Goal: Task Accomplishment & Management: Manage account settings

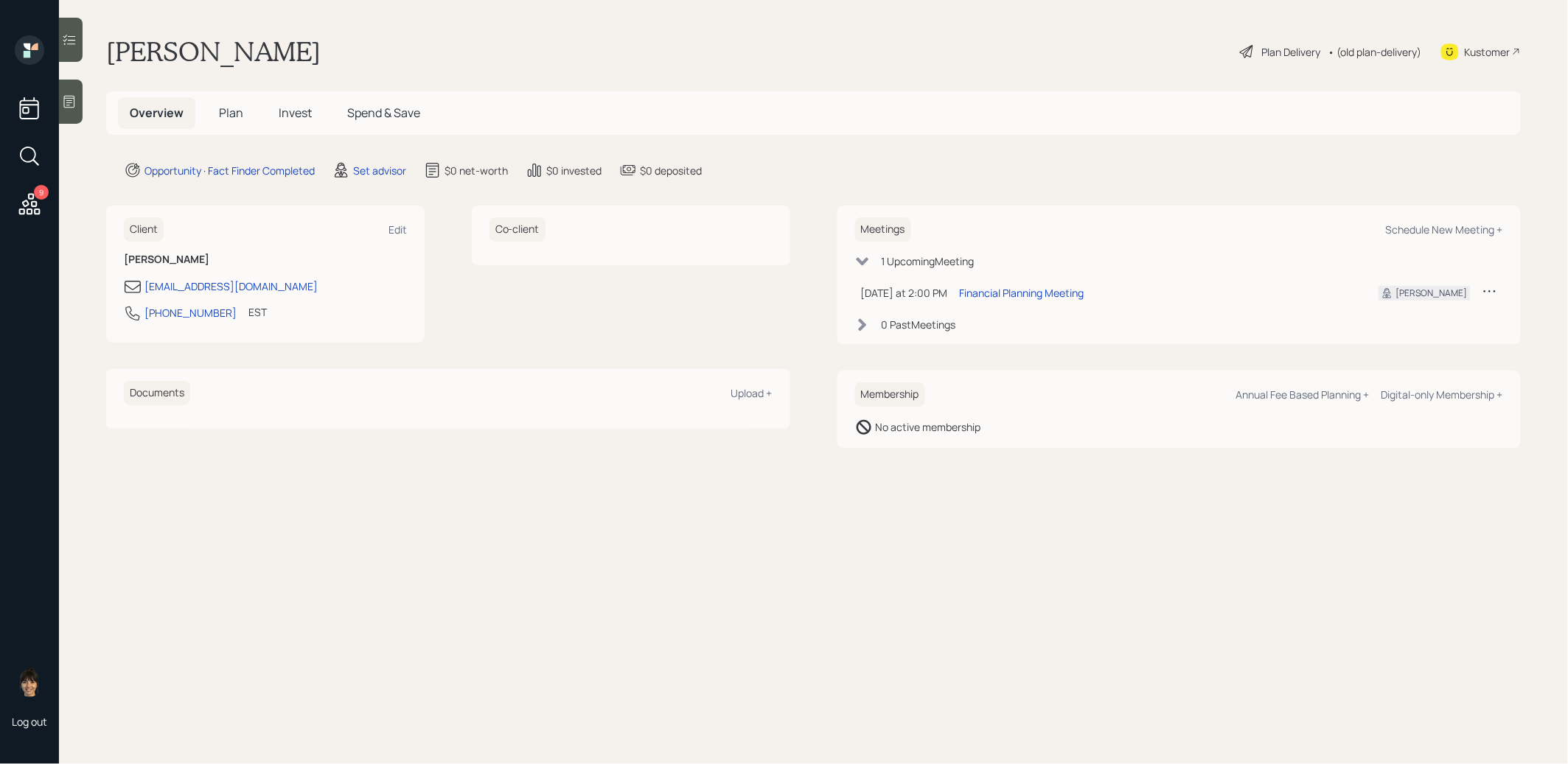
click at [376, 159] on main "[PERSON_NAME] Plan Delivery • (old plan-delivery) Kustomer Overview Plan Invest…" at bounding box center [813, 382] width 1509 height 764
click at [374, 169] on div "Set advisor" at bounding box center [380, 170] width 53 height 16
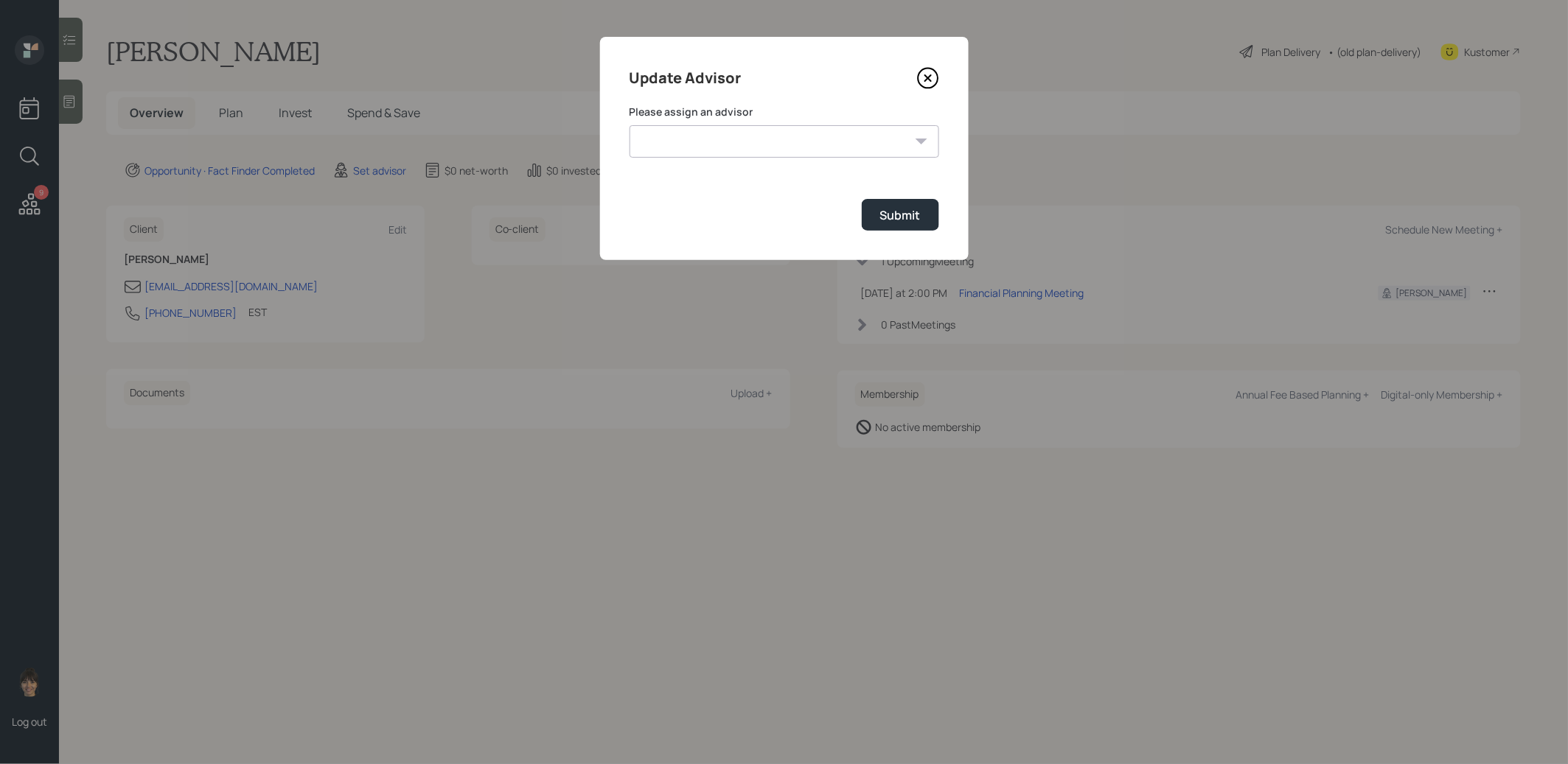
click at [752, 143] on select "[PERSON_NAME] [PERSON_NAME] [PERSON_NAME] [PERSON_NAME] End [PERSON_NAME] [PERS…" at bounding box center [784, 141] width 310 height 32
select select "8b79112e-3cfb-44f9-89e7-15267fe946c1"
click at [901, 213] on div "Submit" at bounding box center [900, 215] width 41 height 17
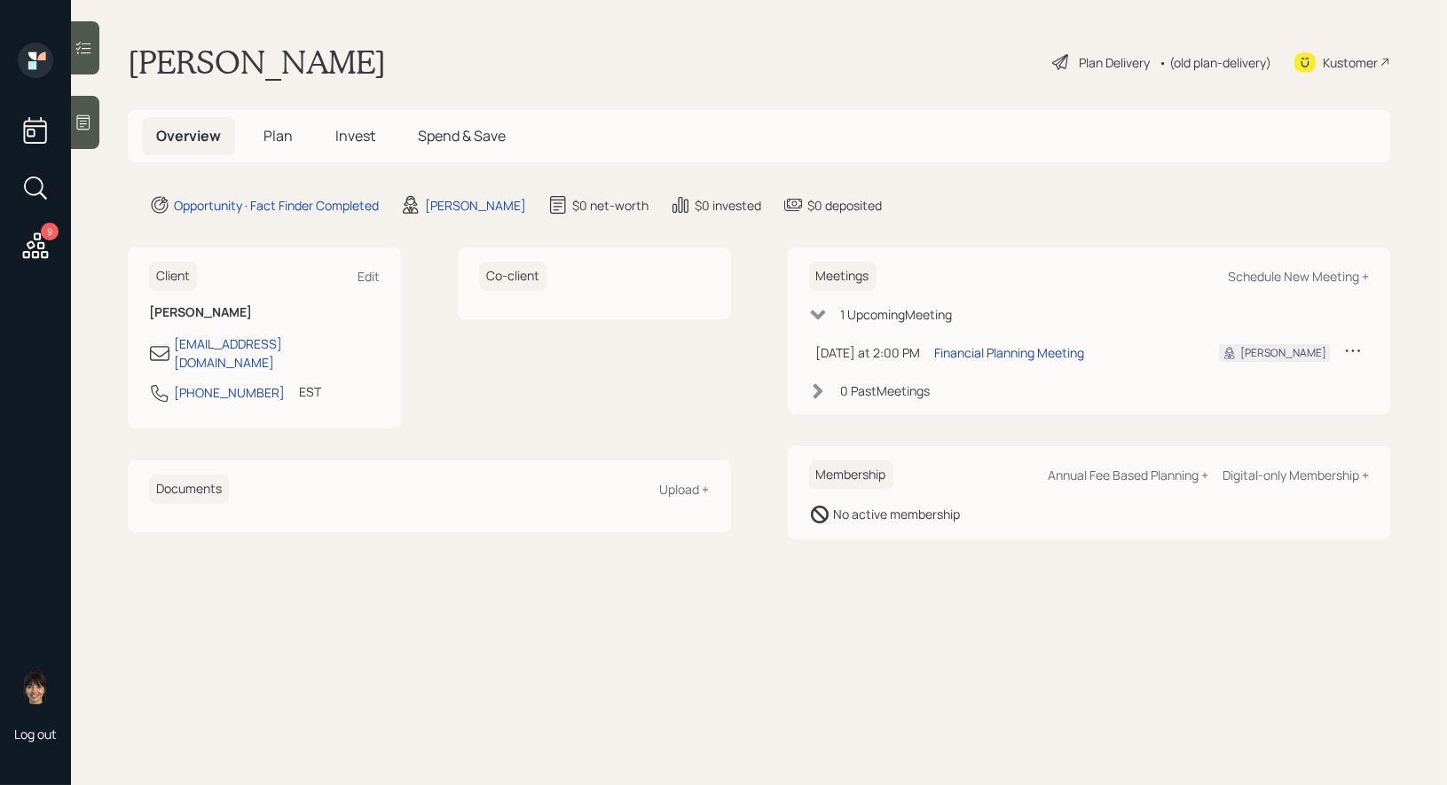
click at [84, 132] on div at bounding box center [85, 122] width 28 height 53
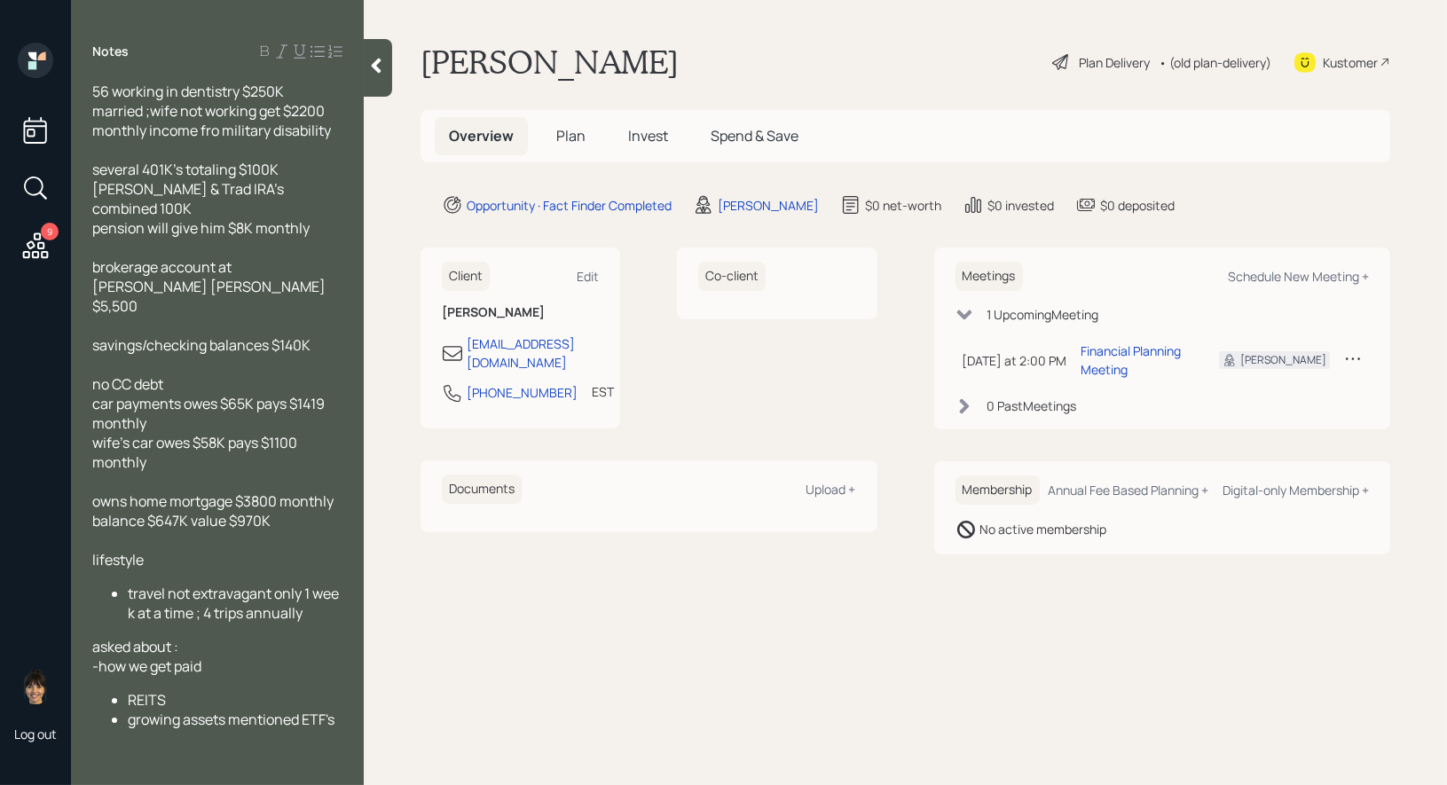
click at [562, 134] on span "Plan" at bounding box center [570, 136] width 29 height 20
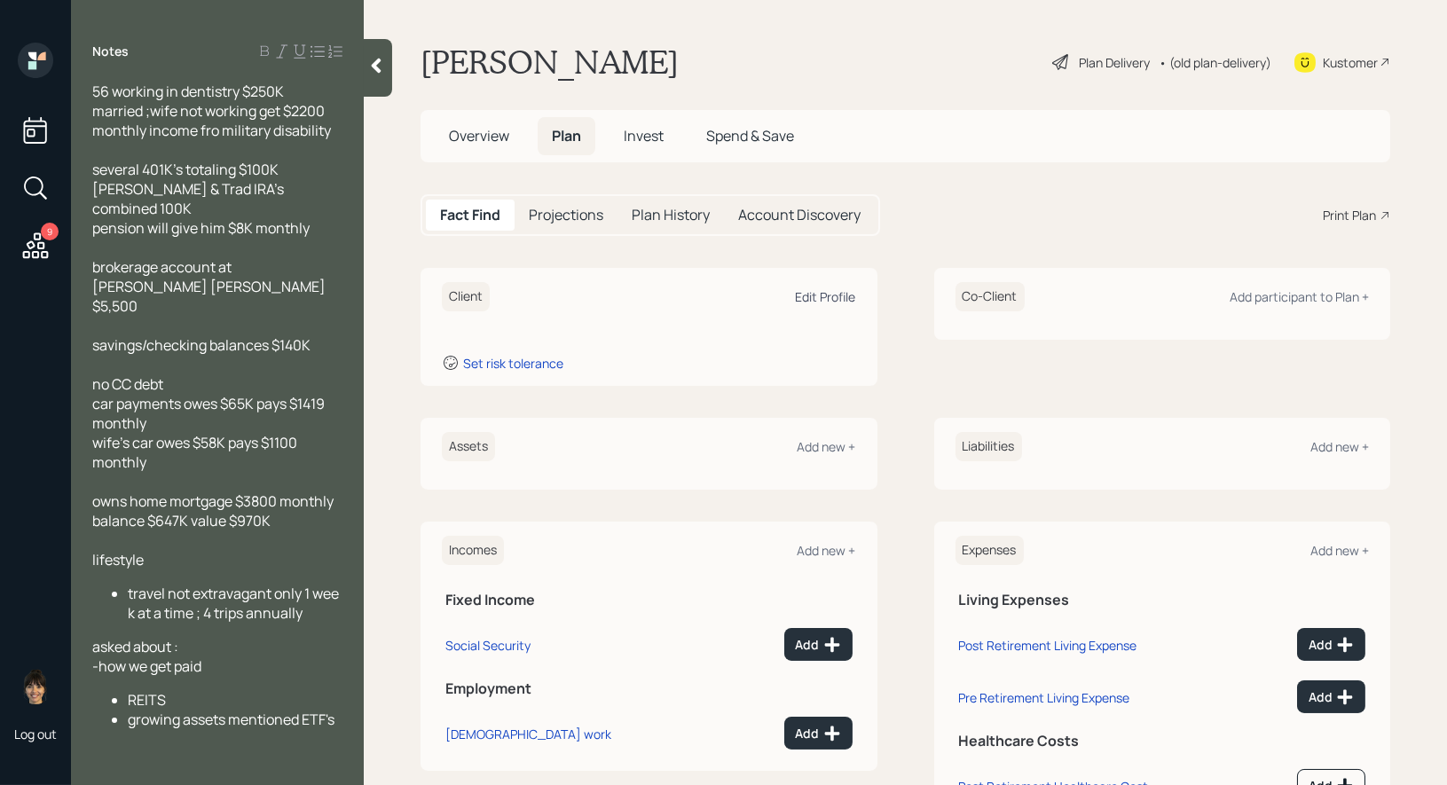
click at [831, 292] on div "Edit Profile" at bounding box center [826, 296] width 60 height 17
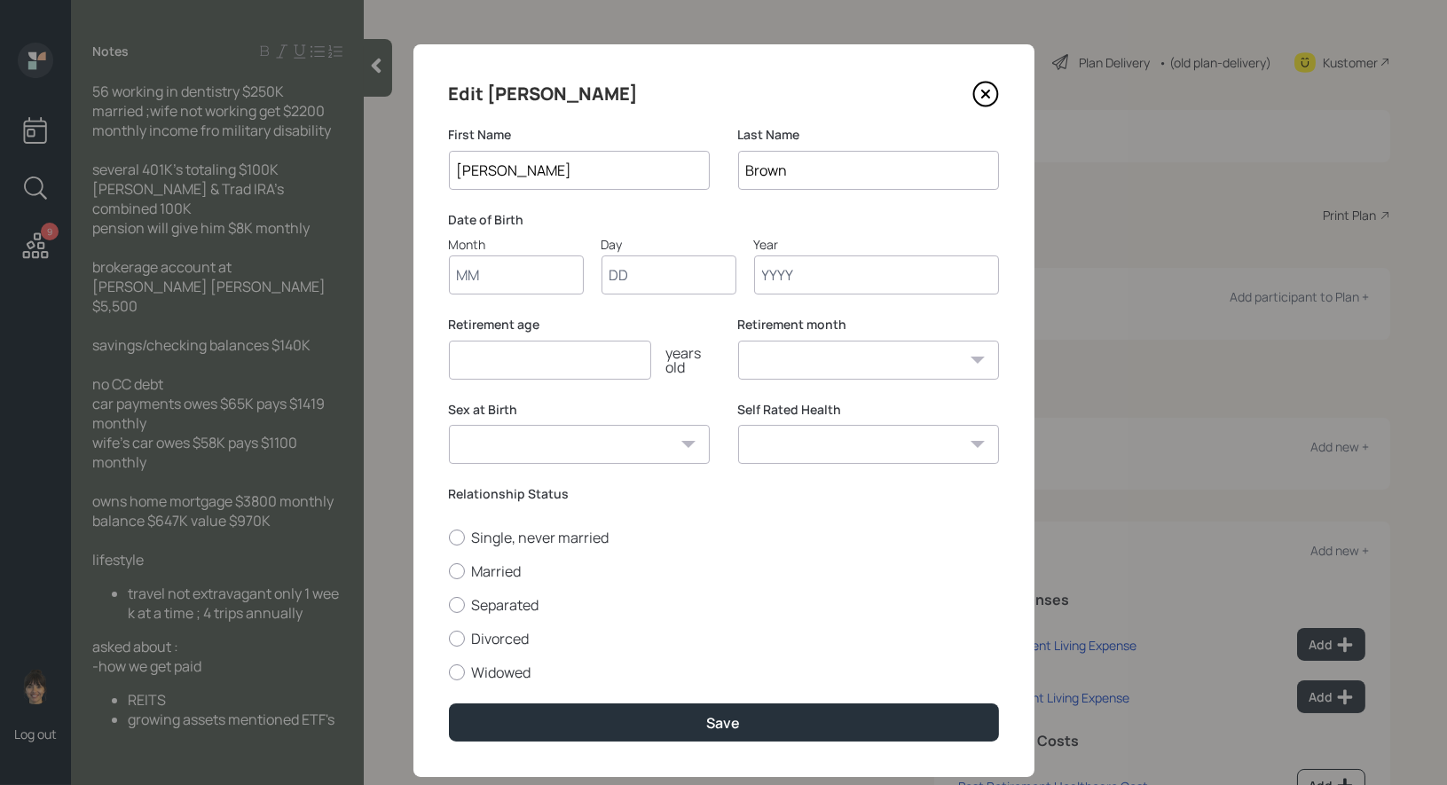
click at [518, 279] on input "Month" at bounding box center [516, 275] width 135 height 39
type input "01"
type input "1975"
select select "1"
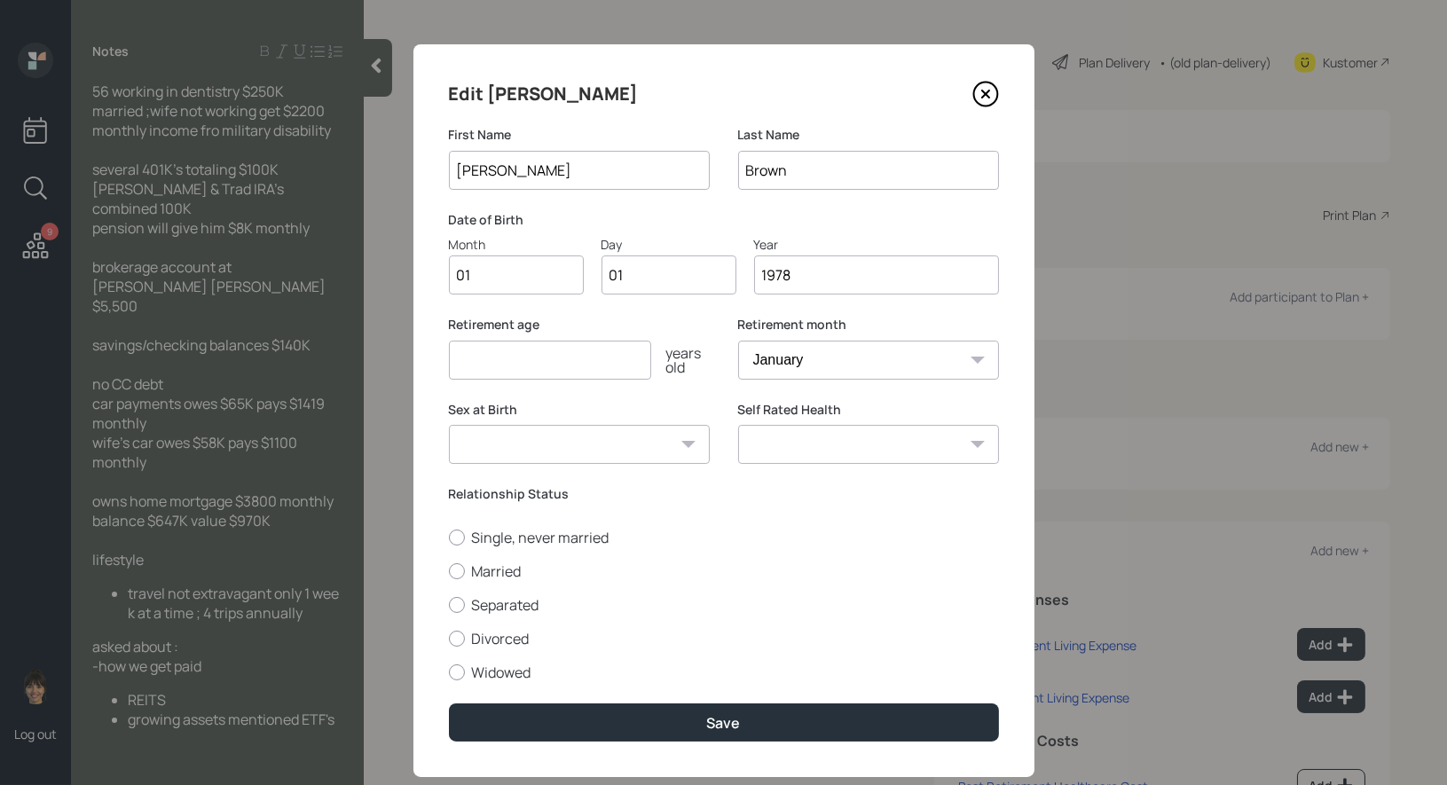
type input "1978"
click at [468, 372] on input "number" at bounding box center [550, 360] width 202 height 39
click at [483, 365] on input "number" at bounding box center [550, 360] width 202 height 39
type input "67"
click at [458, 574] on div at bounding box center [457, 571] width 16 height 16
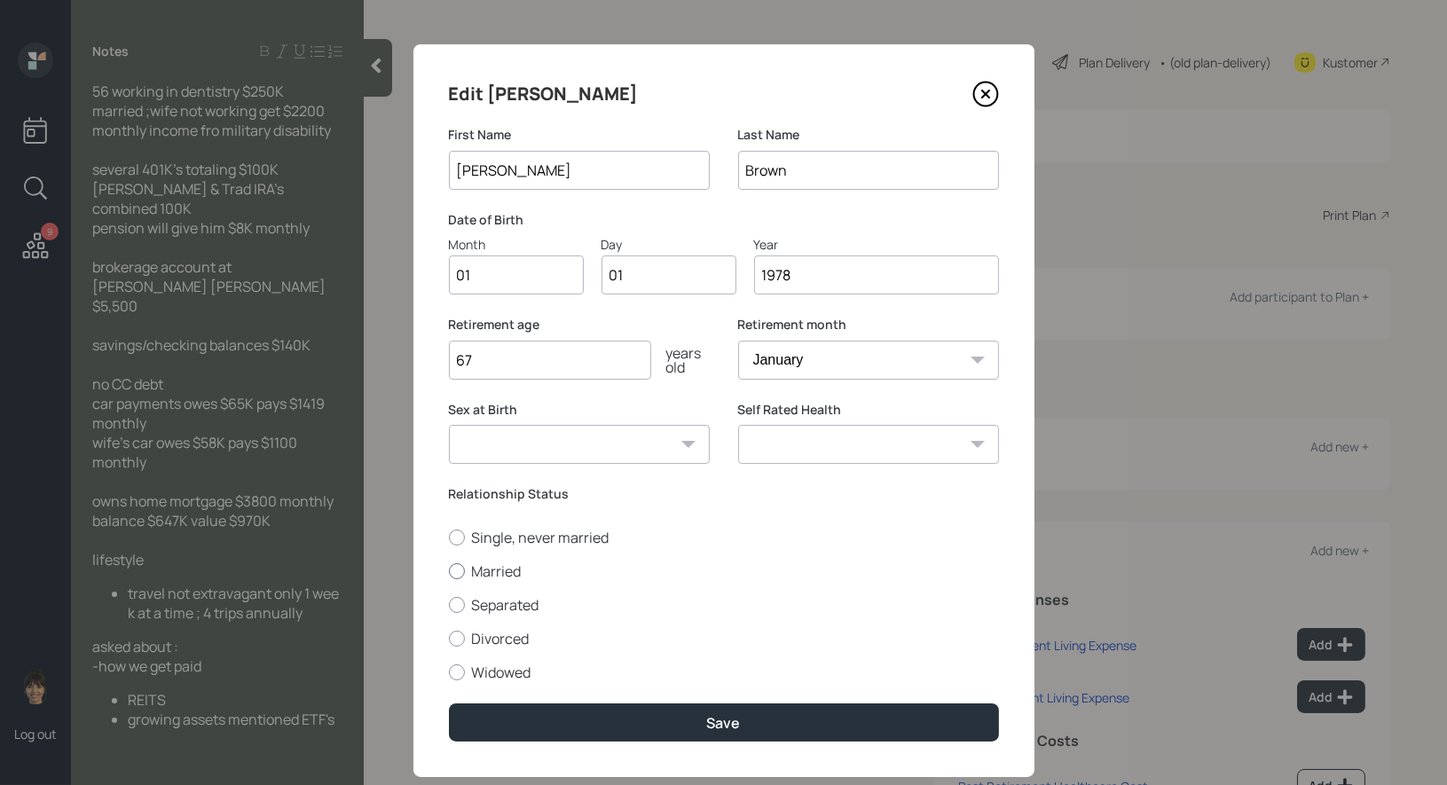
click at [449, 571] on input "Married" at bounding box center [448, 570] width 1 height 1
radio input "true"
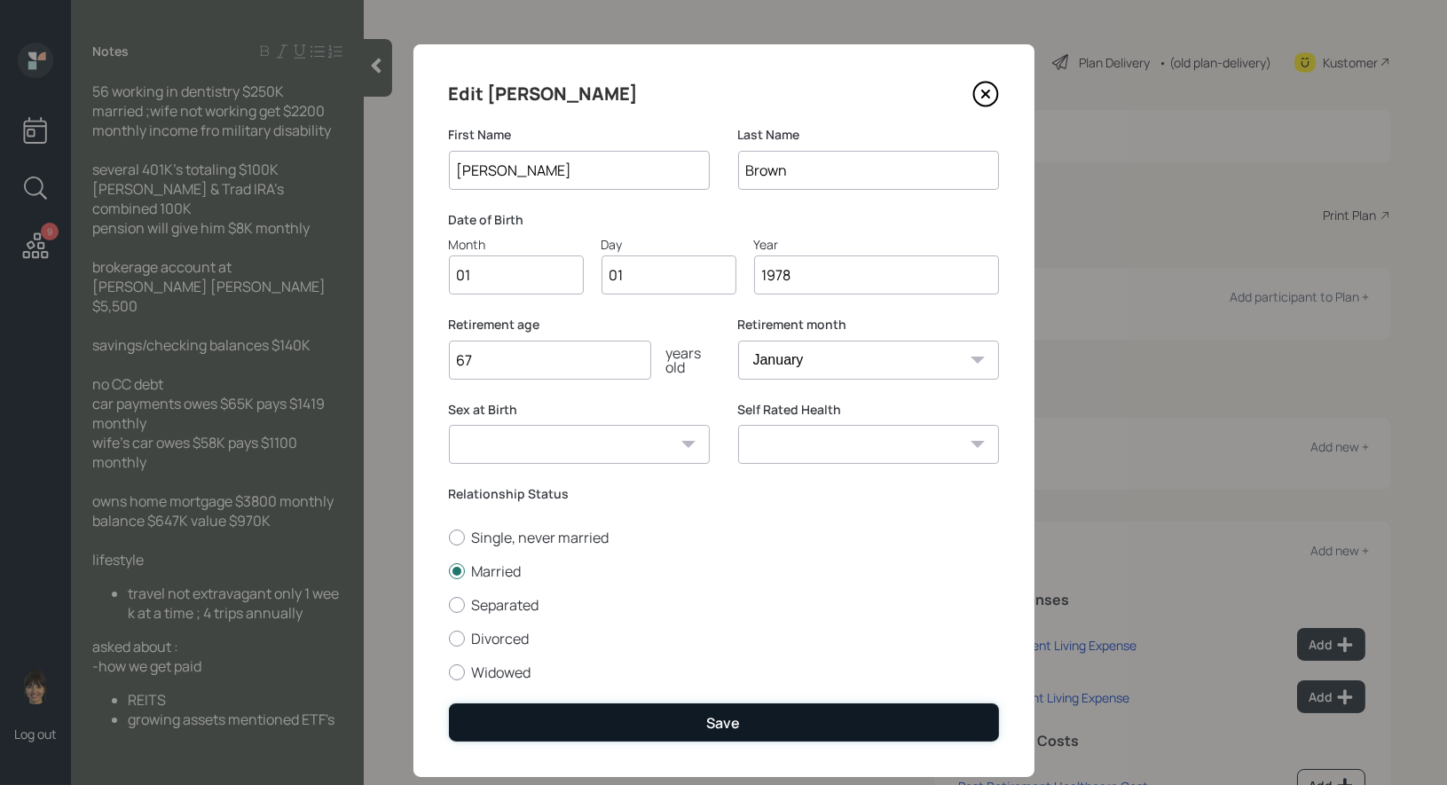
click at [533, 720] on button "Save" at bounding box center [724, 723] width 550 height 38
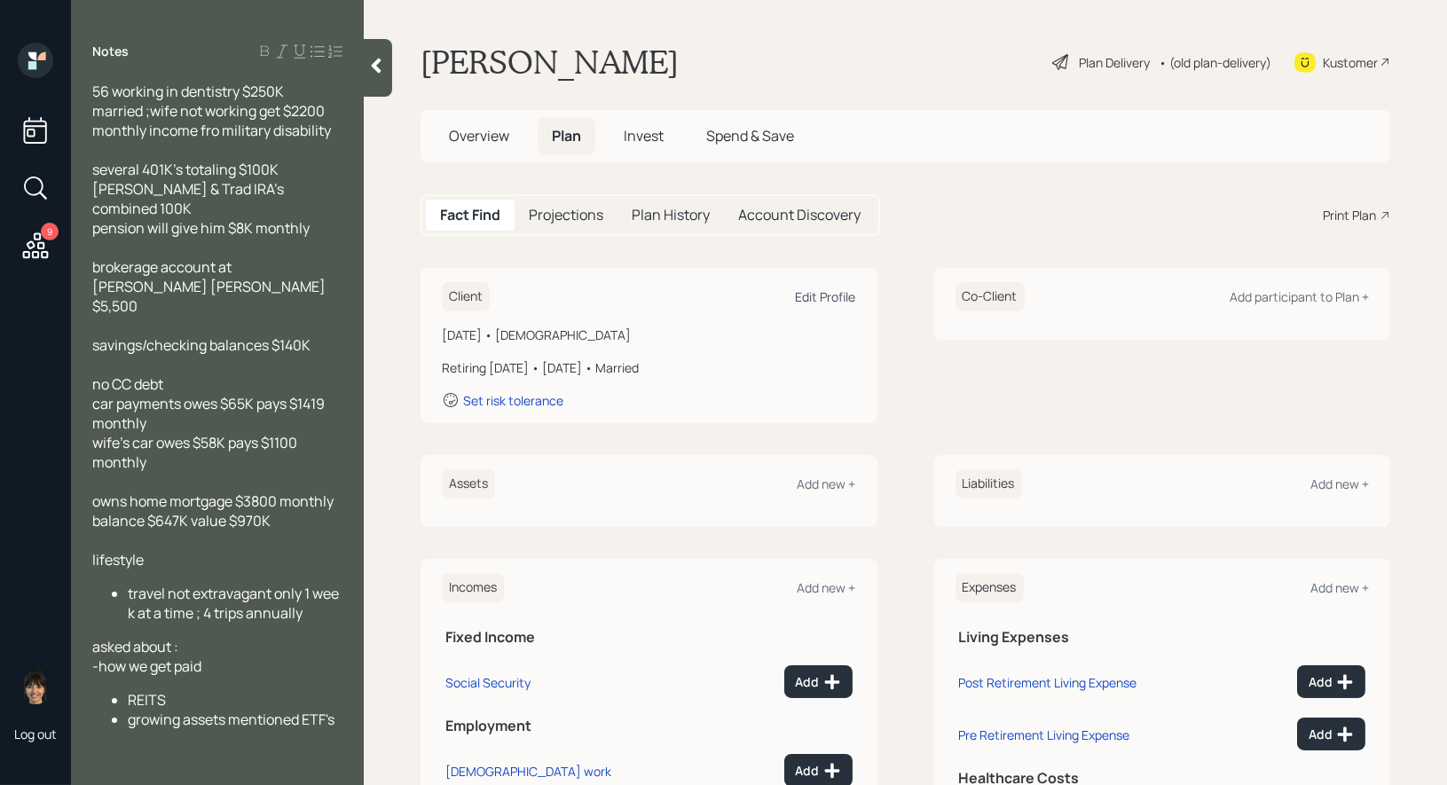
click at [839, 289] on div "Edit Profile" at bounding box center [826, 296] width 60 height 17
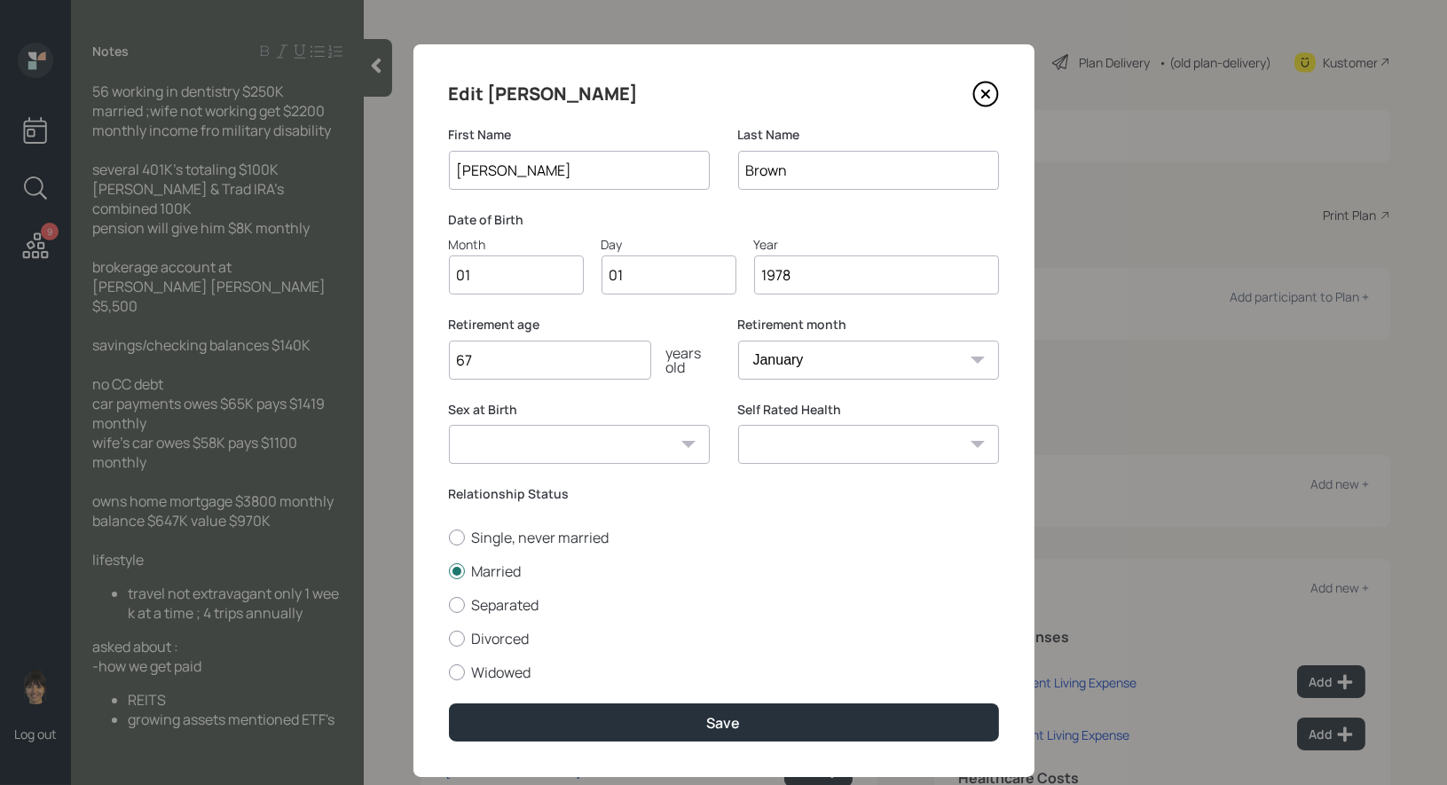
click at [845, 277] on input "1978" at bounding box center [876, 275] width 245 height 39
click at [819, 277] on input "1978" at bounding box center [876, 275] width 245 height 39
click at [803, 278] on input "1978" at bounding box center [876, 275] width 245 height 39
click at [816, 282] on input "1978" at bounding box center [876, 275] width 245 height 39
click at [791, 281] on input "1978" at bounding box center [876, 275] width 245 height 39
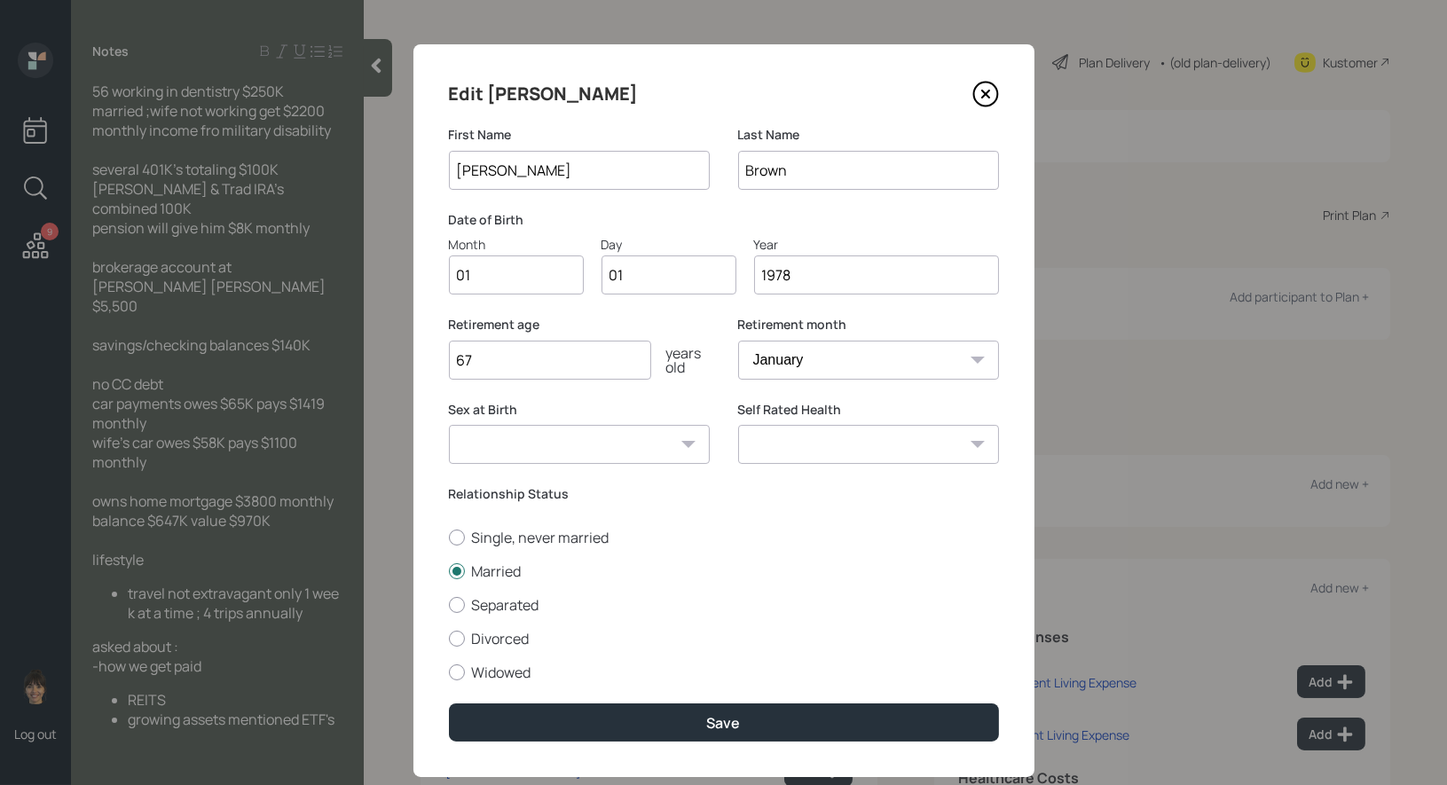
click at [791, 281] on input "1978" at bounding box center [876, 275] width 245 height 39
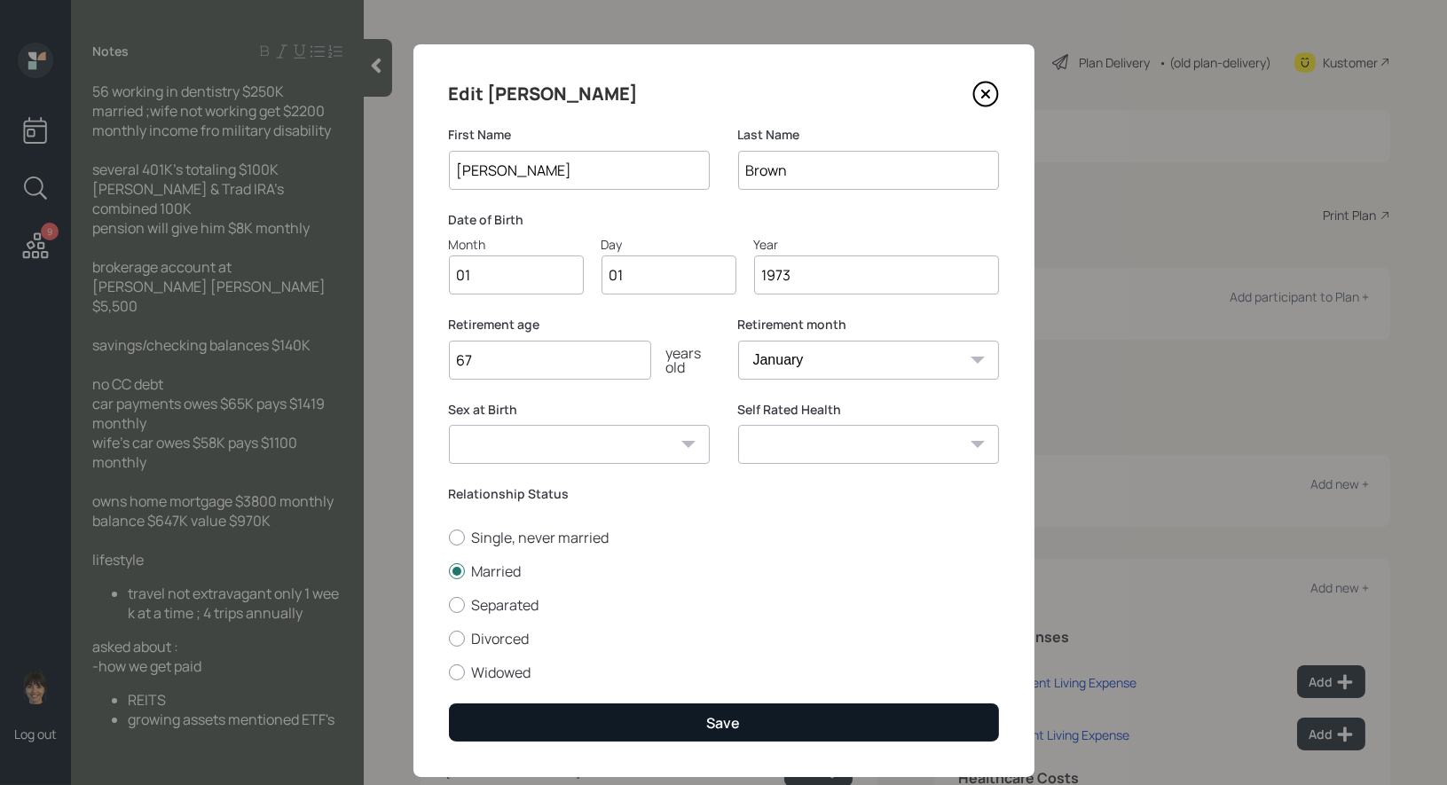
type input "1973"
click at [680, 726] on button "Save" at bounding box center [724, 723] width 550 height 38
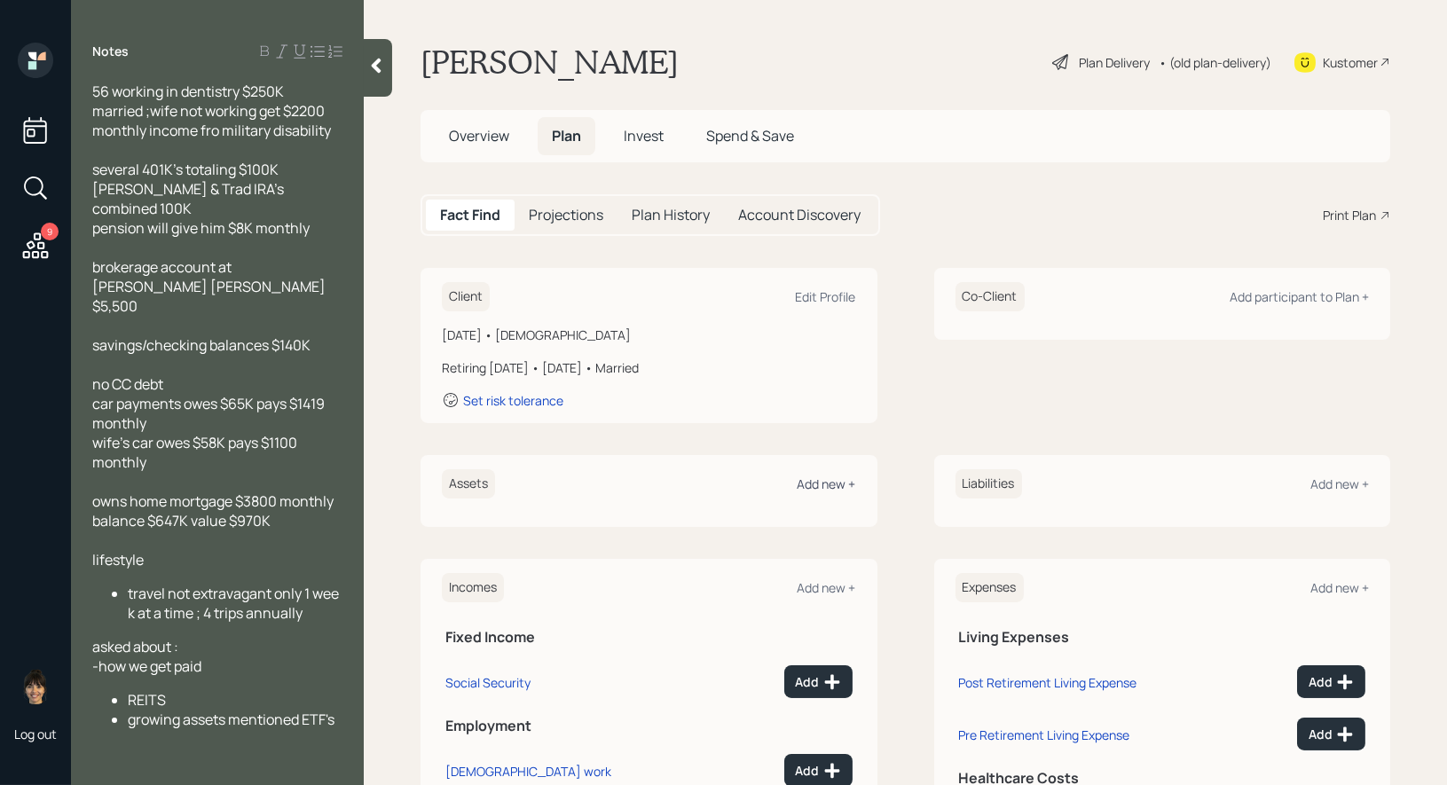
click at [819, 484] on div "Add new +" at bounding box center [827, 484] width 59 height 17
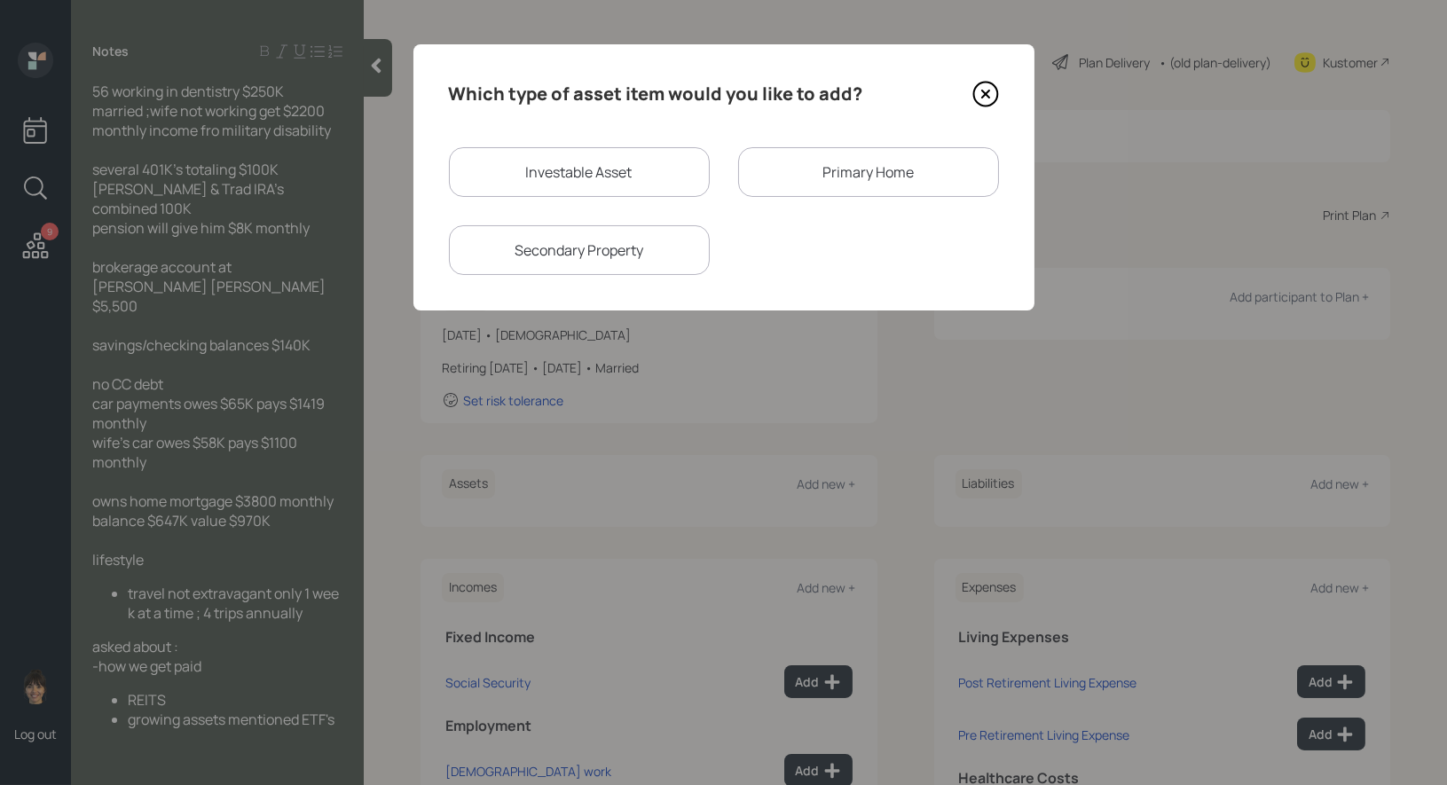
click at [626, 165] on div "Investable Asset" at bounding box center [579, 172] width 261 height 50
select select "taxable"
select select "balanced"
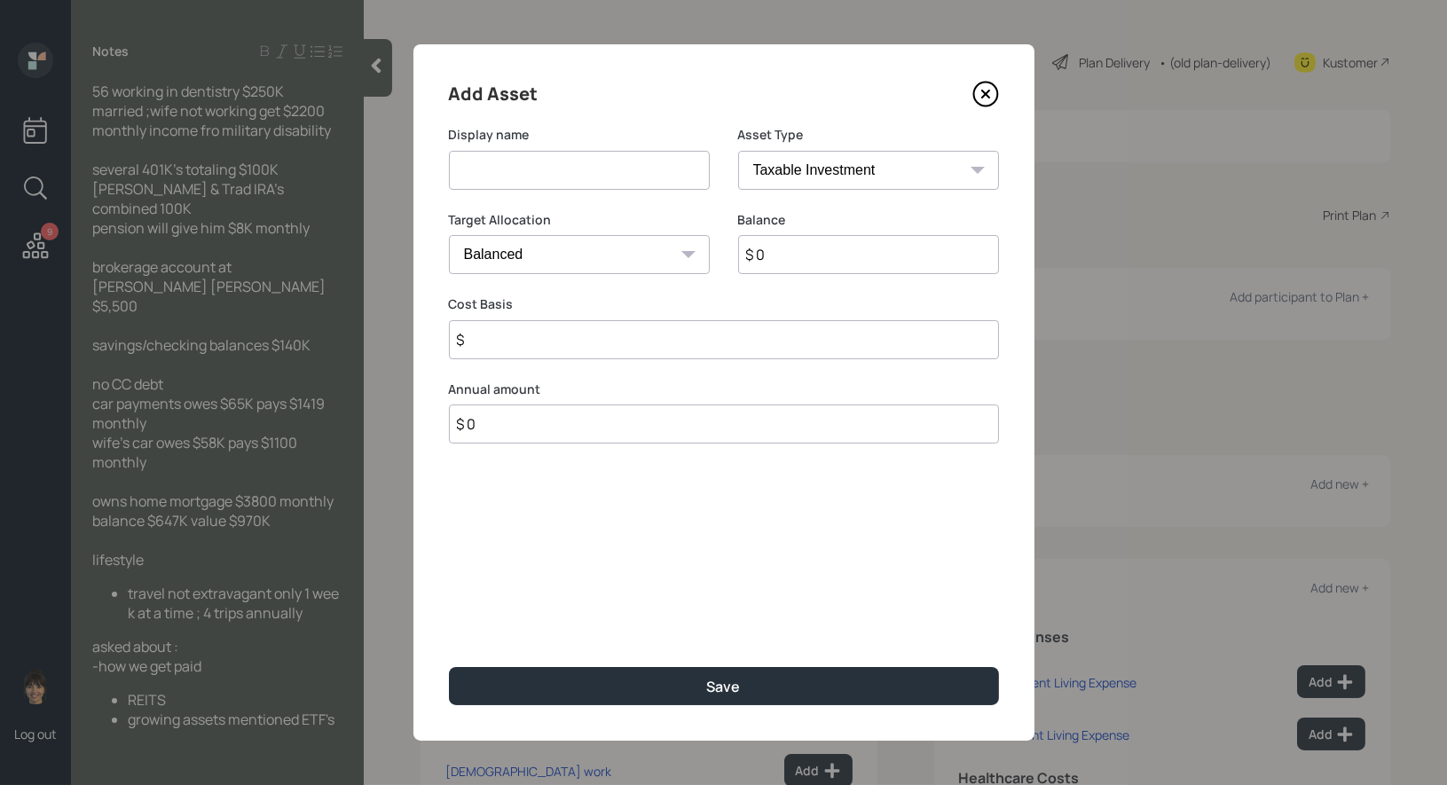
click at [564, 171] on input at bounding box center [579, 170] width 261 height 39
type input "Former 401ks"
click at [795, 257] on input "$ 0" at bounding box center [868, 254] width 261 height 39
type input "$ 100,000"
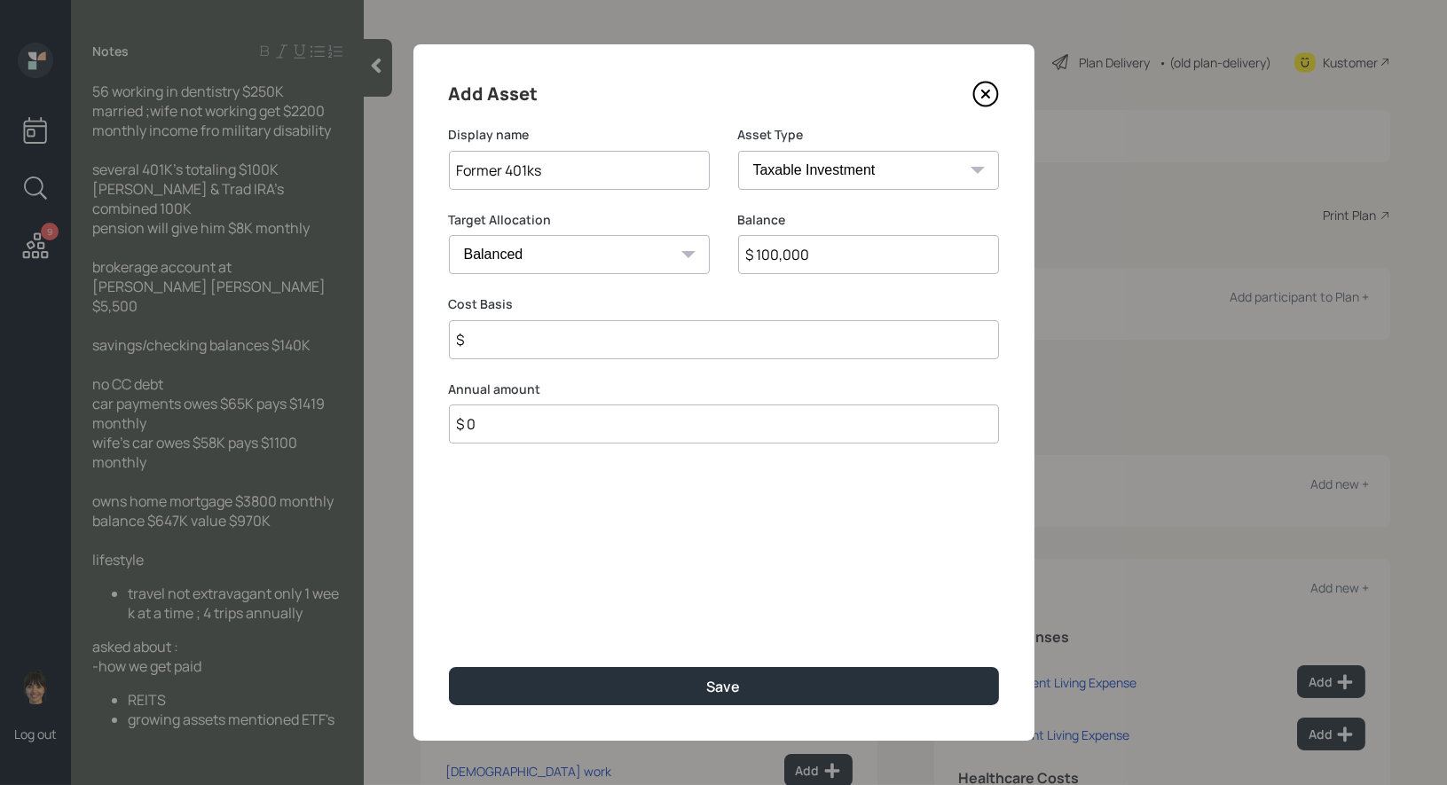
click at [844, 169] on select "SEP [PERSON_NAME] IRA 401(k) [PERSON_NAME] 401(k) 403(b) [PERSON_NAME] 403(b) 4…" at bounding box center [868, 170] width 261 height 39
select select "company_sponsored"
click at [579, 339] on input "number" at bounding box center [566, 339] width 234 height 39
type input "0"
click at [772, 342] on input "number" at bounding box center [855, 339] width 234 height 39
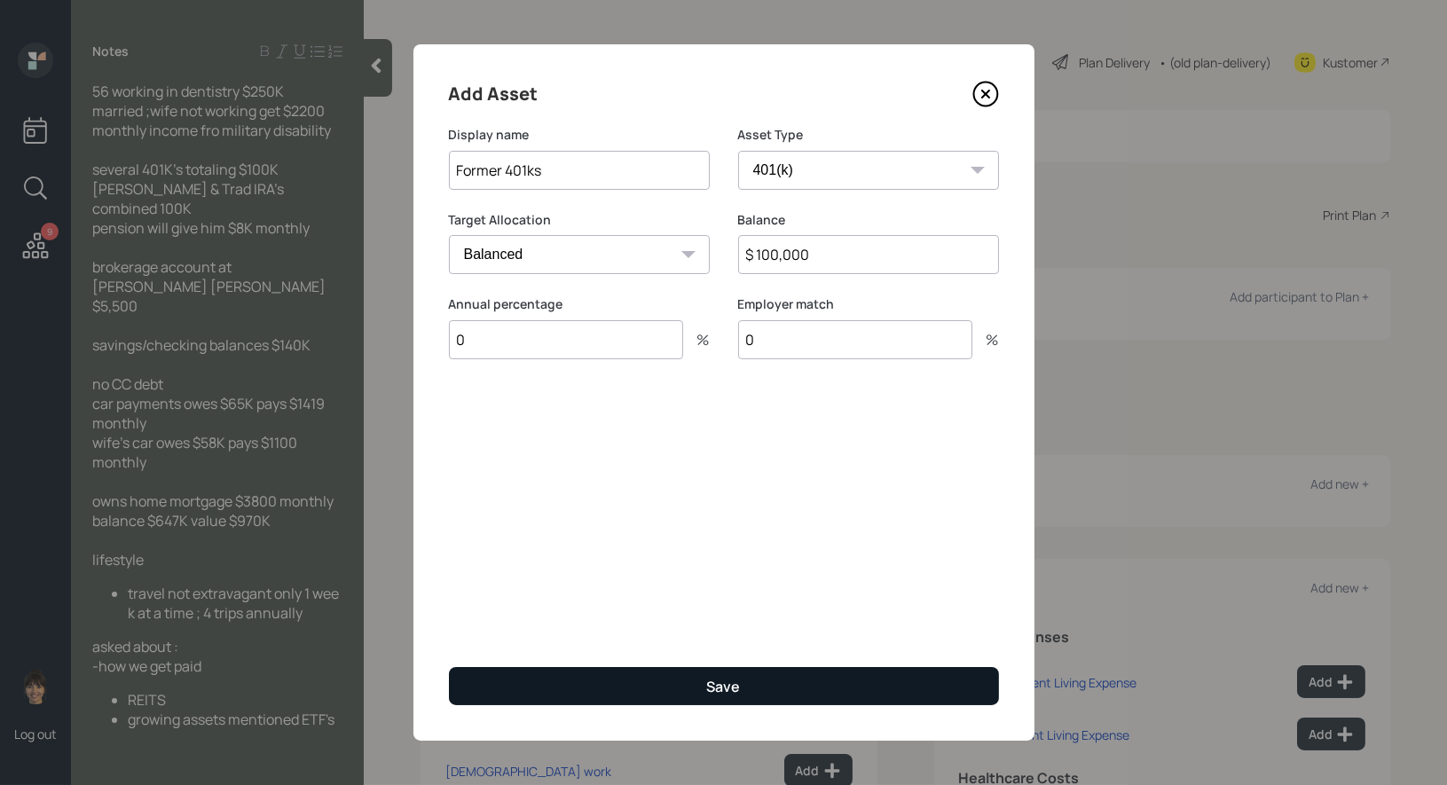
type input "0"
click at [560, 689] on button "Save" at bounding box center [724, 686] width 550 height 38
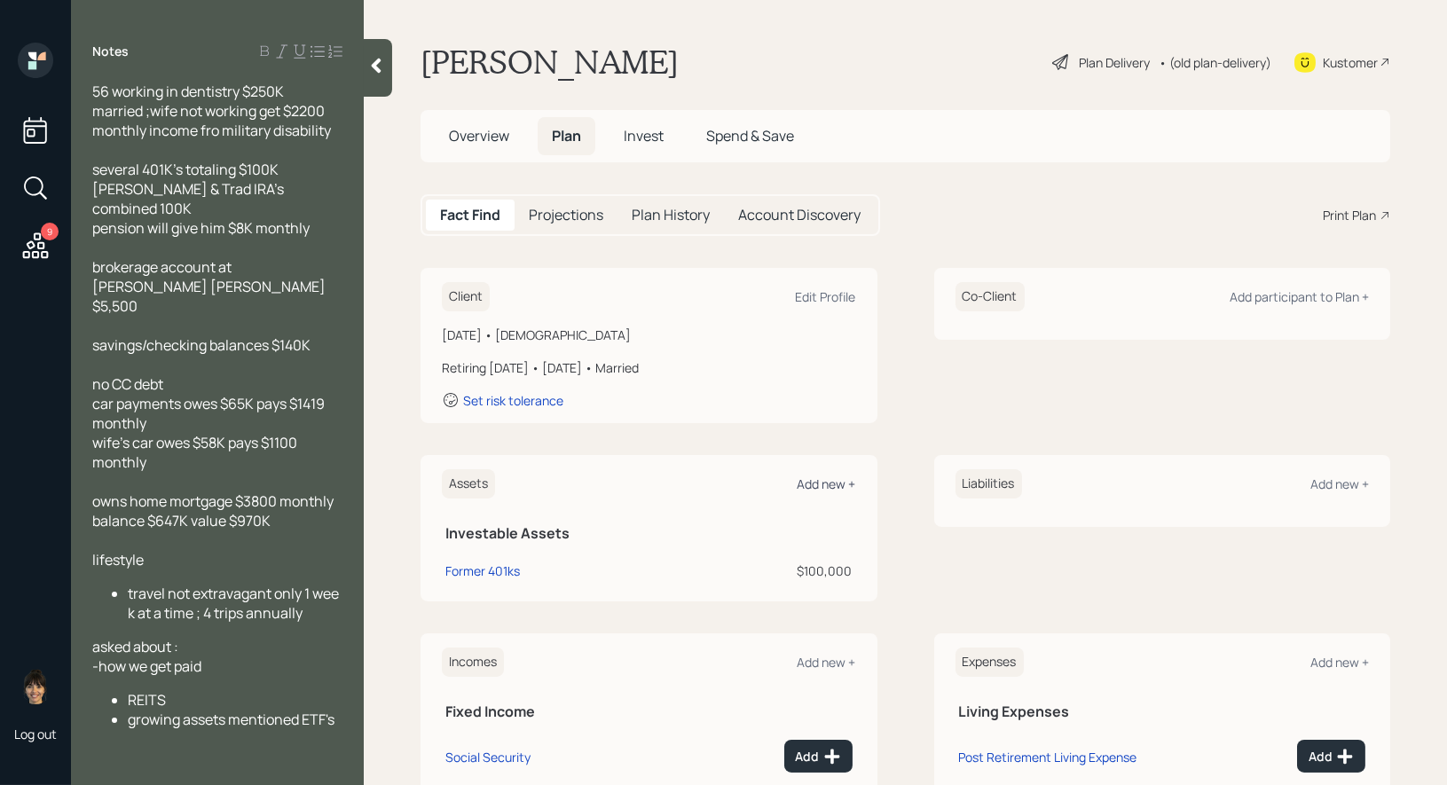
click at [819, 479] on div "Add new +" at bounding box center [827, 484] width 59 height 17
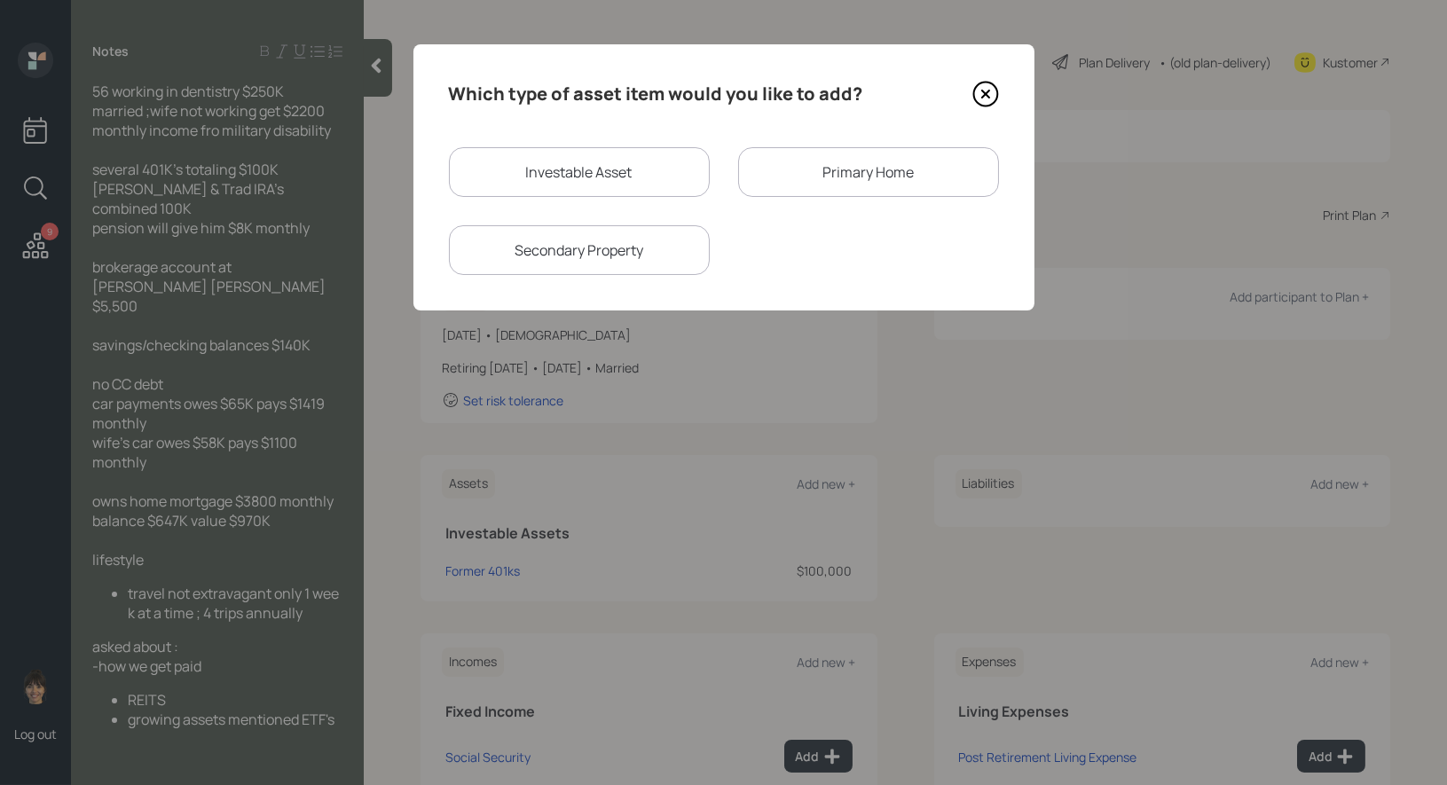
click at [584, 166] on div "Investable Asset" at bounding box center [579, 172] width 261 height 50
select select "taxable"
select select "balanced"
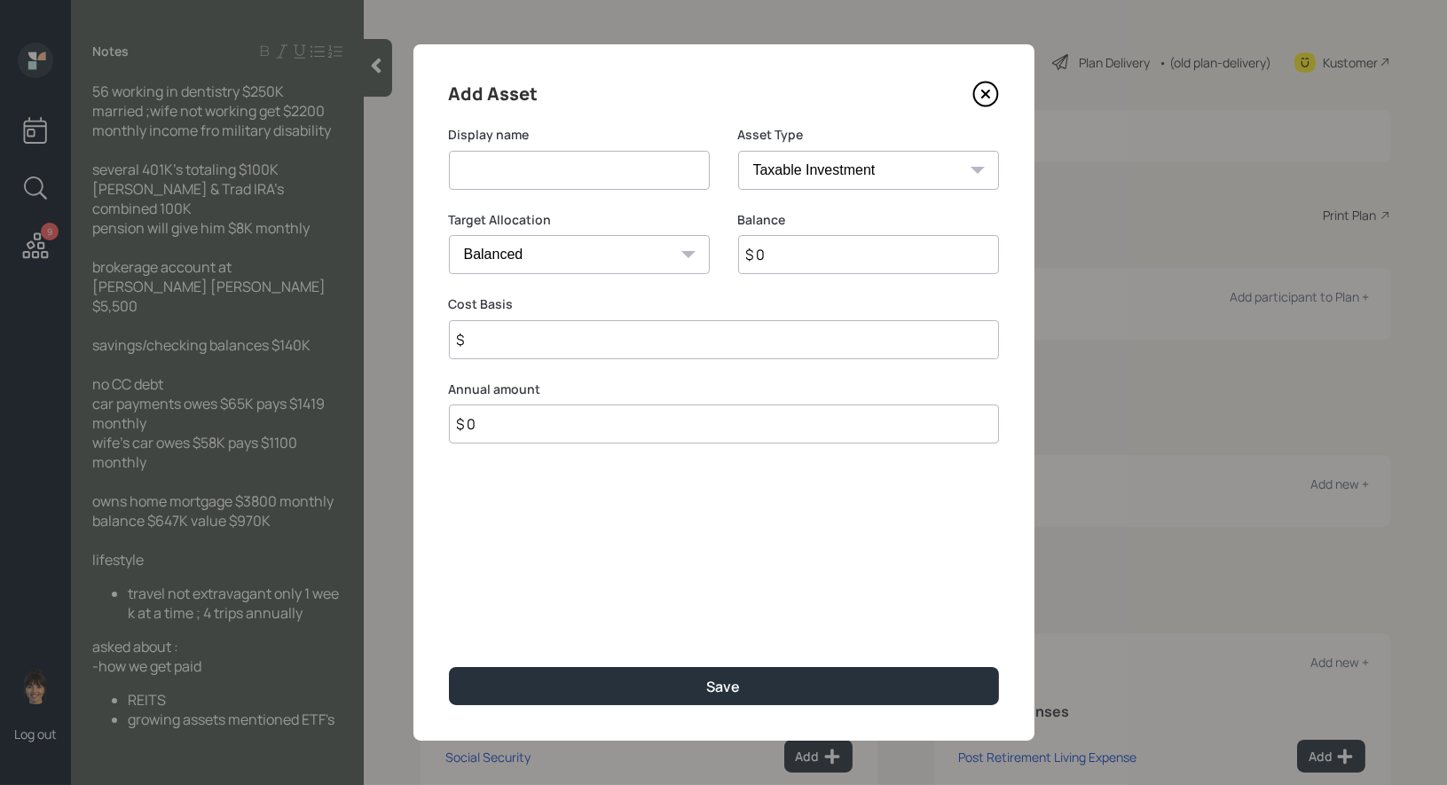
click at [563, 176] on input at bounding box center [579, 170] width 261 height 39
type input "[PERSON_NAME]"
click at [770, 177] on select "SEP [PERSON_NAME] IRA 401(k) [PERSON_NAME] 401(k) 403(b) [PERSON_NAME] 403(b) 4…" at bounding box center [868, 170] width 261 height 39
select select "roth_ira"
type input "$"
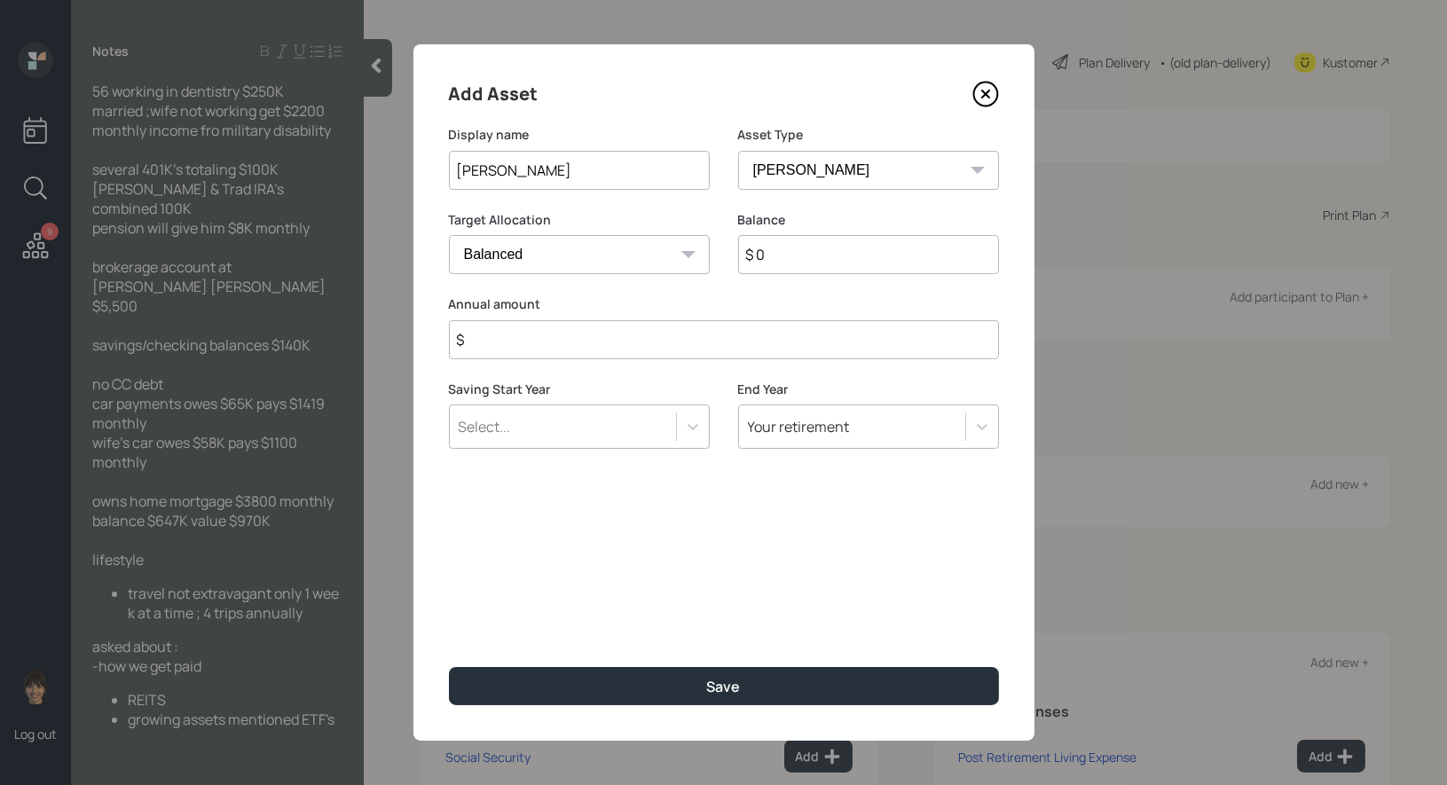
click at [775, 258] on input "$ 0" at bounding box center [868, 254] width 261 height 39
type input "$ 1"
click at [543, 347] on input "$" at bounding box center [724, 339] width 550 height 39
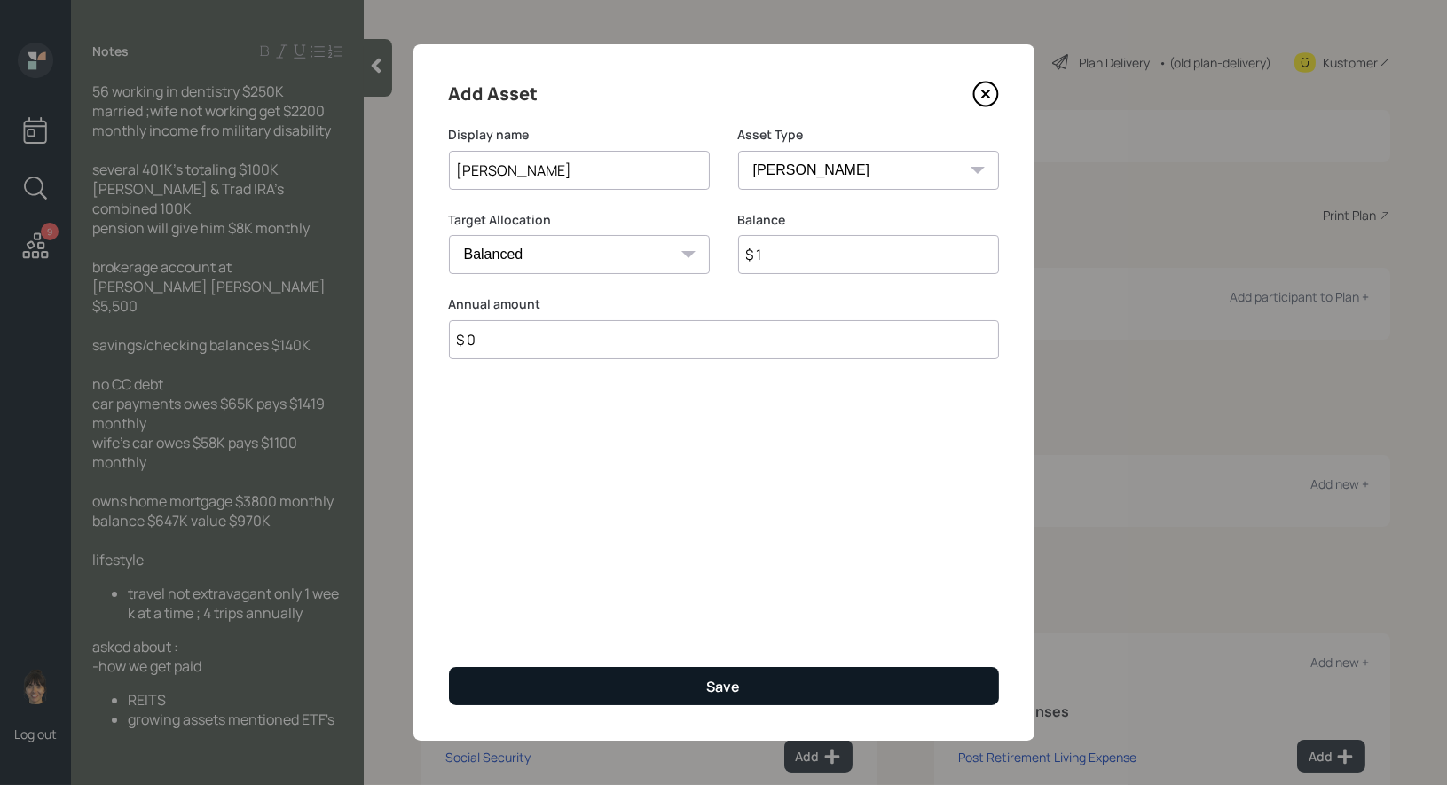
type input "$ 0"
click at [585, 684] on button "Save" at bounding box center [724, 686] width 550 height 38
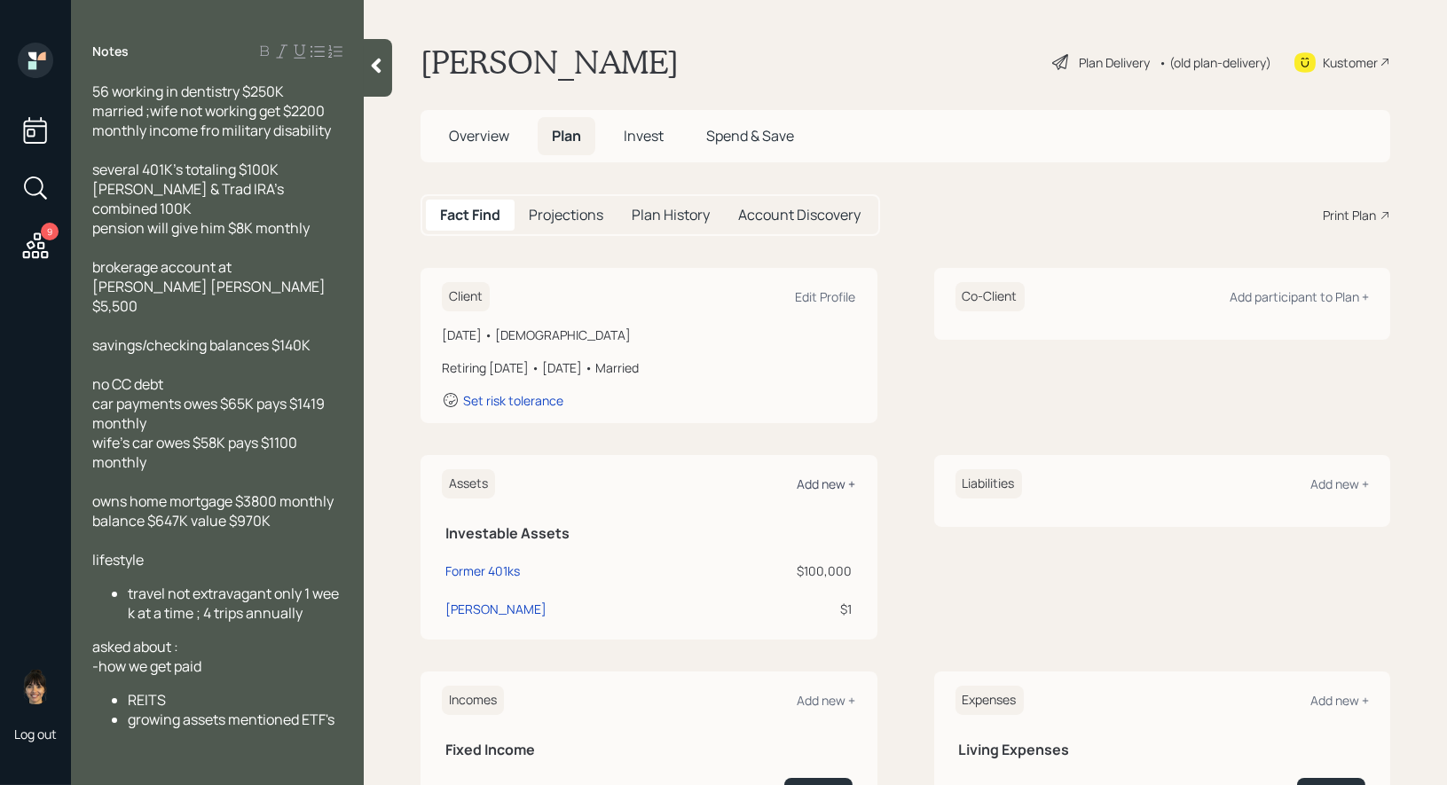
click at [826, 478] on div "Add new +" at bounding box center [827, 484] width 59 height 17
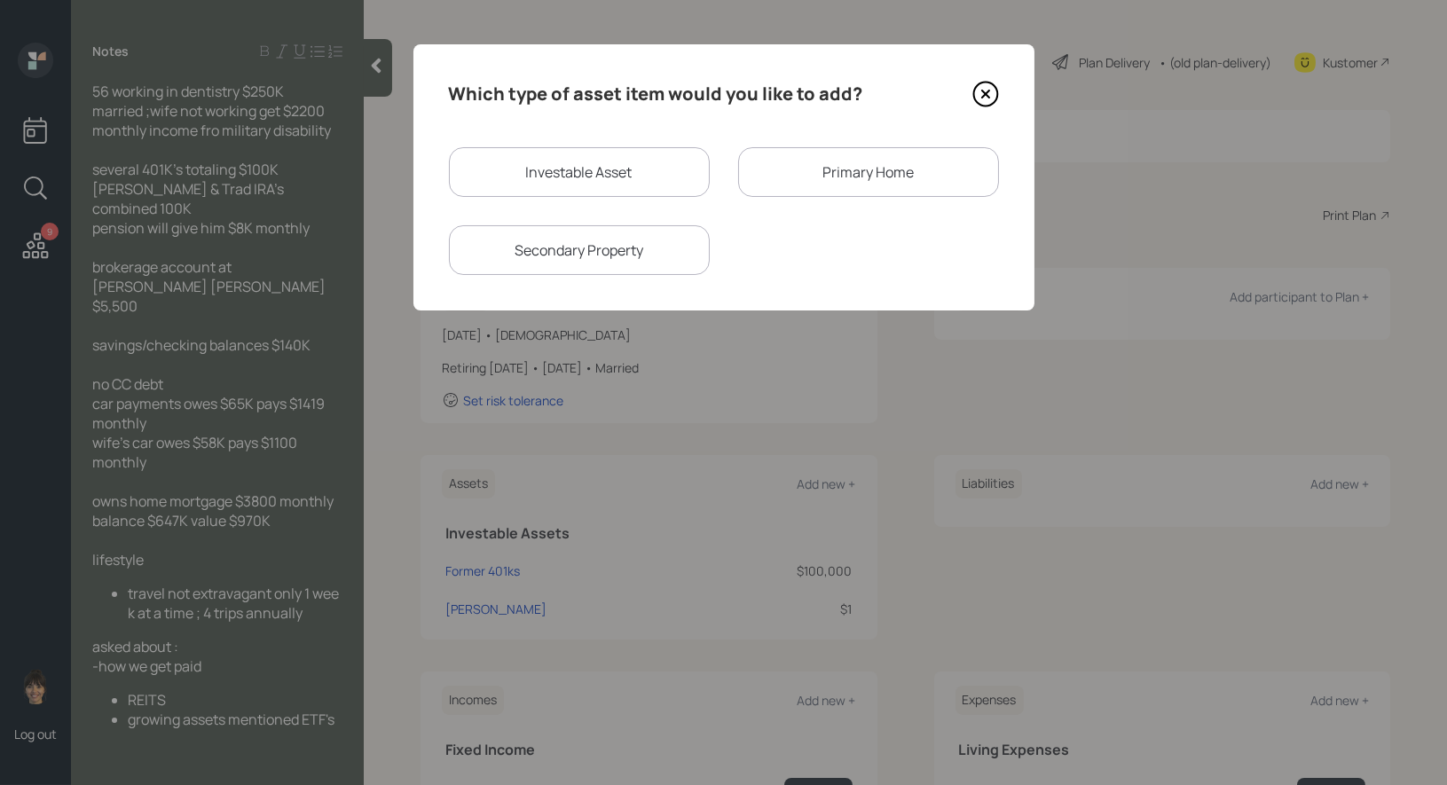
click at [539, 164] on div "Investable Asset" at bounding box center [579, 172] width 261 height 50
select select "taxable"
select select "balanced"
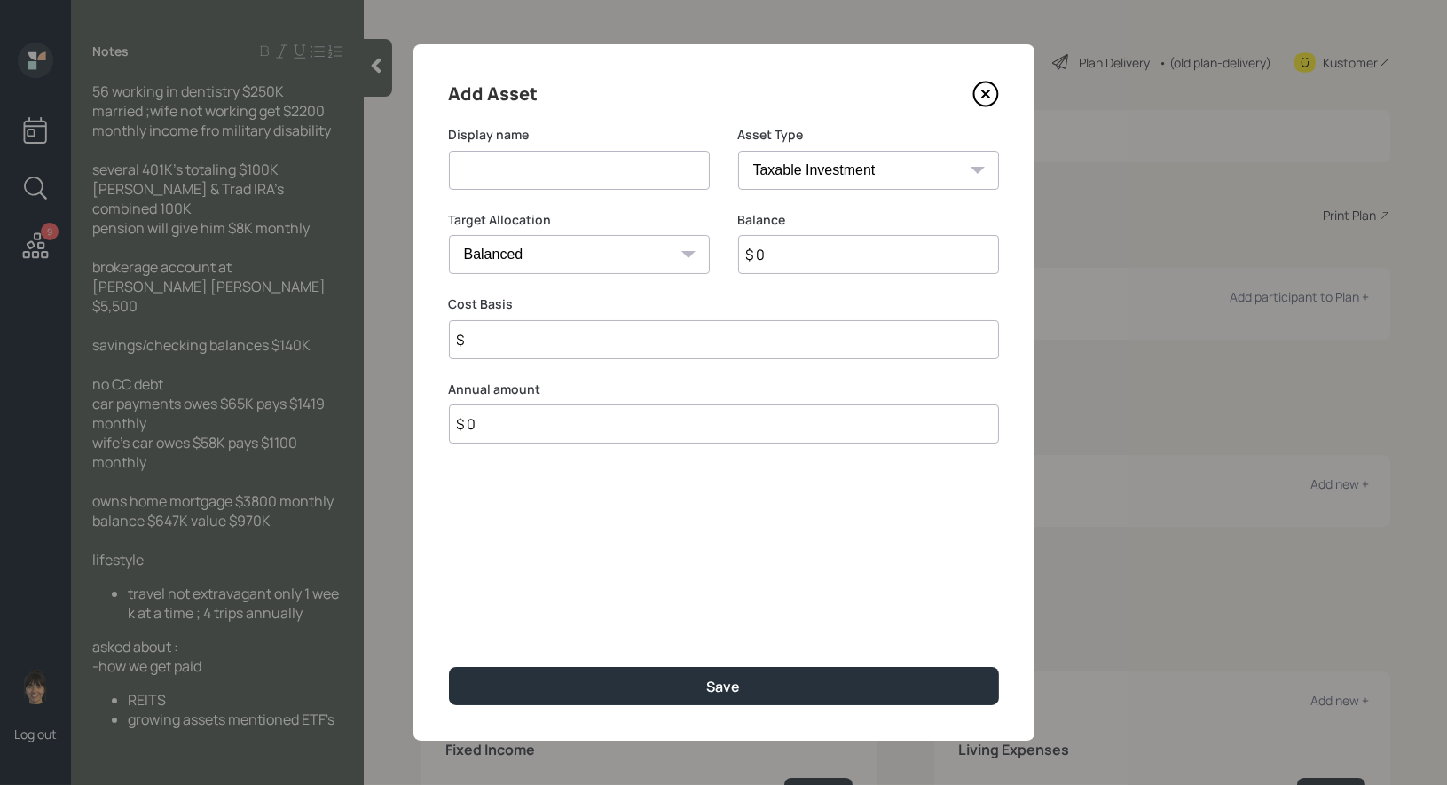
click at [536, 177] on input at bounding box center [579, 170] width 261 height 39
type input "Traditional IRA"
click at [795, 175] on select "SEP [PERSON_NAME] IRA 401(k) [PERSON_NAME] 401(k) 403(b) [PERSON_NAME] 403(b) 4…" at bounding box center [868, 170] width 261 height 39
select select "ira"
type input "$"
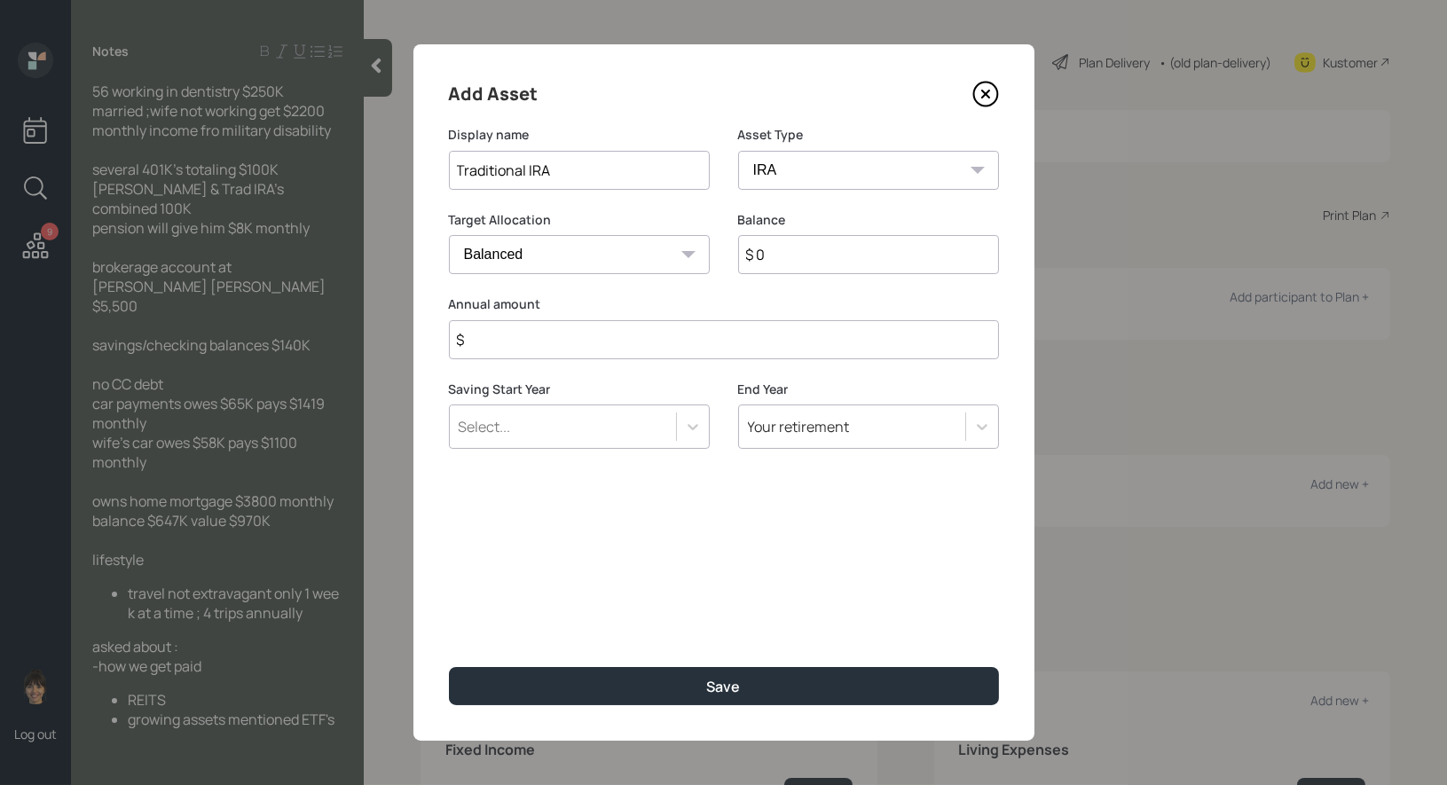
click at [778, 256] on input "$ 0" at bounding box center [868, 254] width 261 height 39
type input "$ 1"
click at [649, 346] on input "$" at bounding box center [724, 339] width 550 height 39
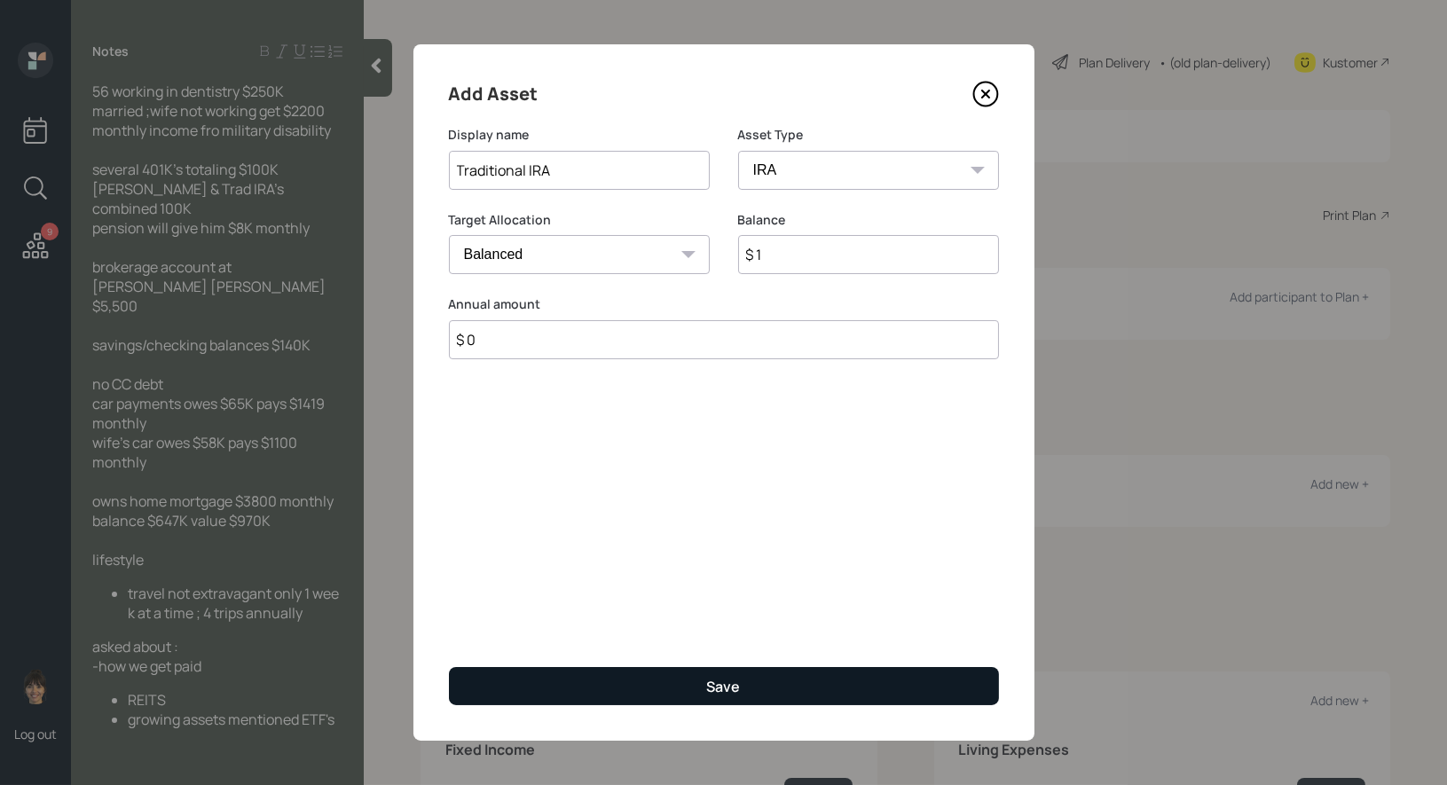
type input "$ 0"
click at [664, 687] on button "Save" at bounding box center [724, 686] width 550 height 38
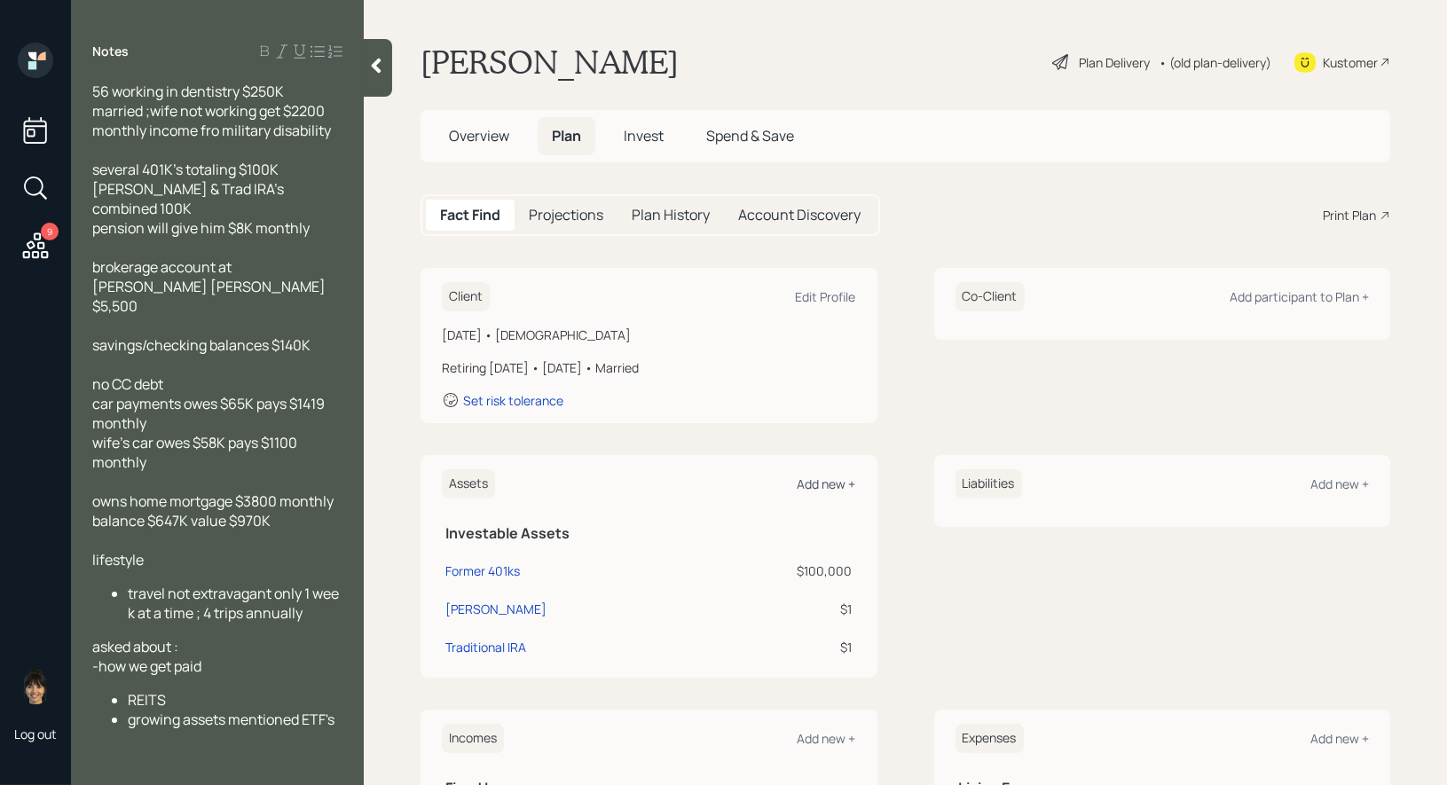
click at [832, 480] on div "Add new +" at bounding box center [827, 484] width 59 height 17
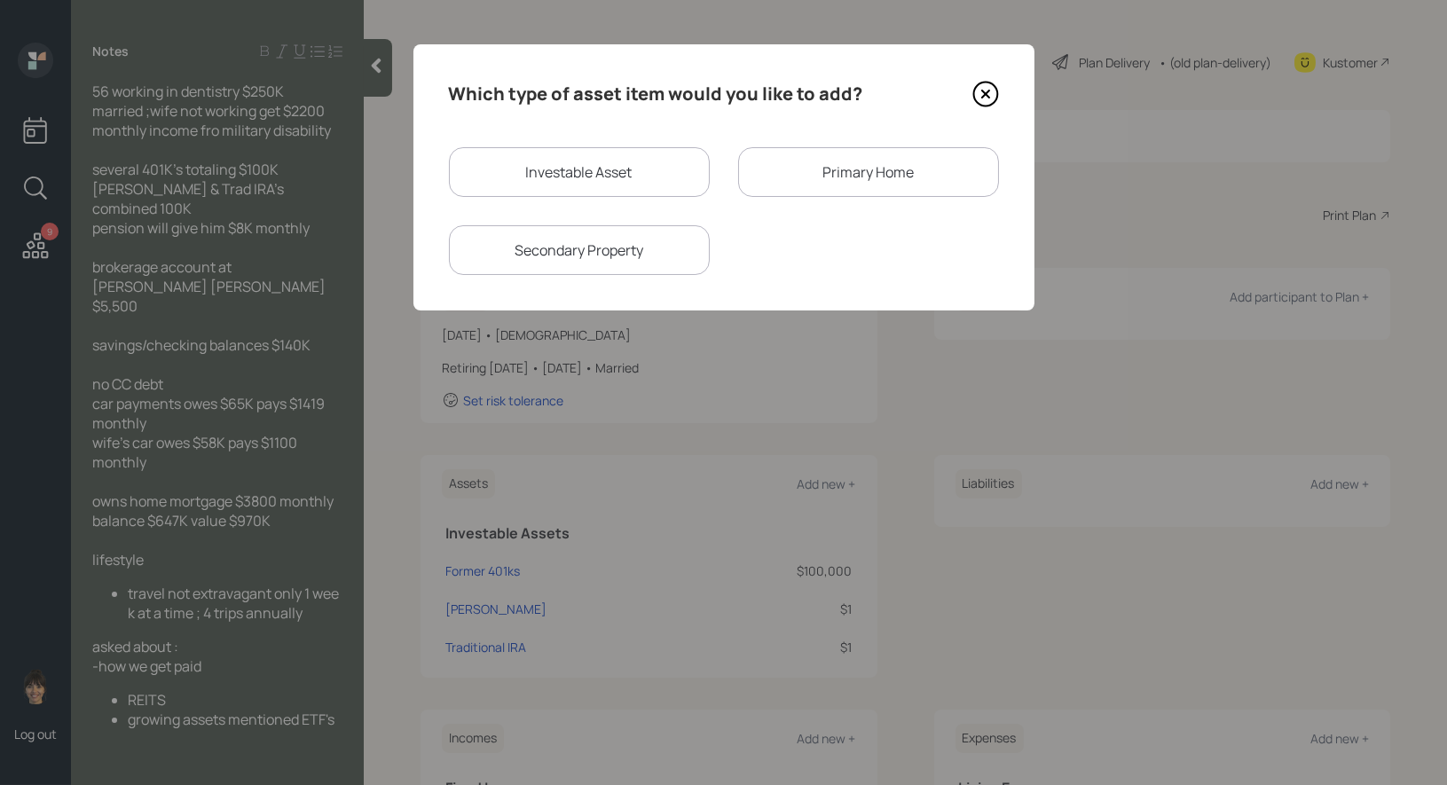
click at [594, 174] on div "Investable Asset" at bounding box center [579, 172] width 261 height 50
select select "taxable"
select select "balanced"
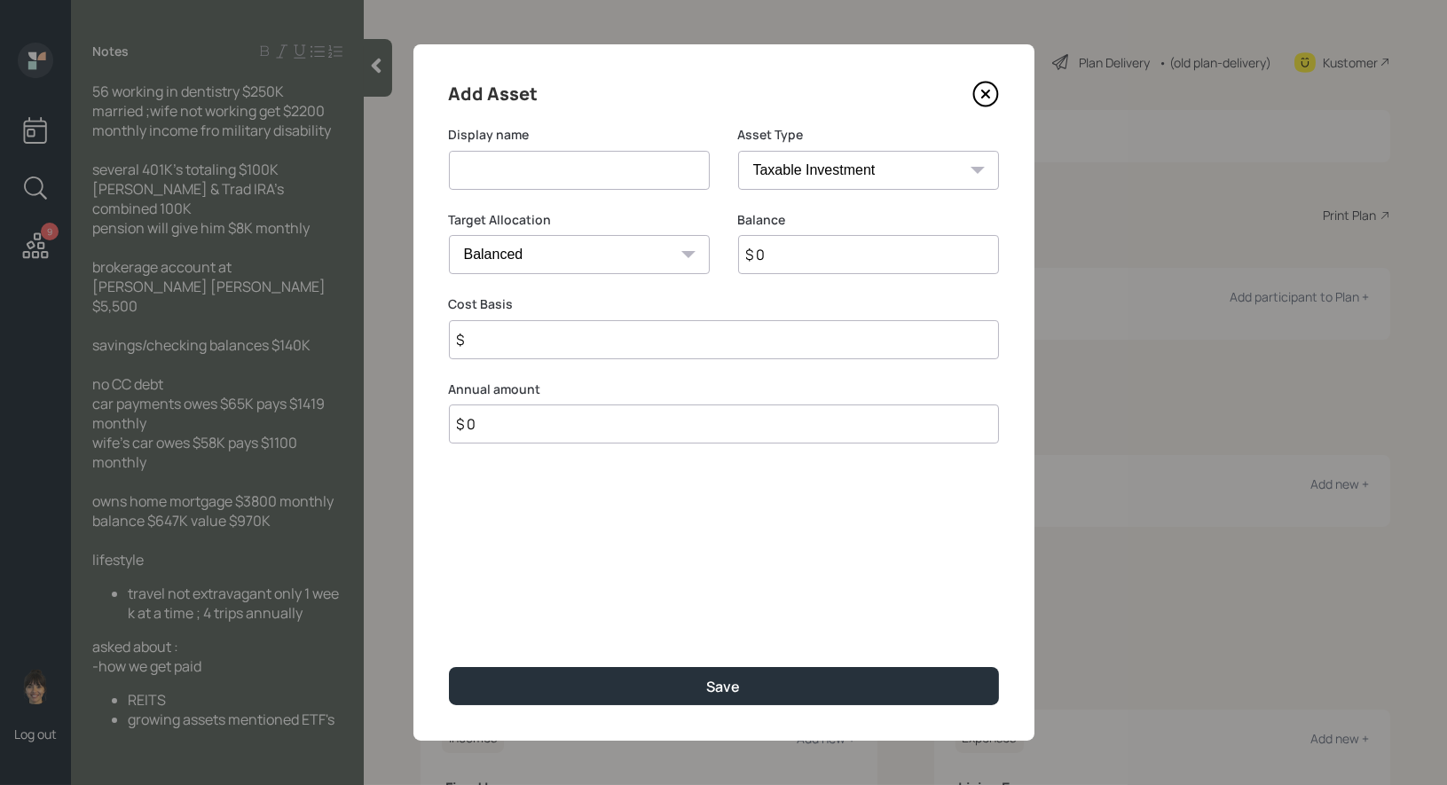
click at [575, 170] on input at bounding box center [579, 170] width 261 height 39
type input "Brokerage at [PERSON_NAME]"
click at [773, 260] on input "$ 0" at bounding box center [868, 254] width 261 height 39
type input "$ 5,500"
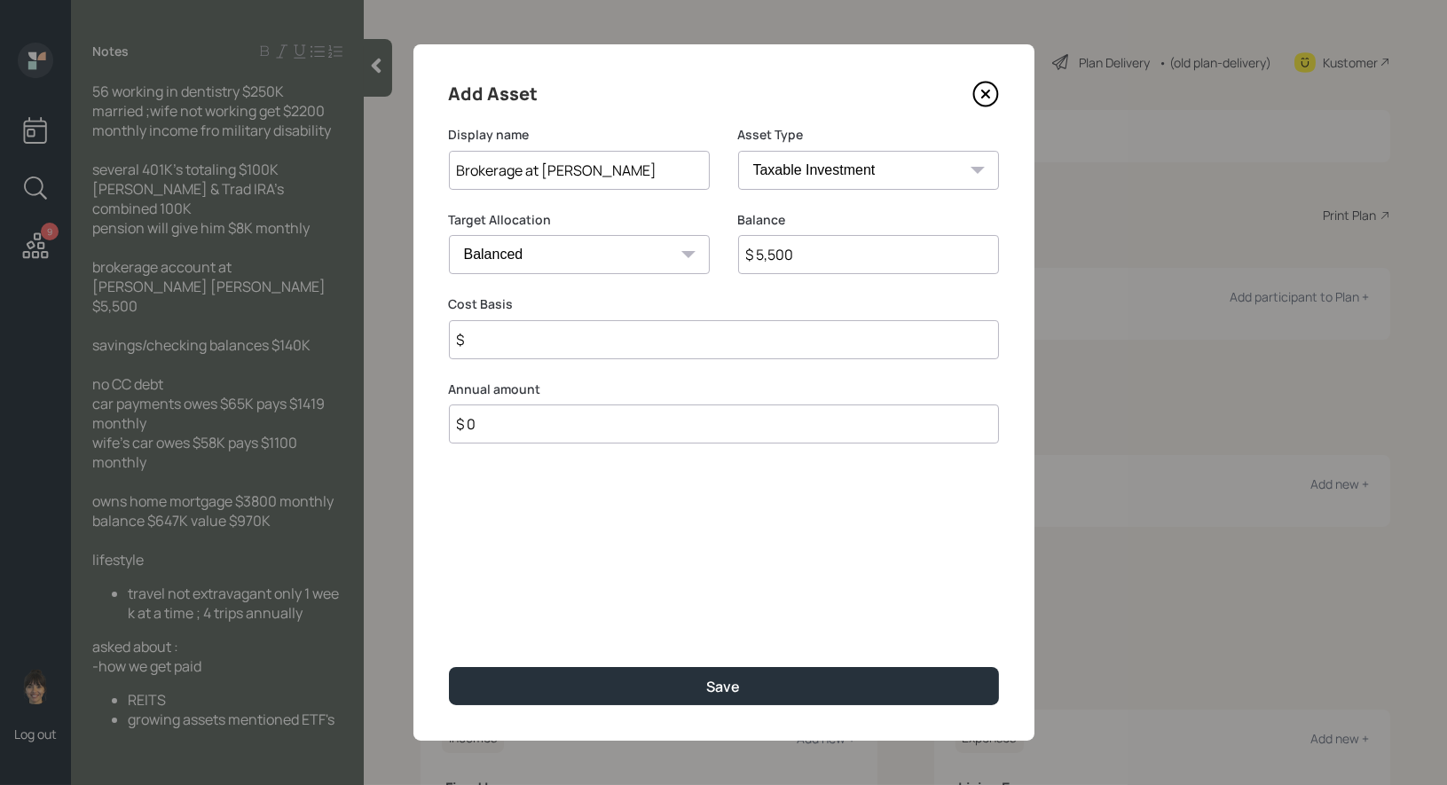
click at [585, 336] on input "$" at bounding box center [724, 339] width 550 height 39
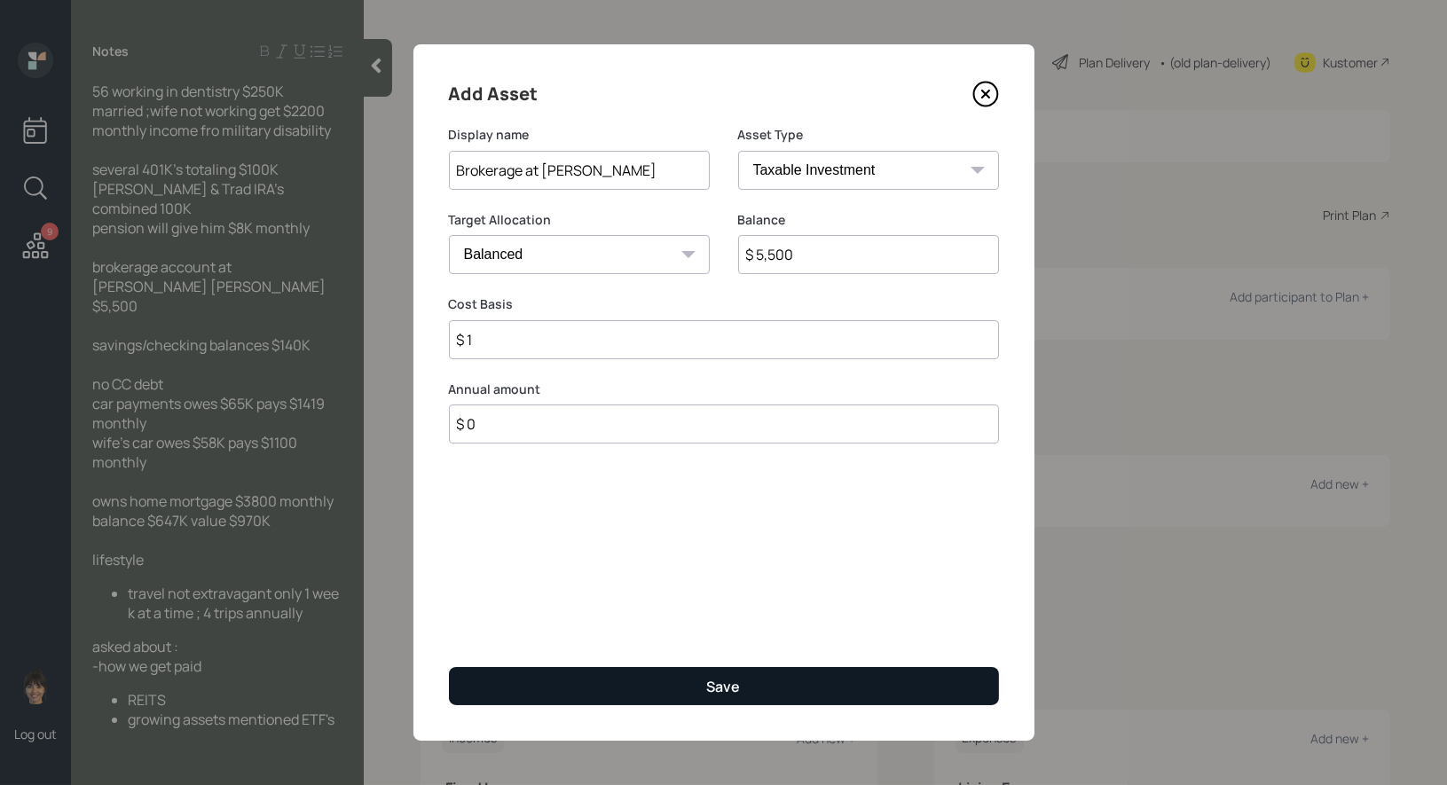
type input "$ 1"
click at [593, 687] on button "Save" at bounding box center [724, 686] width 550 height 38
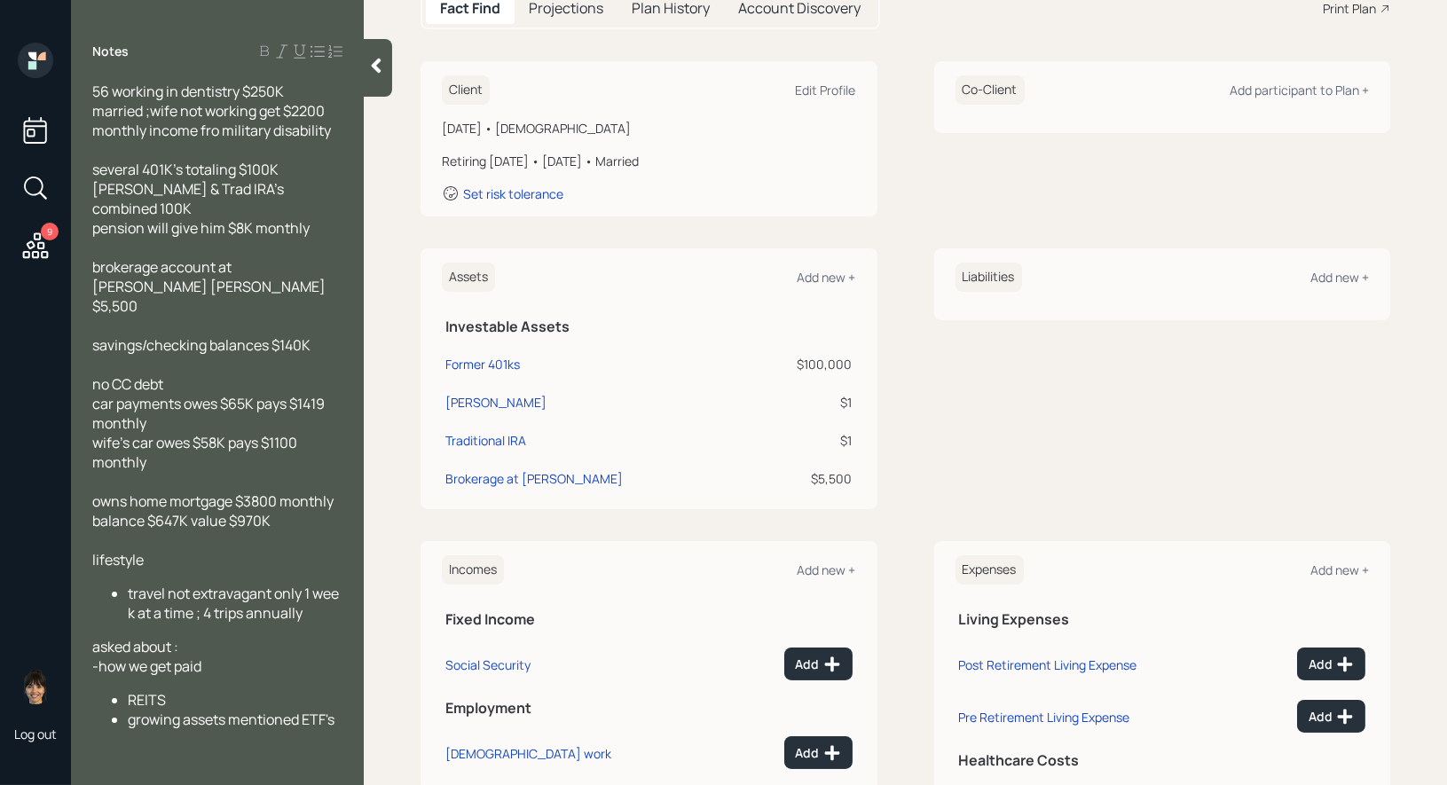
scroll to position [210, 0]
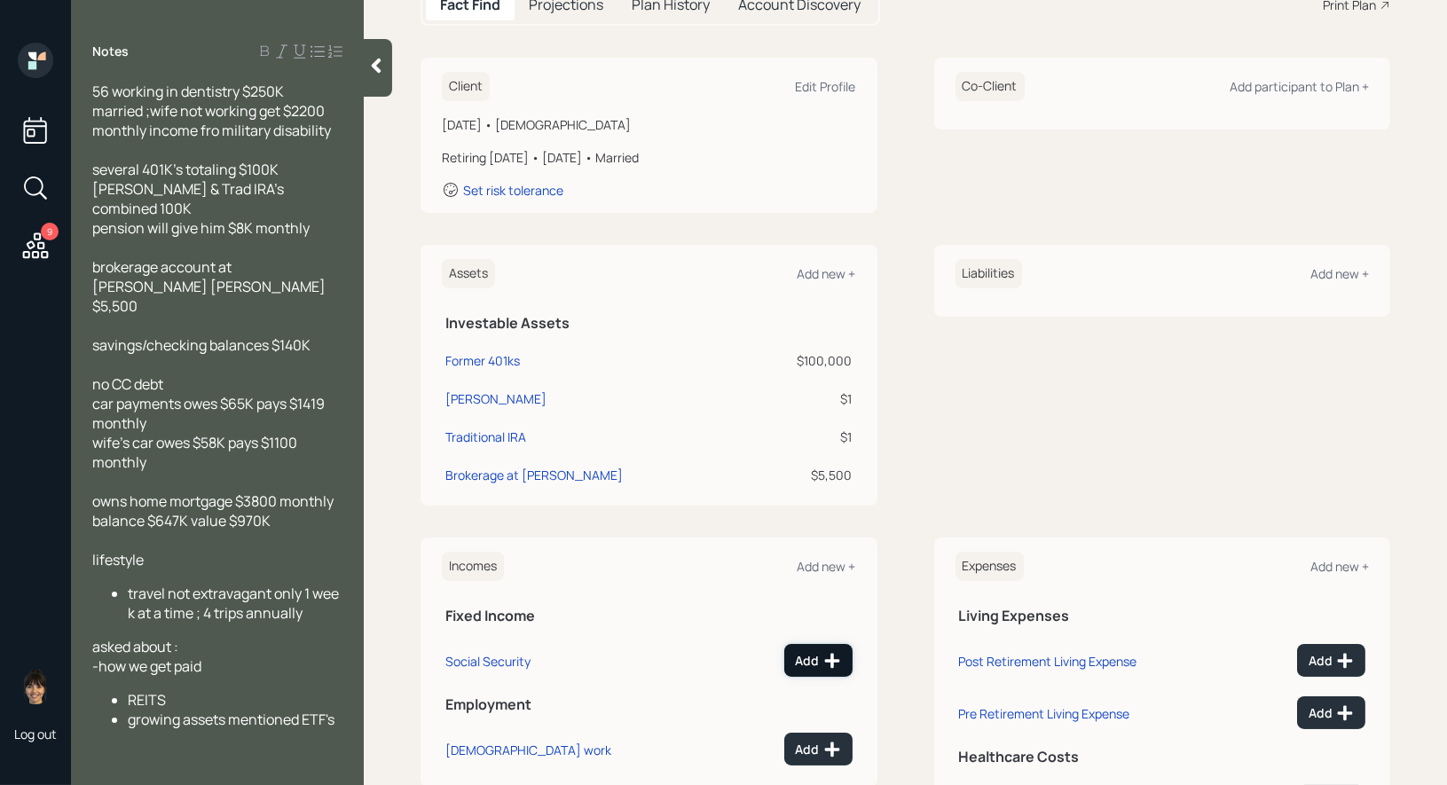
click at [815, 659] on div "Add" at bounding box center [818, 661] width 45 height 18
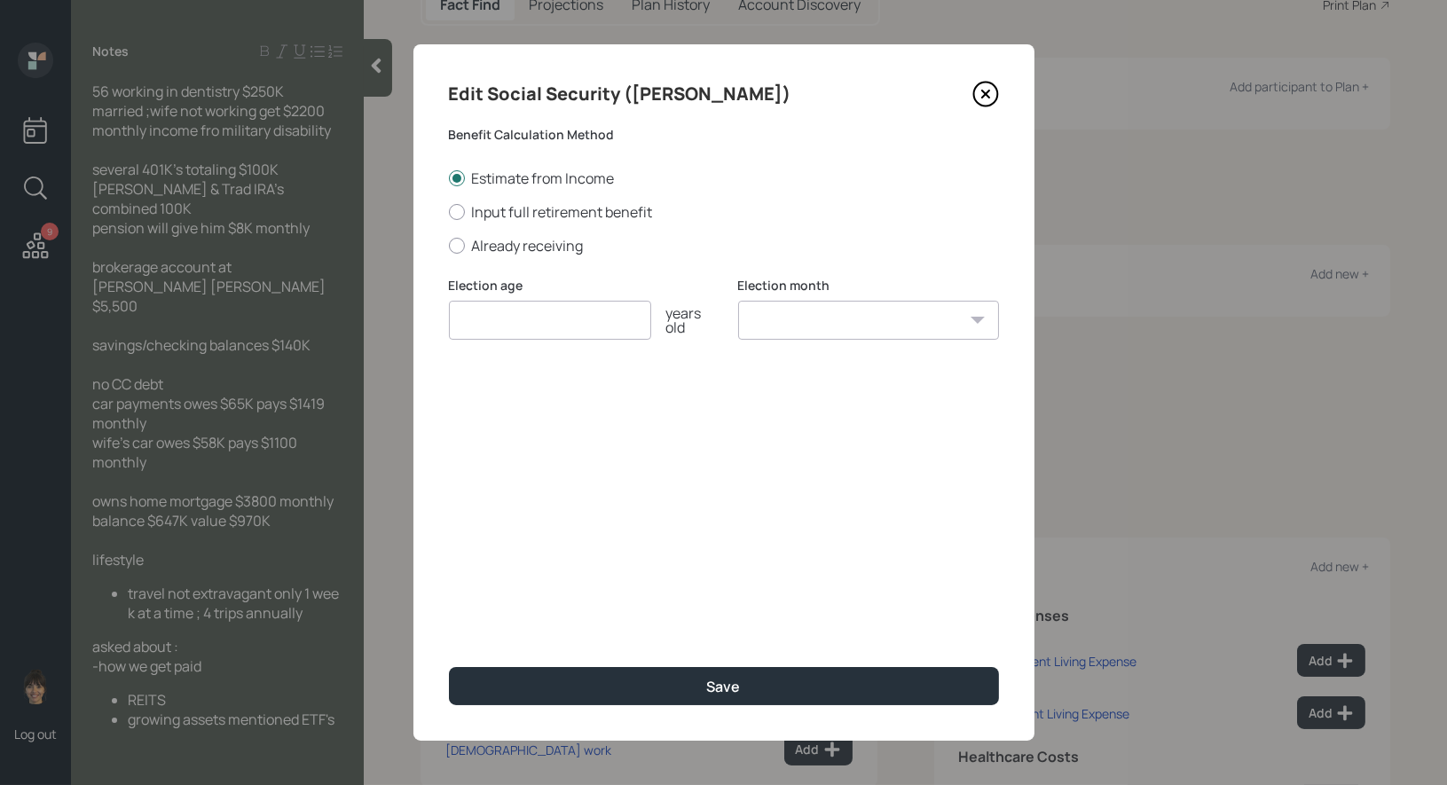
click at [995, 89] on icon at bounding box center [985, 95] width 24 height 24
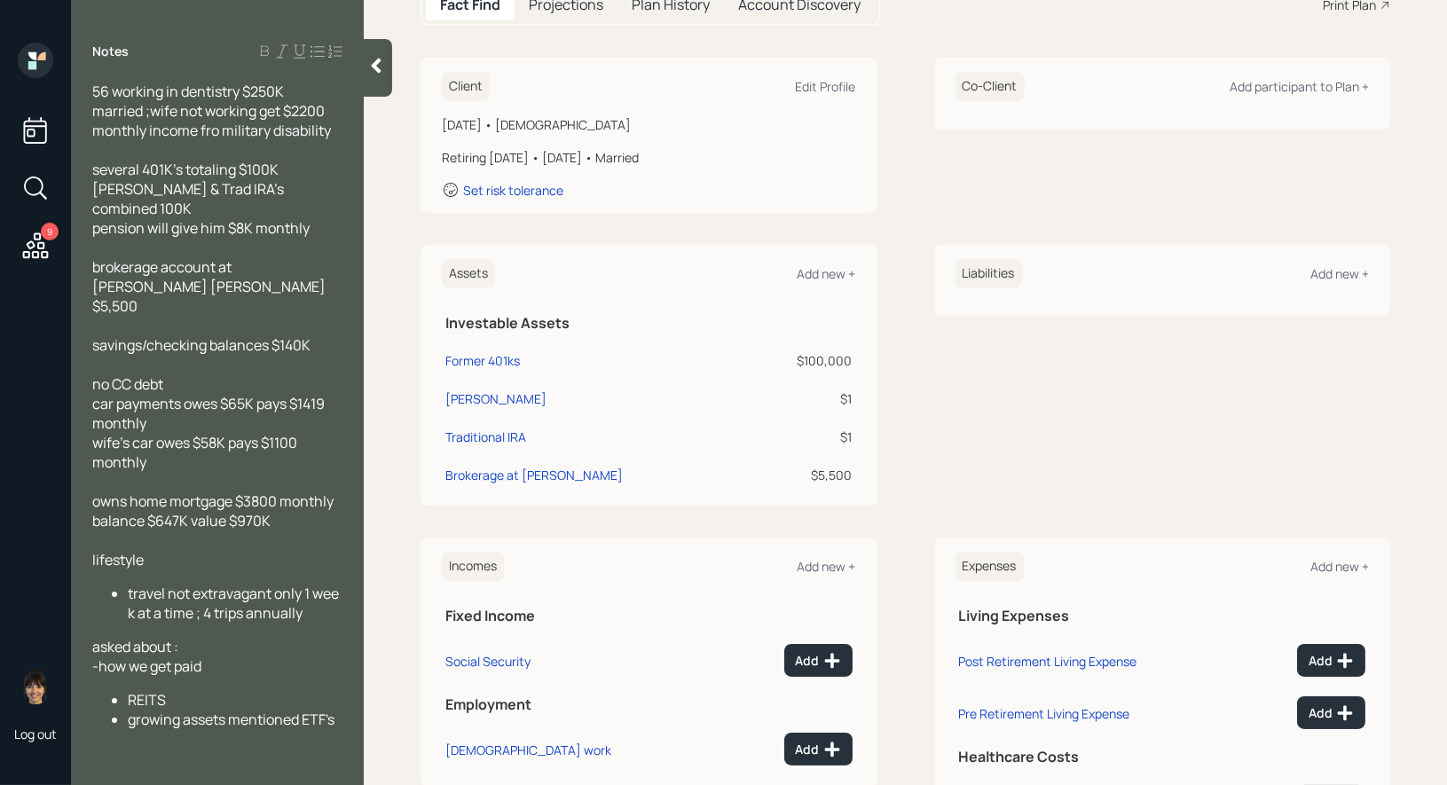
scroll to position [303, 0]
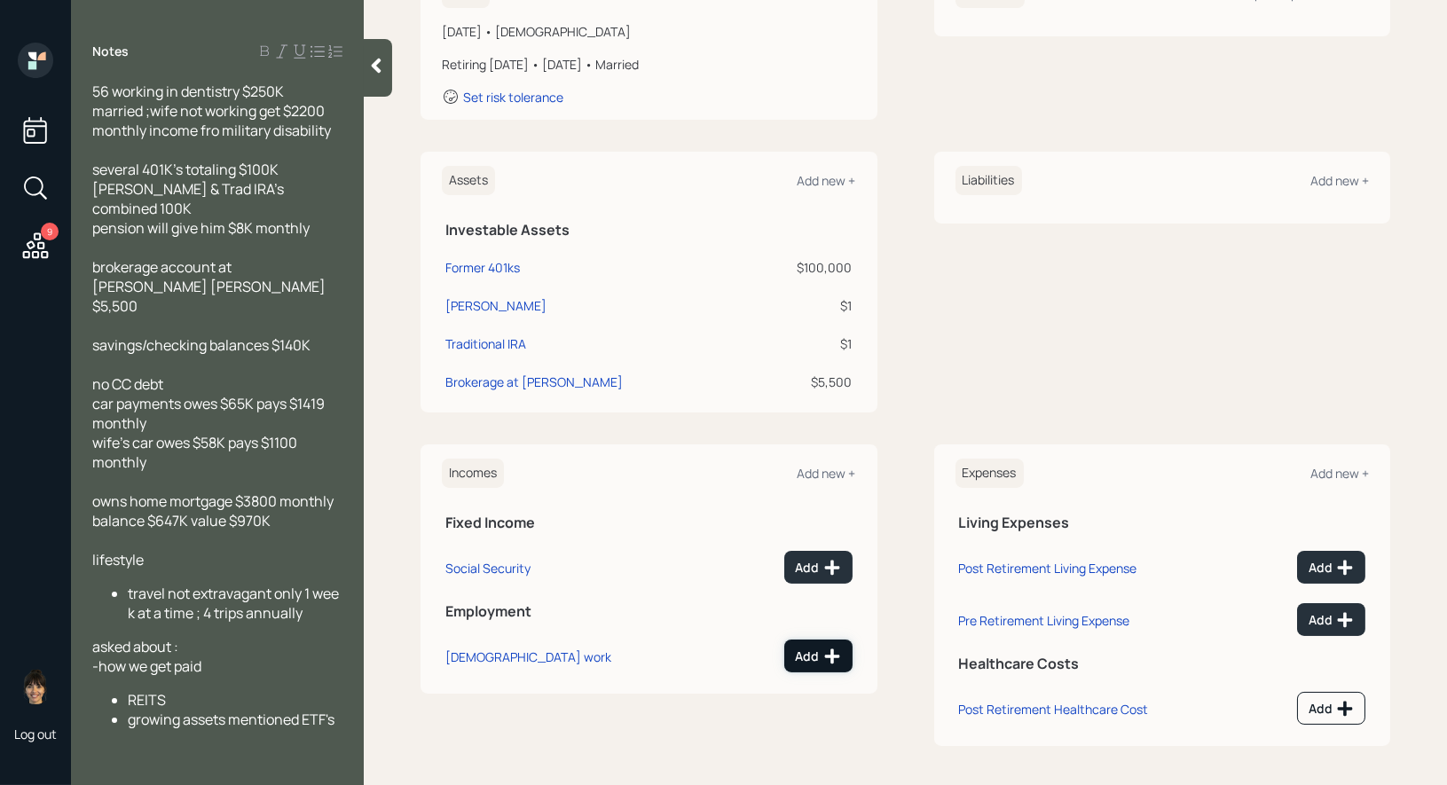
click at [810, 654] on div "Add" at bounding box center [818, 657] width 45 height 18
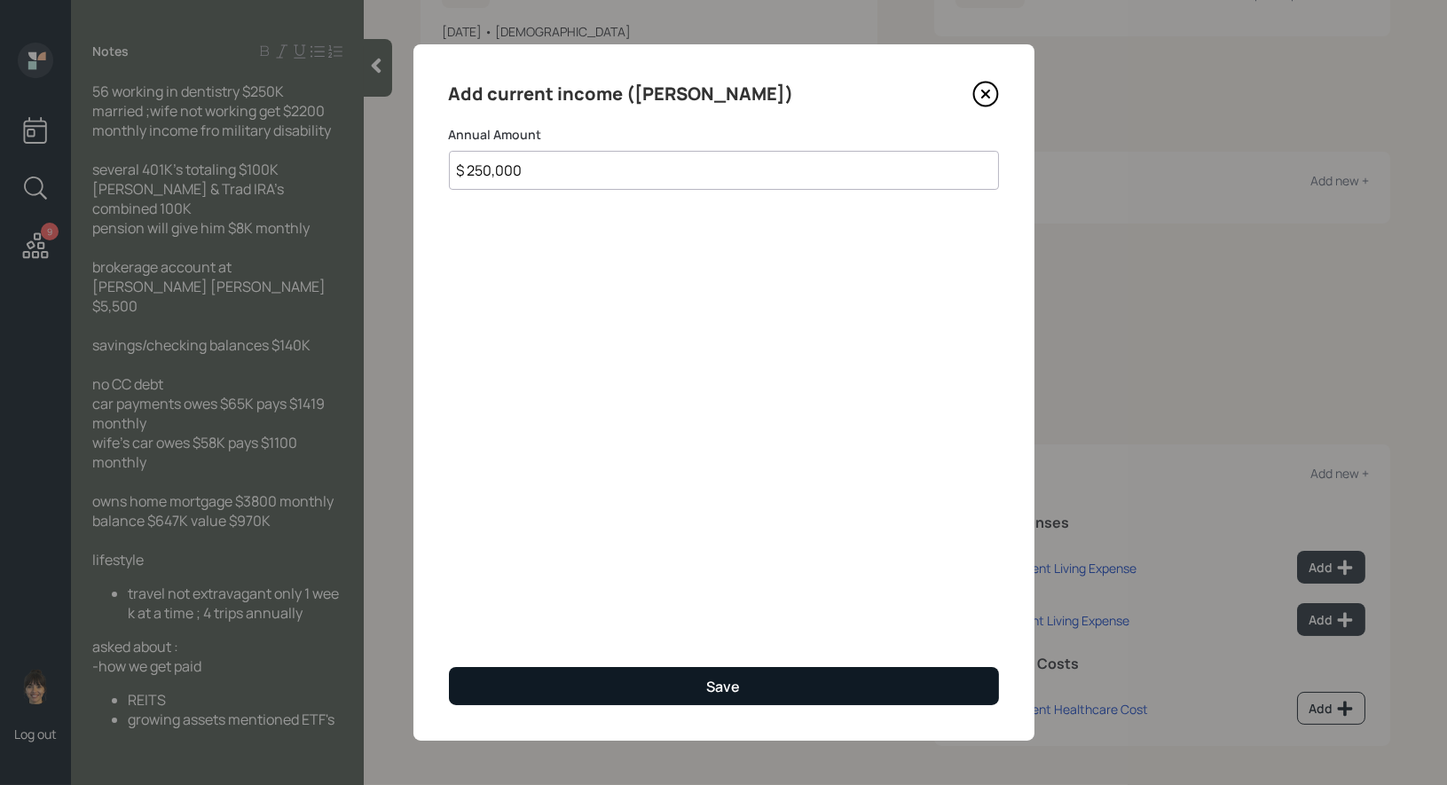
type input "$ 250,000"
click at [647, 673] on button "Save" at bounding box center [724, 686] width 550 height 38
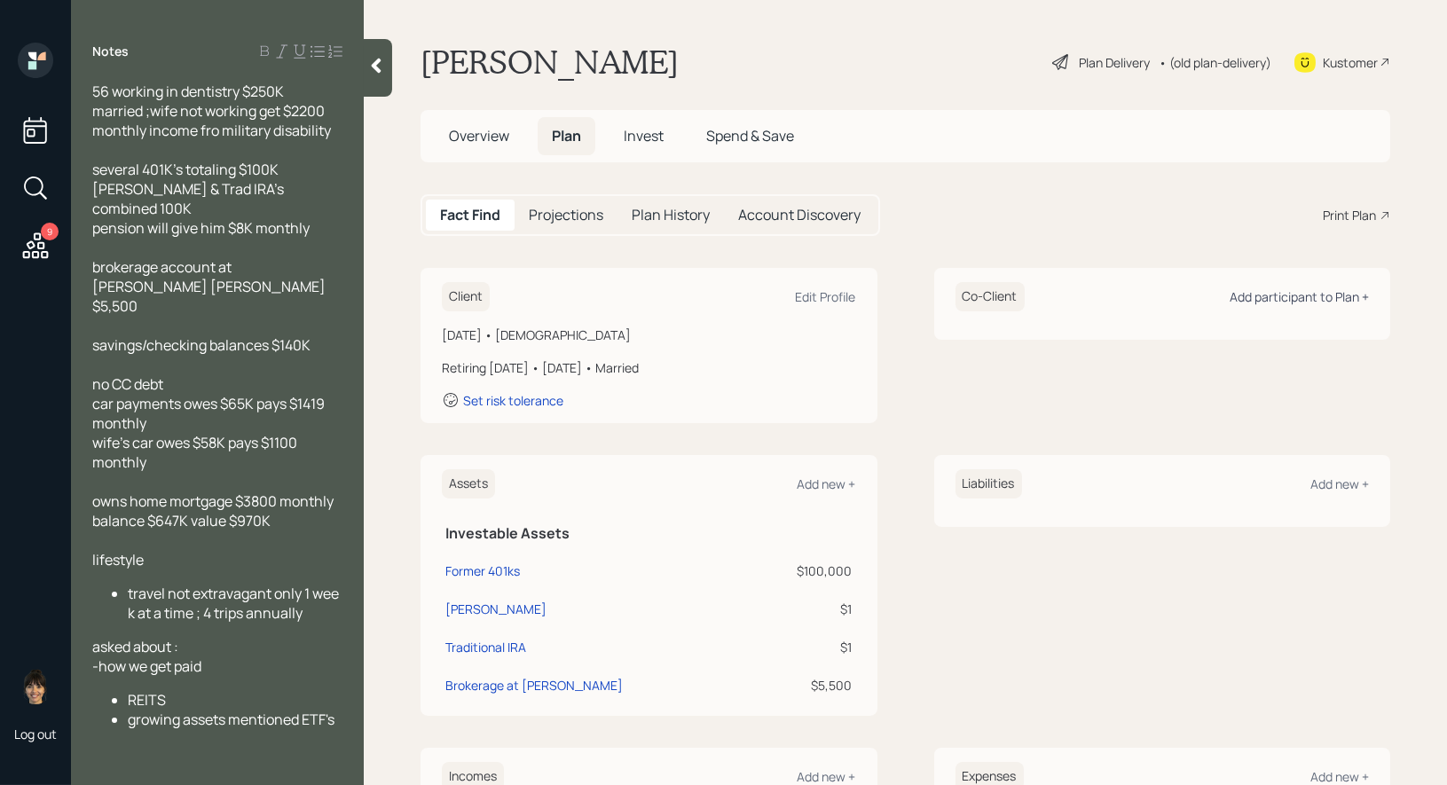
click at [1270, 295] on div "Add participant to Plan +" at bounding box center [1299, 296] width 139 height 17
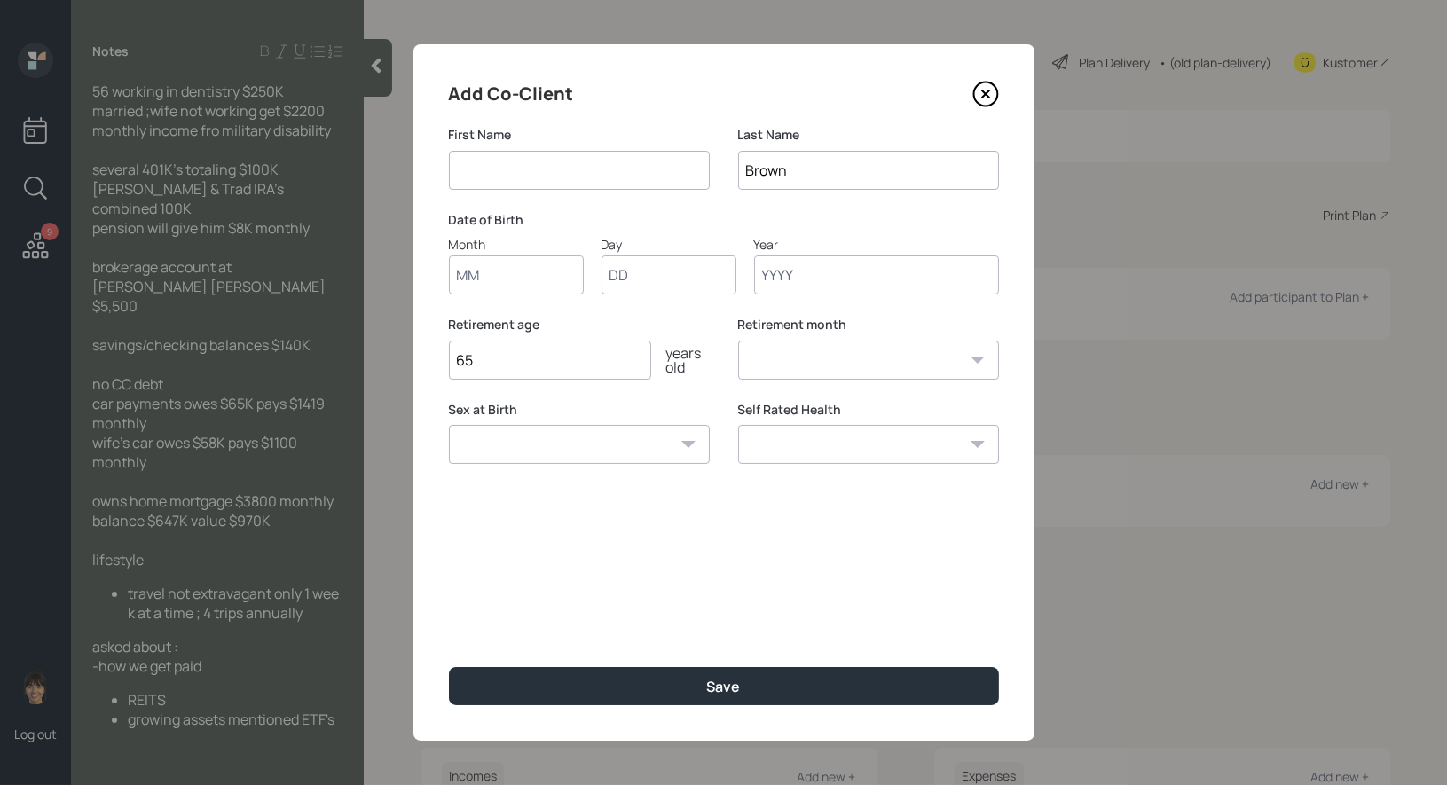
click at [573, 172] on input at bounding box center [579, 170] width 261 height 39
type input "Mrs"
click at [541, 266] on input "Month" at bounding box center [516, 275] width 135 height 39
click at [529, 276] on input "Month" at bounding box center [516, 275] width 135 height 39
type input "01"
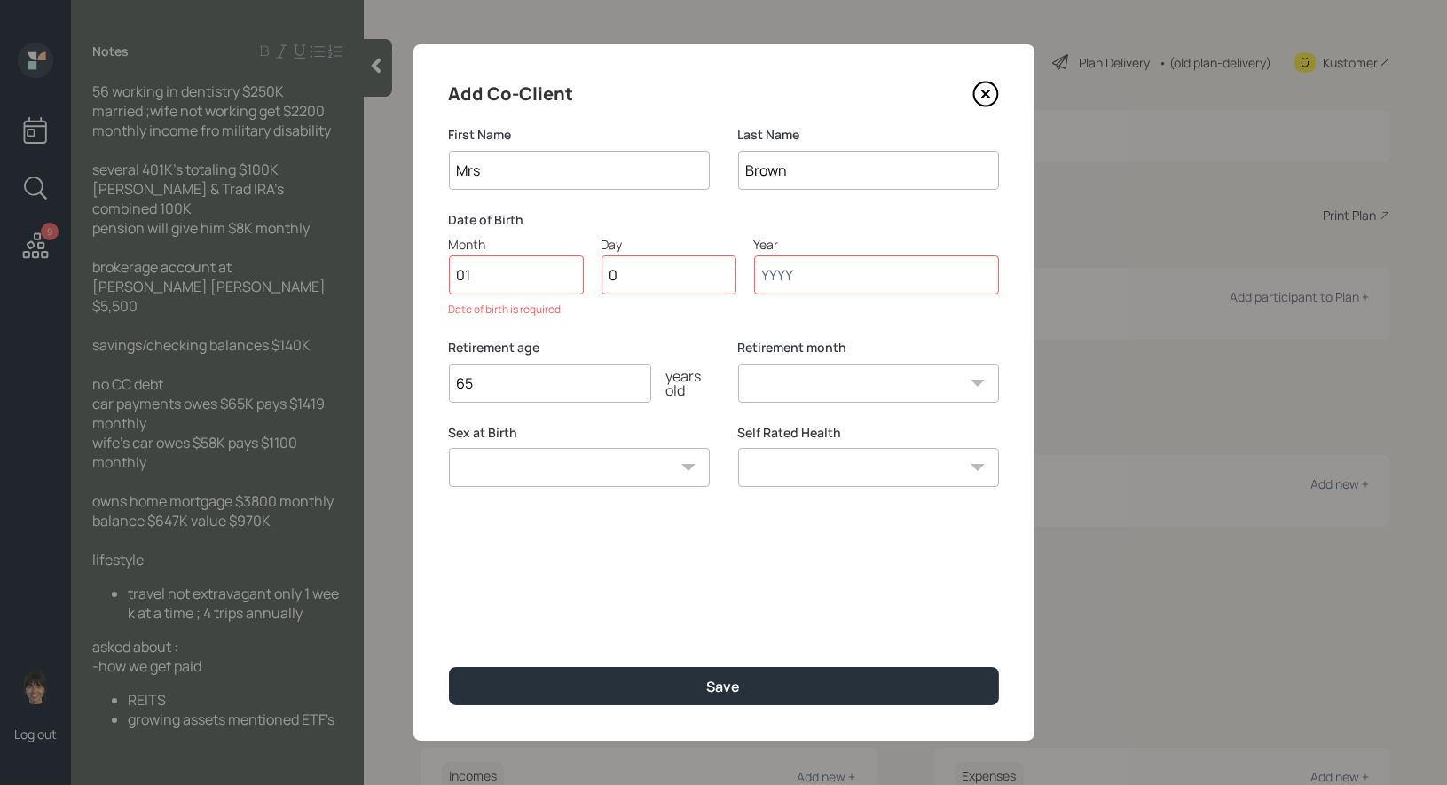
type input "01"
type input "1970"
select select "1"
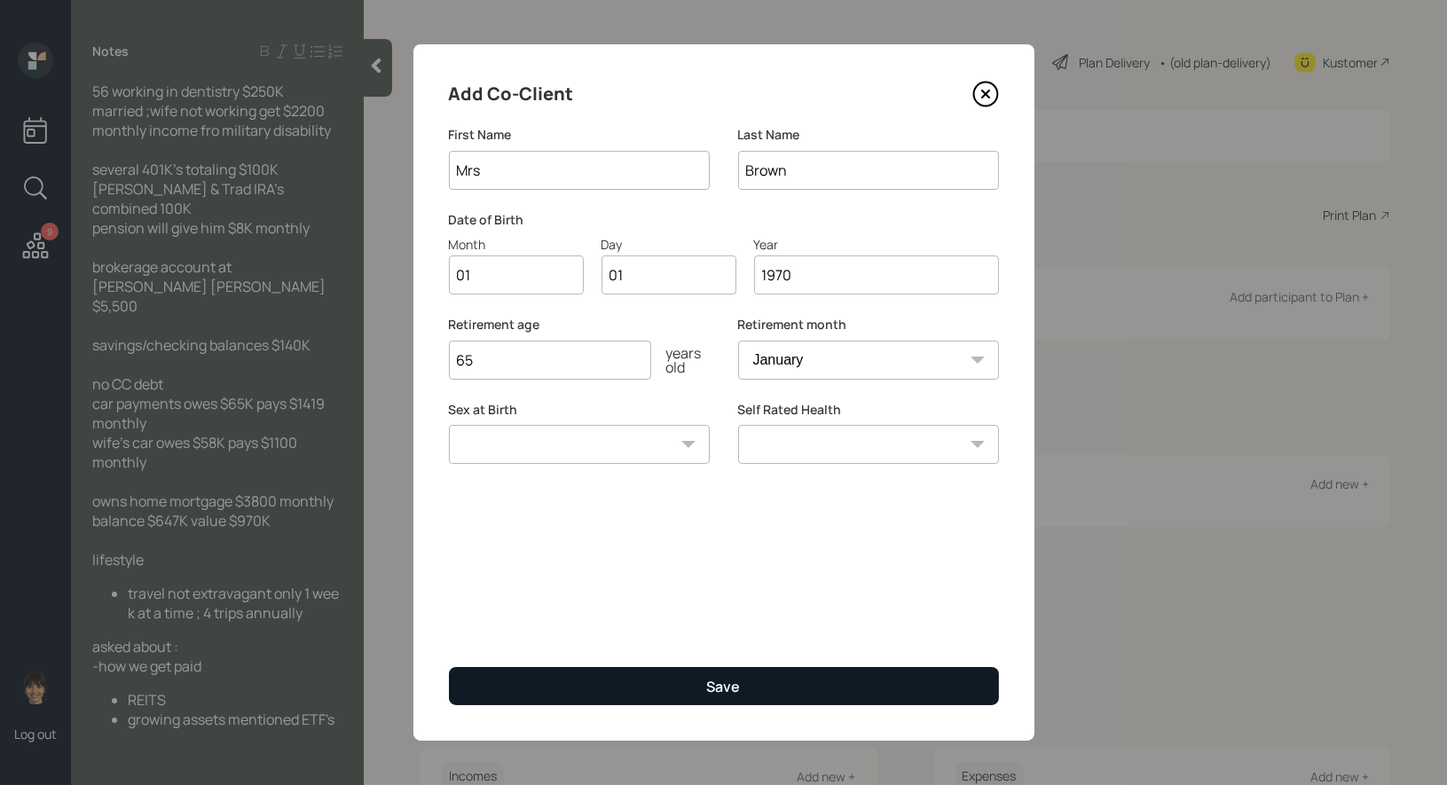
type input "1970"
click at [625, 684] on button "Save" at bounding box center [724, 686] width 550 height 38
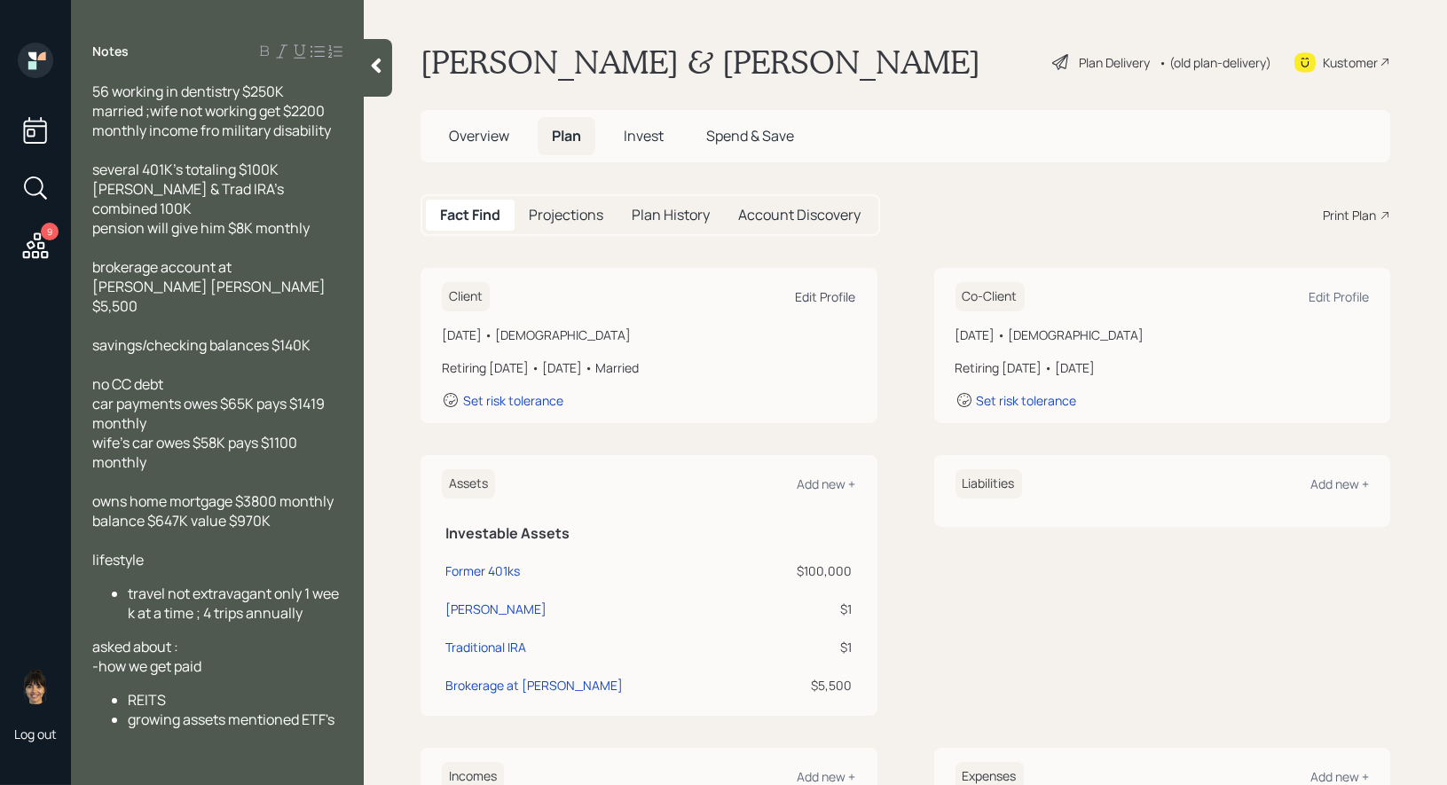
click at [818, 295] on div "Edit Profile" at bounding box center [826, 296] width 60 height 17
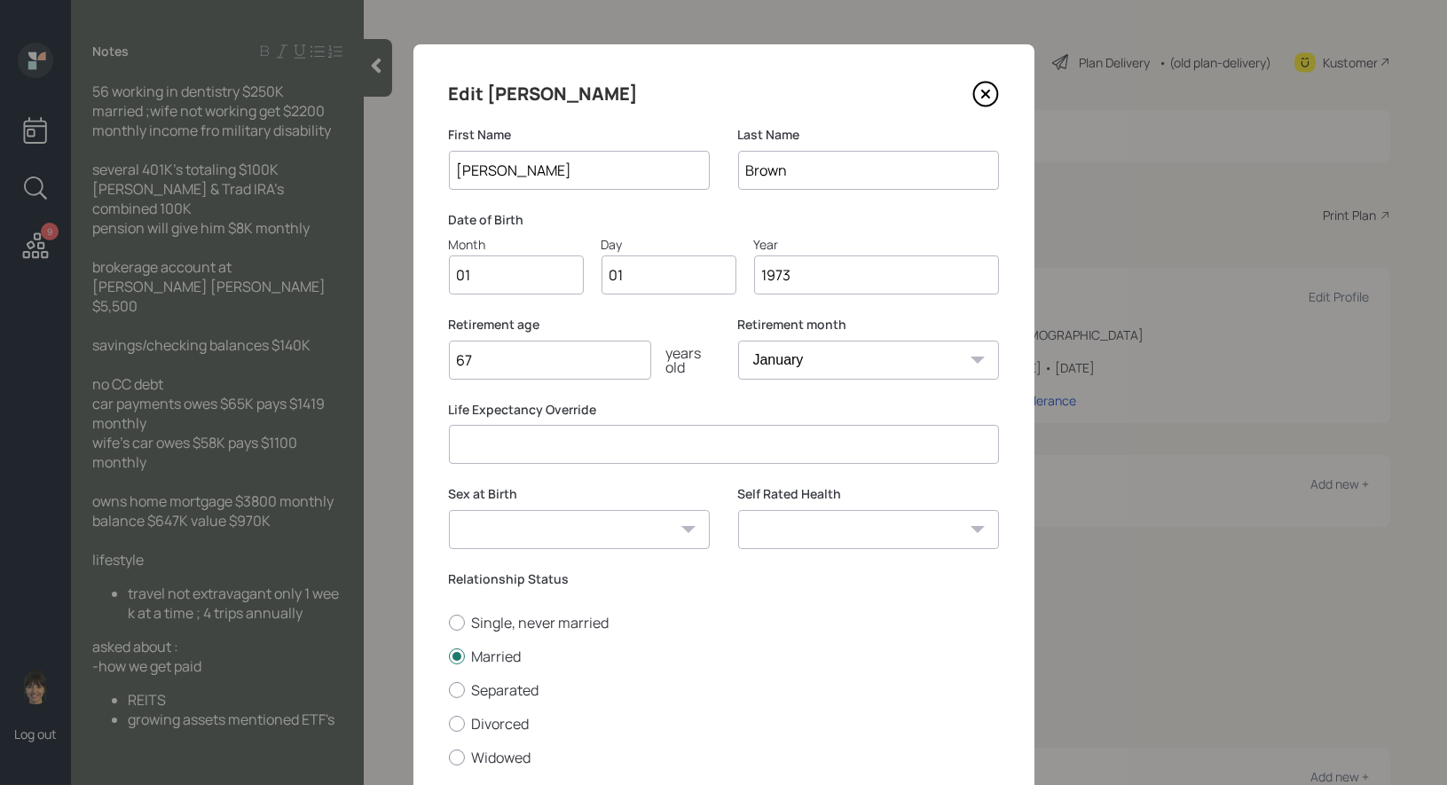
click at [800, 279] on input "1973" at bounding box center [876, 275] width 245 height 39
click at [794, 279] on input "1973" at bounding box center [876, 275] width 245 height 39
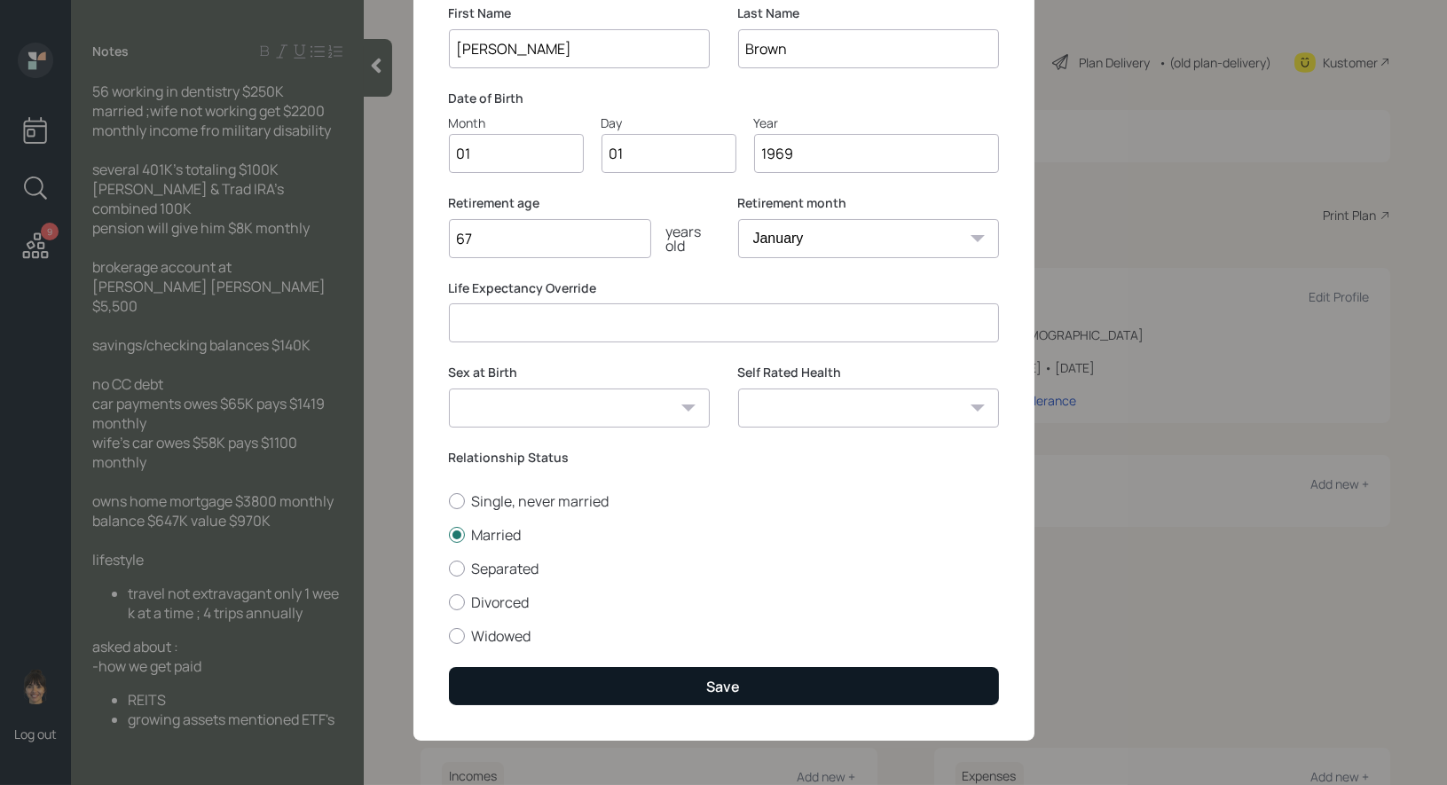
type input "1969"
click at [700, 687] on button "Save" at bounding box center [724, 686] width 550 height 38
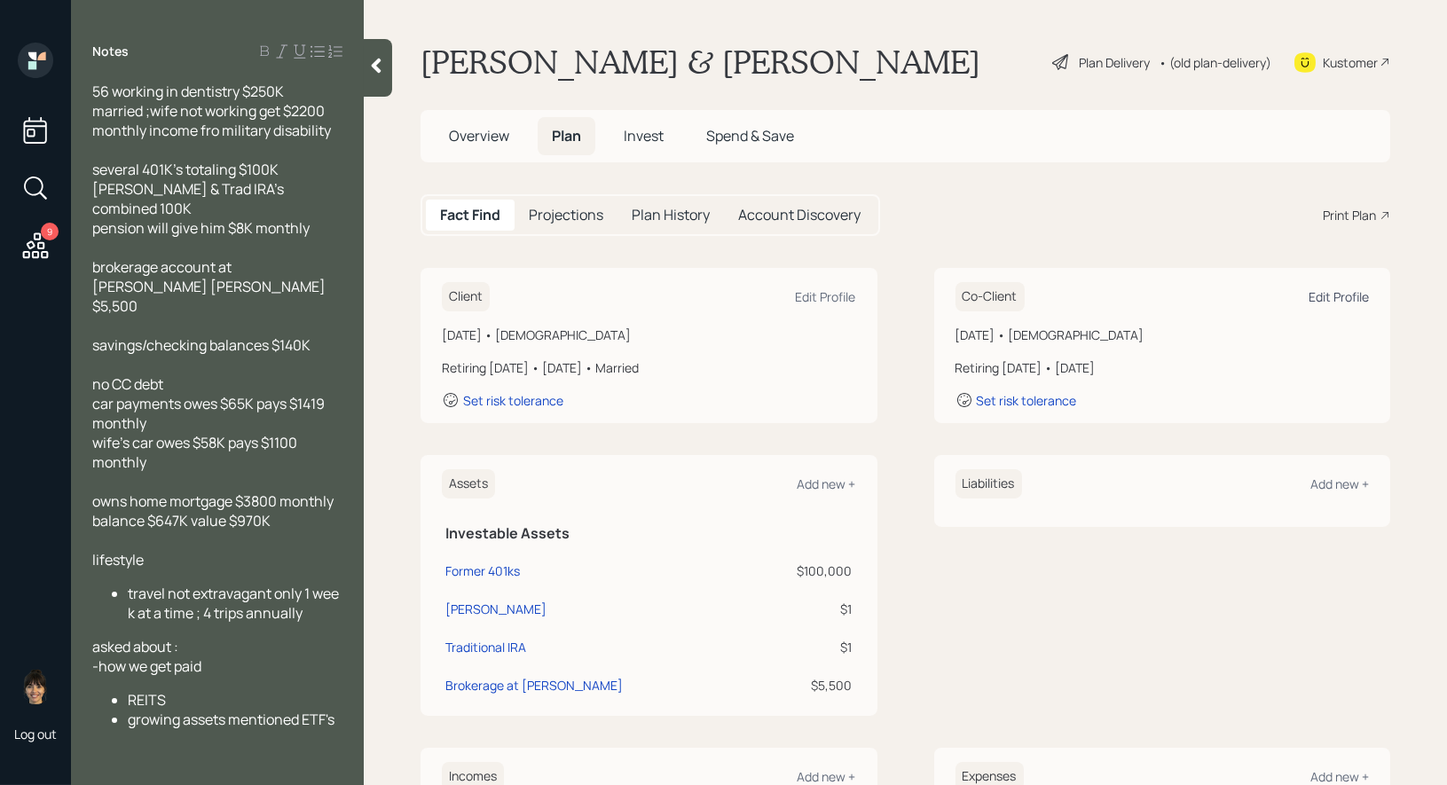
click at [1353, 294] on div "Edit Profile" at bounding box center [1339, 296] width 60 height 17
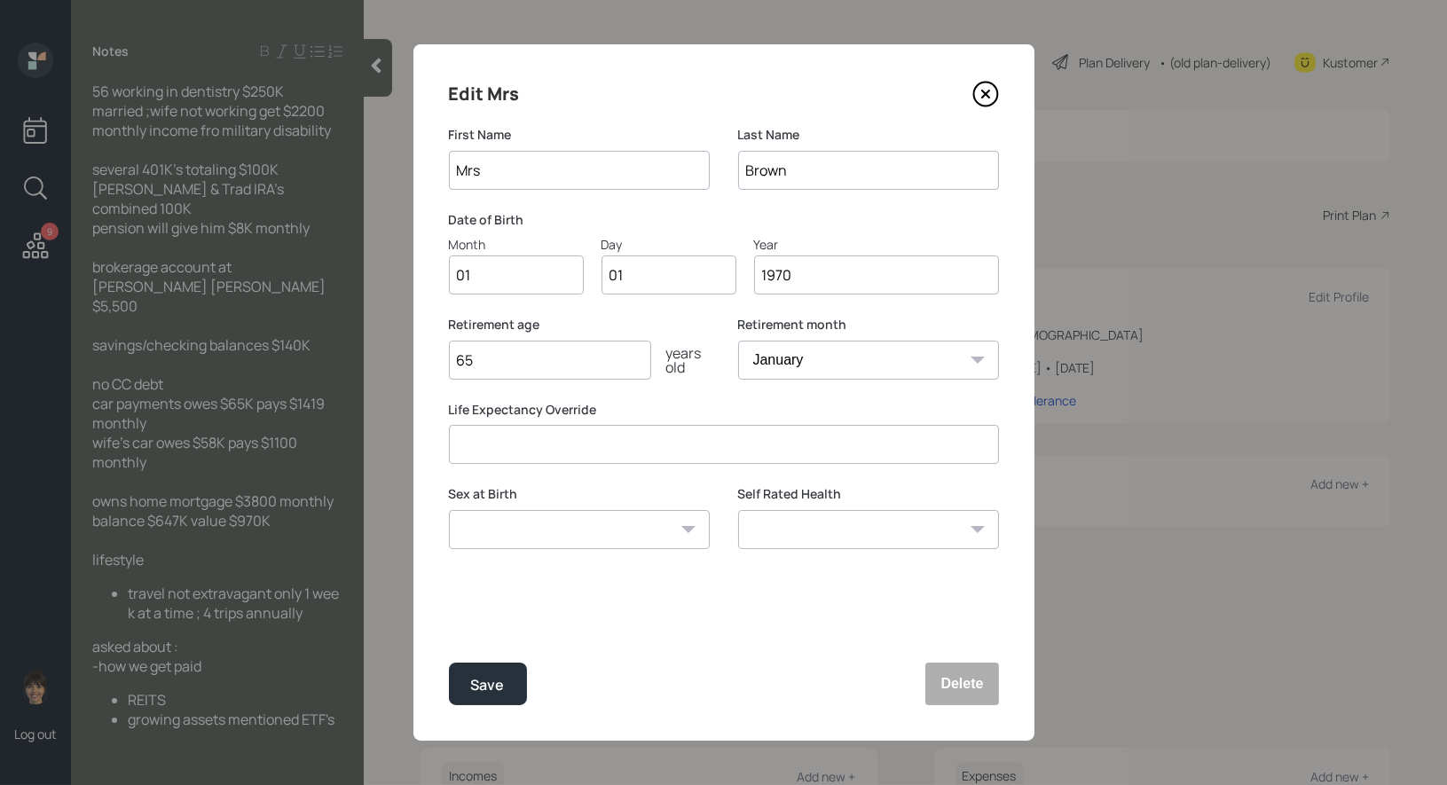
click at [546, 361] on input "65" at bounding box center [550, 360] width 202 height 39
type input "6"
type input "50"
click at [485, 684] on div "Save" at bounding box center [488, 685] width 34 height 24
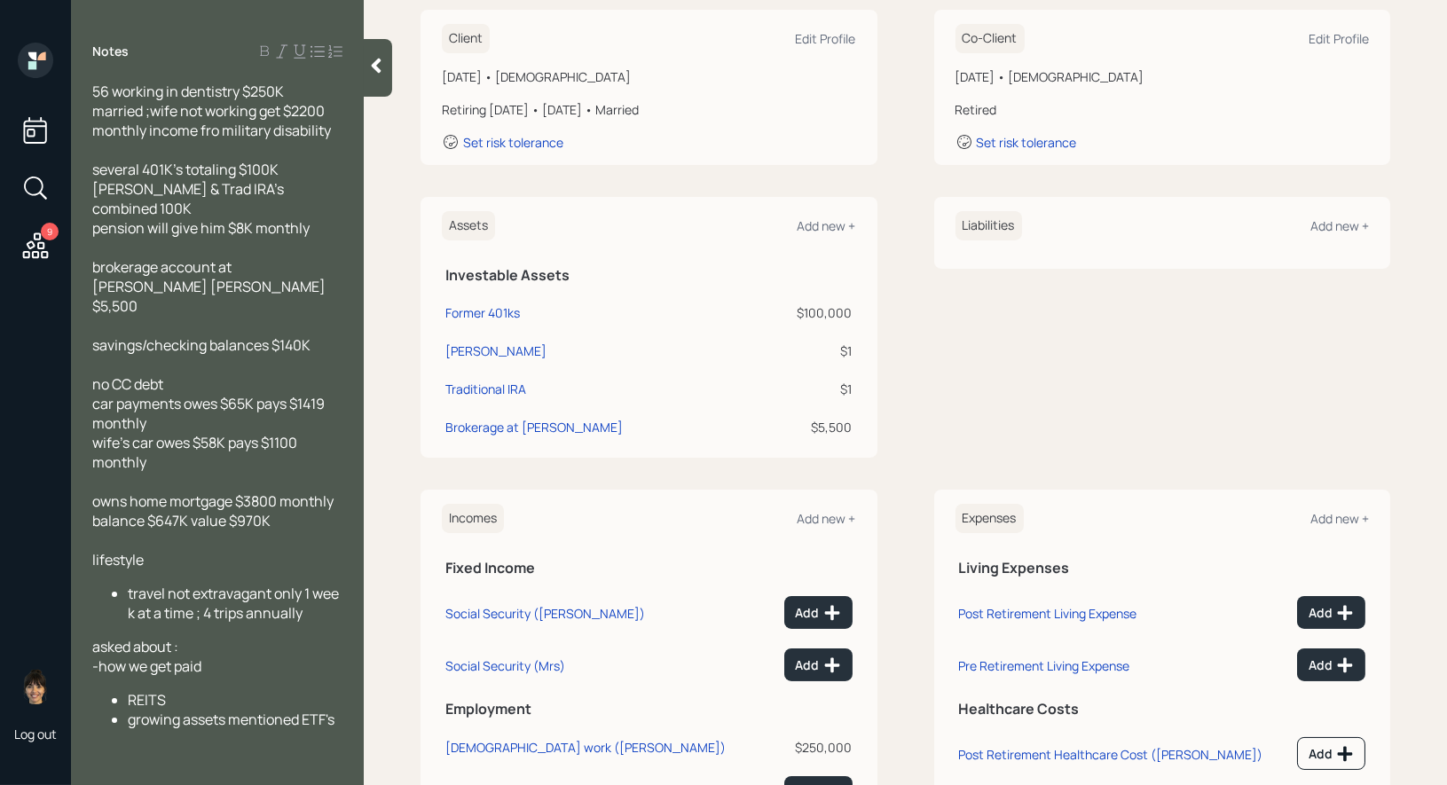
scroll to position [257, 0]
click at [829, 512] on div "Add new +" at bounding box center [827, 519] width 59 height 17
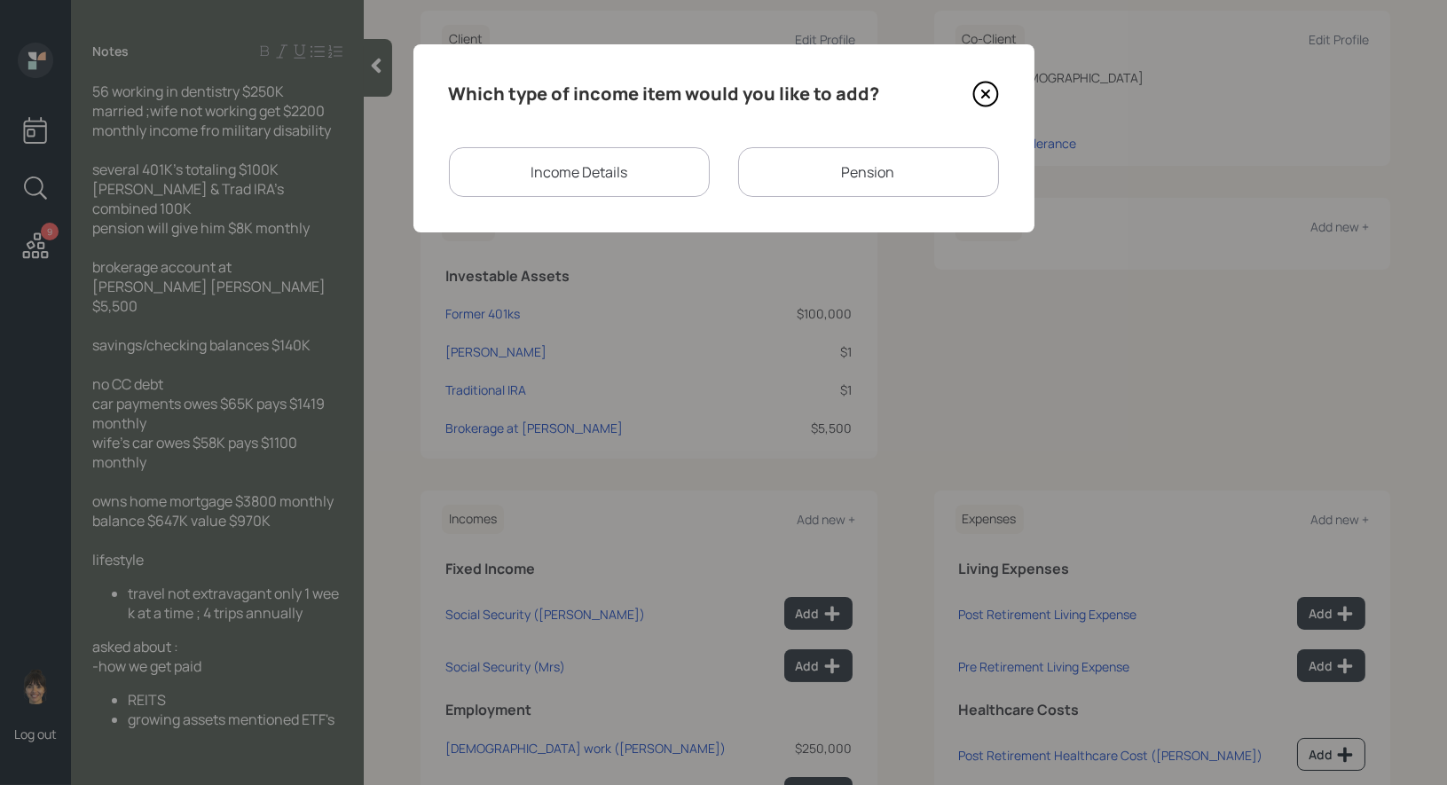
click at [595, 169] on div "Income Details" at bounding box center [579, 172] width 261 height 50
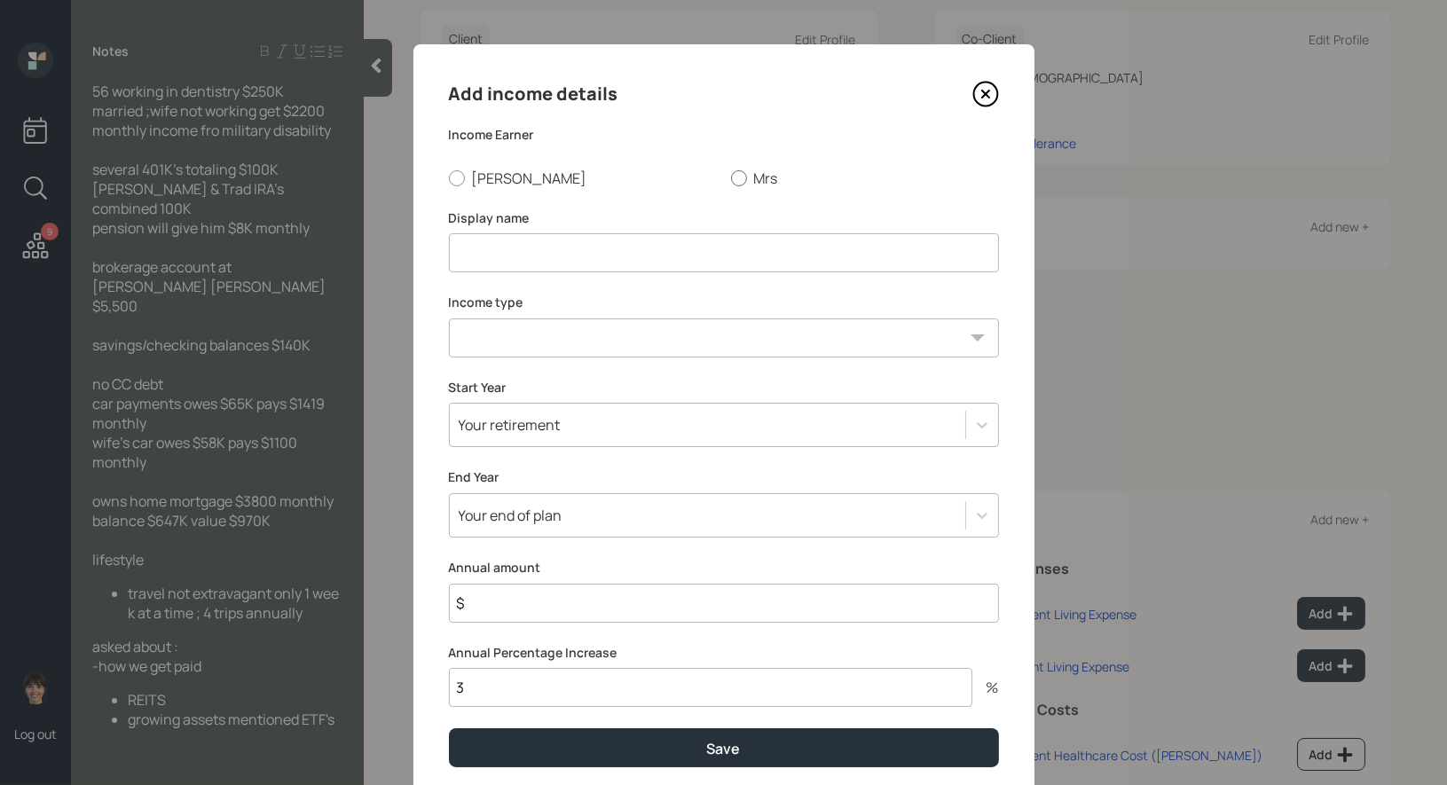
click at [739, 177] on div at bounding box center [739, 178] width 16 height 16
click at [731, 177] on input "Mrs" at bounding box center [730, 177] width 1 height 1
radio input "true"
click at [623, 269] on input at bounding box center [724, 252] width 550 height 39
click at [595, 261] on input at bounding box center [724, 252] width 550 height 39
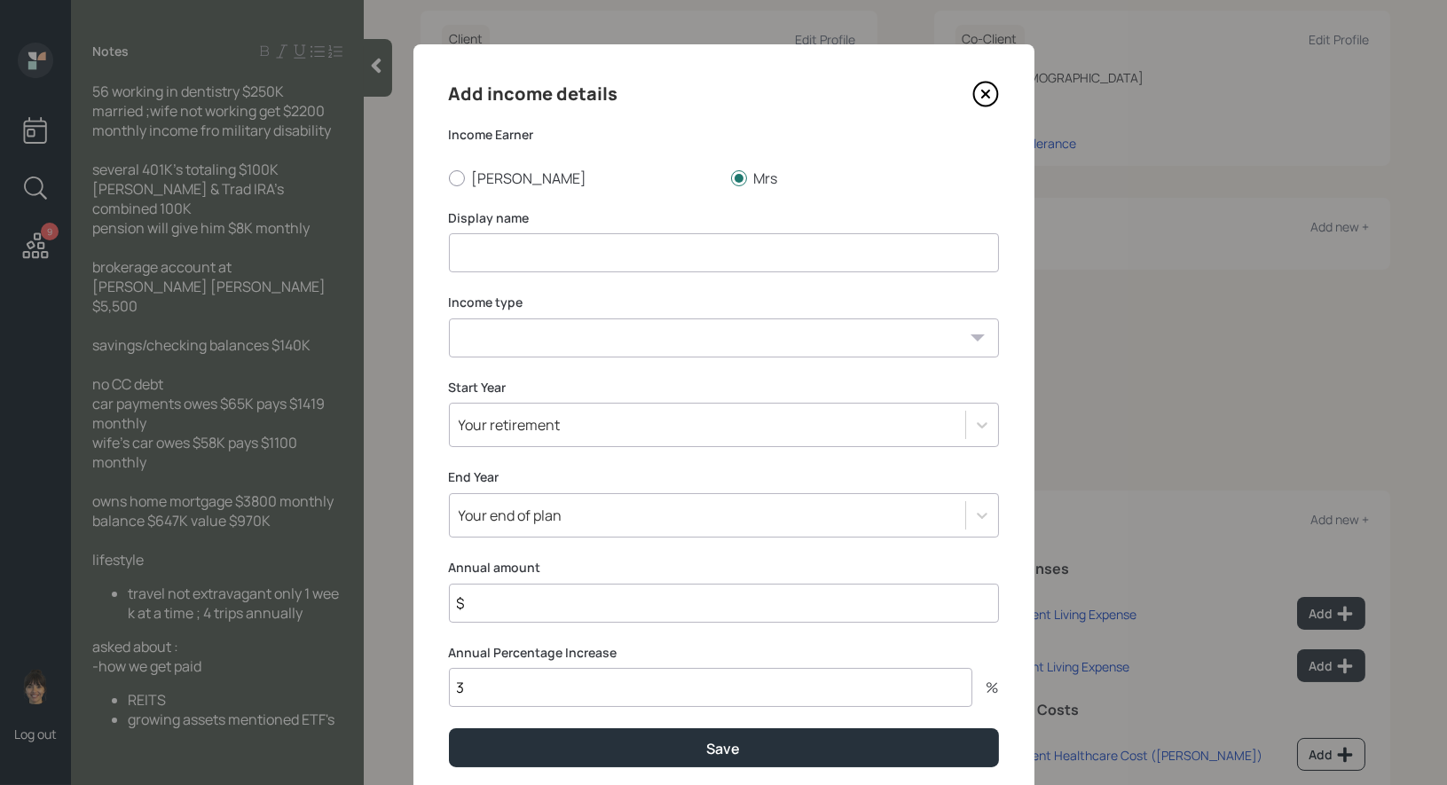
click at [595, 260] on input at bounding box center [724, 252] width 550 height 39
click at [556, 233] on input at bounding box center [724, 252] width 550 height 39
click at [544, 244] on input at bounding box center [724, 252] width 550 height 39
click at [517, 256] on input at bounding box center [724, 252] width 550 height 39
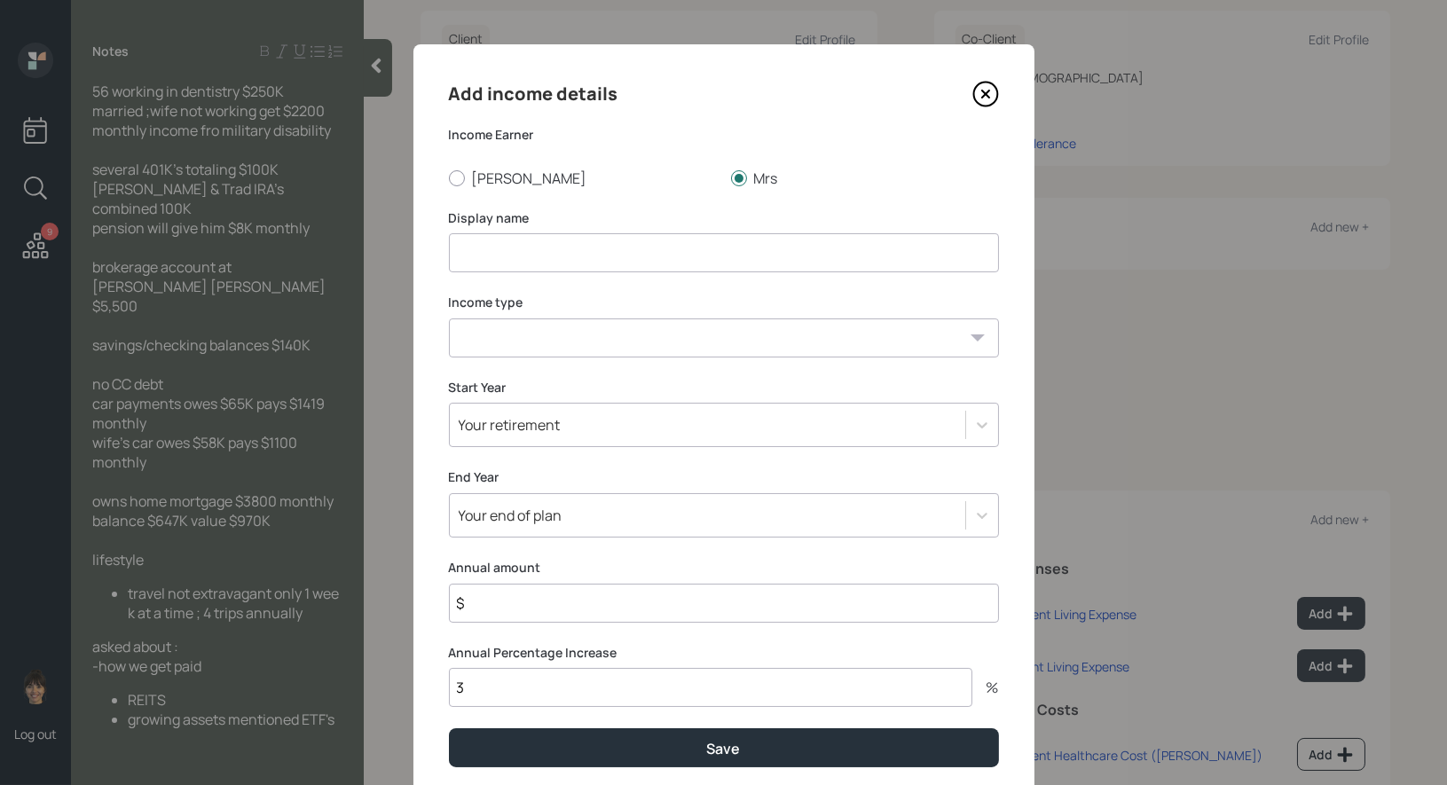
click at [511, 339] on select "[DEMOGRAPHIC_DATA] work [DEMOGRAPHIC_DATA] work Self employment Other" at bounding box center [724, 337] width 550 height 39
select select "other"
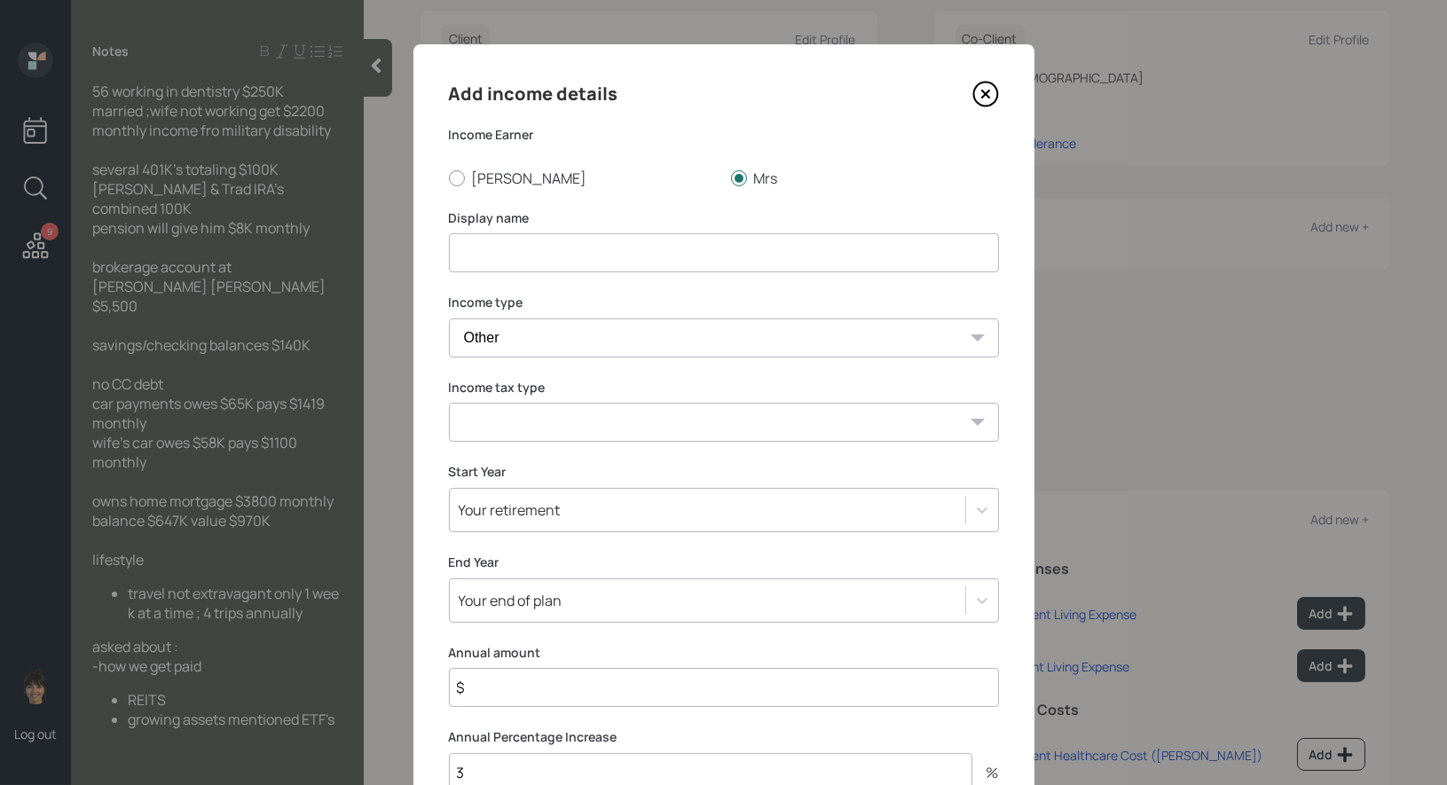
click at [603, 422] on select "Tax-free Earned Self Employment Alimony Royalties Pension / Annuity Interest Di…" at bounding box center [724, 422] width 550 height 39
select select "tax_free"
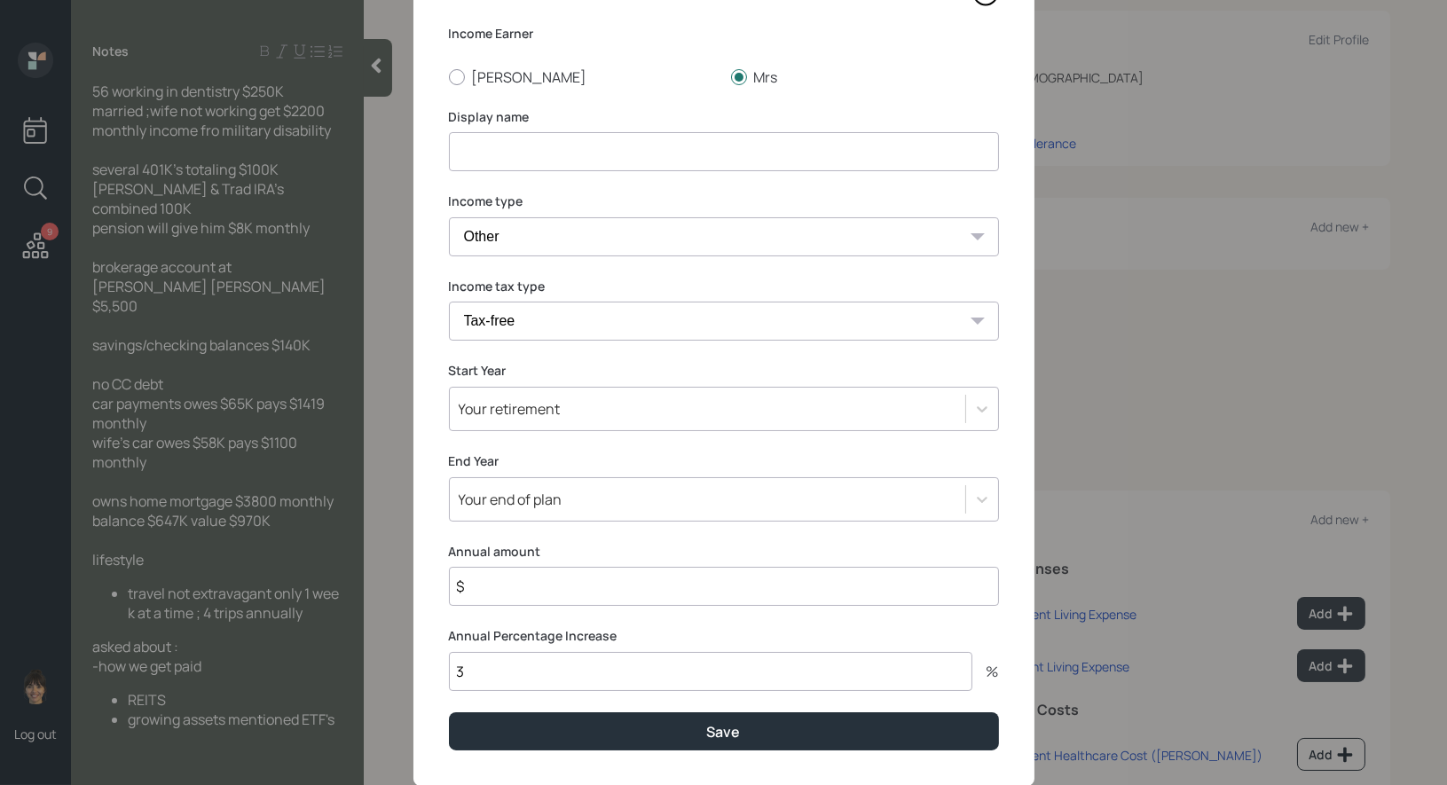
scroll to position [102, 0]
click at [569, 418] on div "Your retirement" at bounding box center [707, 408] width 515 height 30
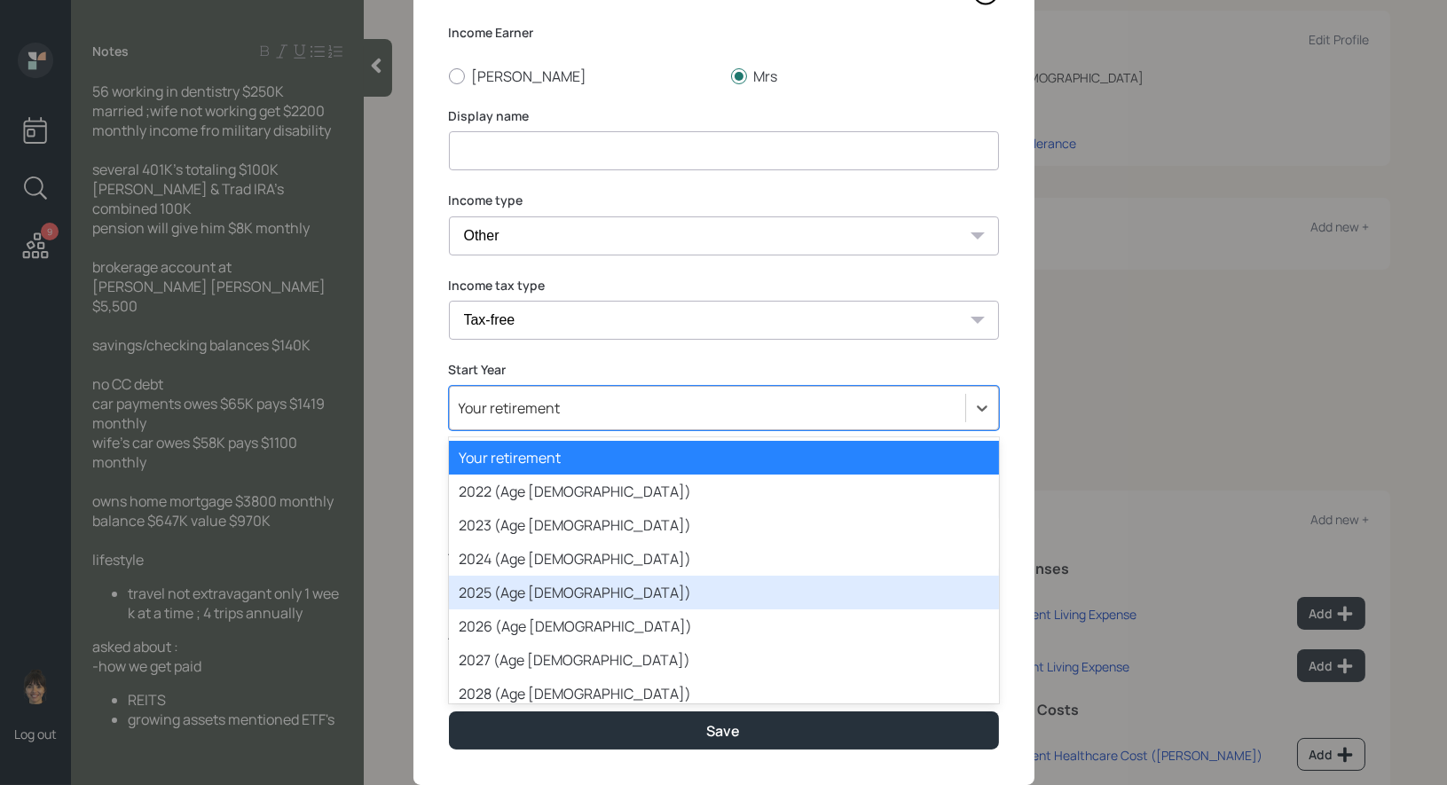
click at [537, 592] on div "2025 (Age [DEMOGRAPHIC_DATA])" at bounding box center [724, 593] width 550 height 34
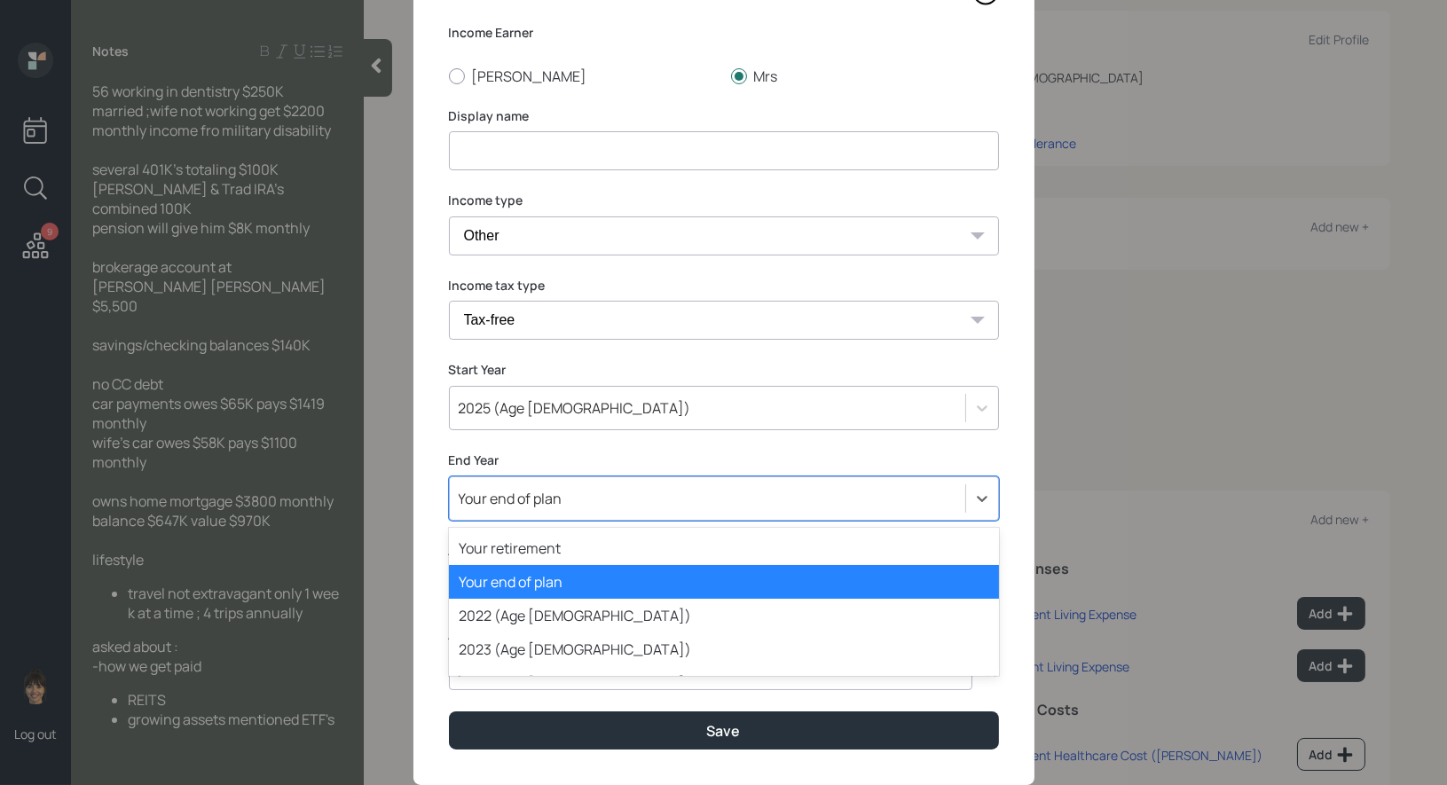
click at [538, 501] on div "Your end of plan" at bounding box center [724, 498] width 550 height 44
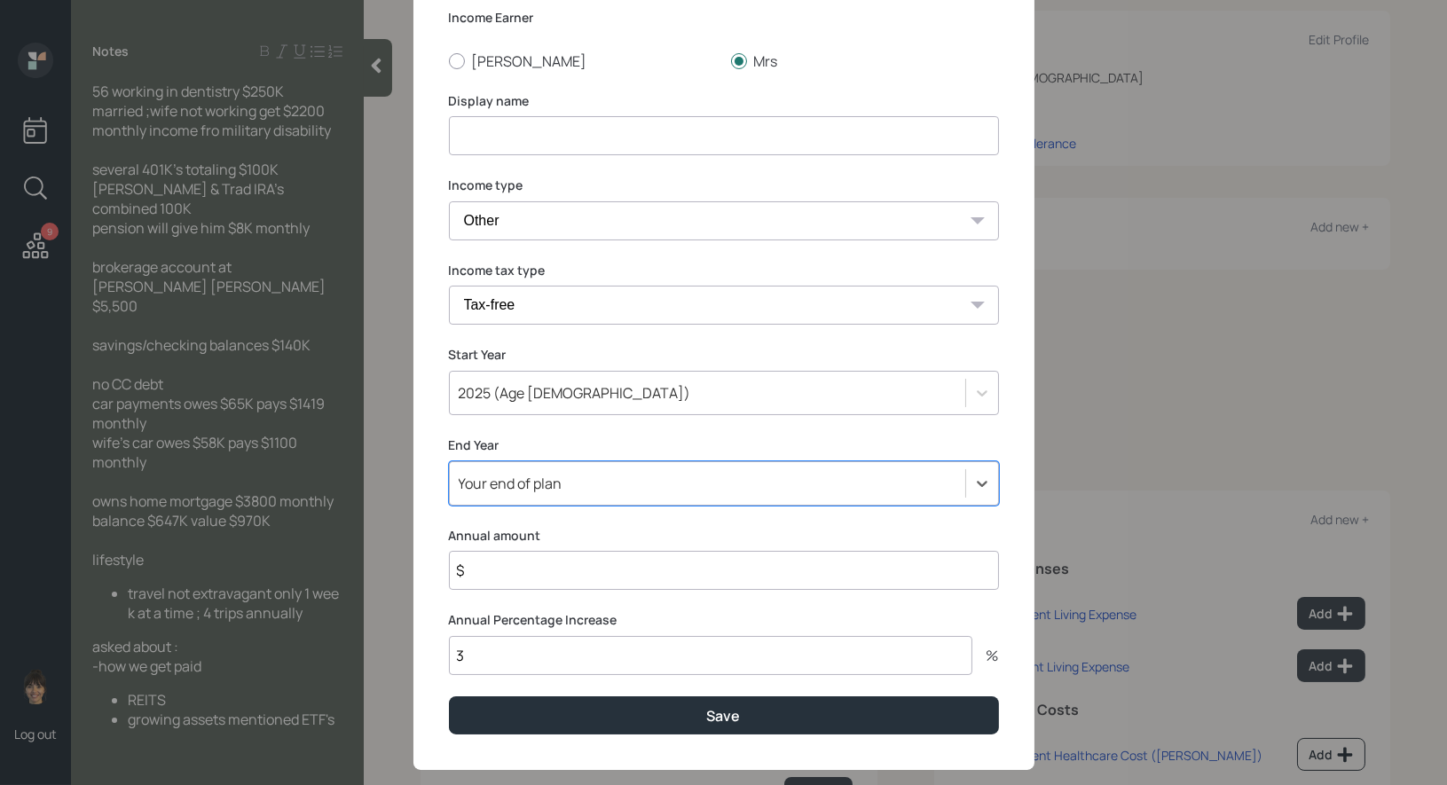
click at [537, 481] on div "Your end of plan" at bounding box center [511, 484] width 104 height 20
click at [487, 566] on input "$" at bounding box center [724, 570] width 550 height 39
click at [515, 583] on input "$" at bounding box center [724, 570] width 550 height 39
click at [489, 575] on input "$" at bounding box center [724, 570] width 550 height 39
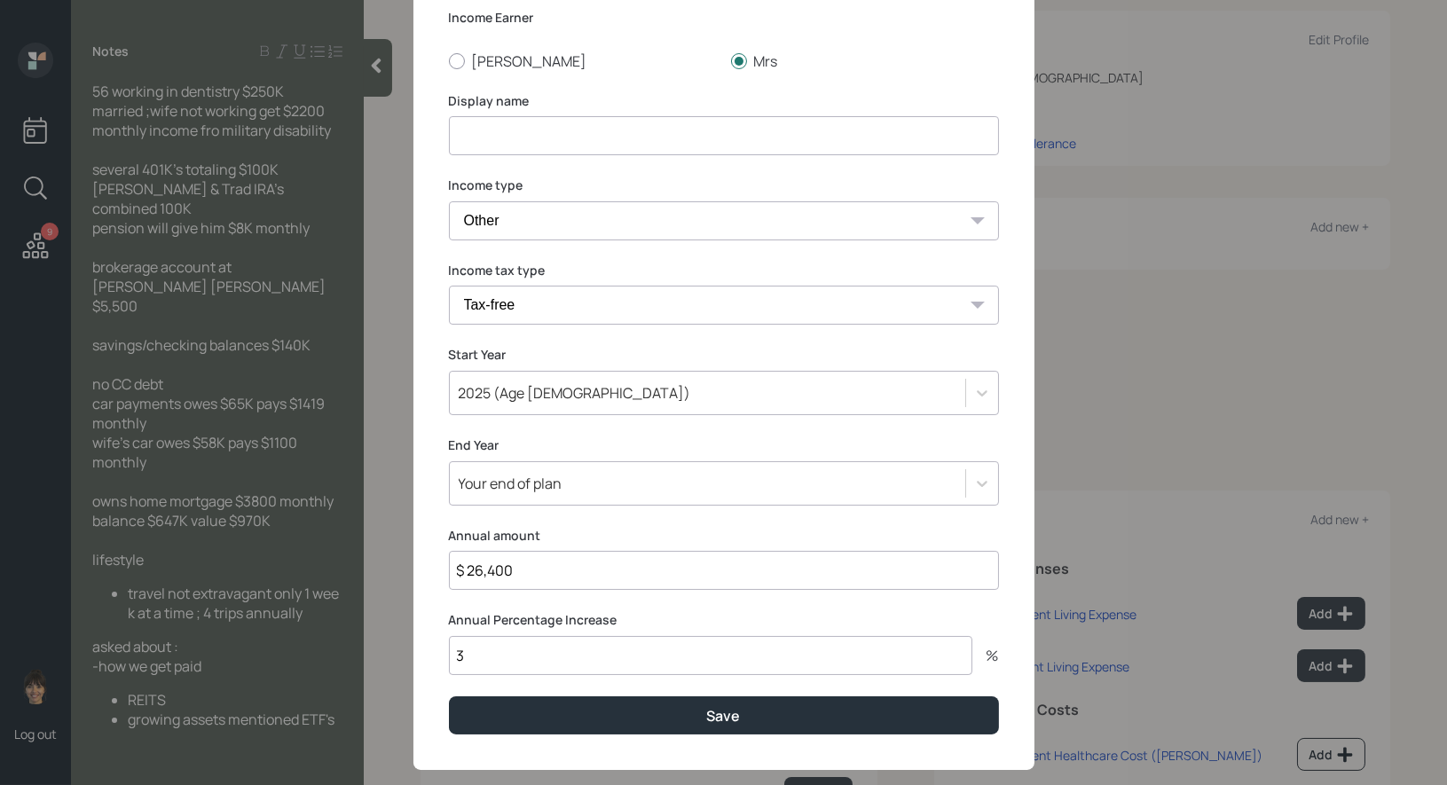
type input "$ 26,400"
click at [471, 664] on input "3" at bounding box center [710, 655] width 523 height 39
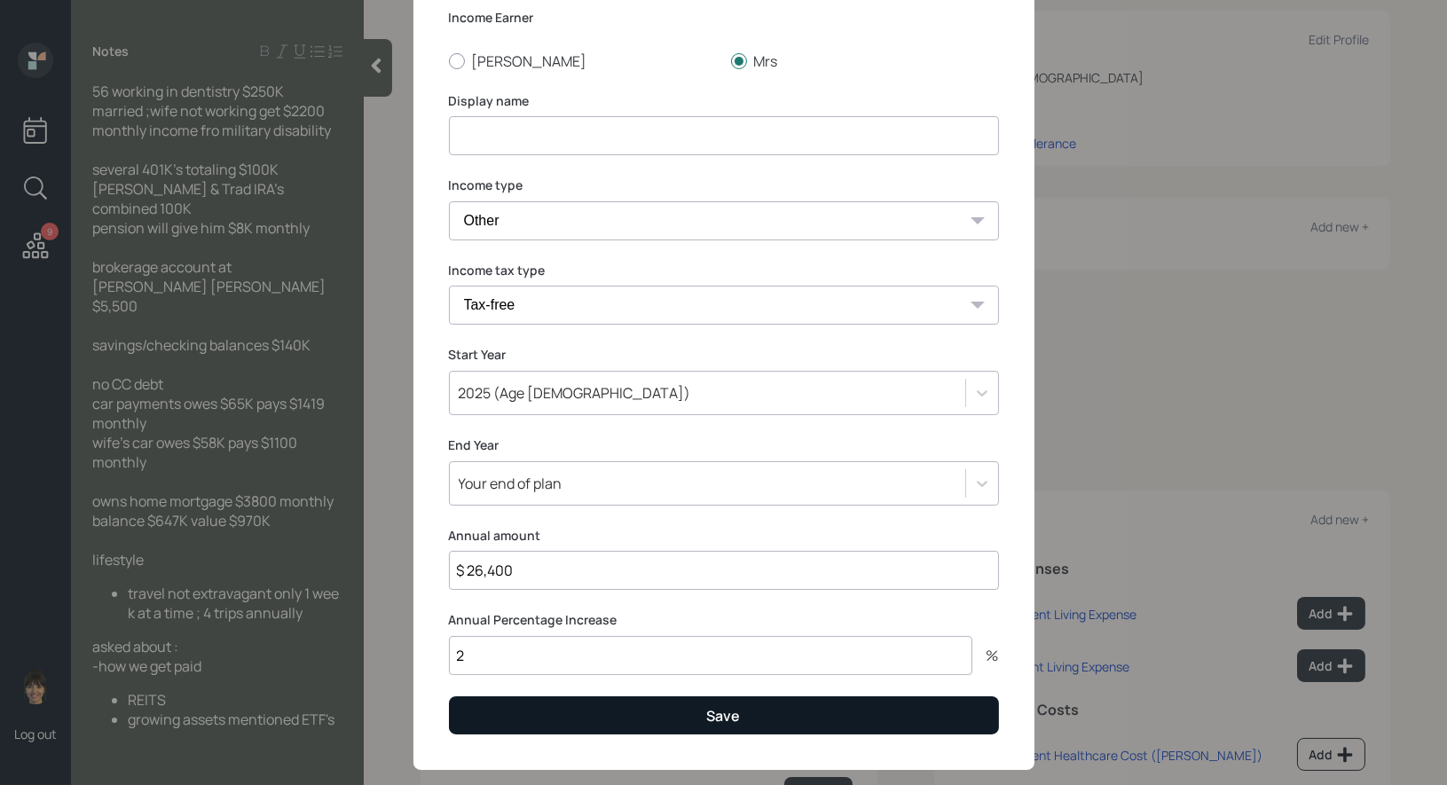
type input "2"
click at [505, 718] on button "Save" at bounding box center [724, 715] width 550 height 38
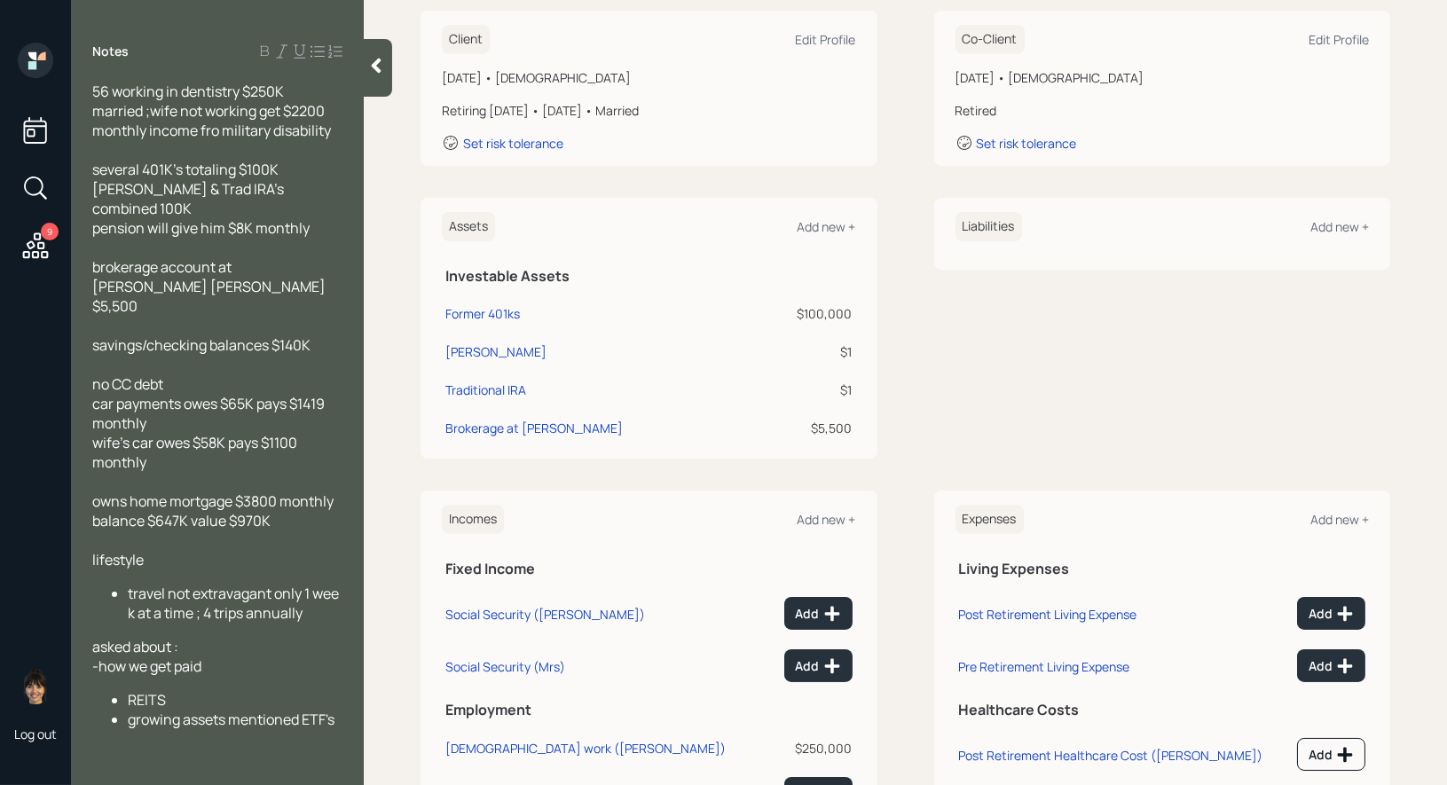
scroll to position [381, 0]
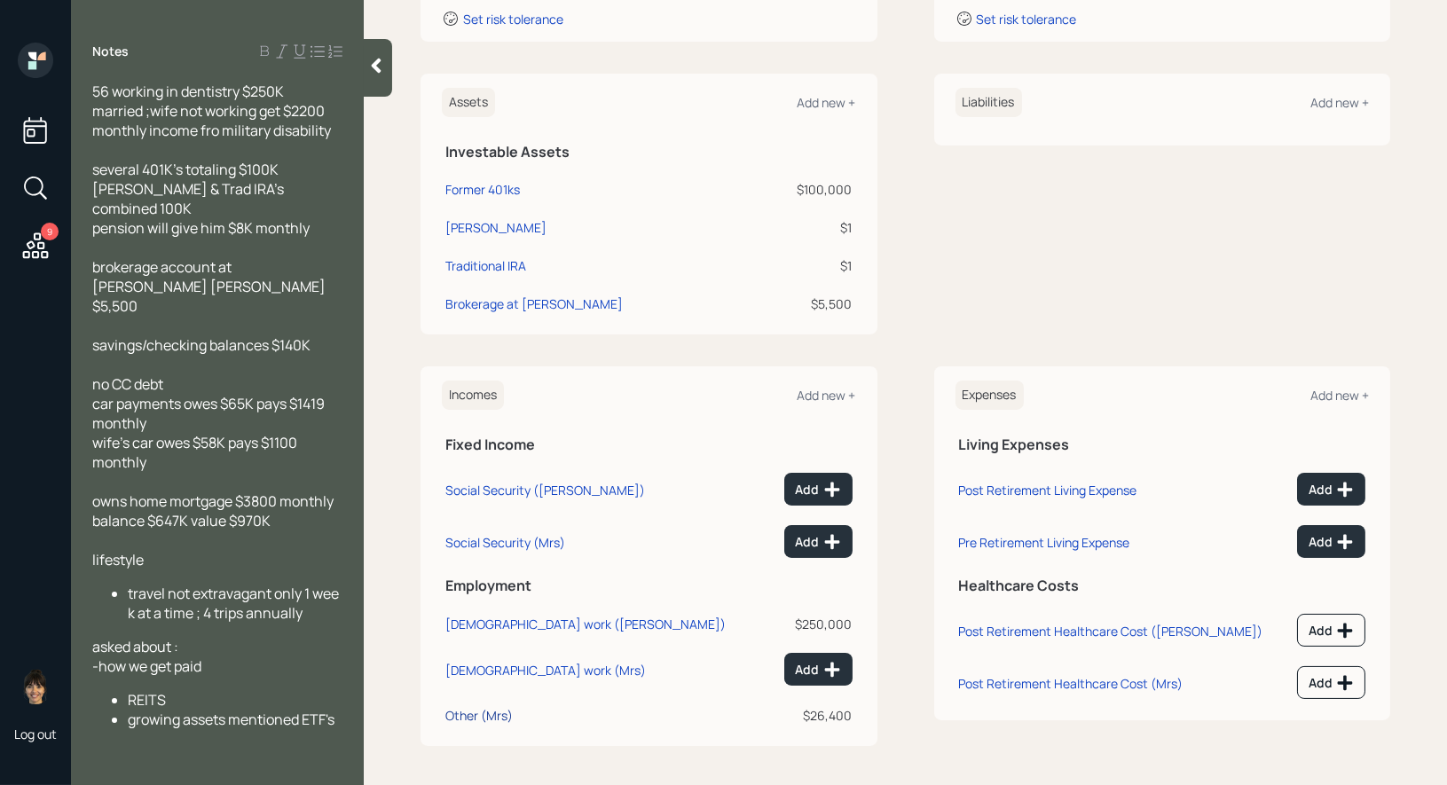
click at [460, 710] on div "Other (Mrs)" at bounding box center [478, 715] width 67 height 17
select select "other"
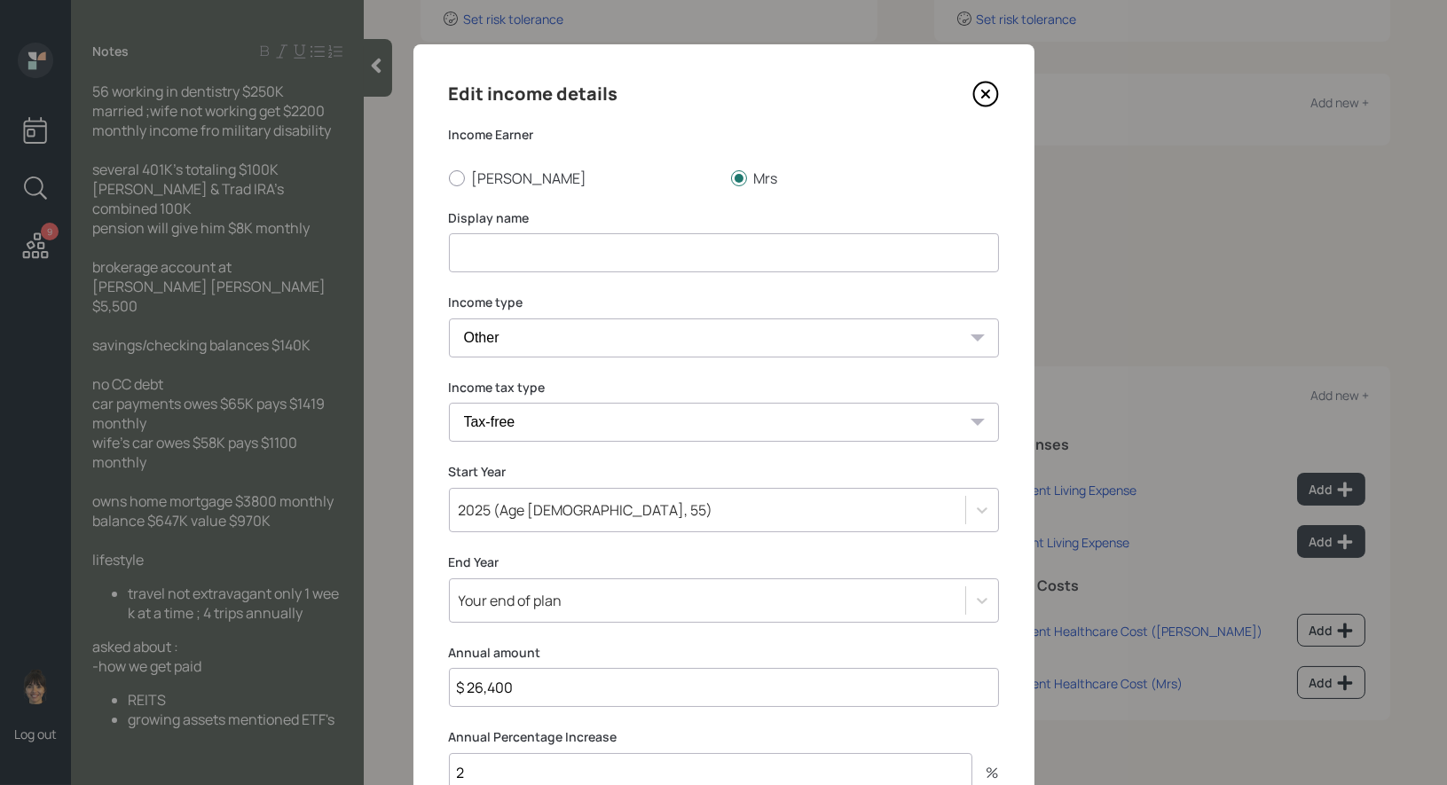
click at [473, 259] on input at bounding box center [724, 252] width 550 height 39
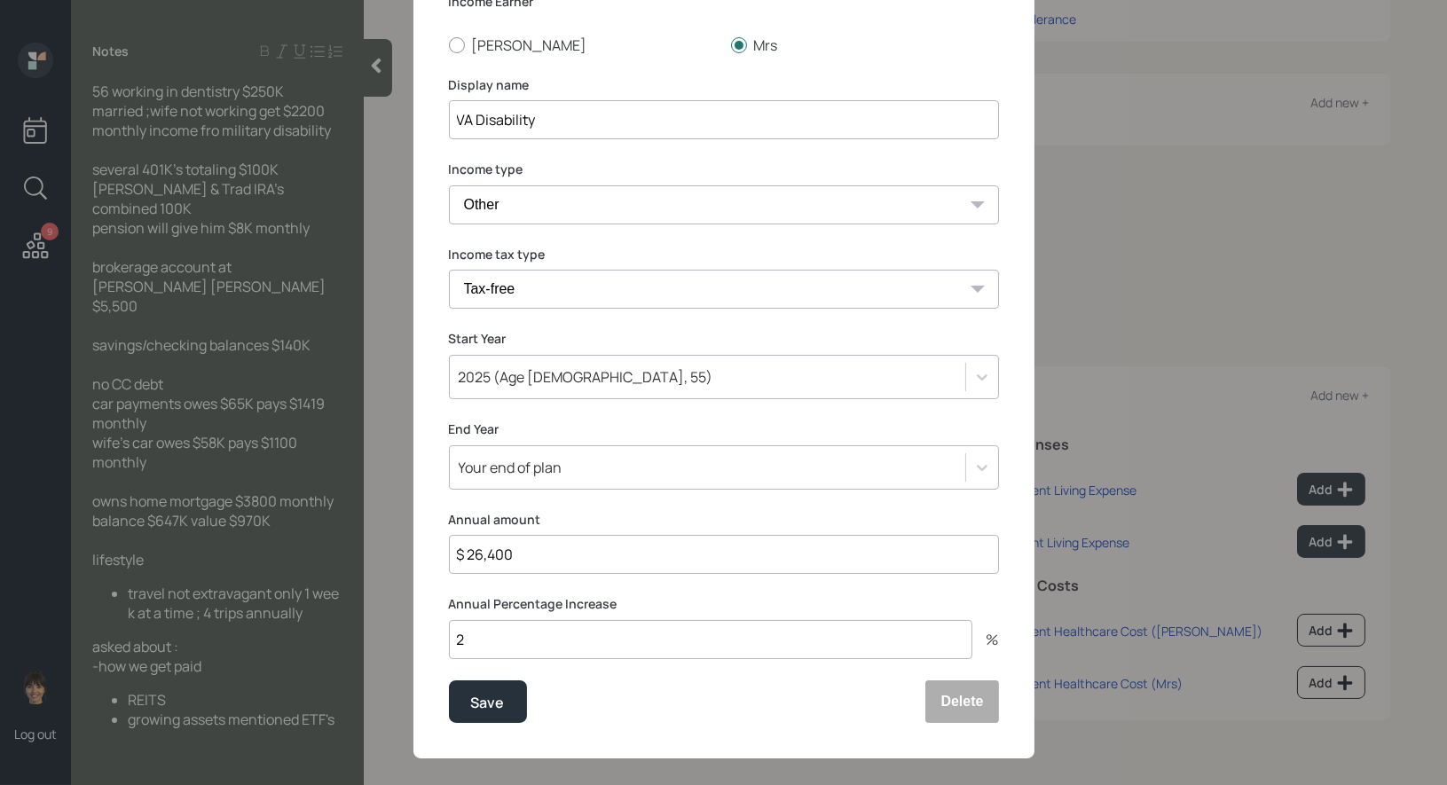
scroll to position [150, 0]
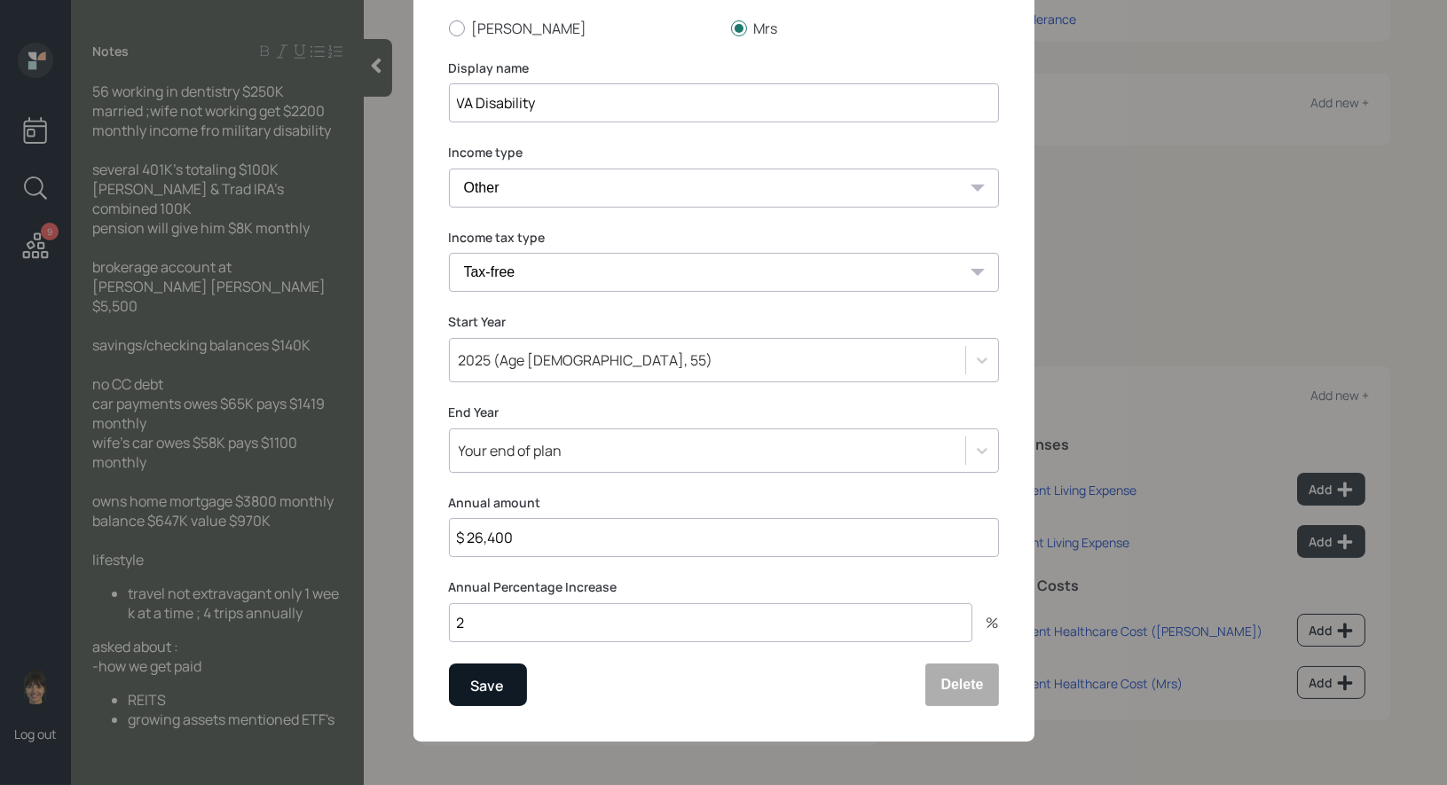
type input "VA Disability"
click at [491, 683] on div "Save" at bounding box center [488, 685] width 34 height 24
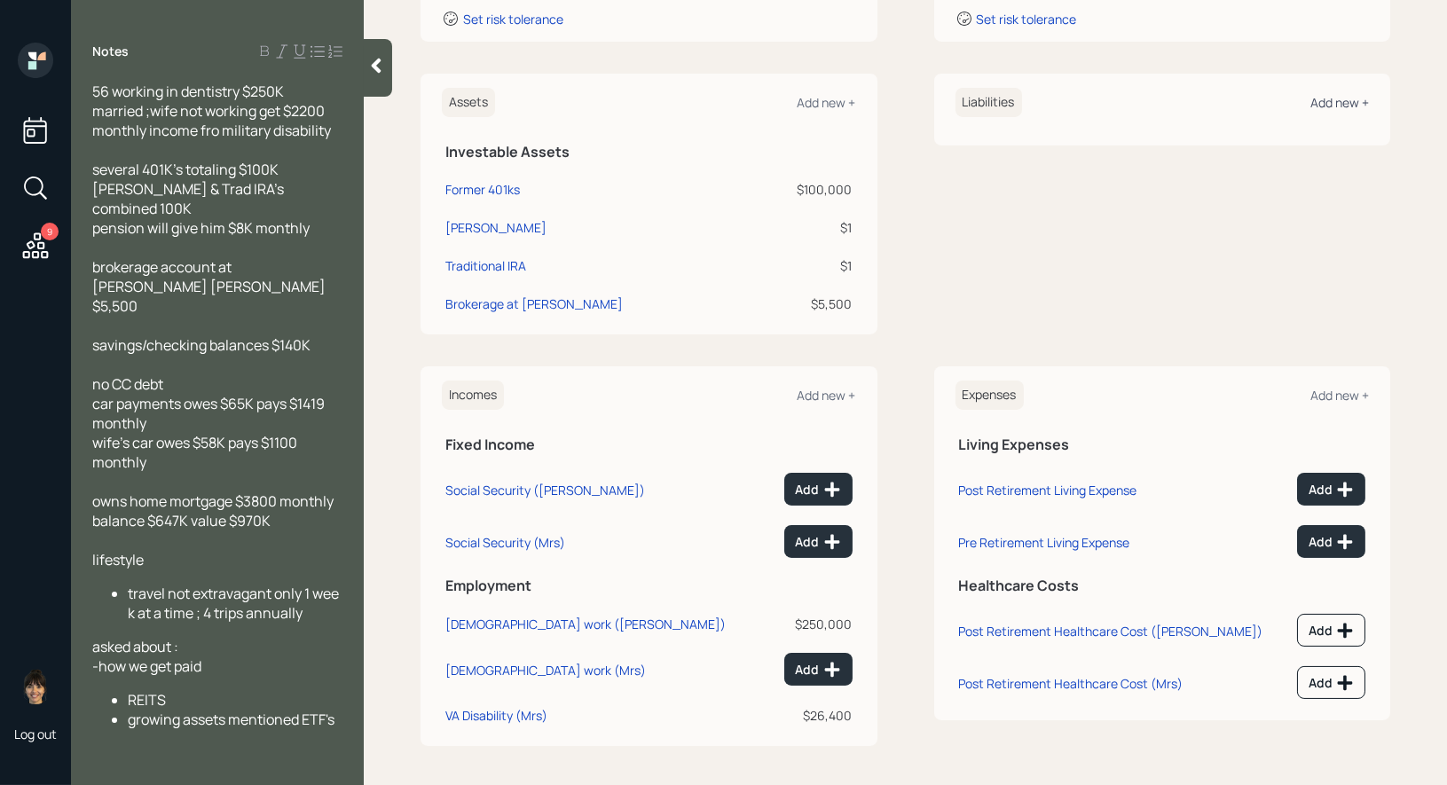
click at [1350, 97] on div "Add new +" at bounding box center [1339, 102] width 59 height 17
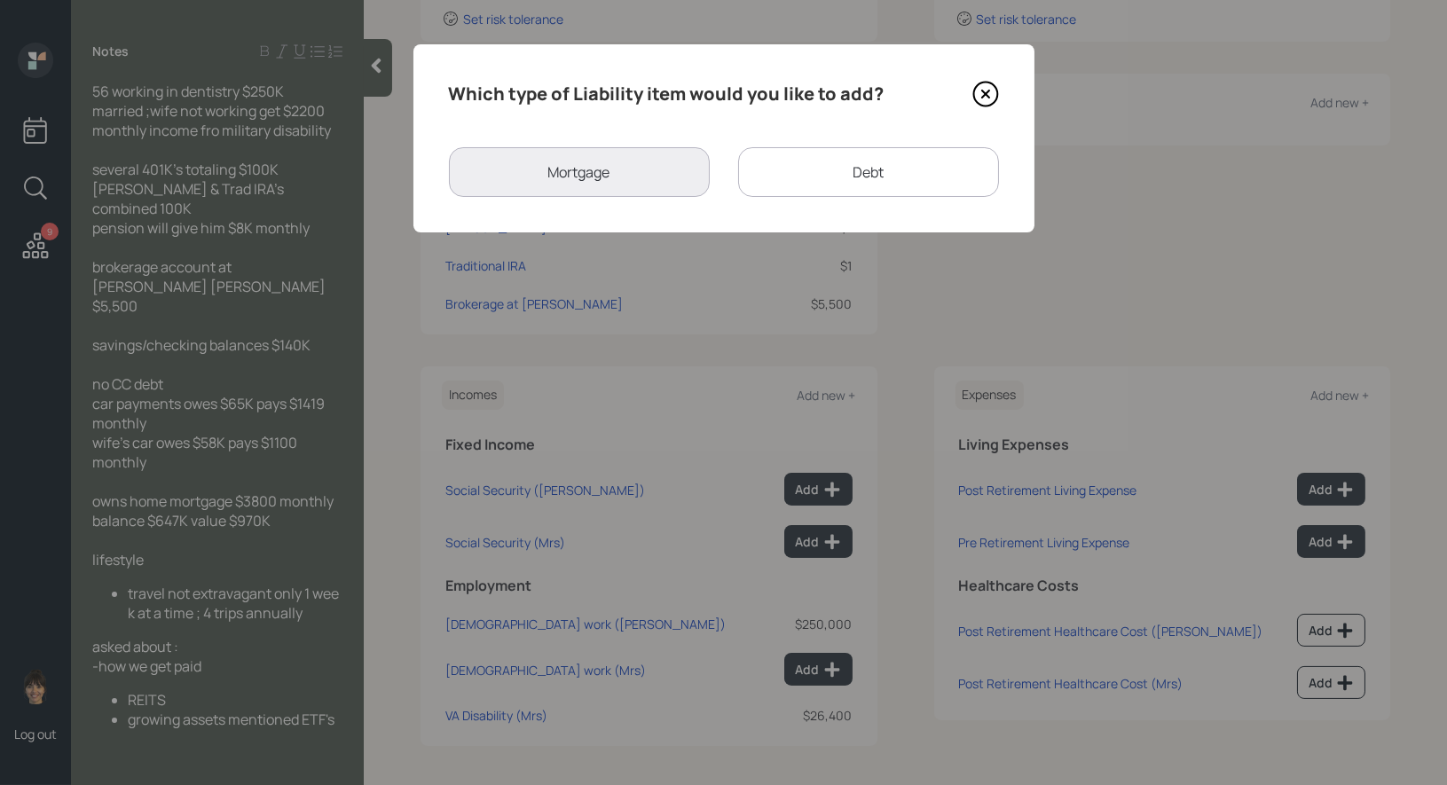
click at [810, 163] on div "Debt" at bounding box center [868, 172] width 261 height 50
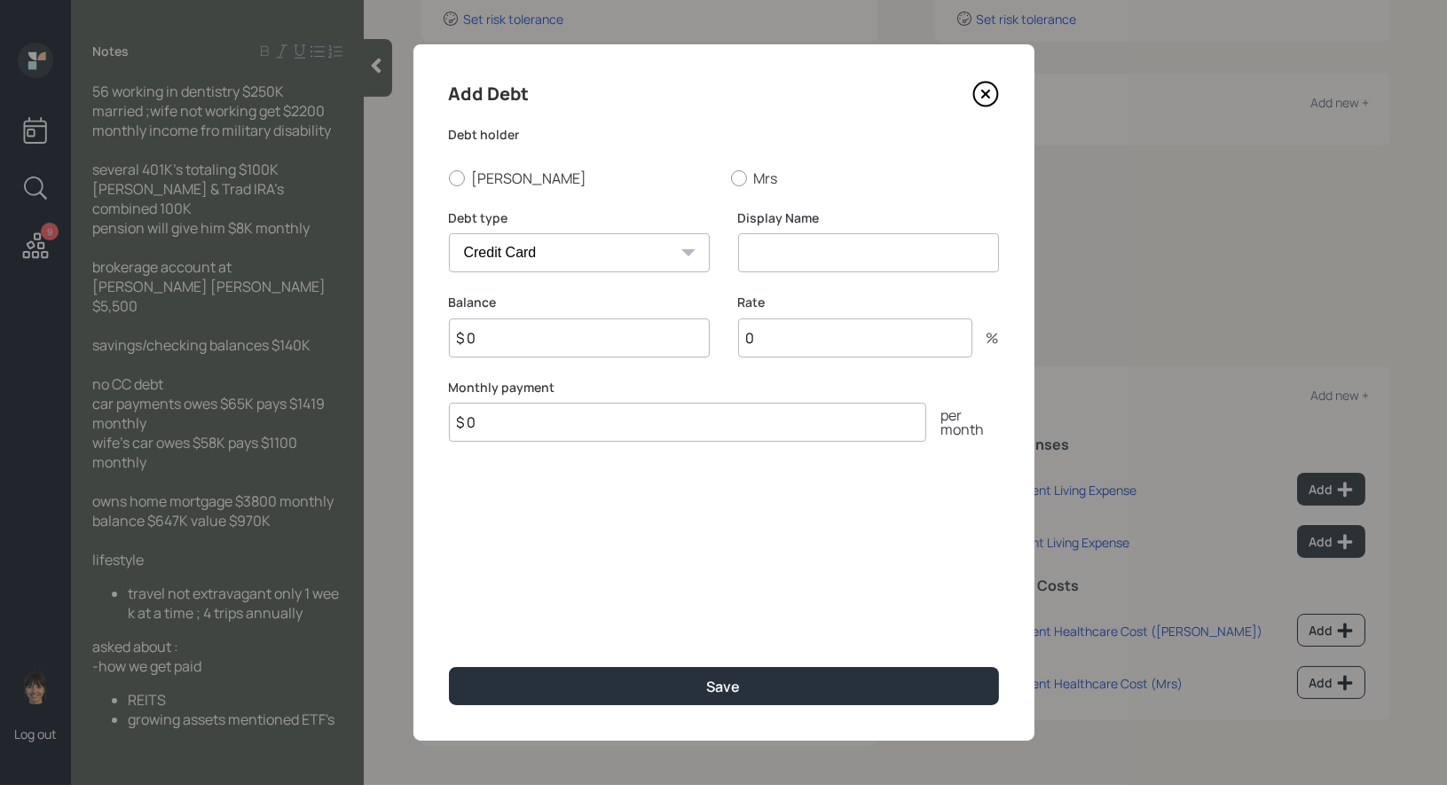
click at [578, 254] on select "Car Credit Card Medical Student Other" at bounding box center [579, 252] width 261 height 39
select select "car"
click at [797, 261] on input at bounding box center [868, 252] width 261 height 39
click at [784, 253] on input at bounding box center [868, 252] width 261 height 39
click at [453, 178] on div at bounding box center [457, 178] width 16 height 16
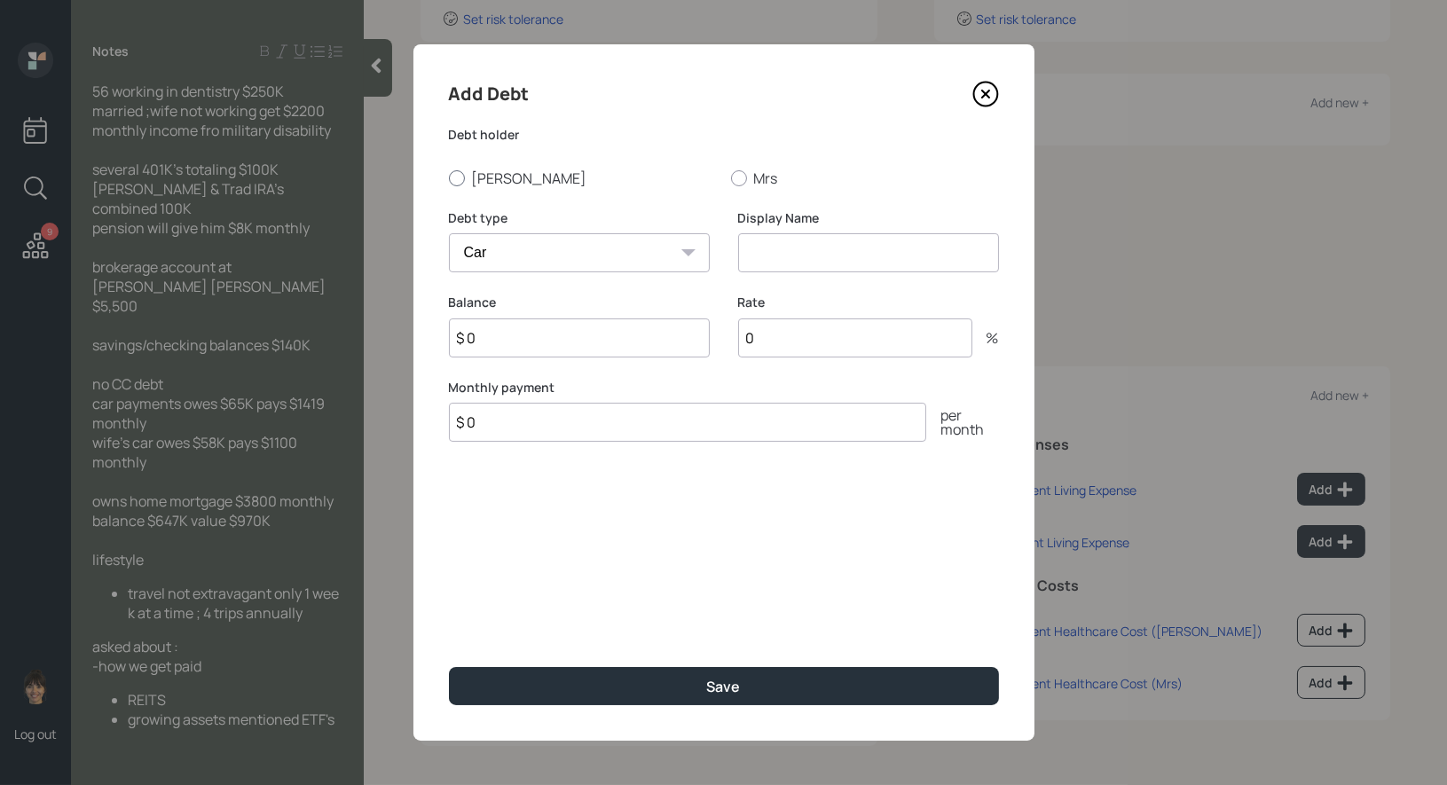
click at [449, 178] on input "[PERSON_NAME]" at bounding box center [448, 177] width 1 height 1
radio input "true"
click at [835, 262] on input at bounding box center [868, 252] width 261 height 39
type input "Car Loan"
click at [544, 344] on input "$ 0" at bounding box center [579, 337] width 261 height 39
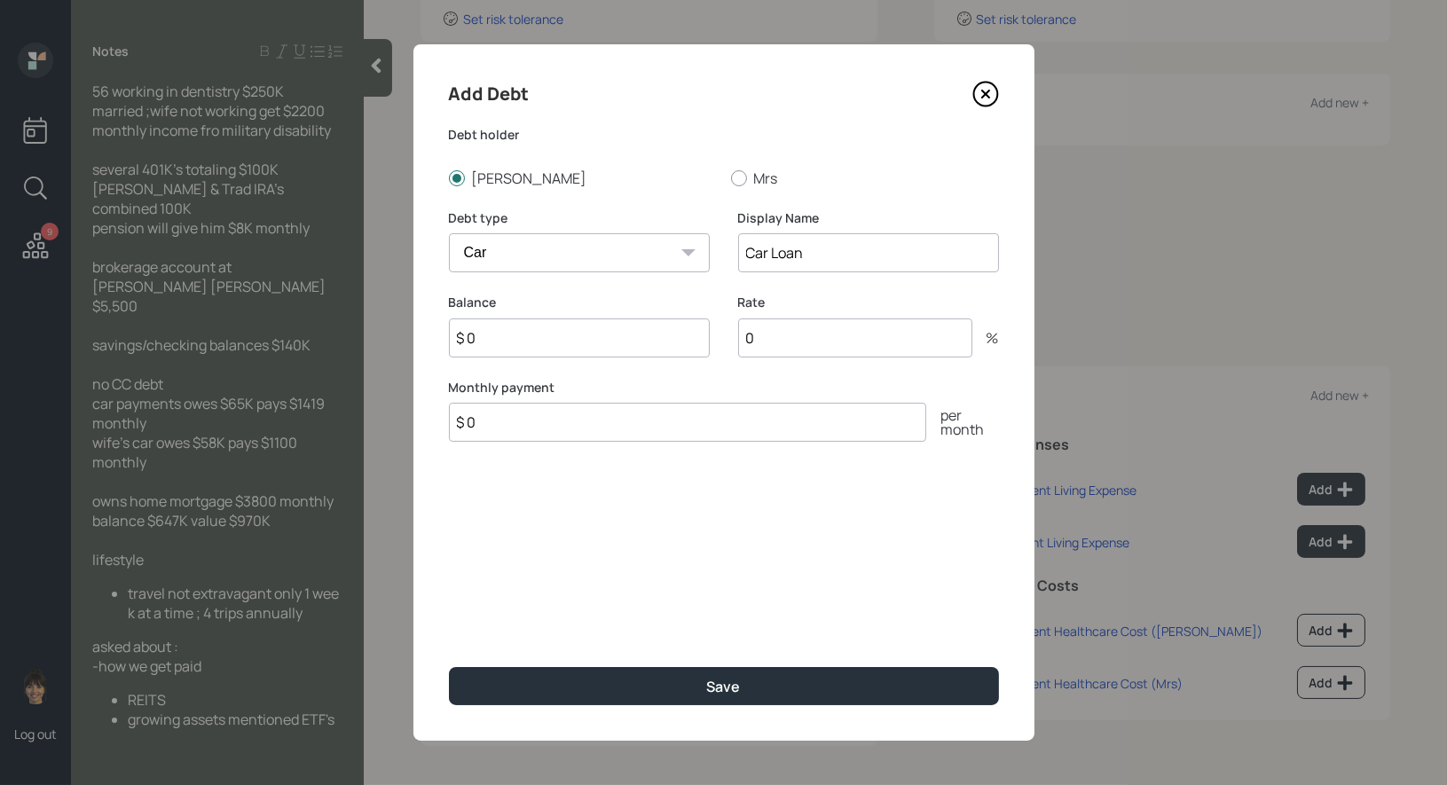
click at [544, 344] on input "$ 0" at bounding box center [579, 337] width 261 height 39
type input "$ 65,000"
click at [515, 433] on input "$ 0" at bounding box center [687, 422] width 477 height 39
click at [476, 428] on input "$ 0" at bounding box center [687, 422] width 477 height 39
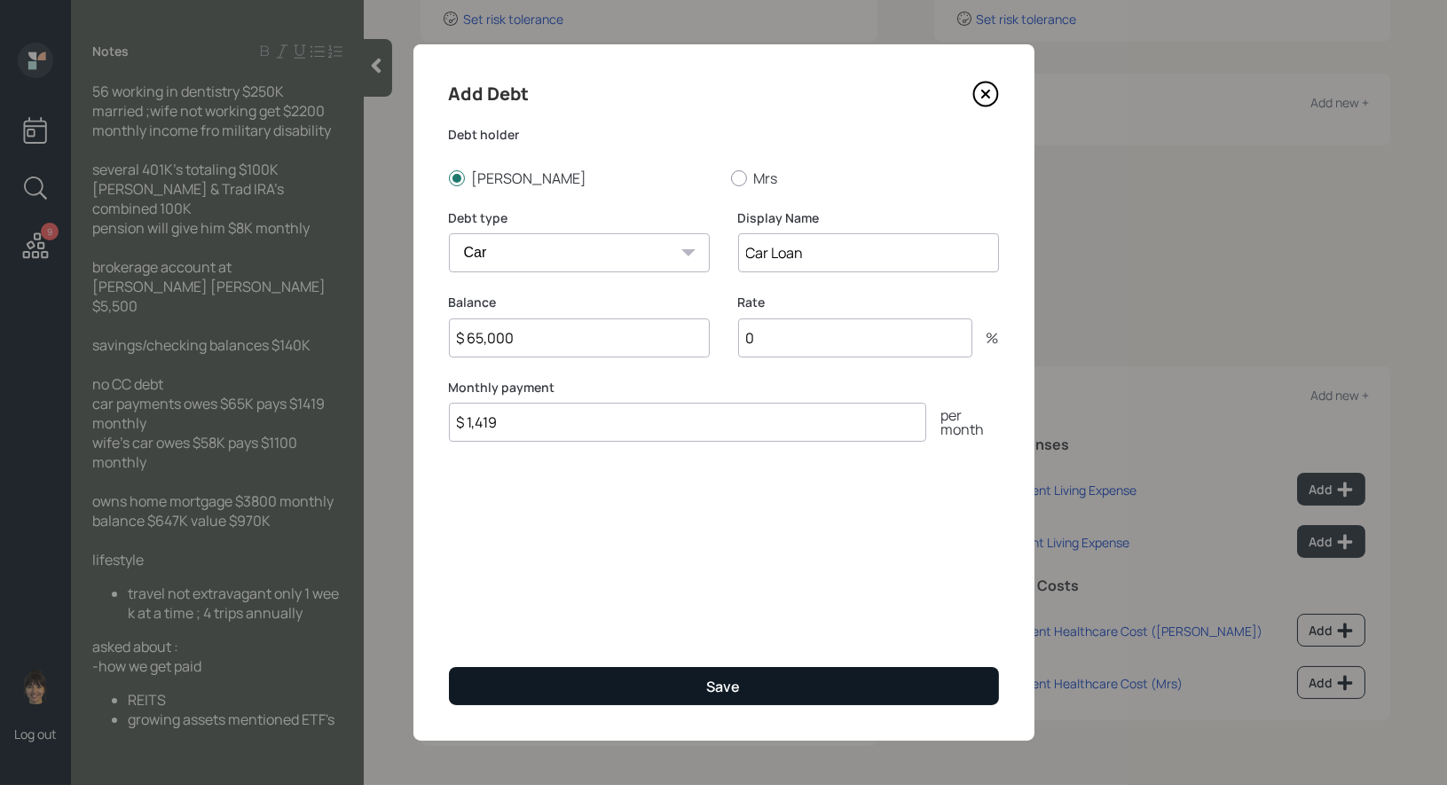
type input "$ 1,419"
click at [576, 672] on button "Save" at bounding box center [724, 686] width 550 height 38
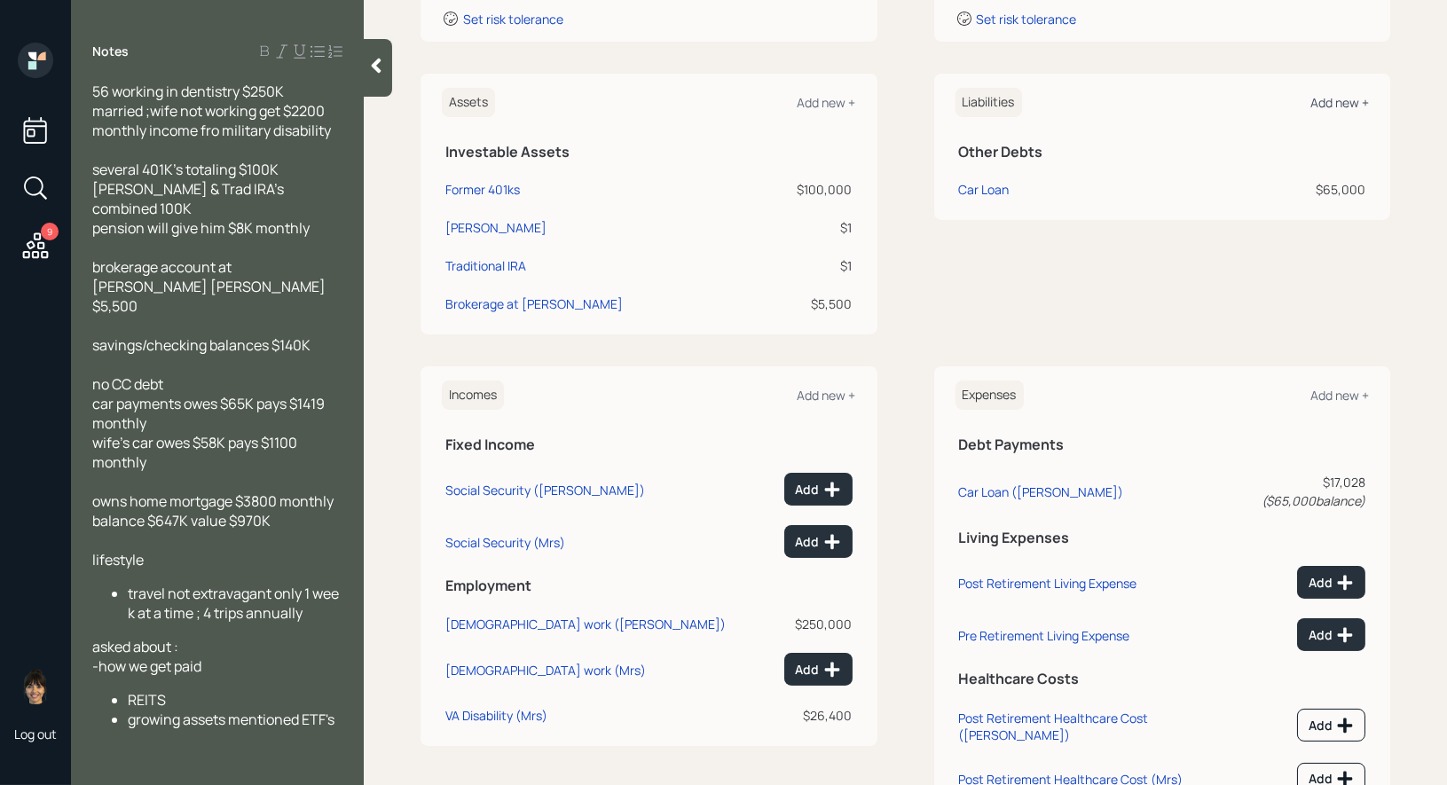
click at [1351, 104] on div "Add new +" at bounding box center [1339, 102] width 59 height 17
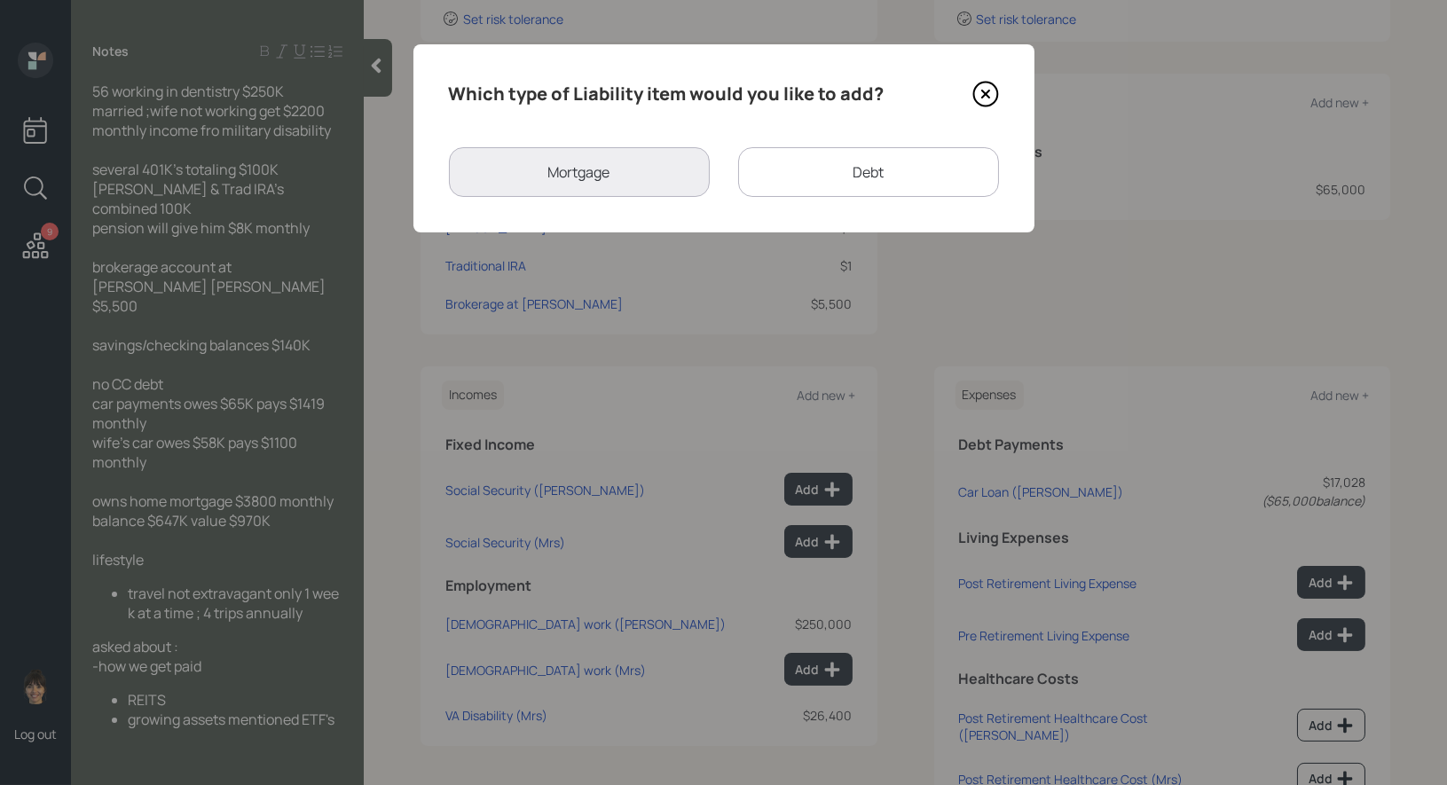
click at [825, 169] on div "Debt" at bounding box center [868, 172] width 261 height 50
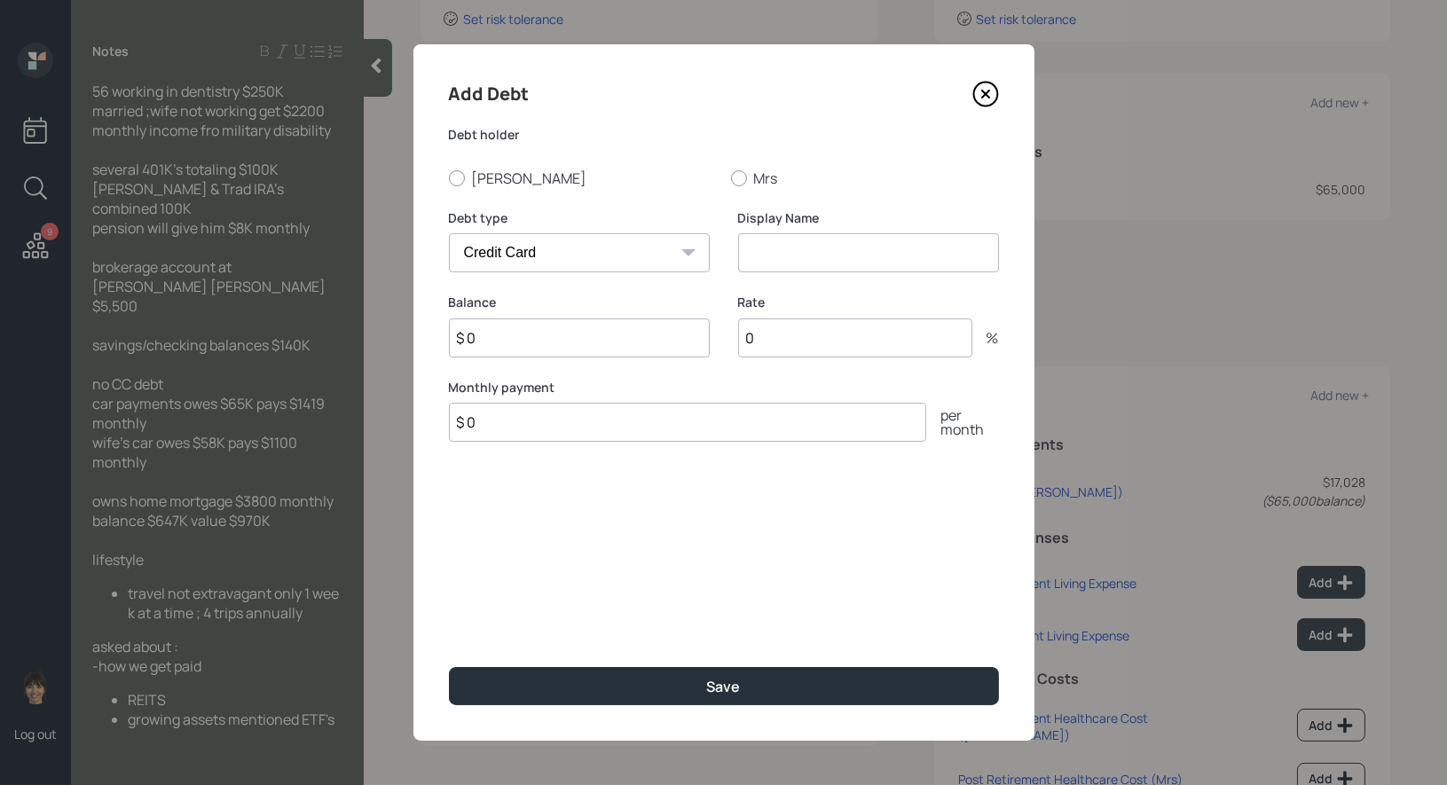
click at [616, 254] on select "Car Credit Card Medical Student Other" at bounding box center [579, 252] width 261 height 39
select select "car"
click at [453, 176] on div at bounding box center [457, 178] width 16 height 16
click at [449, 177] on input "[PERSON_NAME]" at bounding box center [448, 177] width 1 height 1
radio input "true"
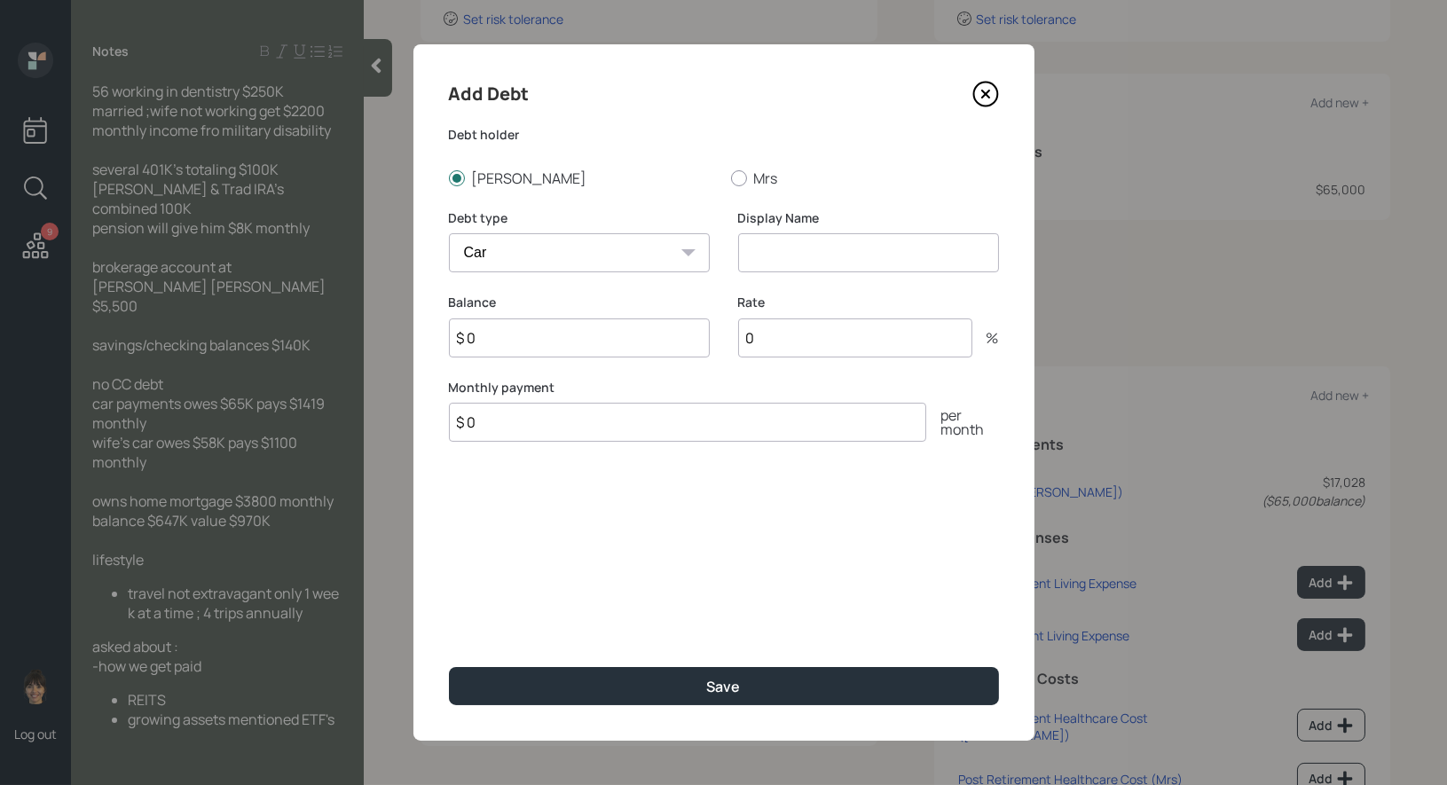
click at [799, 259] on input at bounding box center [868, 252] width 261 height 39
type input "Car Loan"
click at [482, 348] on input "$ 0" at bounding box center [579, 337] width 261 height 39
type input "$ 58,000"
click at [514, 428] on input "$ 0" at bounding box center [687, 422] width 477 height 39
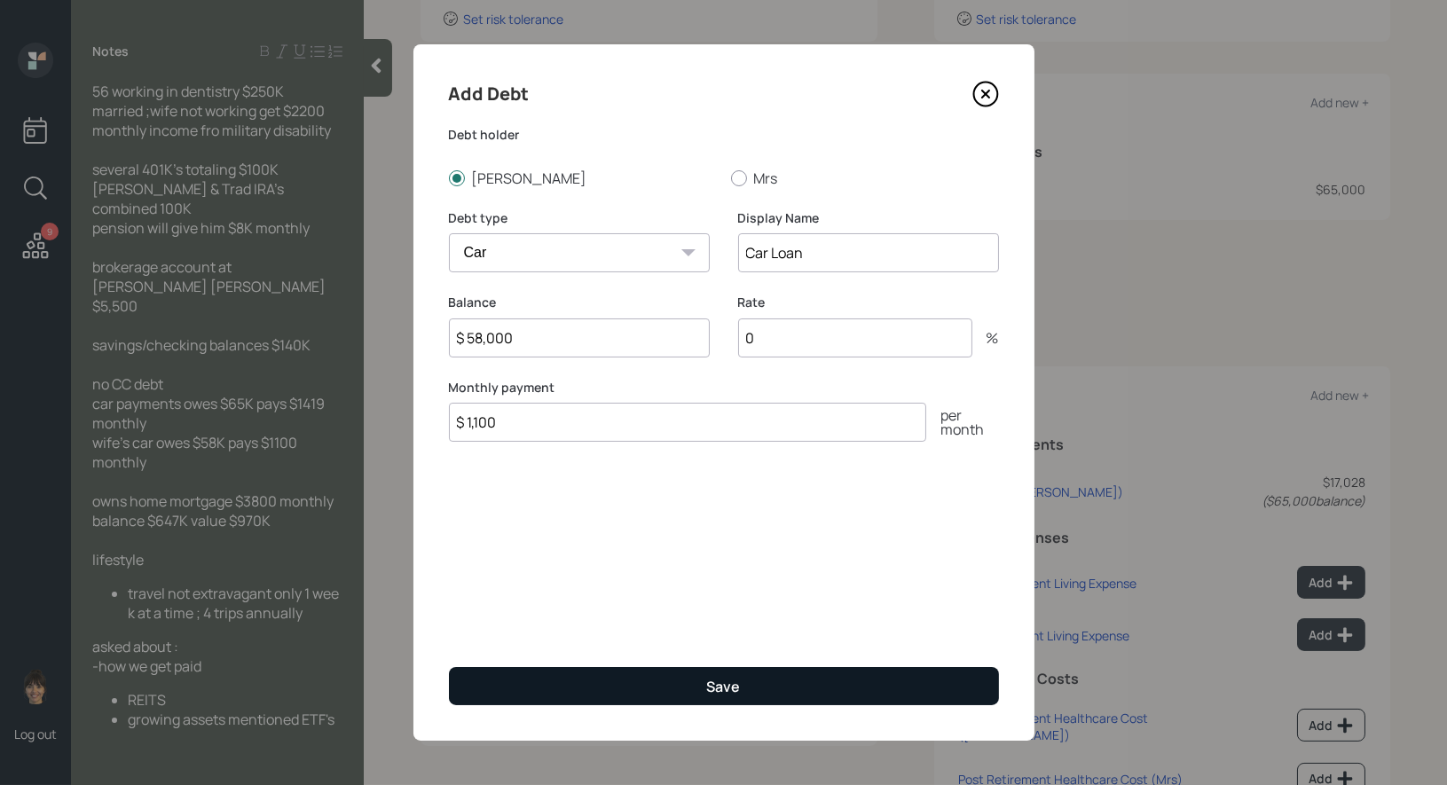
type input "$ 1,100"
click at [634, 694] on button "Save" at bounding box center [724, 686] width 550 height 38
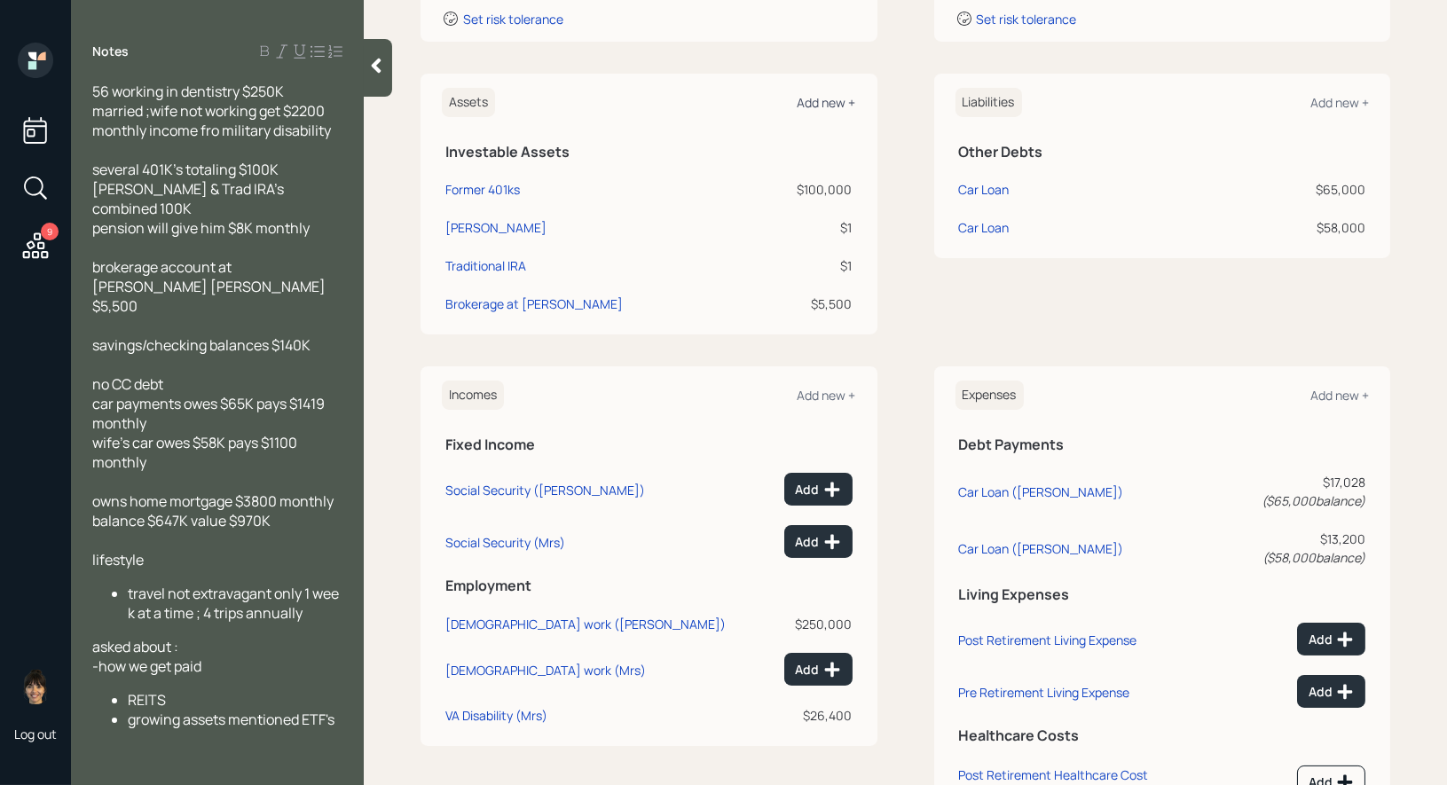
click at [831, 97] on div "Add new +" at bounding box center [827, 102] width 59 height 17
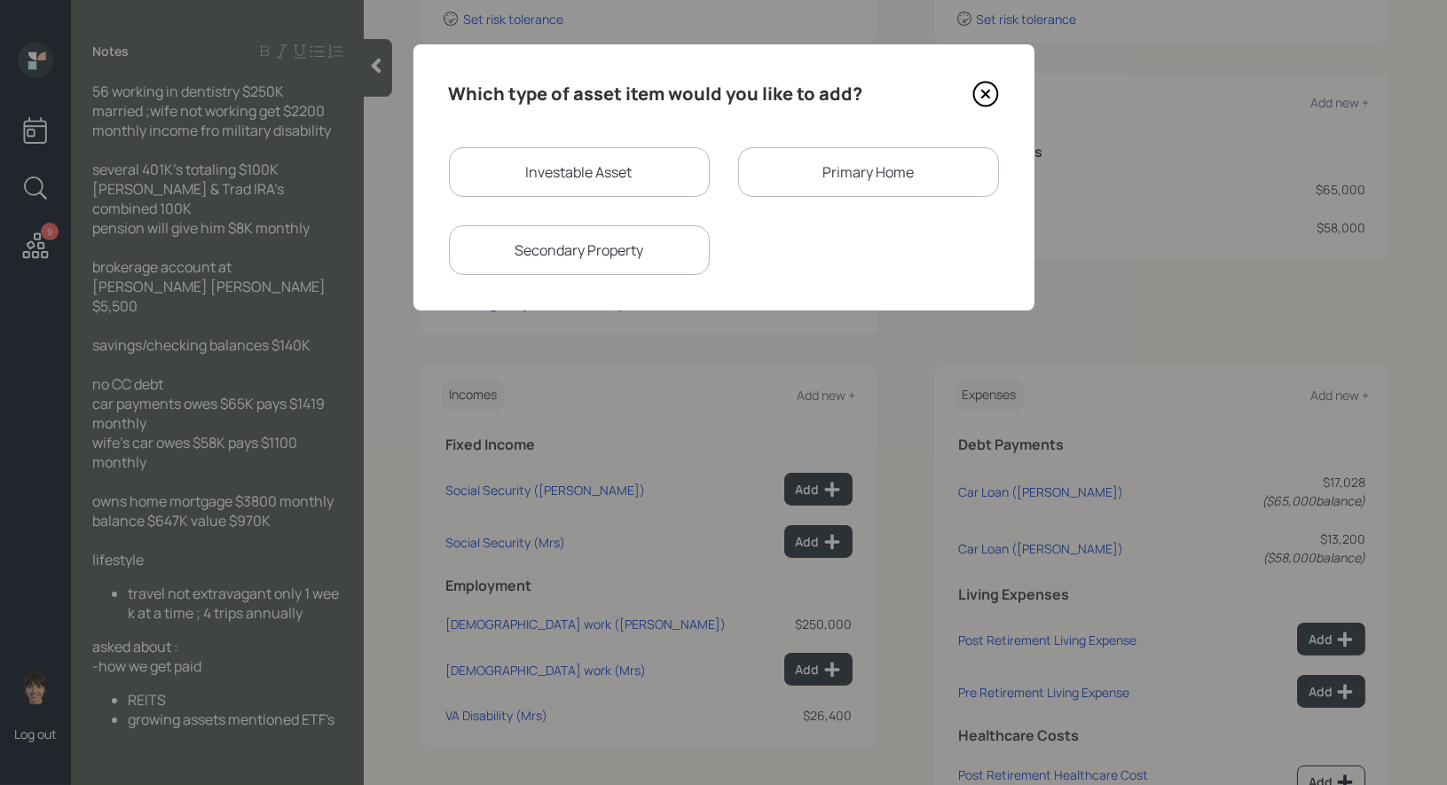
click at [517, 176] on div "Investable Asset" at bounding box center [579, 172] width 261 height 50
select select "taxable"
select select "balanced"
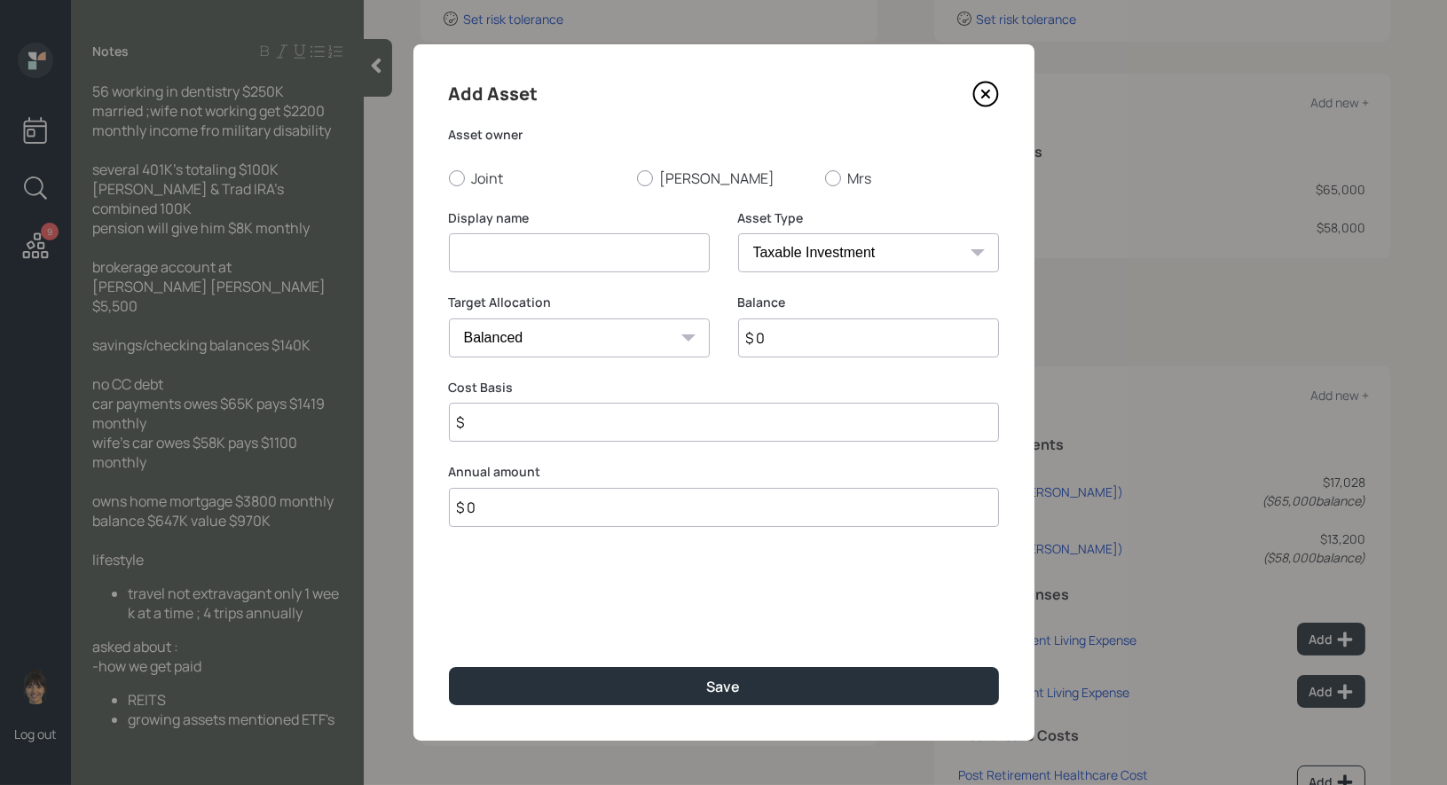
click at [523, 244] on input at bounding box center [579, 252] width 261 height 39
type input "Savings"
click at [456, 179] on div at bounding box center [457, 178] width 16 height 16
click at [449, 178] on input "Joint" at bounding box center [448, 177] width 1 height 1
radio input "true"
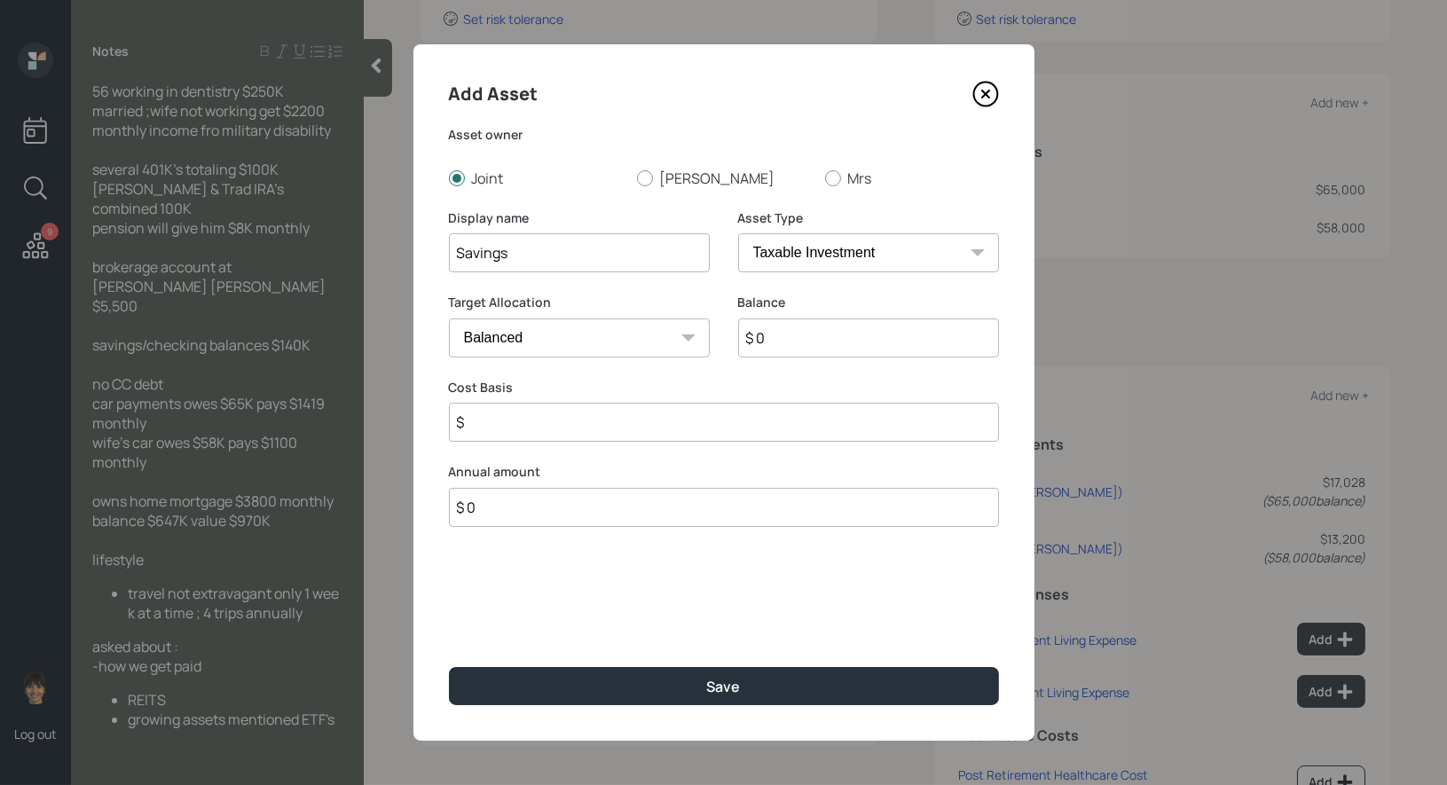
click at [801, 338] on input "$ 0" at bounding box center [868, 337] width 261 height 39
type input "$ 140,000"
click at [537, 429] on input "$" at bounding box center [724, 422] width 550 height 39
type input "$ 140,000"
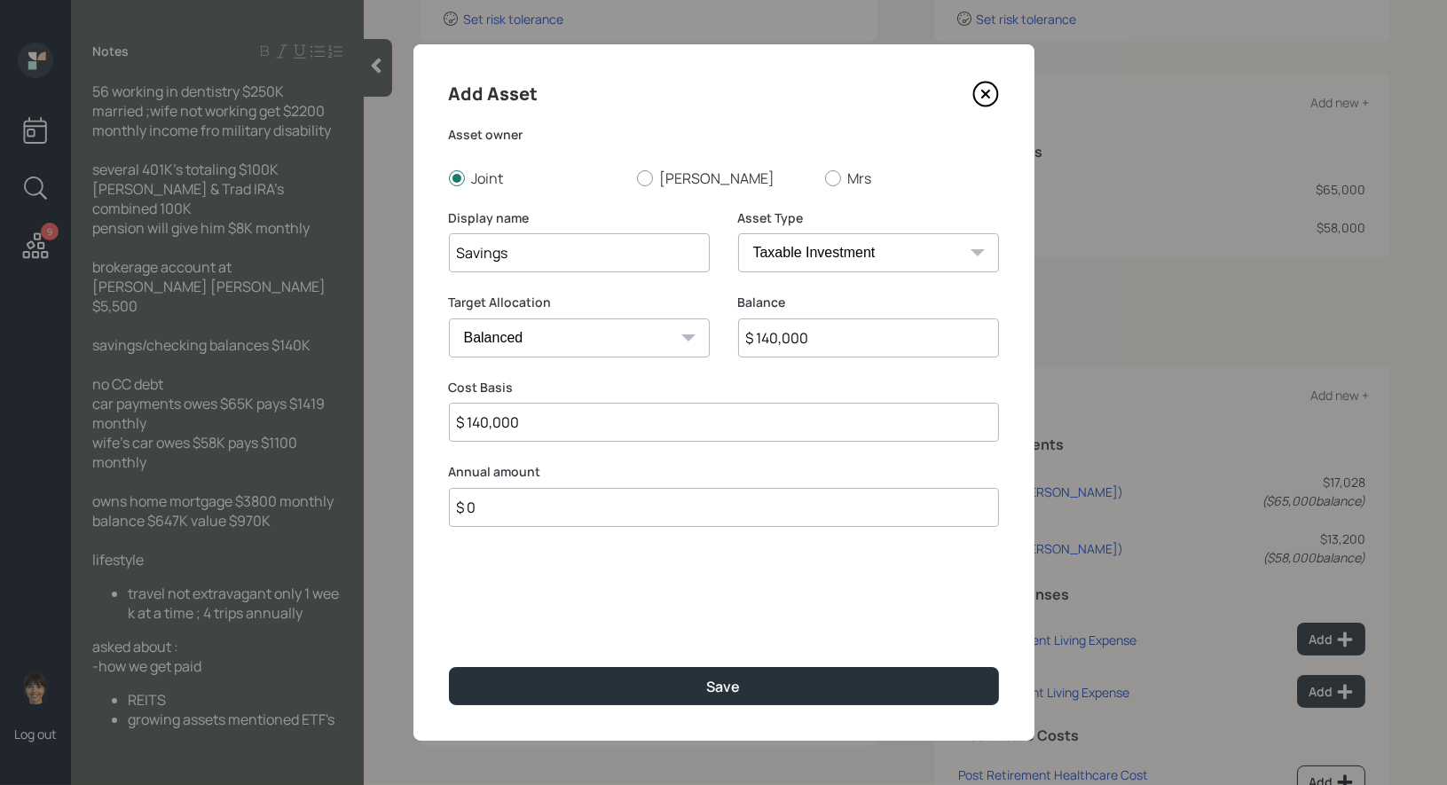
click at [549, 330] on select "Cash Conservative Balanced Aggressive" at bounding box center [579, 337] width 261 height 39
select select "uninvested"
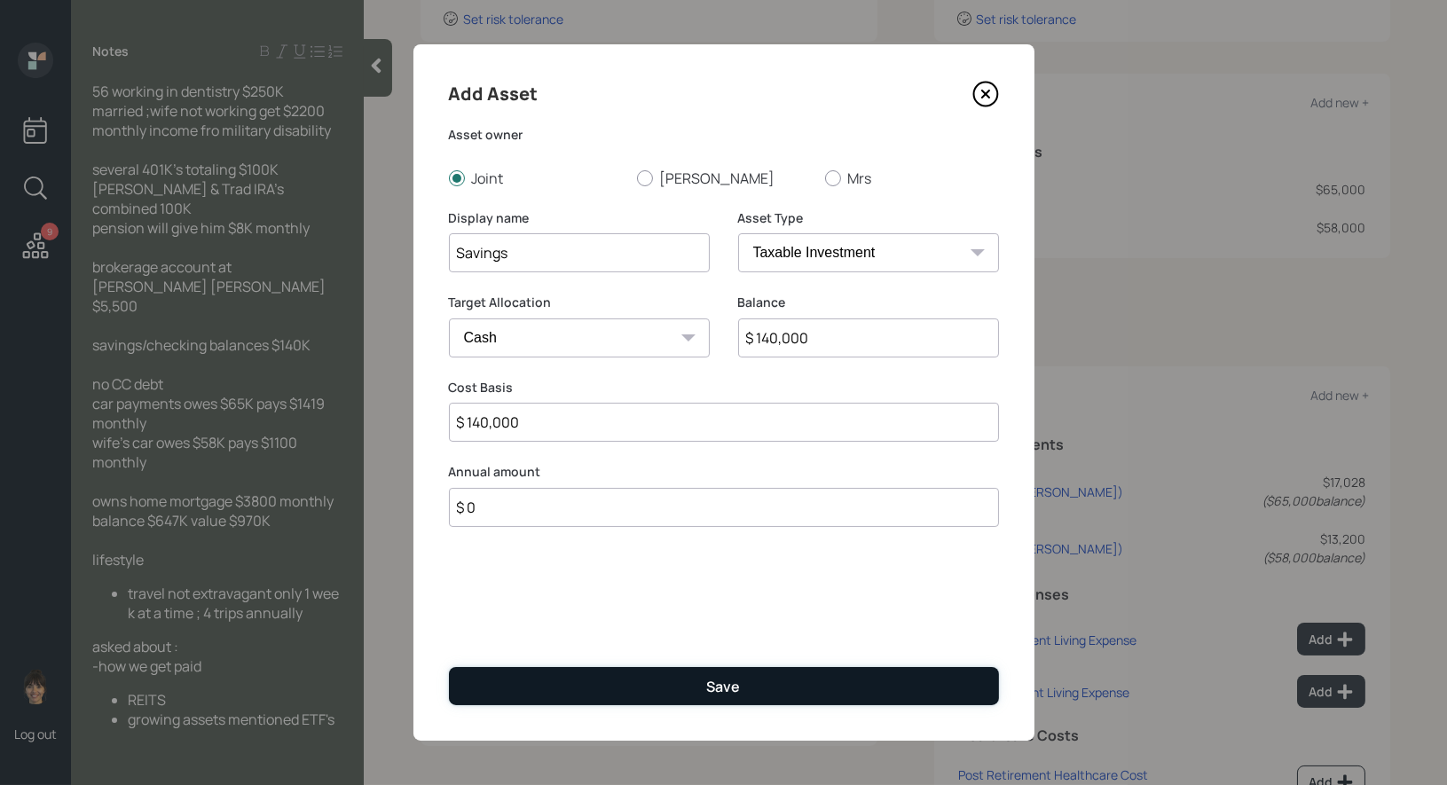
click at [639, 684] on button "Save" at bounding box center [724, 686] width 550 height 38
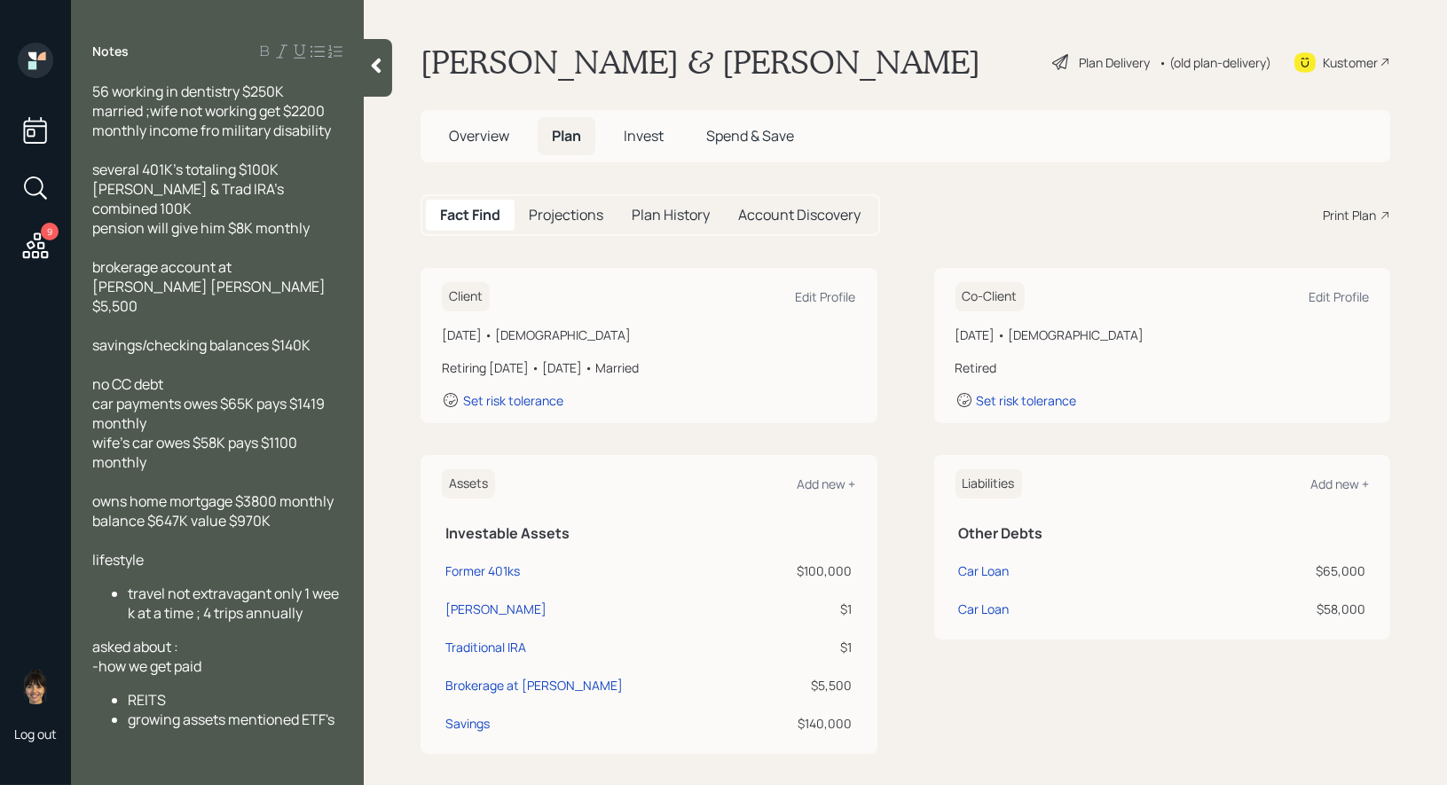
click at [1065, 58] on icon at bounding box center [1060, 61] width 21 height 21
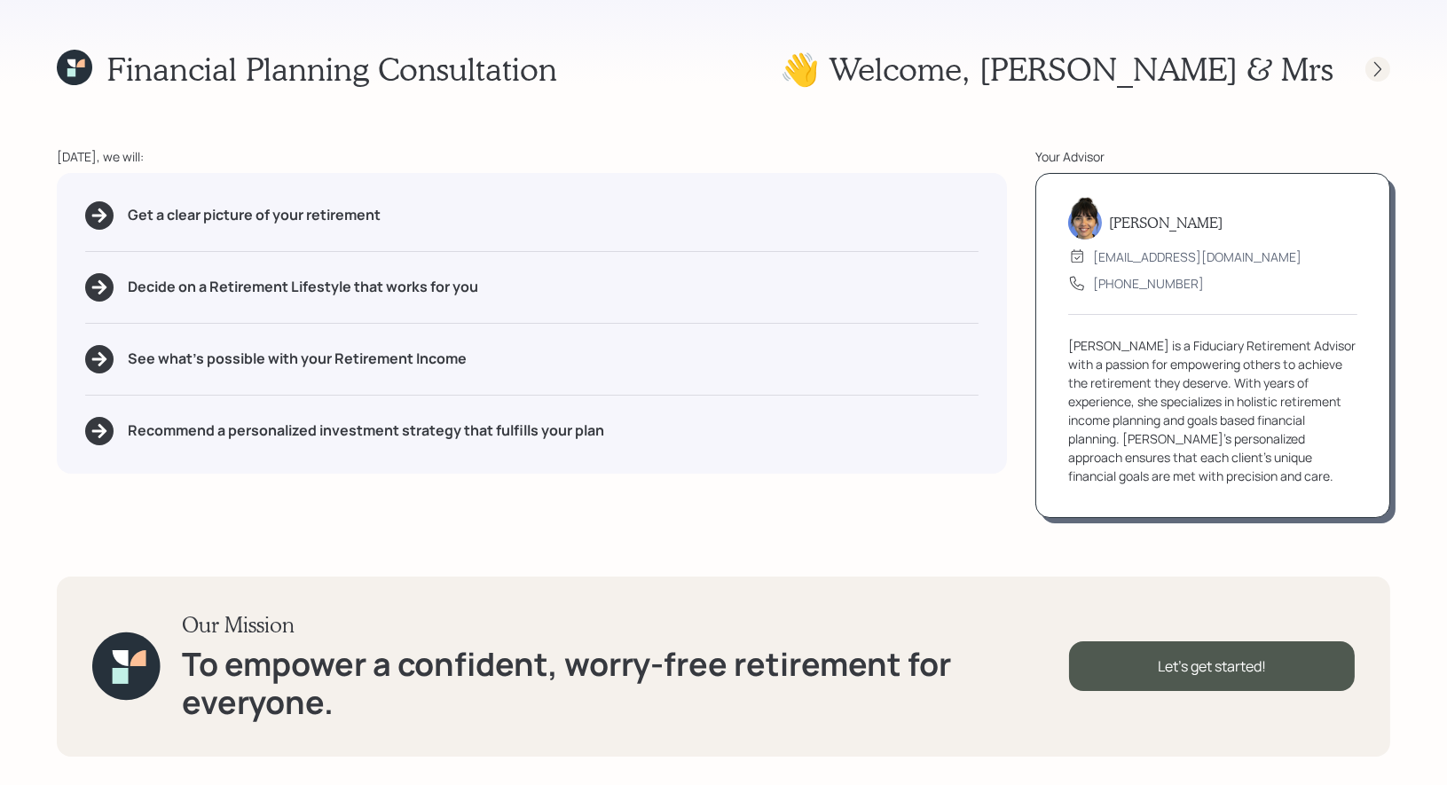
click at [1379, 67] on icon at bounding box center [1378, 69] width 18 height 18
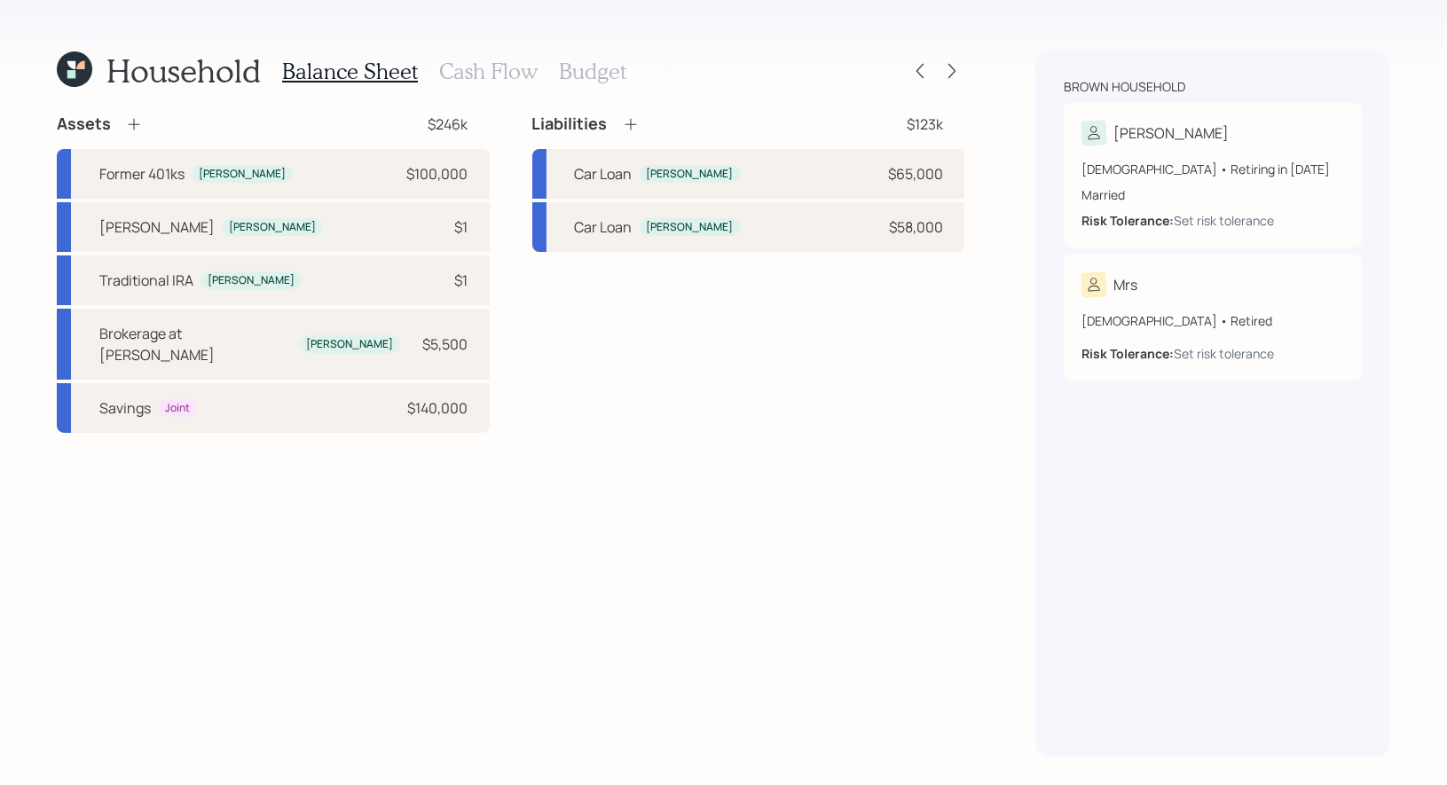
click at [130, 121] on icon at bounding box center [134, 124] width 18 height 18
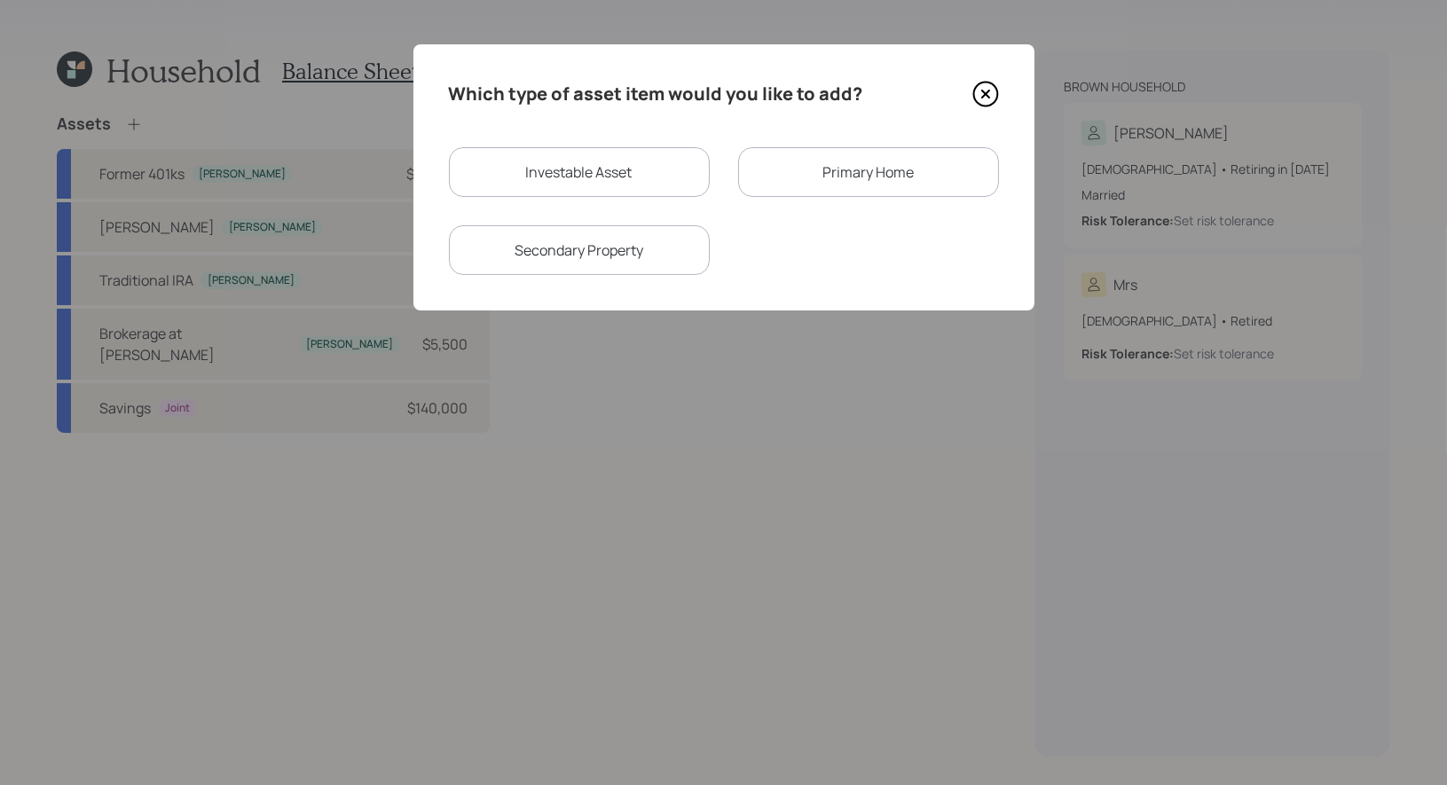
click at [816, 173] on div "Primary Home" at bounding box center [868, 172] width 261 height 50
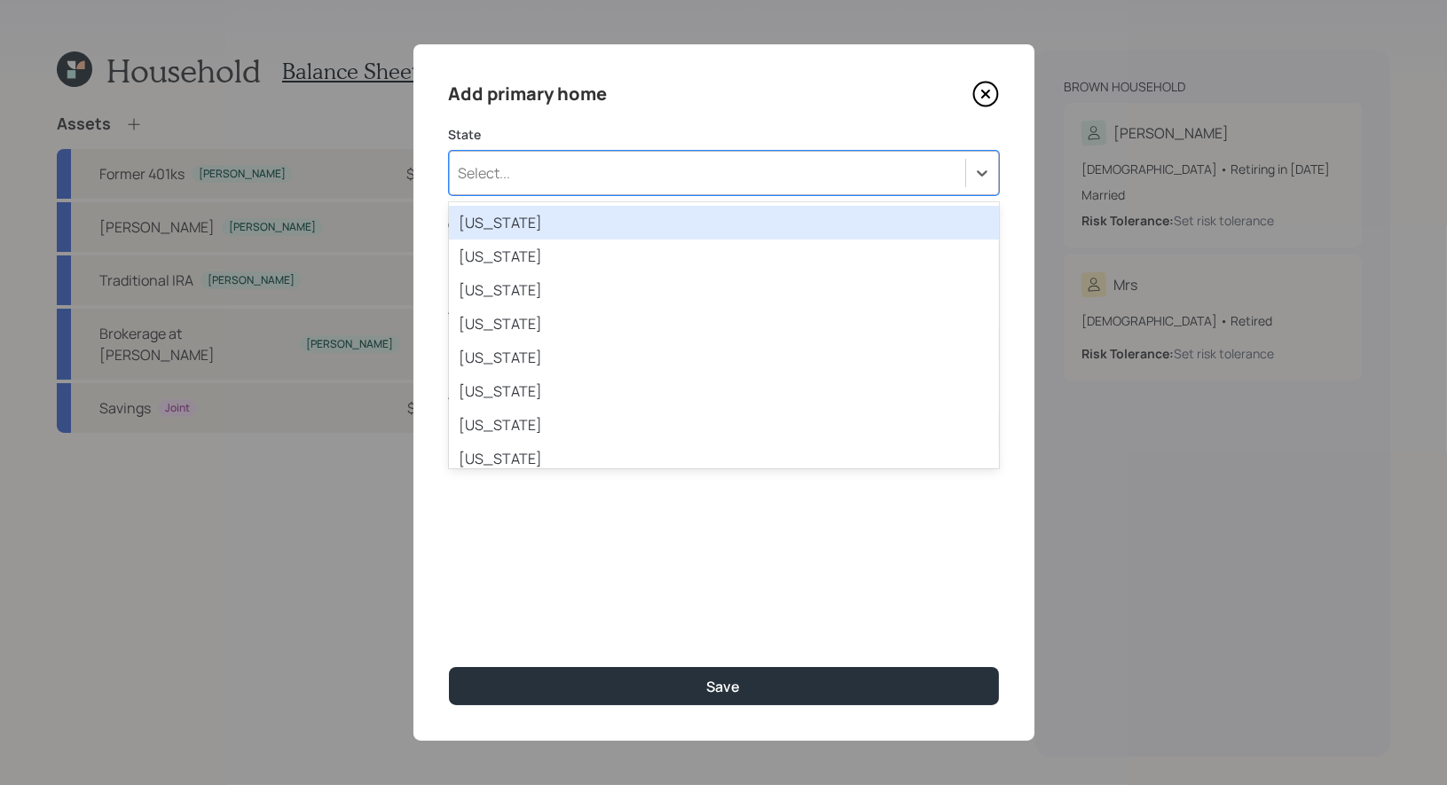
click at [664, 171] on div "Select..." at bounding box center [707, 173] width 515 height 30
type input "ga"
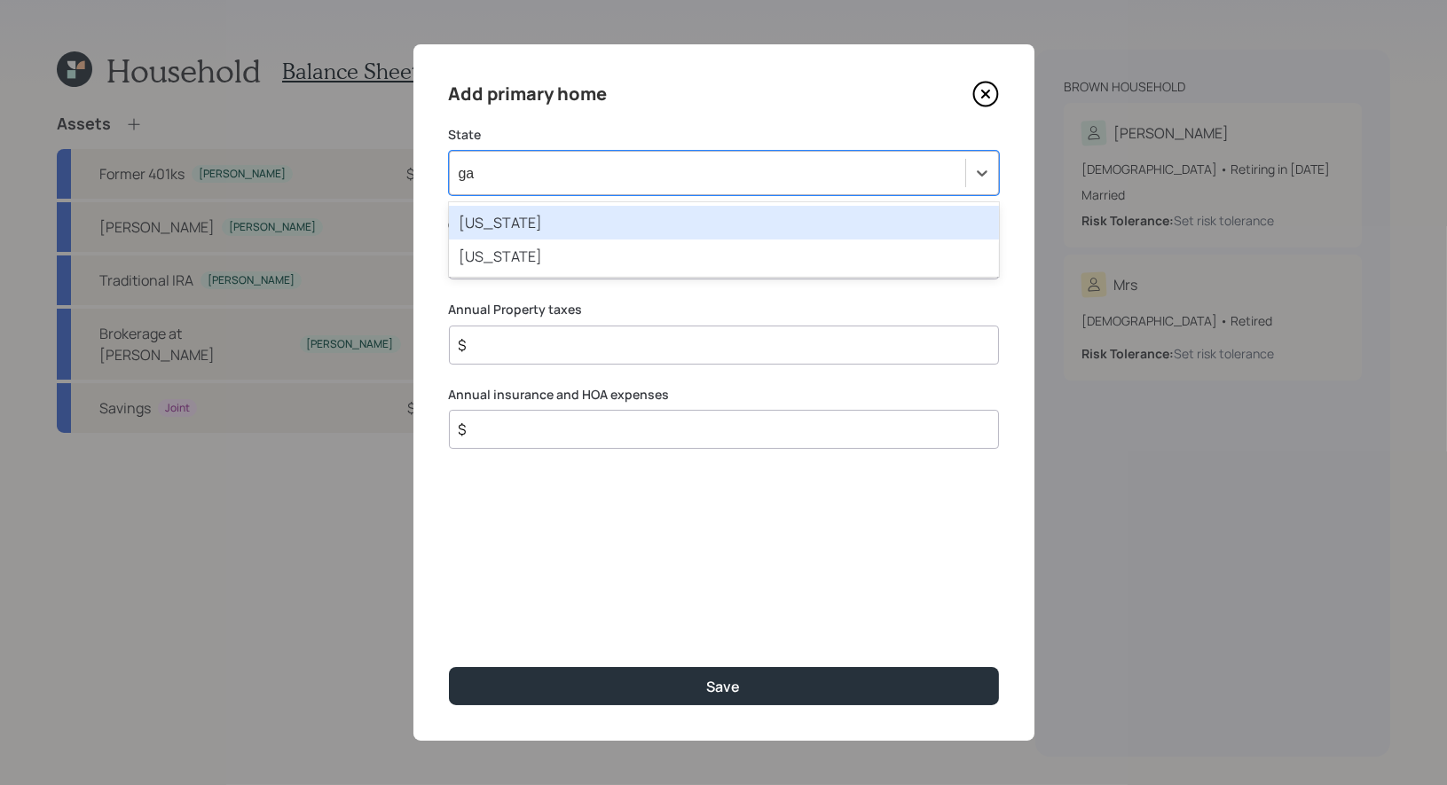
click at [542, 222] on div "[US_STATE]" at bounding box center [724, 223] width 550 height 34
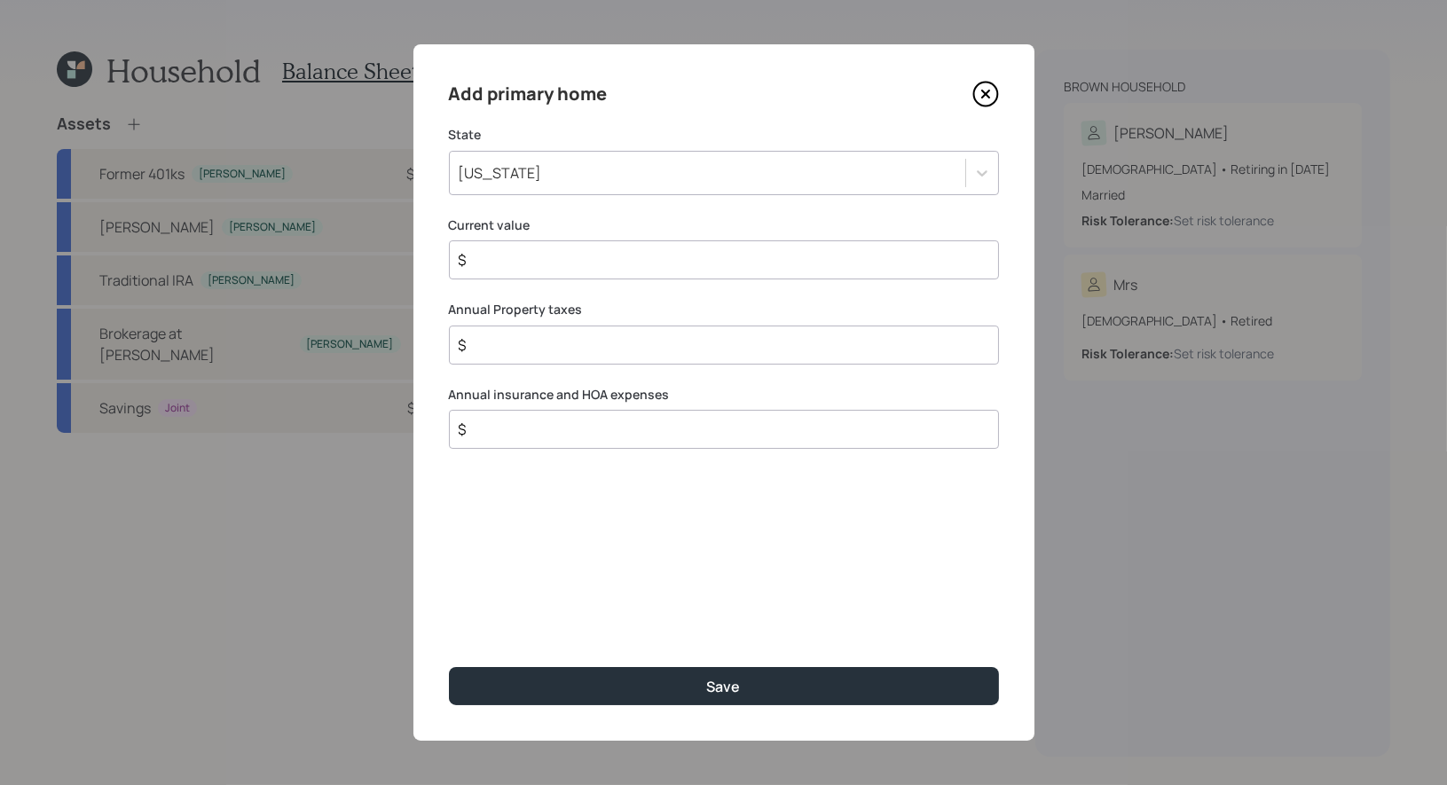
click at [507, 263] on input "$" at bounding box center [717, 259] width 520 height 21
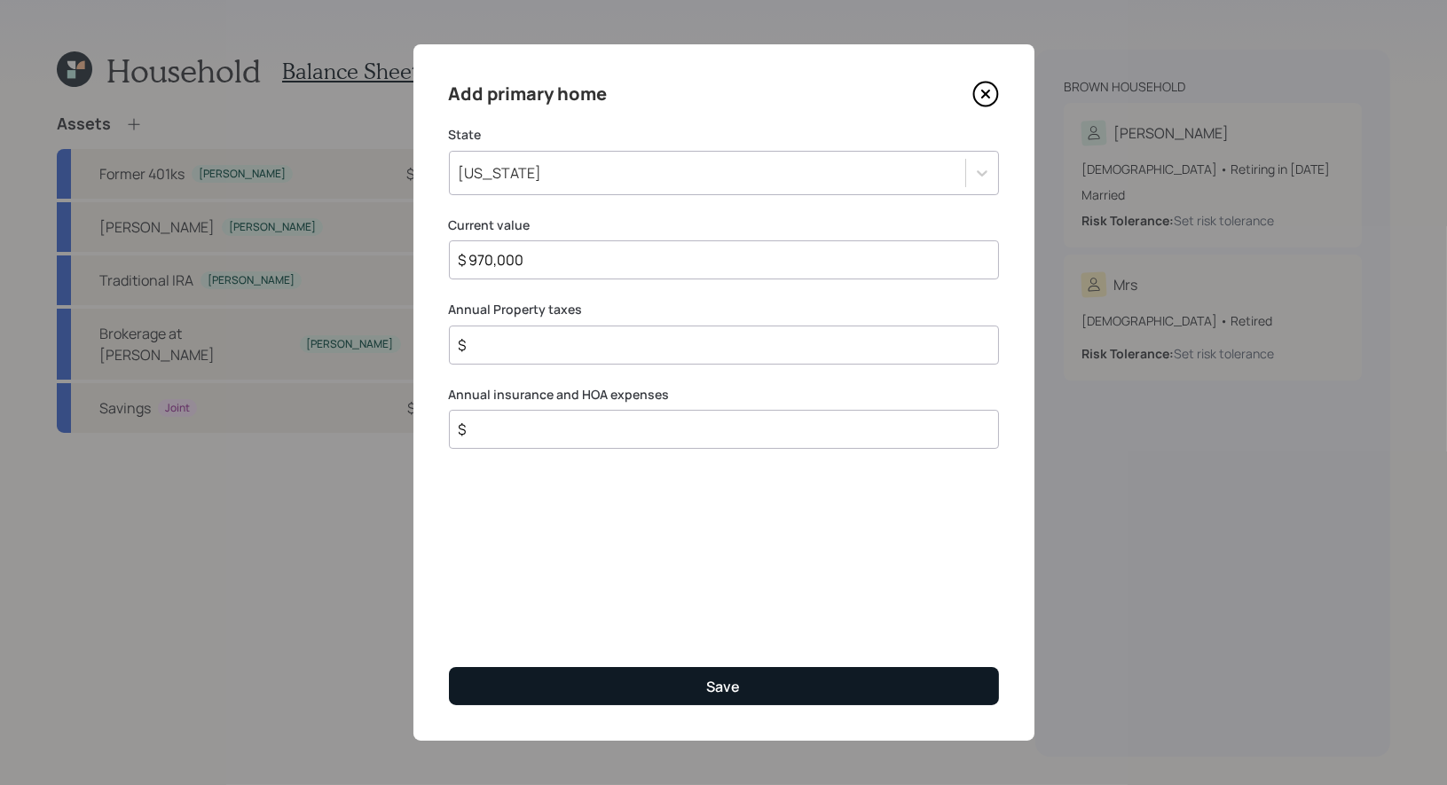
type input "$ 970,000"
click at [589, 685] on button "Save" at bounding box center [724, 686] width 550 height 38
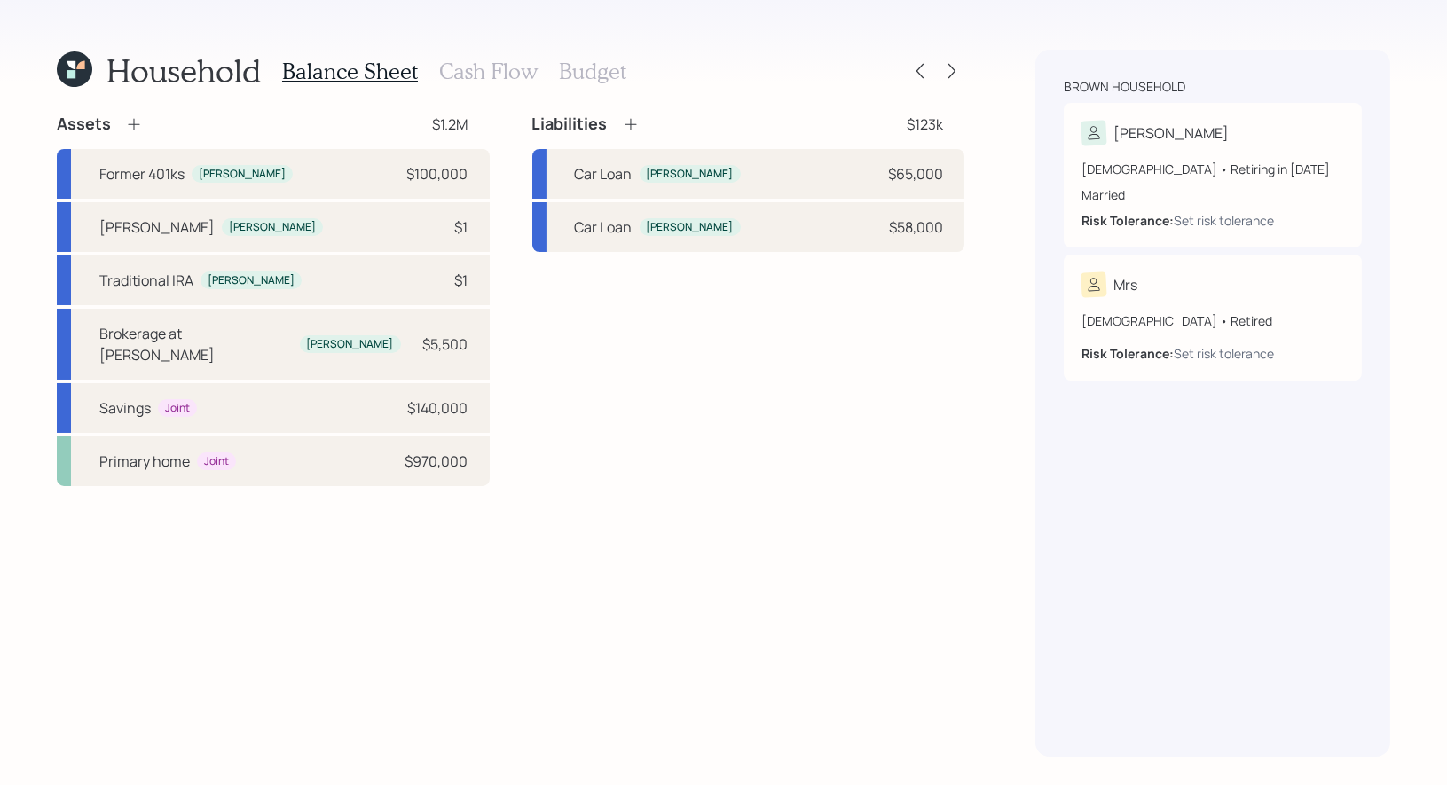
click at [630, 128] on icon at bounding box center [631, 125] width 12 height 12
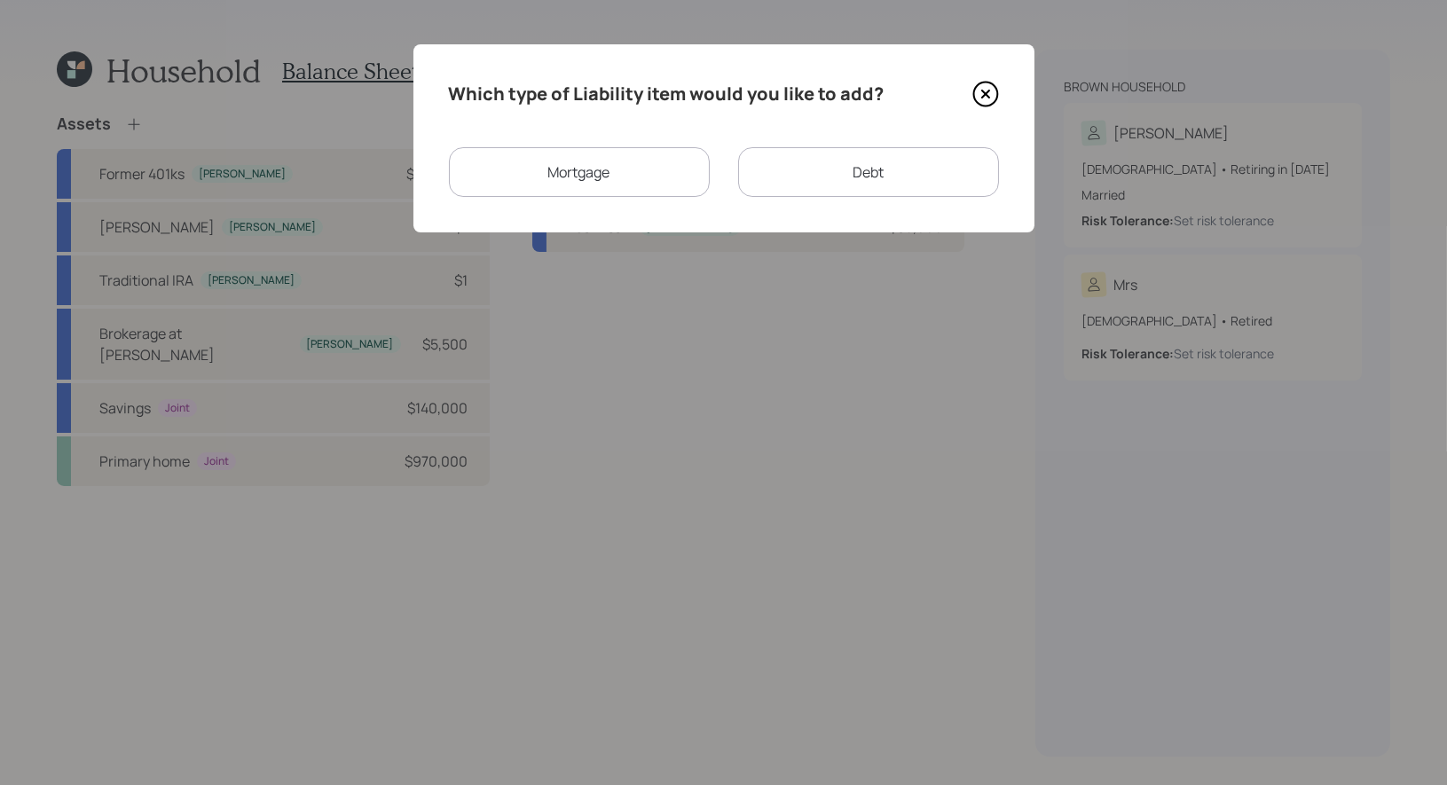
click at [616, 171] on div "Mortgage" at bounding box center [579, 172] width 261 height 50
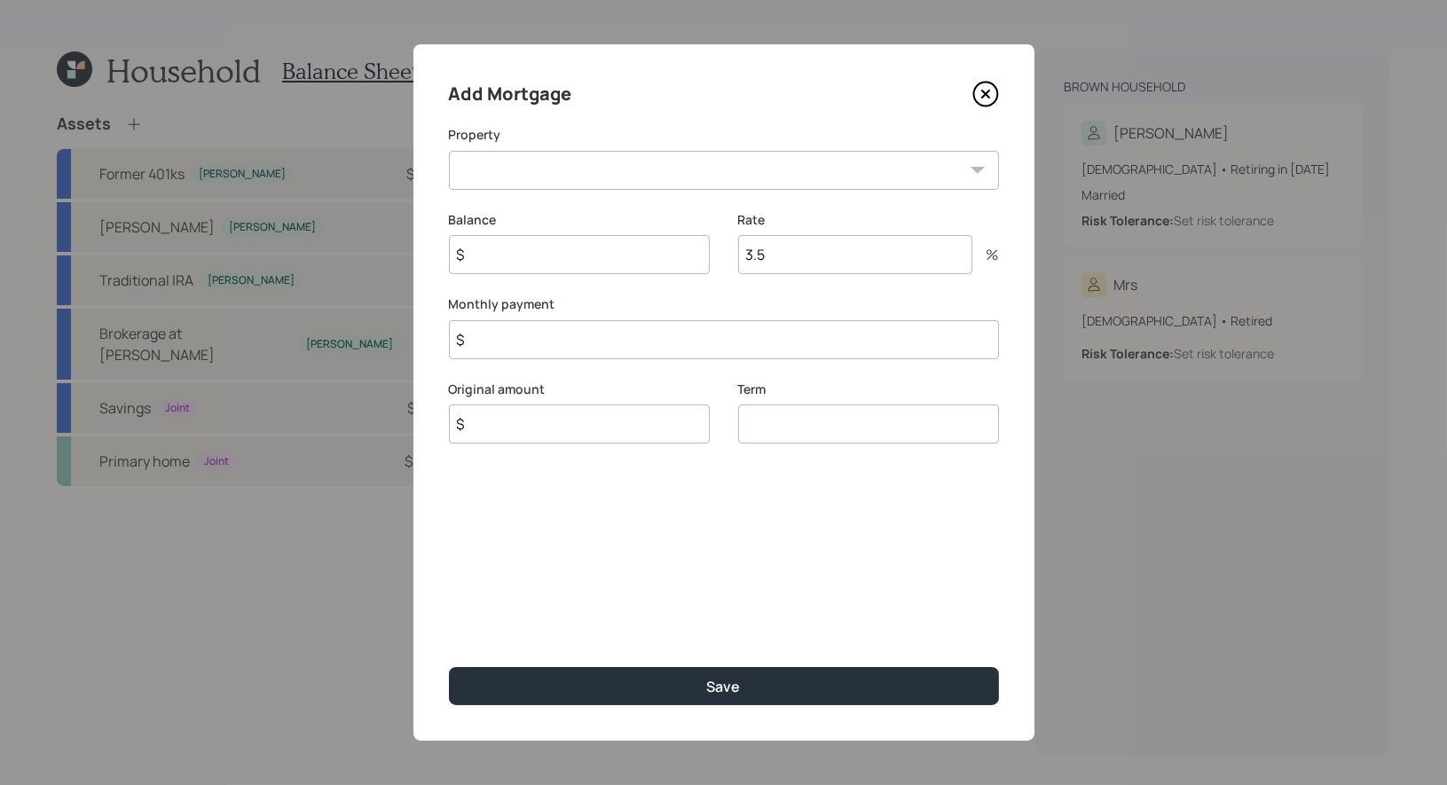
click at [577, 182] on select "GA Primary home" at bounding box center [724, 170] width 550 height 39
select select "0bbbd456-d71b-4ca5-9fd5-96114df76be1"
click at [483, 258] on input "$" at bounding box center [579, 254] width 261 height 39
type input "$ 647,000"
click at [487, 433] on input "$" at bounding box center [579, 424] width 261 height 39
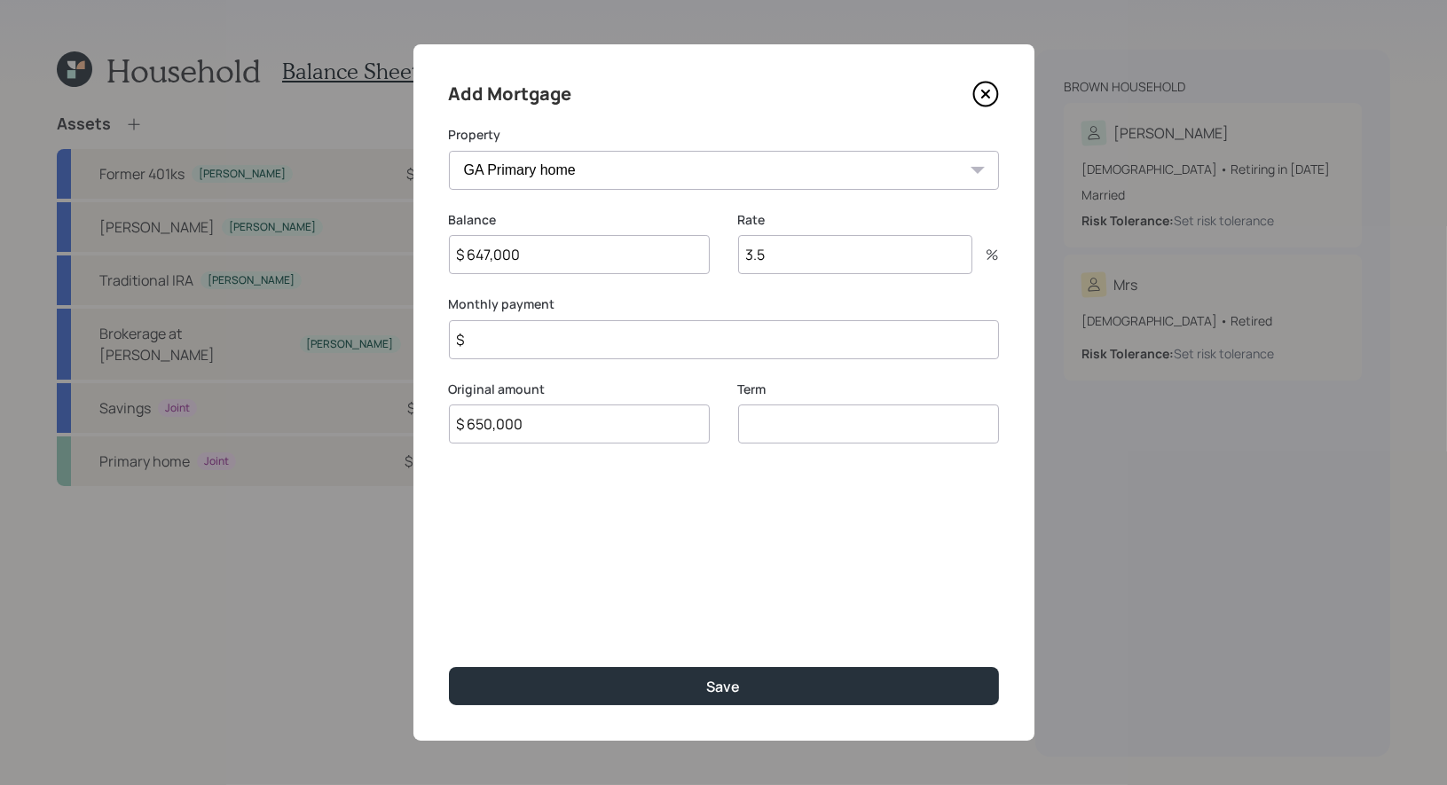
type input "$ 650,000"
click at [781, 423] on input "number" at bounding box center [868, 424] width 261 height 39
type input "30"
click at [510, 337] on input "$" at bounding box center [724, 339] width 550 height 39
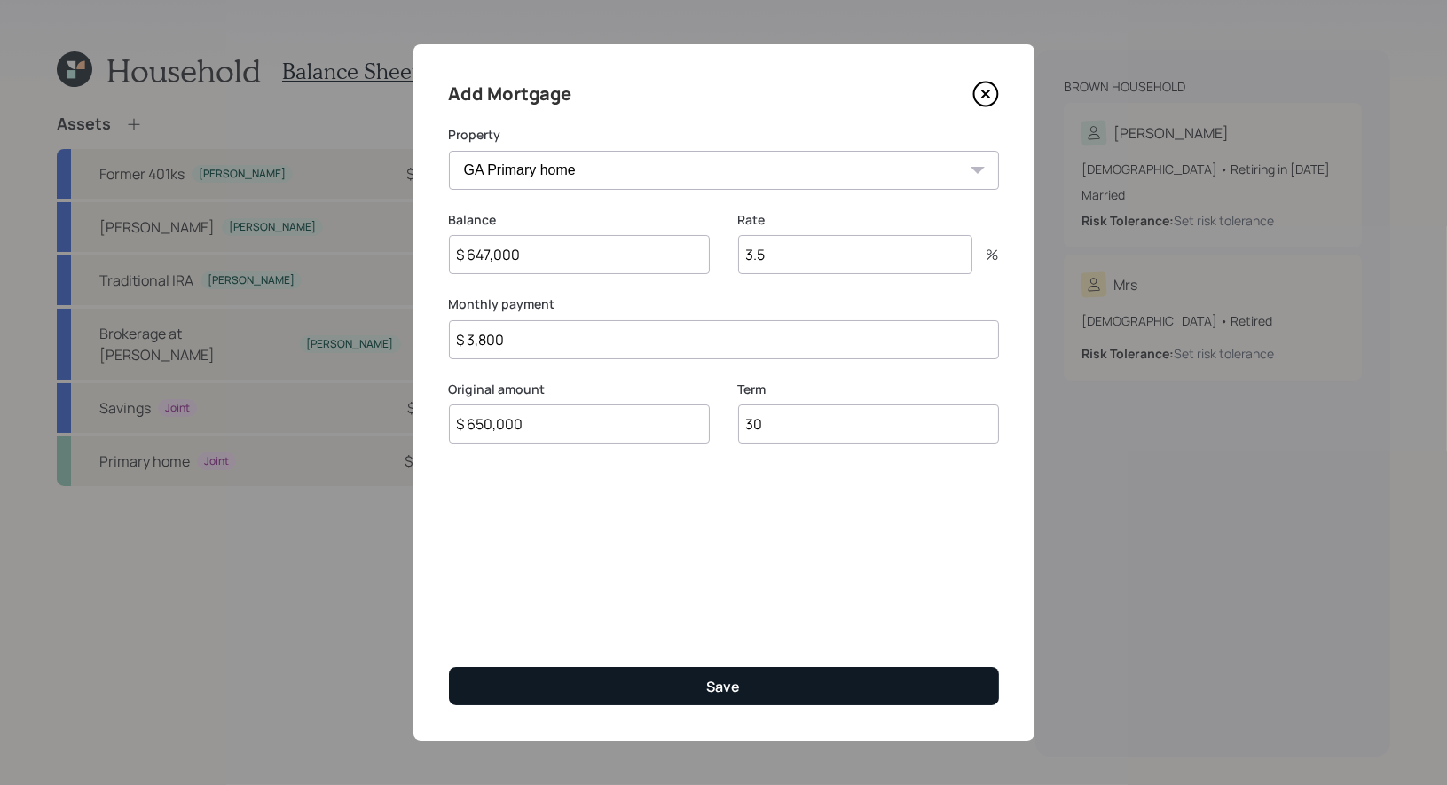
type input "$ 3,800"
click at [576, 683] on button "Save" at bounding box center [724, 686] width 550 height 38
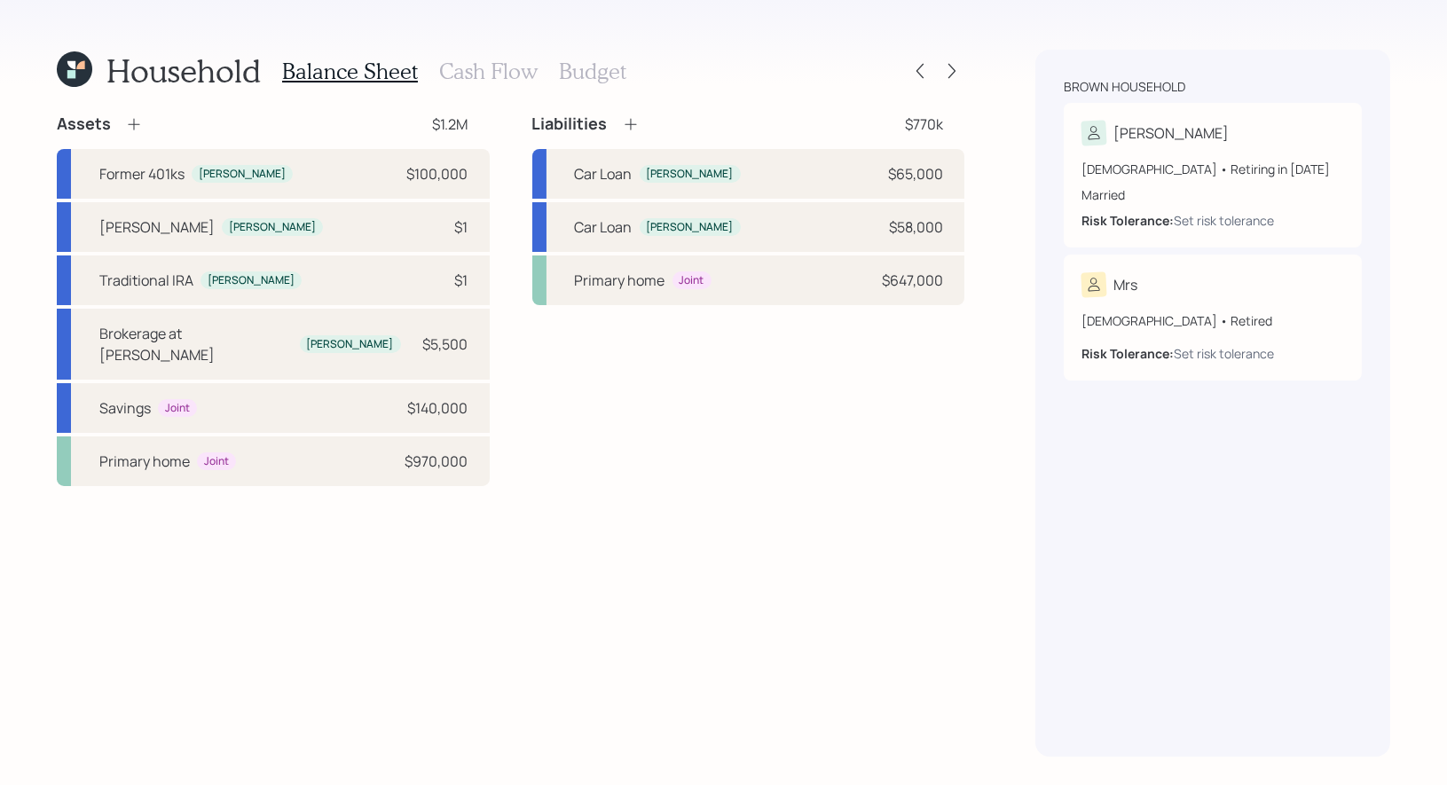
click at [73, 68] on icon at bounding box center [71, 65] width 8 height 8
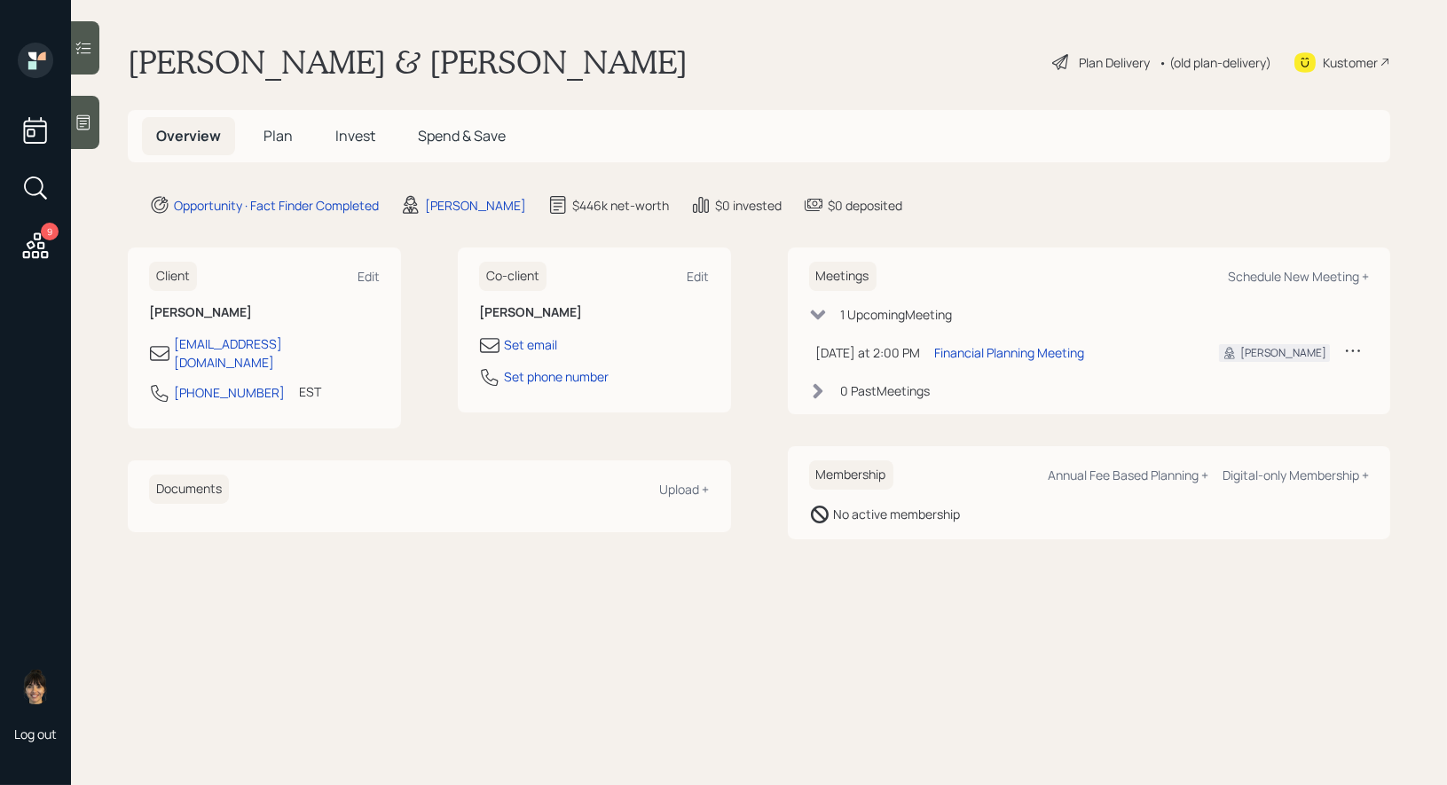
click at [1079, 59] on div "Plan Delivery" at bounding box center [1114, 62] width 71 height 19
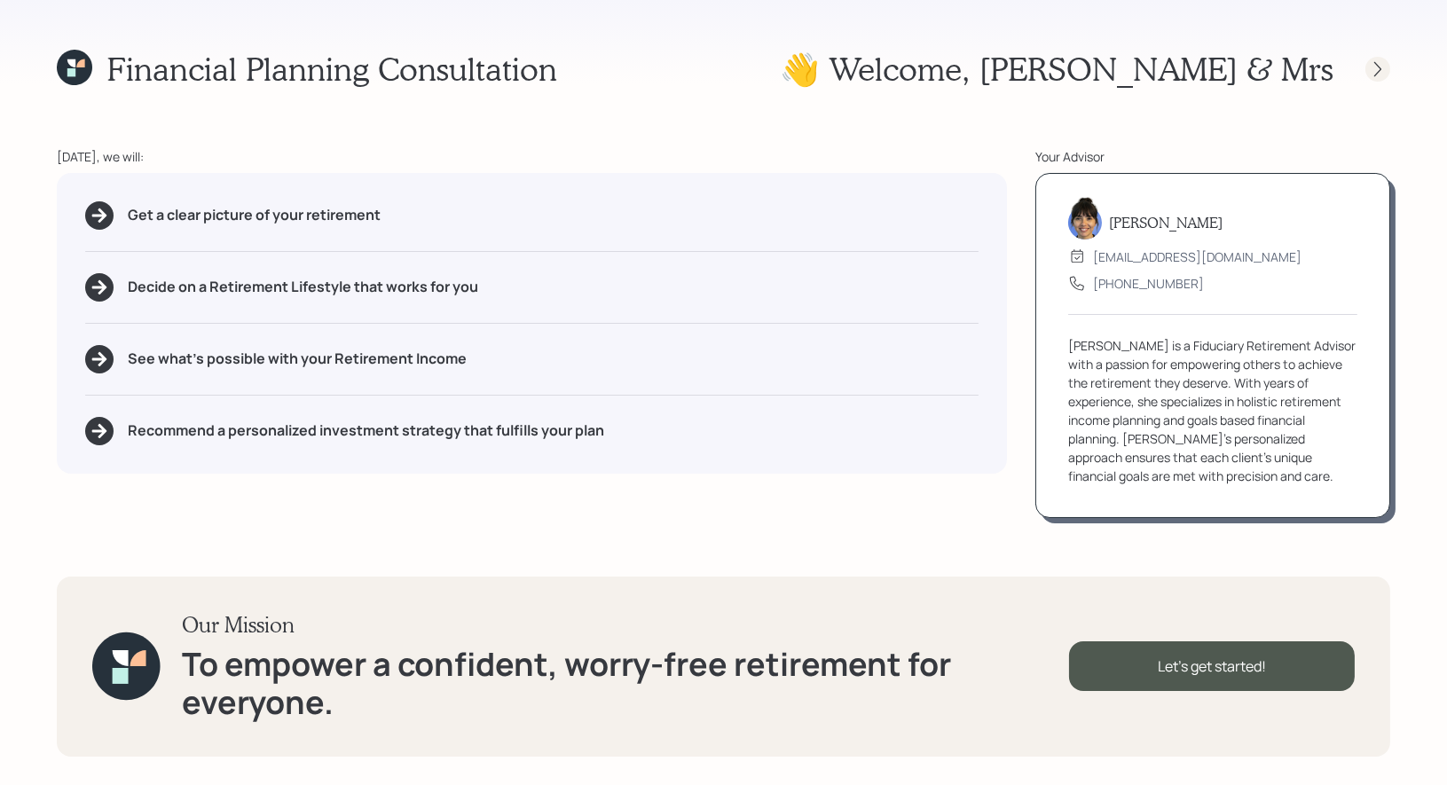
click at [1379, 66] on icon at bounding box center [1377, 68] width 7 height 15
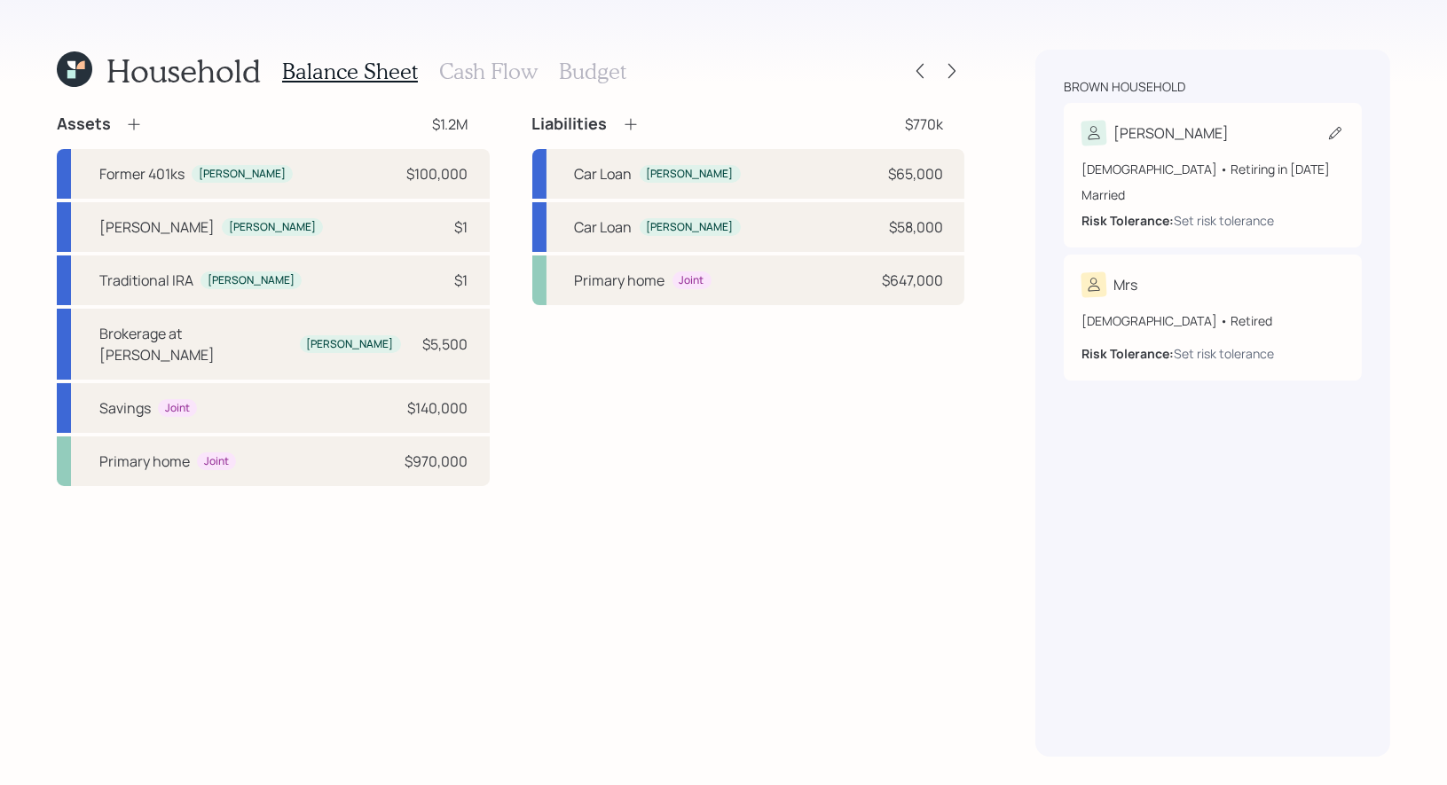
click at [1333, 125] on icon at bounding box center [1335, 133] width 18 height 18
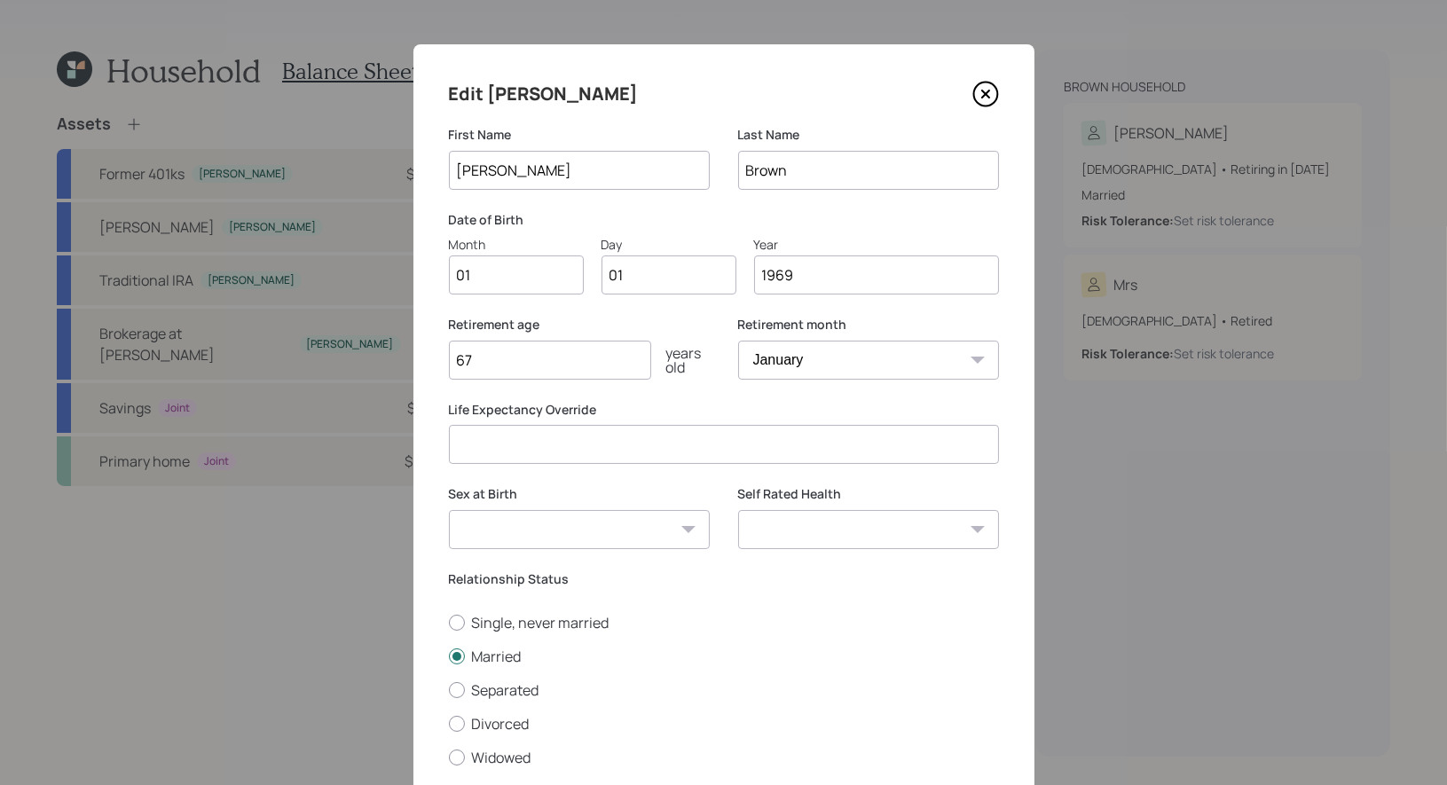
click at [509, 278] on input "01" at bounding box center [516, 275] width 135 height 39
type input "04"
type input "0"
type input "19"
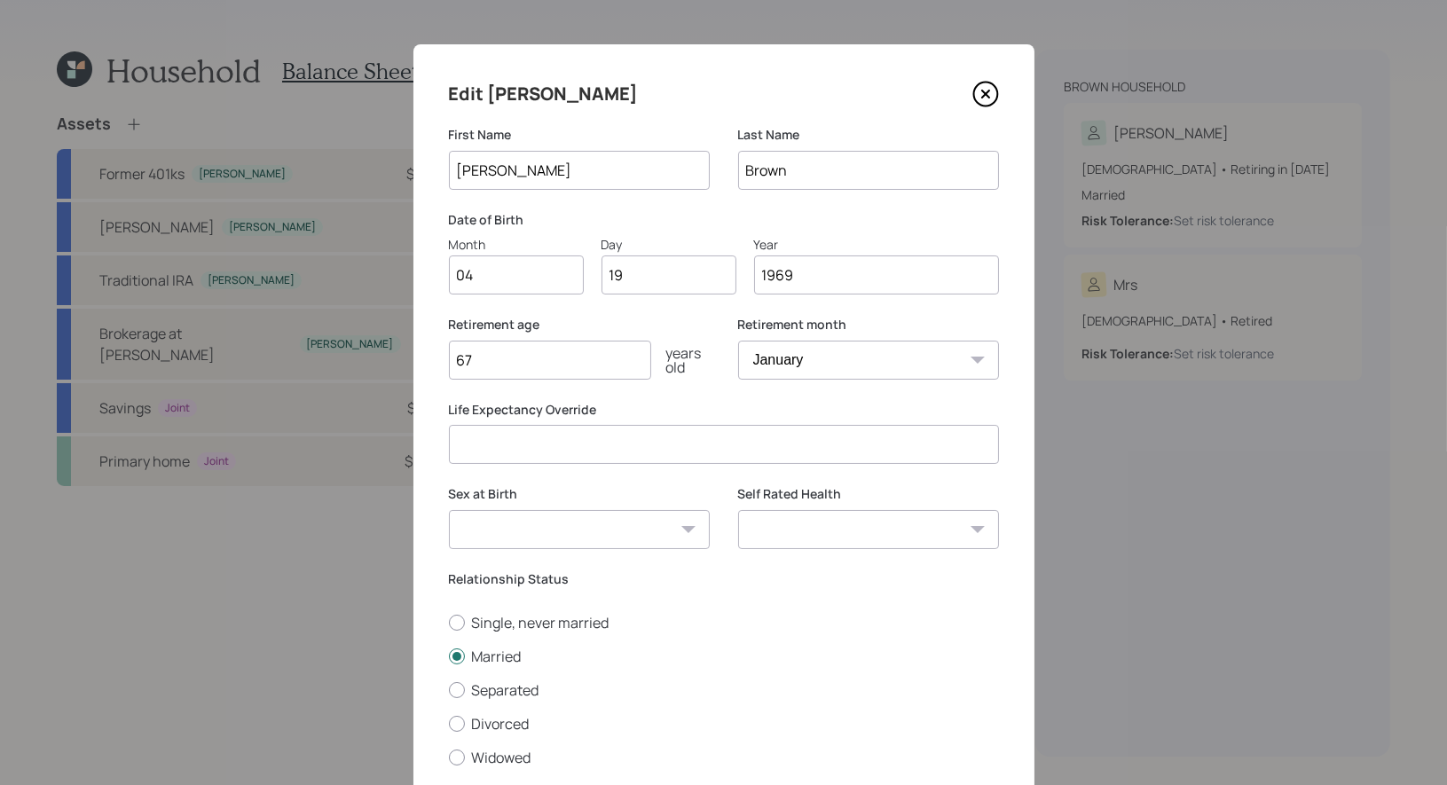
click at [505, 362] on input "67" at bounding box center [550, 360] width 202 height 39
type input "60"
click at [780, 362] on select "January February March April May June July August September October November De…" at bounding box center [868, 360] width 261 height 39
select select "4"
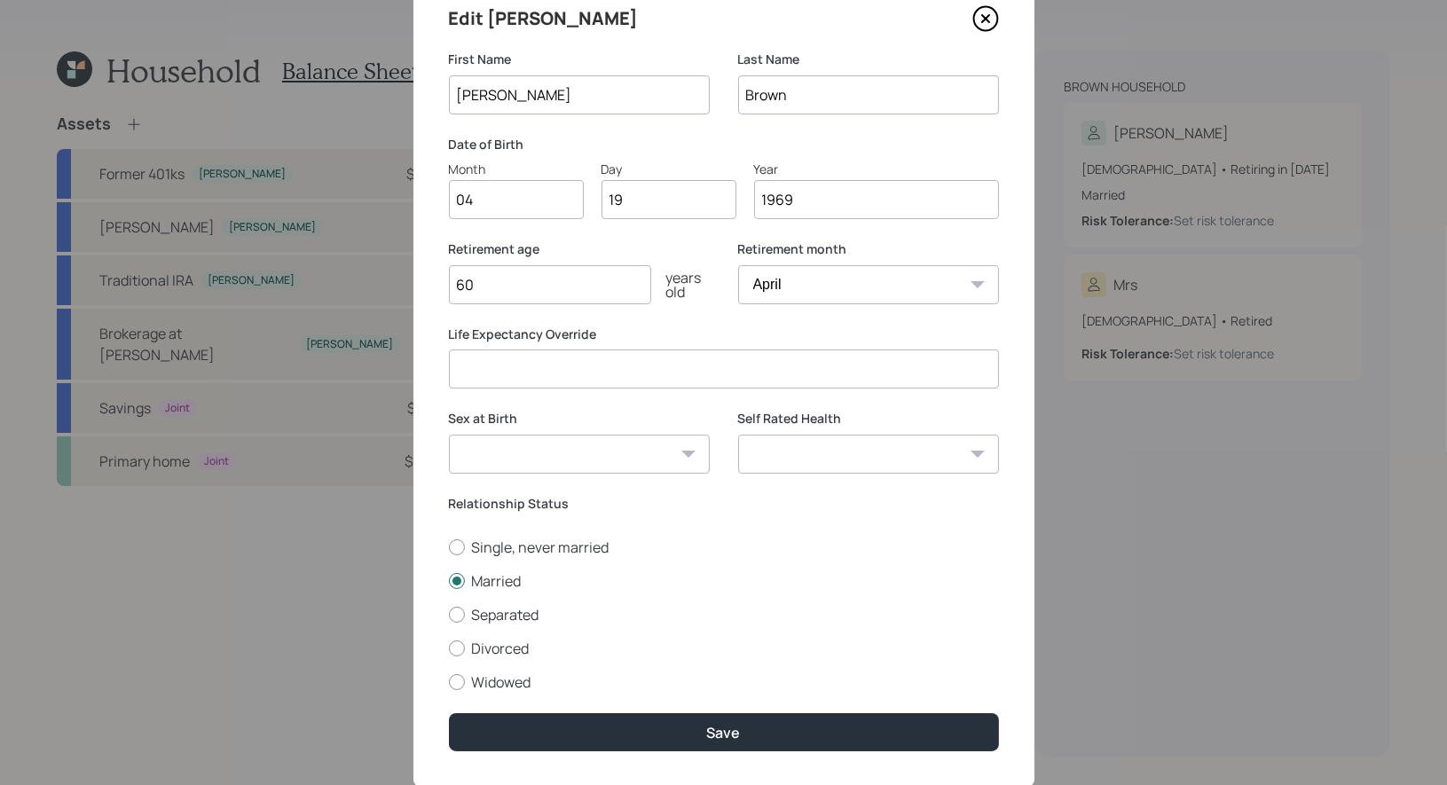
scroll to position [122, 0]
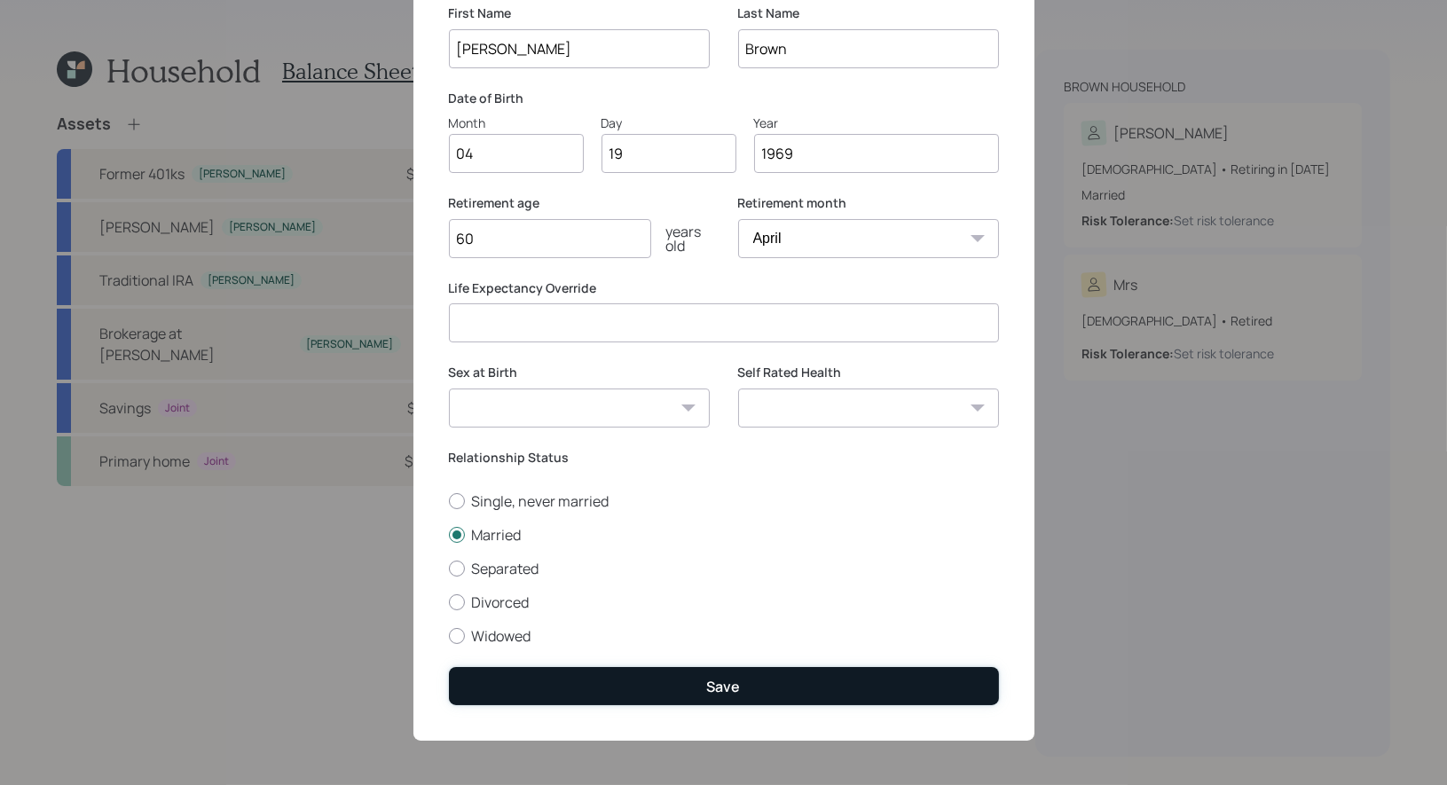
click at [656, 672] on button "Save" at bounding box center [724, 686] width 550 height 38
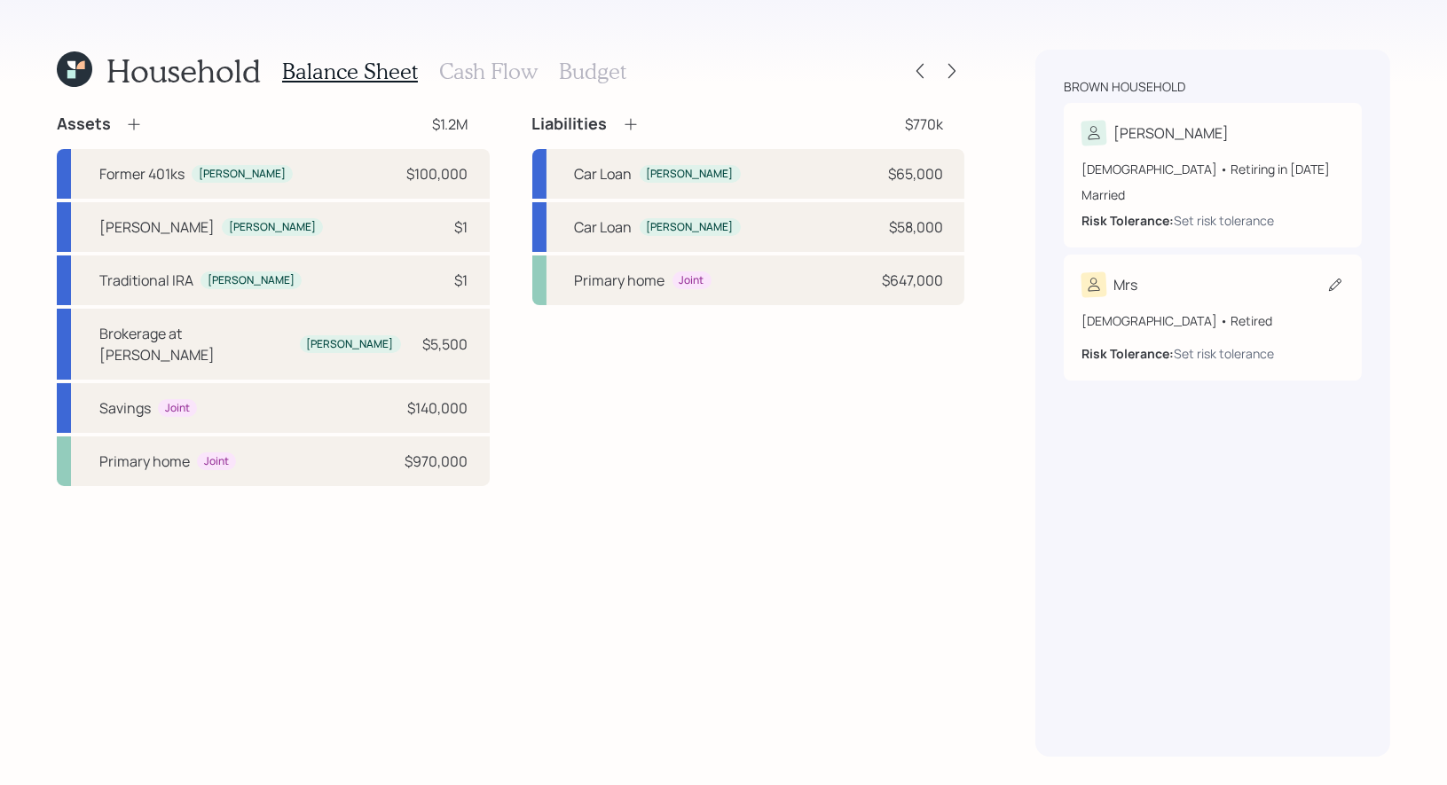
click at [1333, 279] on icon at bounding box center [1335, 285] width 18 height 18
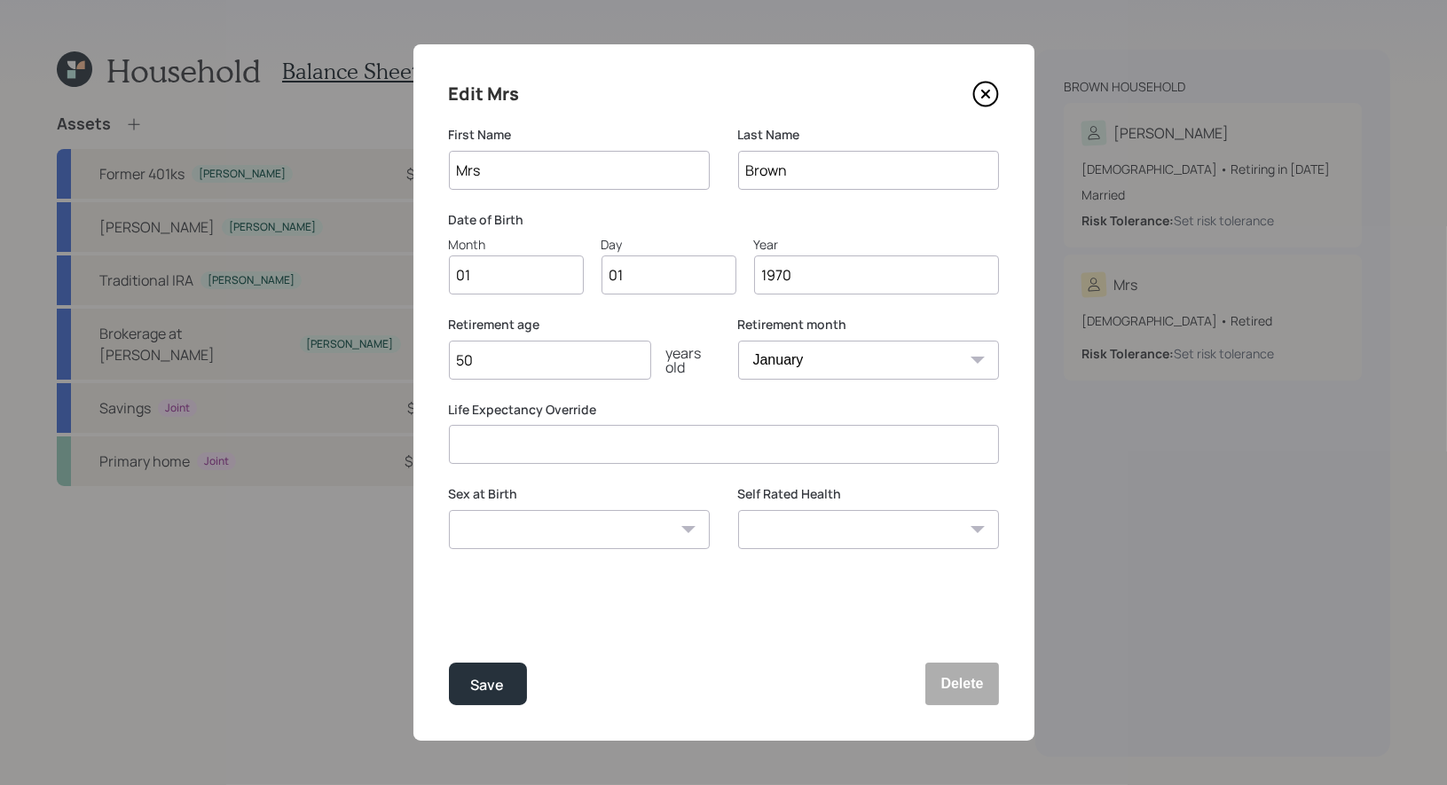
click at [533, 162] on input "Mrs" at bounding box center [579, 170] width 261 height 39
type input "[PERSON_NAME]"
click at [494, 282] on input "01" at bounding box center [516, 275] width 135 height 39
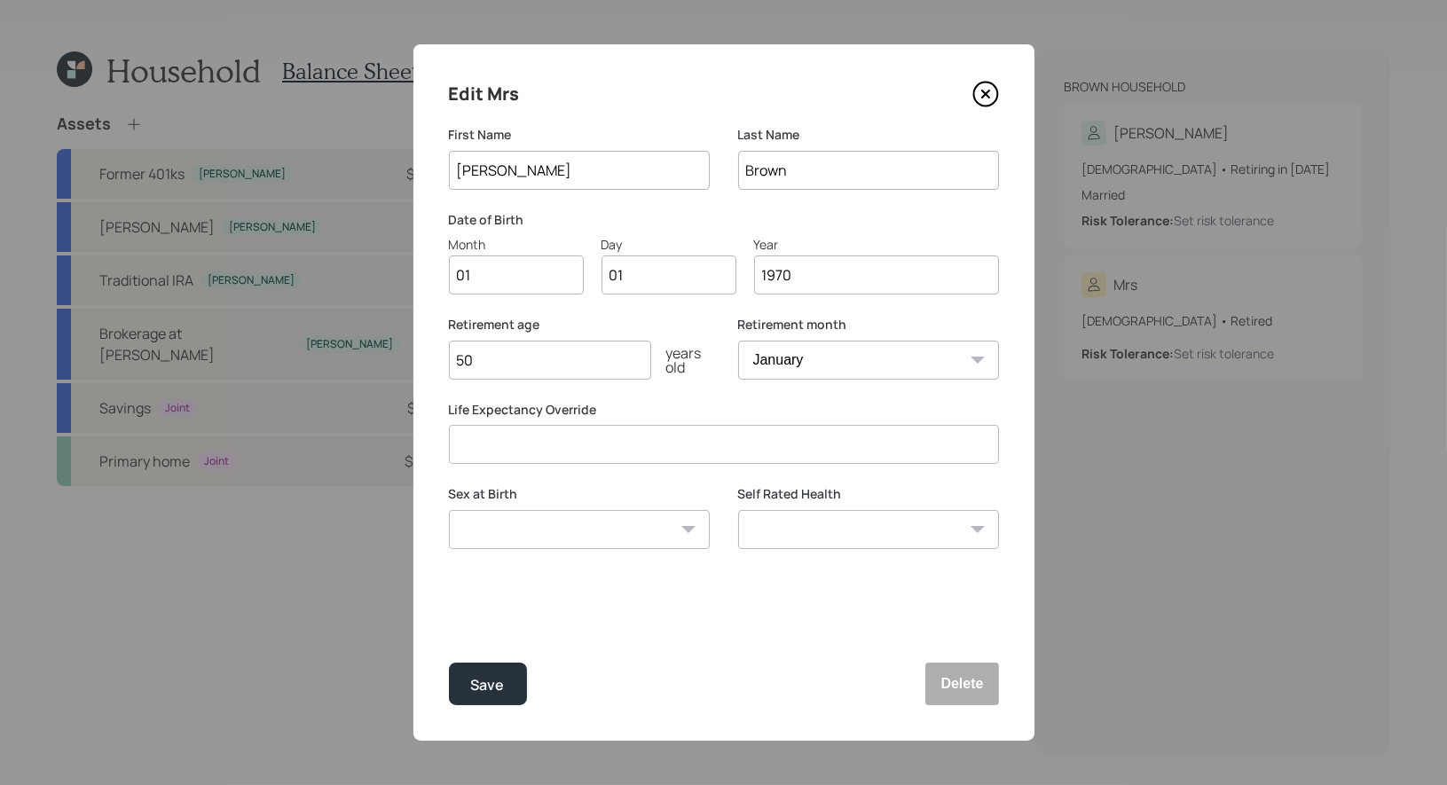
click at [494, 282] on input "01" at bounding box center [516, 275] width 135 height 39
click at [662, 285] on input "01" at bounding box center [668, 275] width 135 height 39
type input "22"
type input "1965"
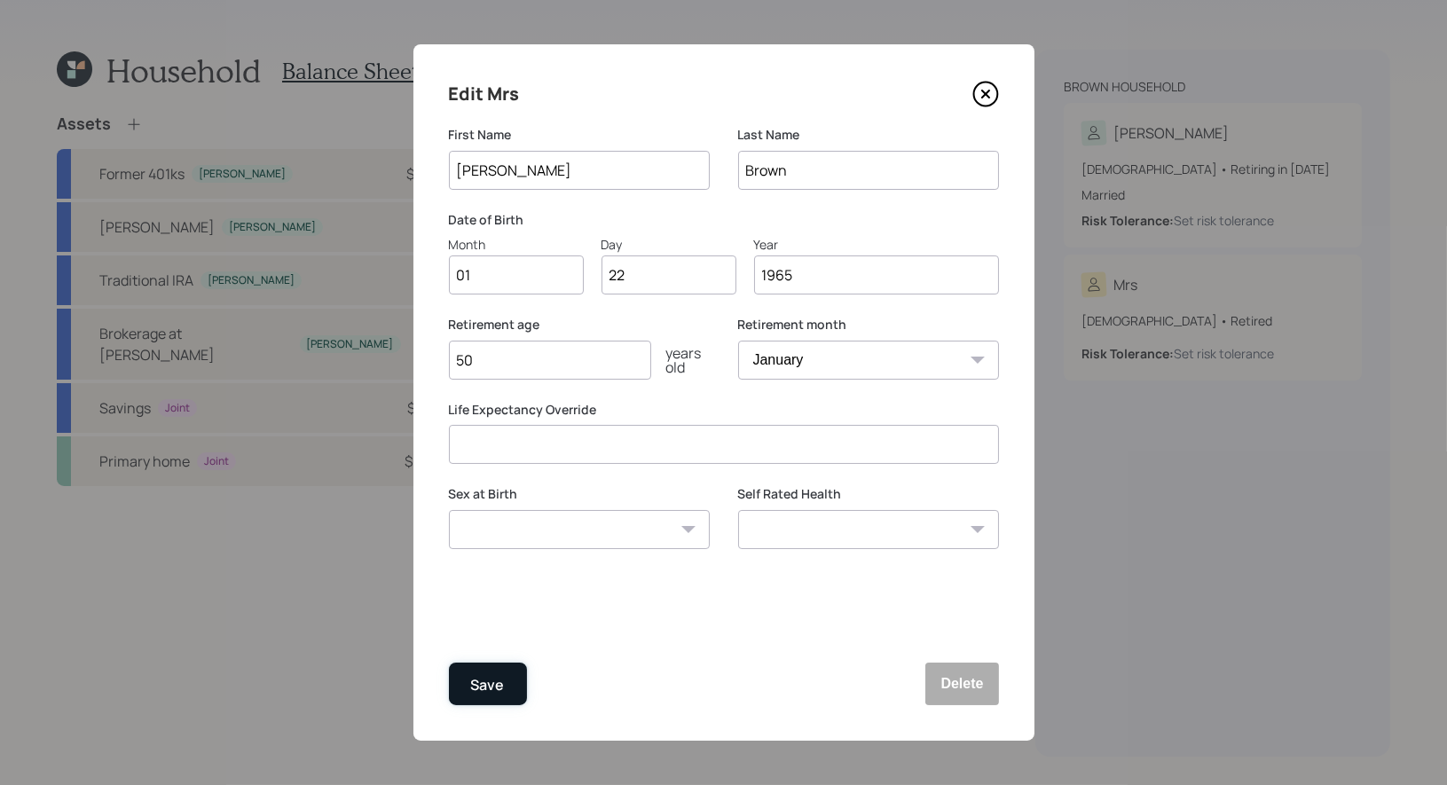
click at [476, 697] on button "Save" at bounding box center [488, 684] width 78 height 43
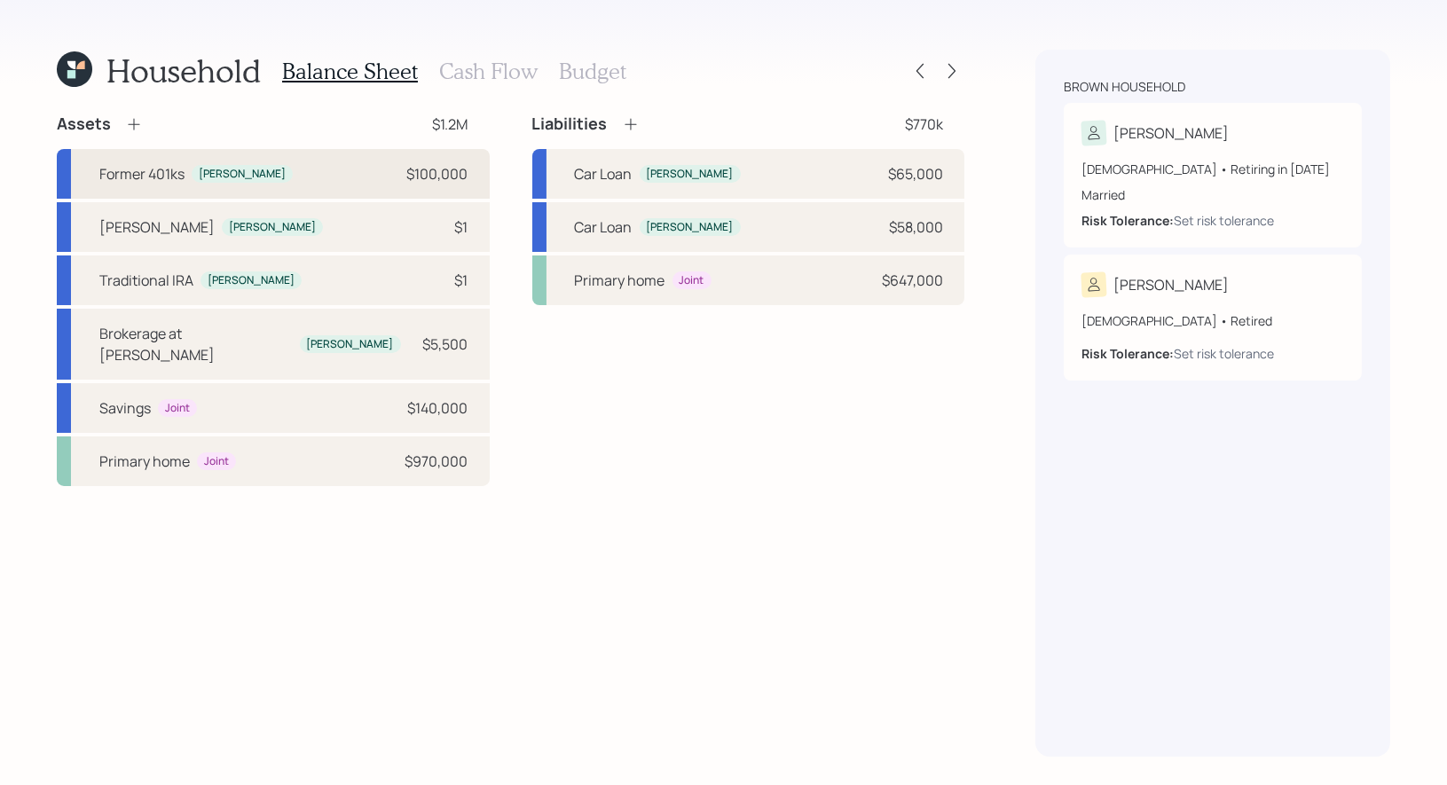
click at [340, 176] on div "Former 401ks [PERSON_NAME] $100,000" at bounding box center [273, 174] width 433 height 50
select select "company_sponsored"
select select "balanced"
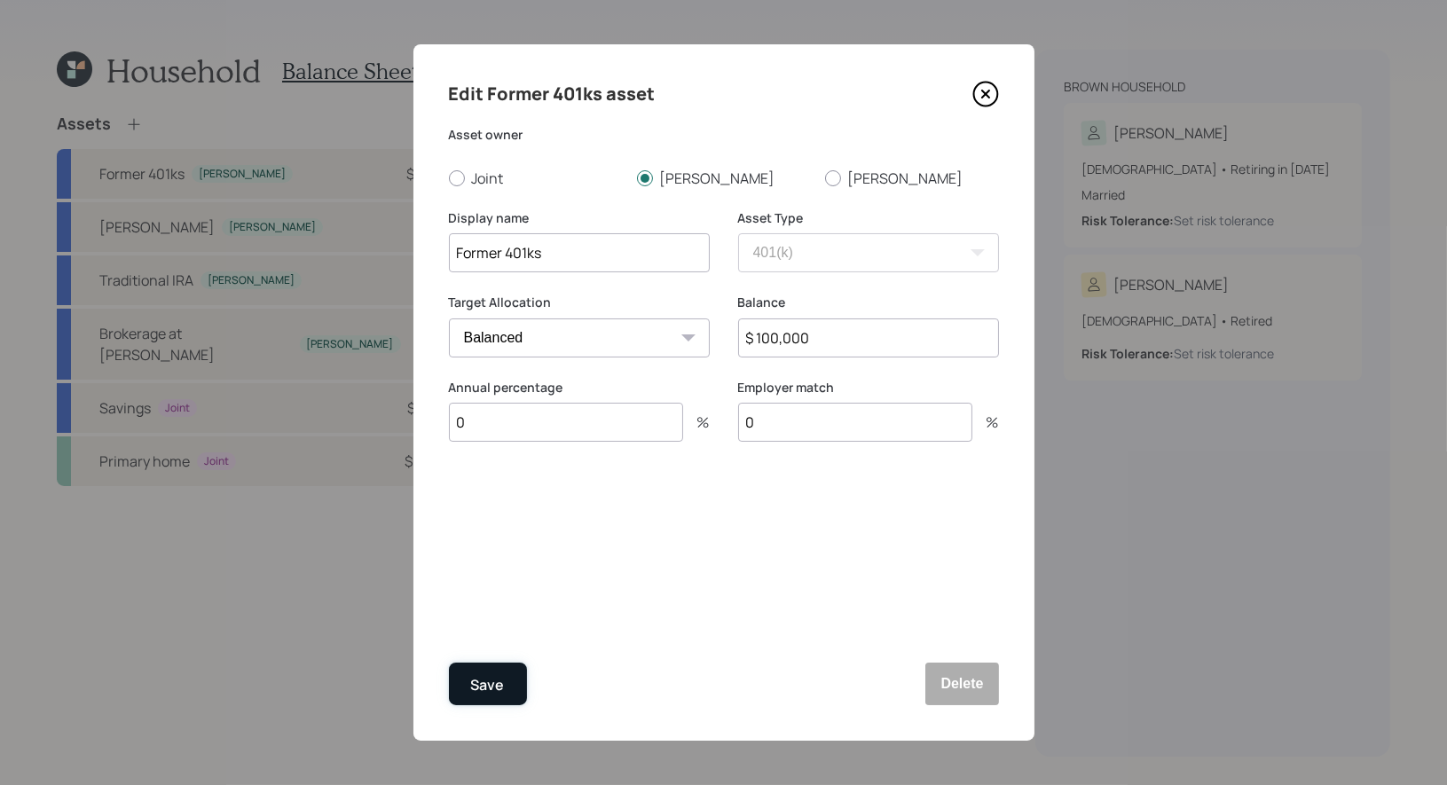
click at [491, 676] on div "Save" at bounding box center [488, 685] width 34 height 24
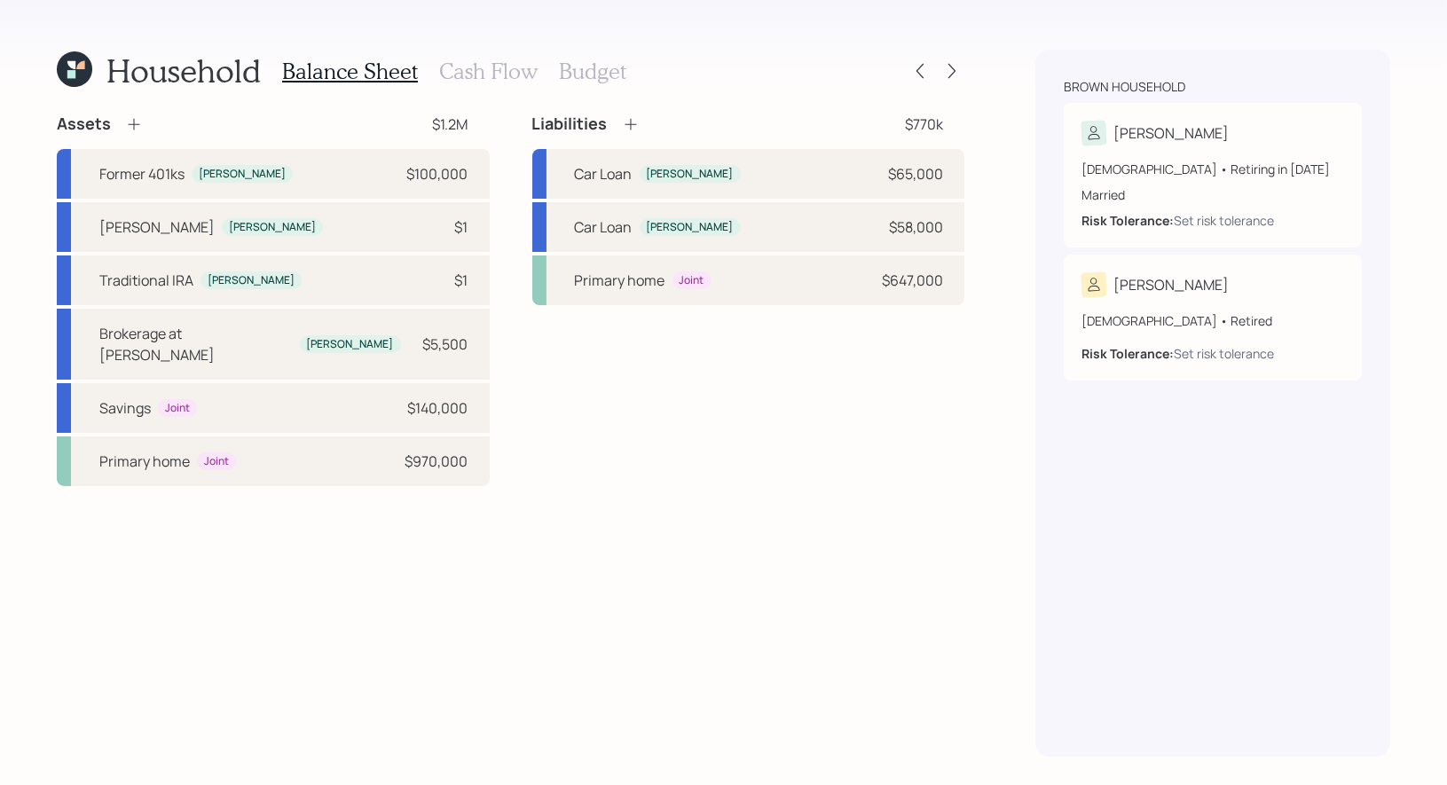
click at [135, 121] on icon at bounding box center [134, 124] width 18 height 18
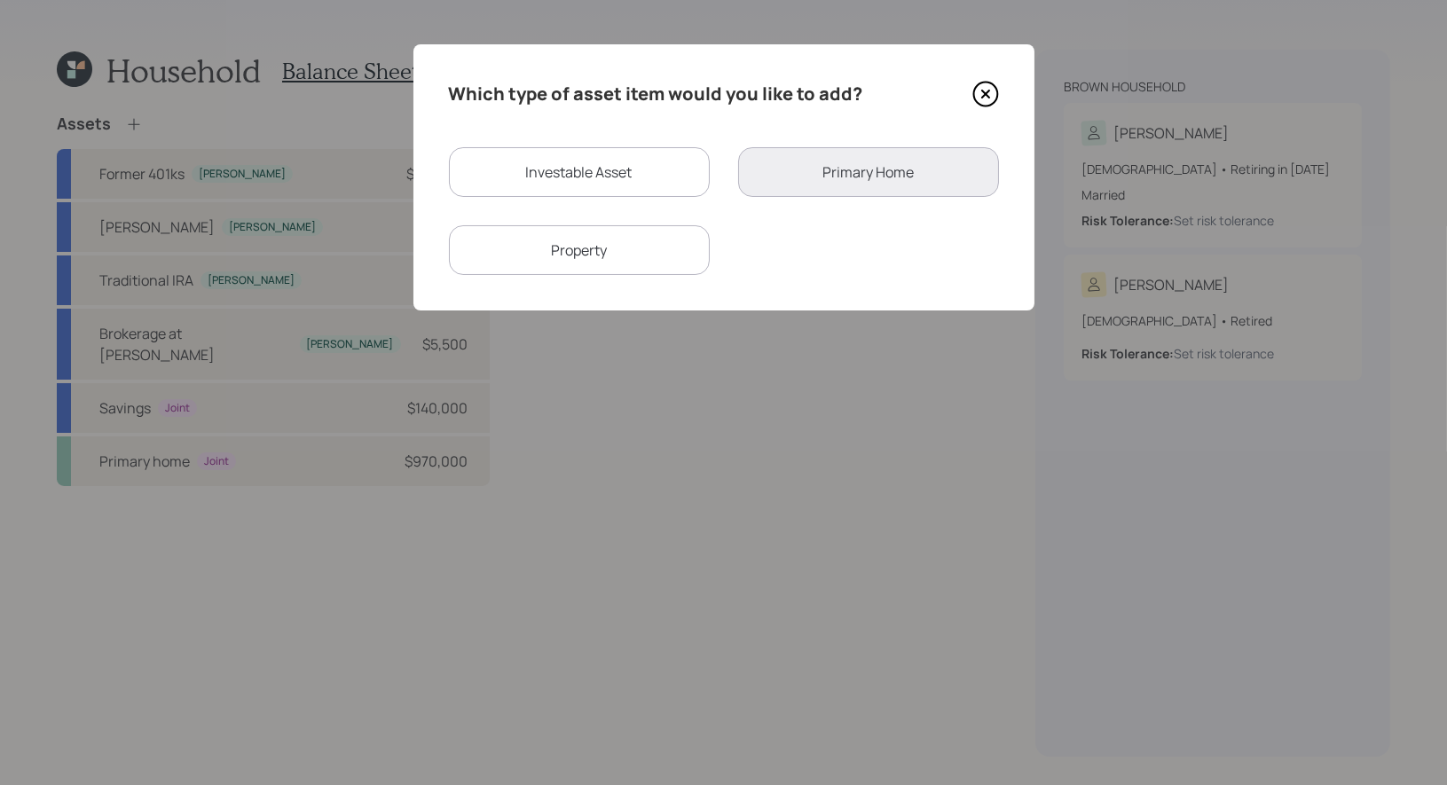
click at [545, 164] on div "Investable Asset" at bounding box center [579, 172] width 261 height 50
select select "taxable"
select select "balanced"
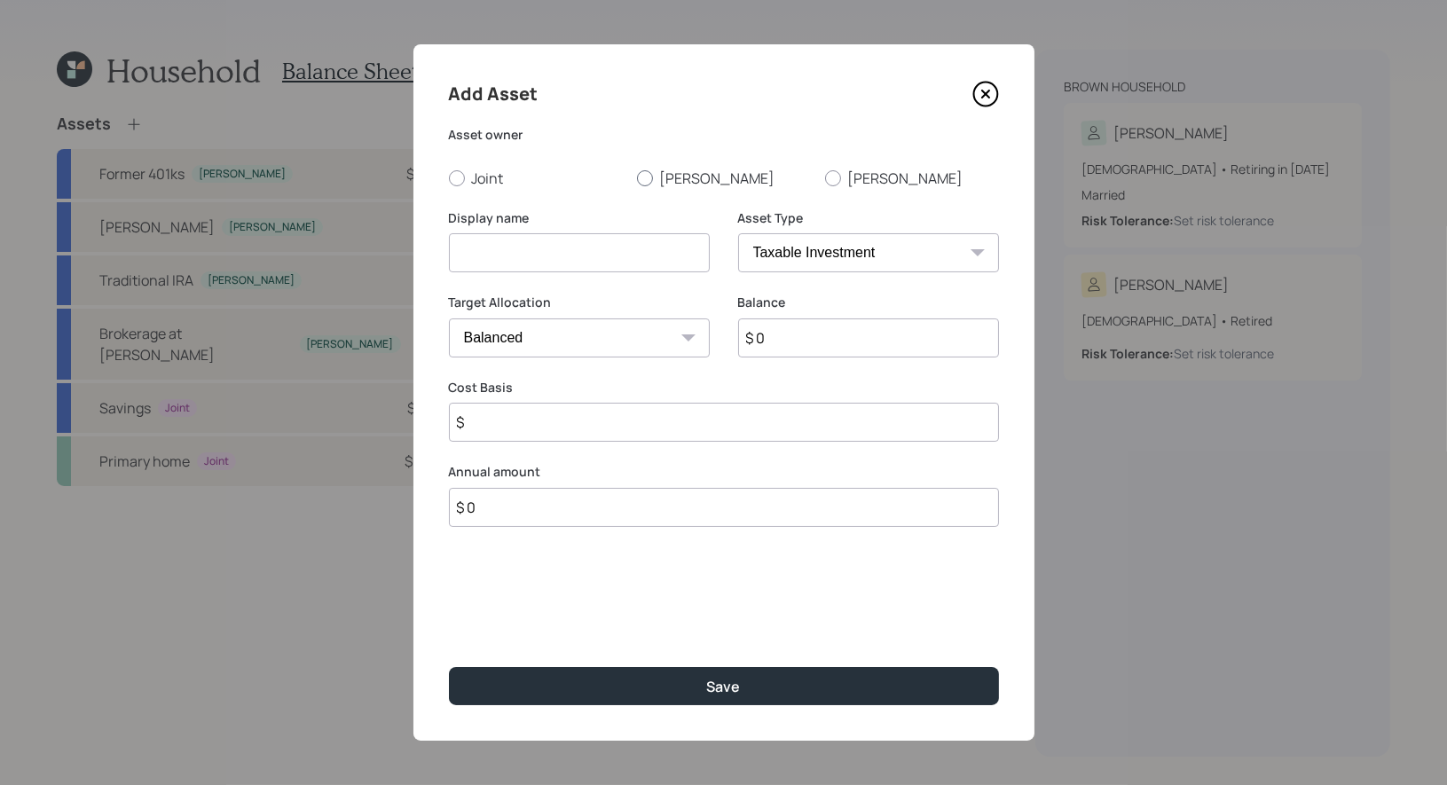
click at [643, 177] on div at bounding box center [645, 178] width 16 height 16
click at [637, 177] on input "[PERSON_NAME]" at bounding box center [636, 177] width 1 height 1
radio input "true"
click at [625, 259] on input at bounding box center [579, 252] width 261 height 39
click at [456, 257] on input "401k" at bounding box center [579, 252] width 261 height 39
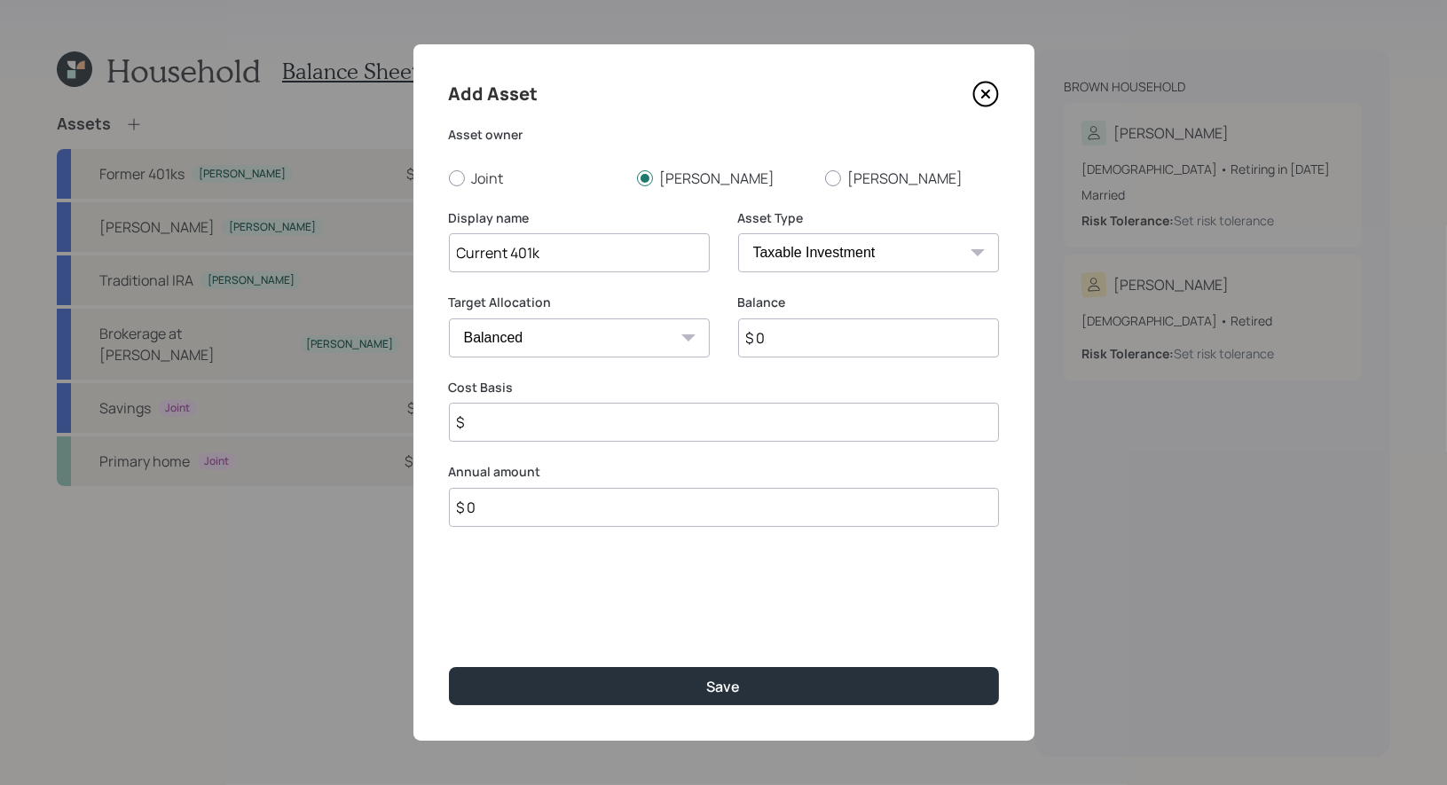
type input "Current 401k"
click at [793, 253] on select "SEP [PERSON_NAME] IRA 401(k) [PERSON_NAME] 401(k) 403(b) [PERSON_NAME] 403(b) 4…" at bounding box center [868, 252] width 261 height 39
select select "company_sponsored"
click at [575, 418] on input "number" at bounding box center [566, 422] width 234 height 39
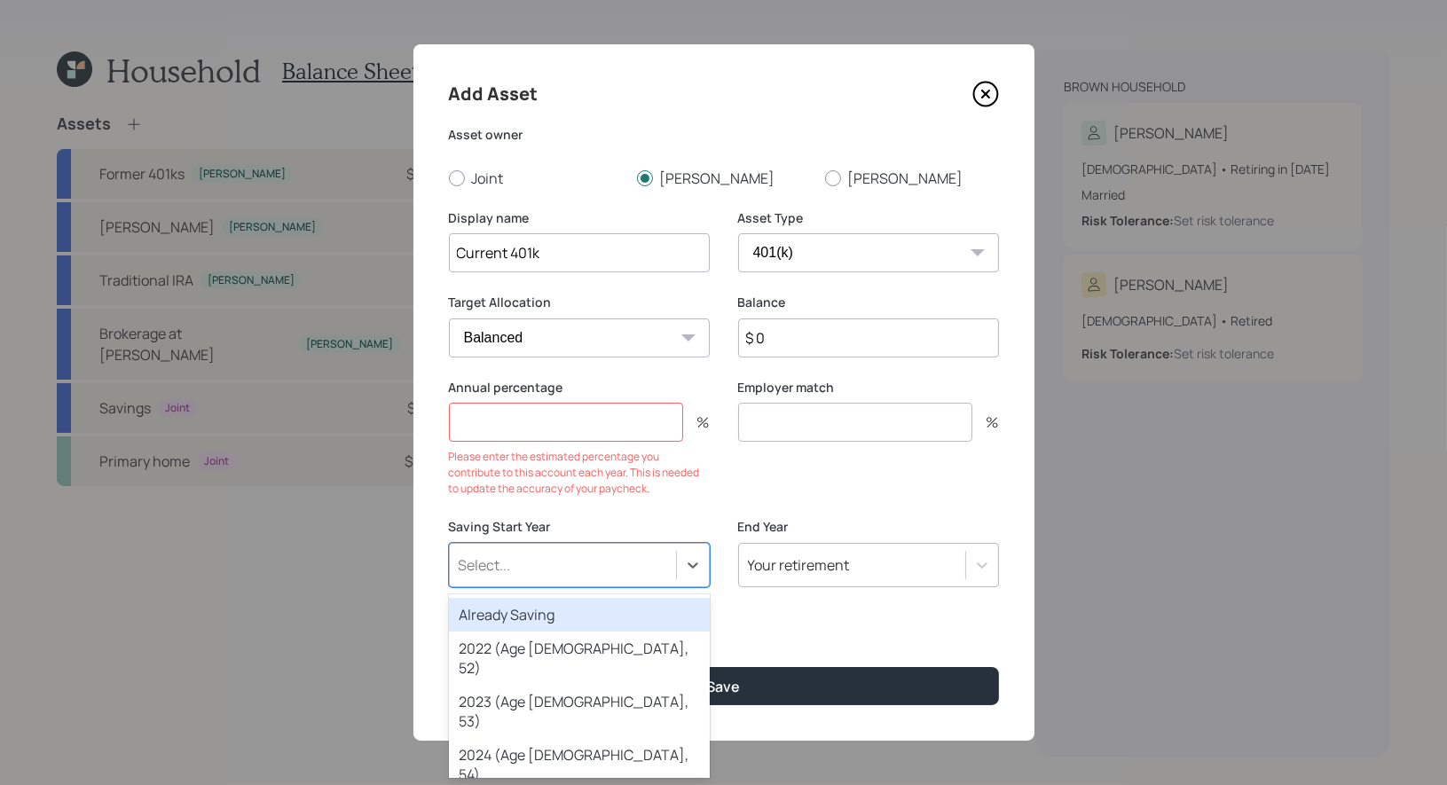
click at [546, 523] on div "Saving Start Year option Already Saving focused, 1 of 79. 79 results available.…" at bounding box center [579, 552] width 261 height 69
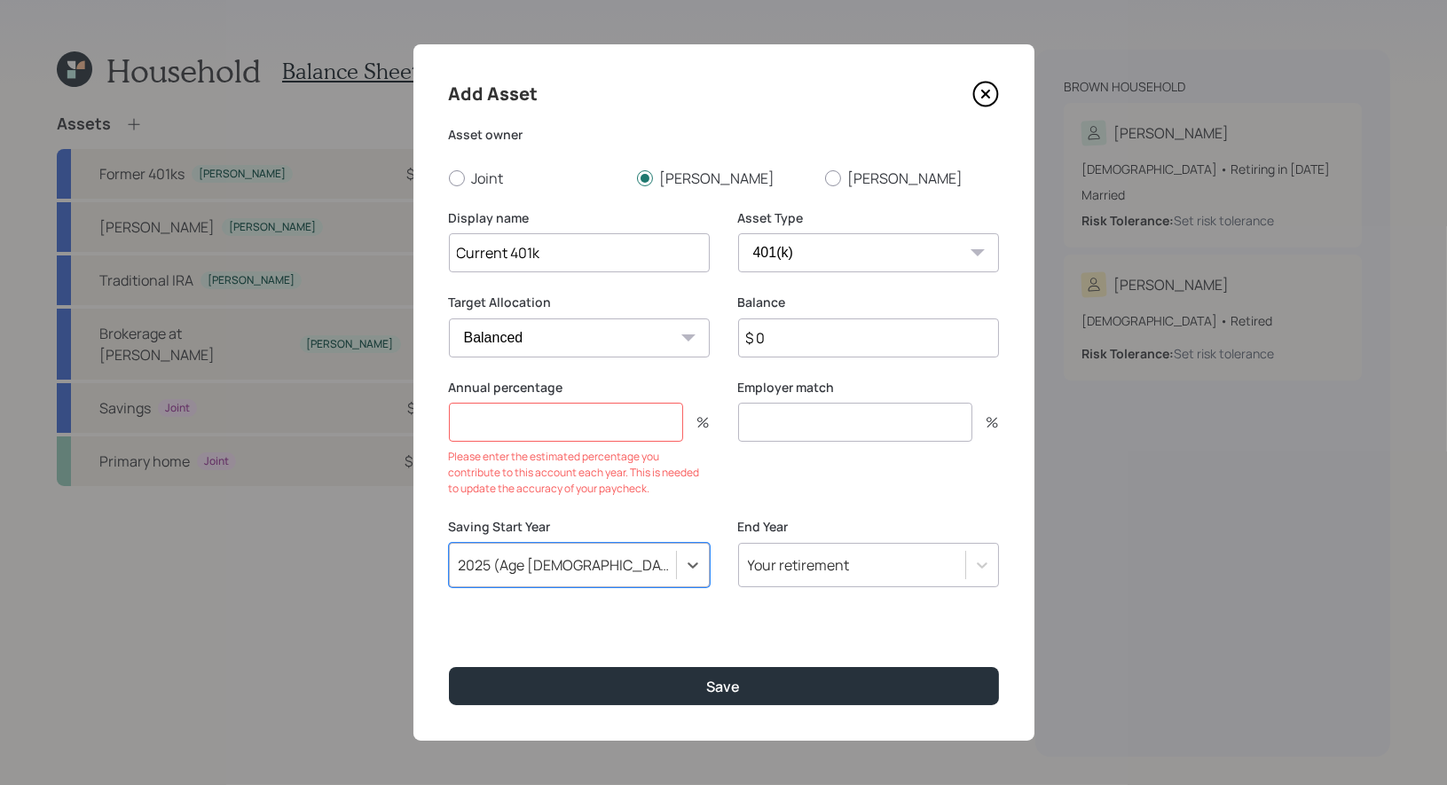
click at [570, 430] on input "number" at bounding box center [566, 422] width 234 height 39
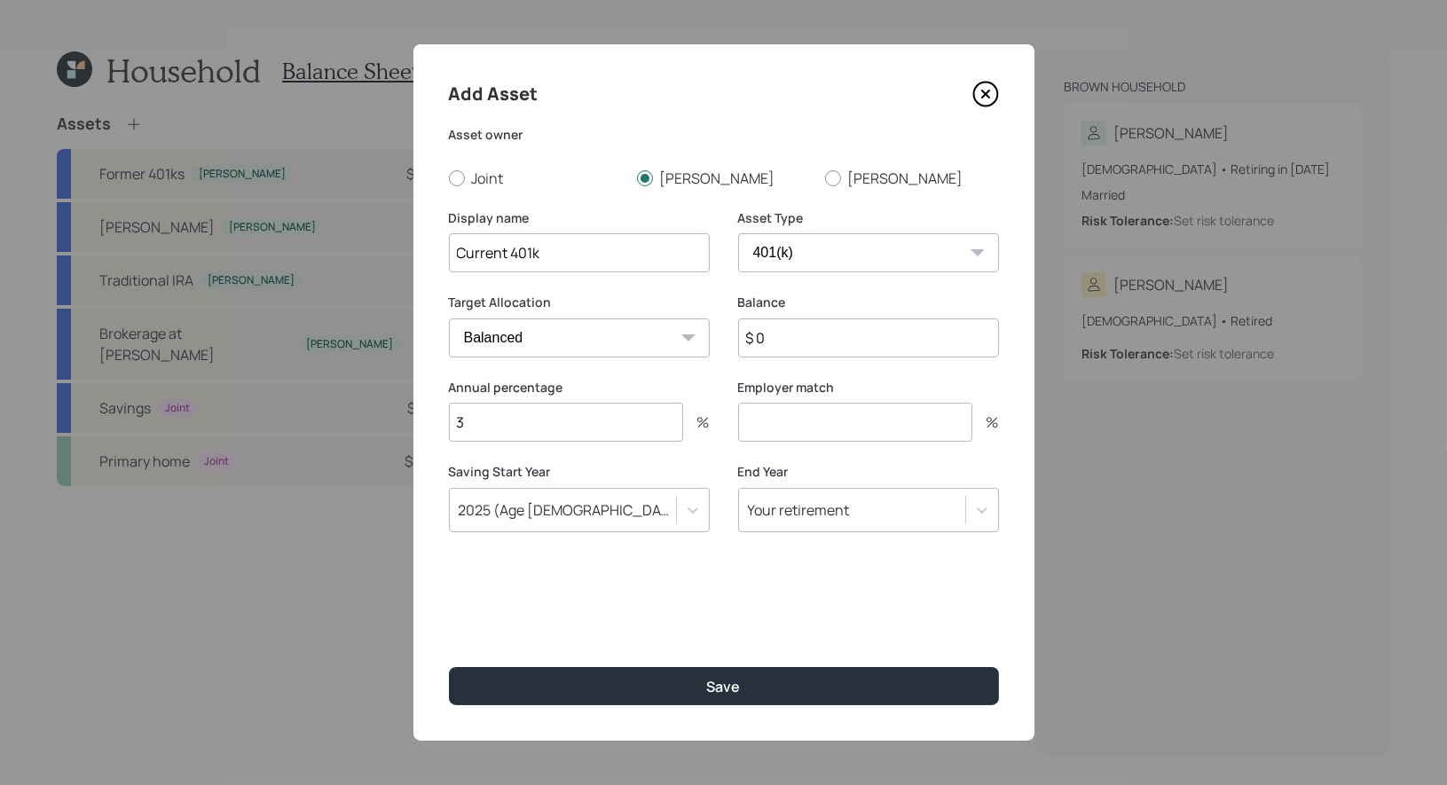
type input "3"
click at [790, 343] on input "$ 0" at bounding box center [868, 337] width 261 height 39
type input "$ 20,000"
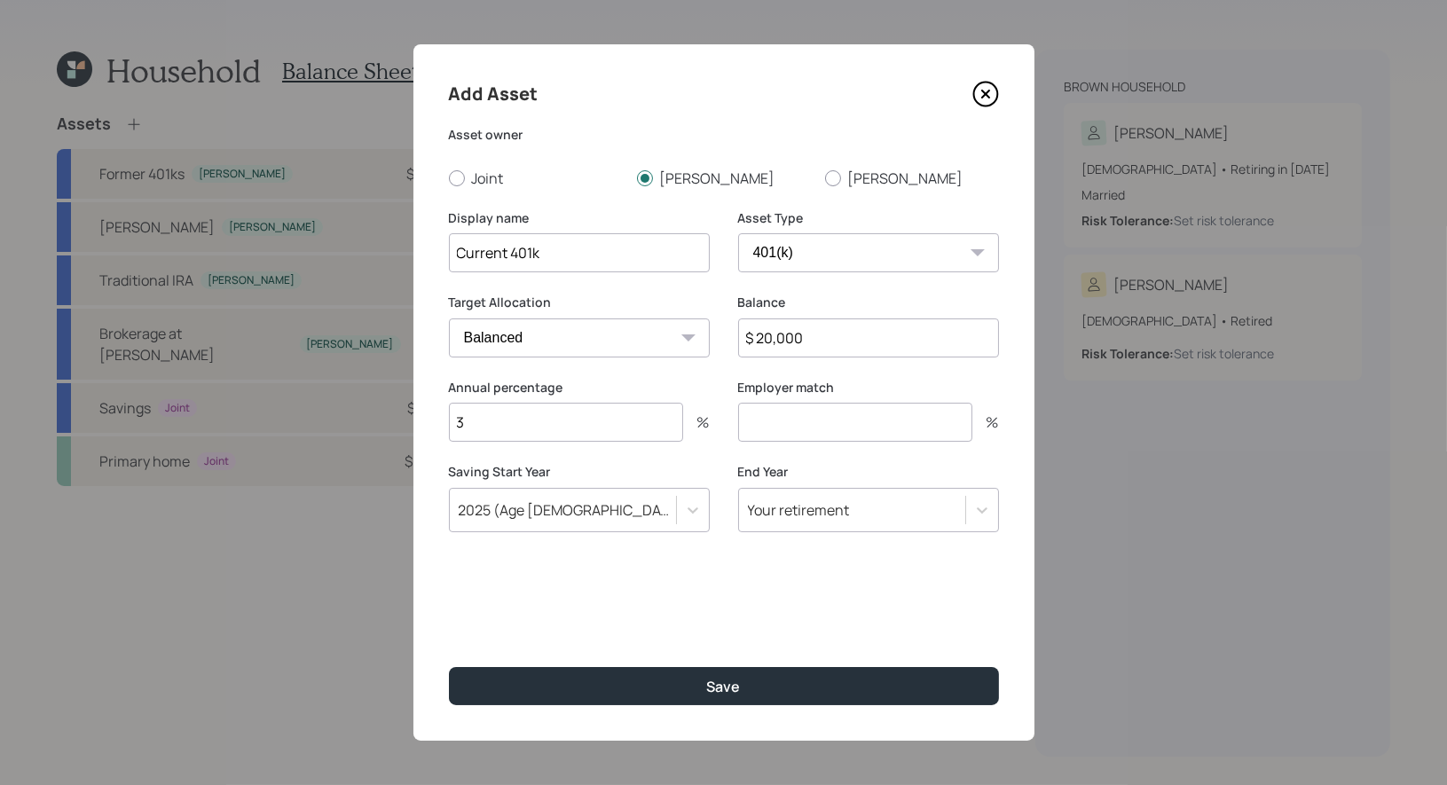
click at [788, 428] on input "number" at bounding box center [855, 422] width 234 height 39
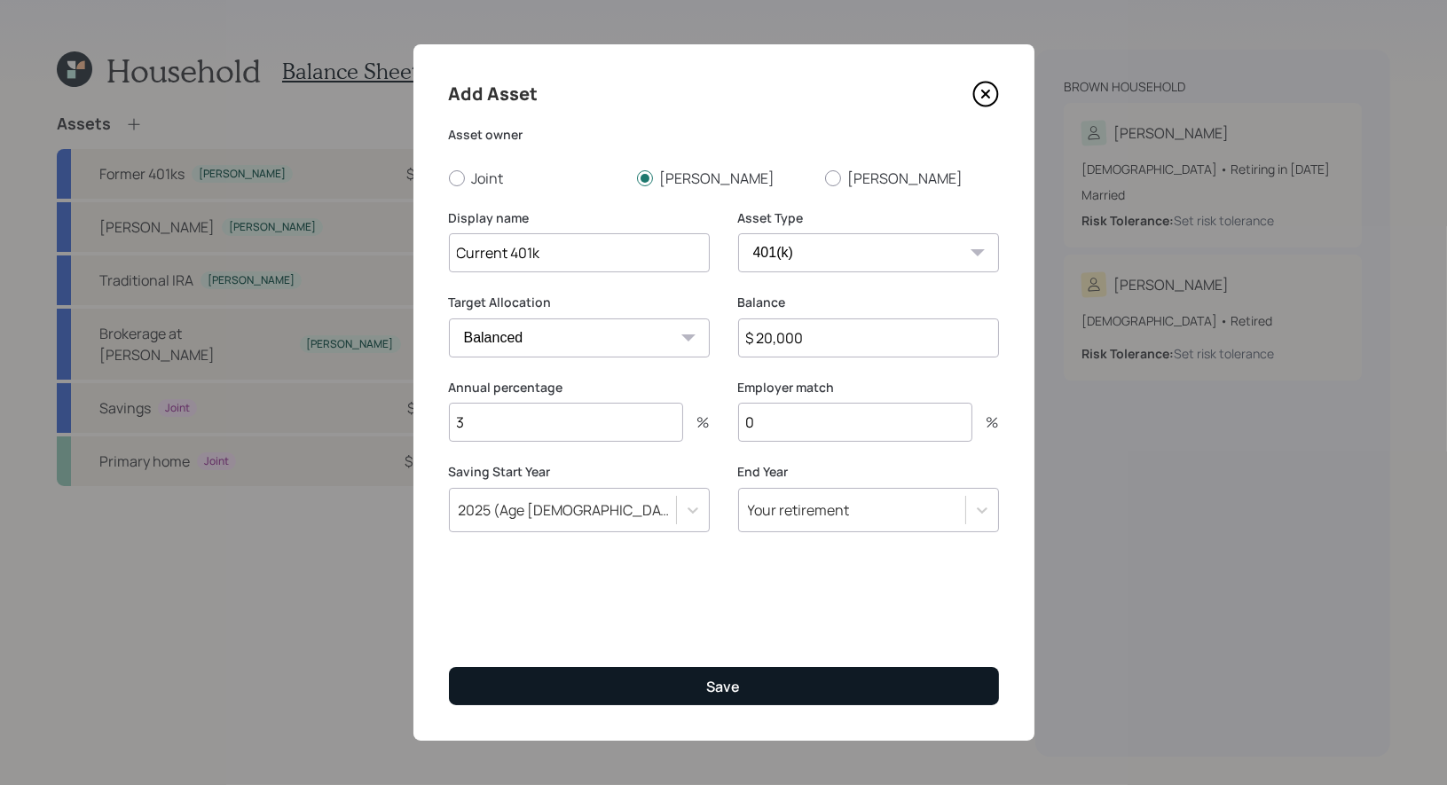
type input "0"
click at [669, 684] on button "Save" at bounding box center [724, 686] width 550 height 38
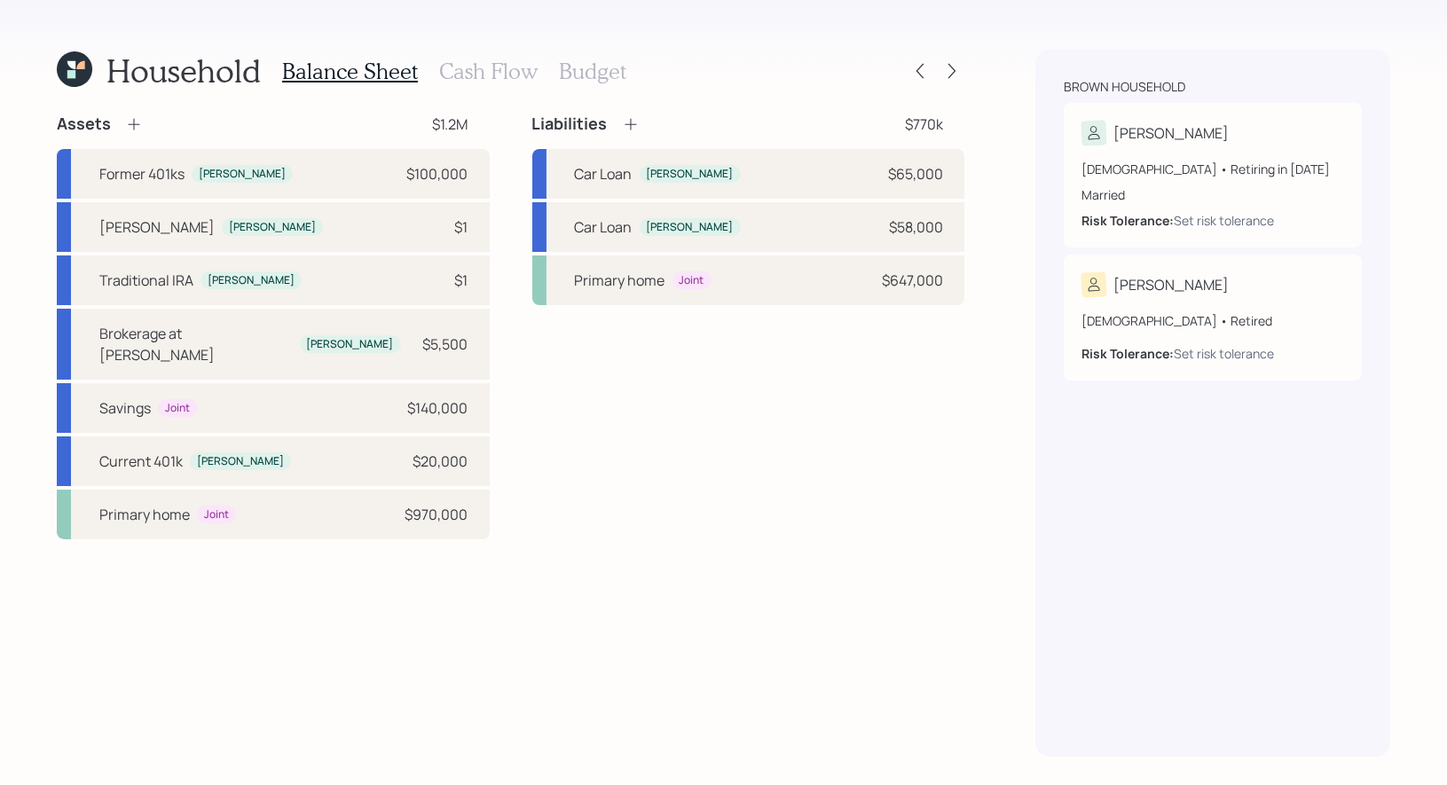
click at [131, 120] on icon at bounding box center [134, 124] width 18 height 18
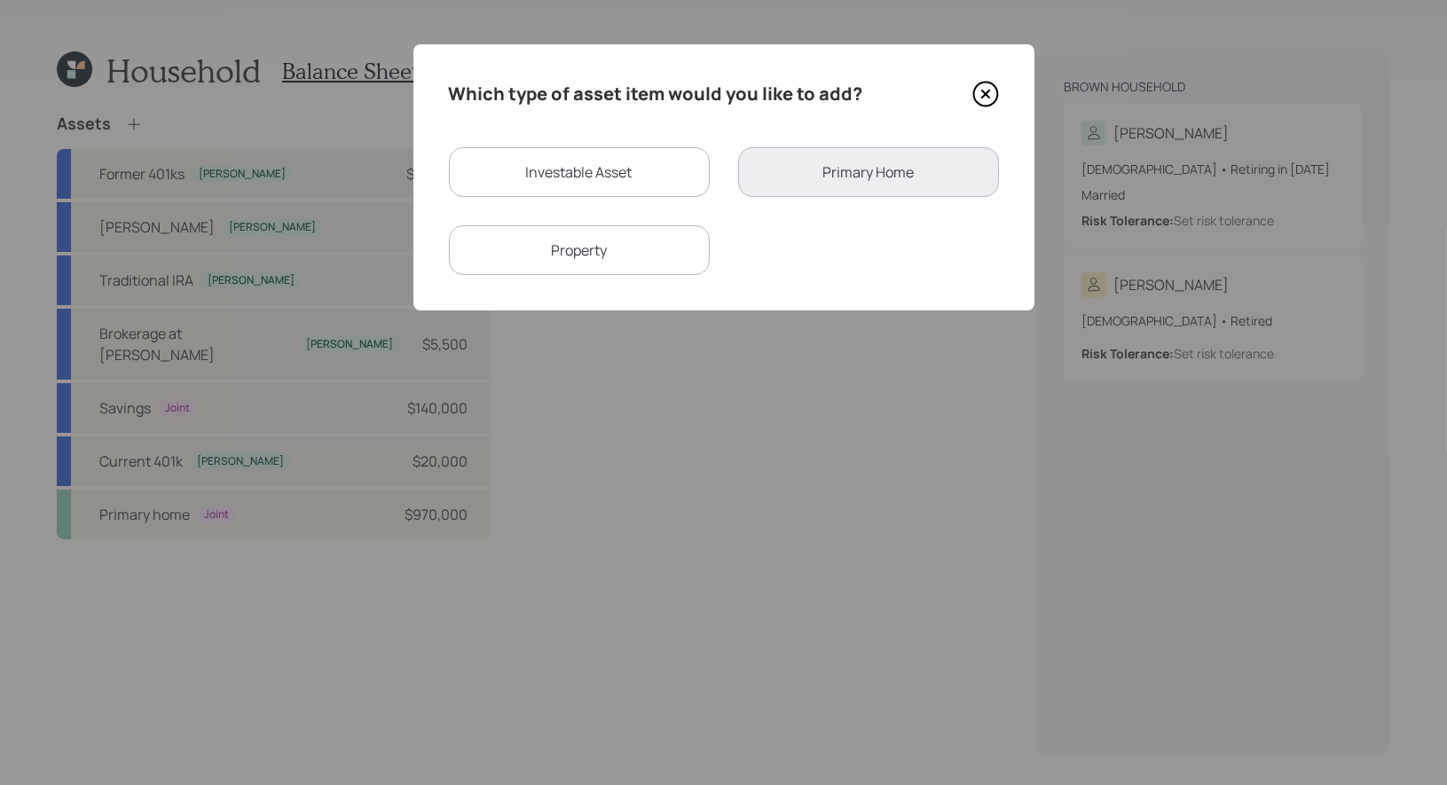
click at [542, 165] on div "Investable Asset" at bounding box center [579, 172] width 261 height 50
select select "taxable"
select select "balanced"
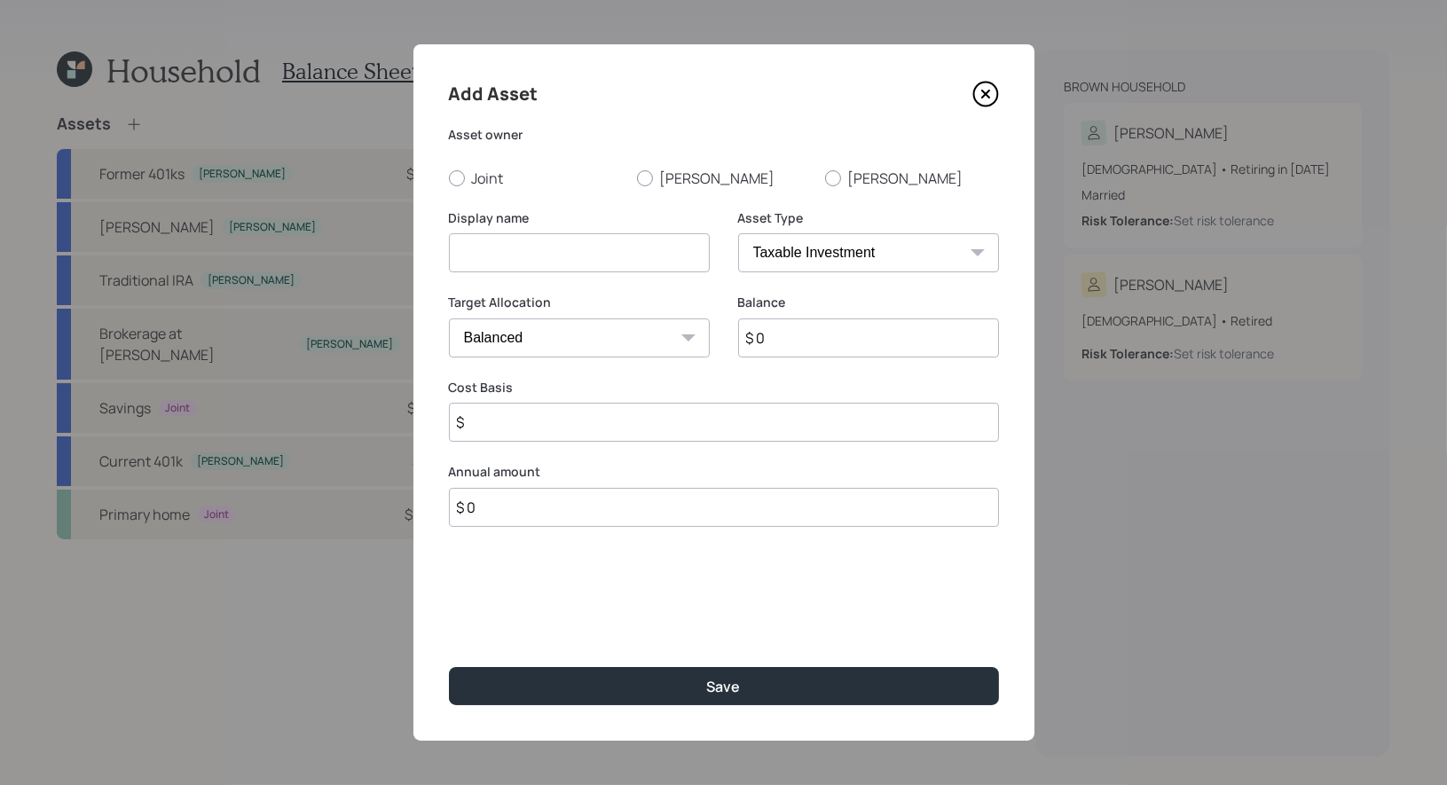
click at [509, 253] on input at bounding box center [579, 252] width 261 height 39
type input "Current 401k ([PERSON_NAME])"
click at [647, 177] on div at bounding box center [645, 178] width 16 height 16
click at [637, 177] on input "[PERSON_NAME]" at bounding box center [636, 177] width 1 height 1
radio input "true"
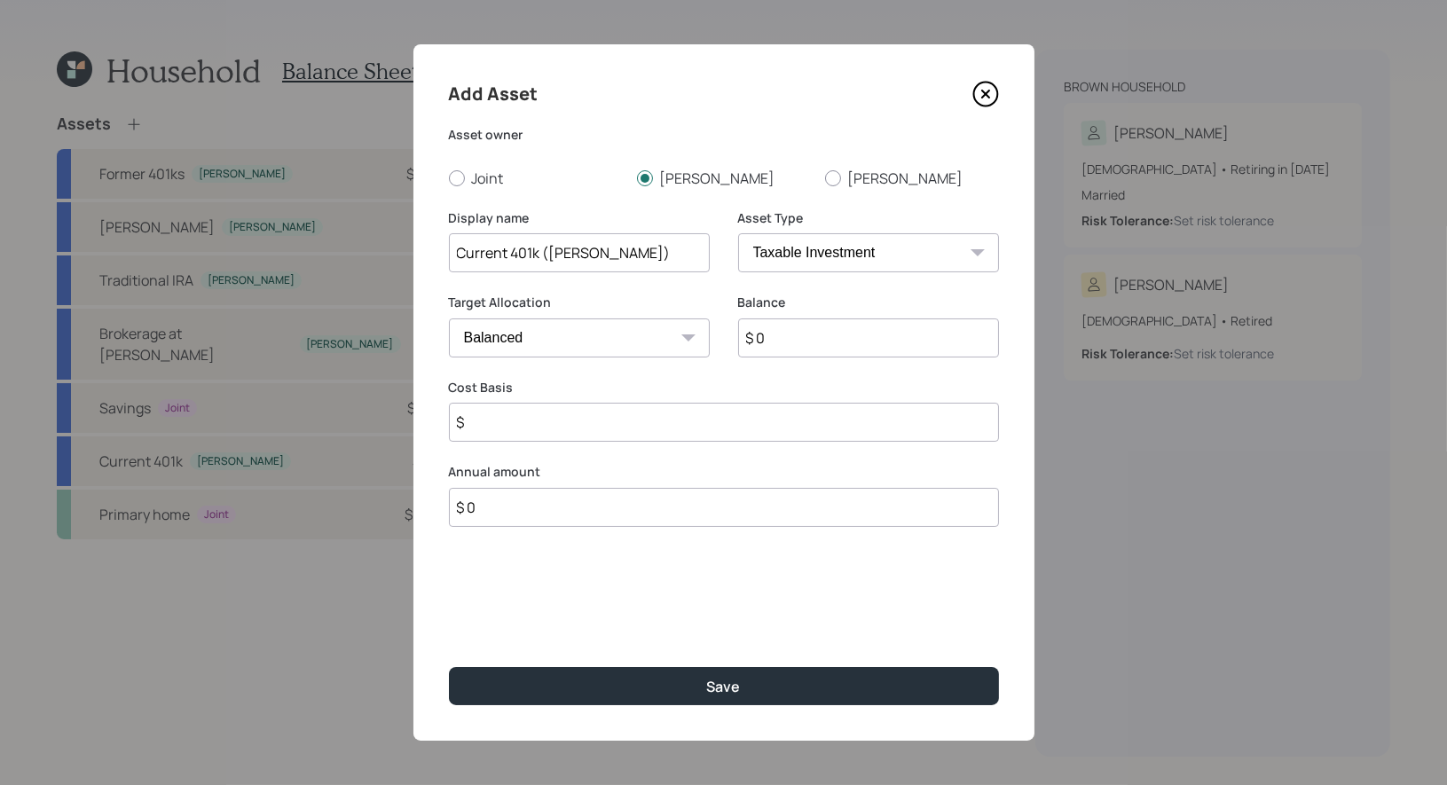
click at [847, 245] on select "SEP [PERSON_NAME] IRA 401(k) [PERSON_NAME] 401(k) 403(b) [PERSON_NAME] 403(b) 4…" at bounding box center [868, 252] width 261 height 39
click at [813, 252] on select "SEP [PERSON_NAME] IRA 401(k) [PERSON_NAME] 401(k) 403(b) [PERSON_NAME] 403(b) 4…" at bounding box center [868, 252] width 261 height 39
select select "roth_401k"
click at [807, 341] on input "$ 0" at bounding box center [868, 337] width 261 height 39
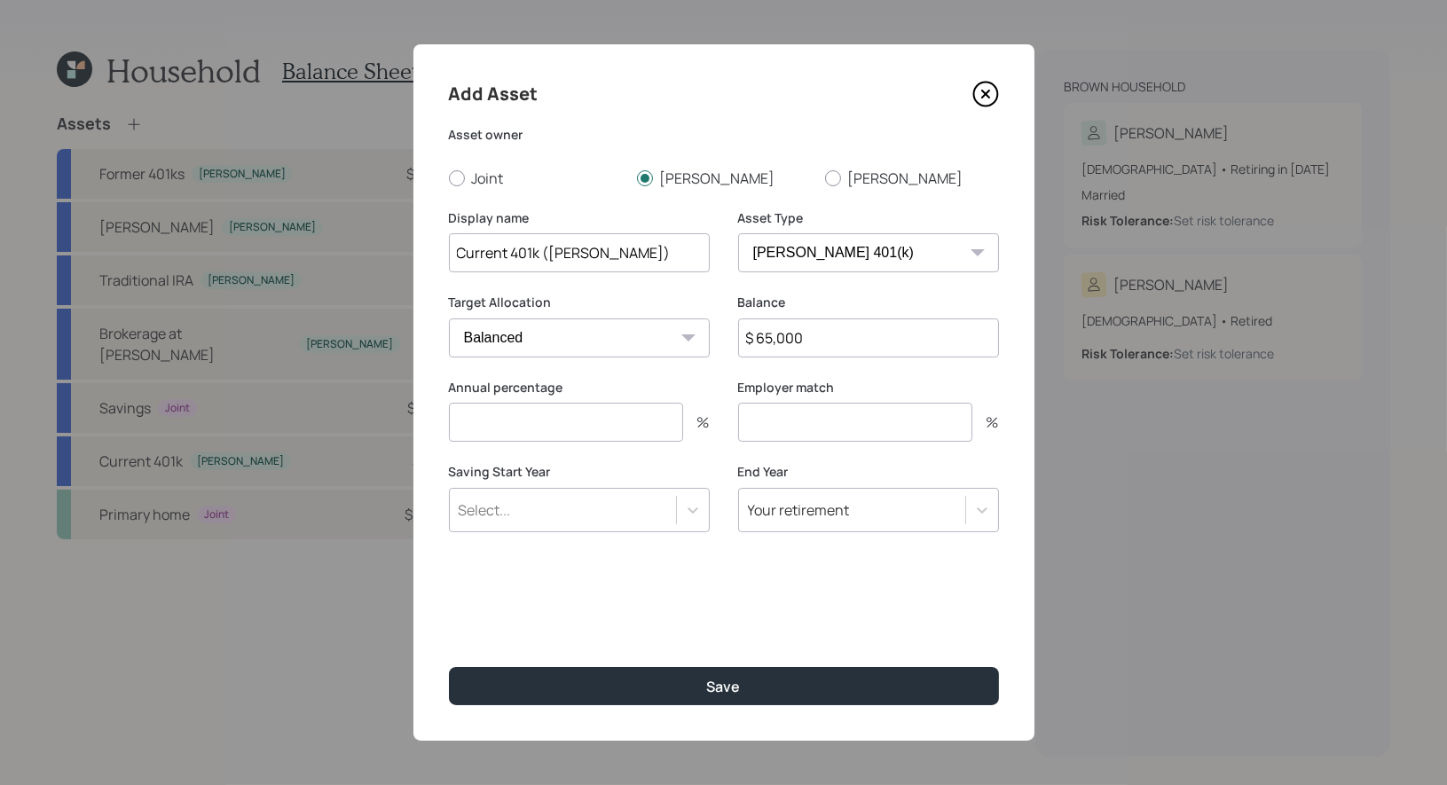
type input "$ 65,000"
click at [561, 421] on input "number" at bounding box center [566, 422] width 234 height 39
click at [0, 0] on form "Asset owner Joint [PERSON_NAME] Display name Current 401k ([PERSON_NAME]) Asset…" at bounding box center [0, 0] width 0 height 0
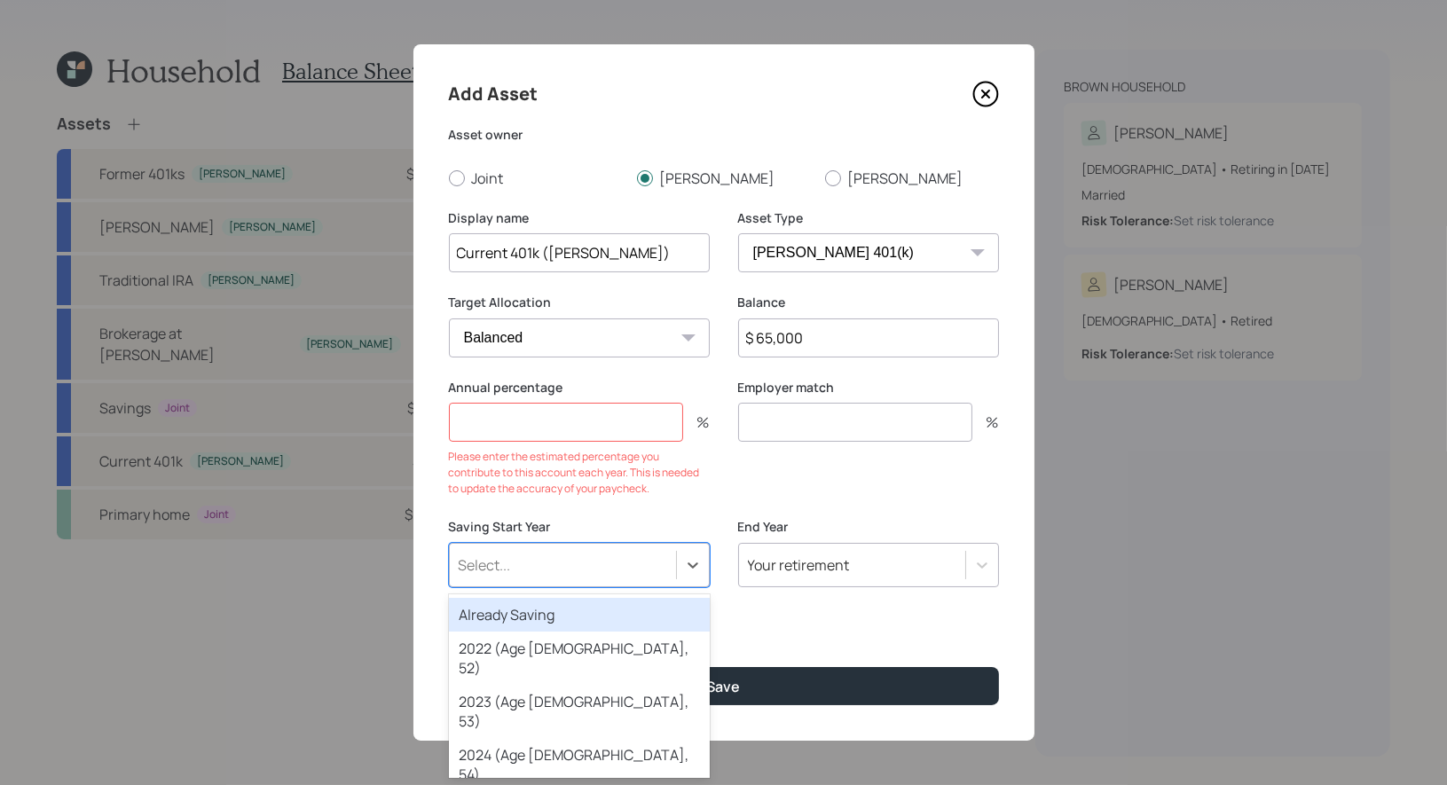
click at [494, 622] on div "Already Saving" at bounding box center [579, 615] width 261 height 34
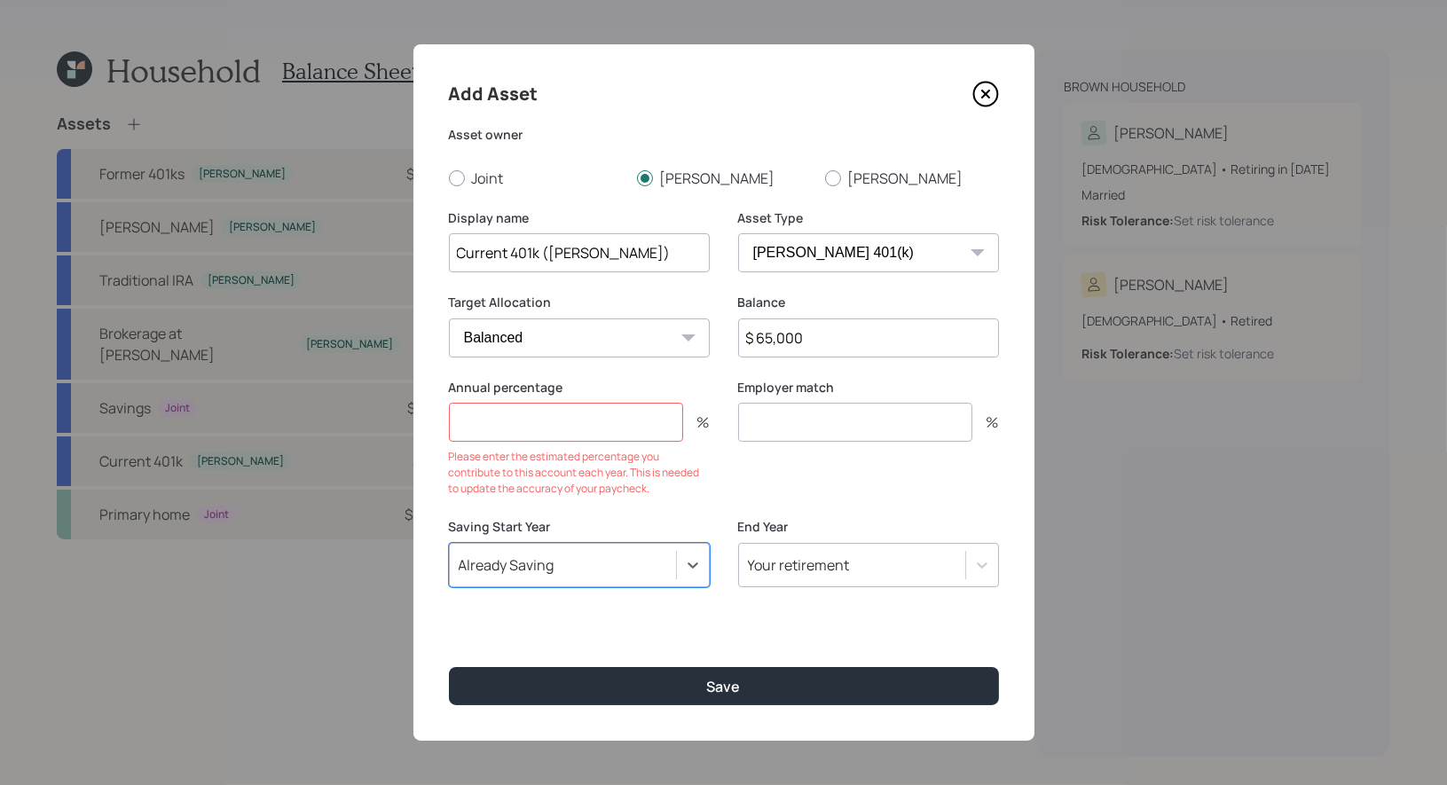
click at [476, 425] on input "number" at bounding box center [566, 422] width 234 height 39
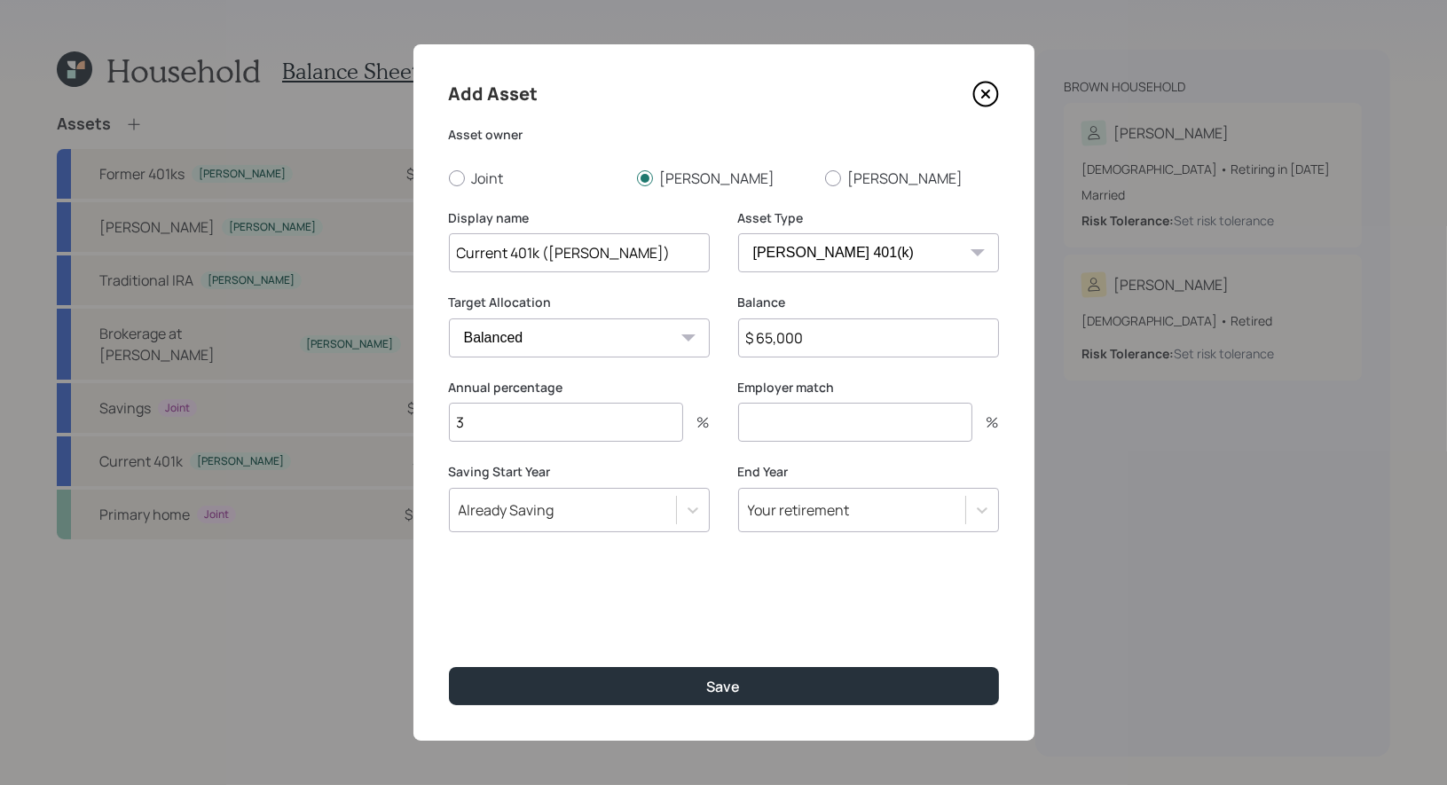
type input "3"
click at [841, 430] on input "number" at bounding box center [855, 422] width 234 height 39
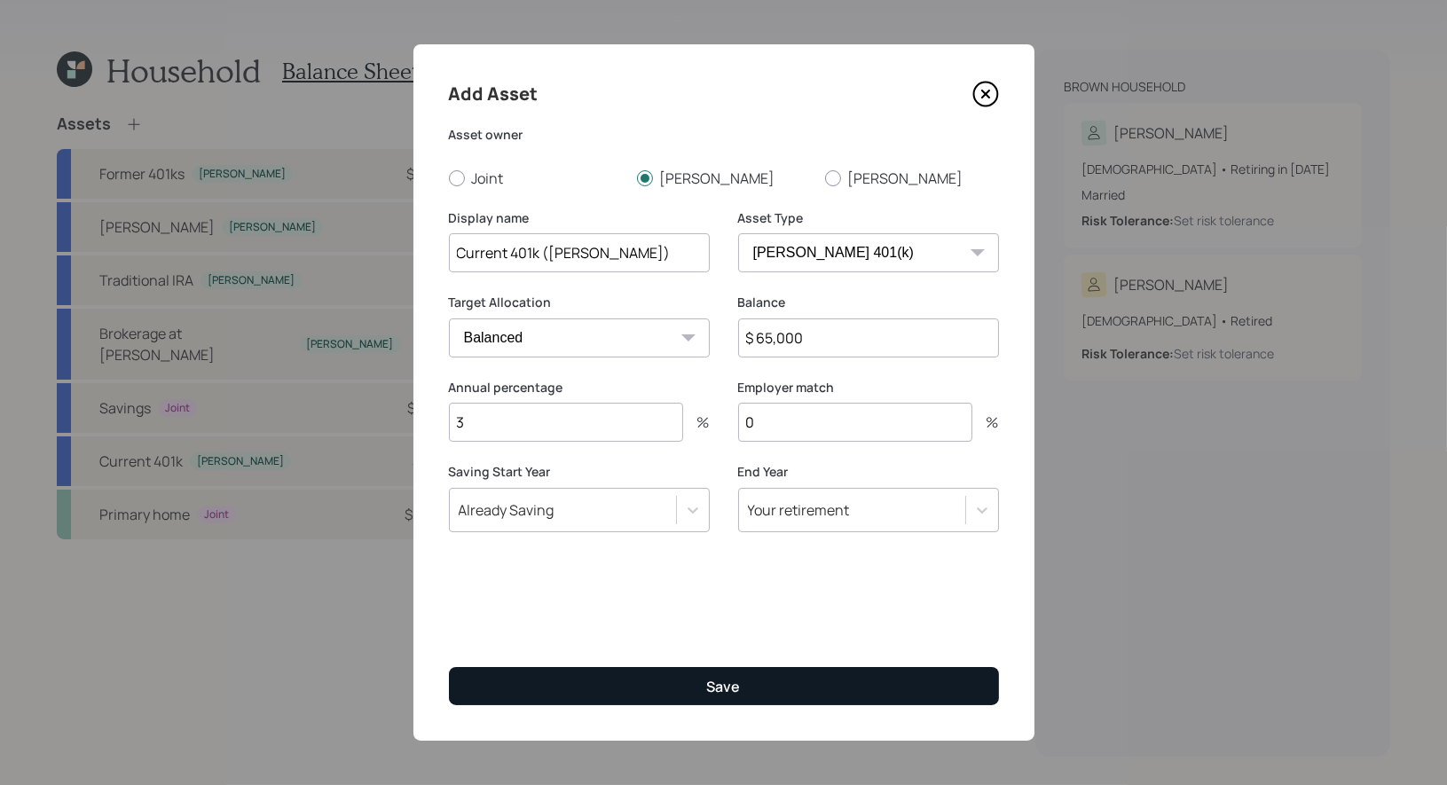
type input "0"
click at [739, 685] on div "Save" at bounding box center [724, 687] width 34 height 20
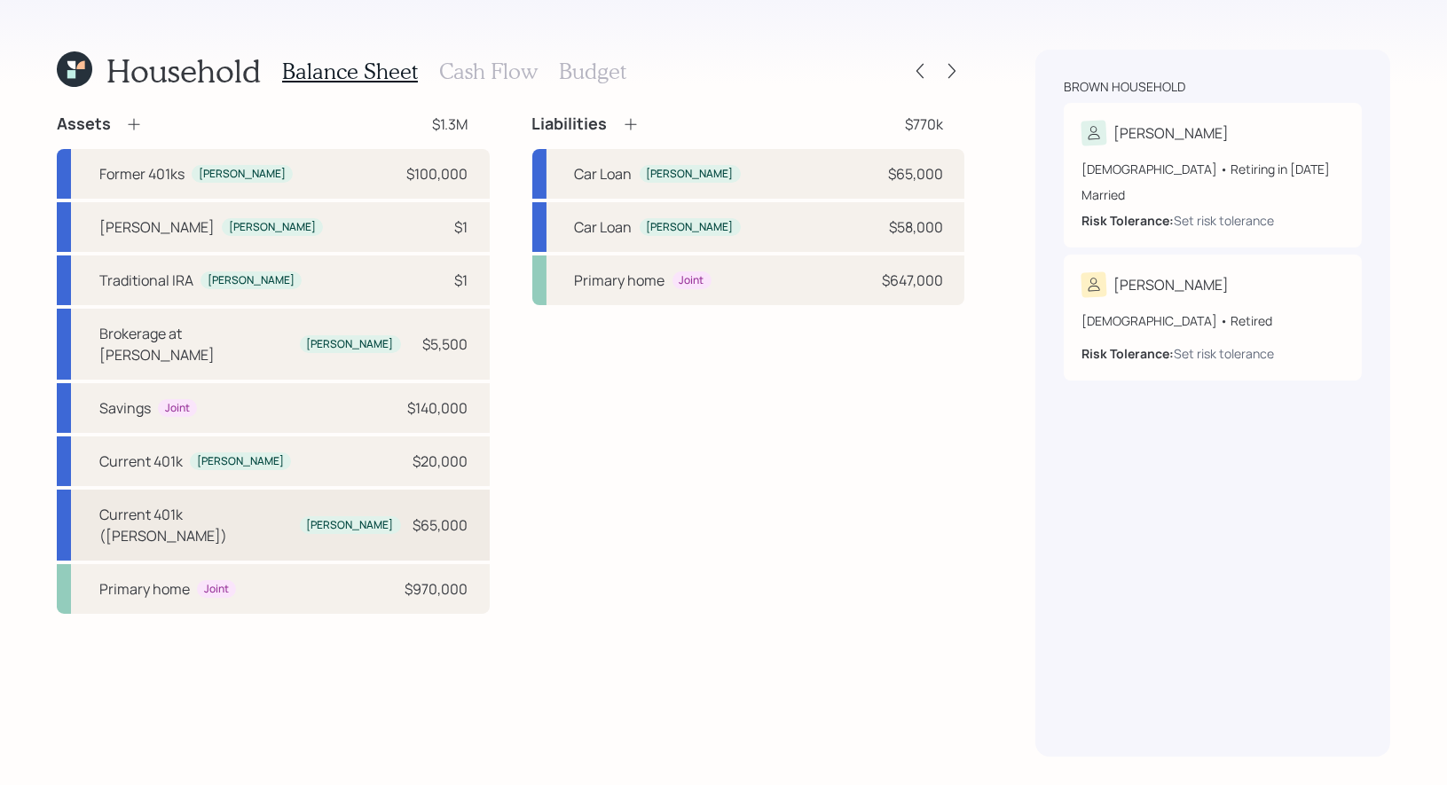
click at [128, 504] on div "Current 401k ([PERSON_NAME])" at bounding box center [195, 525] width 193 height 43
select select "roth_401k"
select select "balanced"
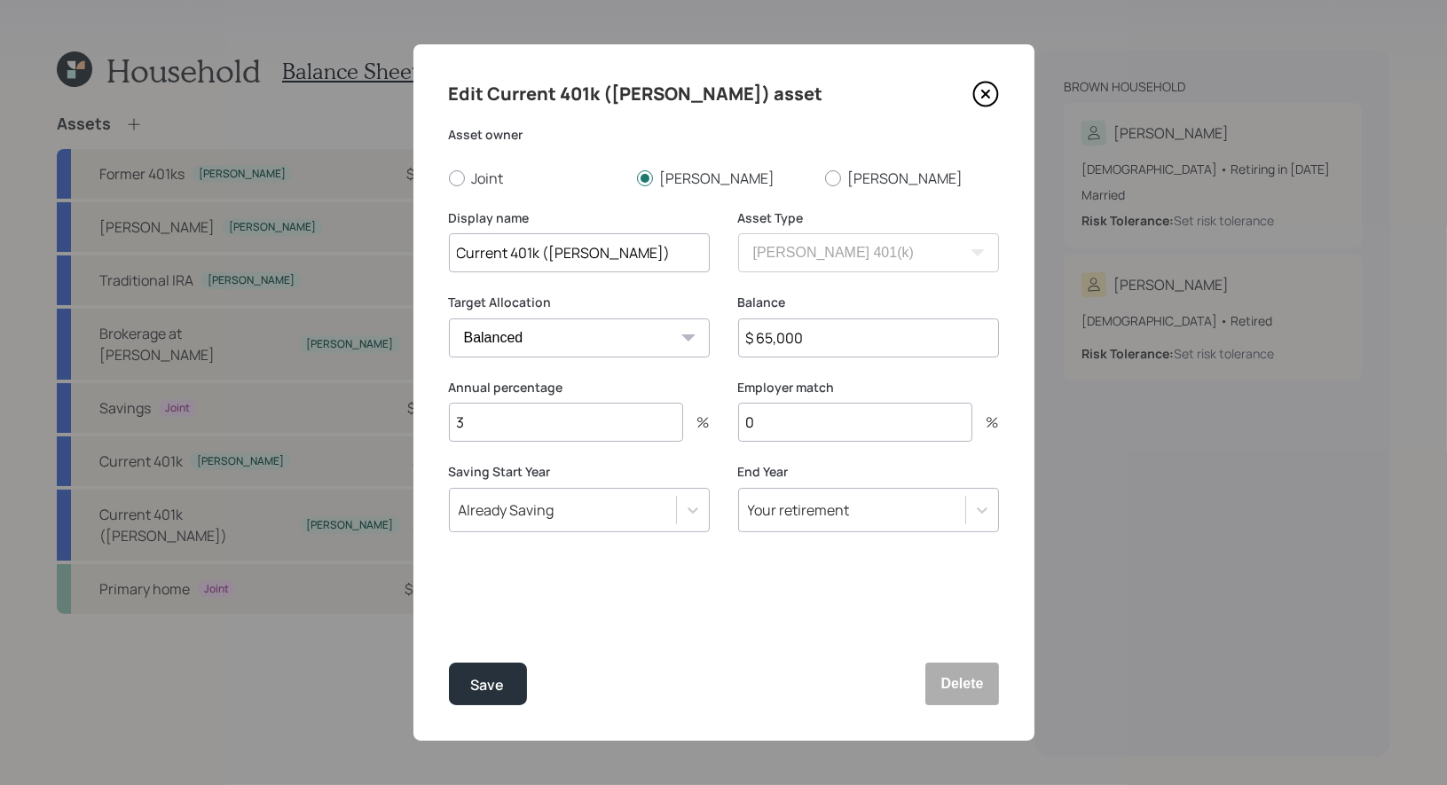
click at [765, 429] on input "0" at bounding box center [855, 422] width 234 height 39
type input "3"
click at [481, 678] on div "Save" at bounding box center [488, 685] width 34 height 24
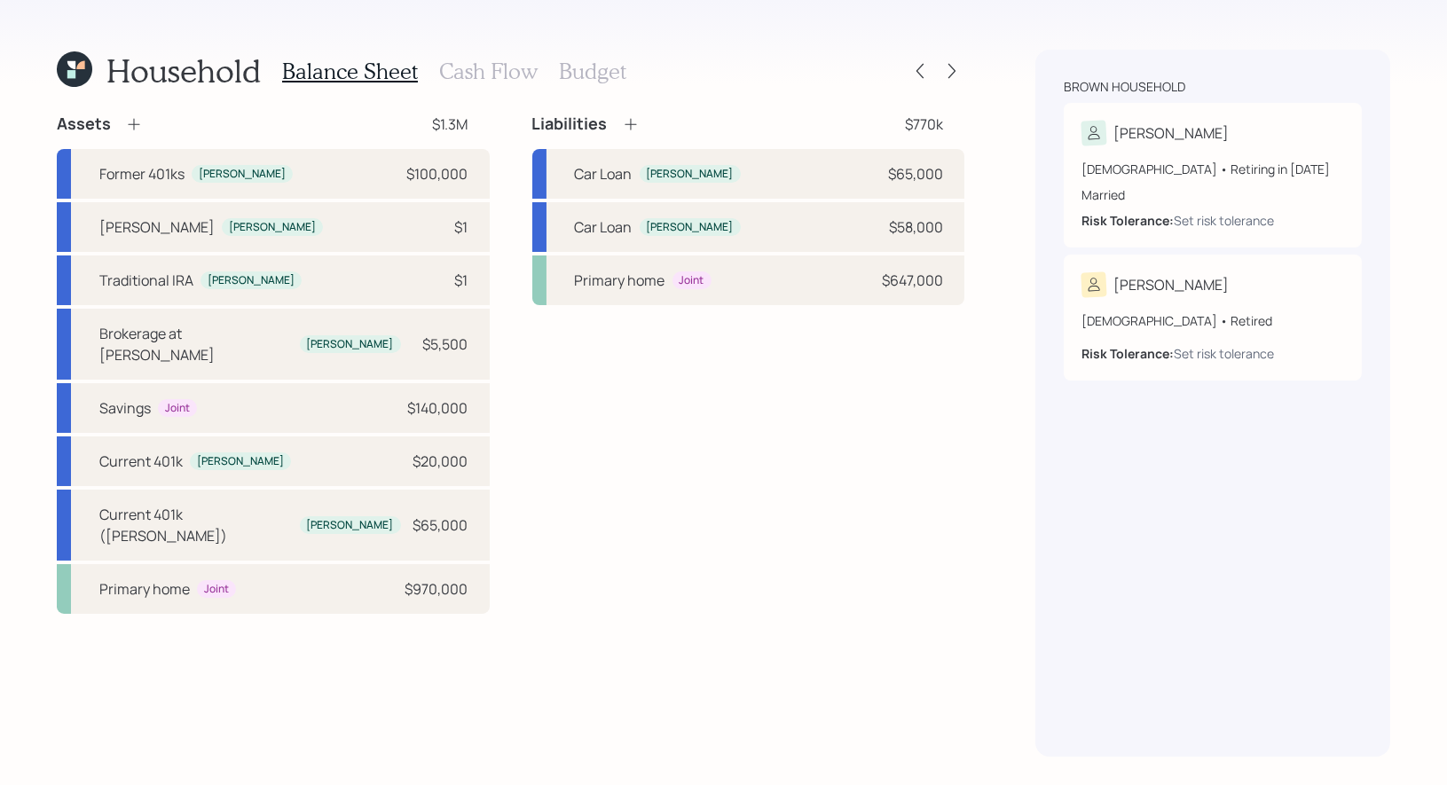
click at [131, 122] on icon at bounding box center [134, 124] width 18 height 18
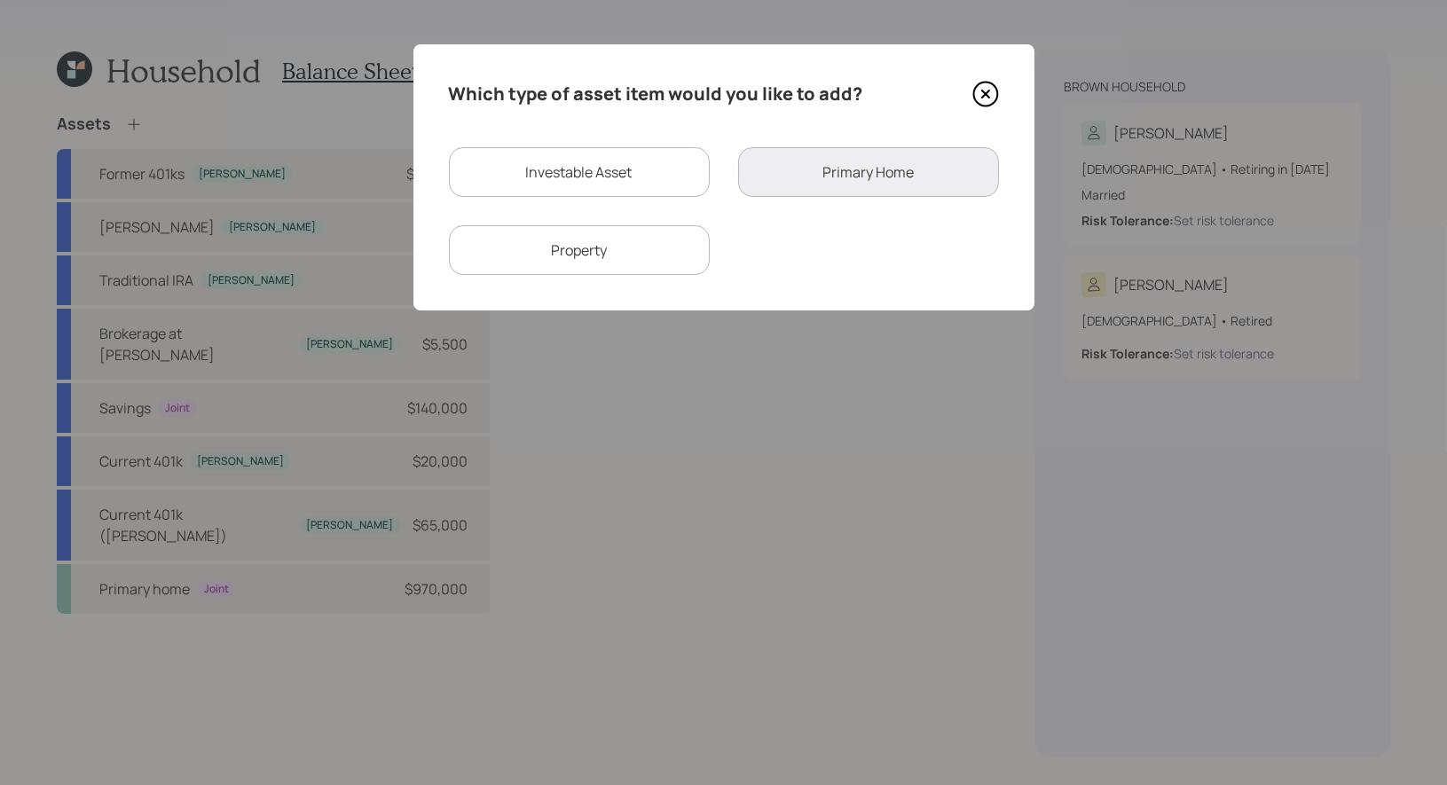
click at [626, 164] on div "Investable Asset" at bounding box center [579, 172] width 261 height 50
select select "taxable"
select select "balanced"
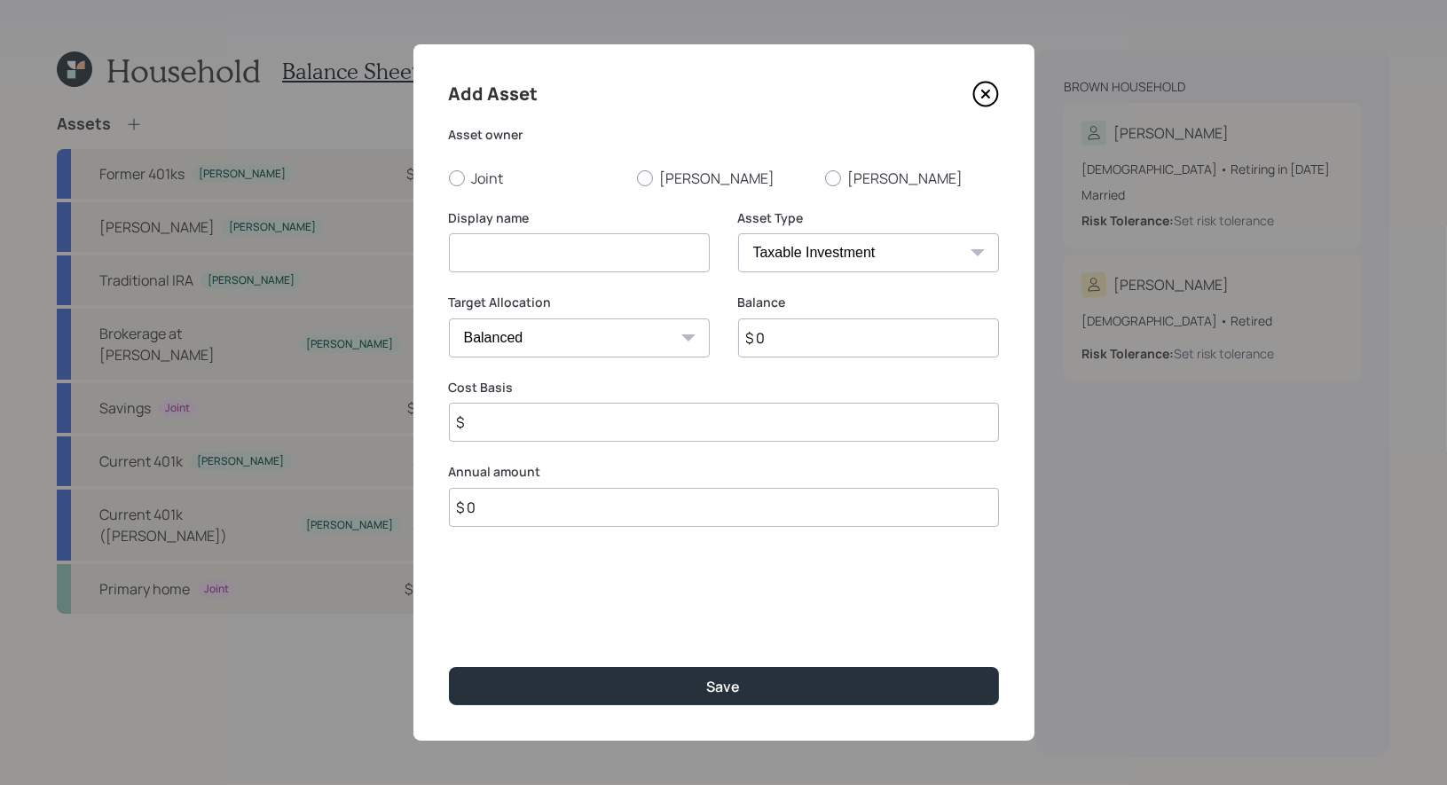
click at [536, 244] on input at bounding box center [579, 252] width 261 height 39
click at [453, 248] on input "TSP" at bounding box center [579, 252] width 261 height 39
type input "Current TSP"
click at [644, 177] on div at bounding box center [645, 178] width 16 height 16
click at [637, 177] on input "[PERSON_NAME]" at bounding box center [636, 177] width 1 height 1
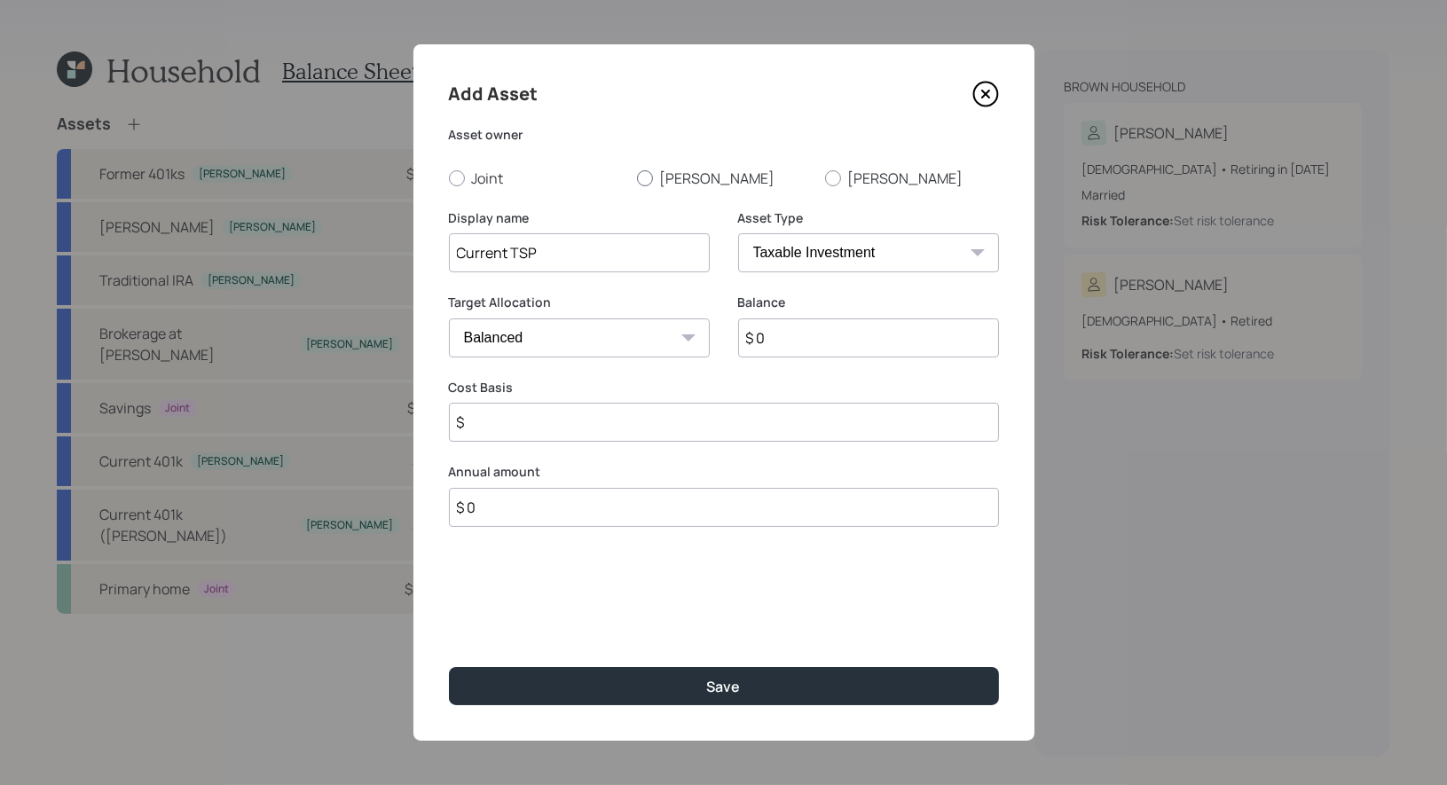
radio input "true"
click at [798, 260] on select "SEP [PERSON_NAME] IRA 401(k) [PERSON_NAME] 401(k) 403(b) [PERSON_NAME] 403(b) 4…" at bounding box center [868, 252] width 261 height 39
select select "company_sponsored"
click at [812, 342] on input "$ 0" at bounding box center [868, 337] width 261 height 39
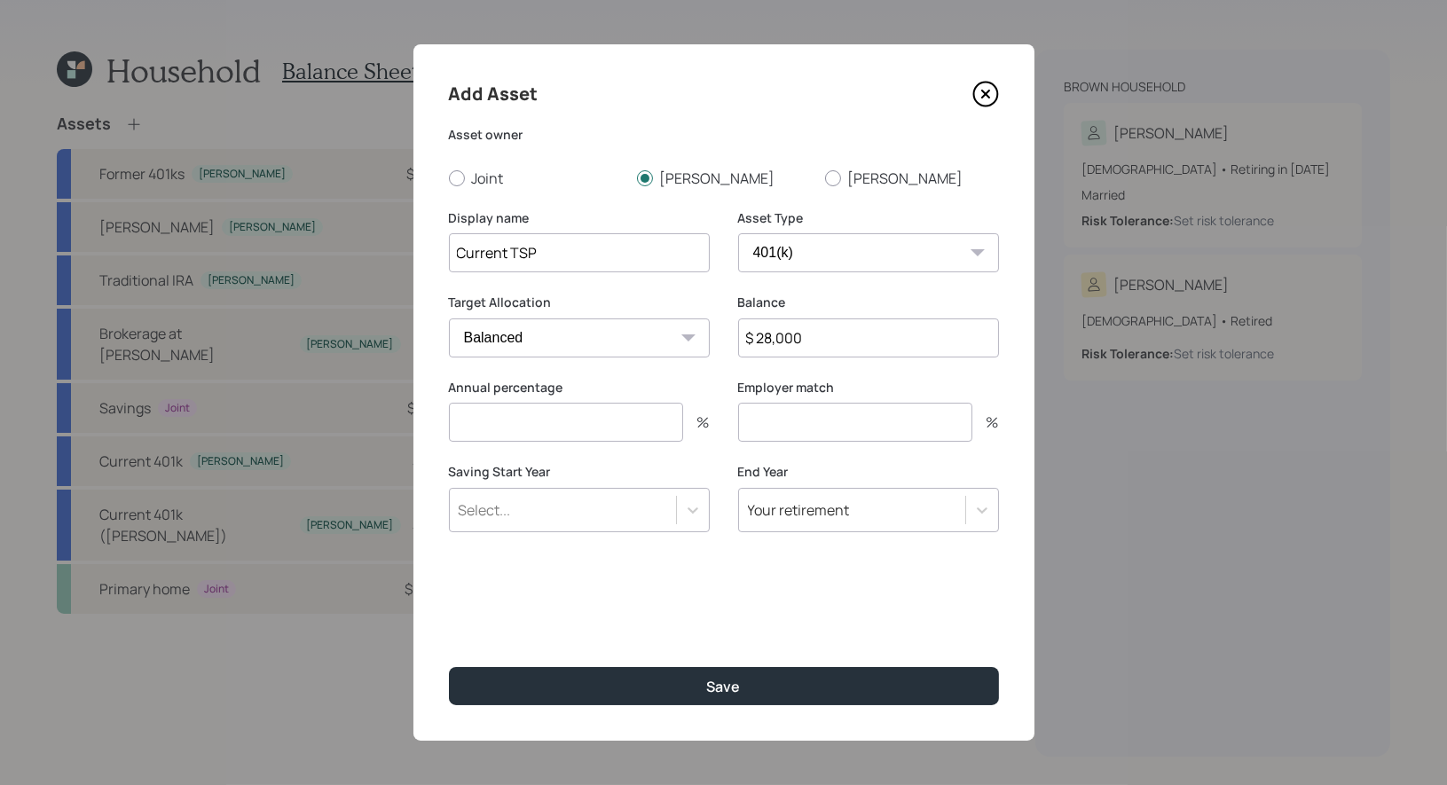
type input "$ 28,000"
click at [520, 421] on input "number" at bounding box center [566, 422] width 234 height 39
click at [0, 0] on form "Asset owner Joint [PERSON_NAME] Display name Current TSP Asset Type SEP [PERSON…" at bounding box center [0, 0] width 0 height 0
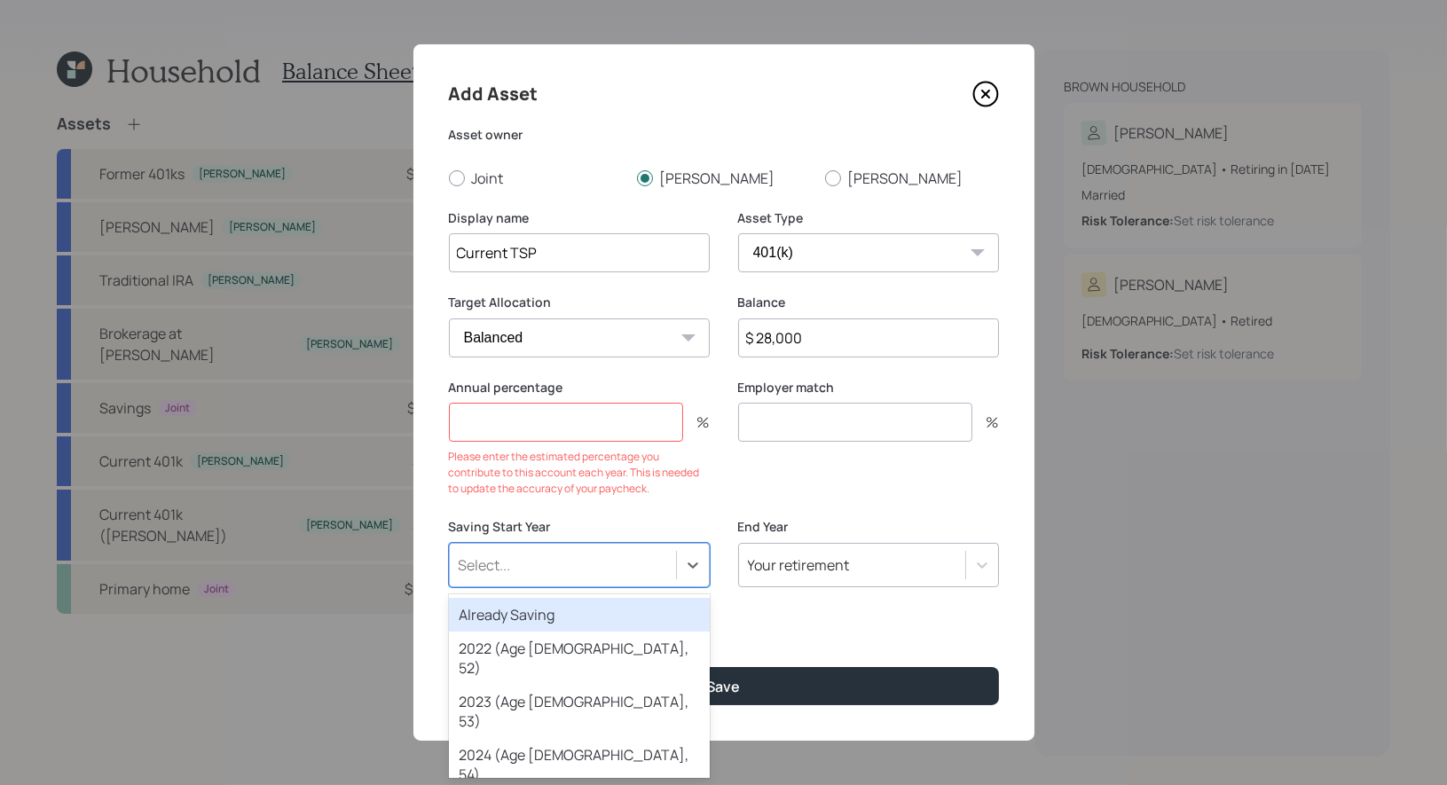
click at [499, 612] on div "Already Saving" at bounding box center [579, 615] width 261 height 34
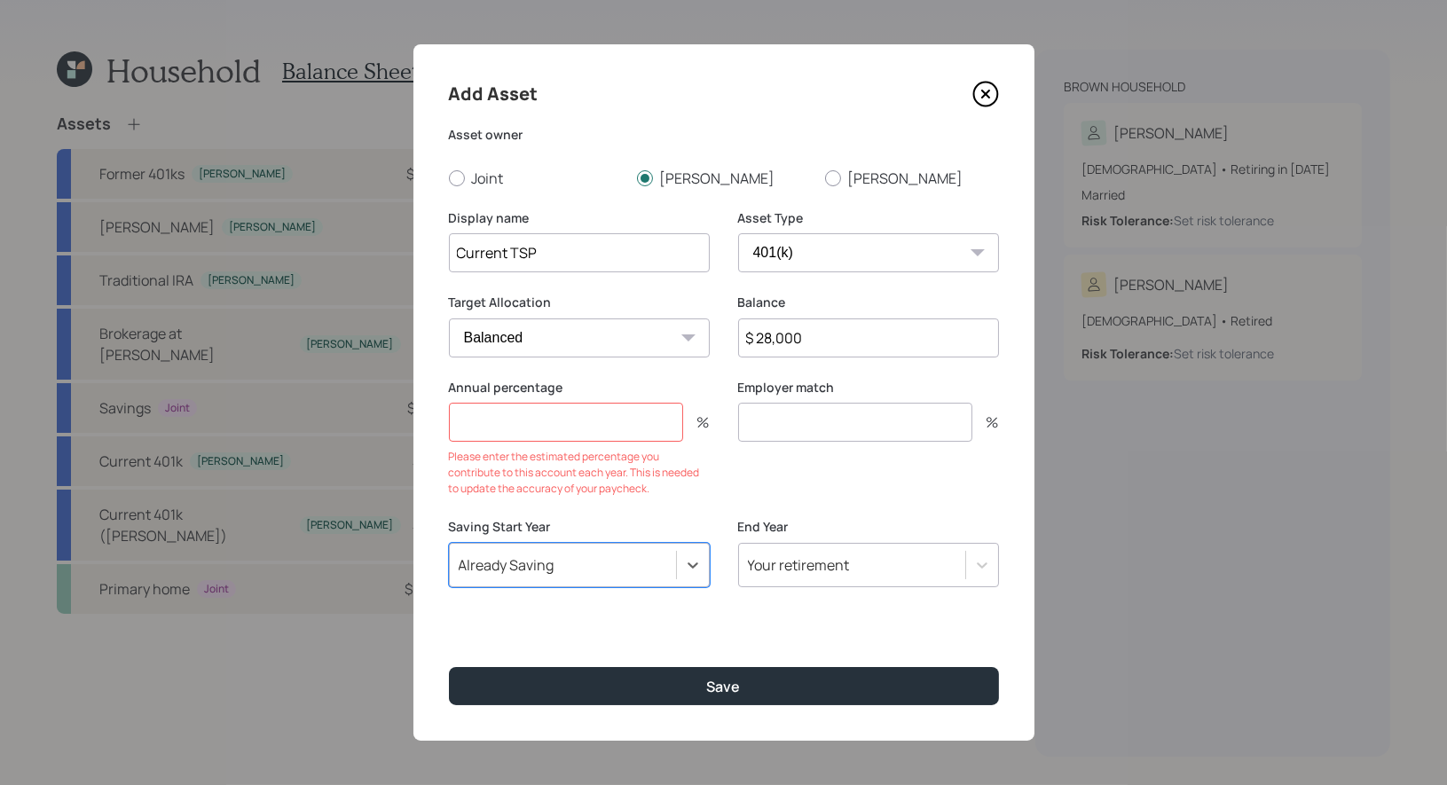
click at [473, 418] on input "number" at bounding box center [566, 422] width 234 height 39
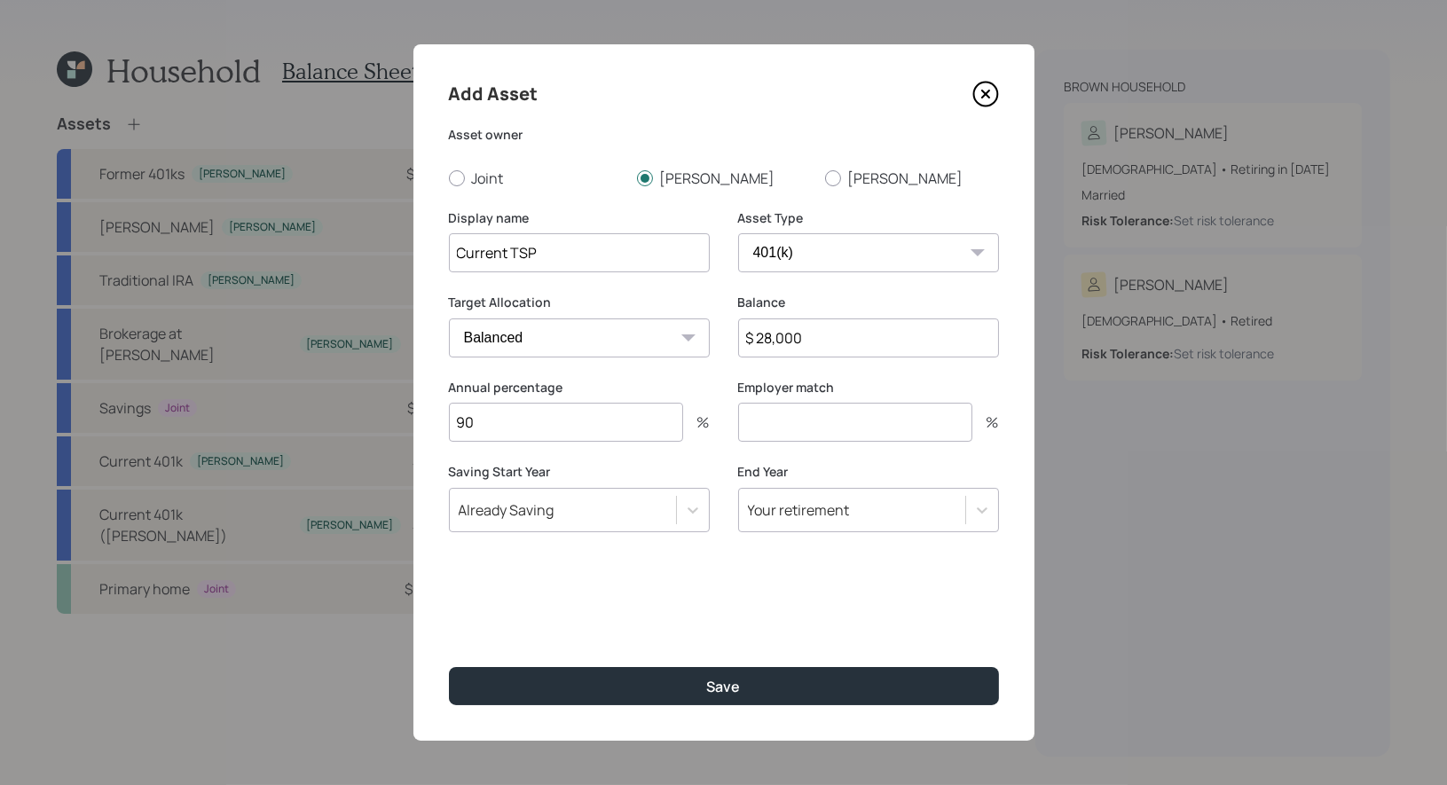
type input "90"
click at [775, 424] on input "number" at bounding box center [855, 422] width 234 height 39
type input "9"
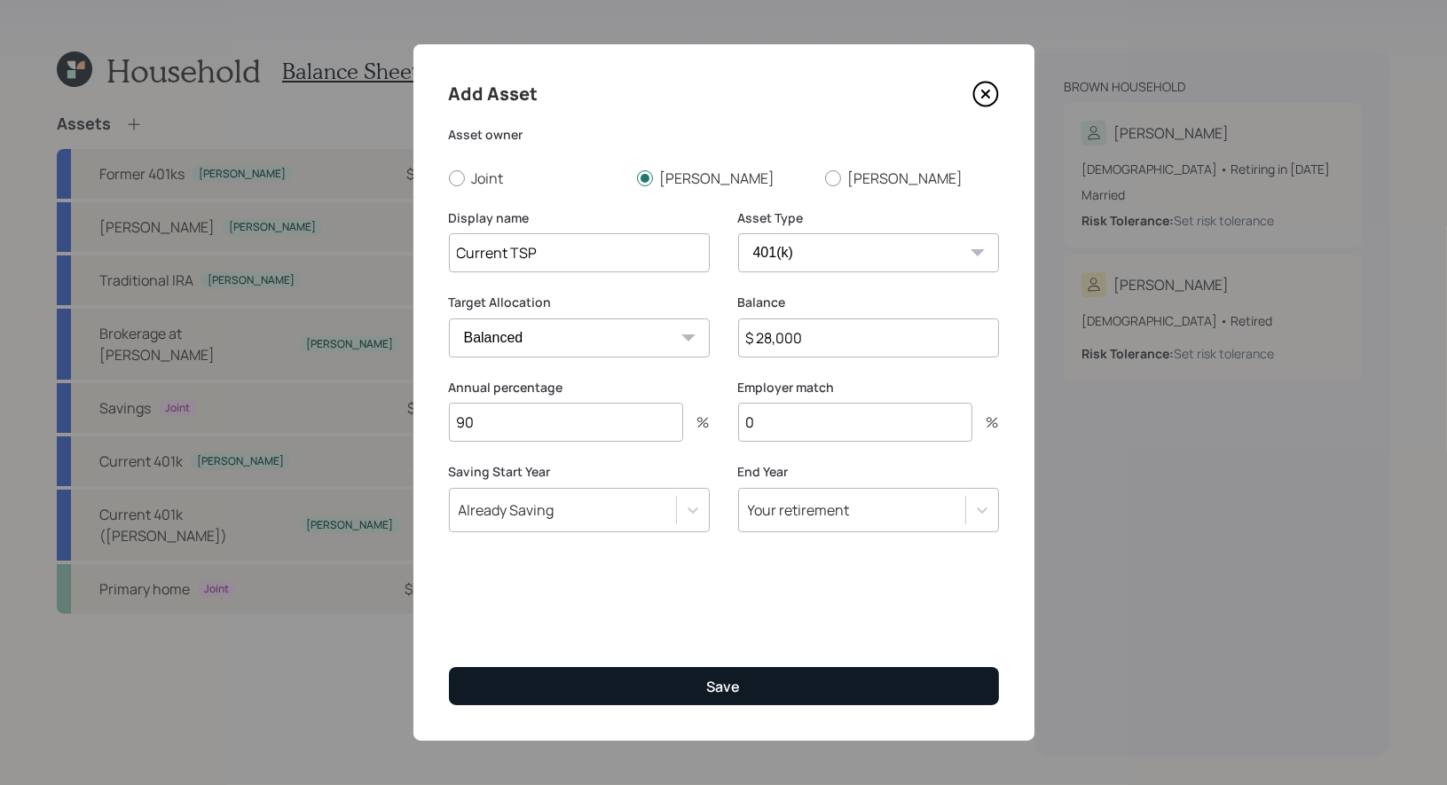
type input "0"
click at [705, 682] on button "Save" at bounding box center [724, 686] width 550 height 38
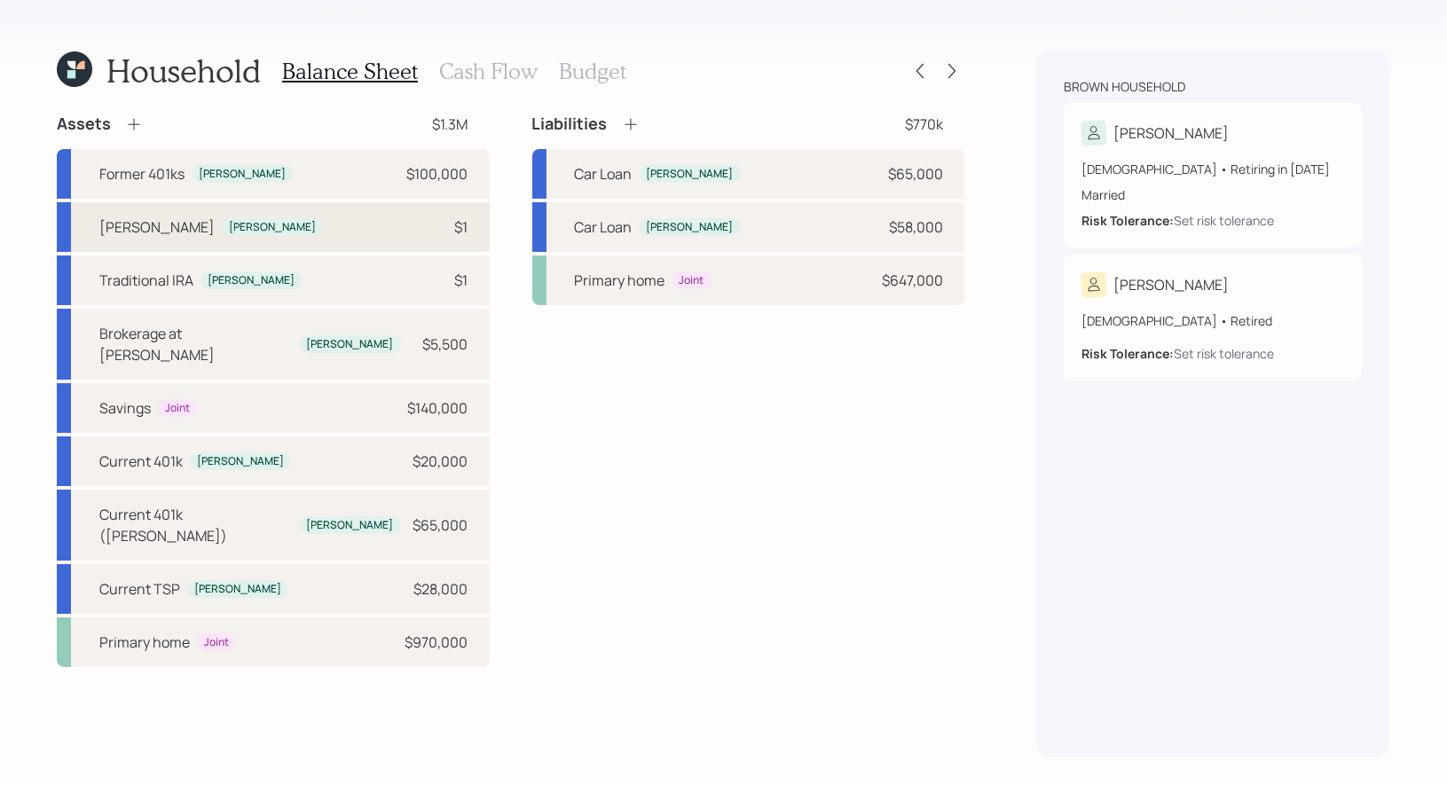
click at [122, 222] on div "[PERSON_NAME]" at bounding box center [156, 226] width 115 height 21
select select "roth_ira"
select select "balanced"
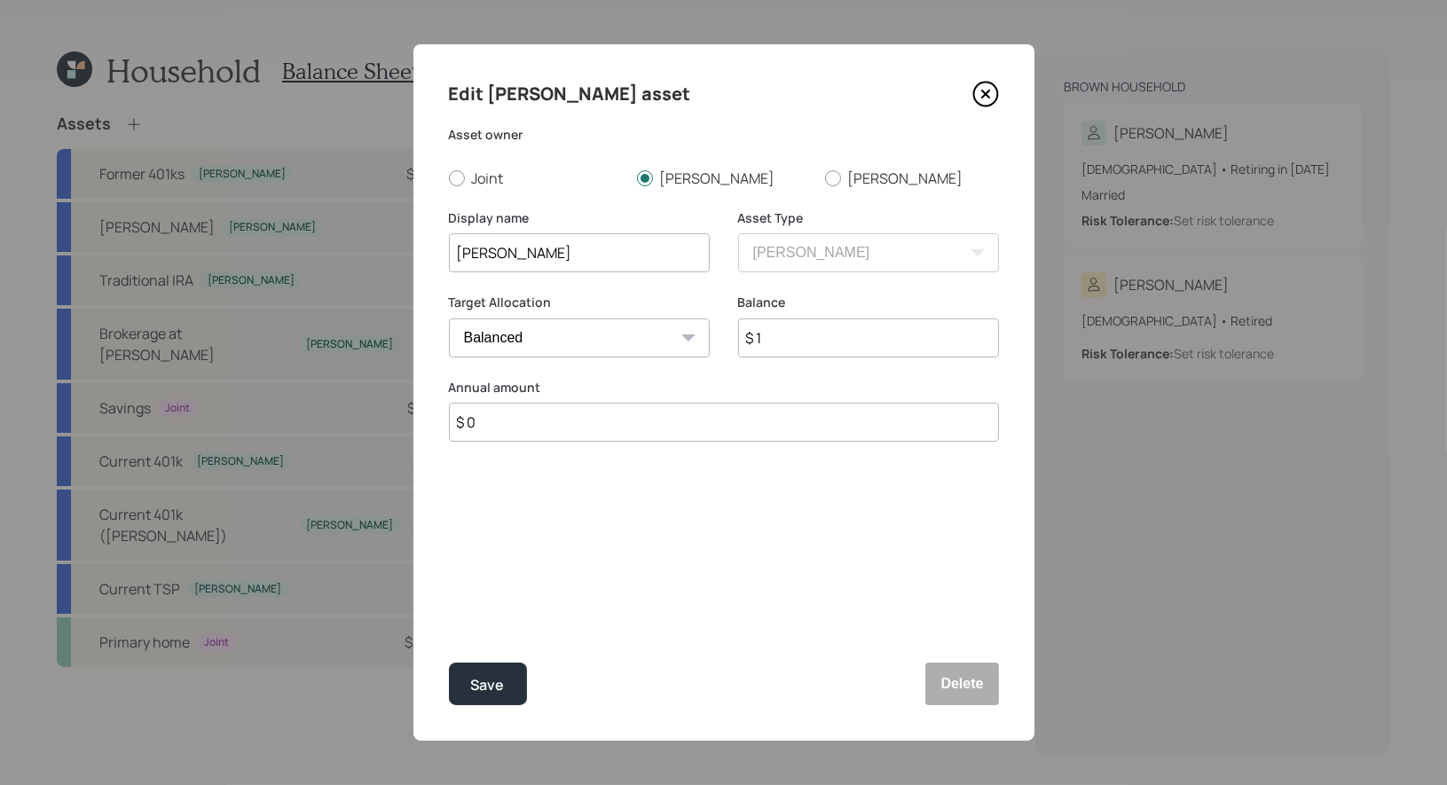
click at [794, 339] on input "$ 1" at bounding box center [868, 337] width 261 height 39
click at [988, 99] on icon at bounding box center [985, 94] width 27 height 27
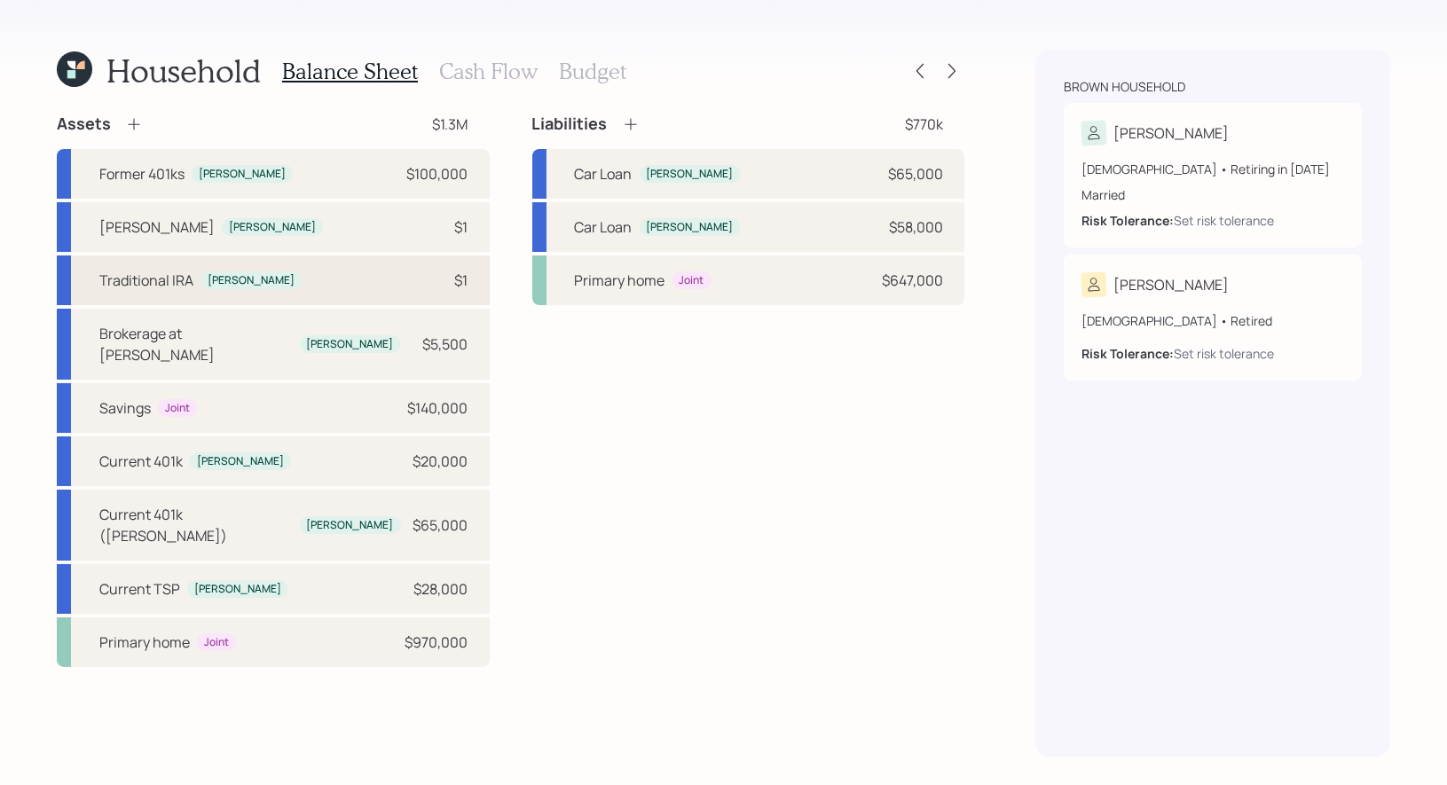
click at [302, 259] on div "Traditional IRA [PERSON_NAME] $1" at bounding box center [273, 281] width 433 height 50
select select "ira"
select select "balanced"
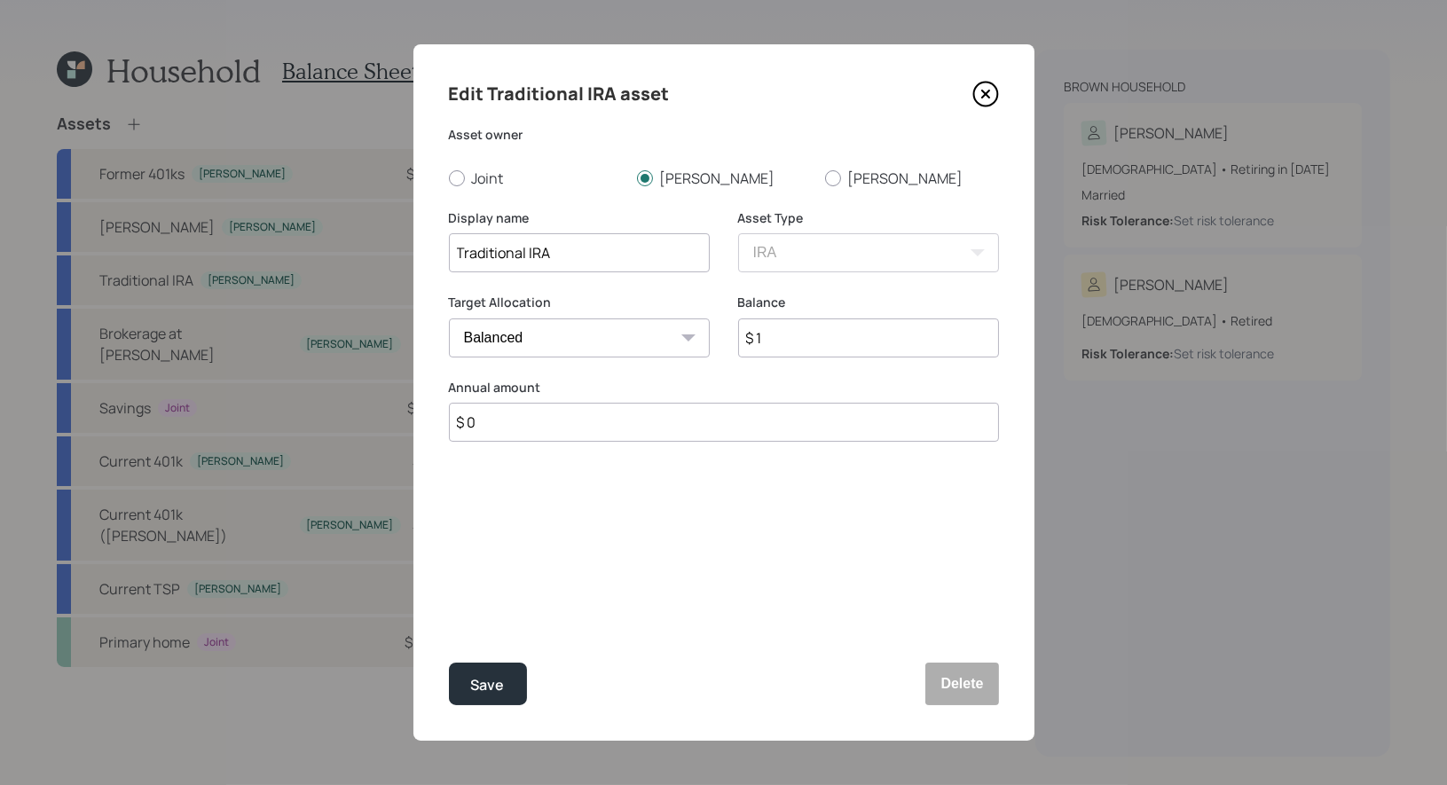
click at [810, 347] on input "$ 1" at bounding box center [868, 337] width 261 height 39
type input "$ 14,000"
click at [490, 693] on div "Save" at bounding box center [488, 685] width 34 height 24
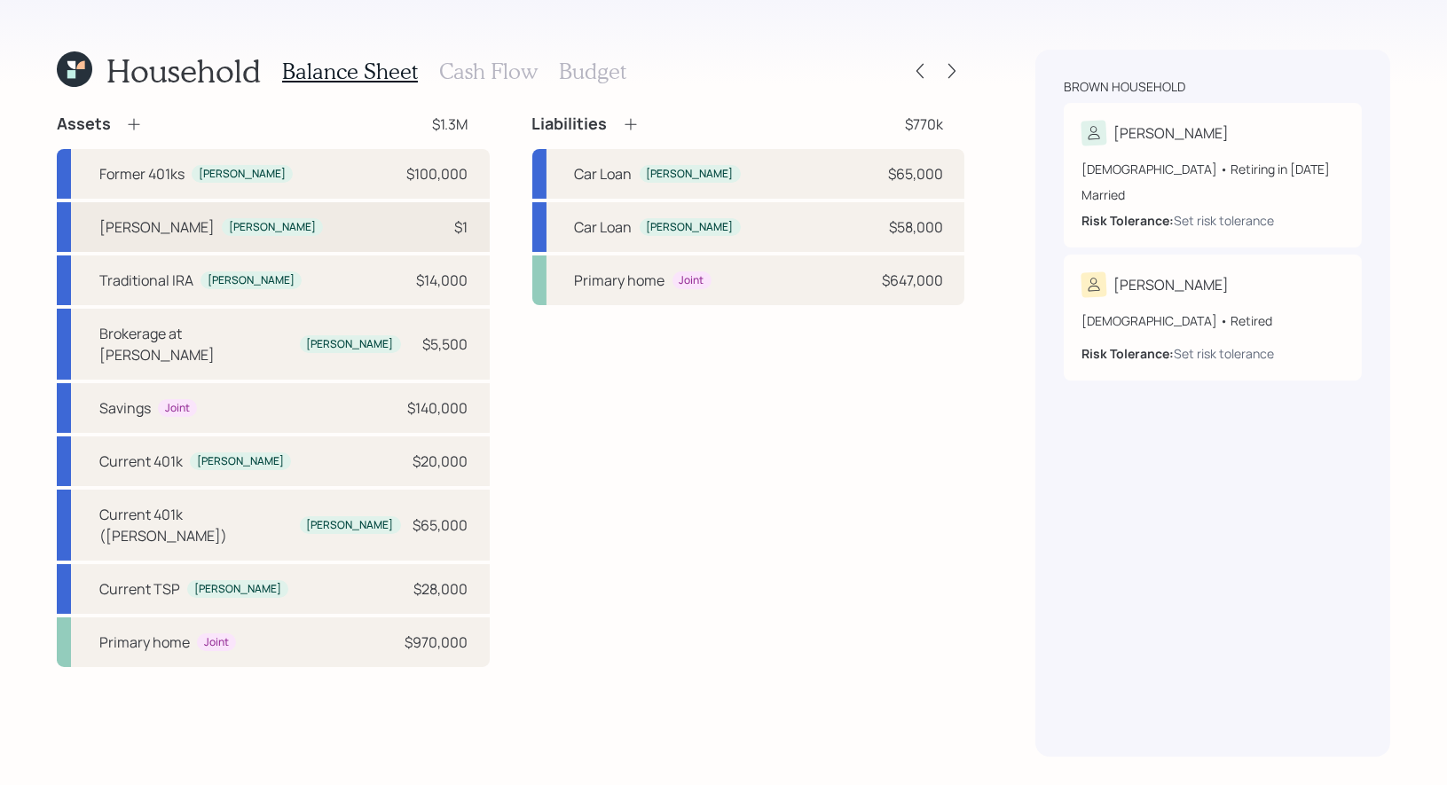
click at [282, 223] on div "[PERSON_NAME] [PERSON_NAME] $1" at bounding box center [273, 227] width 433 height 50
select select "roth_ira"
select select "balanced"
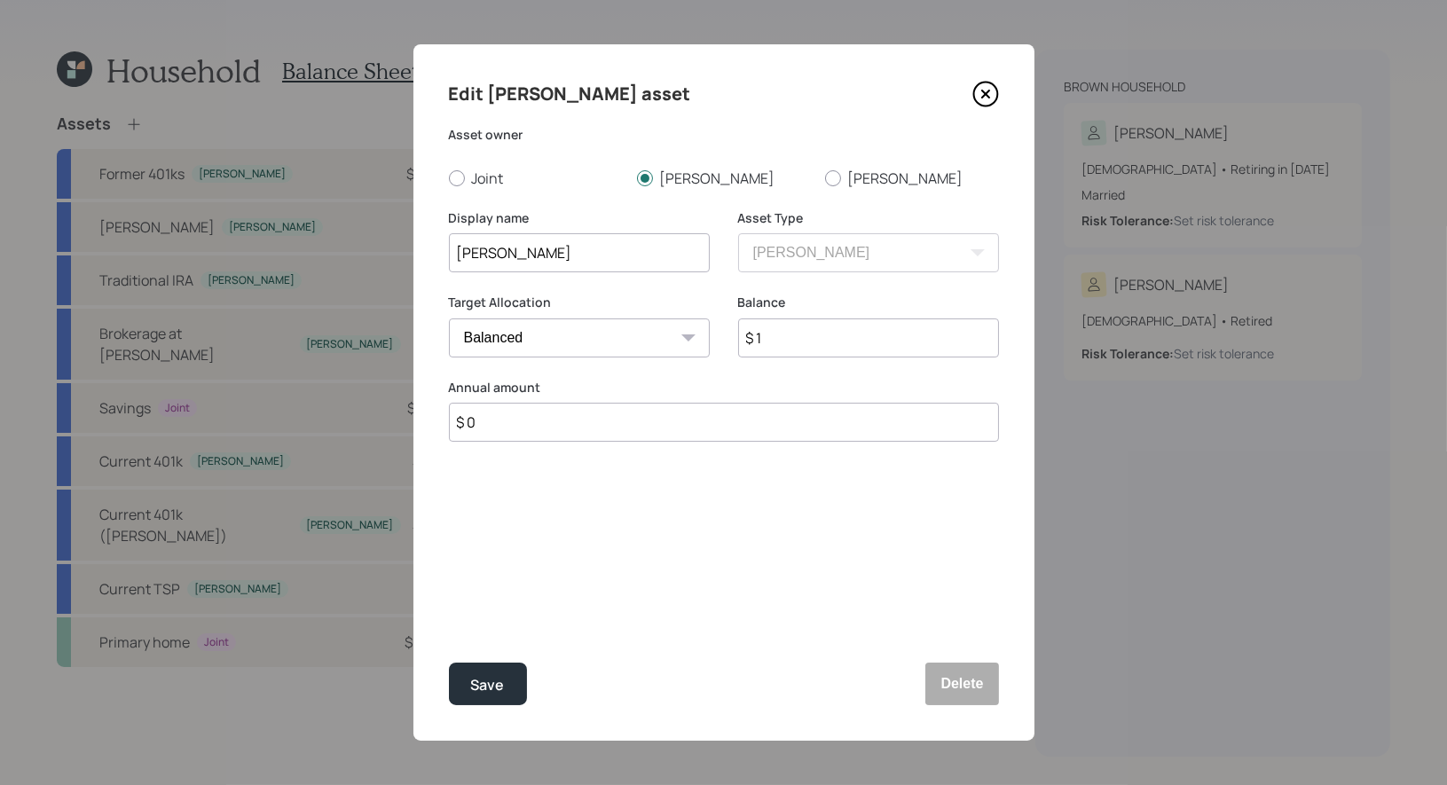
click at [818, 347] on input "$ 1" at bounding box center [868, 337] width 261 height 39
type input "$ 28,000"
click at [484, 684] on div "Save" at bounding box center [488, 685] width 34 height 24
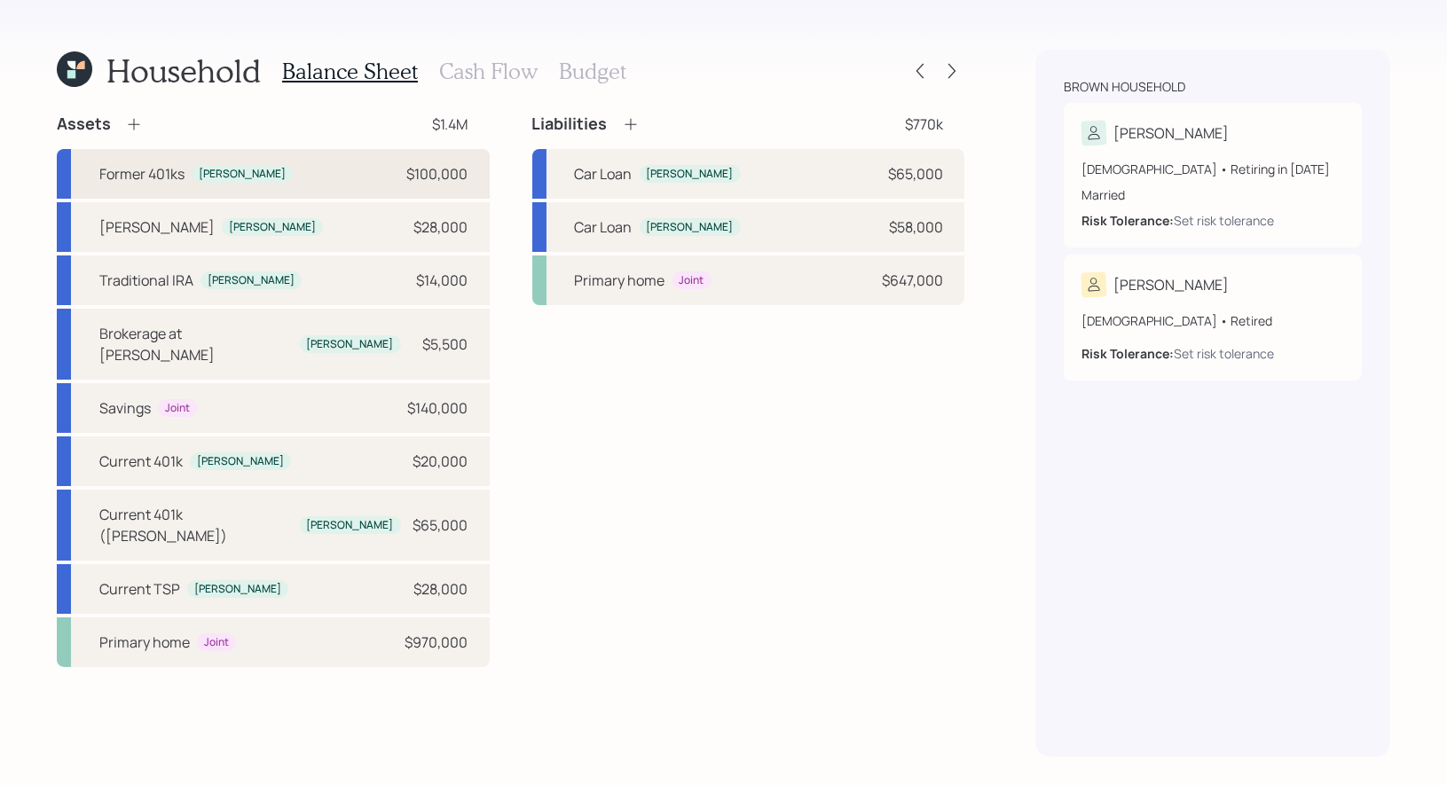
click at [285, 177] on div "Former 401ks [PERSON_NAME] $100,000" at bounding box center [273, 174] width 433 height 50
select select "company_sponsored"
select select "balanced"
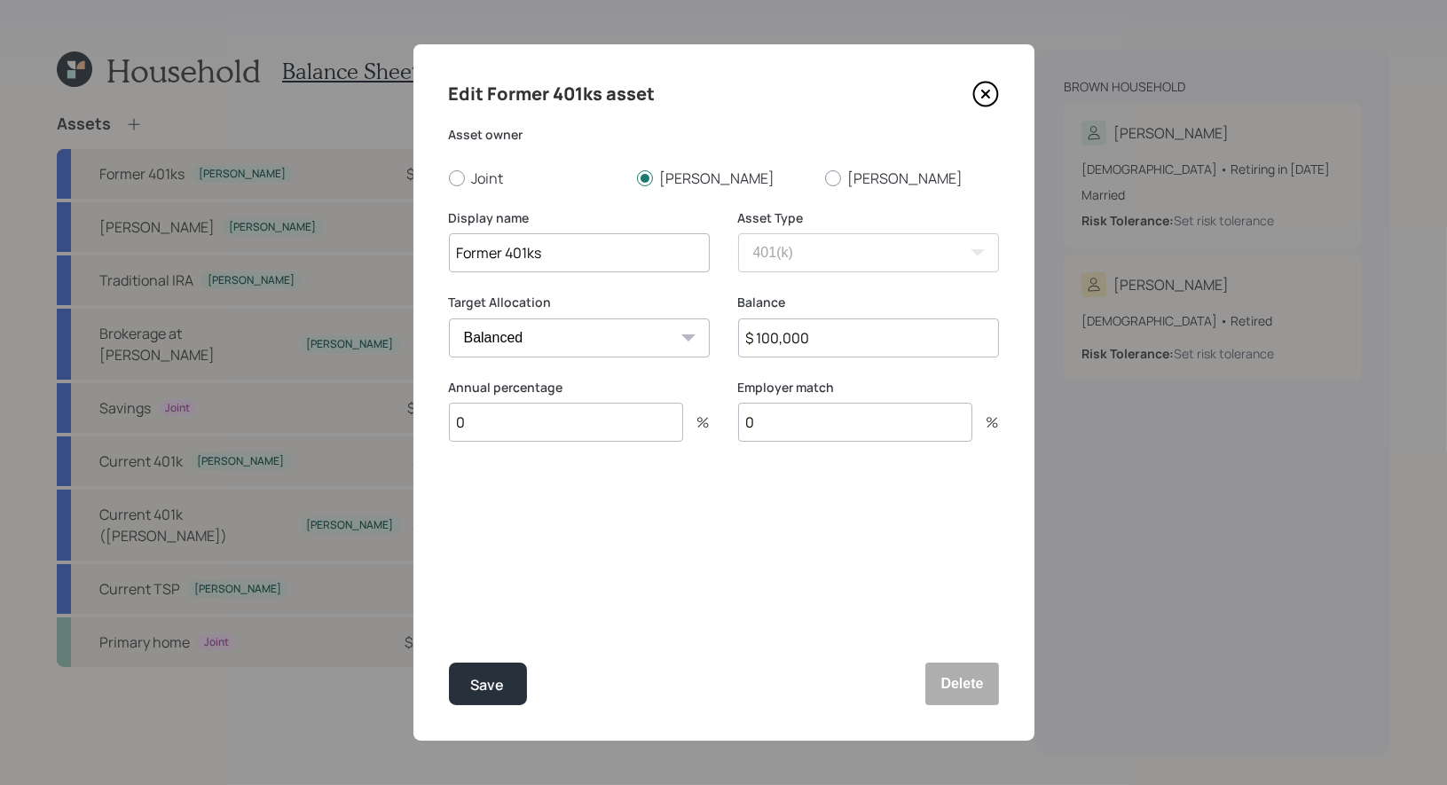
click at [846, 345] on input "$ 100,000" at bounding box center [868, 337] width 261 height 39
type input "$ 4,800"
click at [584, 256] on input "Former 401ks" at bounding box center [579, 252] width 261 height 39
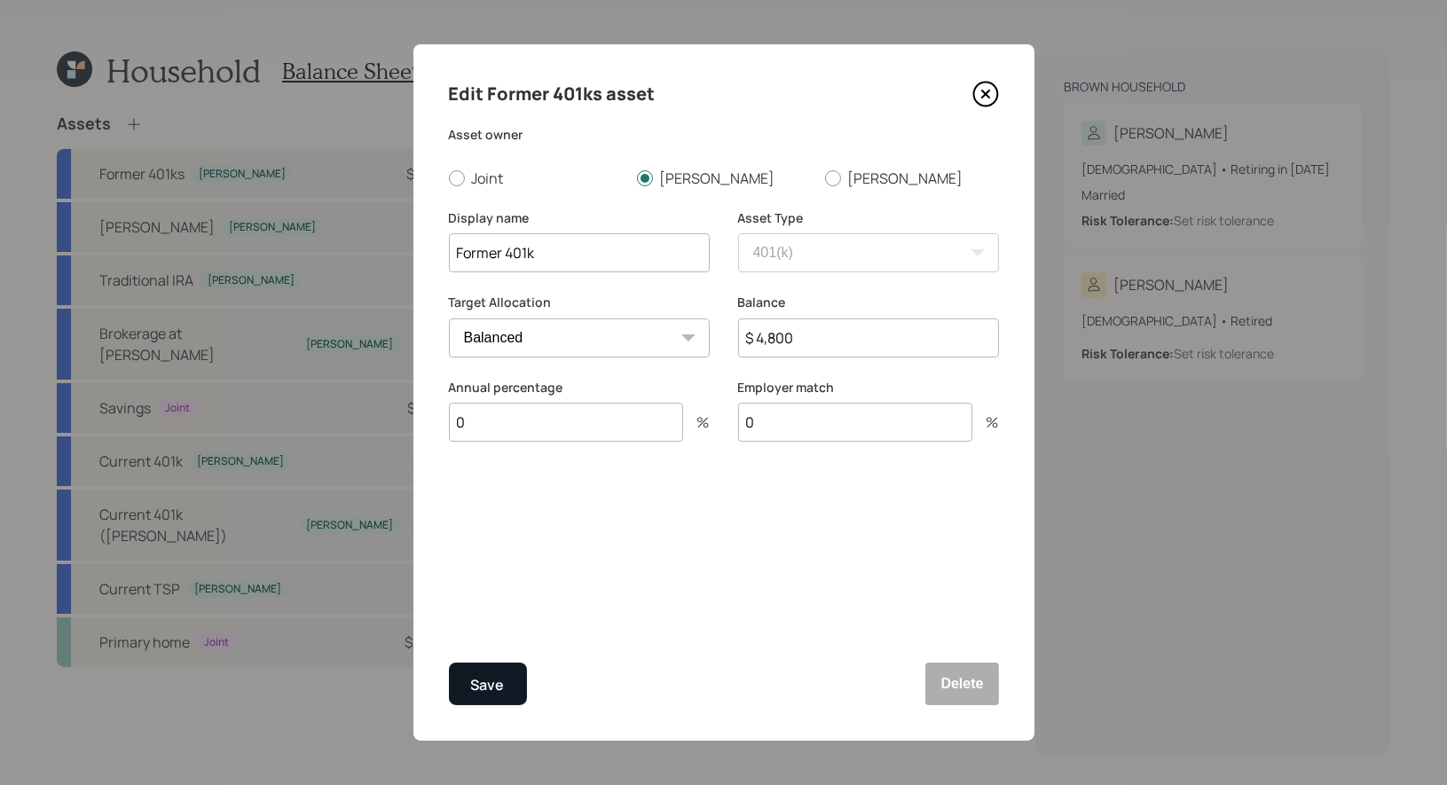
type input "Former 401k"
click at [482, 688] on div "Save" at bounding box center [488, 685] width 34 height 24
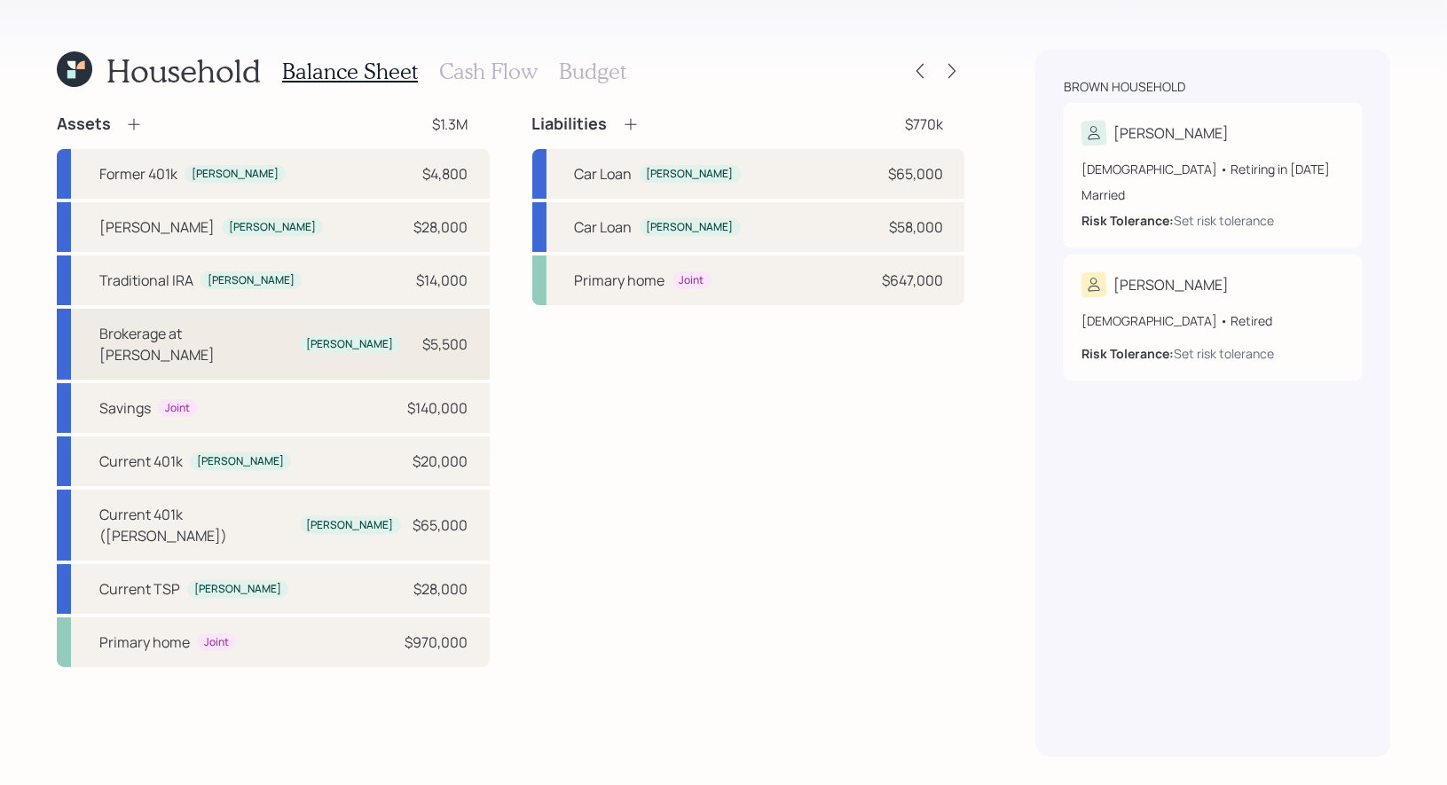
click at [328, 333] on div "Brokerage at [PERSON_NAME] $5,500" at bounding box center [273, 344] width 433 height 71
select select "taxable"
select select "balanced"
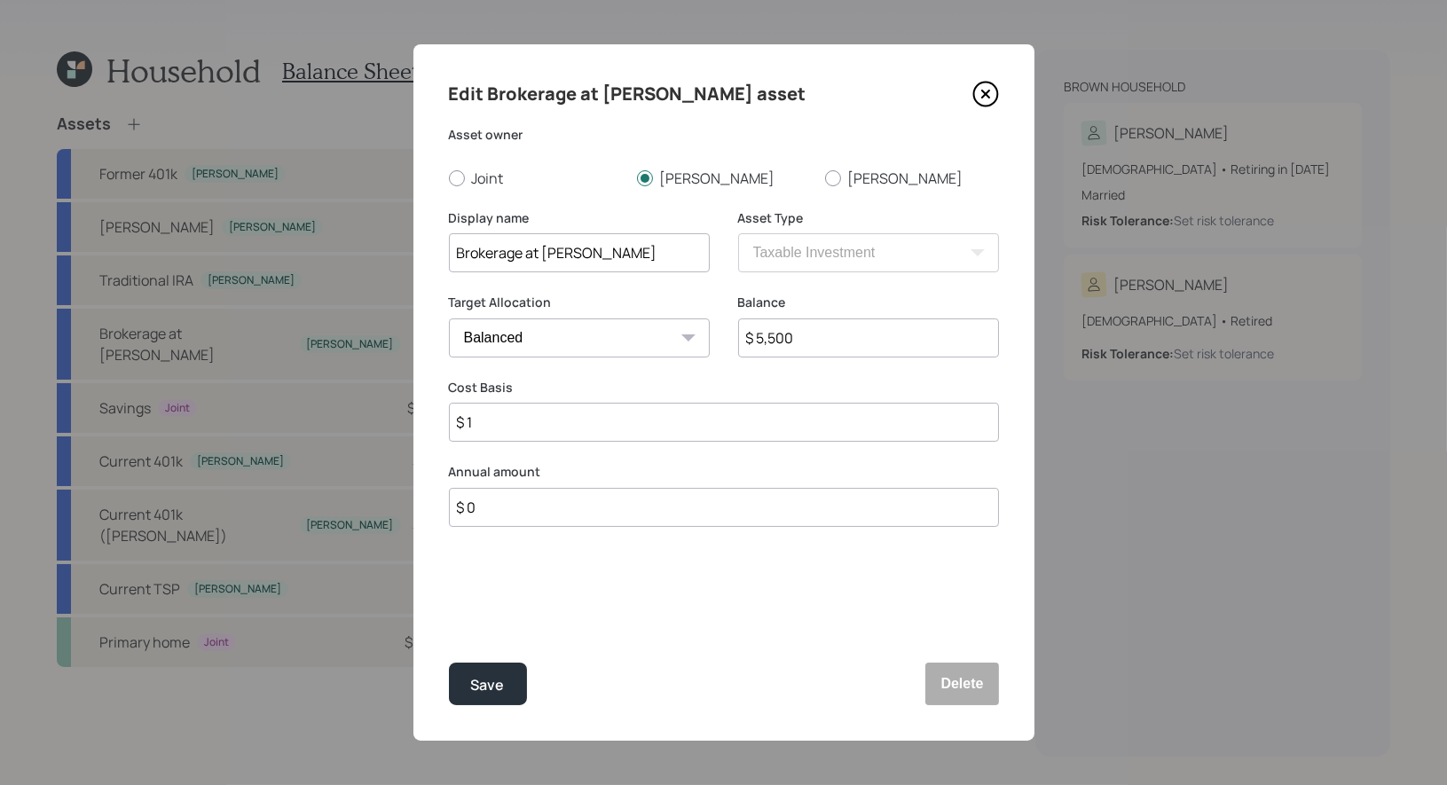
click at [755, 340] on input "$ 5,500" at bounding box center [868, 337] width 261 height 39
type input "$ 35,500"
click at [492, 691] on div "Save" at bounding box center [488, 685] width 34 height 24
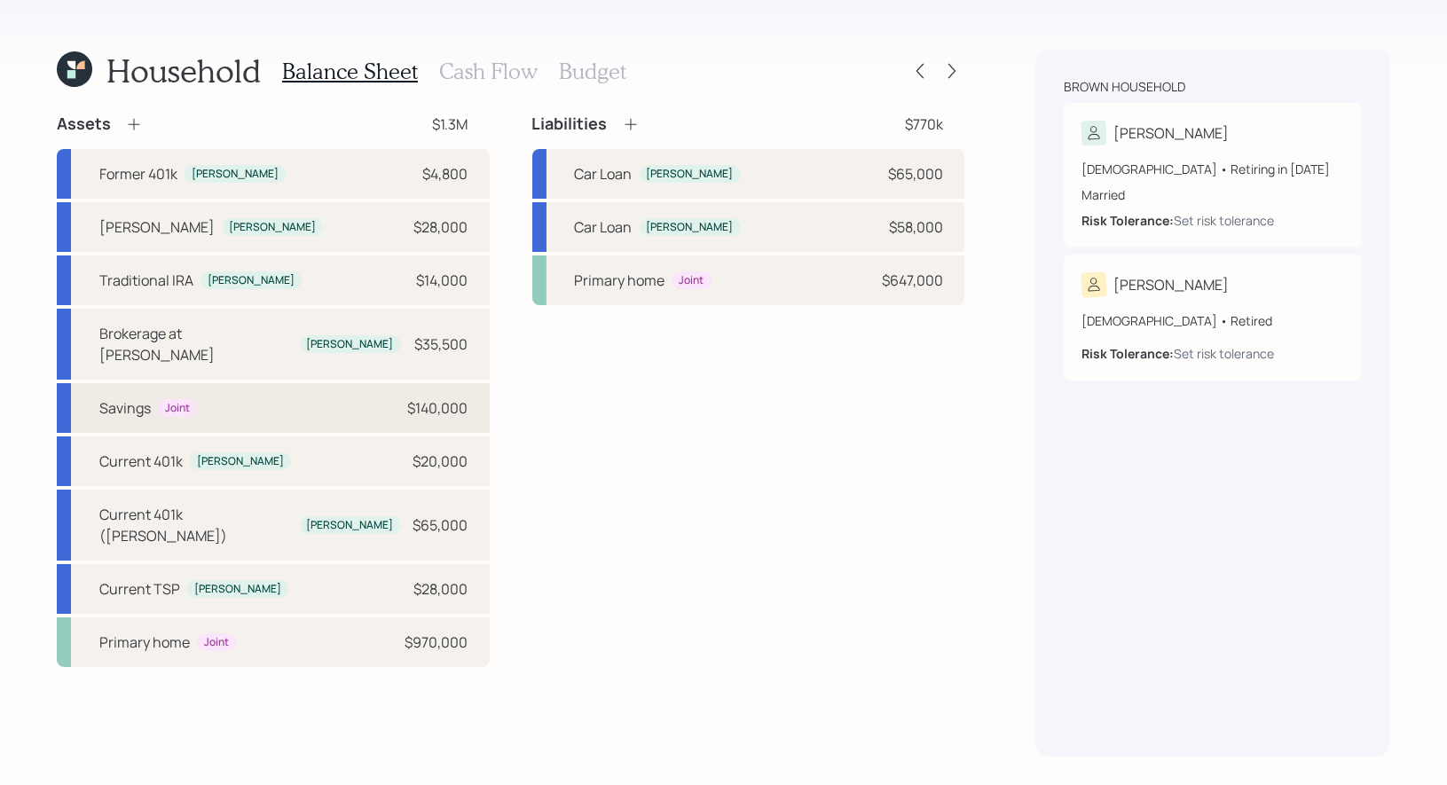
click at [217, 392] on div "Savings Joint $140,000" at bounding box center [273, 408] width 433 height 50
select select "taxable"
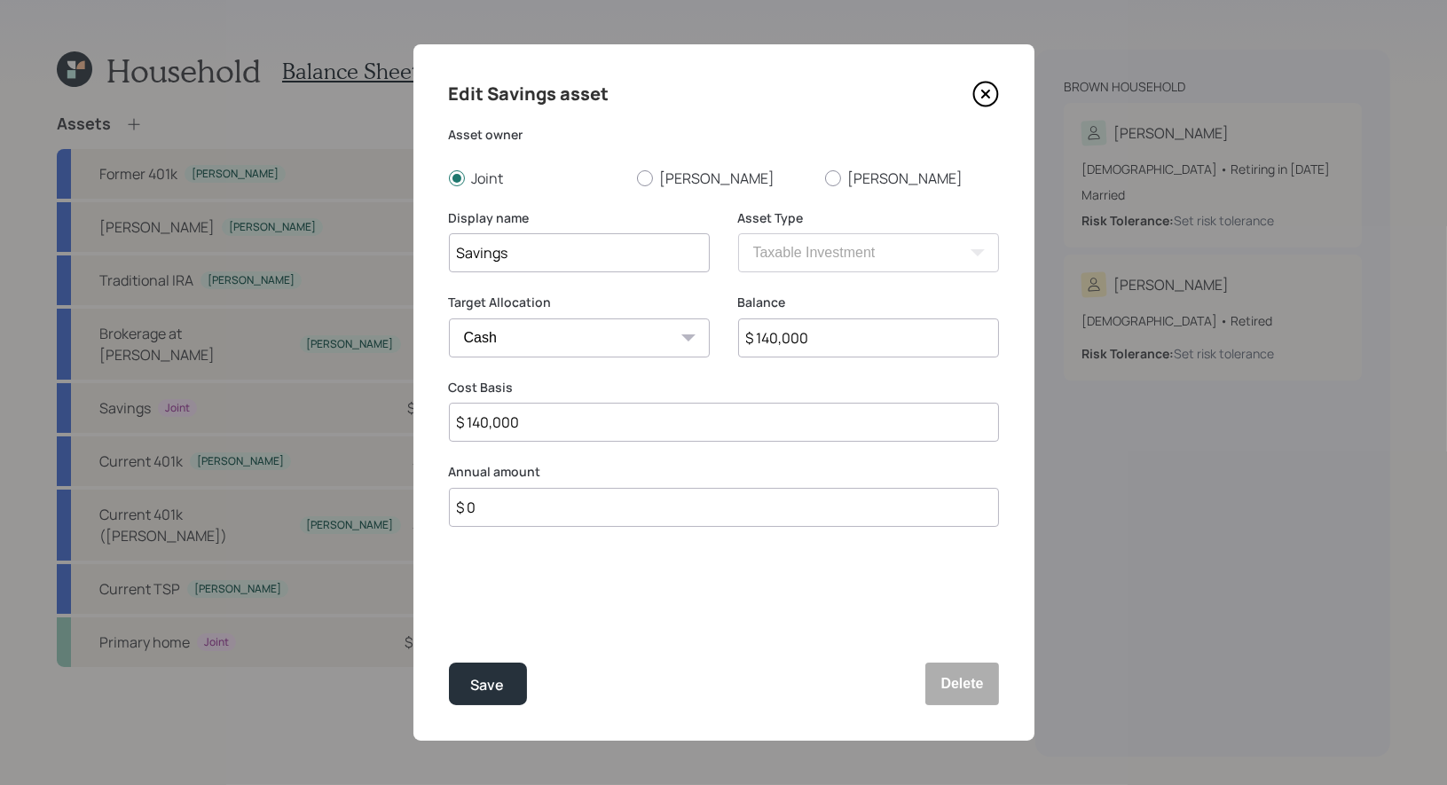
click at [811, 342] on input "$ 140,000" at bounding box center [868, 337] width 261 height 39
type input "$ 1"
type input "$ 11"
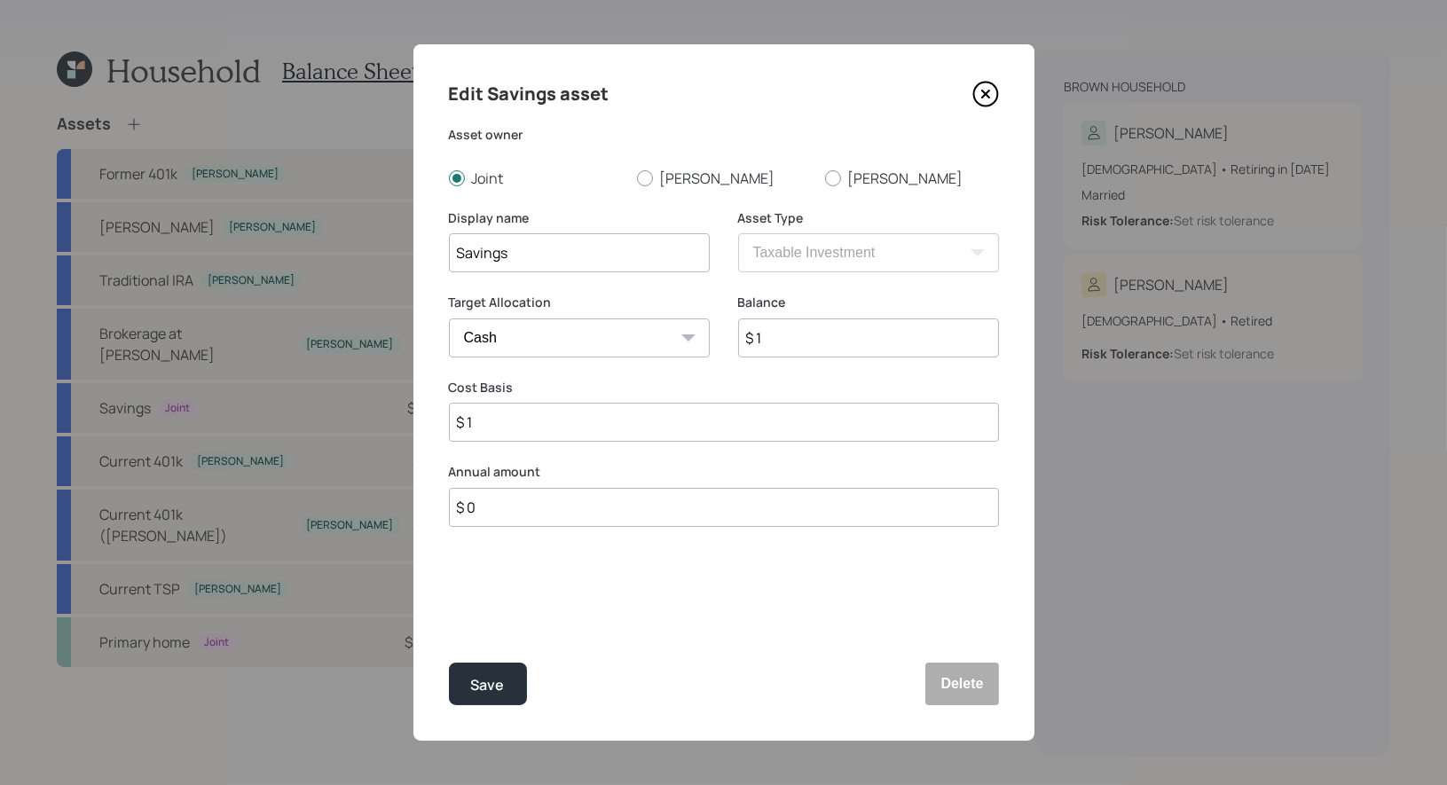
type input "$ 11"
type input "$ 110"
type input "$ 1,100"
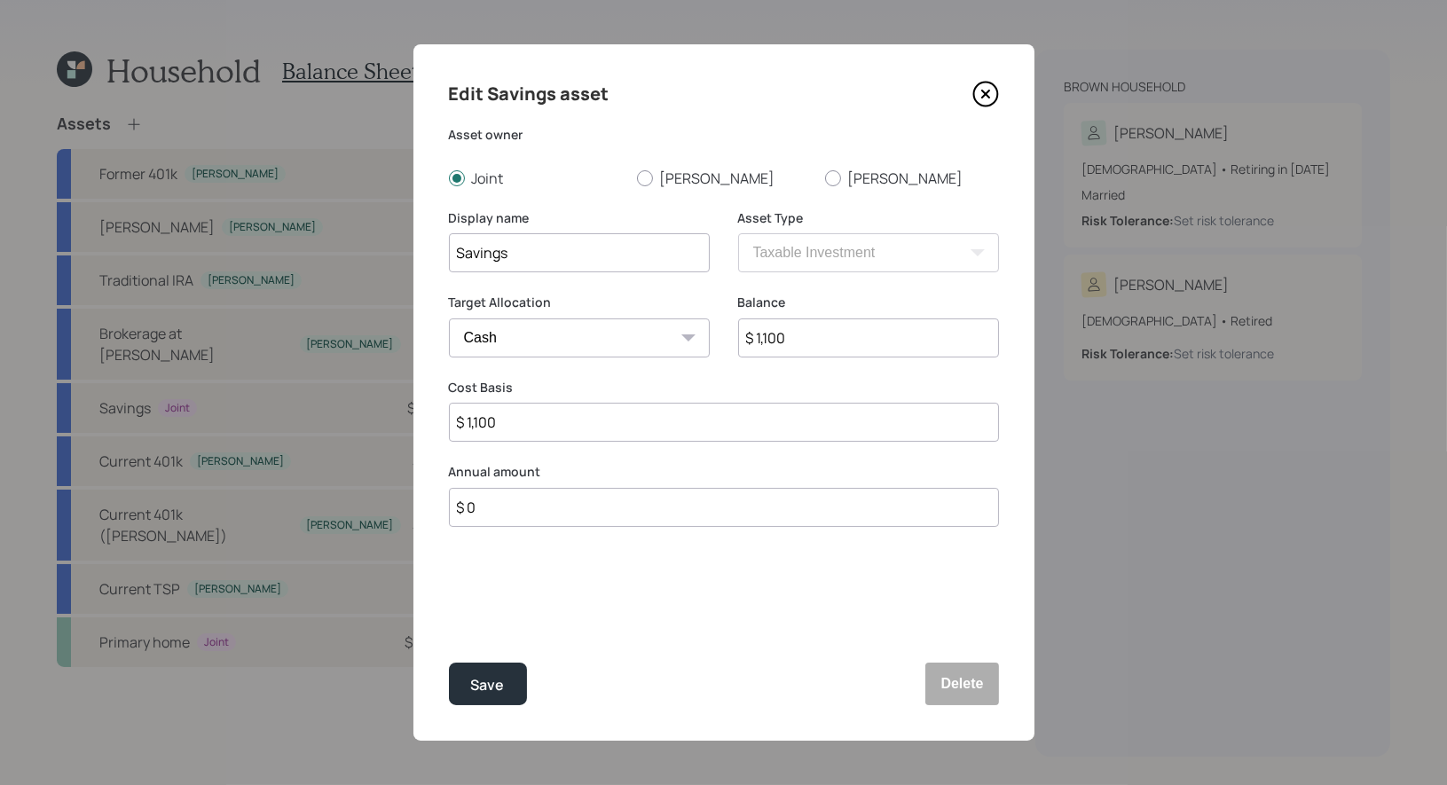
type input "$ 11,000"
type input "$ 110,000"
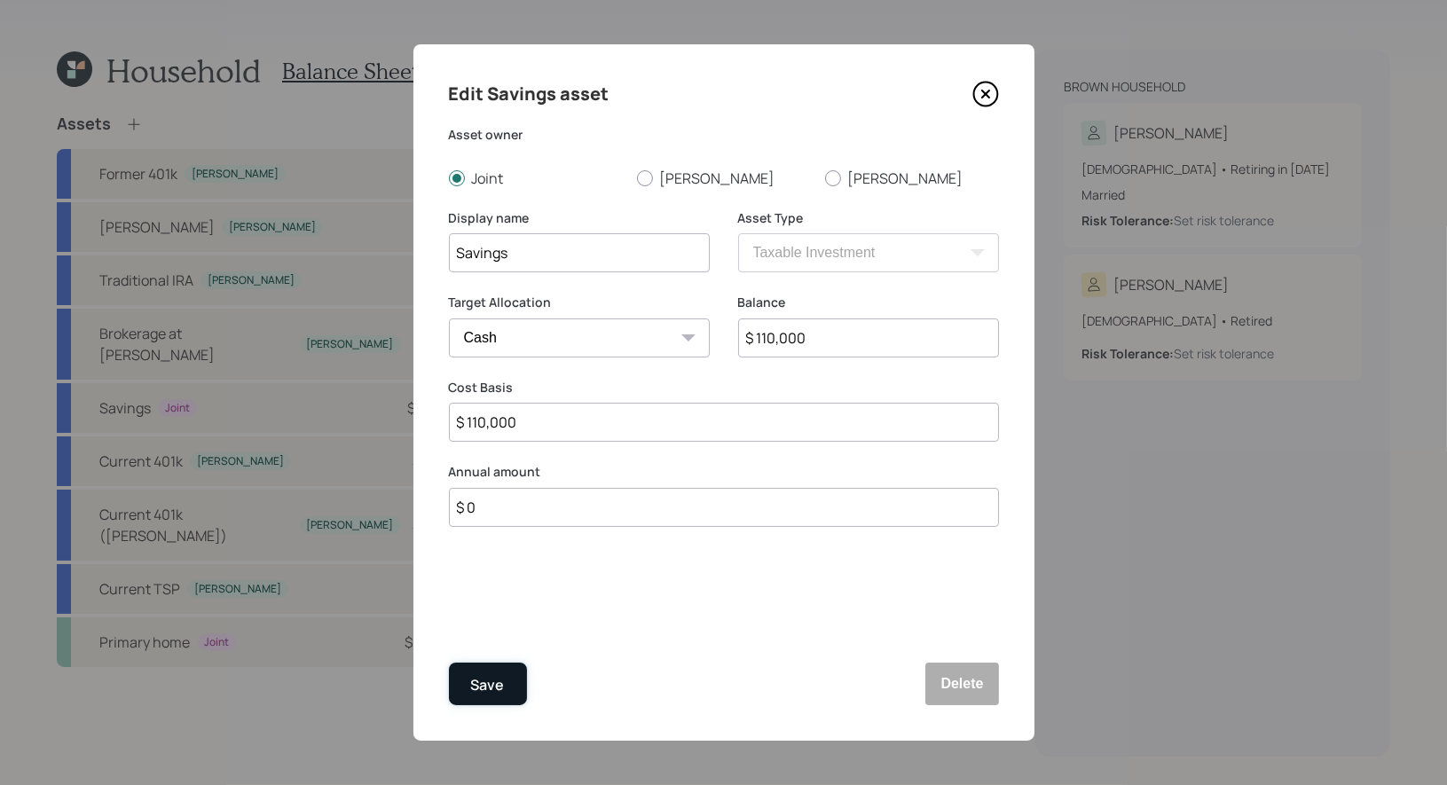
click at [494, 674] on div "Save" at bounding box center [488, 685] width 34 height 24
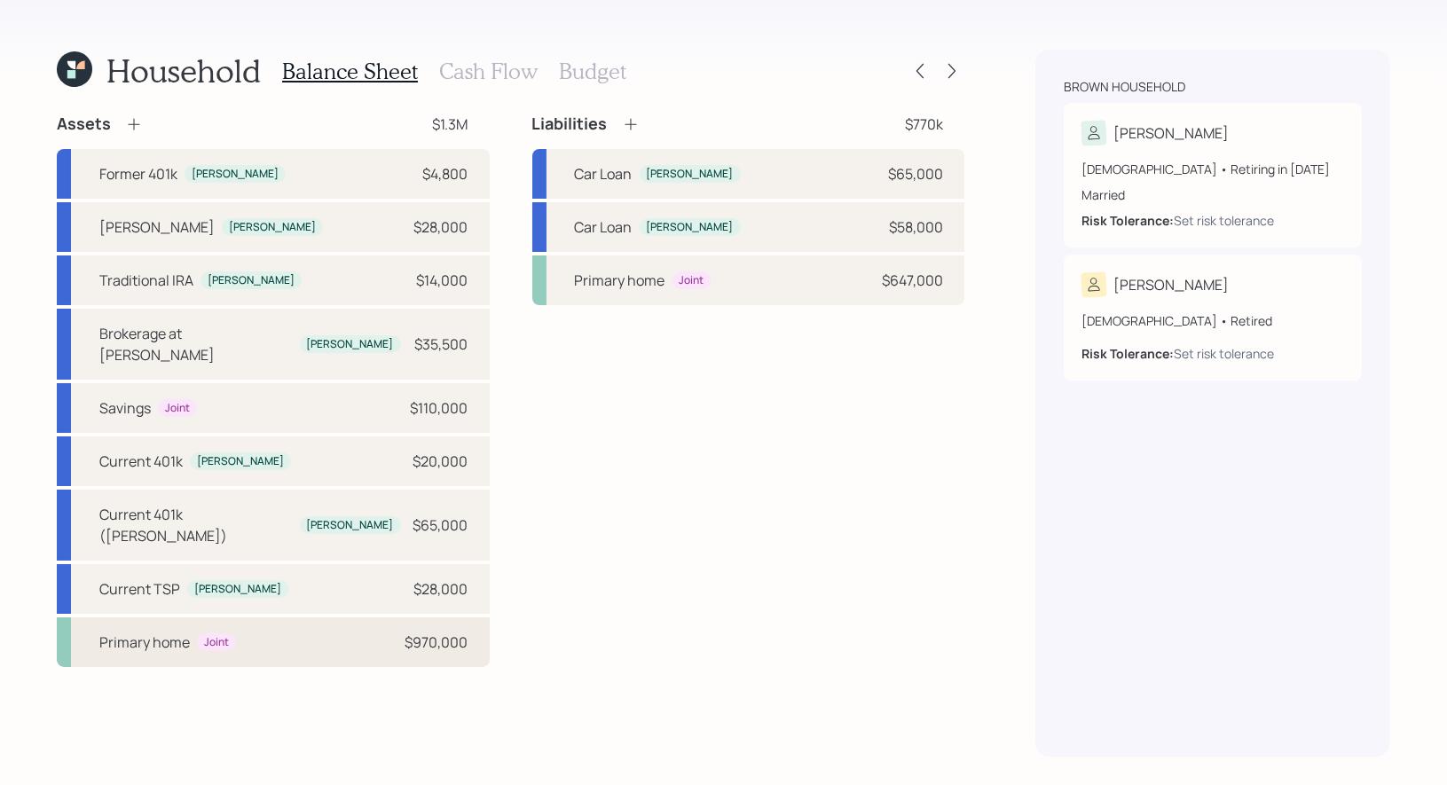
click at [276, 617] on div "Primary home Joint $970,000" at bounding box center [273, 642] width 433 height 50
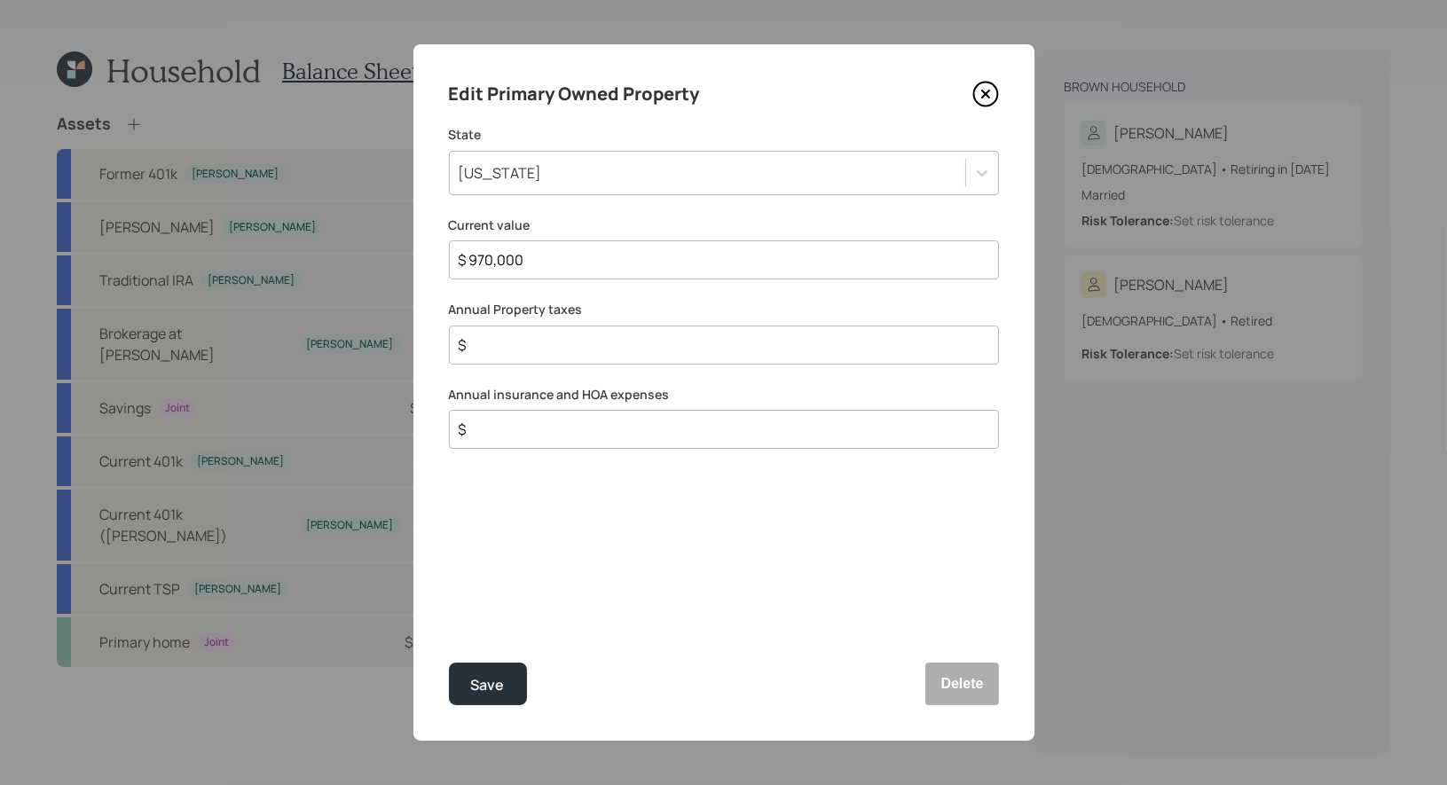
click at [501, 351] on input "$" at bounding box center [717, 344] width 520 height 21
type input "$ 4,800"
click at [506, 425] on input "$" at bounding box center [717, 429] width 520 height 21
click at [616, 421] on input "$" at bounding box center [717, 429] width 520 height 21
click at [612, 546] on div "Edit Primary Owned Property State [US_STATE] Current value $ 970,000 Annual Pro…" at bounding box center [723, 392] width 621 height 696
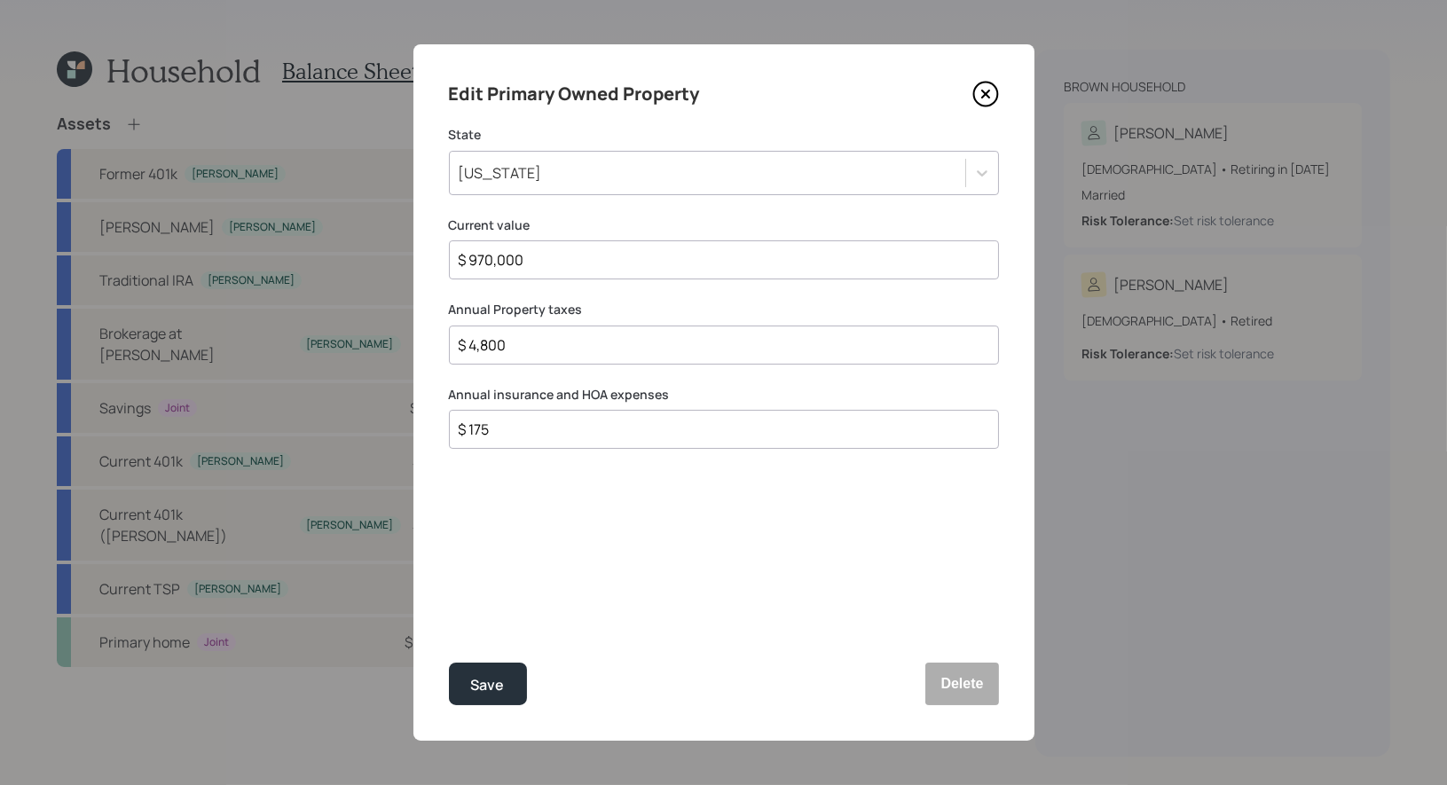
click at [513, 343] on input "$ 4,800" at bounding box center [717, 344] width 520 height 21
click at [503, 431] on input "$ 175" at bounding box center [717, 429] width 520 height 21
type input "$ 4,800"
click at [516, 346] on input "$ 4,800" at bounding box center [717, 344] width 520 height 21
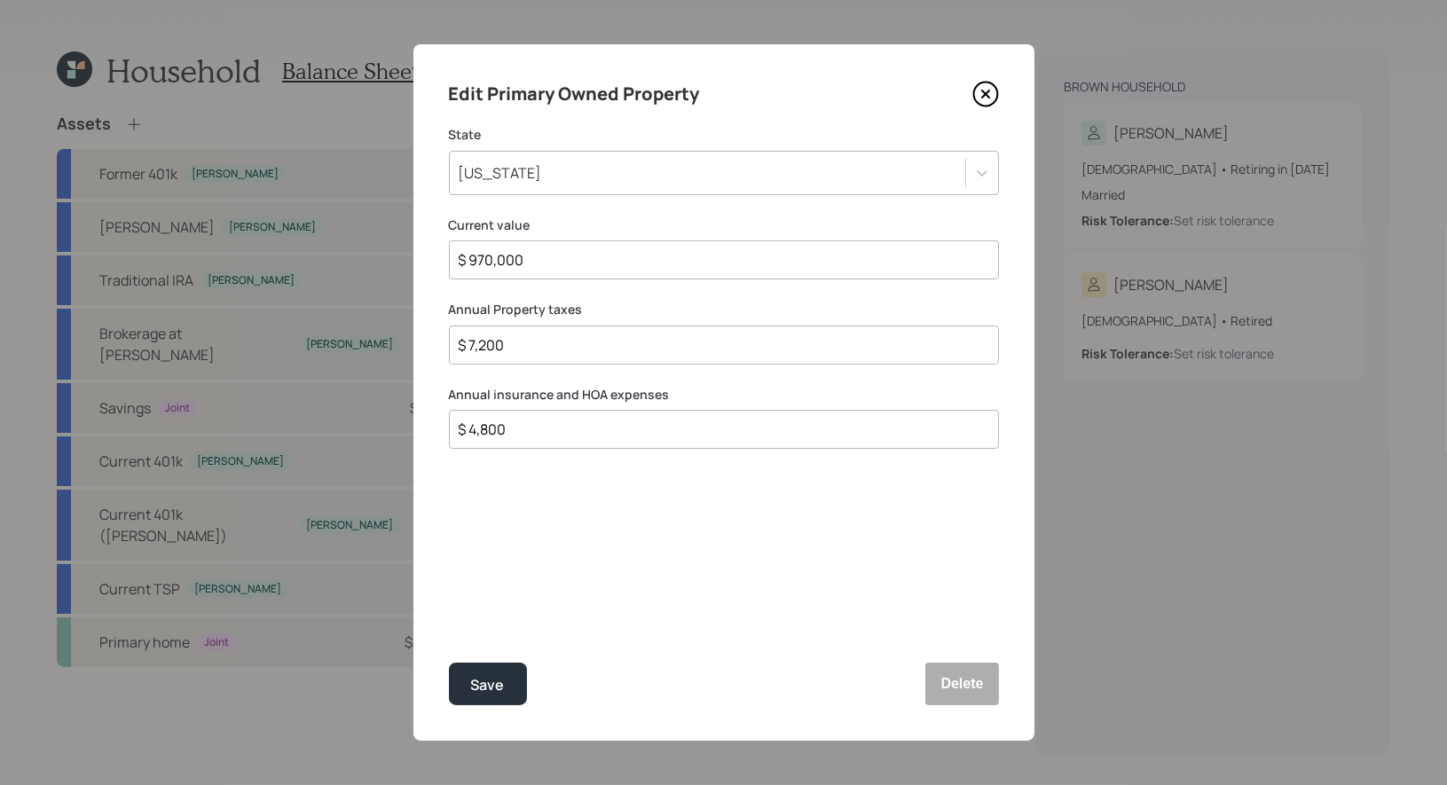
type input "$ 7,200"
click at [576, 433] on input "$ 4,800" at bounding box center [717, 429] width 520 height 21
click at [542, 427] on input "$ 4,800" at bounding box center [717, 429] width 520 height 21
type input "$ 4,975"
click at [483, 686] on div "Save" at bounding box center [488, 685] width 34 height 24
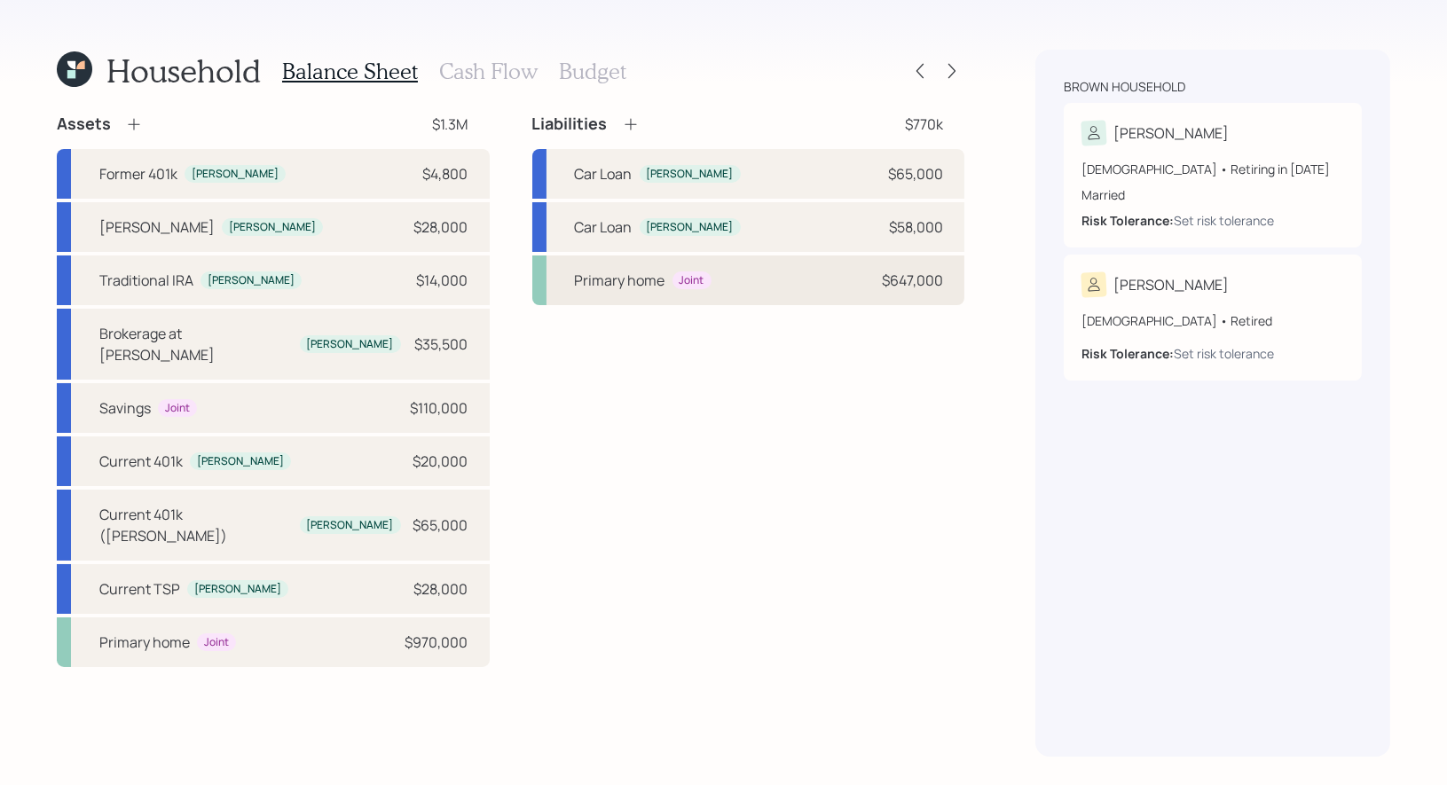
click at [749, 271] on div "Primary home Joint $647,000" at bounding box center [748, 281] width 433 height 50
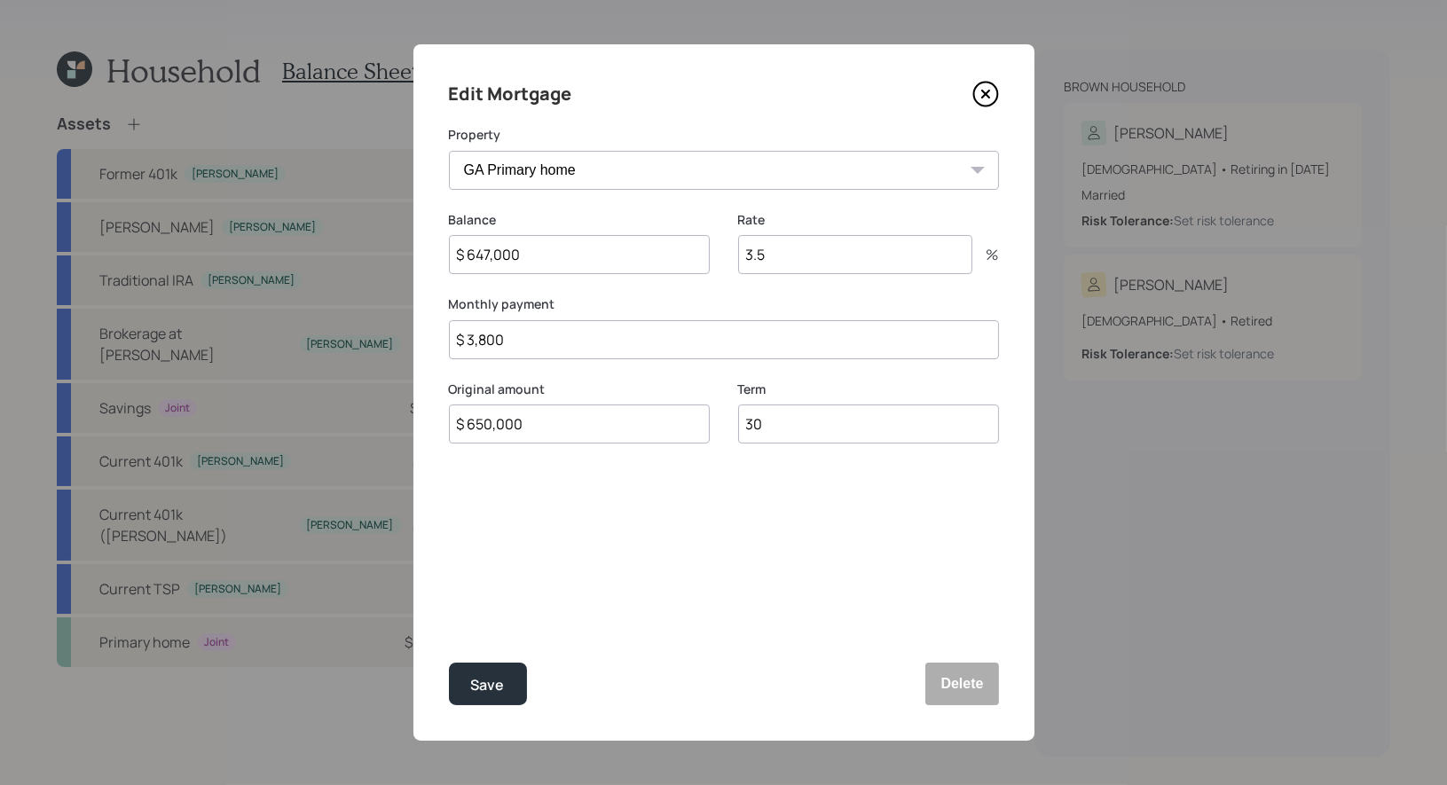
click at [790, 258] on input "3.5" at bounding box center [855, 254] width 234 height 39
type input "5.625"
click at [594, 332] on input "$ 3,800" at bounding box center [724, 339] width 550 height 39
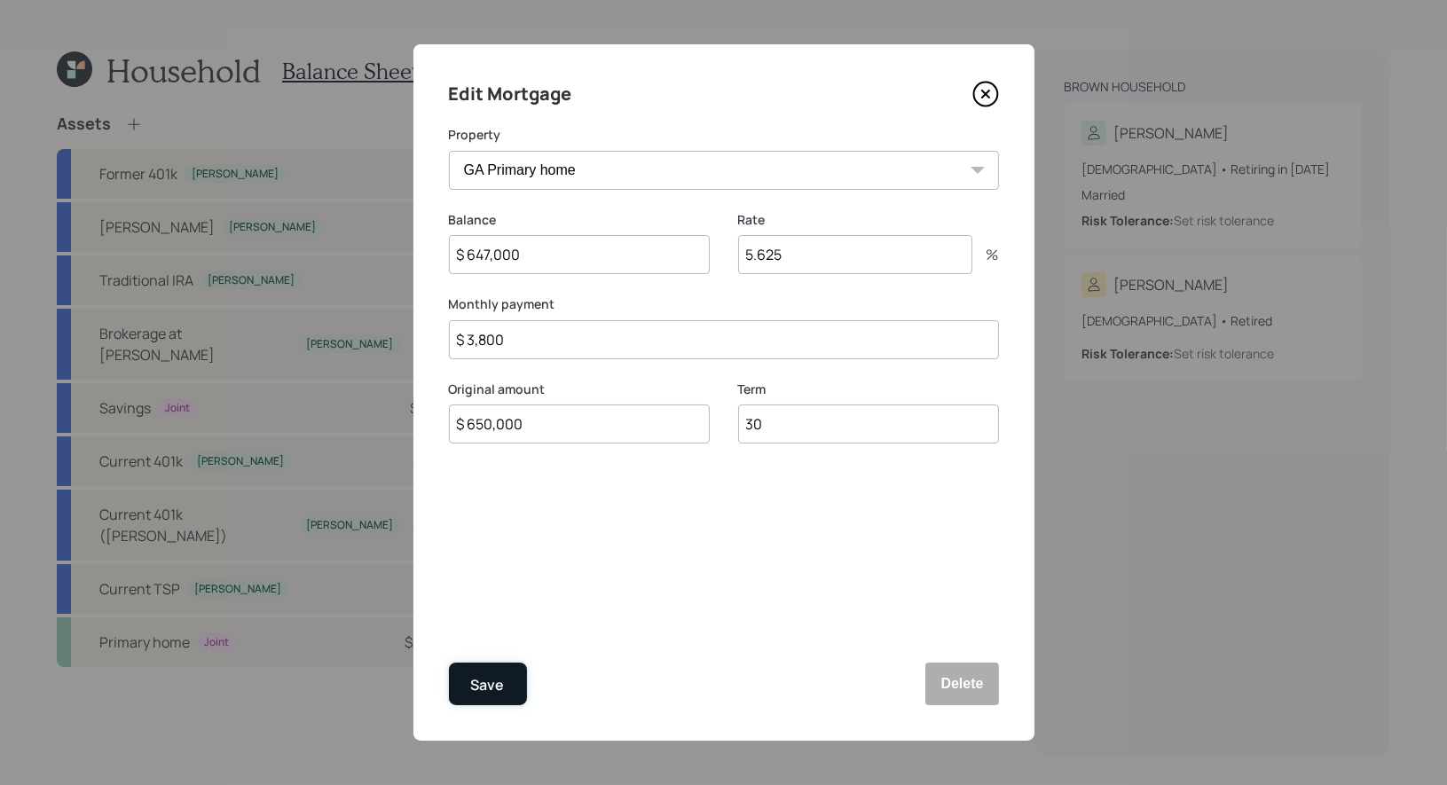
click at [502, 678] on div "Save" at bounding box center [488, 685] width 34 height 24
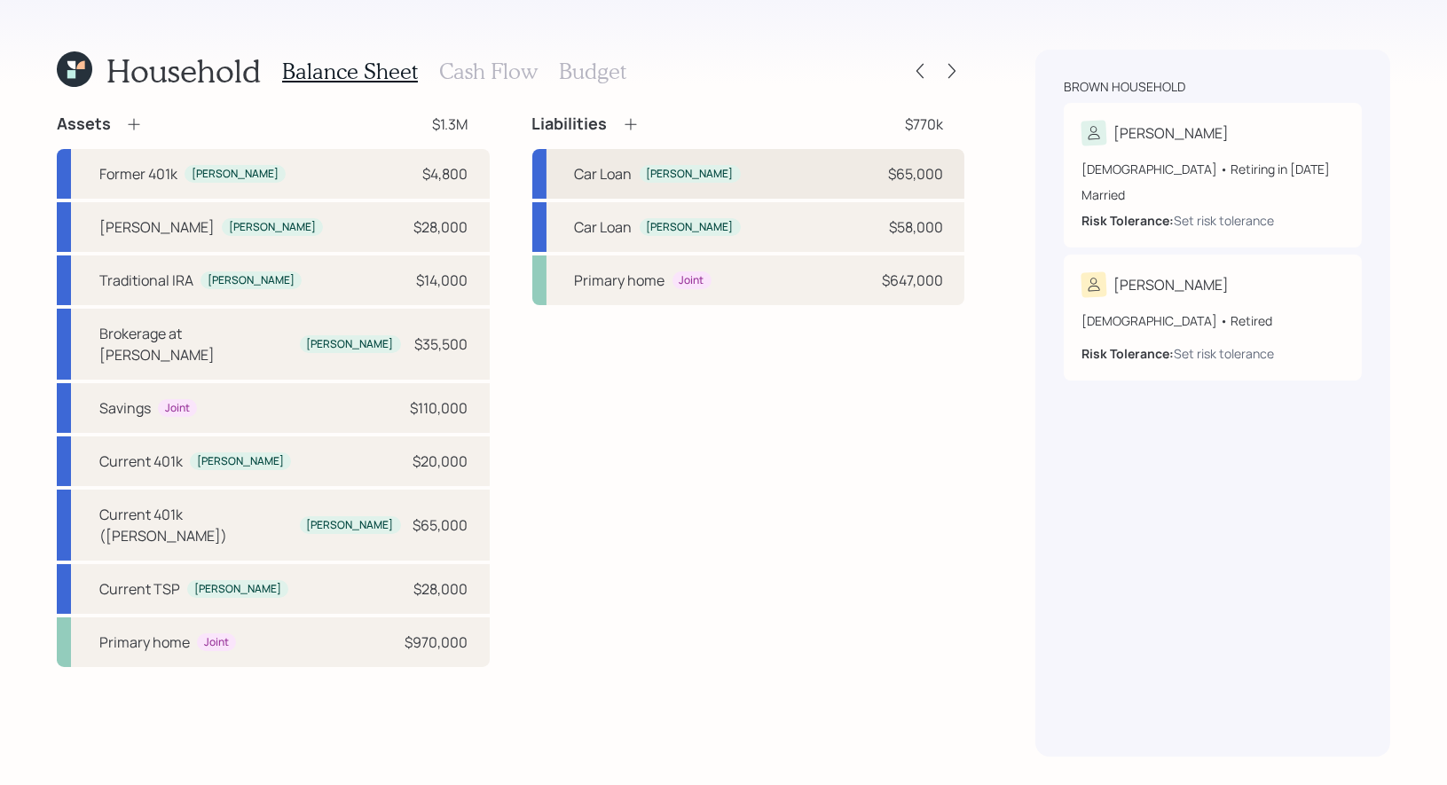
click at [738, 161] on div "Car Loan [PERSON_NAME] $65,000" at bounding box center [748, 174] width 433 height 50
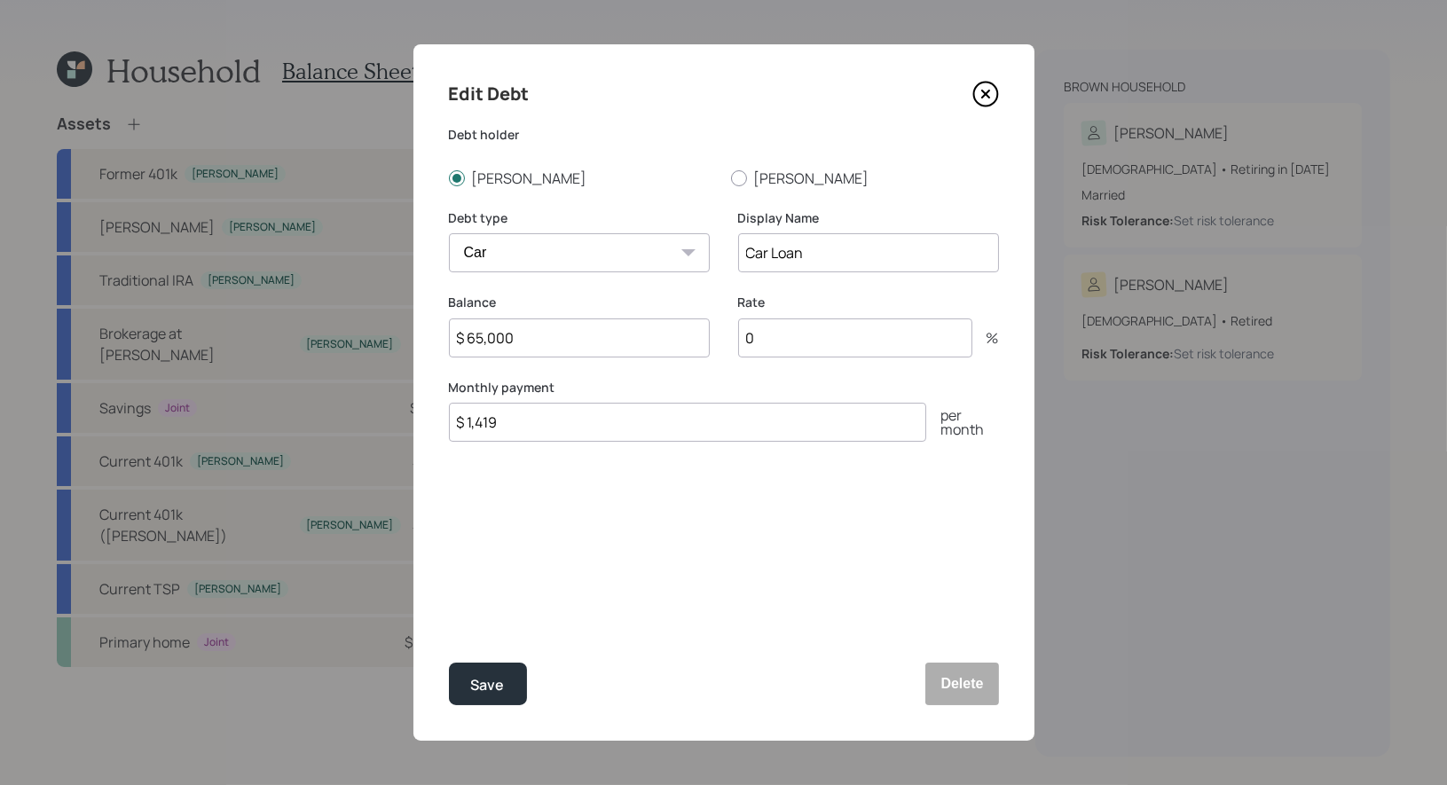
click at [794, 337] on input "0" at bounding box center [855, 337] width 234 height 39
type input "6.5"
click at [471, 694] on div "Save" at bounding box center [488, 685] width 34 height 24
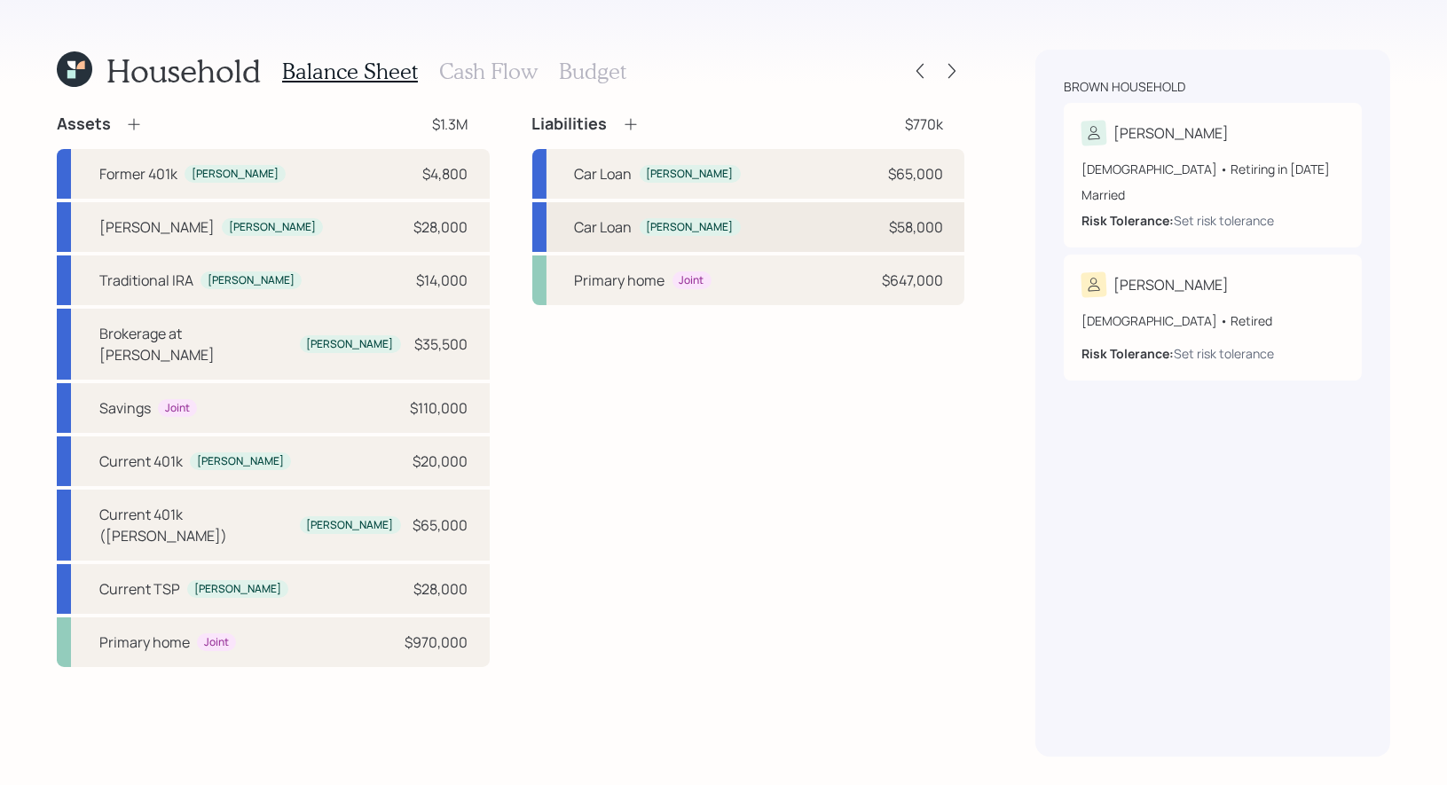
click at [755, 217] on div "Car Loan [PERSON_NAME] $58,000" at bounding box center [748, 227] width 433 height 50
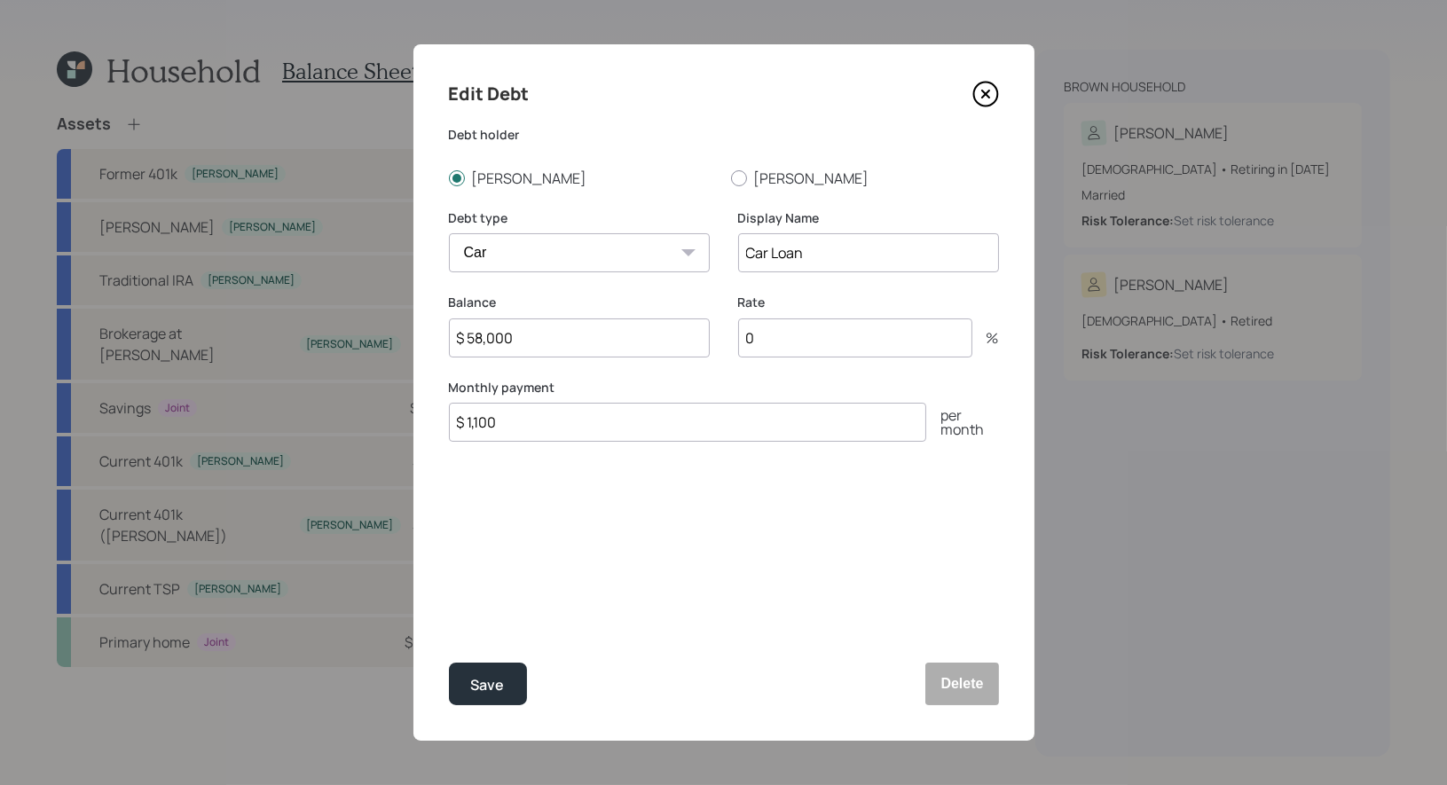
click at [797, 338] on input "0" at bounding box center [855, 337] width 234 height 39
type input "4.8"
click at [497, 680] on div "Save" at bounding box center [488, 685] width 34 height 24
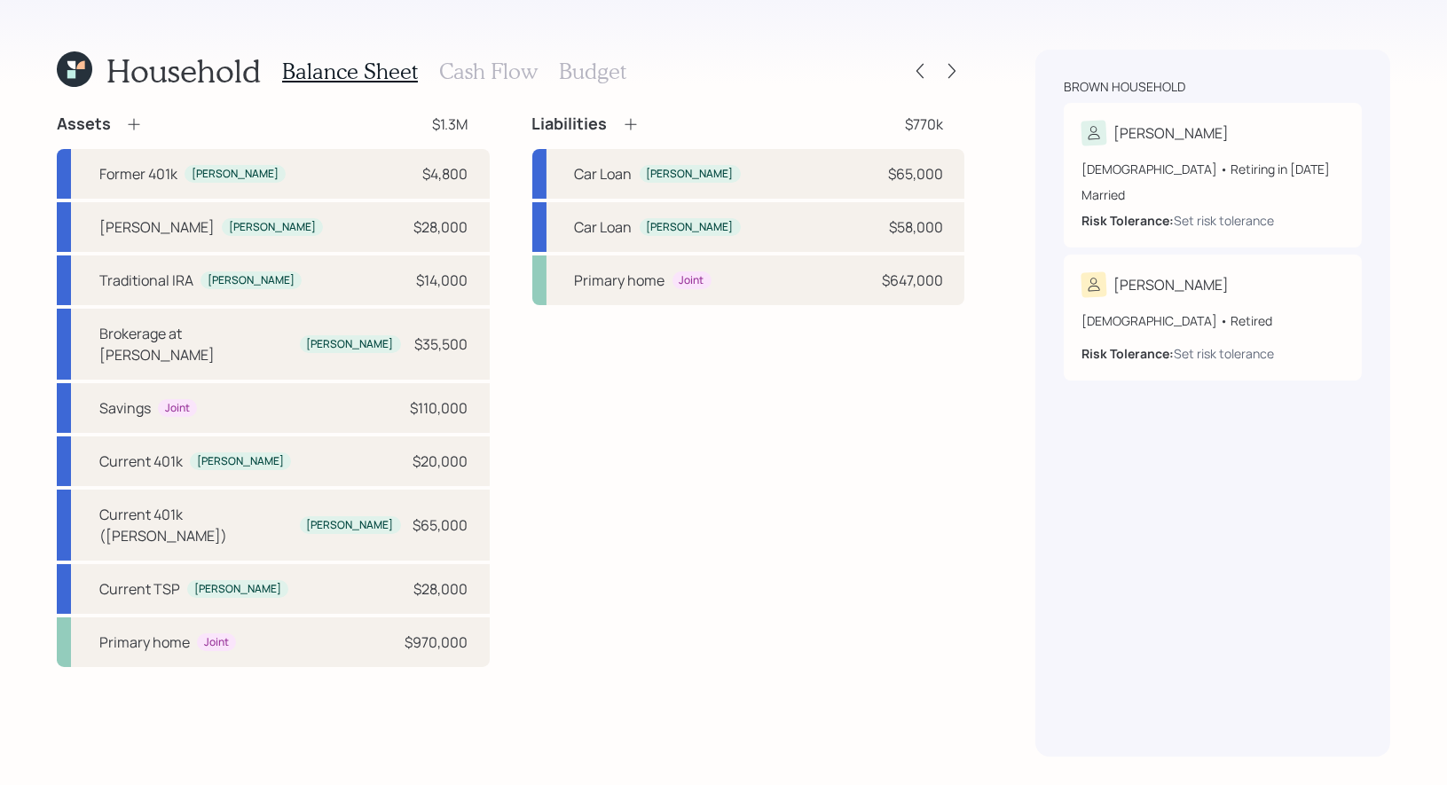
click at [470, 69] on h3 "Cash Flow" at bounding box center [488, 72] width 98 height 26
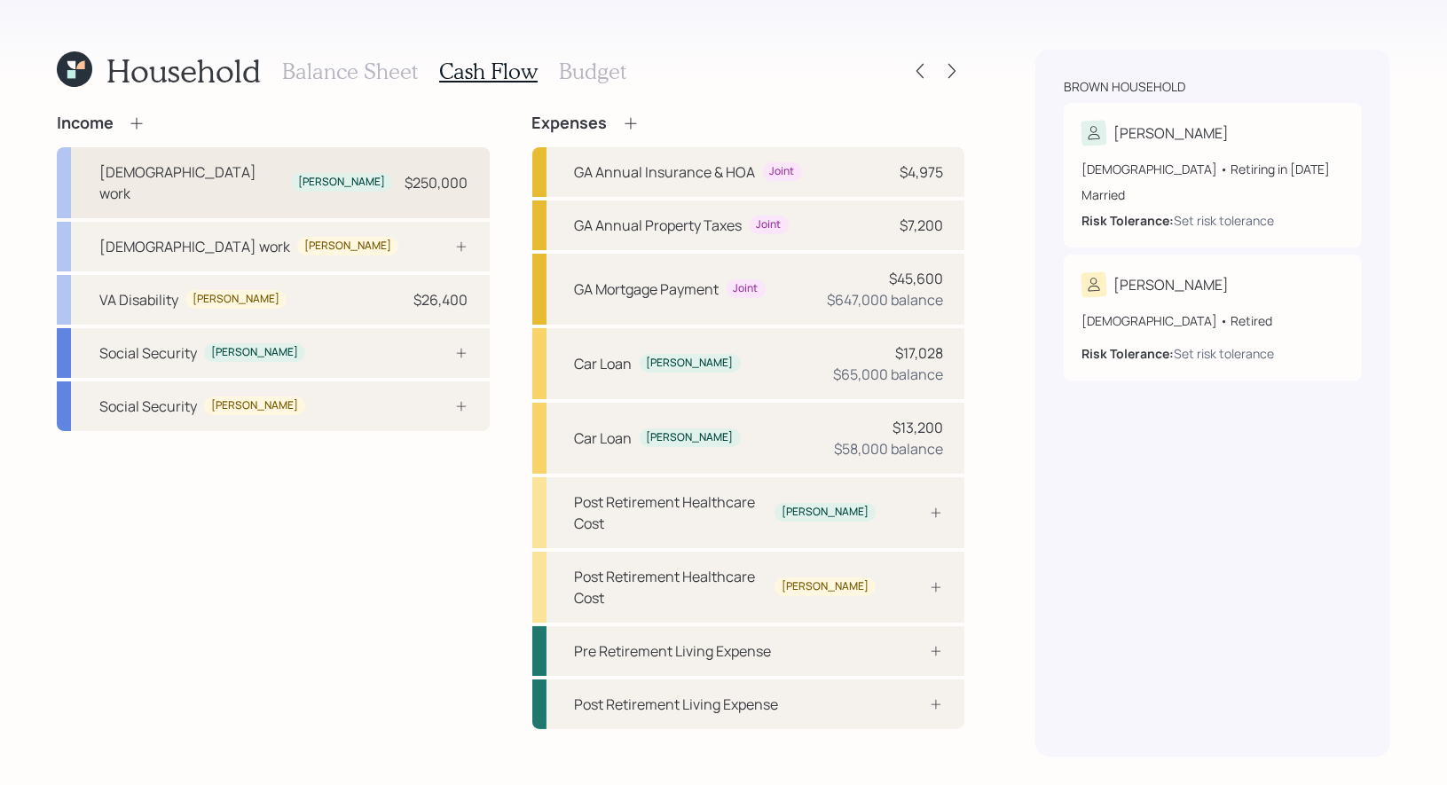
click at [389, 172] on div "[DEMOGRAPHIC_DATA] work [PERSON_NAME] $250,000" at bounding box center [273, 182] width 433 height 71
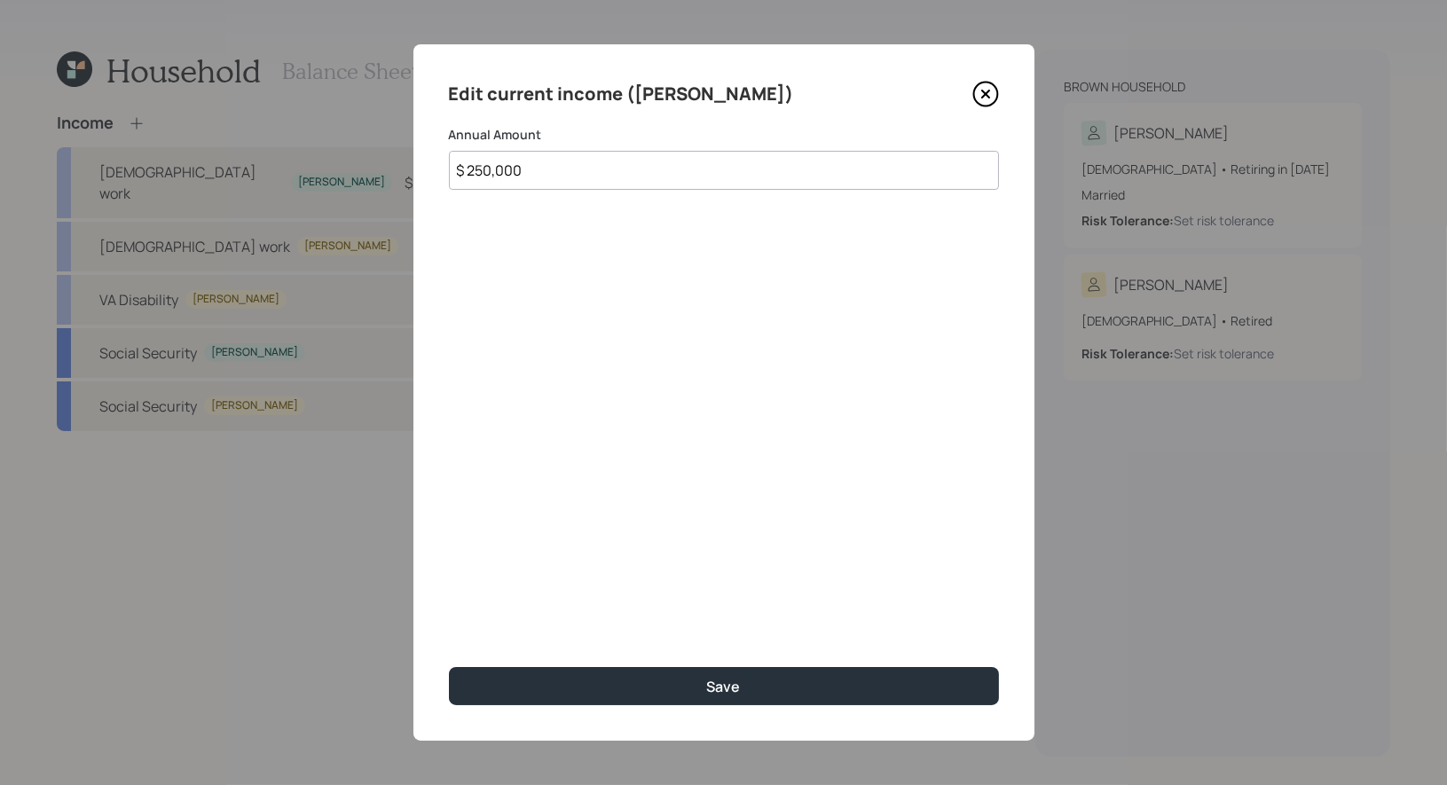
click at [546, 171] on input "$ 250,000" at bounding box center [724, 170] width 550 height 39
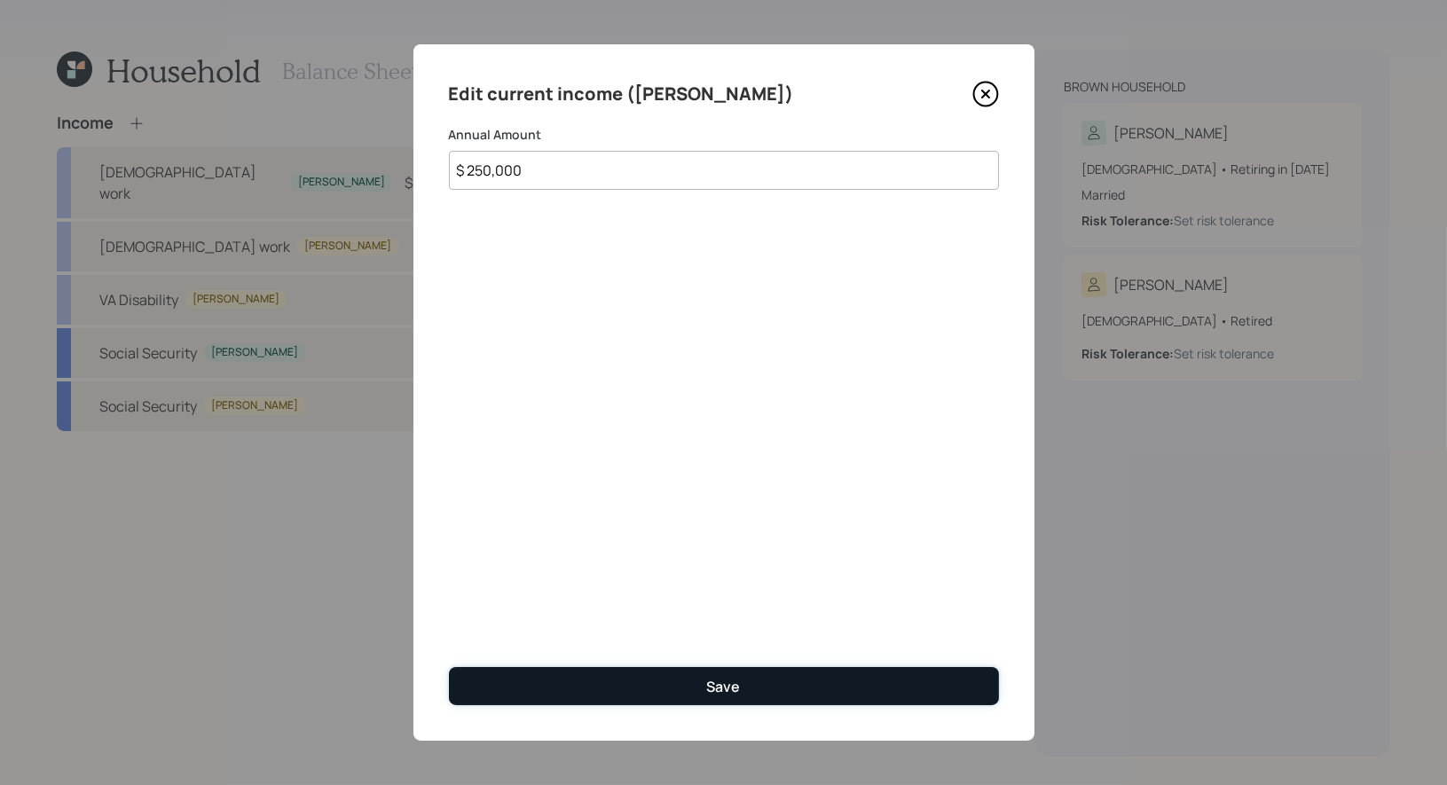
click at [563, 681] on button "Save" at bounding box center [724, 686] width 550 height 38
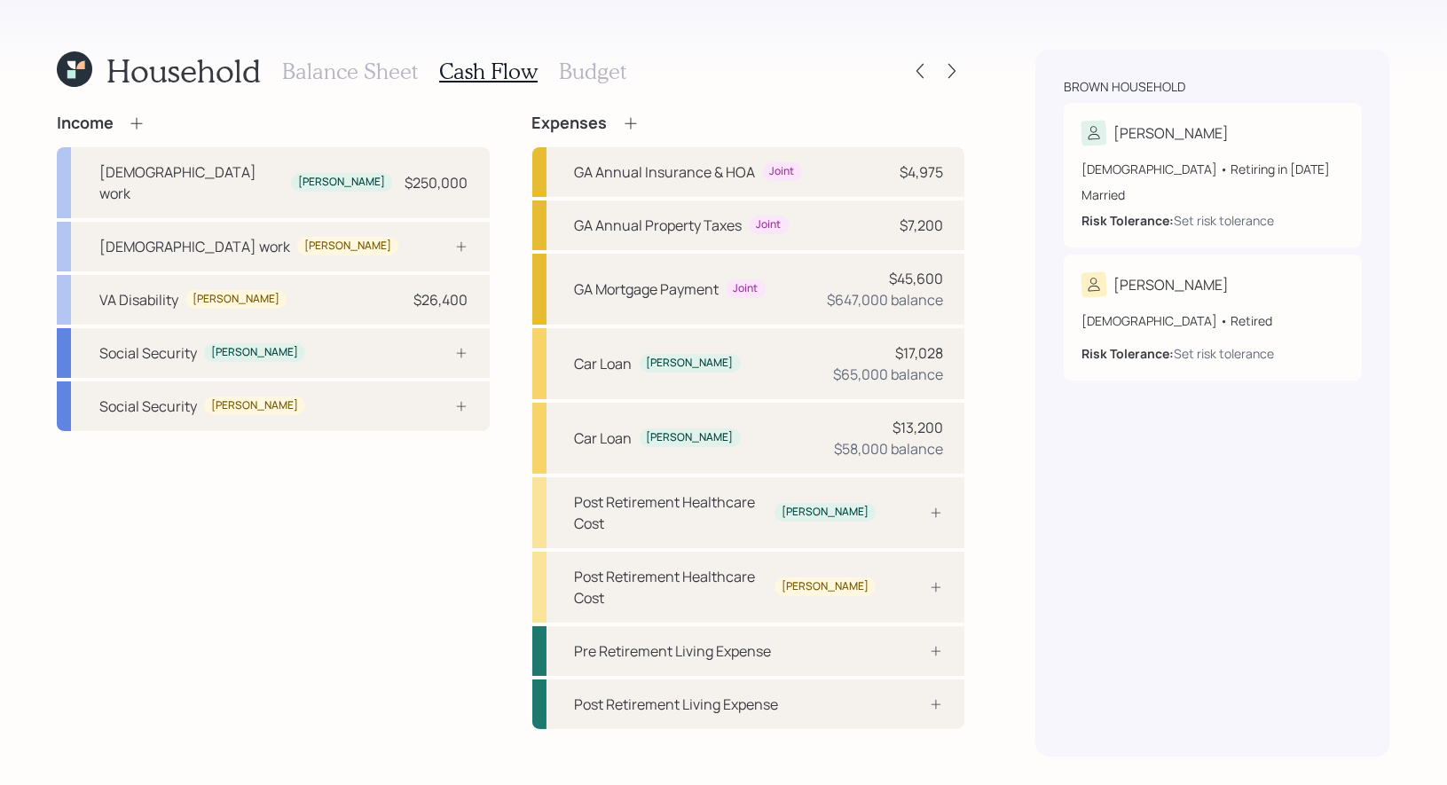
click at [138, 122] on icon at bounding box center [136, 123] width 12 height 12
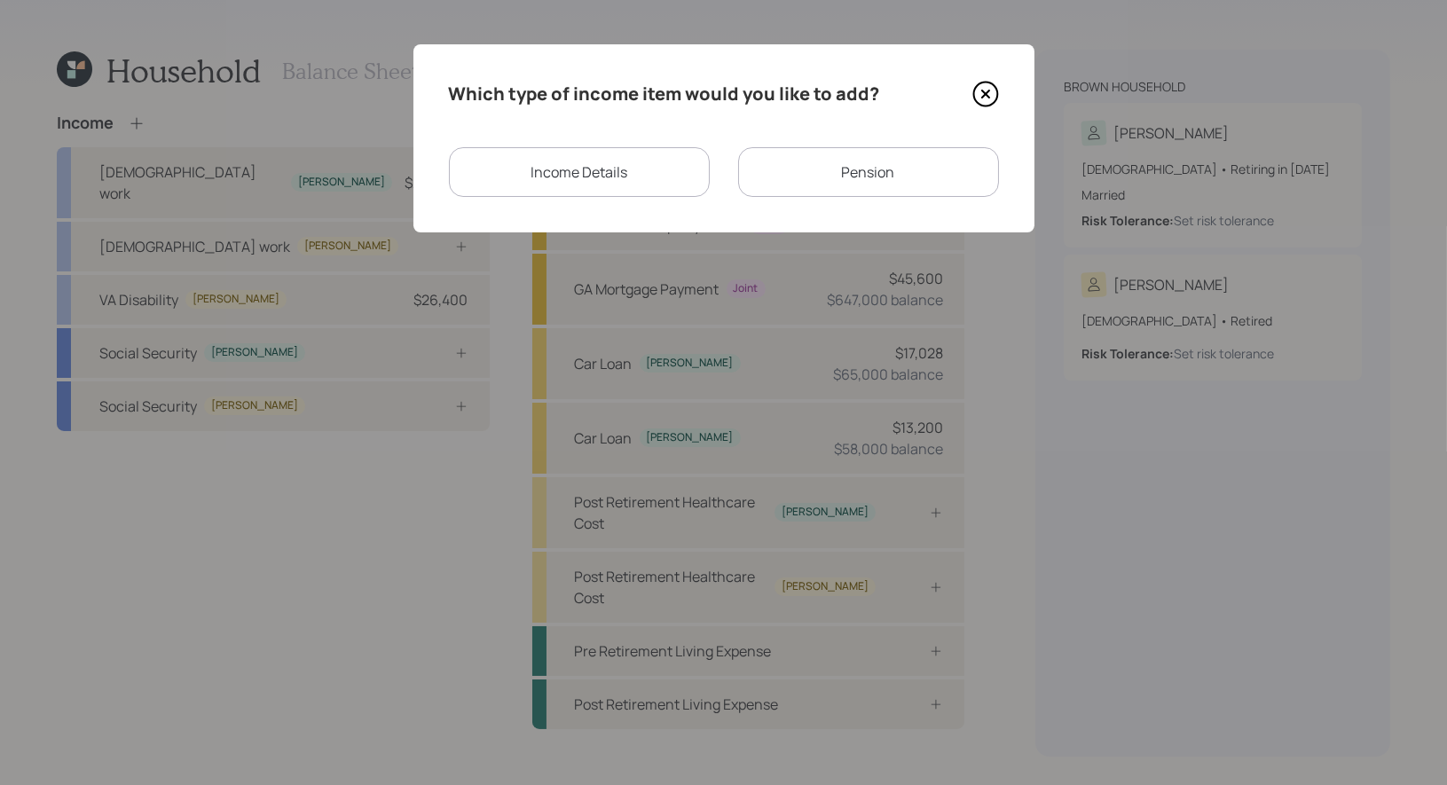
click at [625, 175] on div "Income Details" at bounding box center [579, 172] width 261 height 50
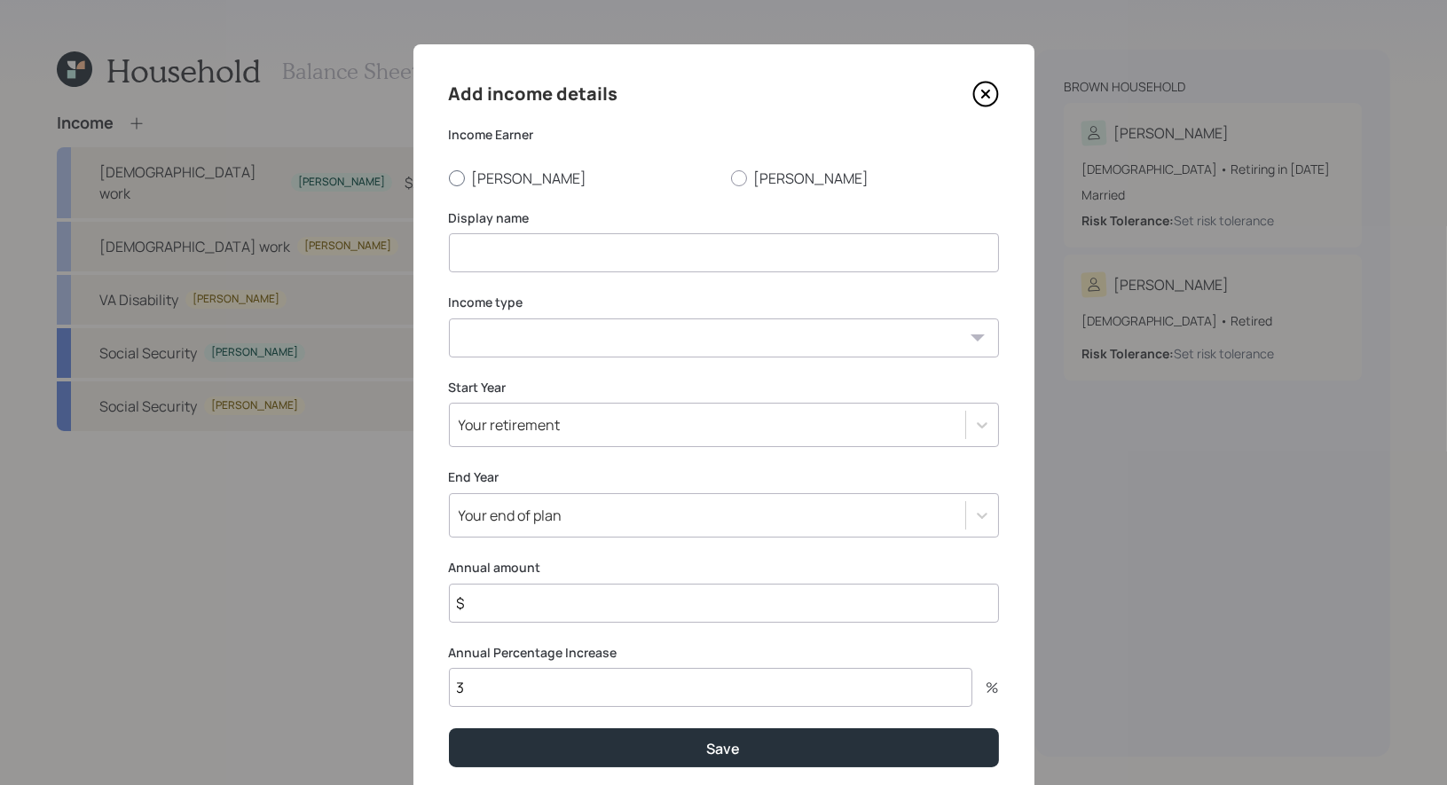
click at [457, 178] on div at bounding box center [457, 178] width 16 height 16
click at [449, 178] on input "[PERSON_NAME]" at bounding box center [448, 177] width 1 height 1
radio input "true"
click at [488, 258] on input at bounding box center [724, 252] width 550 height 39
type input "Military Pay"
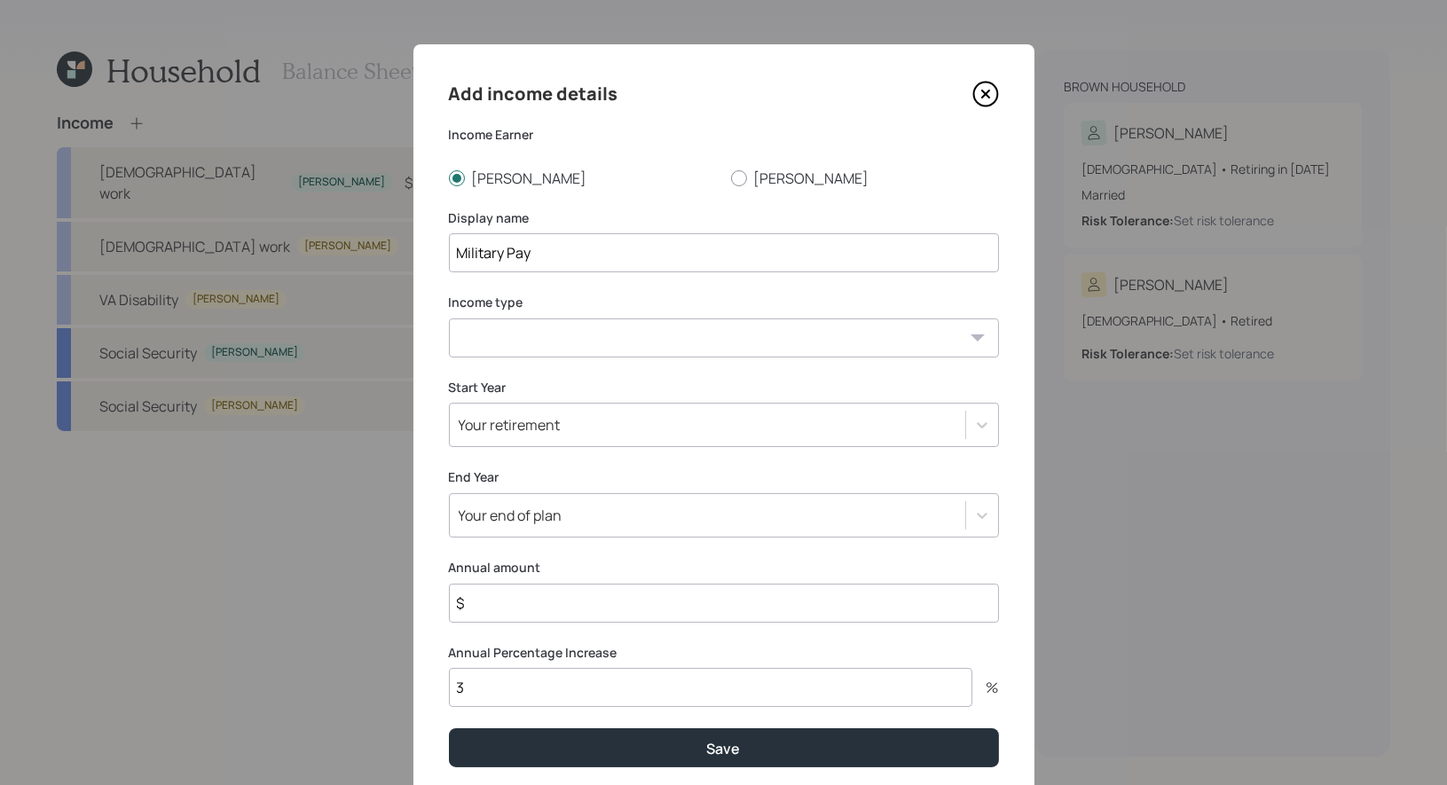
click at [521, 340] on select "[DEMOGRAPHIC_DATA] work [DEMOGRAPHIC_DATA] work Self employment Other" at bounding box center [724, 337] width 550 height 39
select select "part_time"
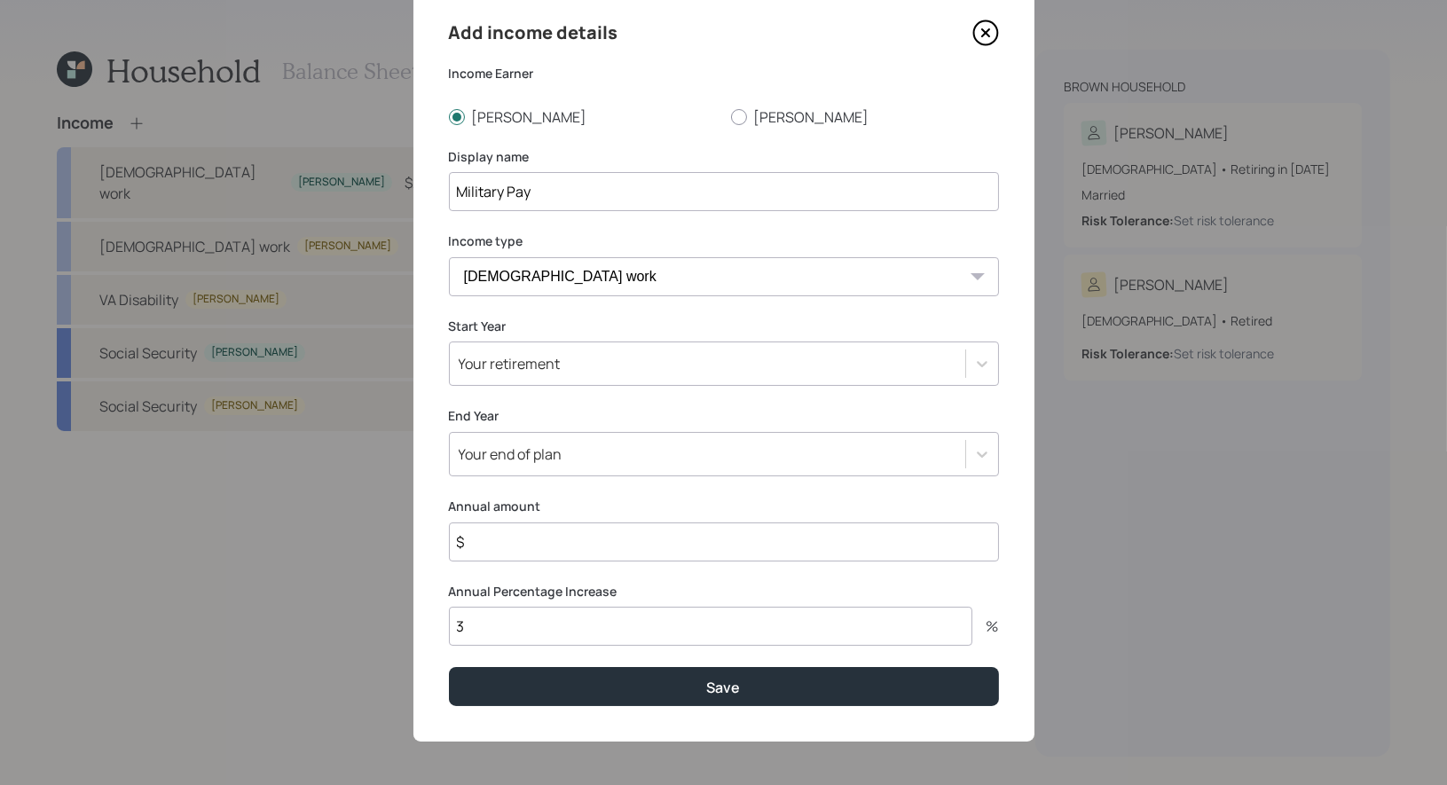
click at [533, 364] on div "Your retirement" at bounding box center [510, 364] width 102 height 20
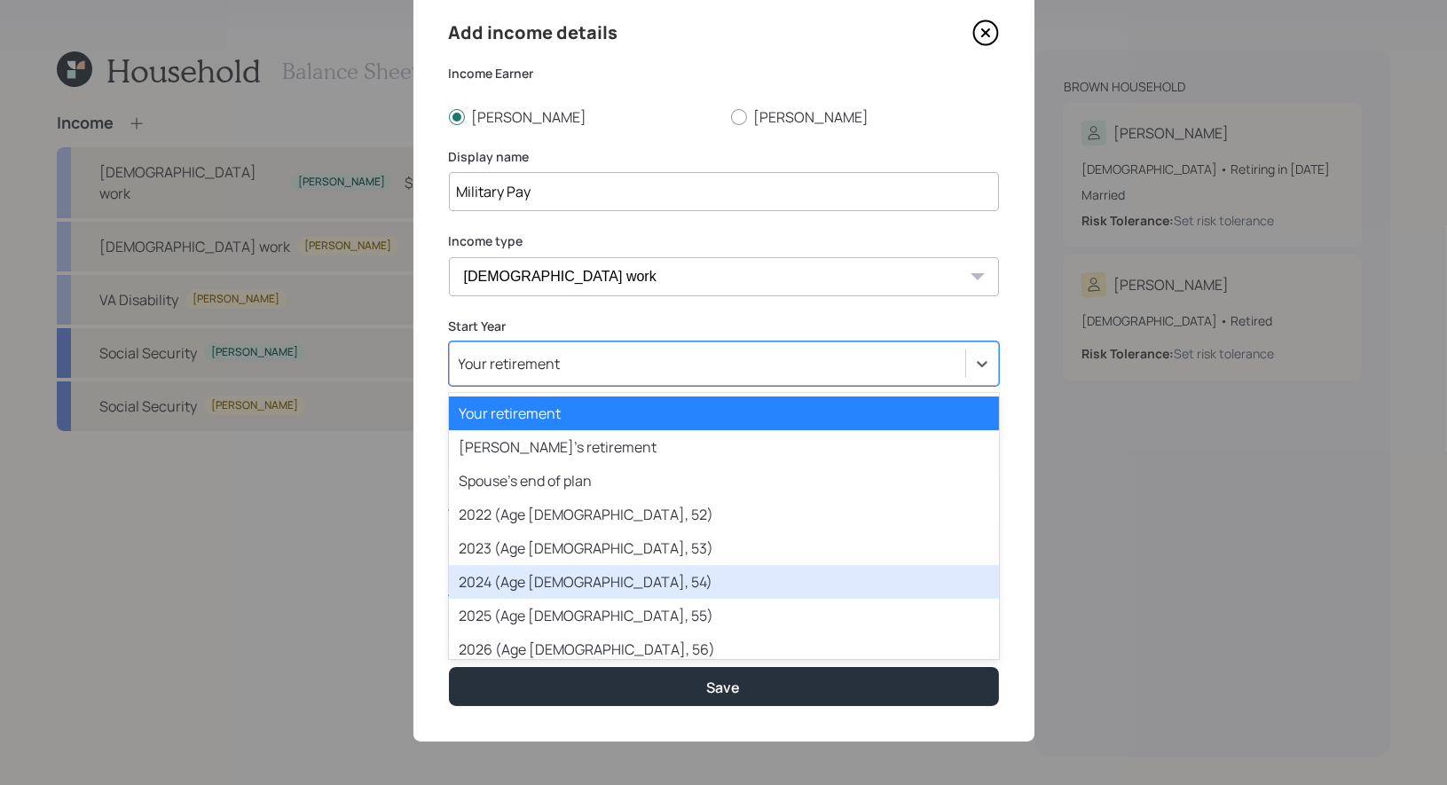
scroll to position [59, 0]
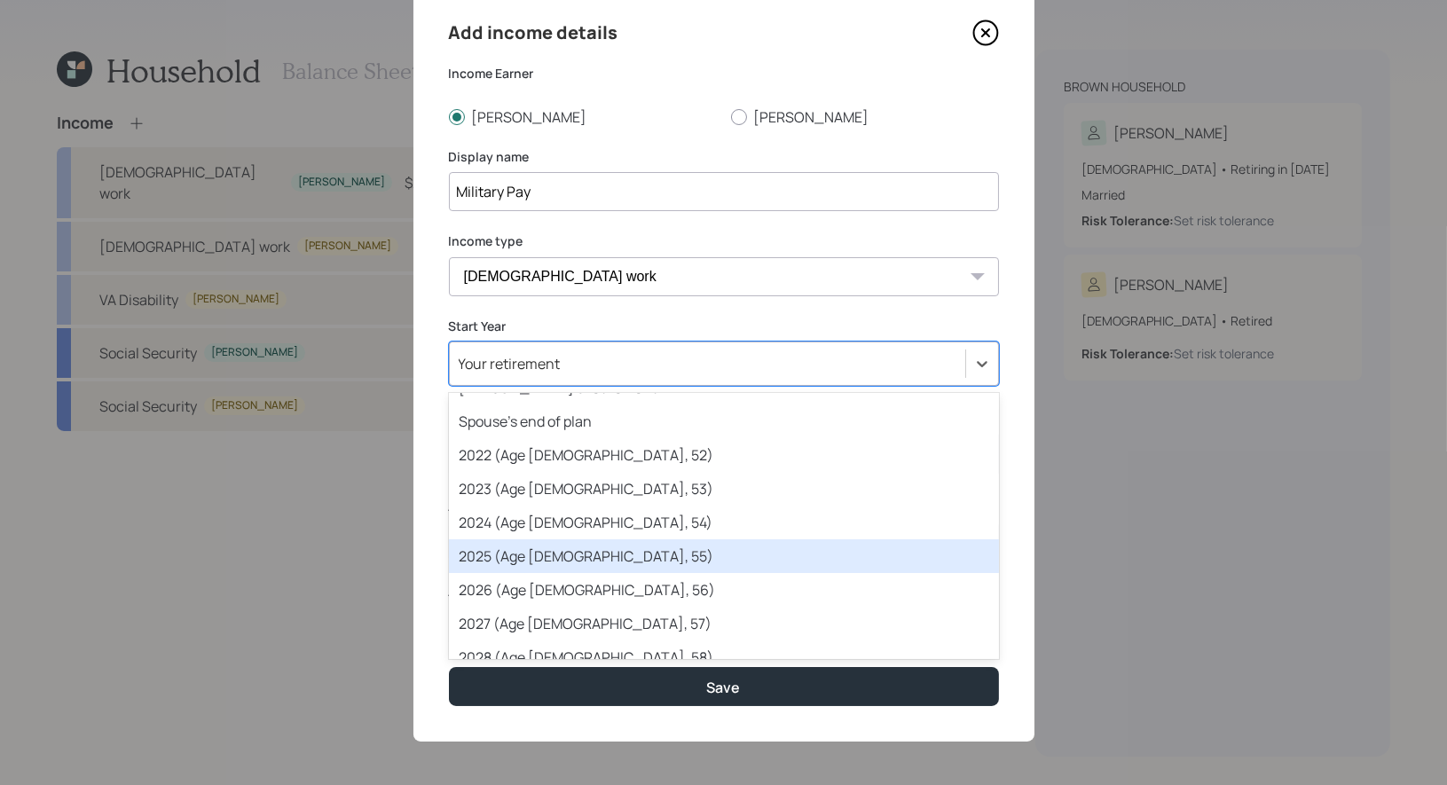
click at [529, 561] on div "2025 (Age [DEMOGRAPHIC_DATA], 55)" at bounding box center [724, 556] width 550 height 34
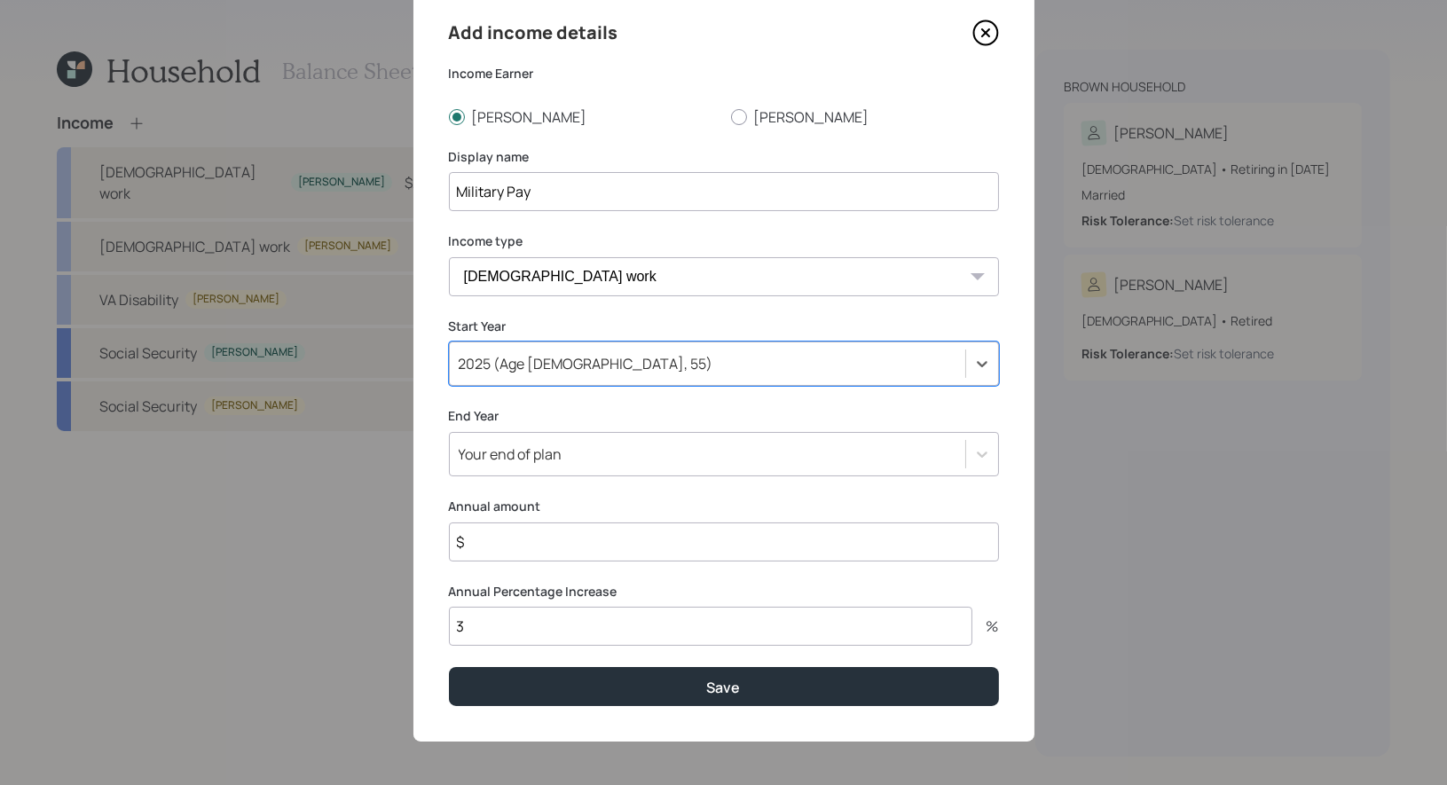
click at [500, 548] on input "$" at bounding box center [724, 542] width 550 height 39
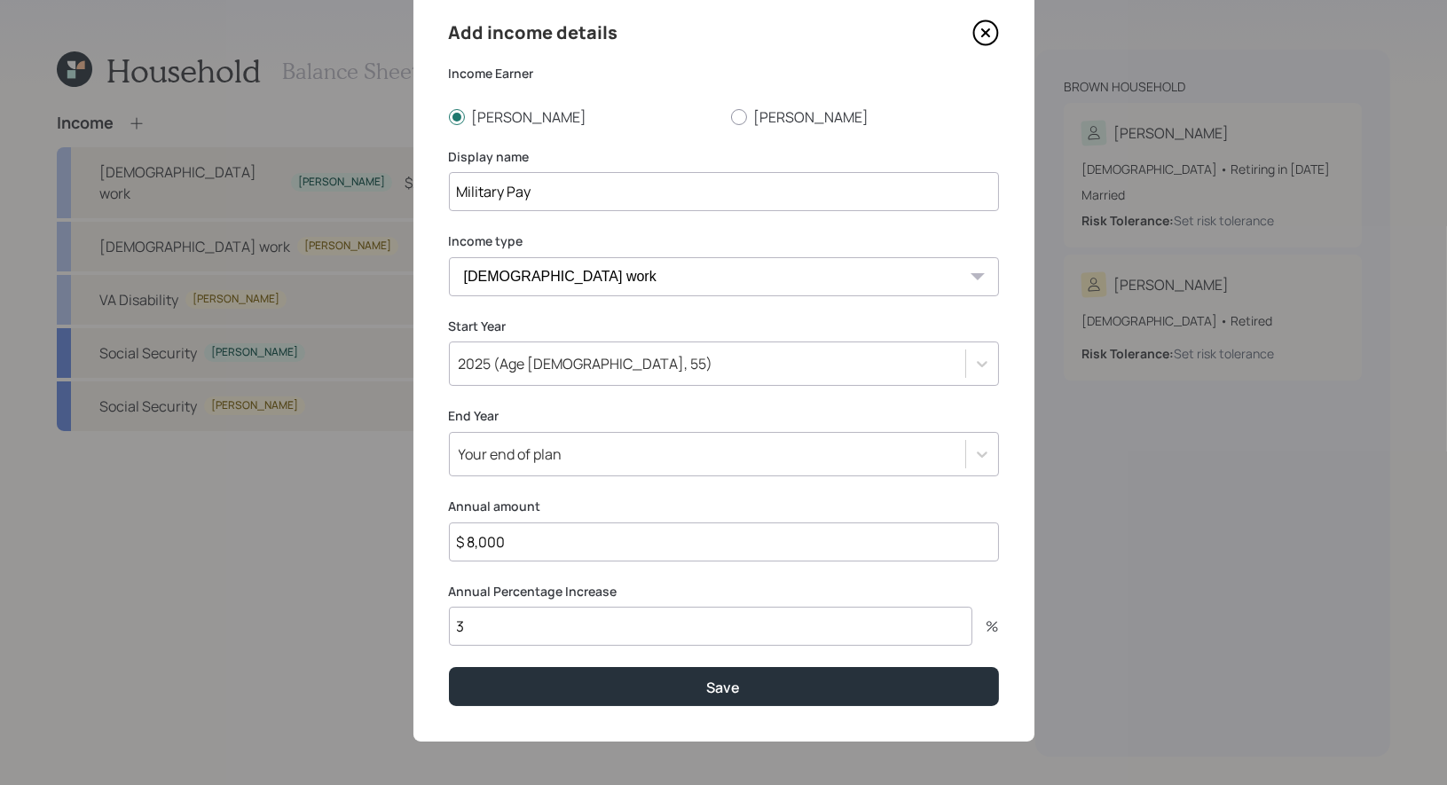
type input "$ 8,000"
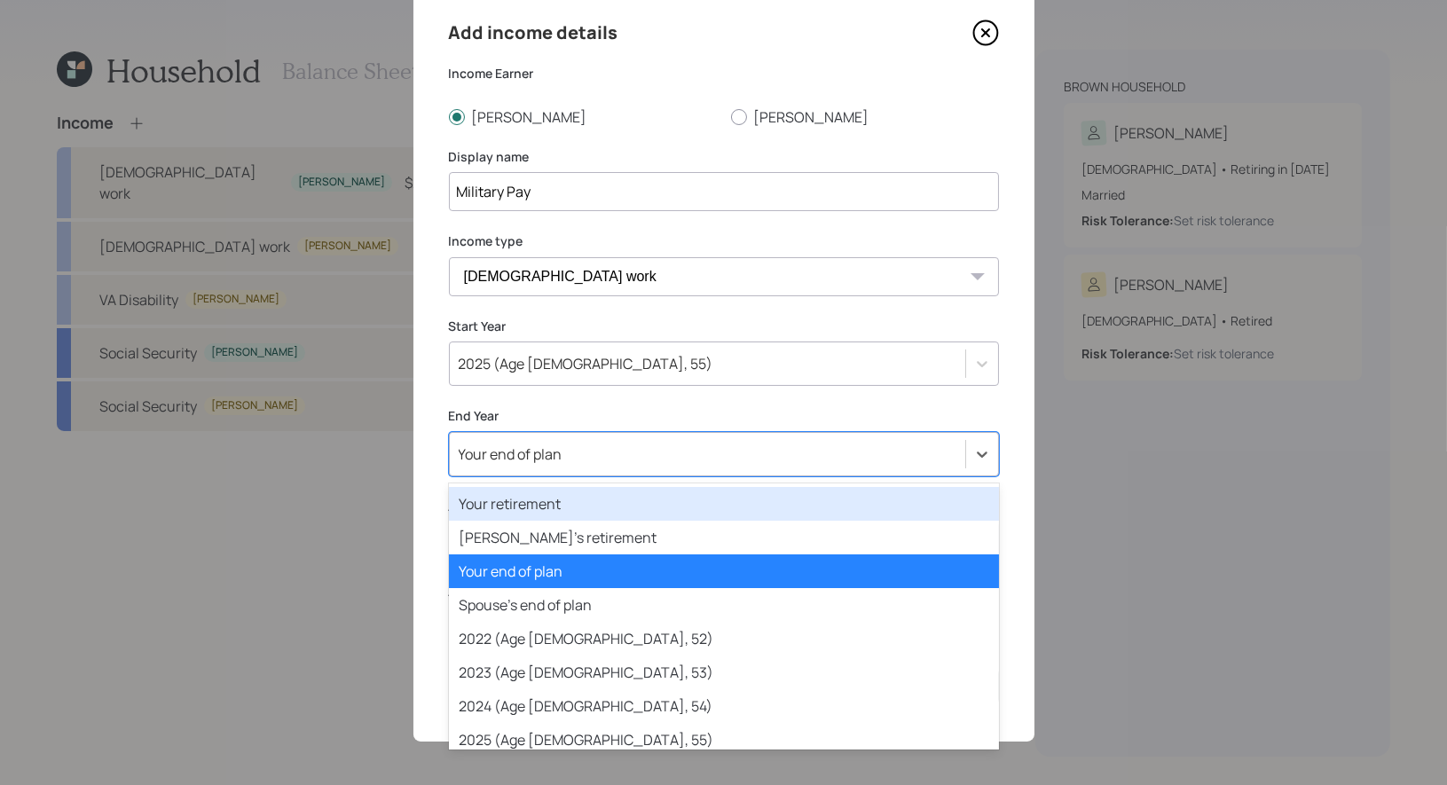
click at [570, 456] on div "Your end of plan" at bounding box center [707, 454] width 515 height 30
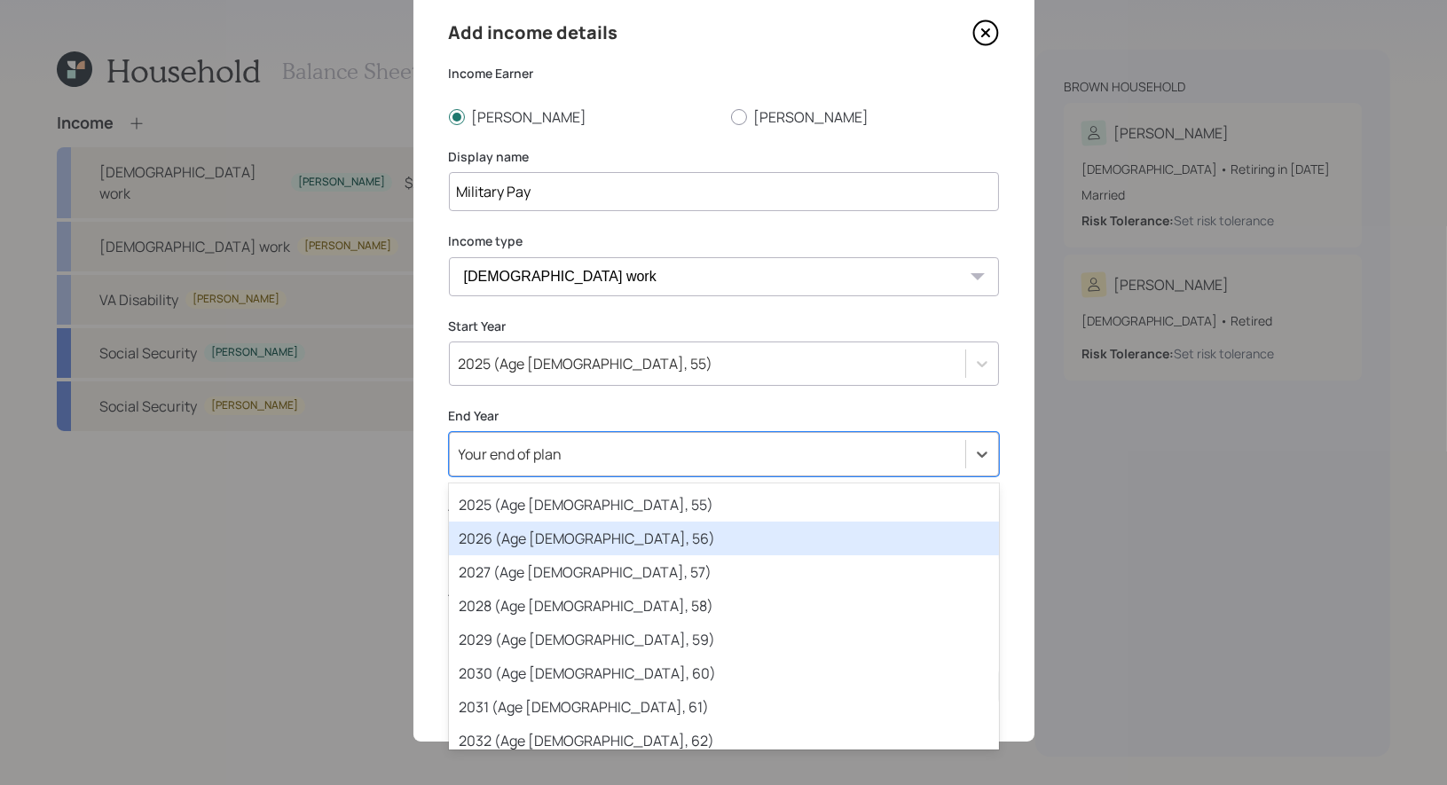
scroll to position [222, 0]
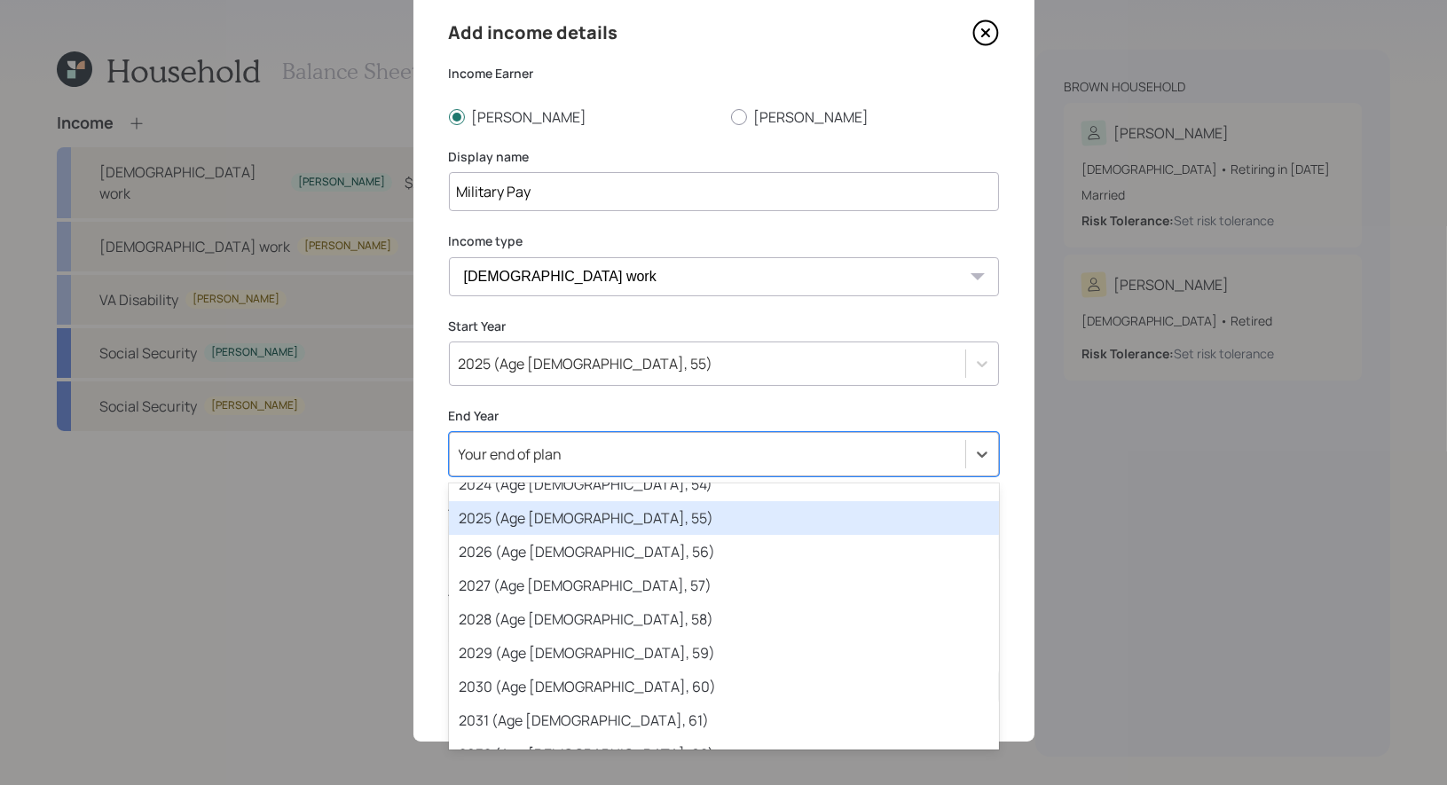
click at [550, 520] on div "2025 (Age [DEMOGRAPHIC_DATA], 55)" at bounding box center [724, 518] width 550 height 34
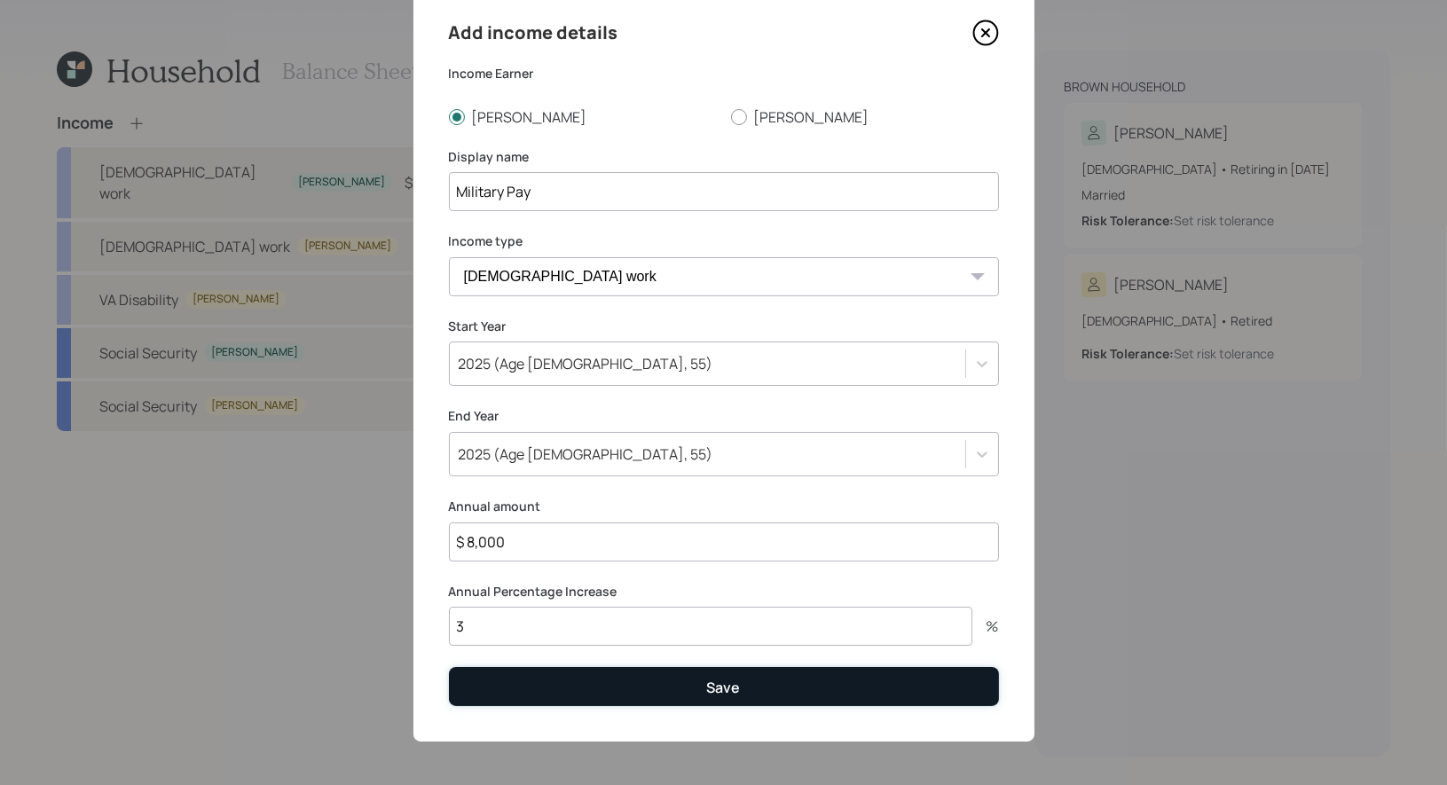
click at [583, 685] on button "Save" at bounding box center [724, 686] width 550 height 38
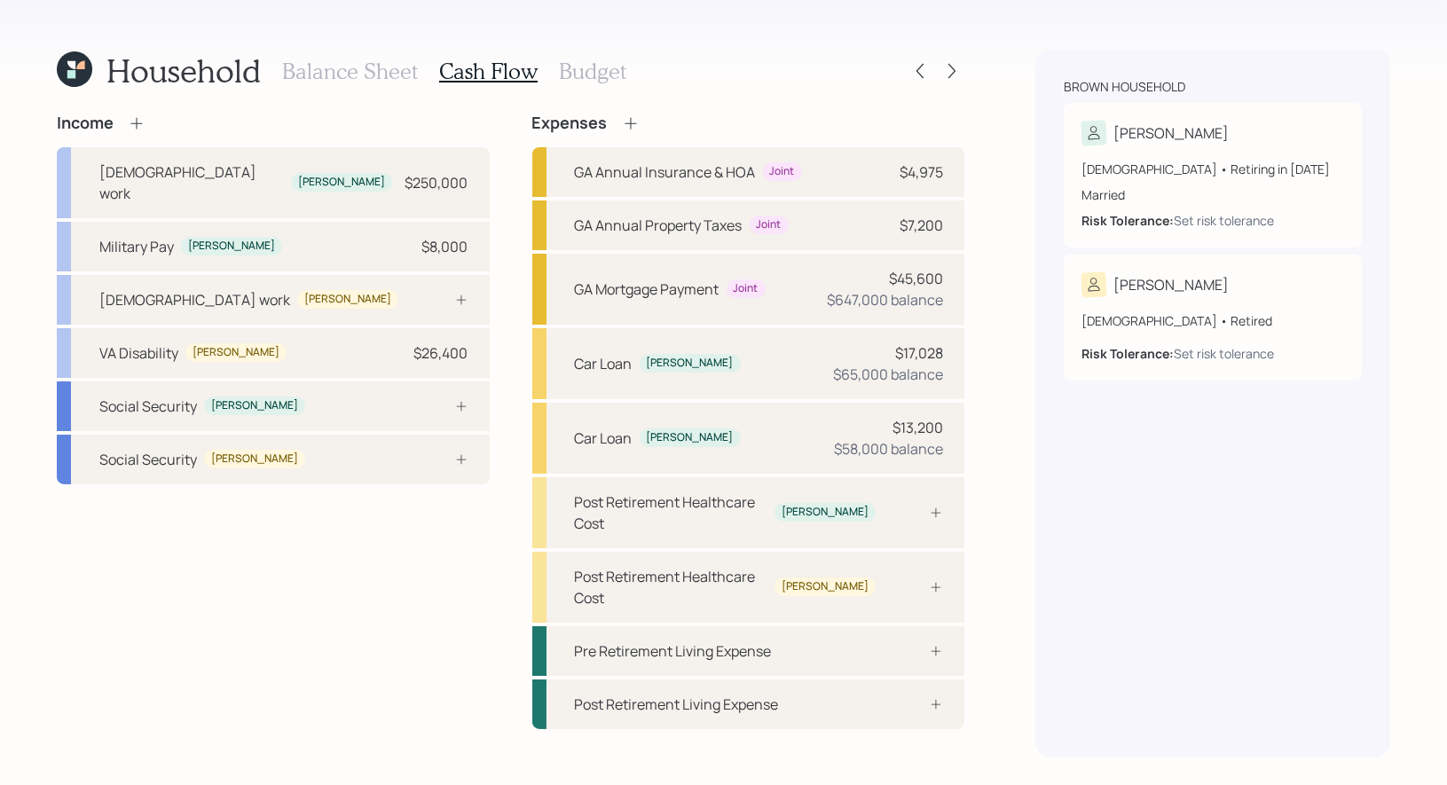
click at [137, 122] on icon at bounding box center [136, 123] width 12 height 12
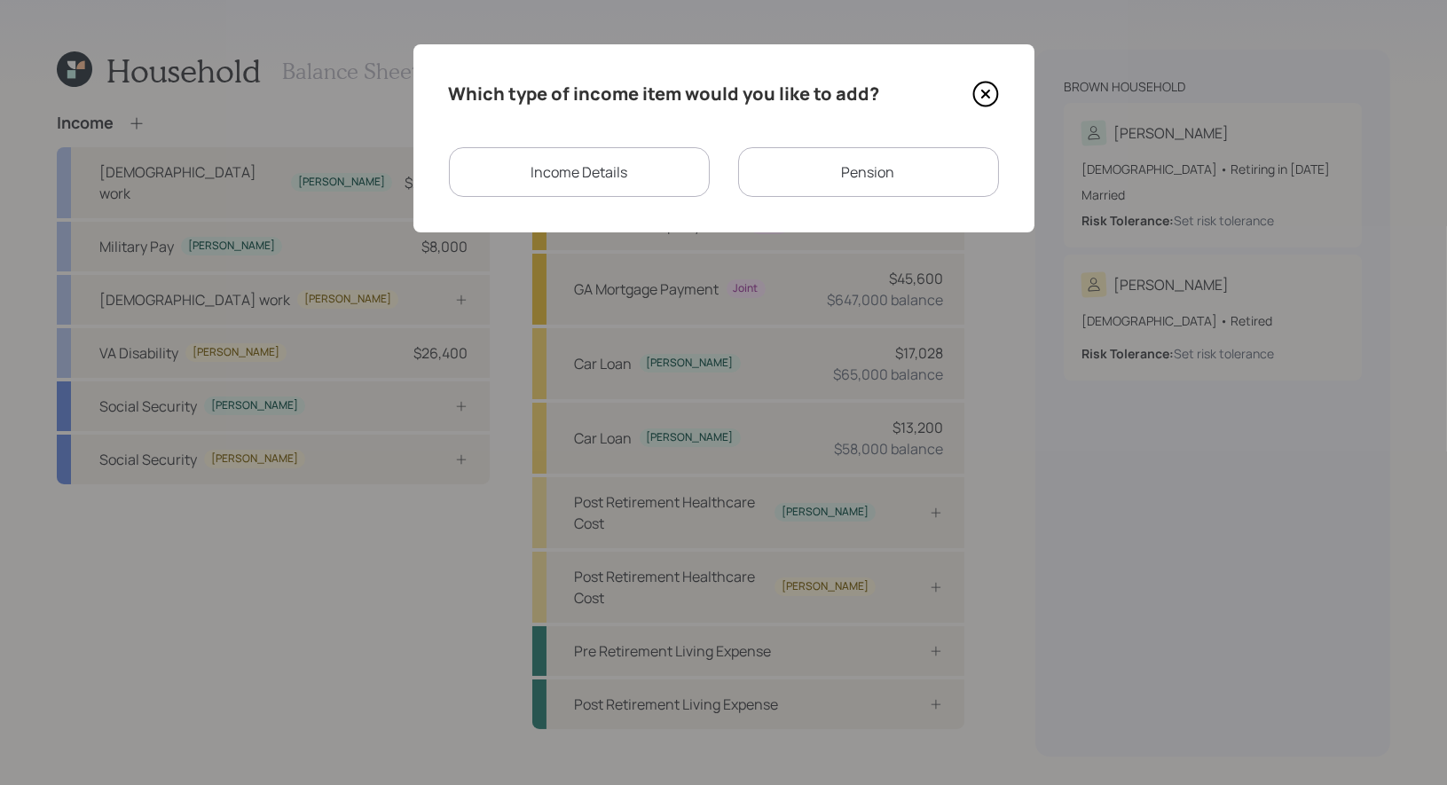
click at [830, 170] on div "Pension" at bounding box center [868, 172] width 261 height 50
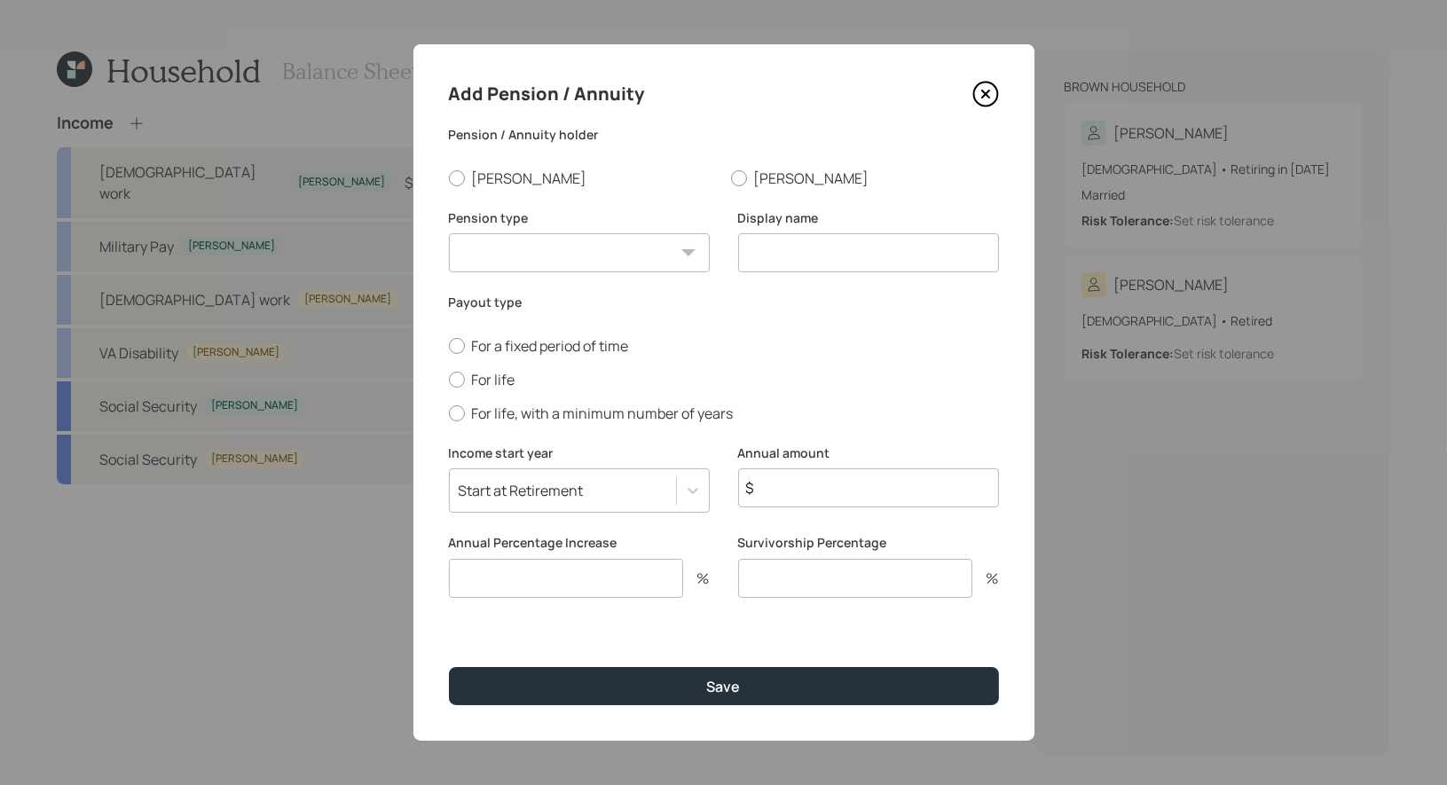
click at [626, 257] on select "Pension Annuity" at bounding box center [579, 252] width 261 height 39
select select "pension"
click at [807, 249] on input at bounding box center [868, 252] width 261 height 39
type input "Pension"
click at [459, 176] on div at bounding box center [457, 178] width 16 height 16
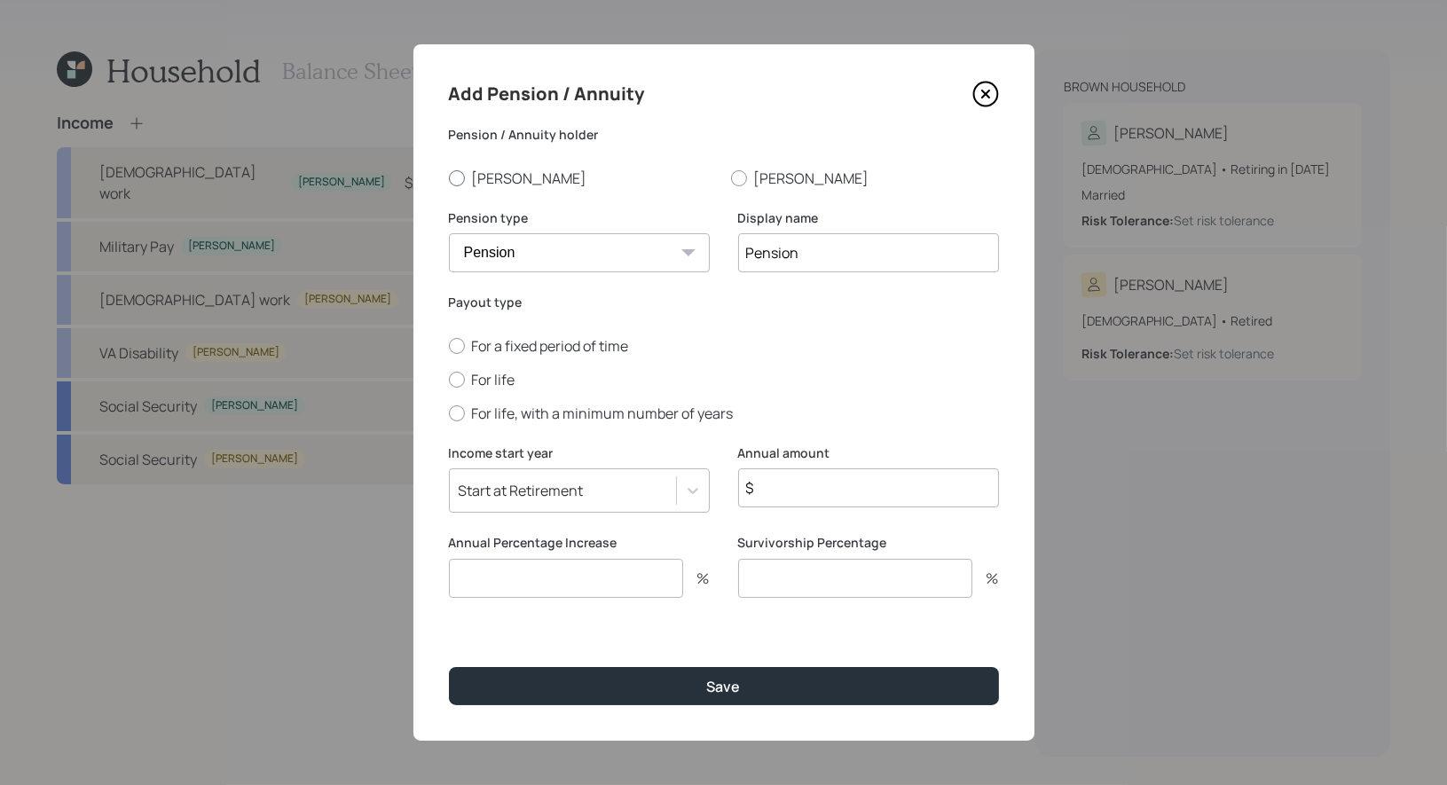
click at [449, 177] on input "[PERSON_NAME]" at bounding box center [448, 177] width 1 height 1
radio input "true"
click at [456, 378] on div at bounding box center [457, 380] width 16 height 16
click at [449, 379] on input "For life" at bounding box center [448, 379] width 1 height 1
radio input "true"
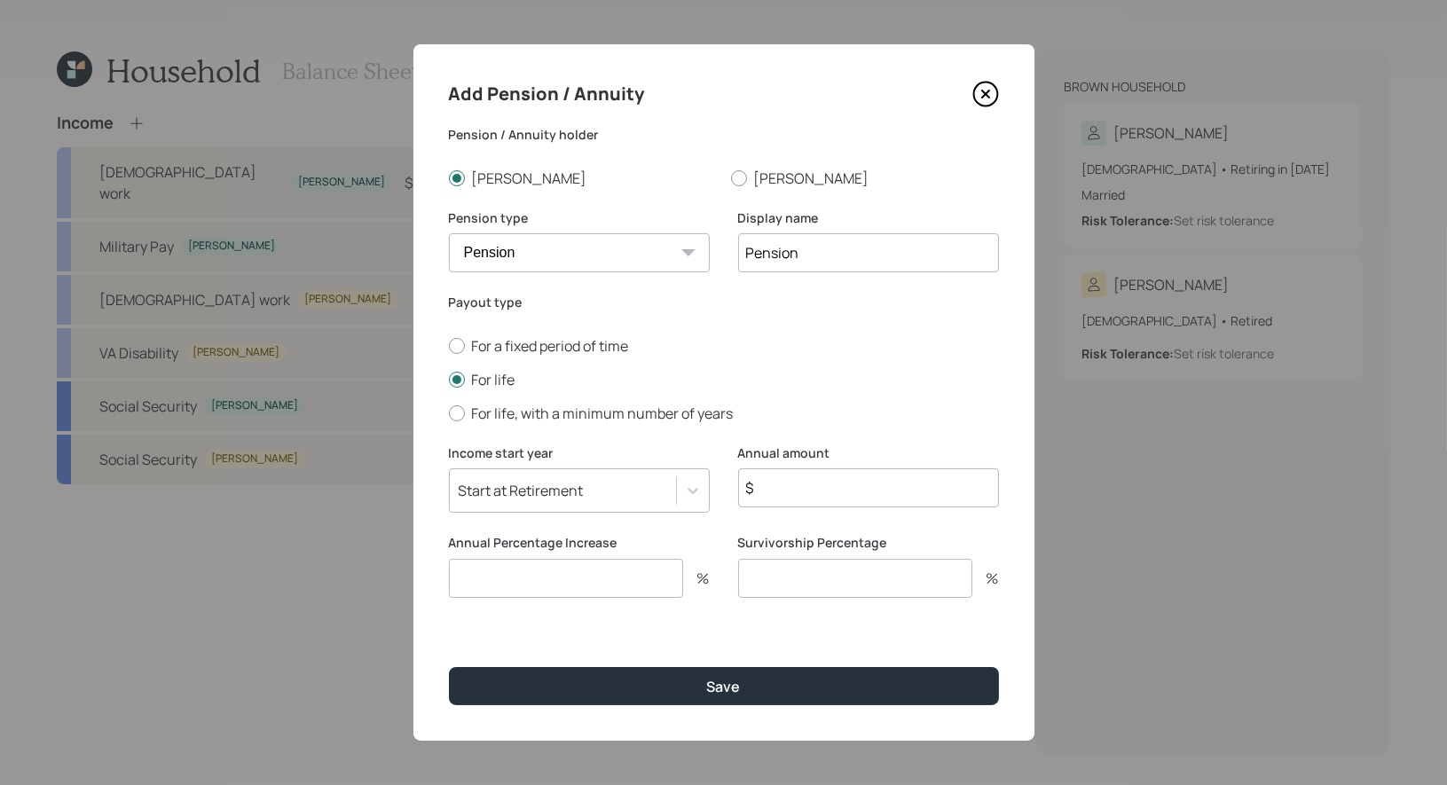
click at [546, 494] on div "Start at Retirement" at bounding box center [521, 491] width 125 height 20
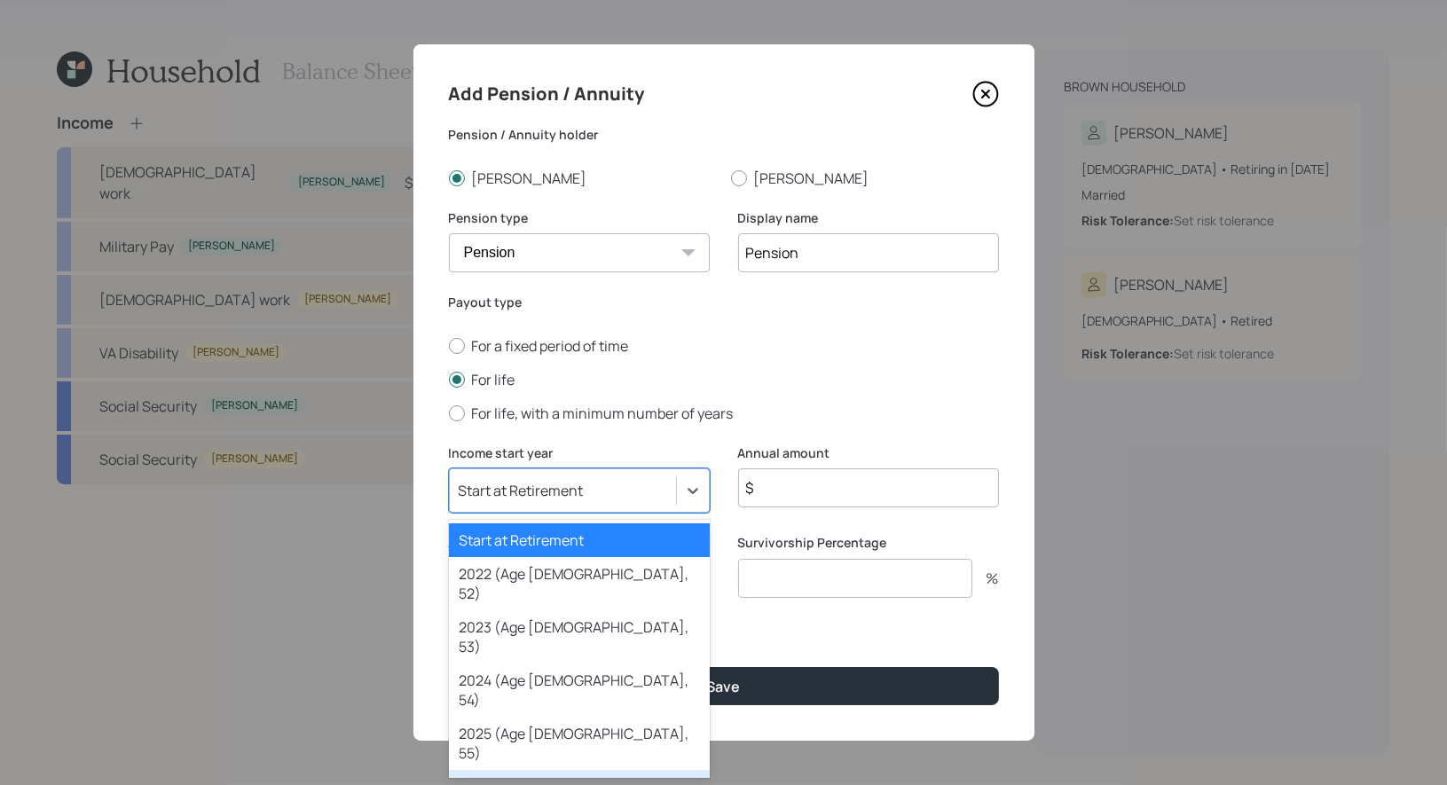
click at [530, 770] on div "2026 (Age [DEMOGRAPHIC_DATA], 56)" at bounding box center [579, 796] width 261 height 53
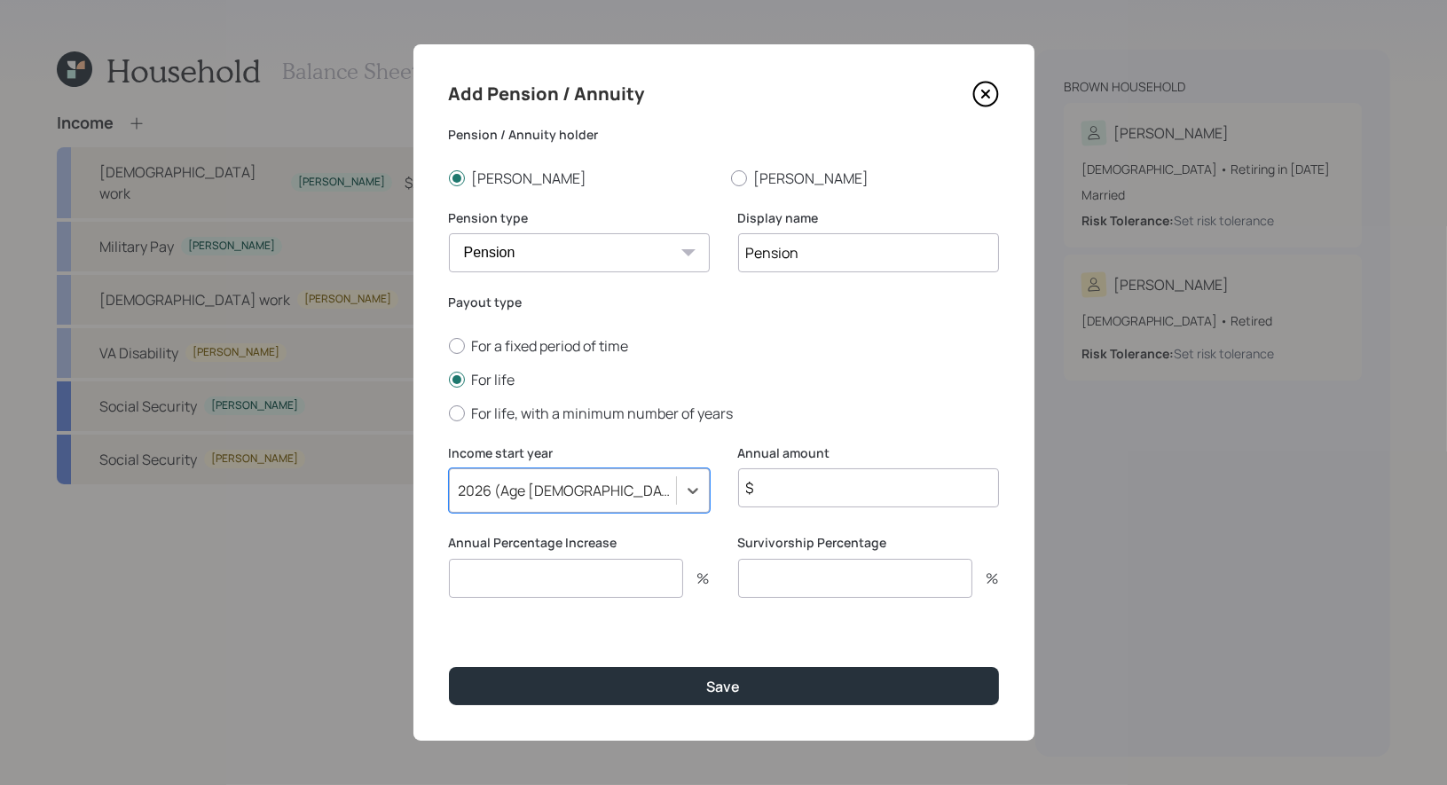
click at [772, 495] on input "$" at bounding box center [868, 487] width 261 height 39
type input "$ 120,000"
click at [619, 575] on input "number" at bounding box center [566, 578] width 234 height 39
type input "0"
click at [808, 578] on input "number" at bounding box center [855, 578] width 234 height 39
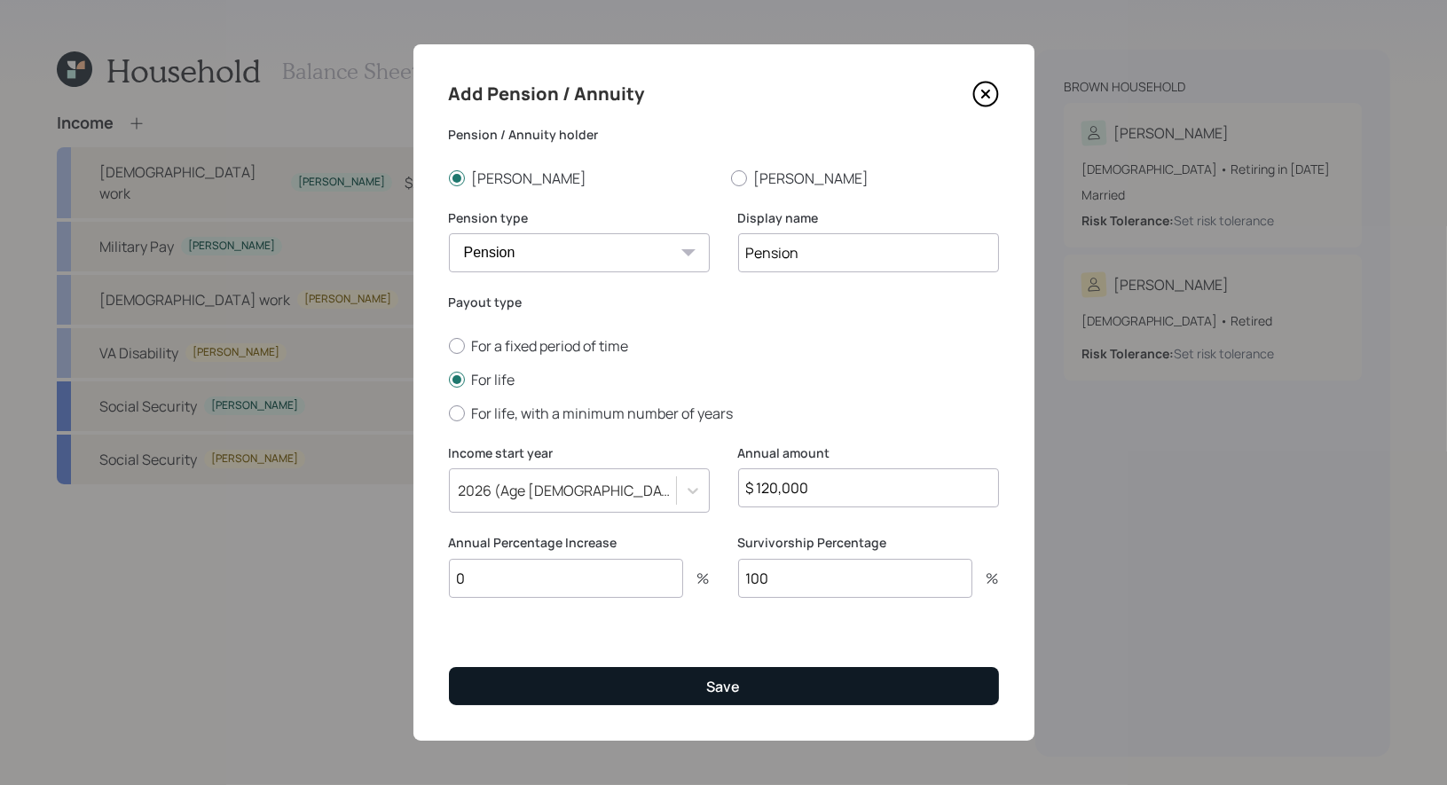
type input "100"
click at [652, 684] on button "Save" at bounding box center [724, 686] width 550 height 38
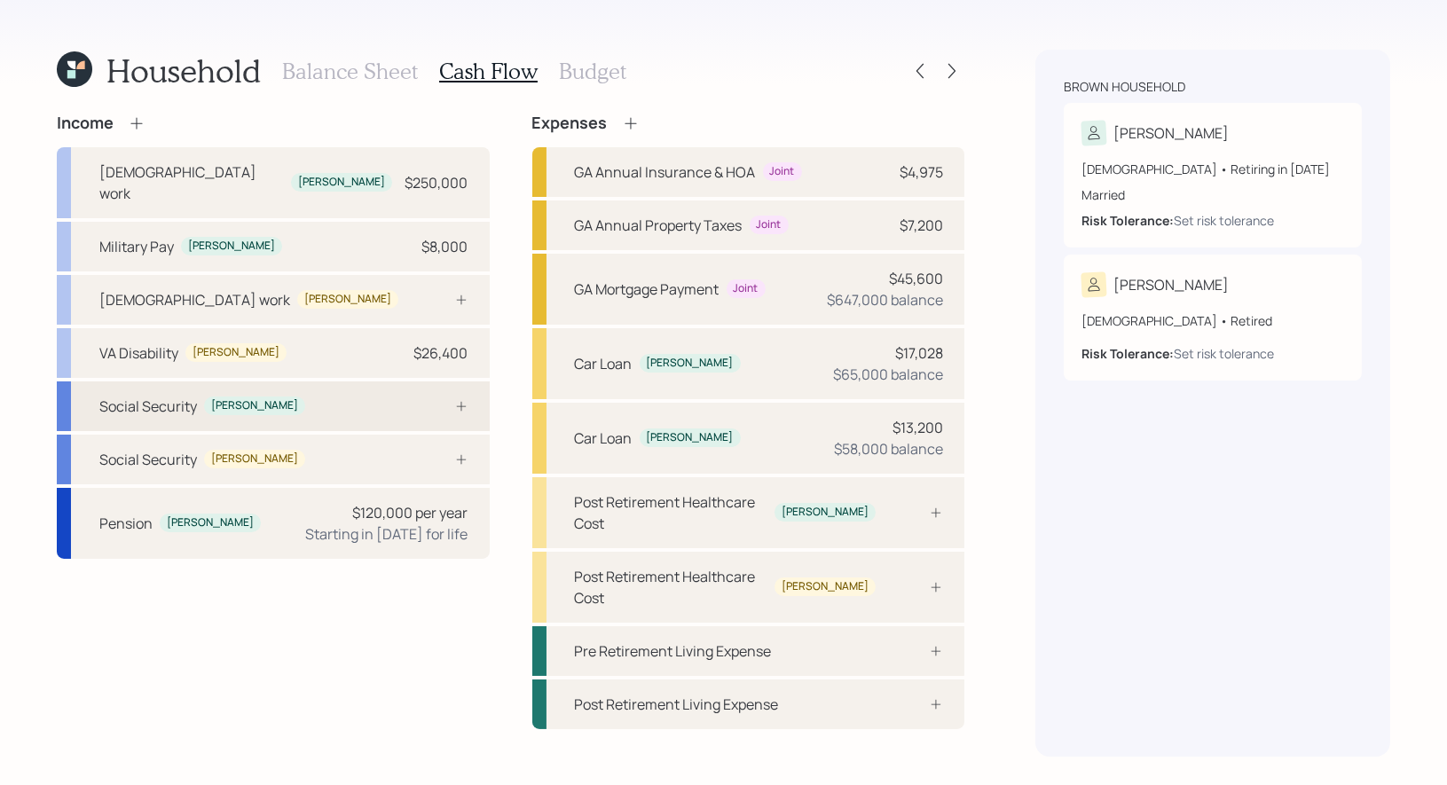
click at [299, 381] on div "Social Security [PERSON_NAME]" at bounding box center [273, 406] width 433 height 50
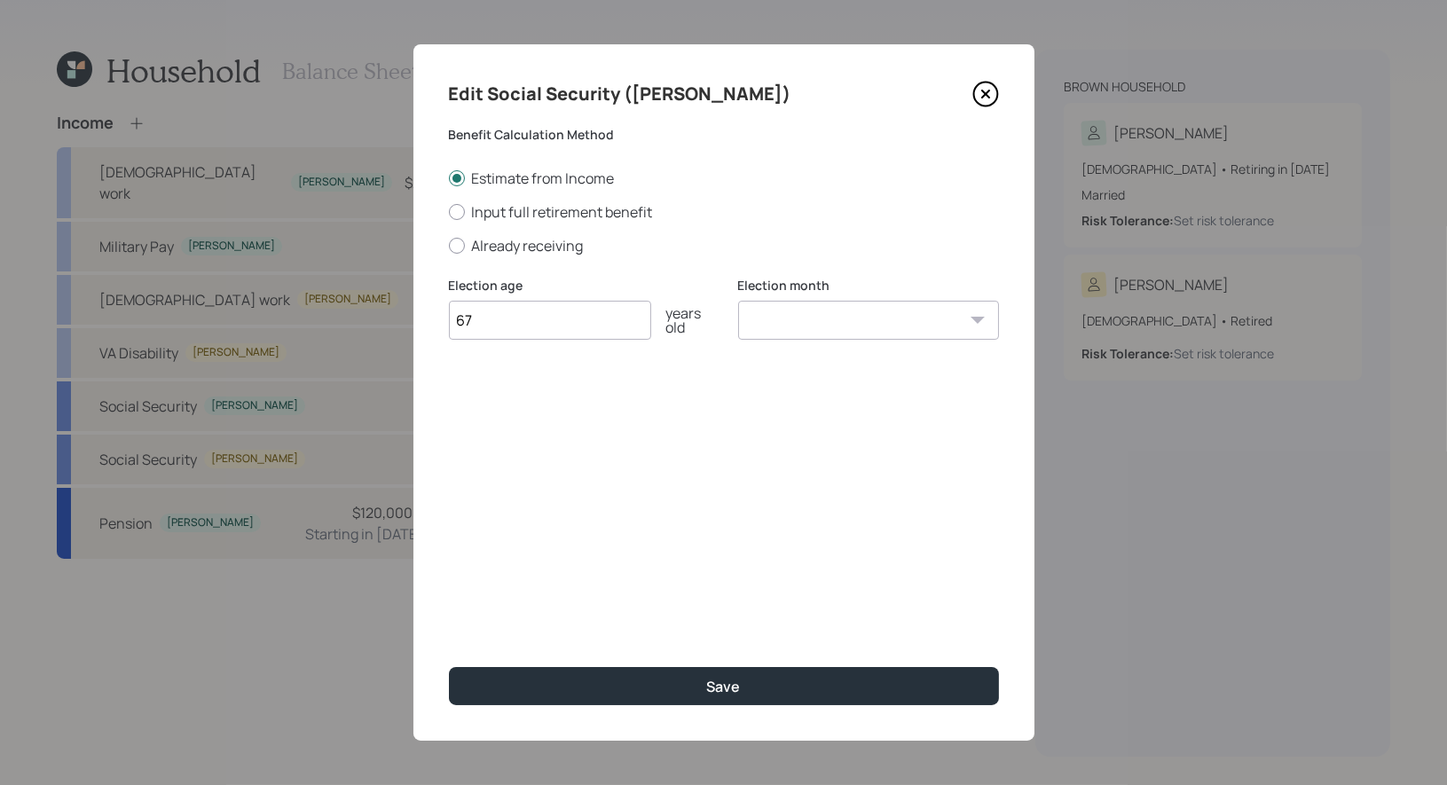
type input "67"
click at [820, 314] on select "January February March April May June July August September October November De…" at bounding box center [868, 320] width 261 height 39
select select "4"
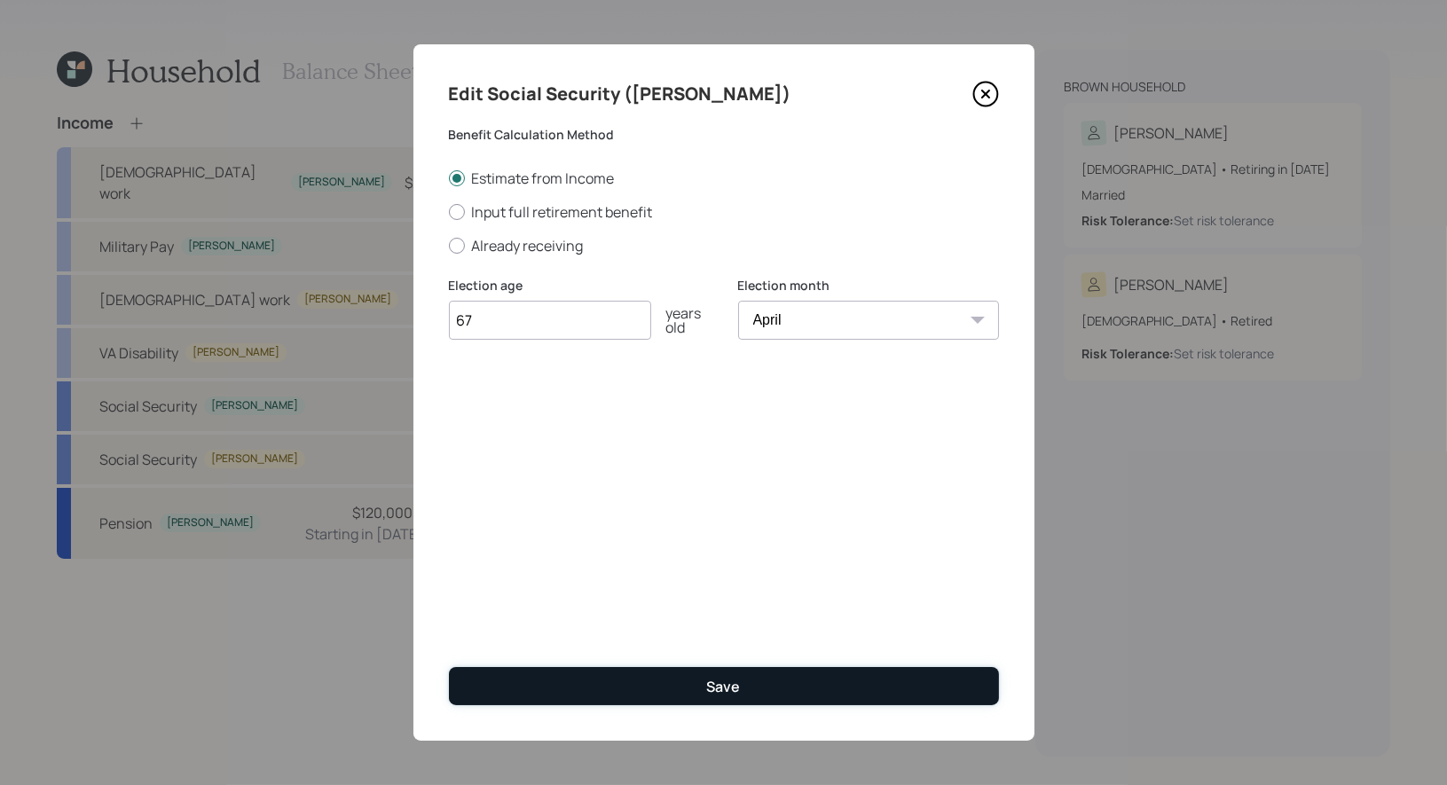
click at [651, 681] on button "Save" at bounding box center [724, 686] width 550 height 38
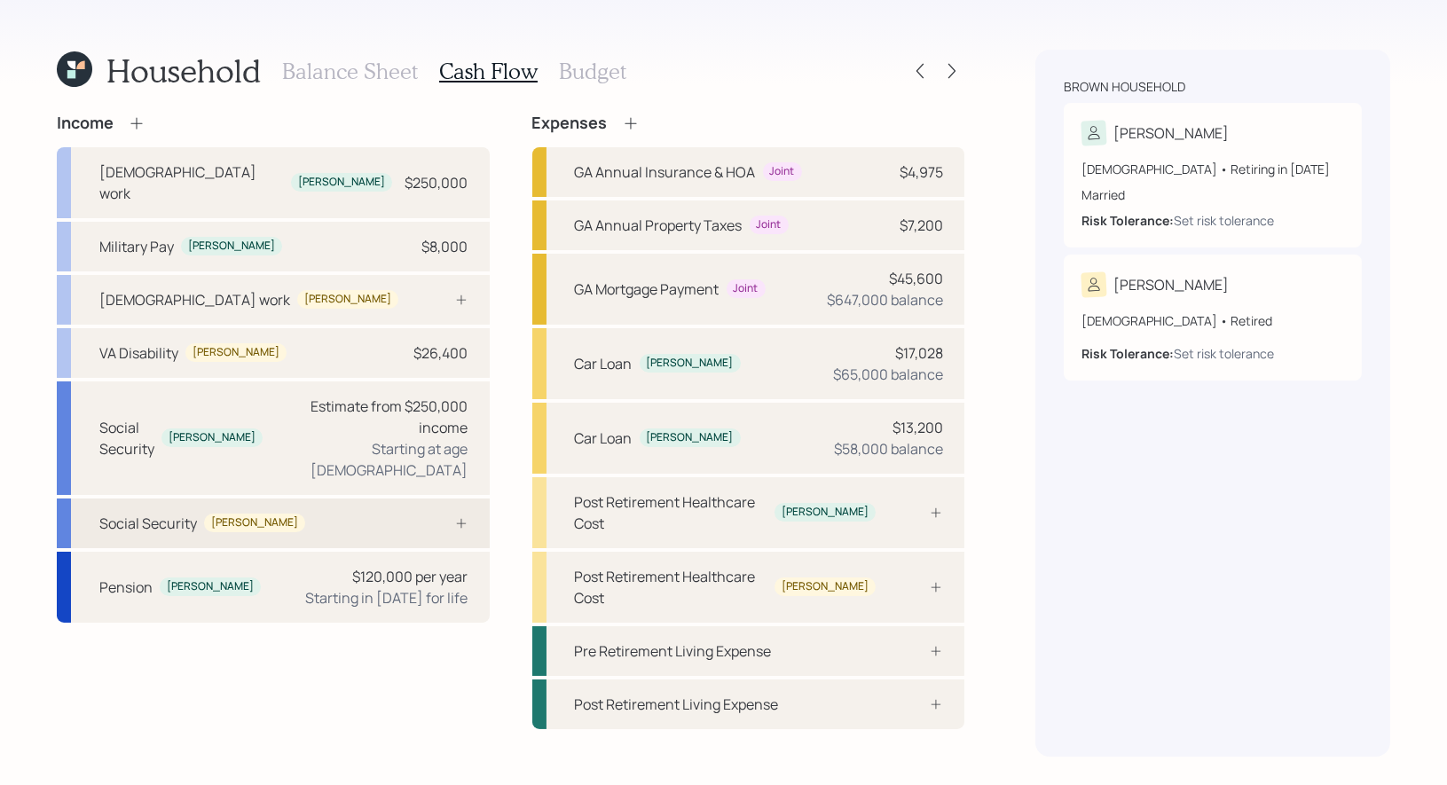
click at [312, 499] on div "Social Security [PERSON_NAME]" at bounding box center [273, 524] width 433 height 50
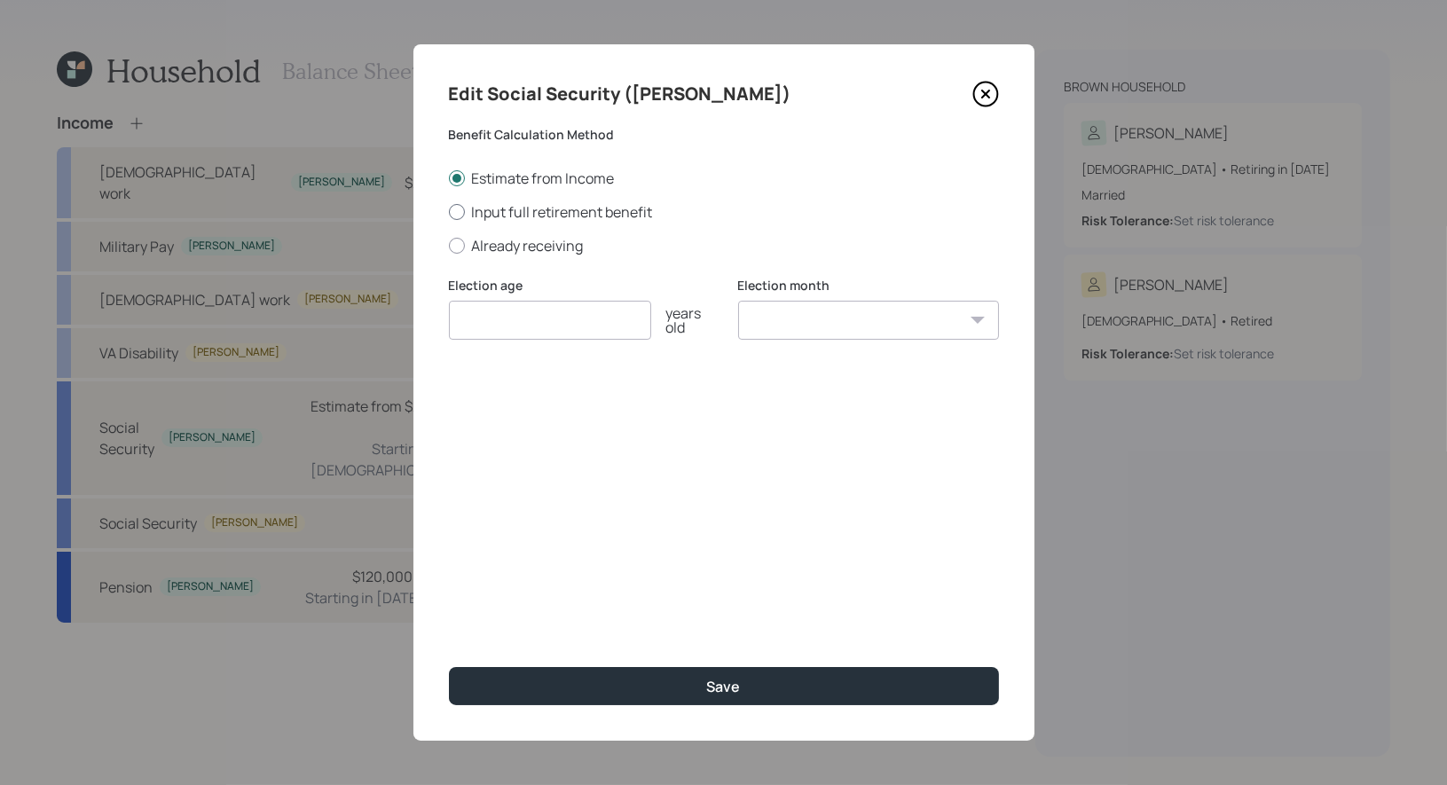
click at [458, 211] on div at bounding box center [457, 212] width 16 height 16
click at [449, 211] on input "Input full retirement benefit" at bounding box center [448, 211] width 1 height 1
radio input "true"
click at [494, 326] on input "number" at bounding box center [550, 320] width 202 height 39
type input "67"
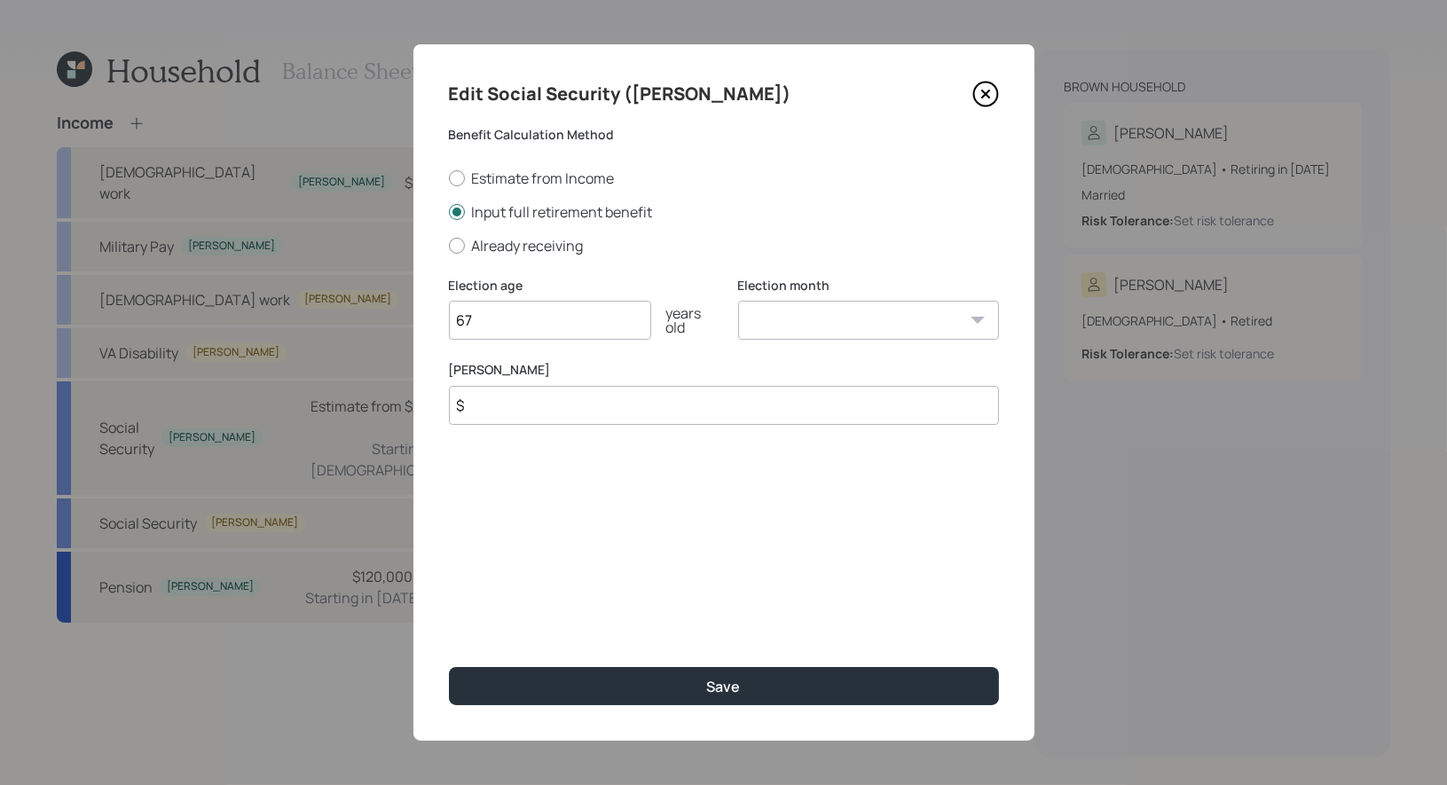
click at [822, 319] on select "January February March April May June July August September October November De…" at bounding box center [868, 320] width 261 height 39
select select "1"
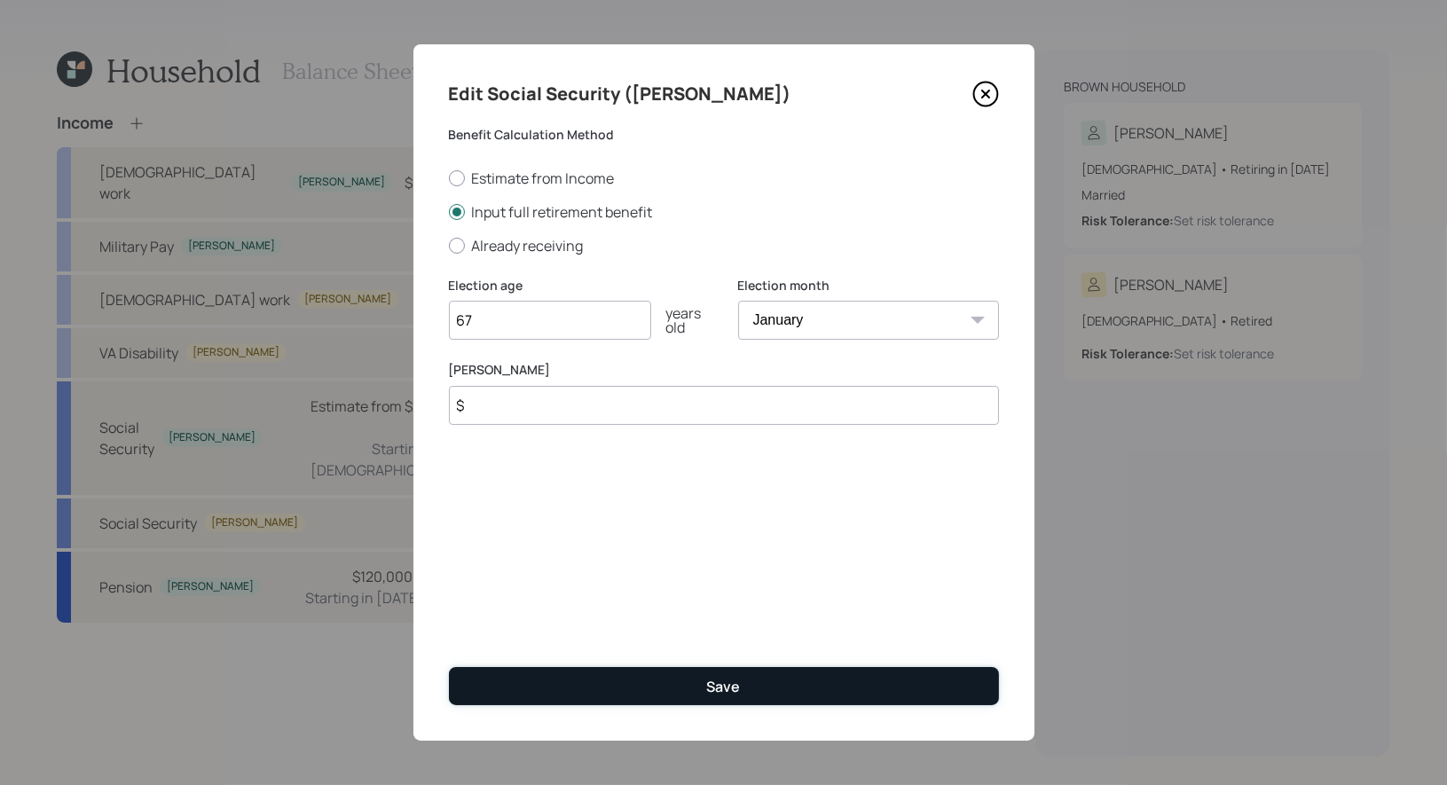
click at [627, 683] on button "Save" at bounding box center [724, 686] width 550 height 38
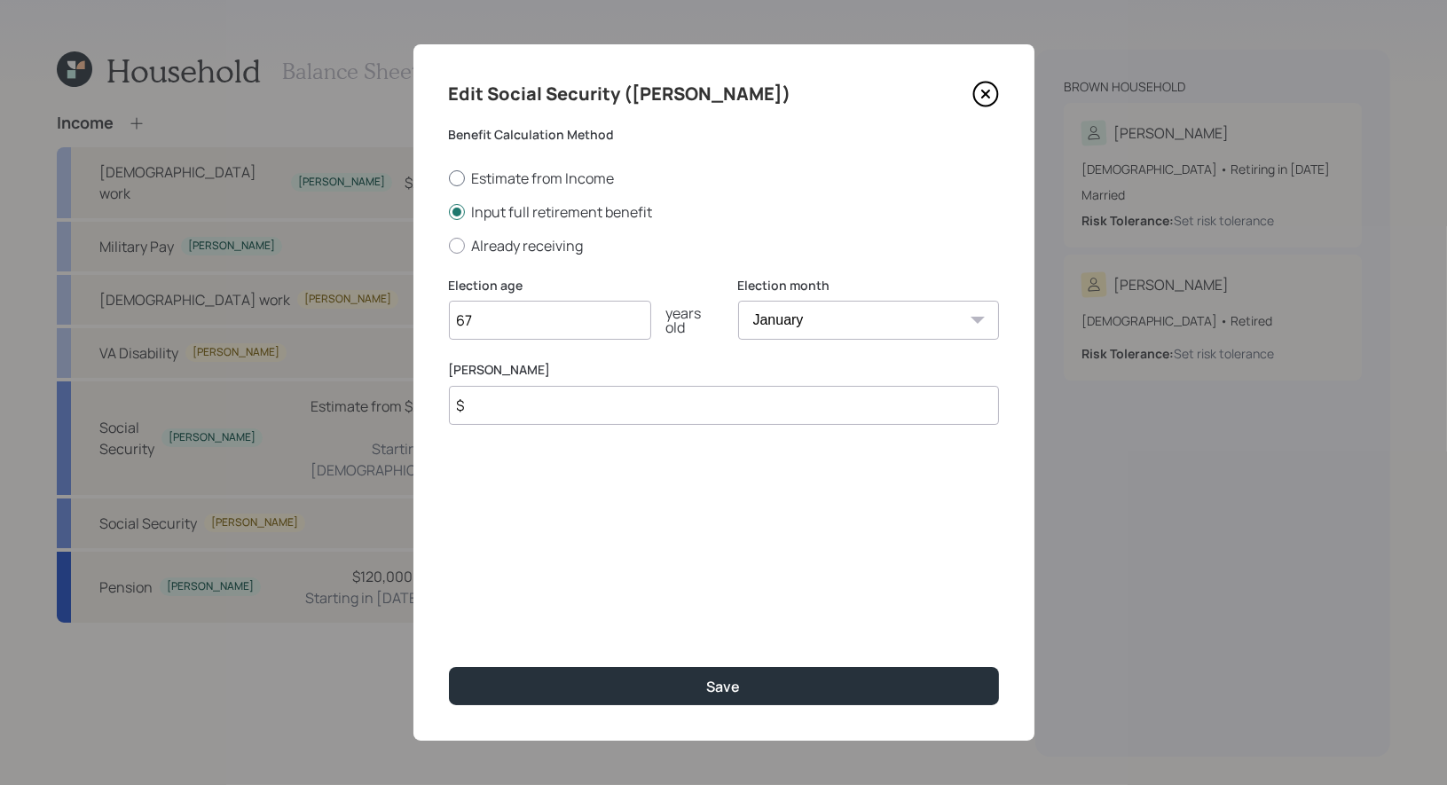
click at [460, 173] on div at bounding box center [457, 178] width 16 height 16
click at [449, 177] on input "Estimate from Income" at bounding box center [448, 177] width 1 height 1
radio input "true"
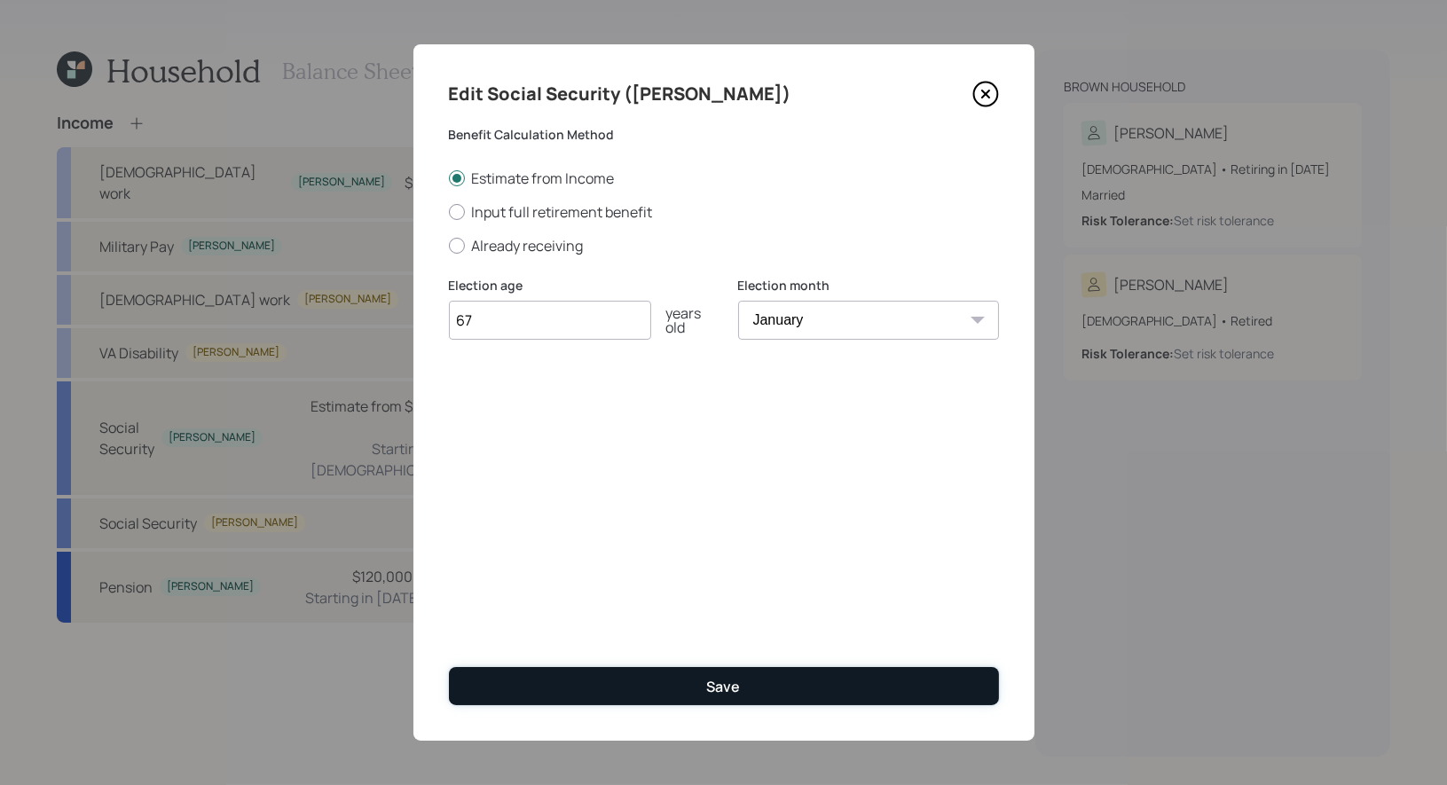
click at [648, 684] on button "Save" at bounding box center [724, 686] width 550 height 38
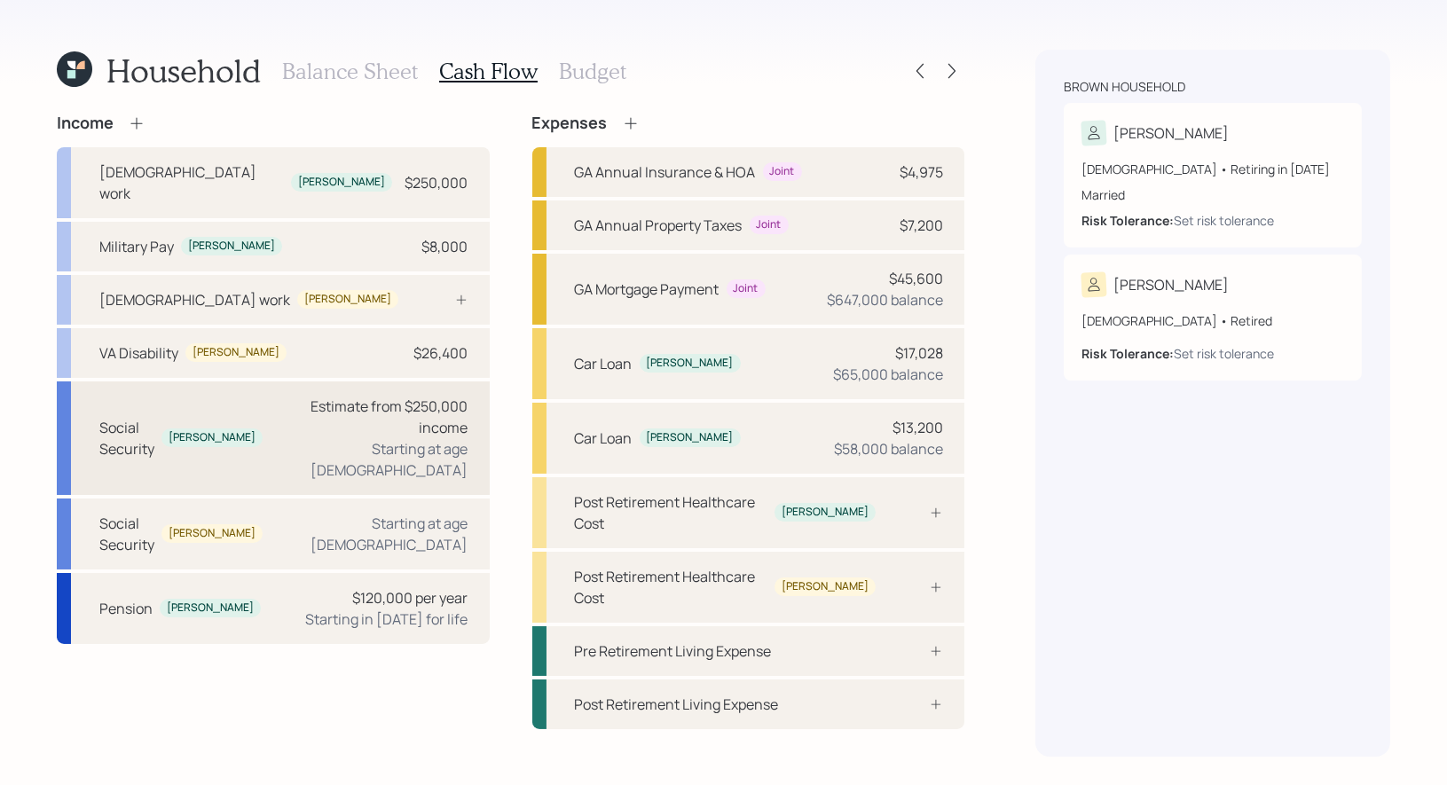
click at [324, 405] on div "Estimate from $250,000 income" at bounding box center [373, 417] width 192 height 43
select select "4"
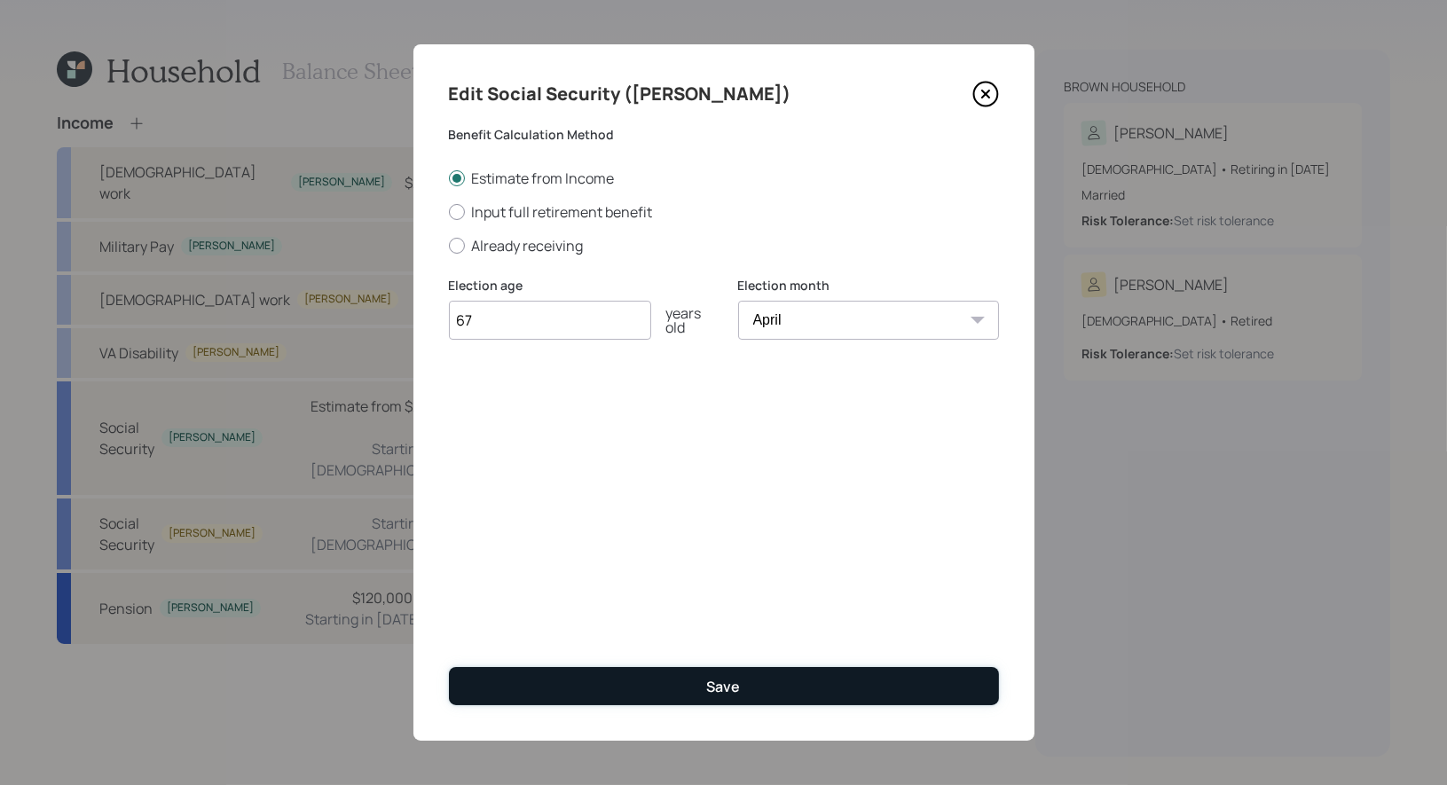
click at [622, 678] on button "Save" at bounding box center [724, 686] width 550 height 38
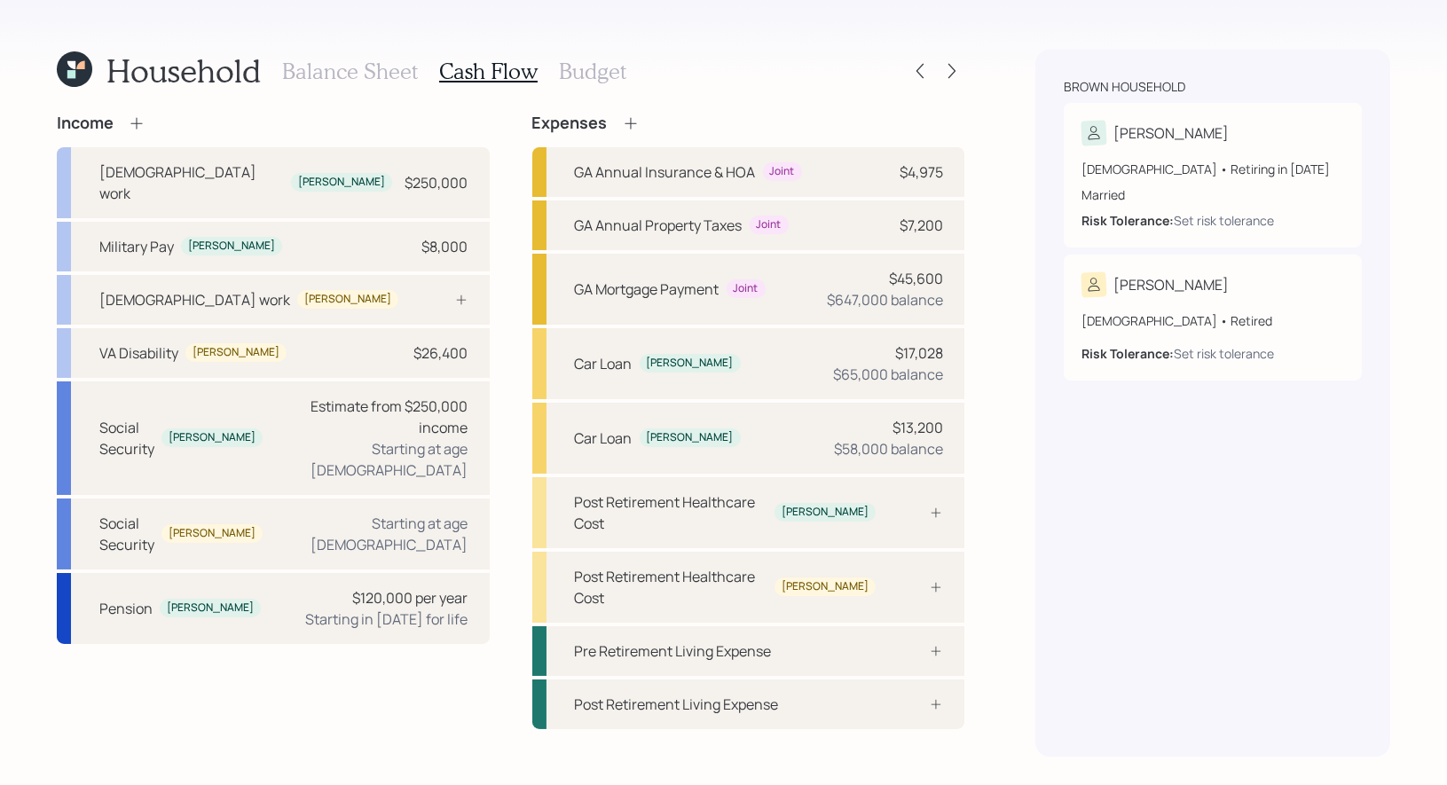
click at [563, 72] on h3 "Budget" at bounding box center [592, 72] width 67 height 26
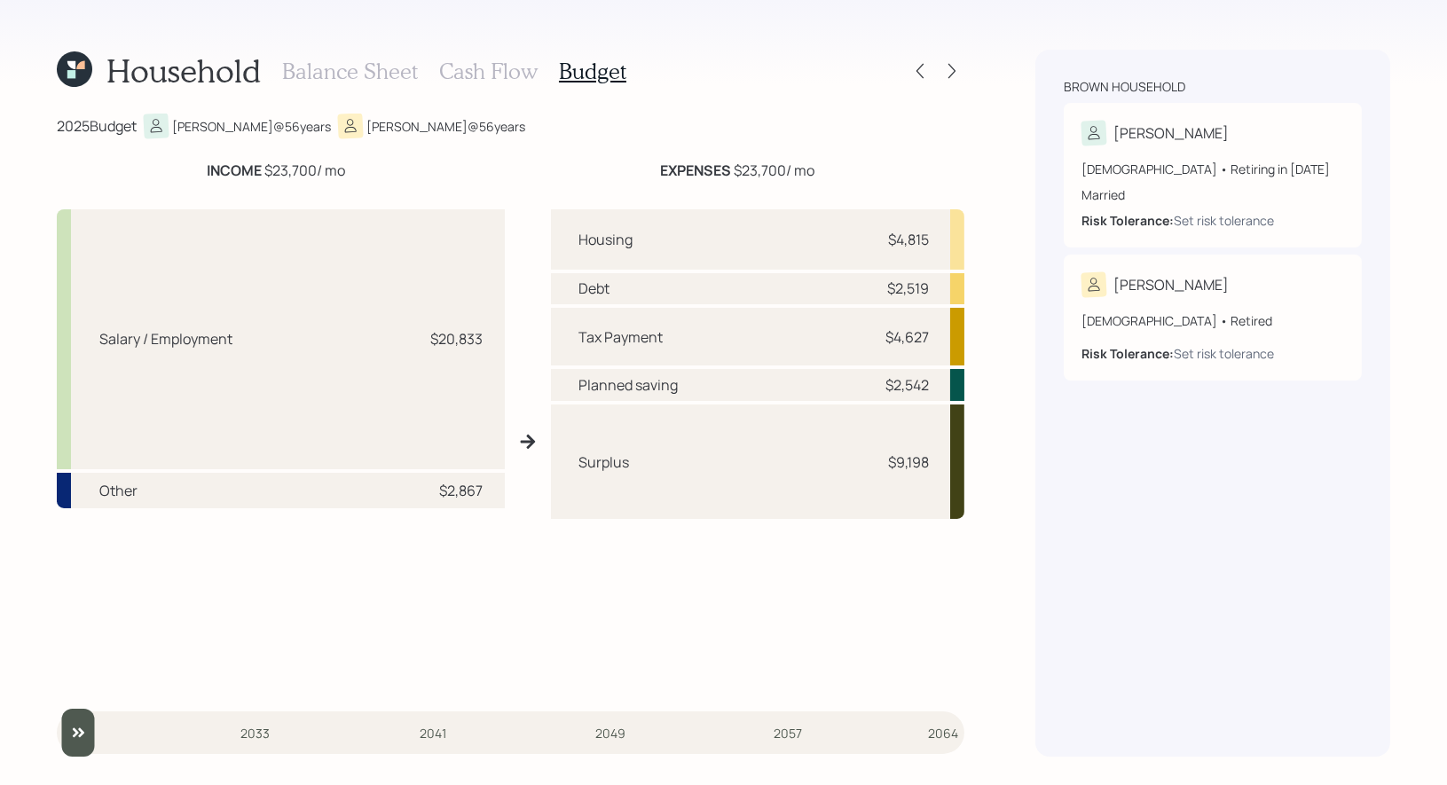
click at [485, 73] on h3 "Cash Flow" at bounding box center [488, 72] width 98 height 26
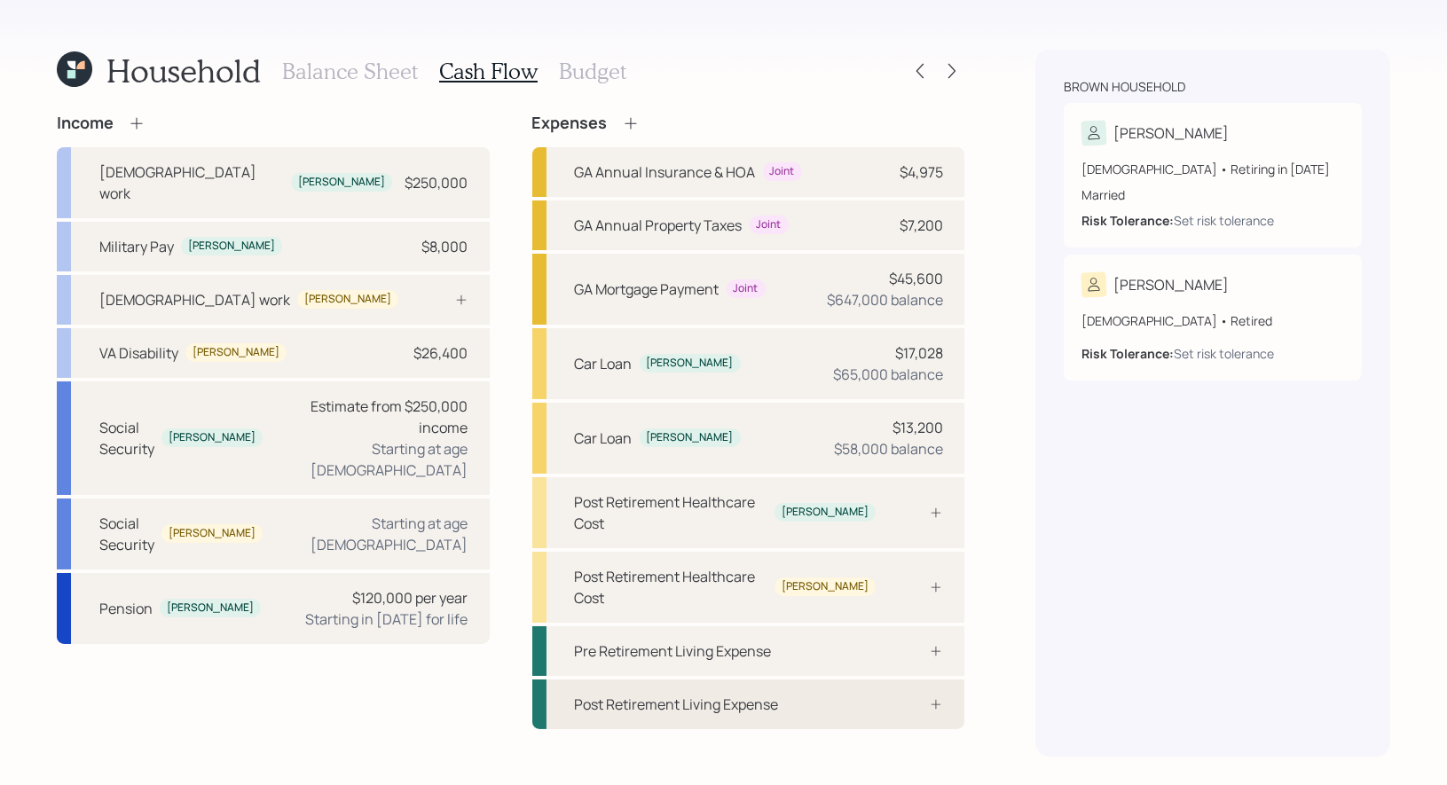
click at [698, 680] on div "Post Retirement Living Expense" at bounding box center [748, 705] width 433 height 50
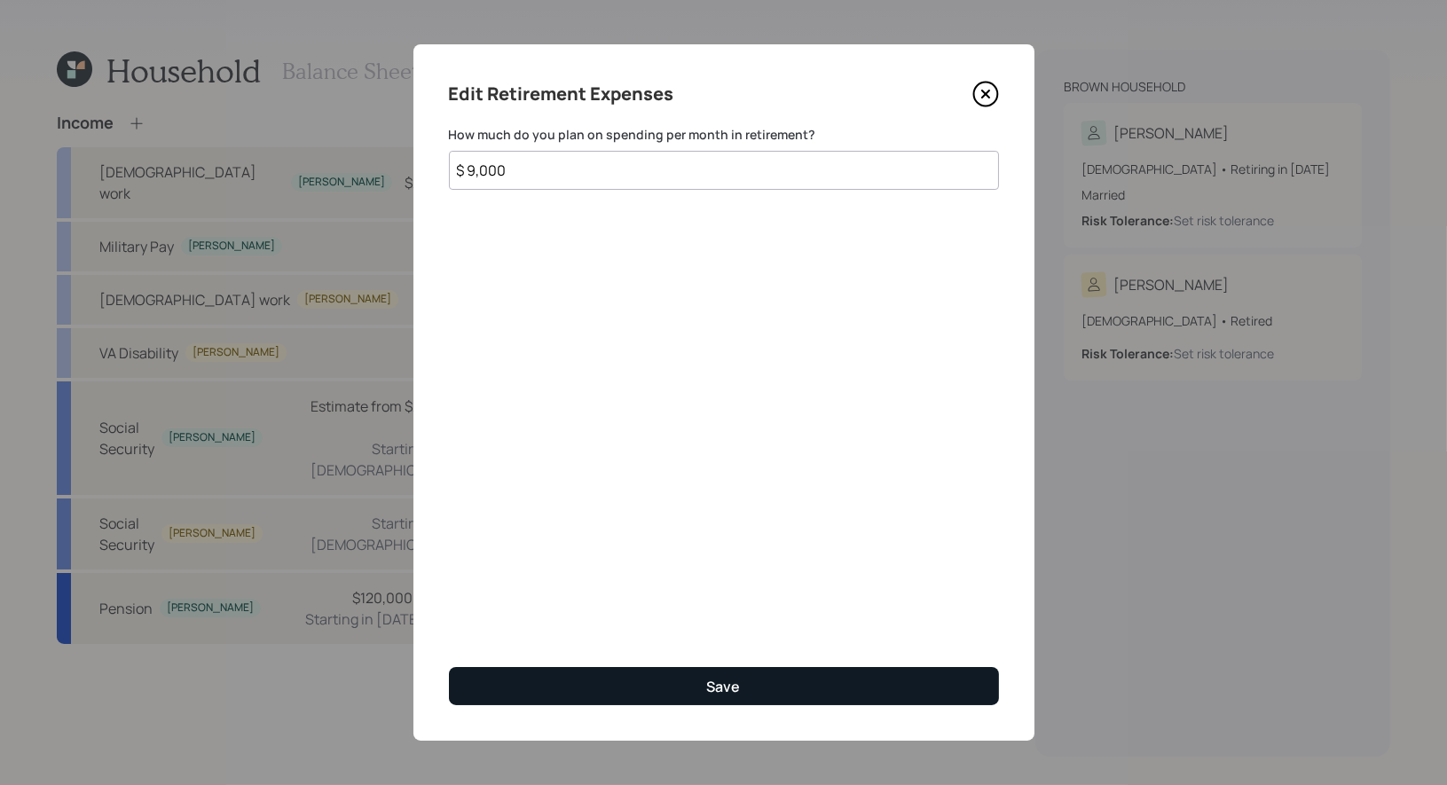
type input "$ 9,000"
click at [683, 688] on button "Save" at bounding box center [724, 686] width 550 height 38
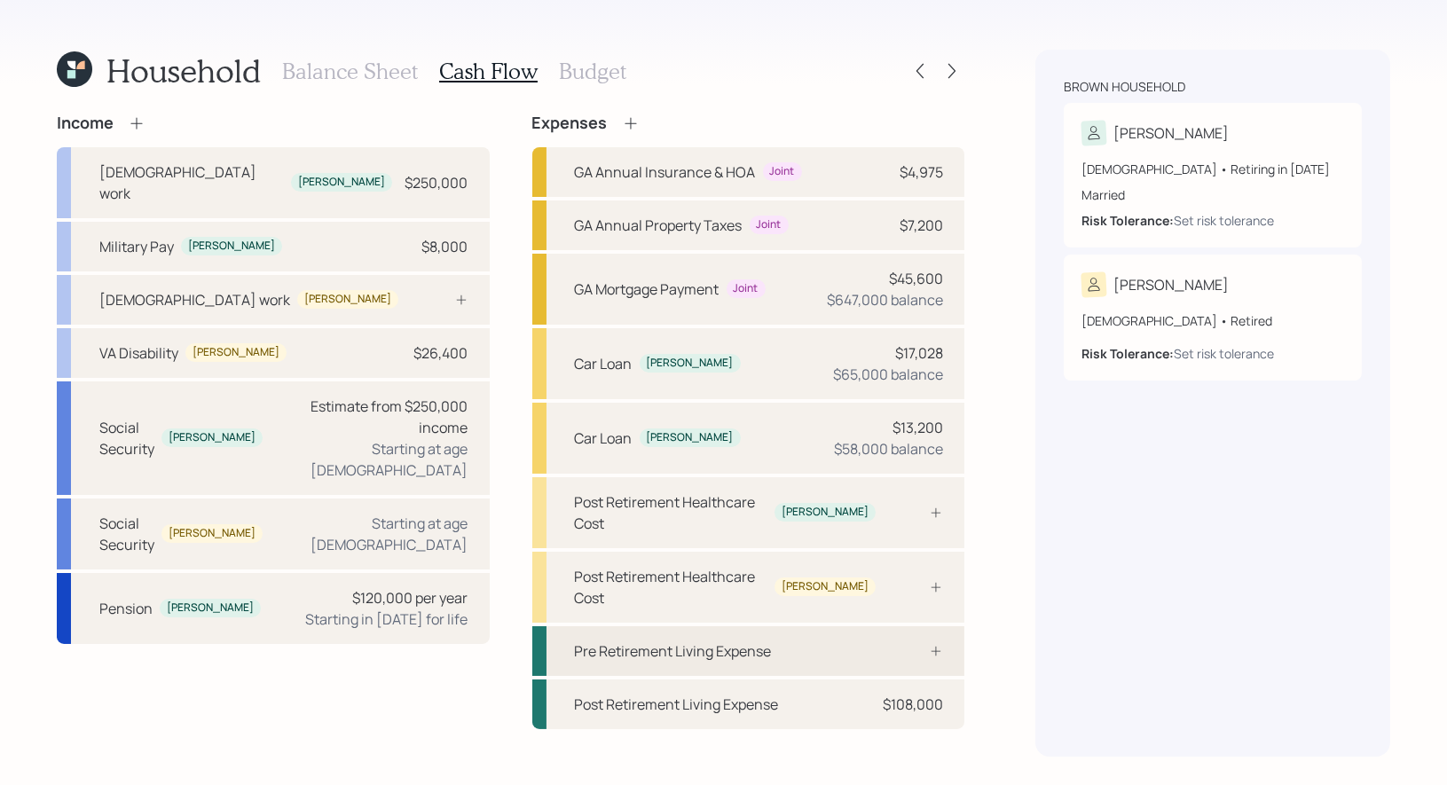
click at [680, 641] on div "Pre Retirement Living Expense" at bounding box center [673, 651] width 197 height 21
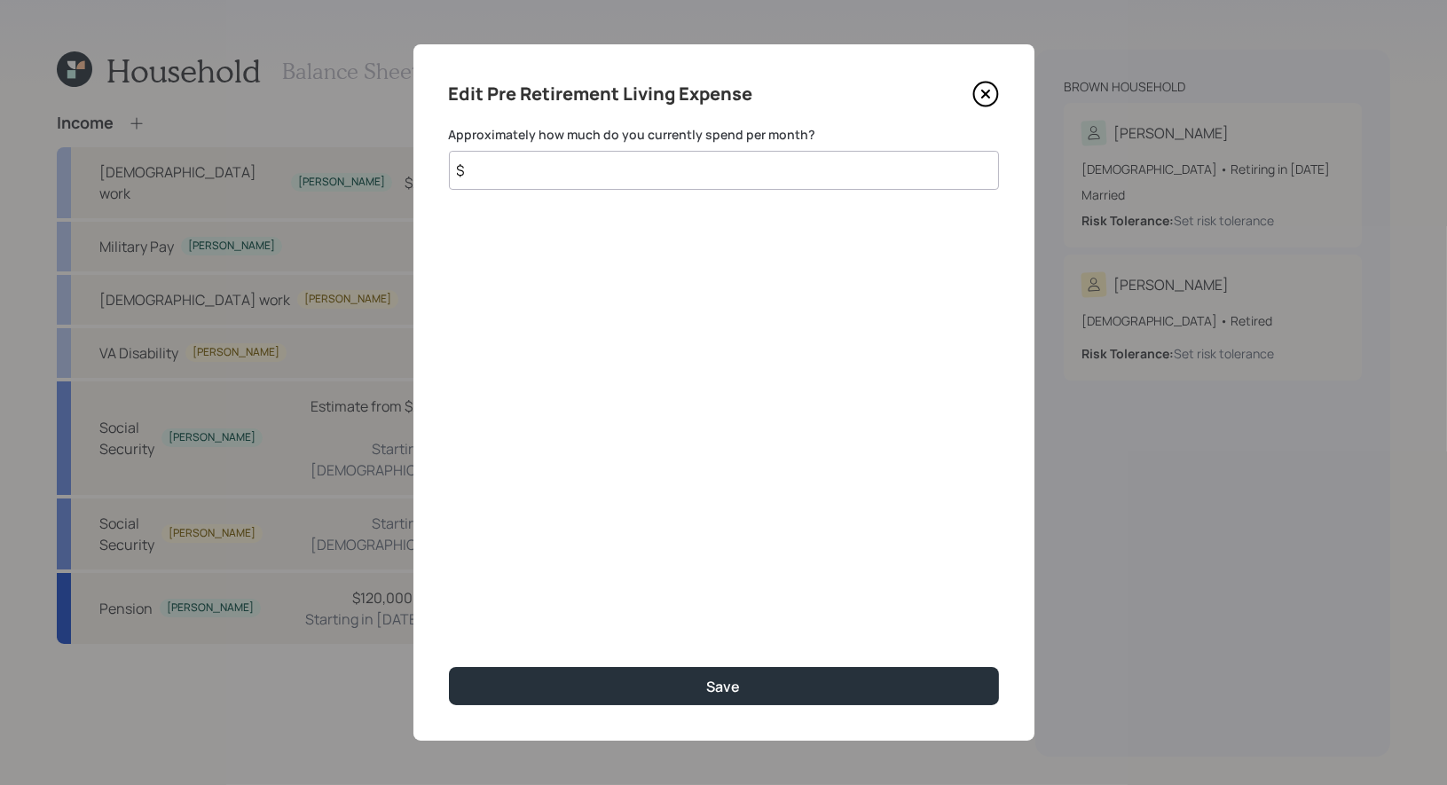
click at [602, 169] on input "$" at bounding box center [724, 170] width 550 height 39
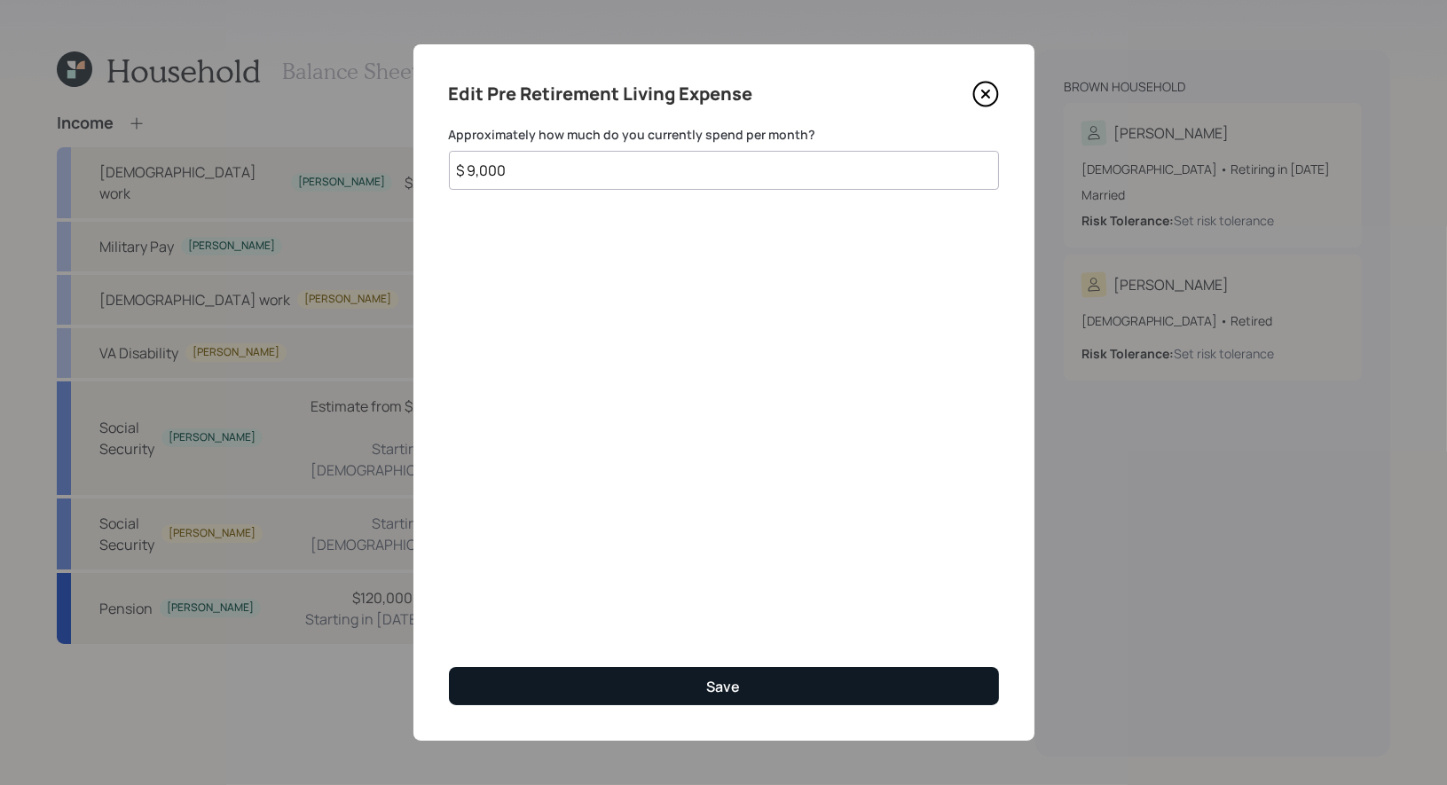
type input "$ 9,000"
click at [591, 687] on button "Save" at bounding box center [724, 686] width 550 height 38
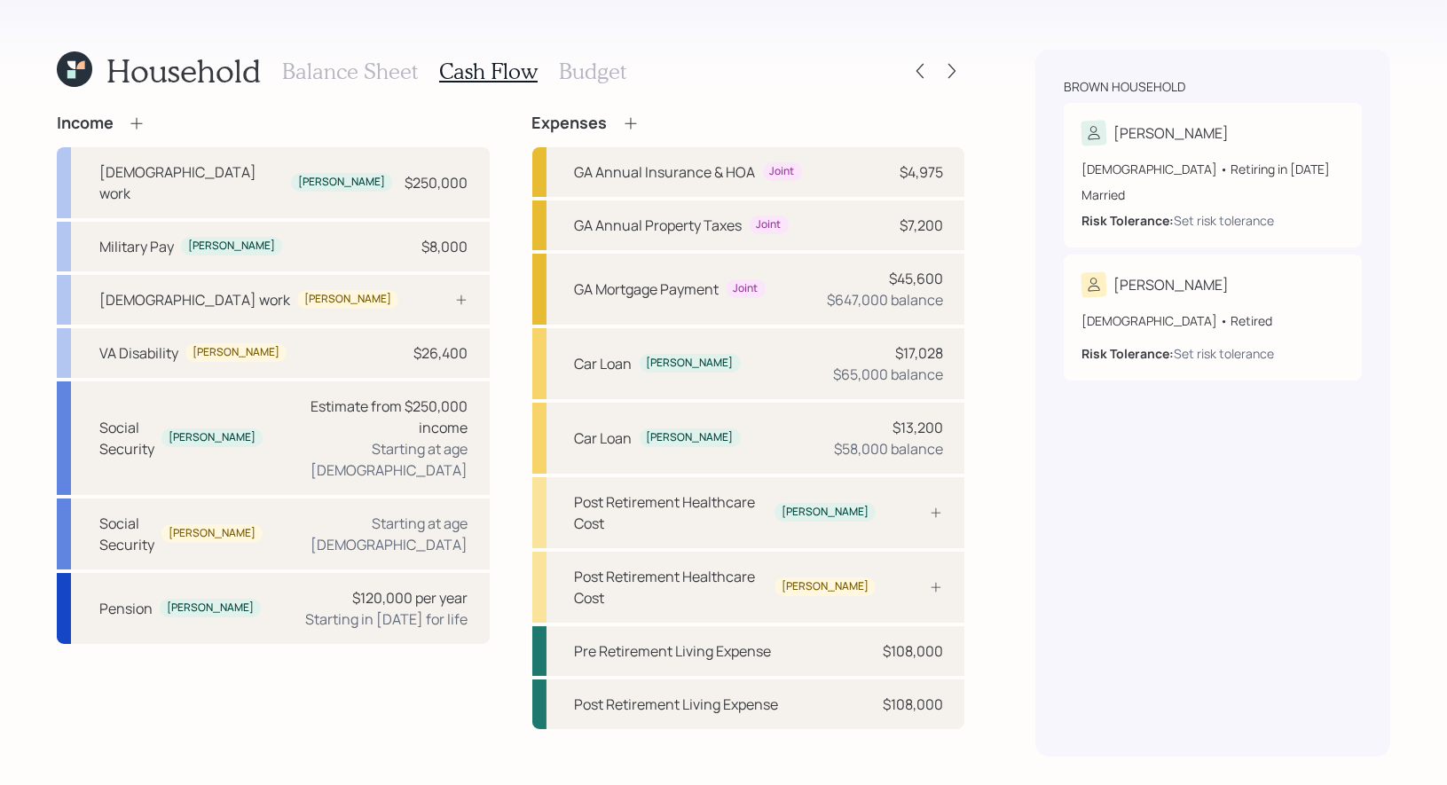
click at [632, 123] on icon at bounding box center [631, 123] width 18 height 18
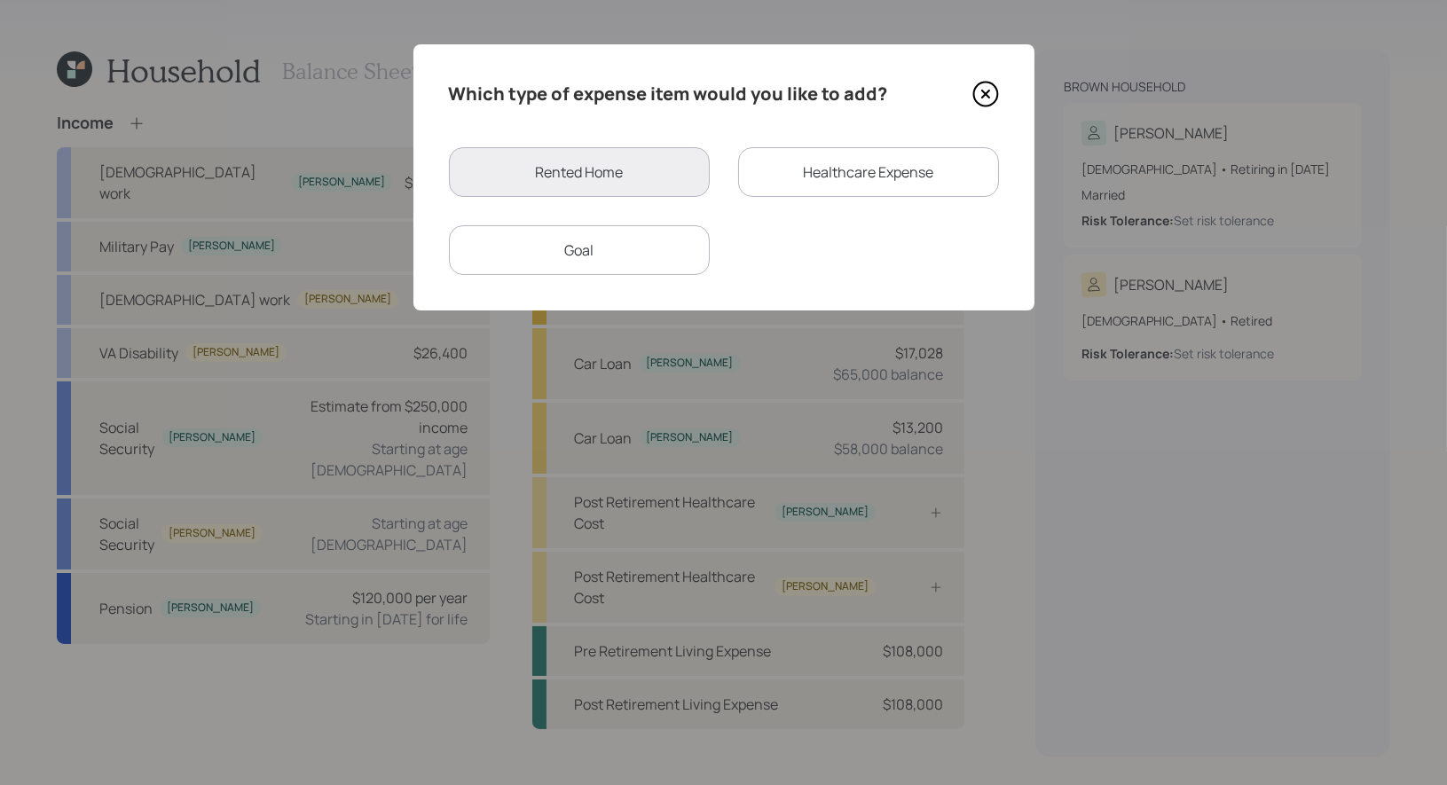
click at [611, 246] on div "Goal" at bounding box center [579, 250] width 261 height 50
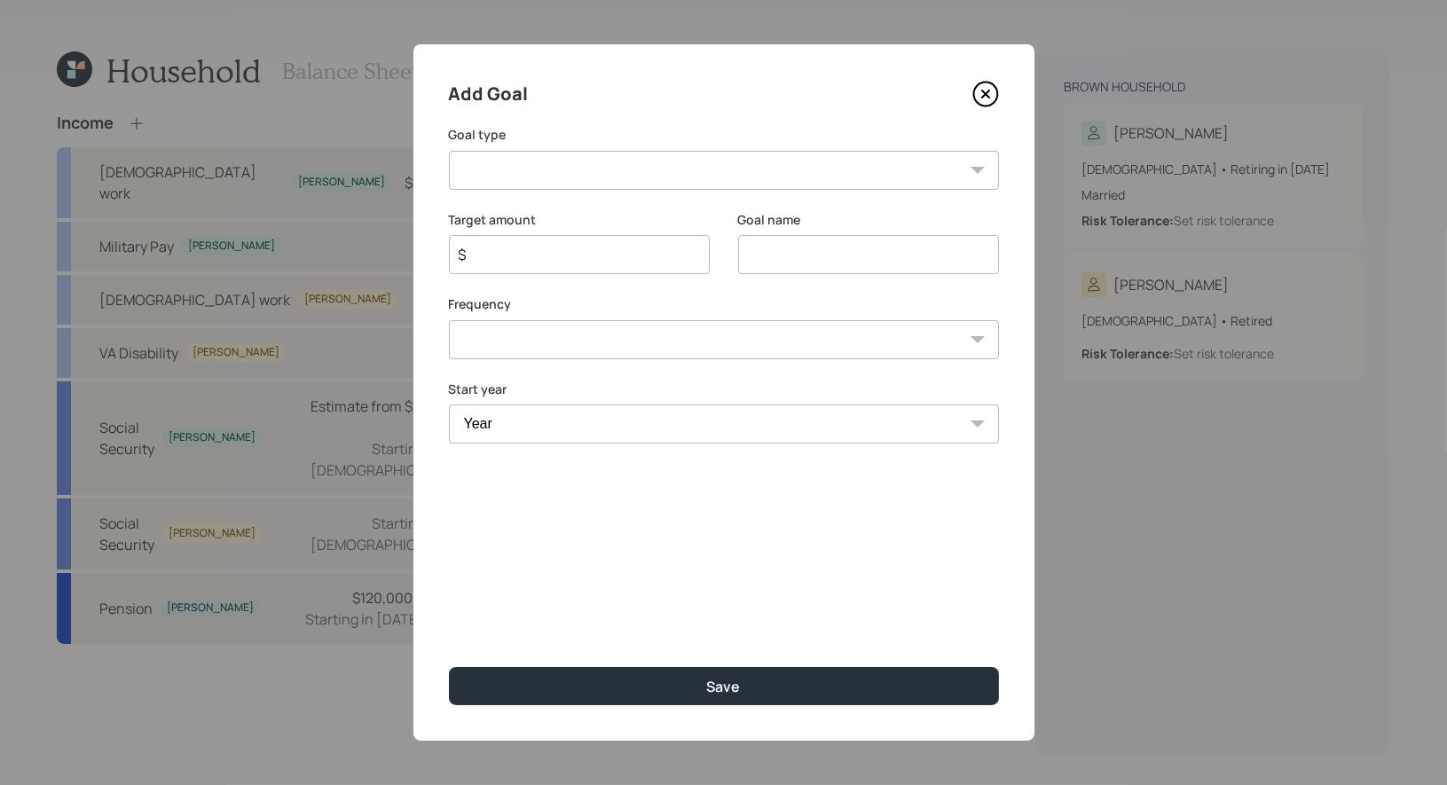
click at [699, 163] on select "Create an emergency fund Donate to charity Purchase a home Make a purchase Supp…" at bounding box center [724, 170] width 550 height 39
select select "other"
click at [822, 252] on input "Other" at bounding box center [868, 254] width 261 height 39
type input "Home Maint"
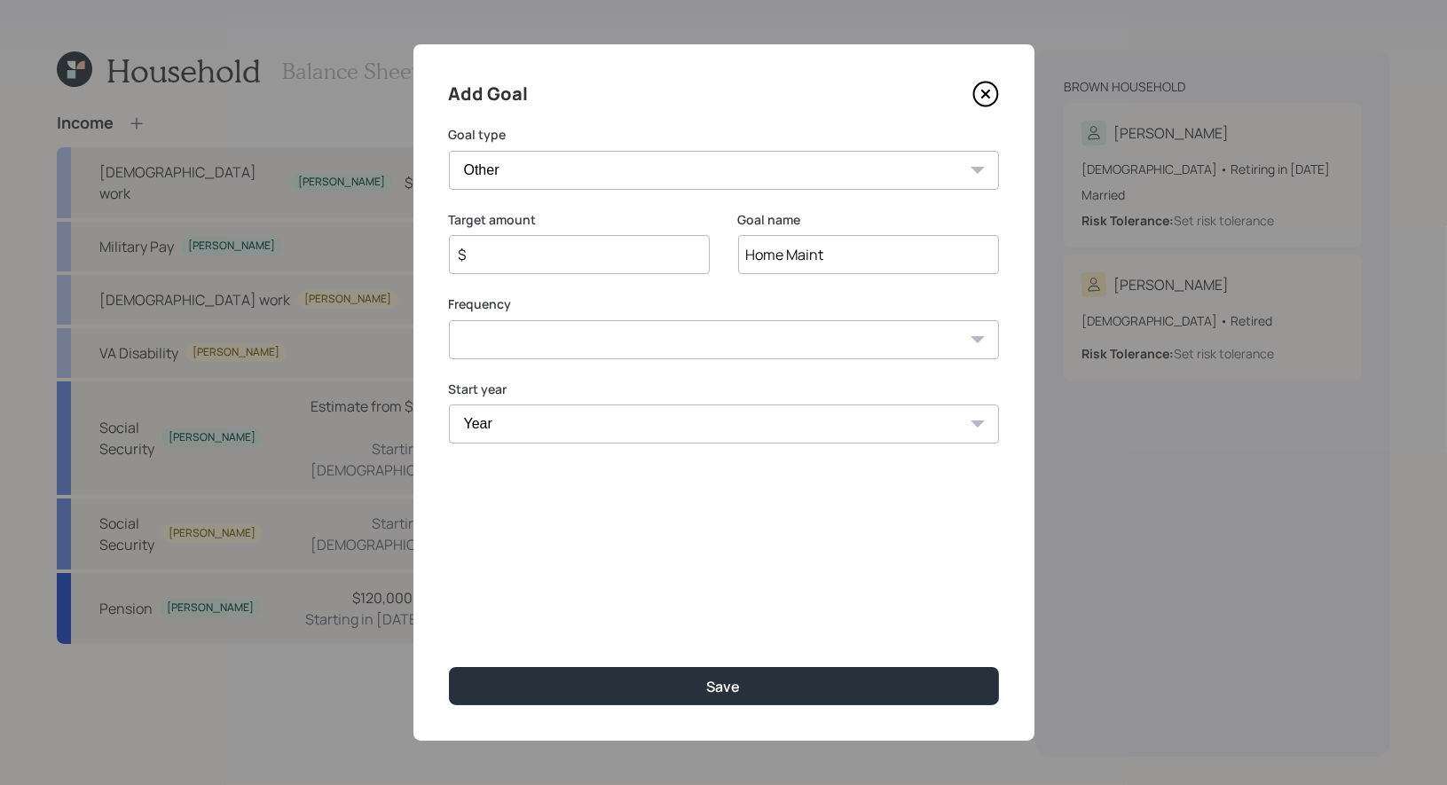
click at [572, 259] on input "$" at bounding box center [572, 254] width 231 height 21
click at [548, 342] on select "One time Every 1 year Every 2 years Every 3 years Every 4 years Every 5 years E…" at bounding box center [724, 339] width 550 height 39
select select "1"
click at [531, 441] on select "Year [DATE] 2026 2027 2028 2029 2030 2031 2032 2033 2034 2035 2036 2037 2038 20…" at bounding box center [579, 447] width 261 height 39
select select "2025"
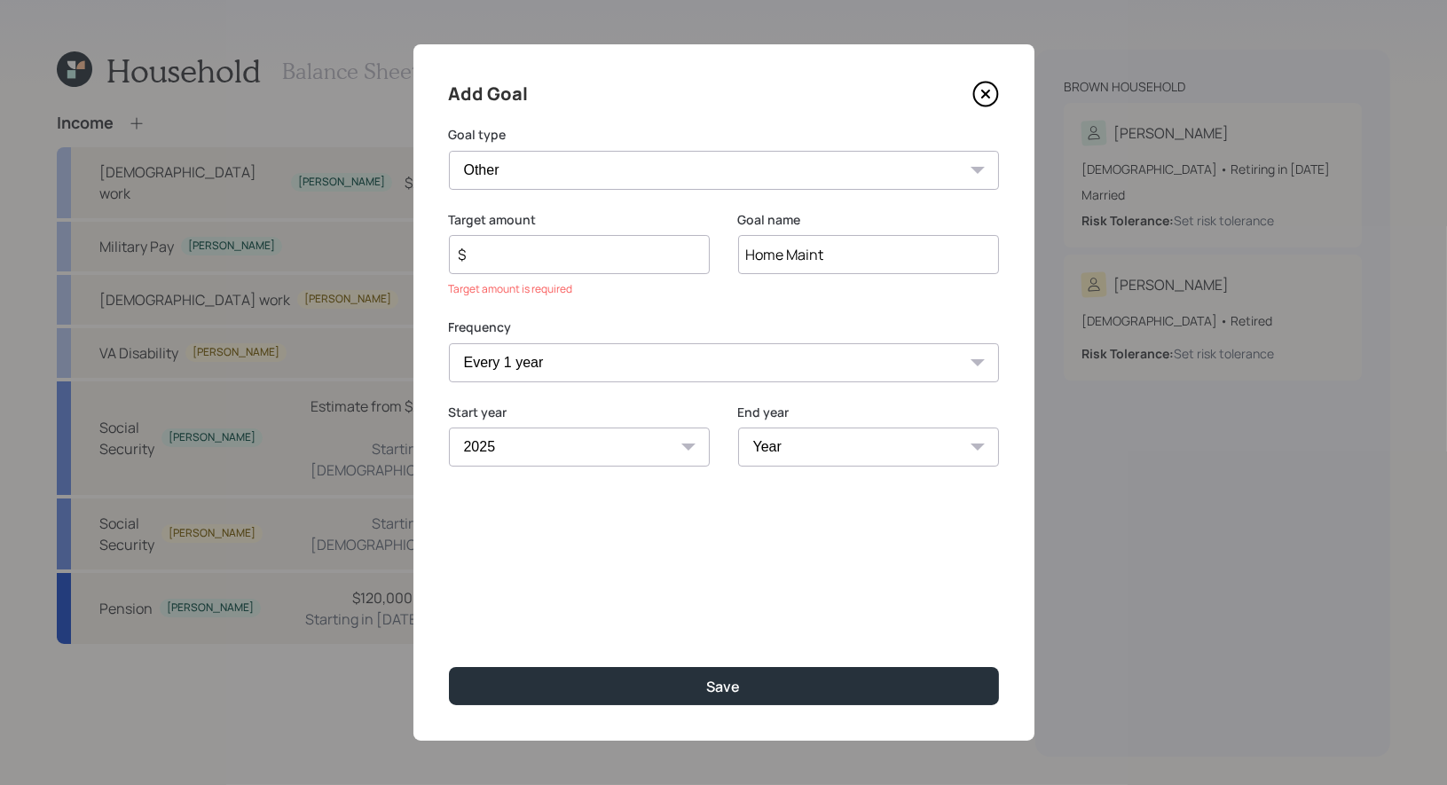
click at [808, 447] on select "Year [DATE] 2026 2027 2028 2029 2030 2031 2032 2033 2034 2035 2036 2037 2038 20…" at bounding box center [868, 447] width 261 height 39
select select "2060"
click at [550, 263] on input "$" at bounding box center [572, 254] width 231 height 21
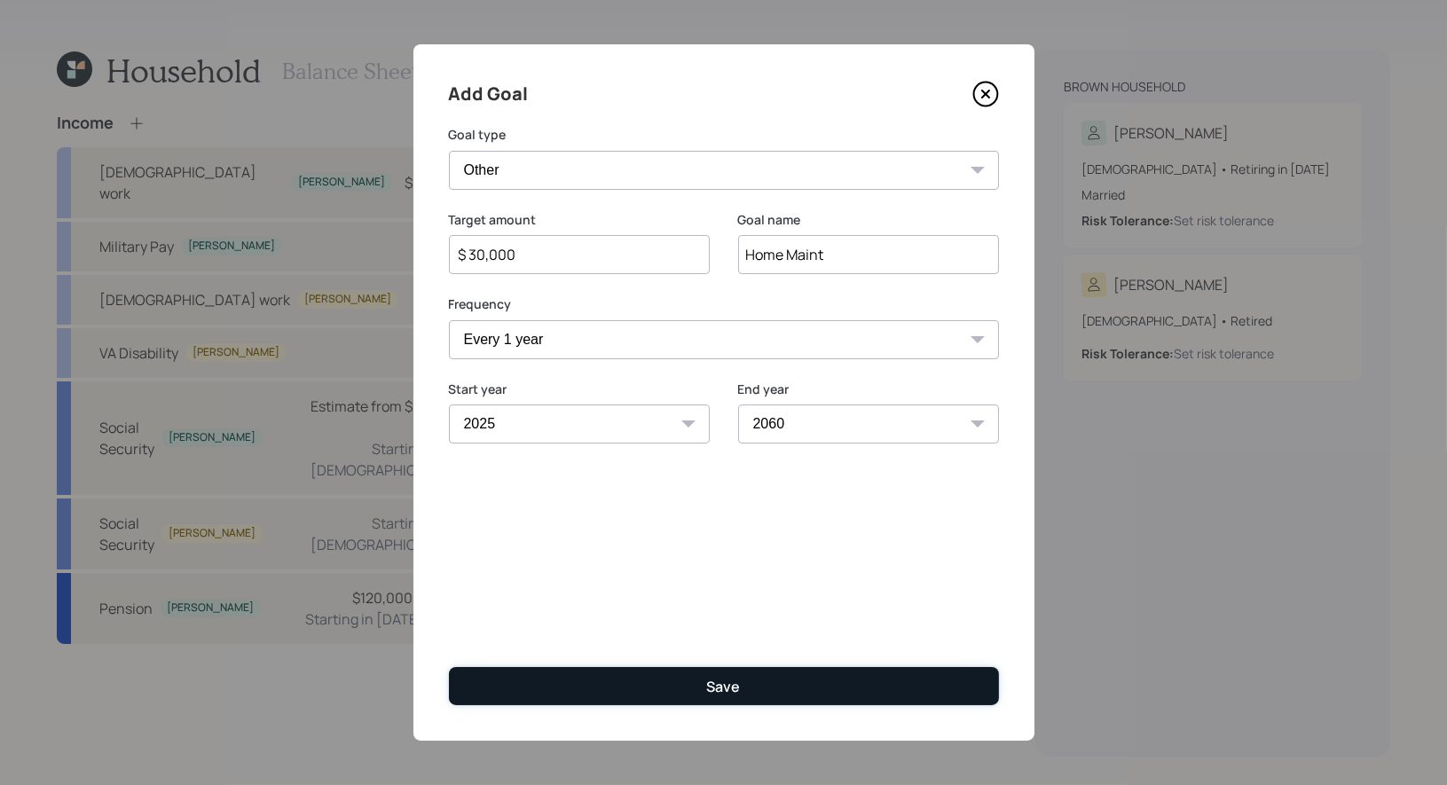
click at [668, 683] on button "Save" at bounding box center [724, 686] width 550 height 38
type input "$"
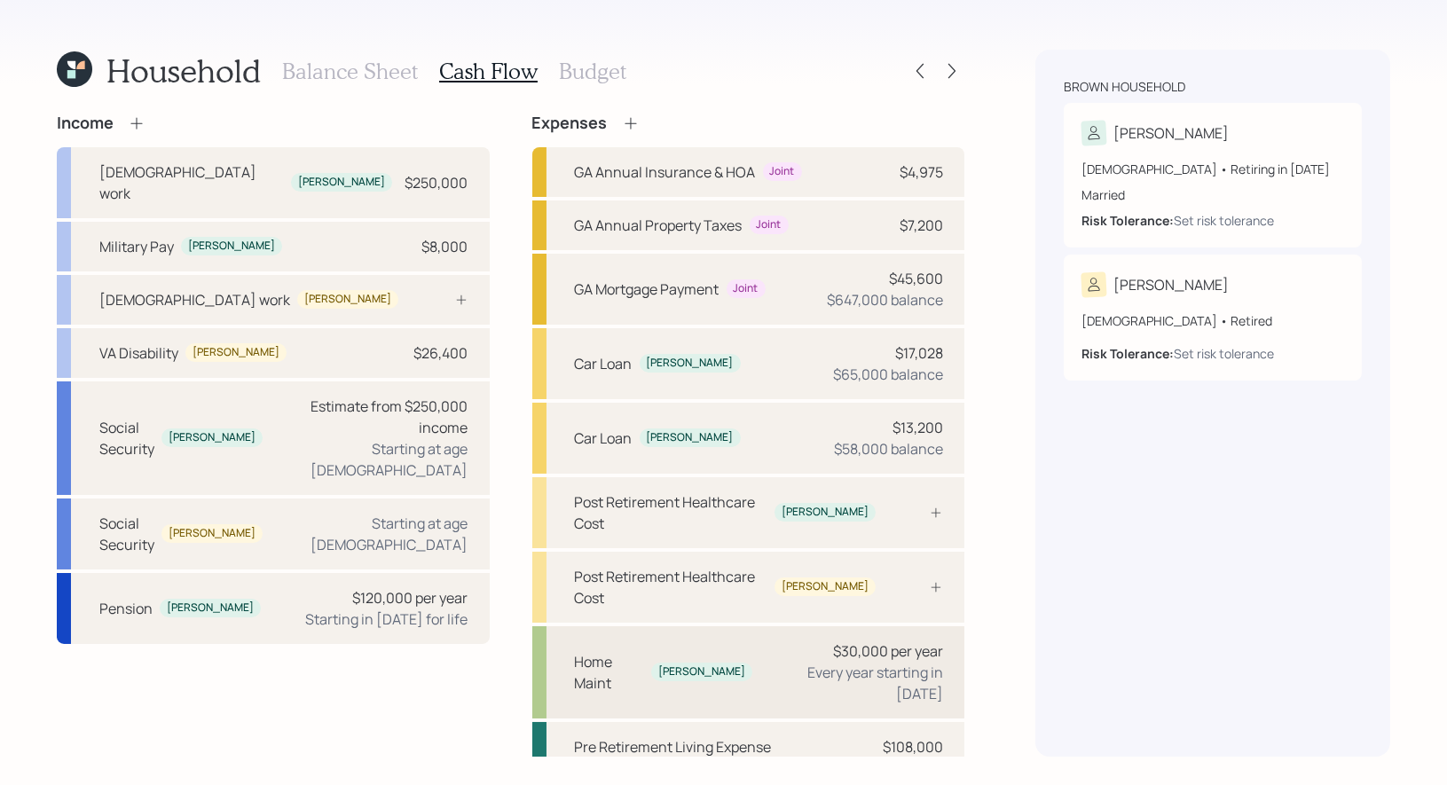
scroll to position [3, 0]
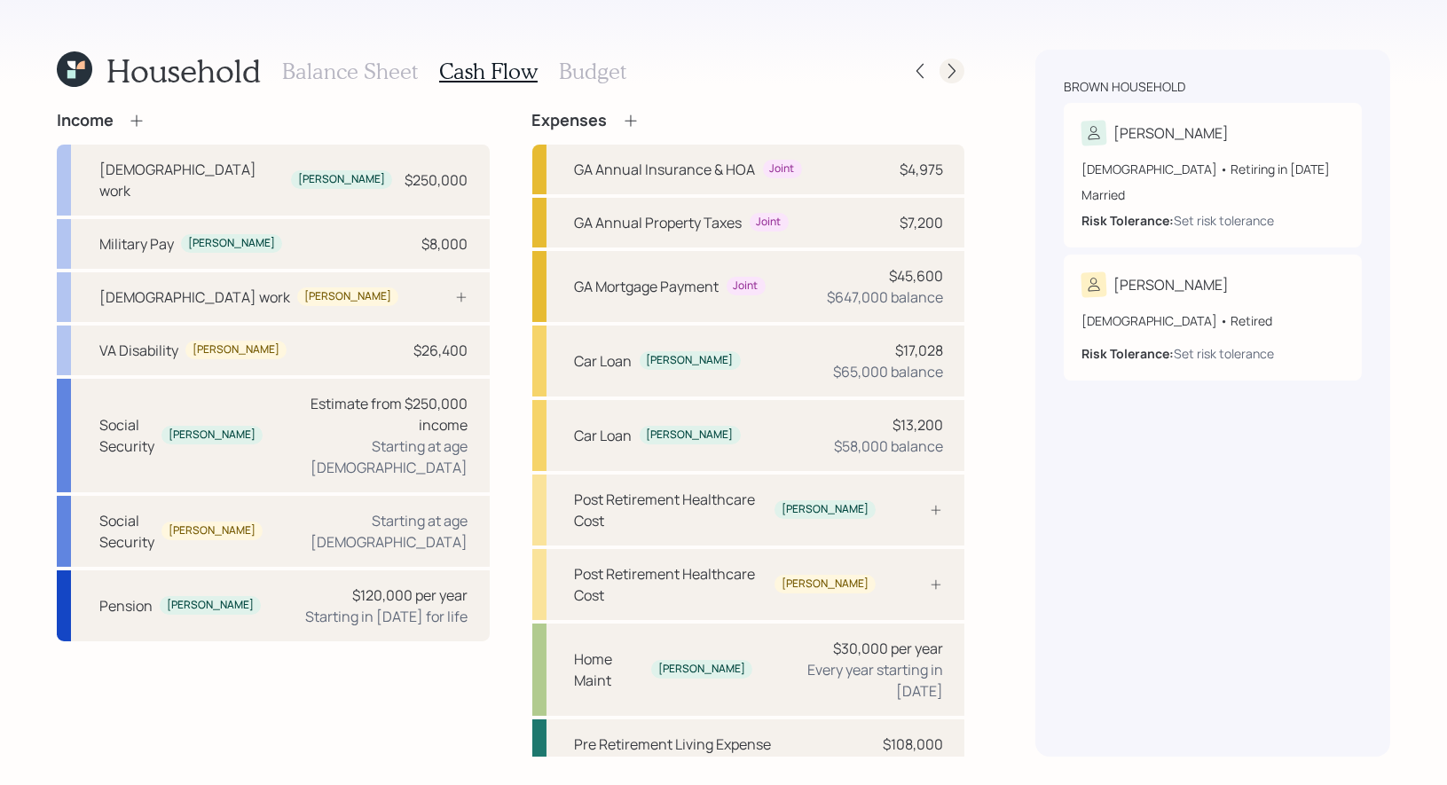
click at [957, 63] on icon at bounding box center [952, 71] width 18 height 18
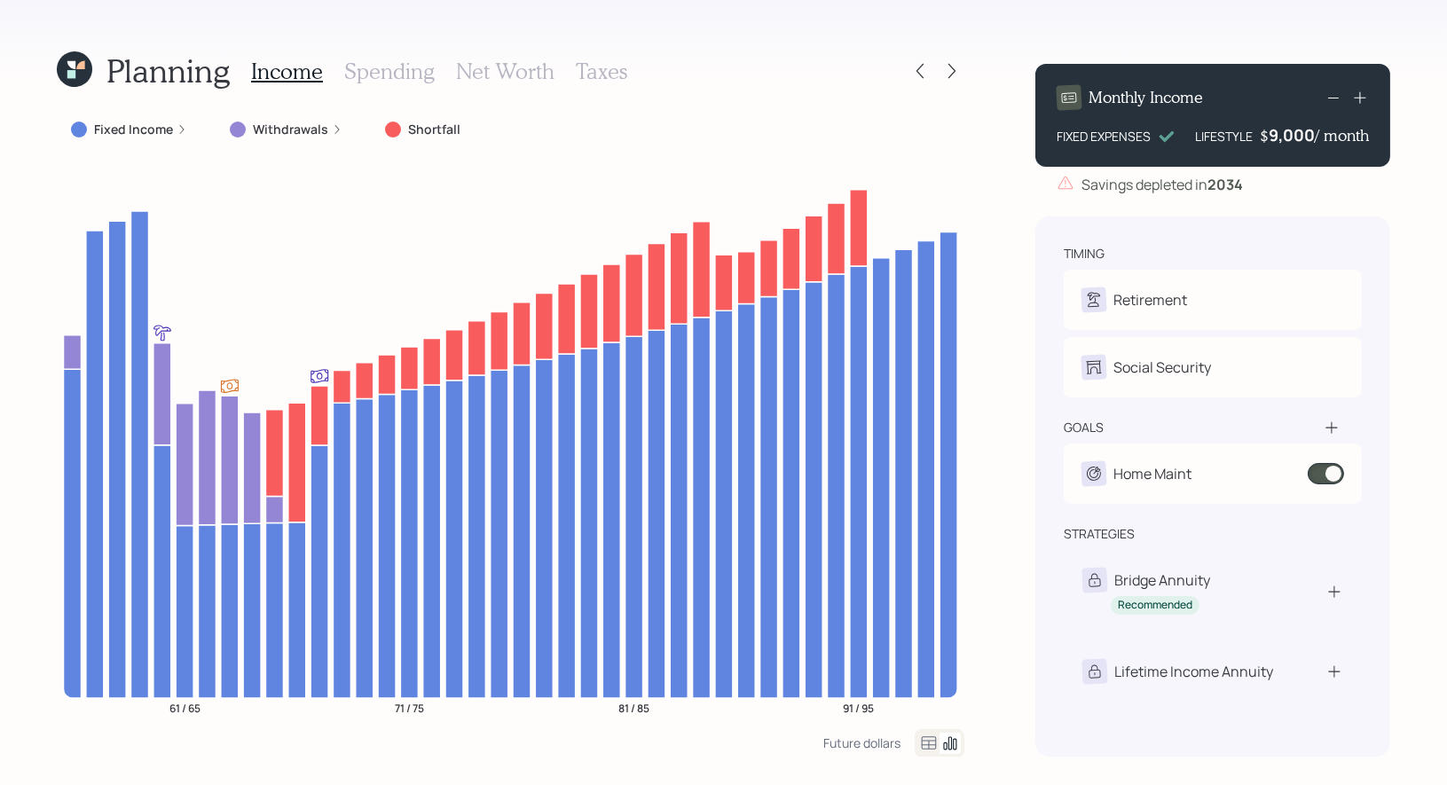
click at [115, 131] on label "Fixed Income" at bounding box center [133, 130] width 79 height 18
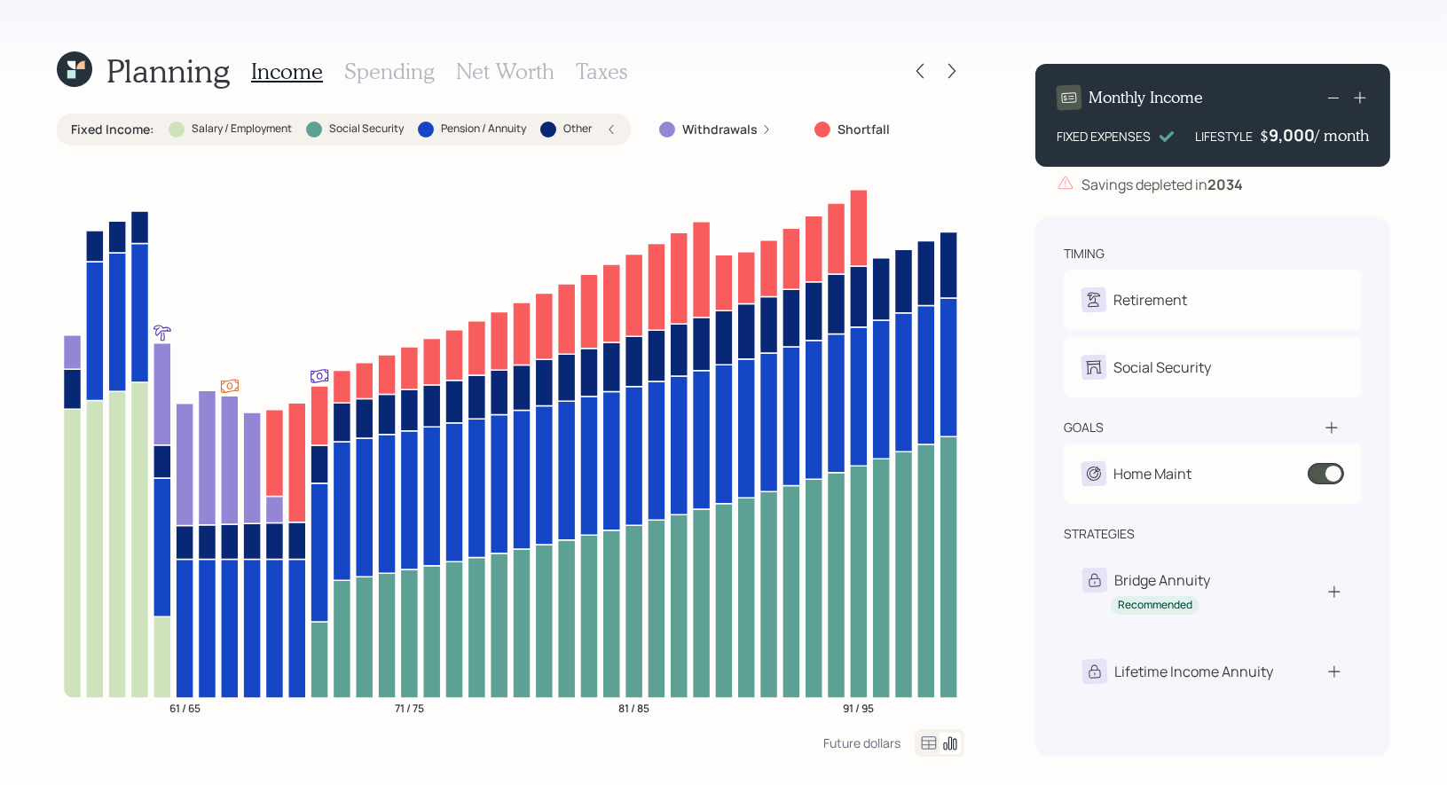
click at [616, 130] on icon at bounding box center [611, 129] width 11 height 11
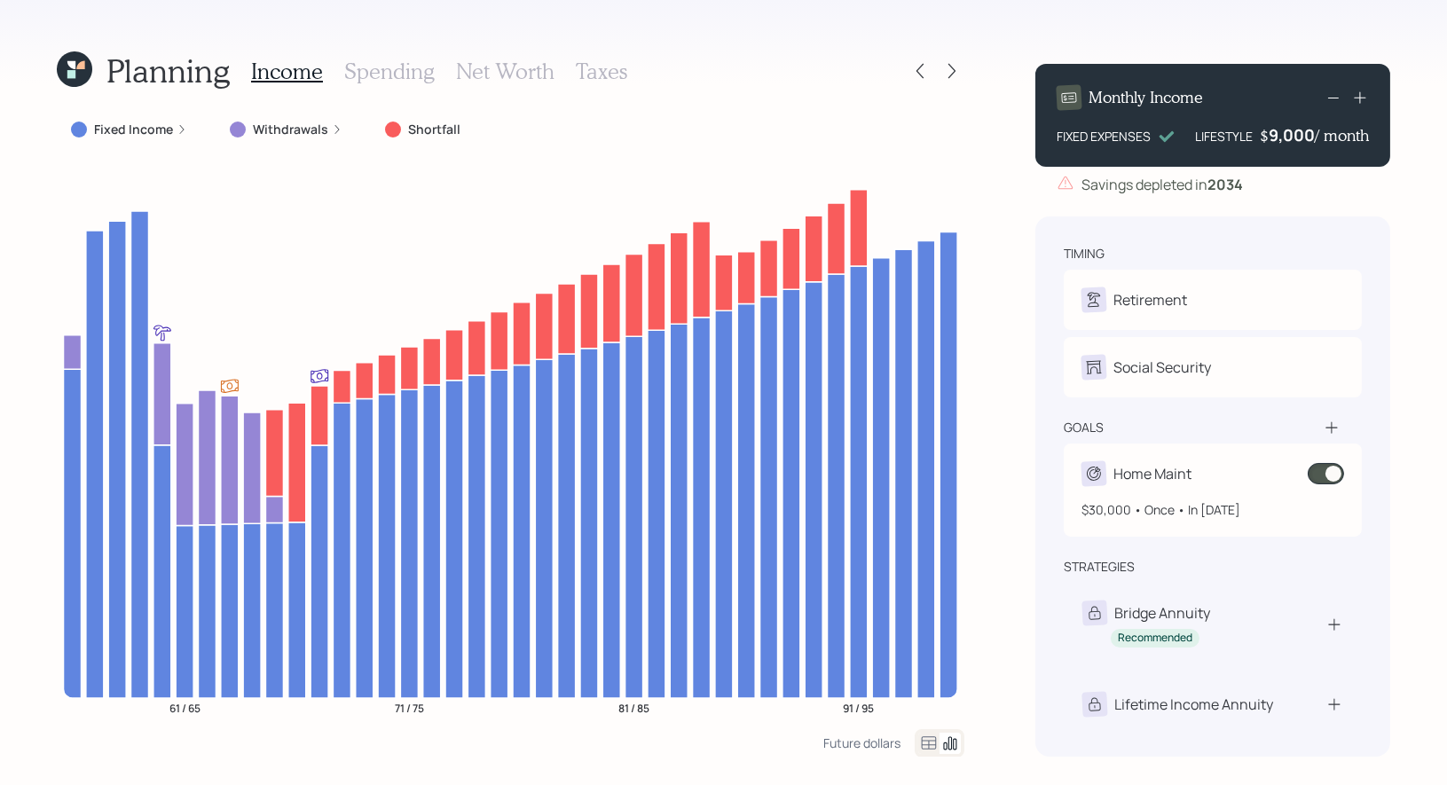
click at [1334, 473] on span at bounding box center [1326, 473] width 36 height 21
click at [1331, 475] on span at bounding box center [1326, 473] width 36 height 21
click at [1316, 475] on input at bounding box center [1312, 473] width 7 height 5
select select "1"
select select "2060"
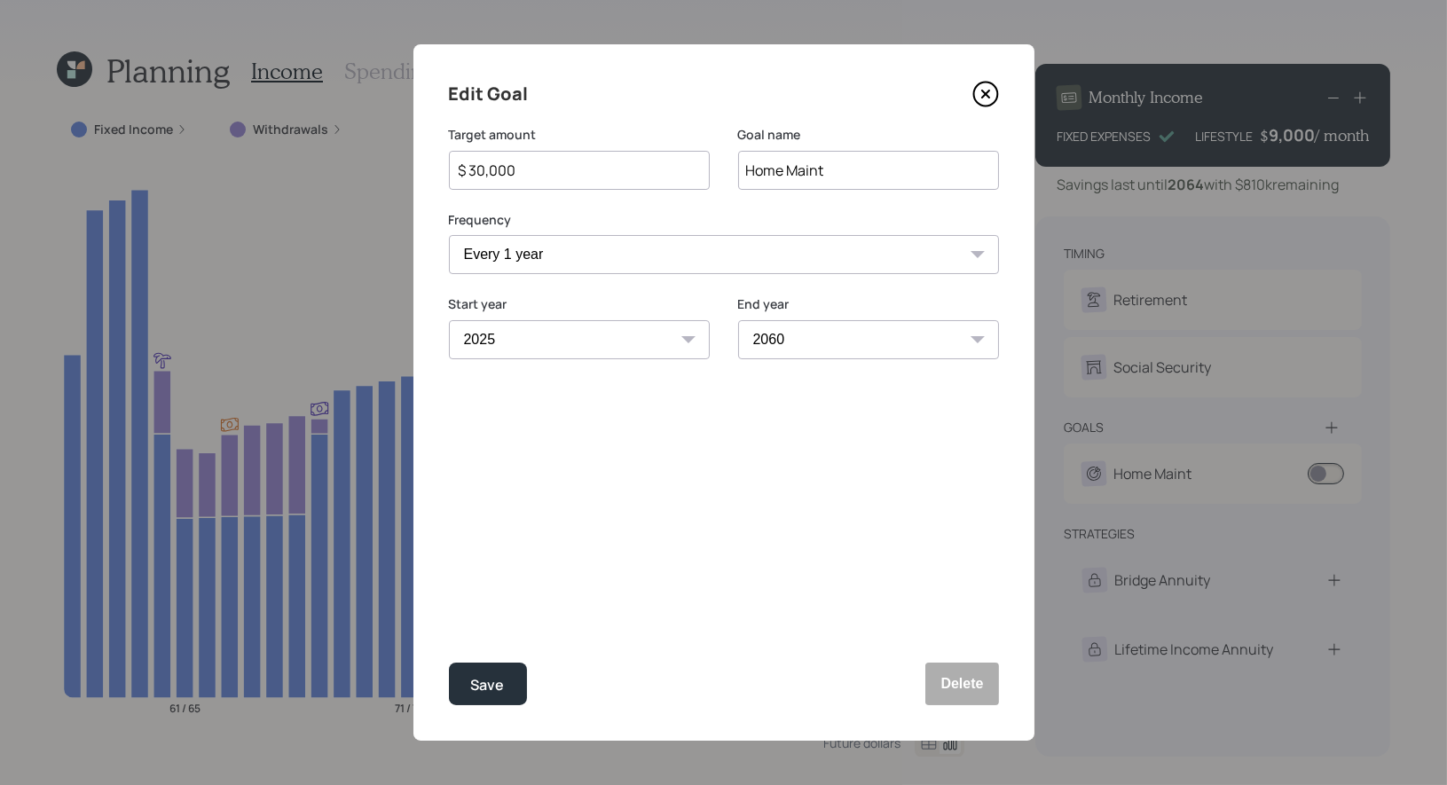
click at [543, 172] on input "$ 30,000" at bounding box center [572, 170] width 231 height 21
click at [494, 682] on div "Save" at bounding box center [488, 685] width 34 height 24
type input "$ 30,000"
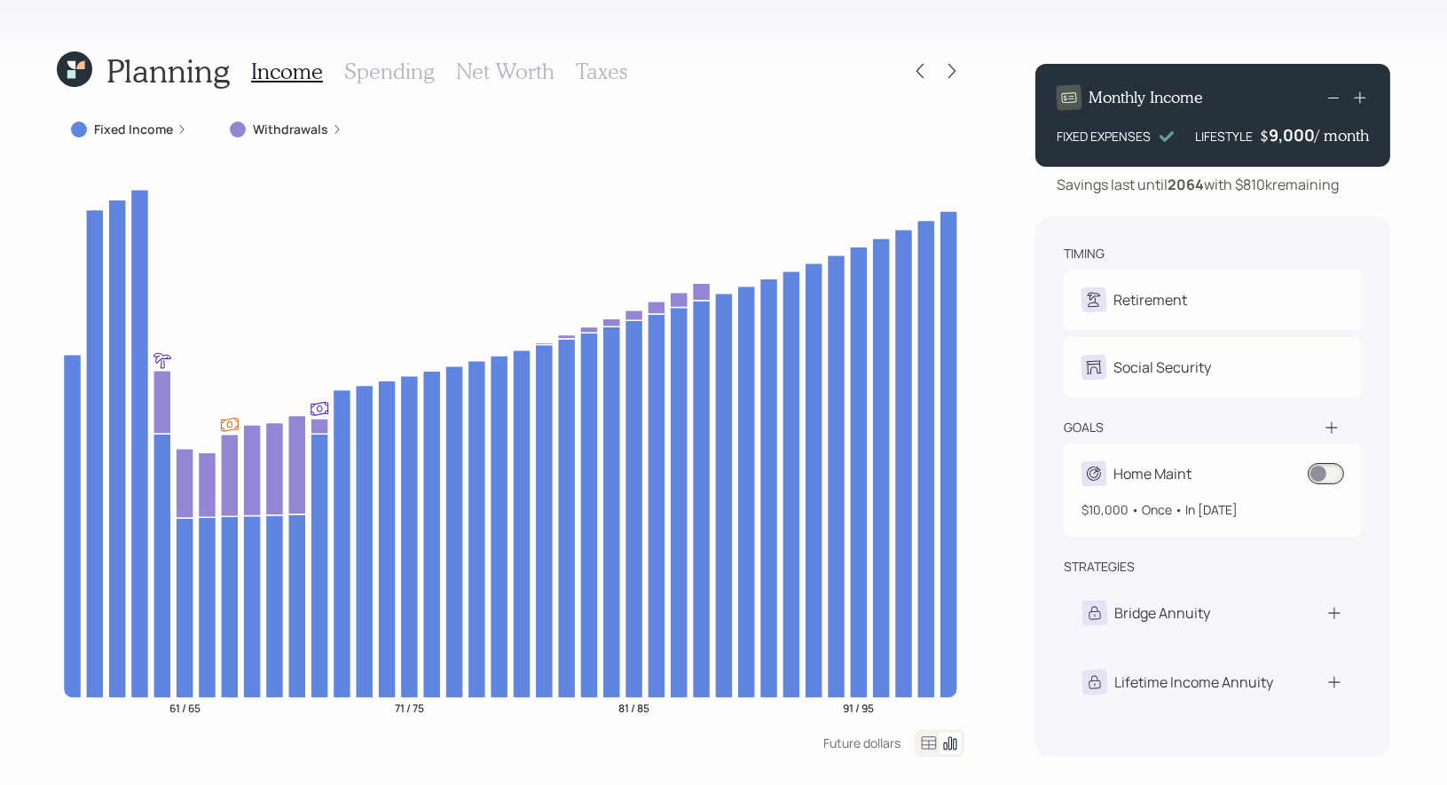
click at [1222, 468] on div "Home Maint" at bounding box center [1212, 473] width 263 height 25
select select "1"
select select "2060"
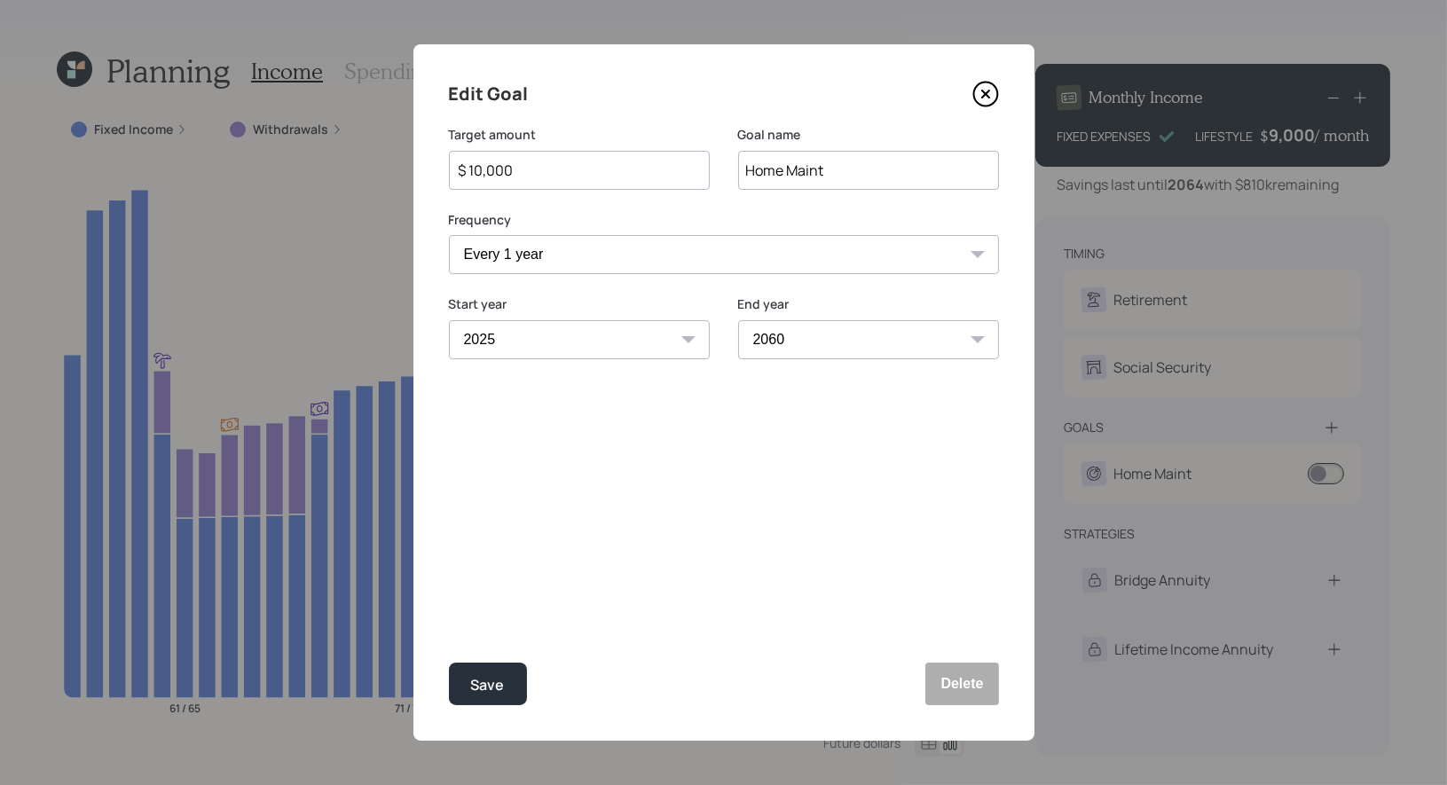
click at [571, 255] on select "One time Every 1 year Every 2 years Every 3 years Every 4 years Every 5 years E…" at bounding box center [724, 254] width 550 height 39
select select "2"
click at [563, 342] on select "2025 2026 2027 2028 2029 2030 2031 2032 2033 2034 2035 2036 2037 2038 2039 2040…" at bounding box center [579, 339] width 261 height 39
select select "2026"
click at [493, 696] on div "Save" at bounding box center [488, 685] width 34 height 24
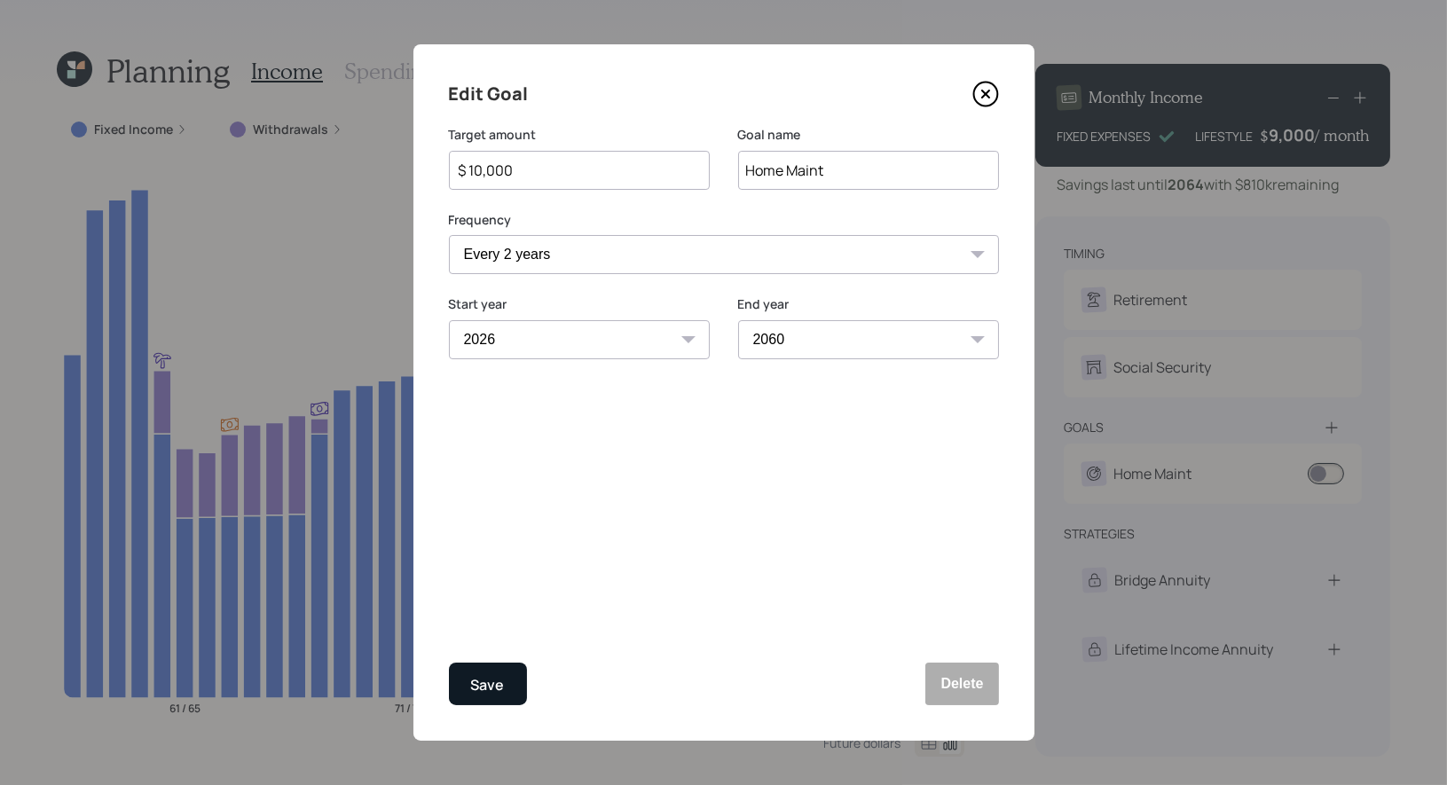
select select "1"
select select "2025"
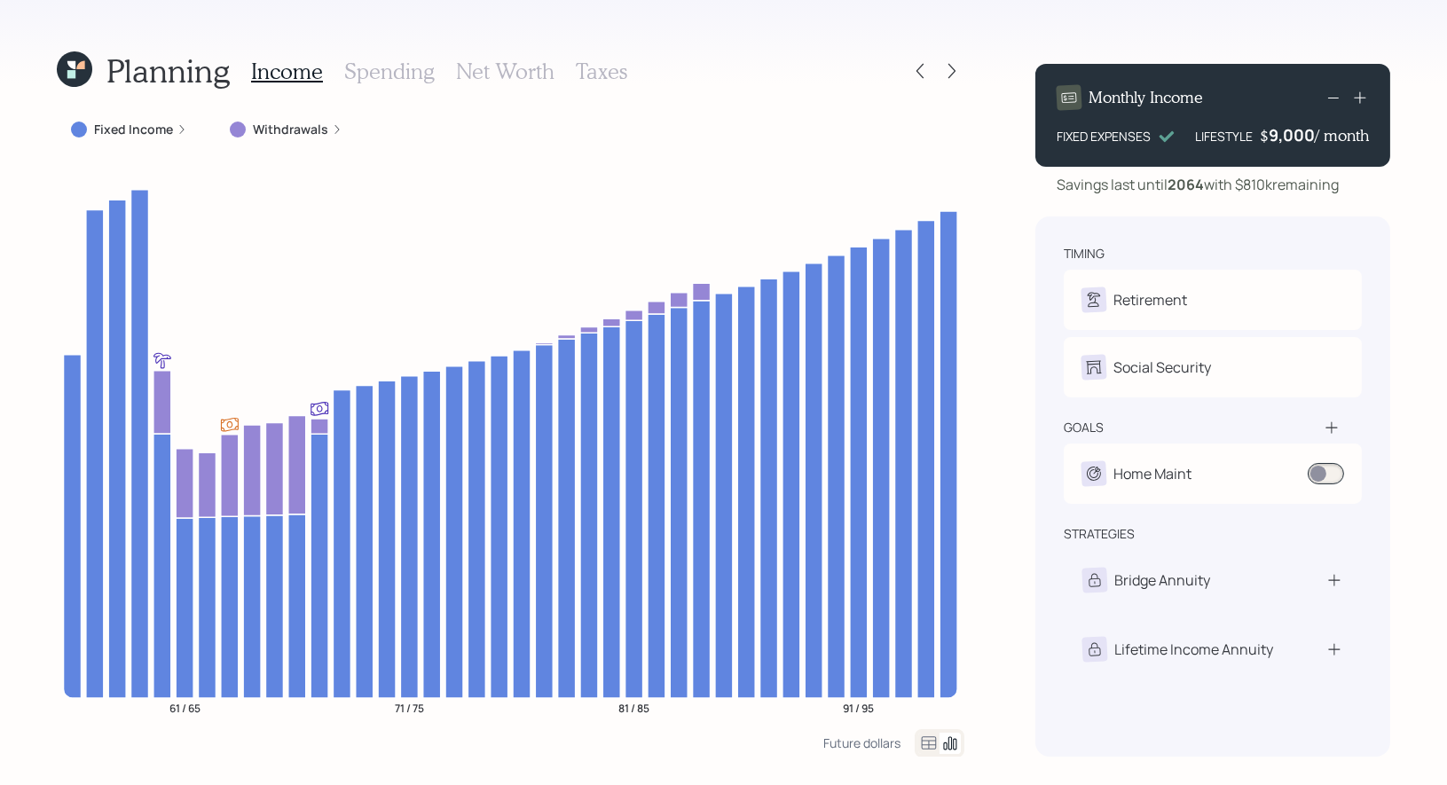
click at [493, 70] on h3 "Net Worth" at bounding box center [505, 72] width 98 height 26
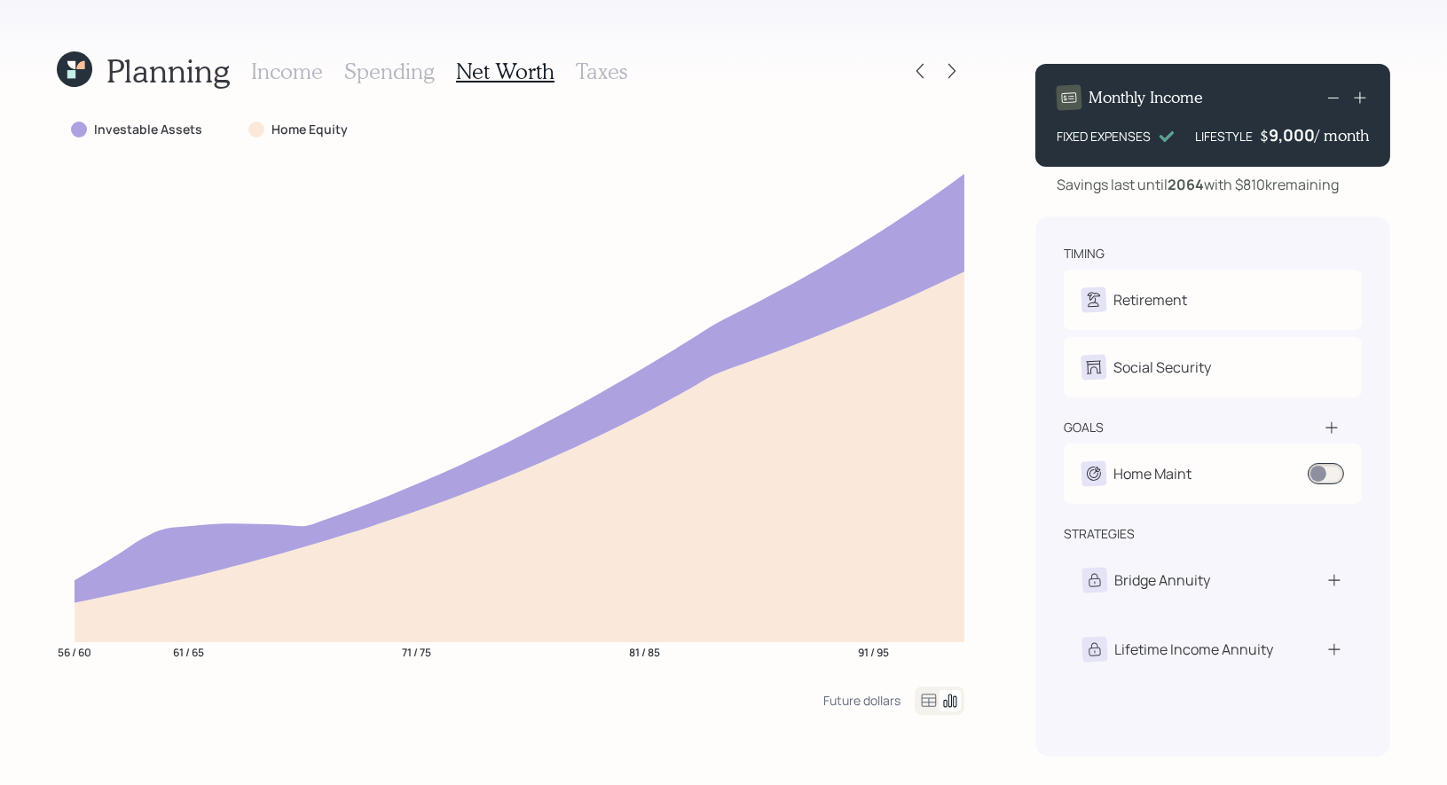
click at [366, 68] on h3 "Spending" at bounding box center [389, 72] width 90 height 26
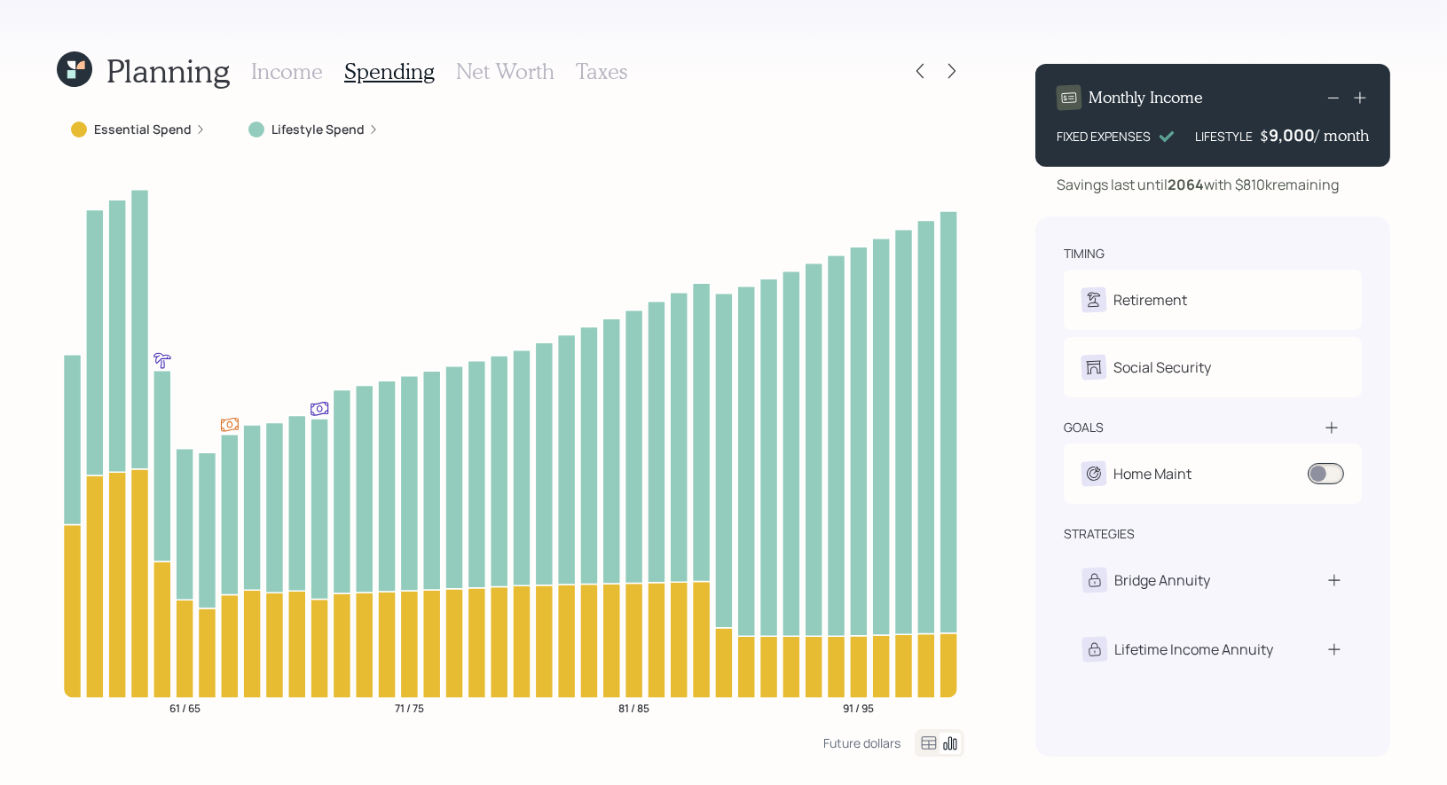
click at [927, 745] on icon at bounding box center [928, 743] width 21 height 21
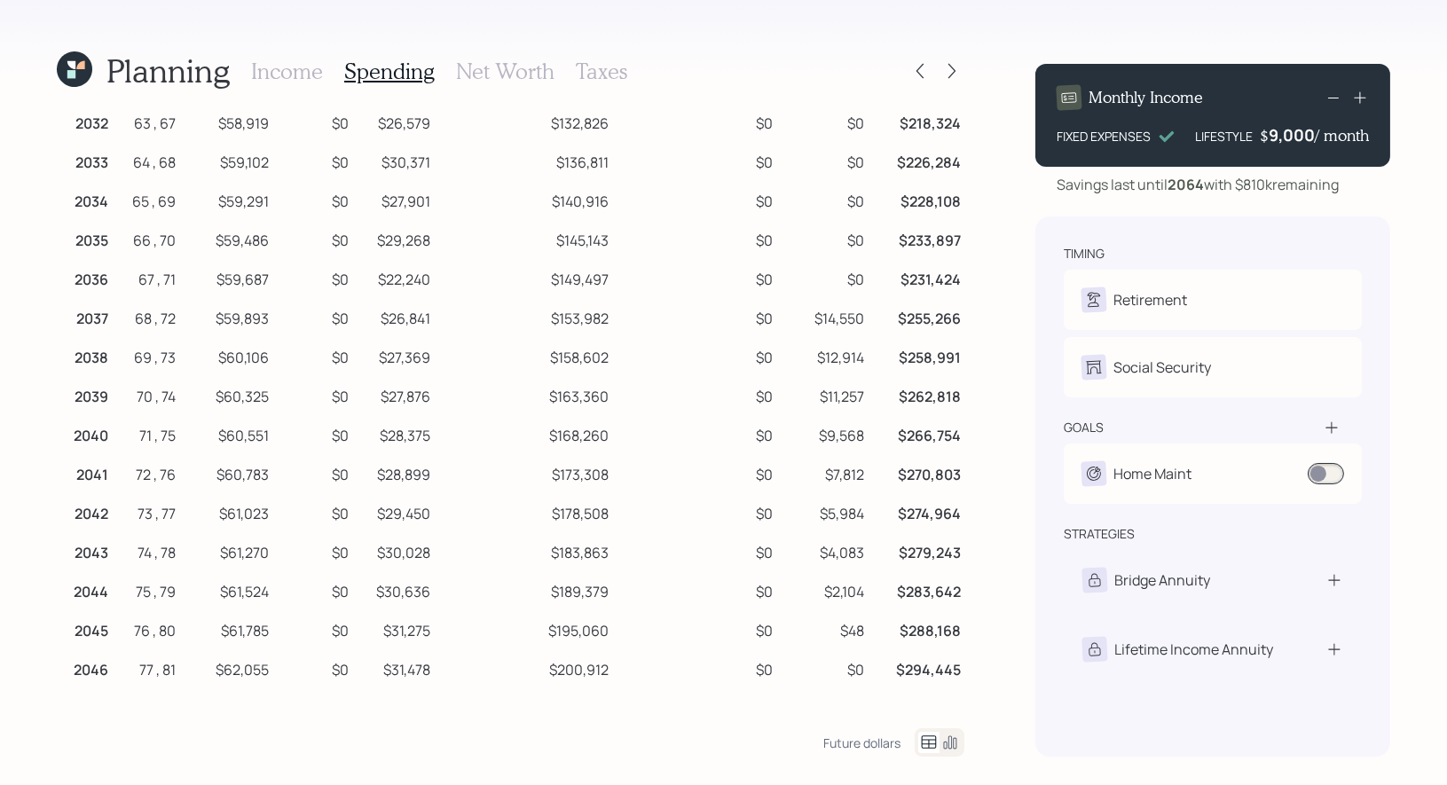
scroll to position [324, 0]
click at [281, 68] on h3 "Income" at bounding box center [287, 72] width 72 height 26
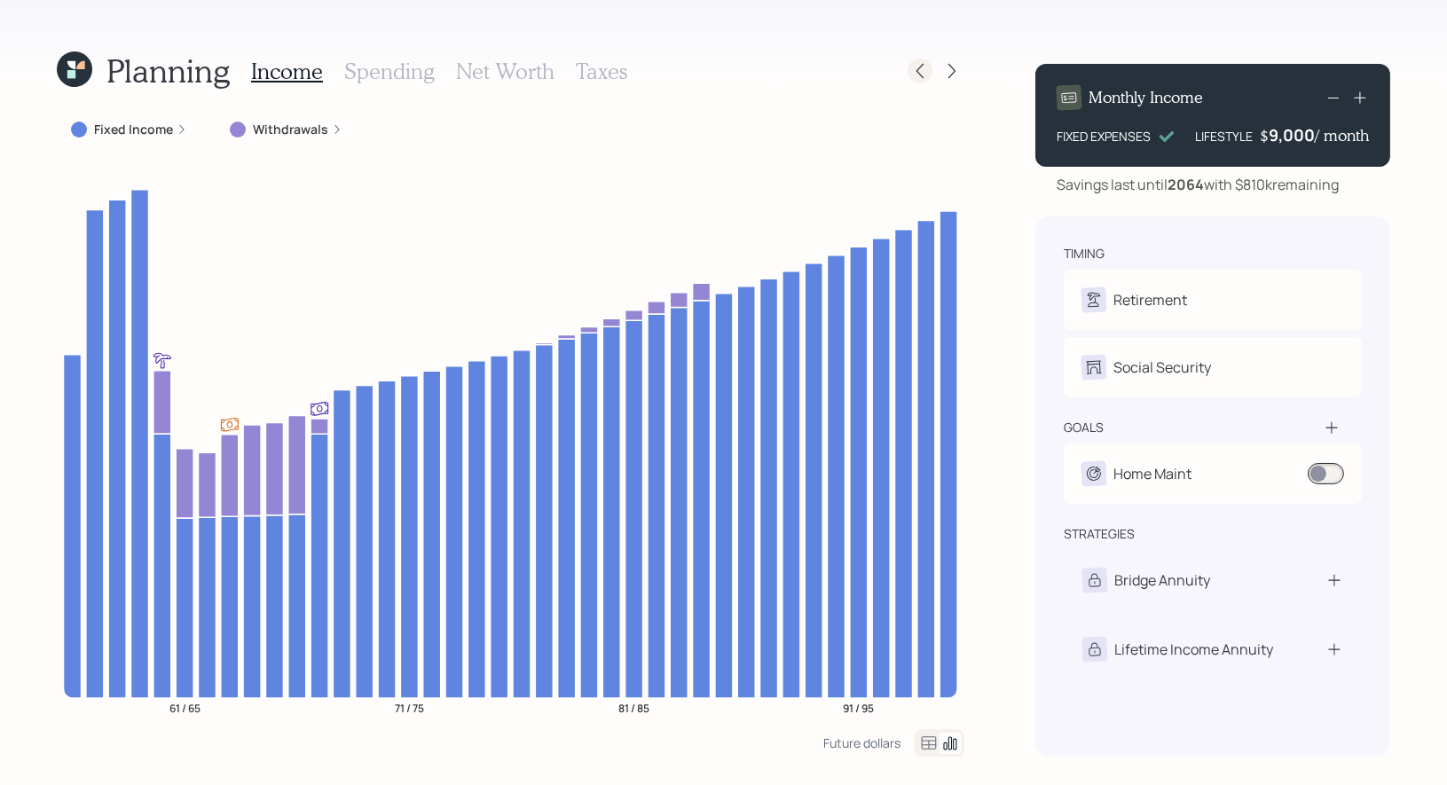
click at [925, 69] on icon at bounding box center [920, 71] width 18 height 18
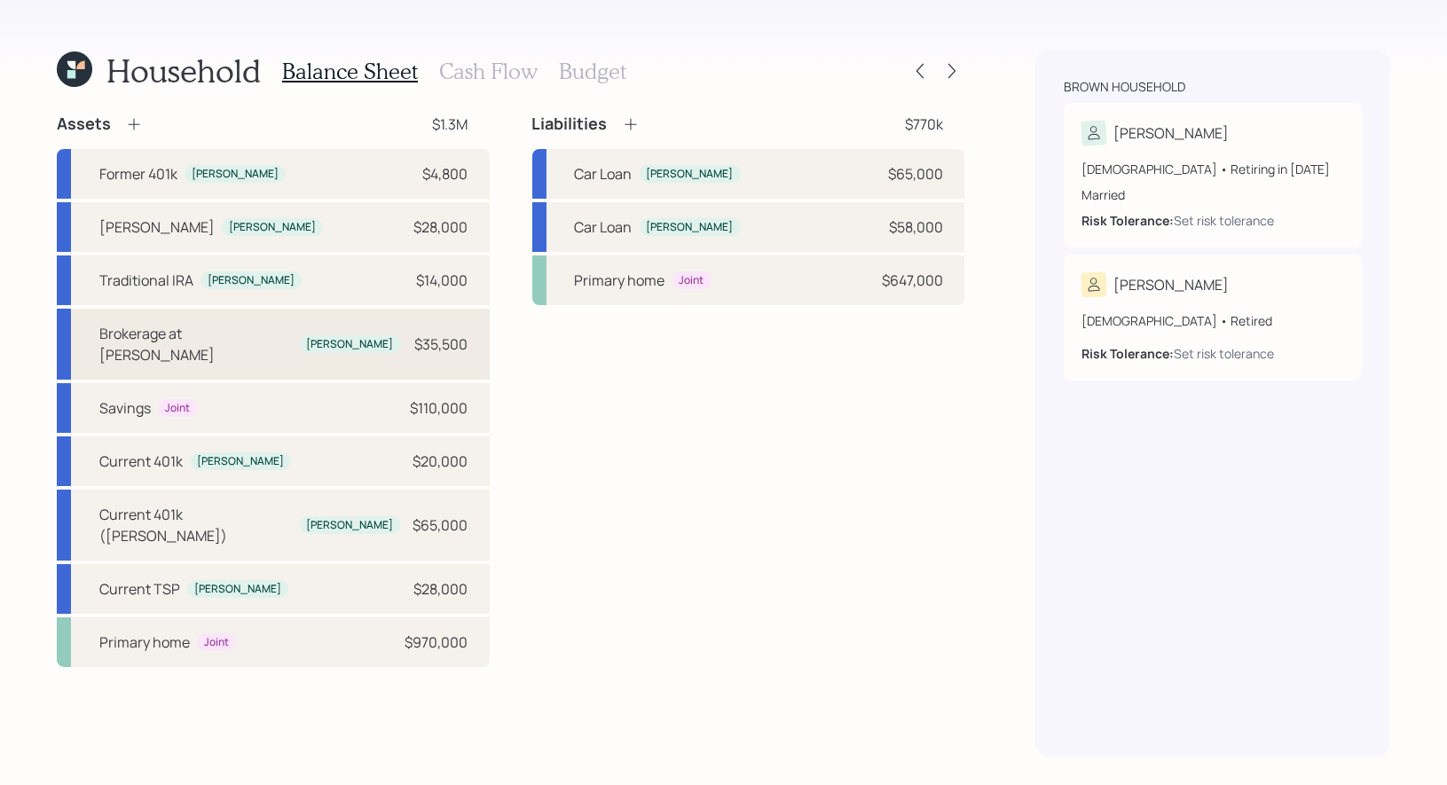
click at [311, 328] on div "Brokerage at [PERSON_NAME] $35,500" at bounding box center [273, 344] width 433 height 71
select select "taxable"
select select "balanced"
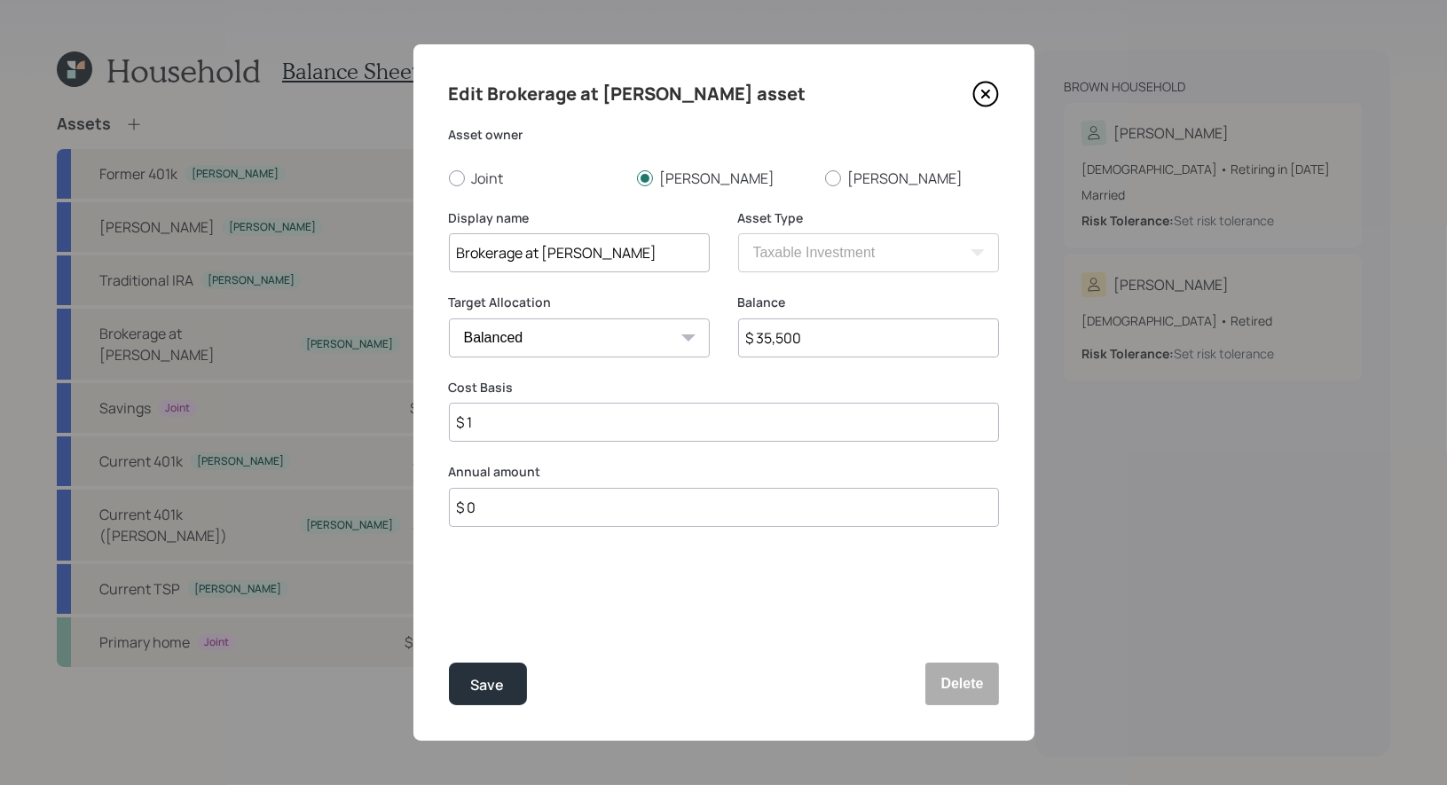
click at [496, 513] on input "$ 0" at bounding box center [724, 507] width 550 height 39
type input "$ 60,000"
click at [525, 591] on div "Select..." at bounding box center [563, 595] width 226 height 30
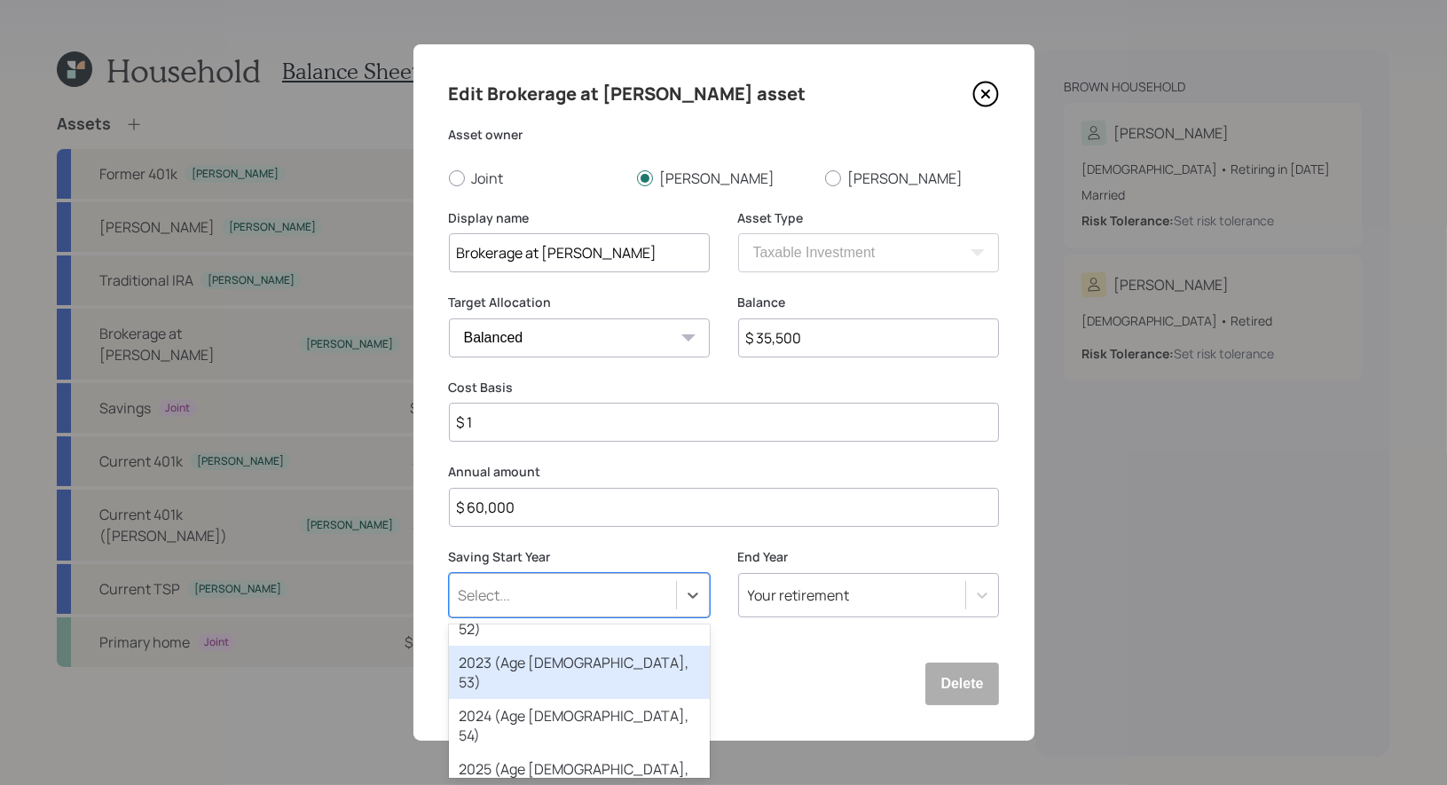
scroll to position [84, 0]
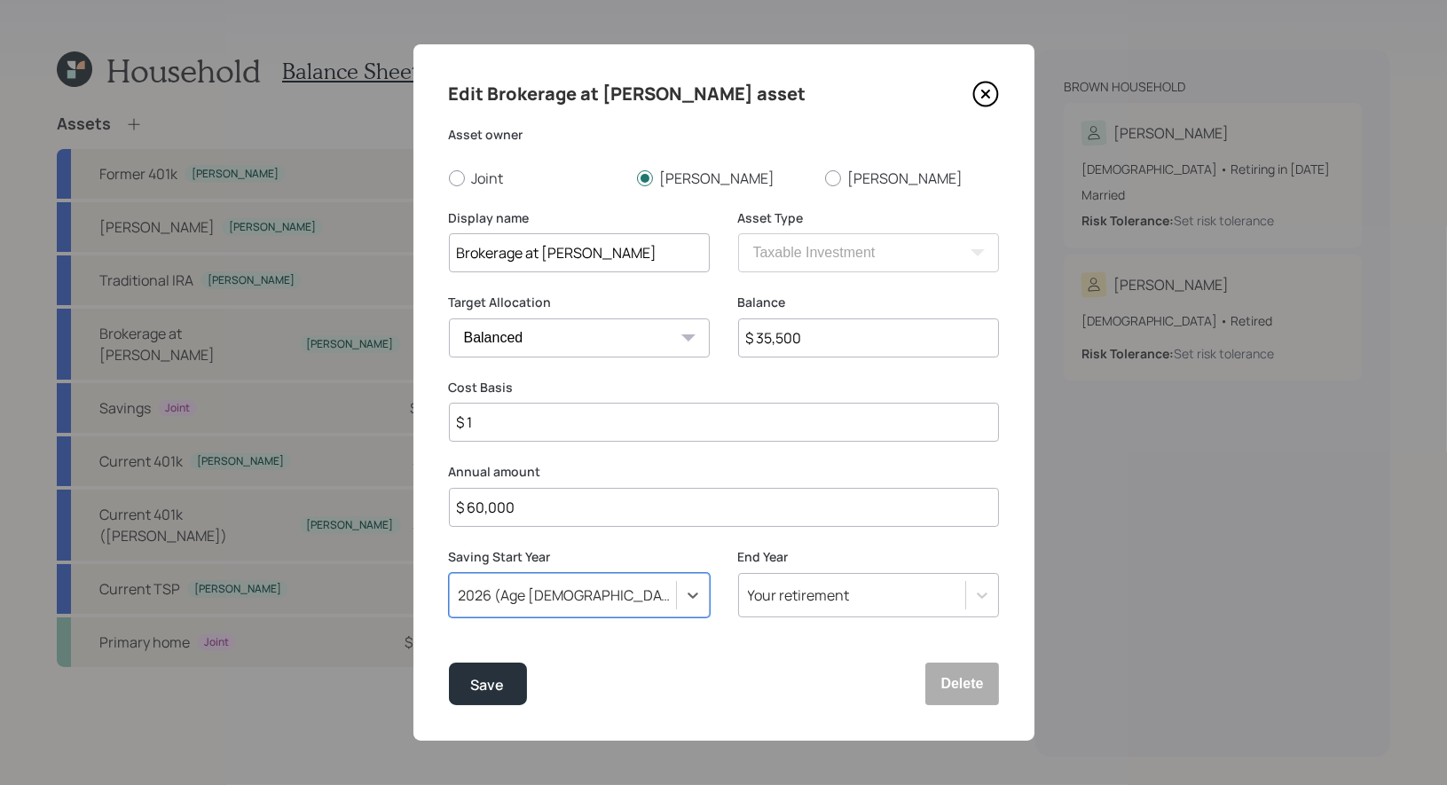
scroll to position [0, 0]
click at [810, 596] on div "Your retirement" at bounding box center [799, 596] width 102 height 20
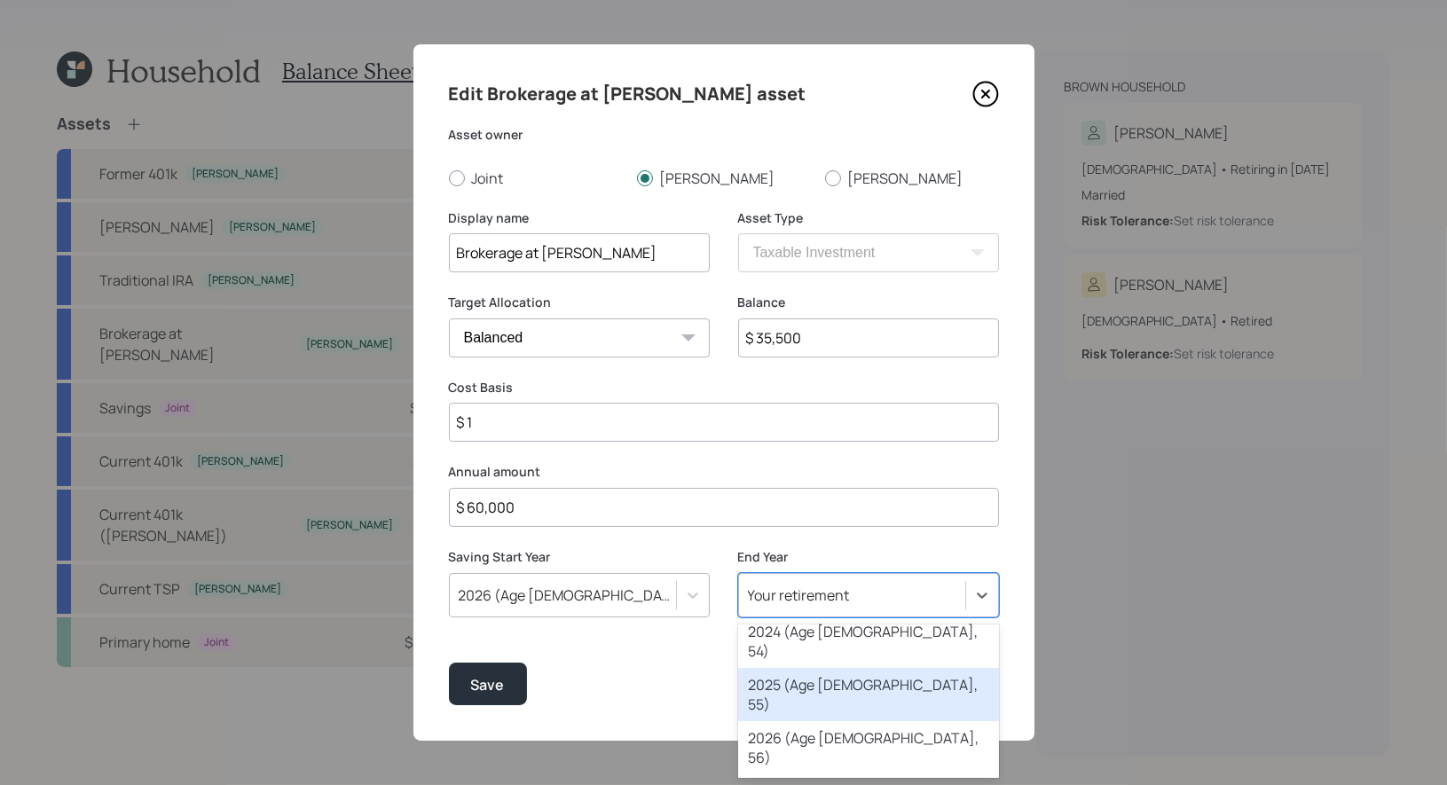
scroll to position [206, 0]
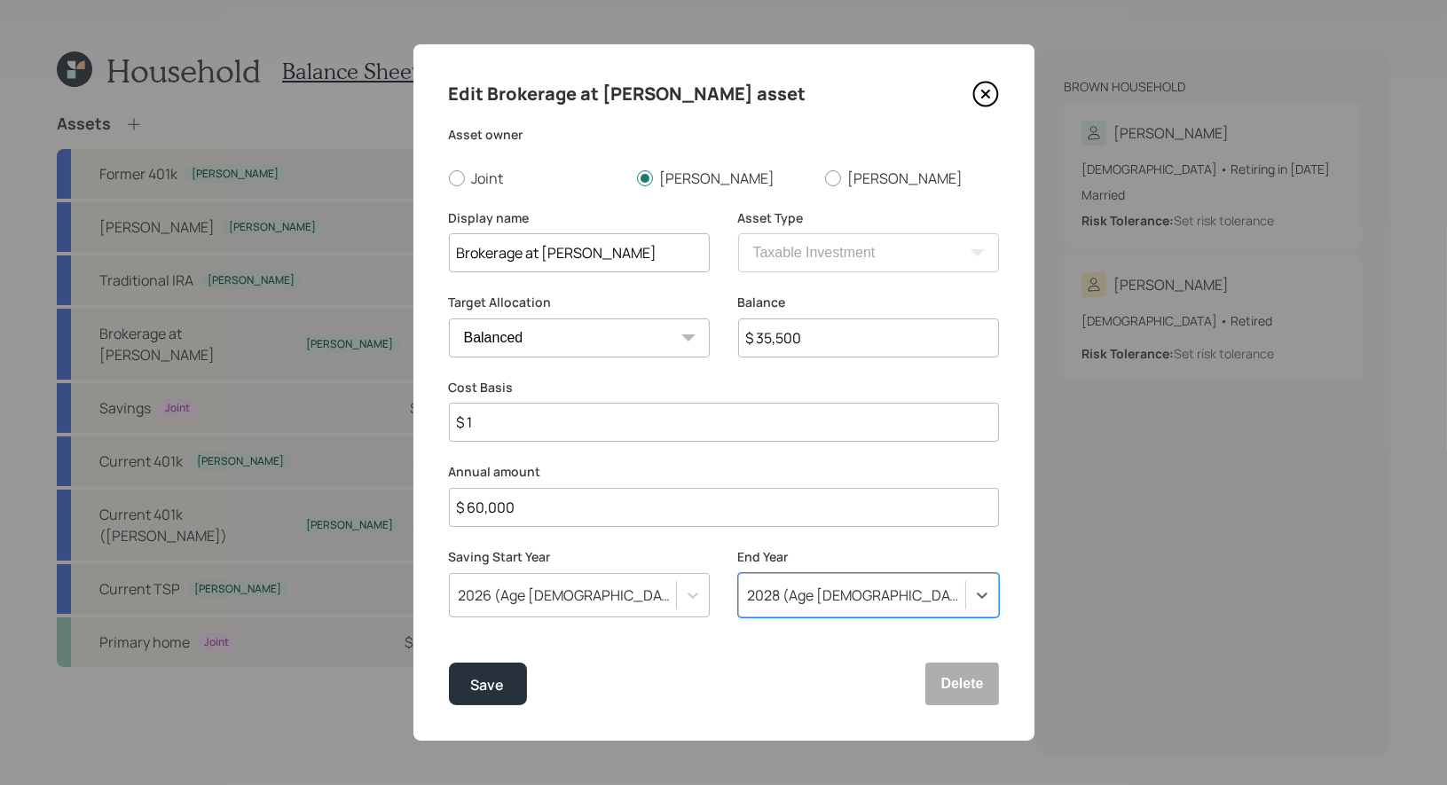
click at [875, 602] on div "2028 (Age [DEMOGRAPHIC_DATA], 58)" at bounding box center [852, 595] width 226 height 30
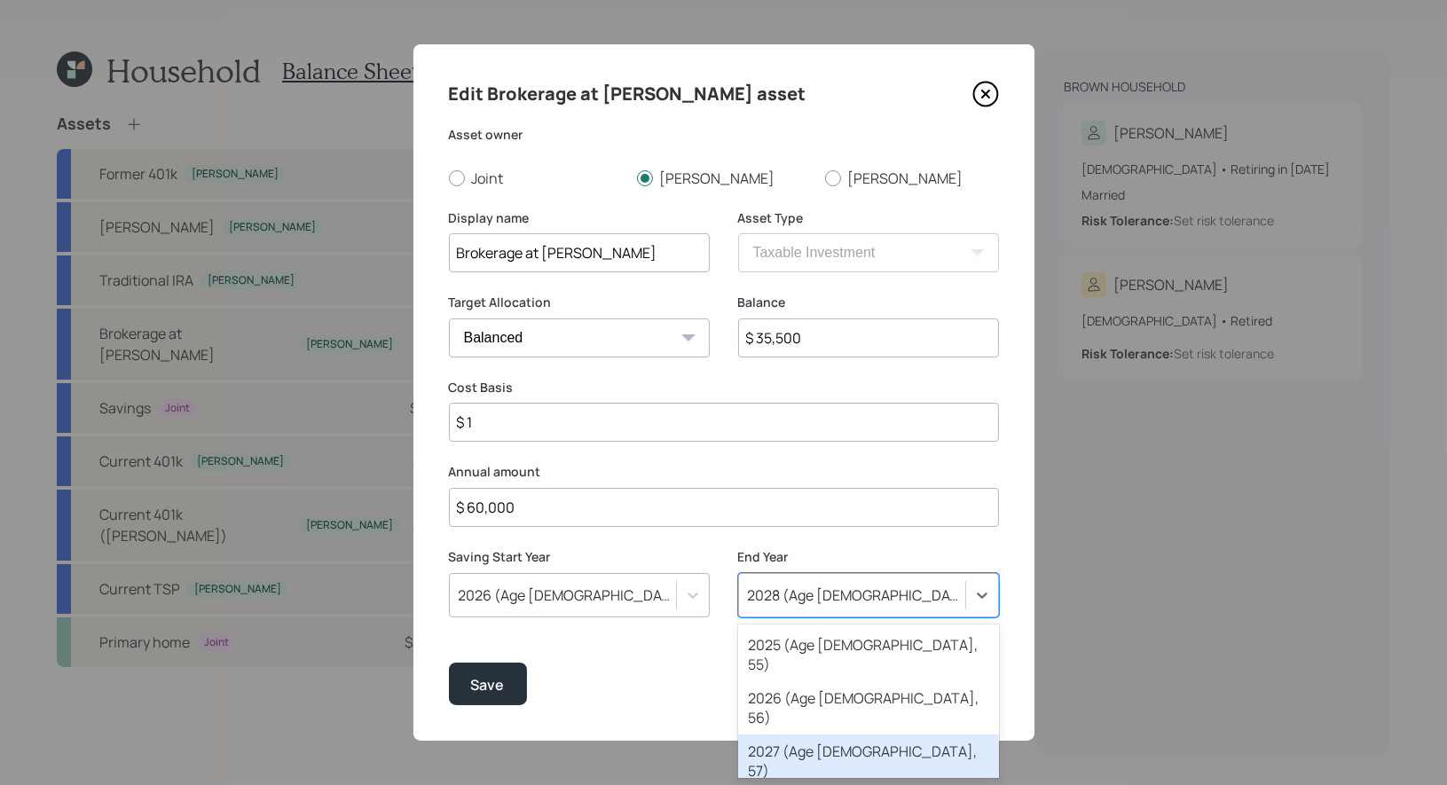
scroll to position [233, 0]
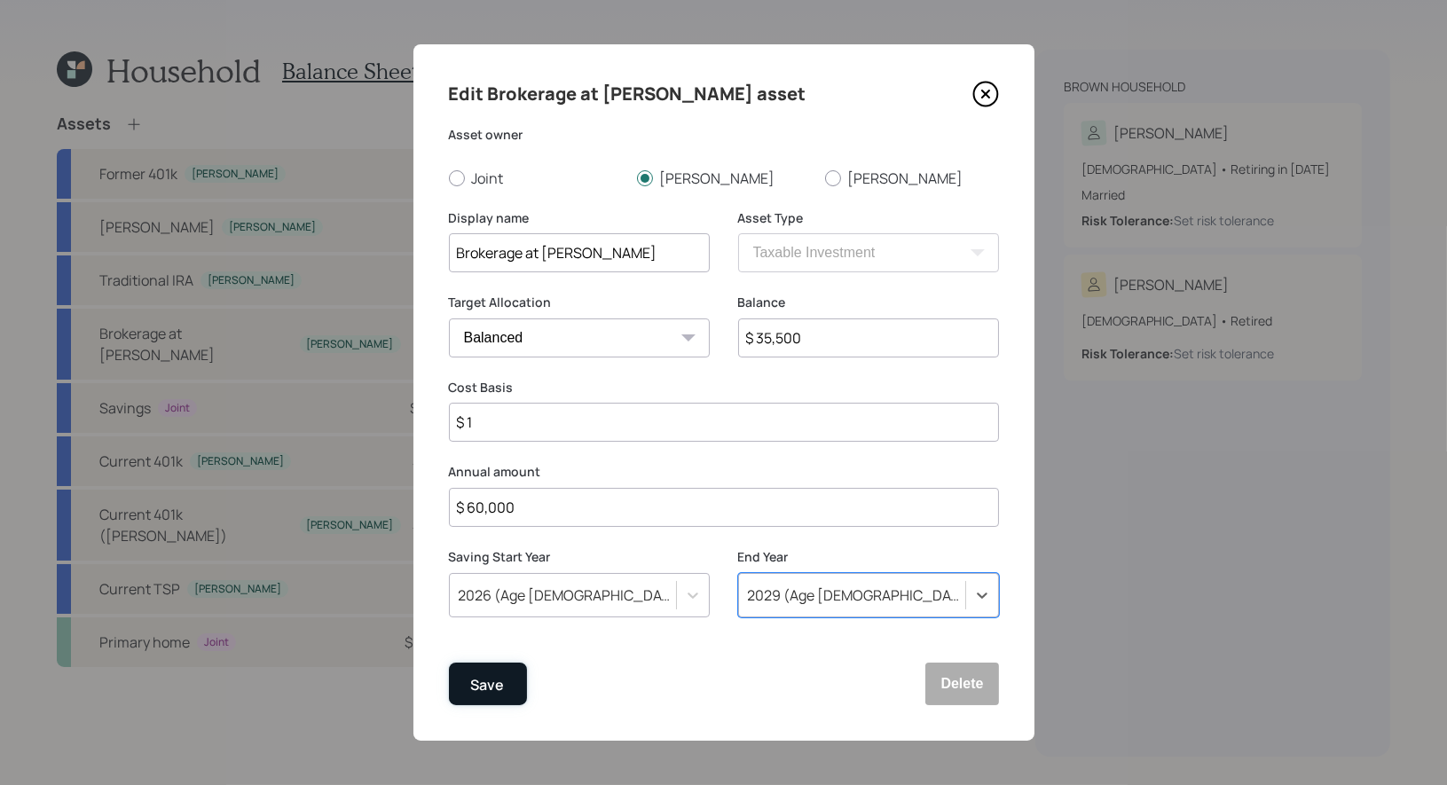
click at [470, 680] on button "Save" at bounding box center [488, 684] width 78 height 43
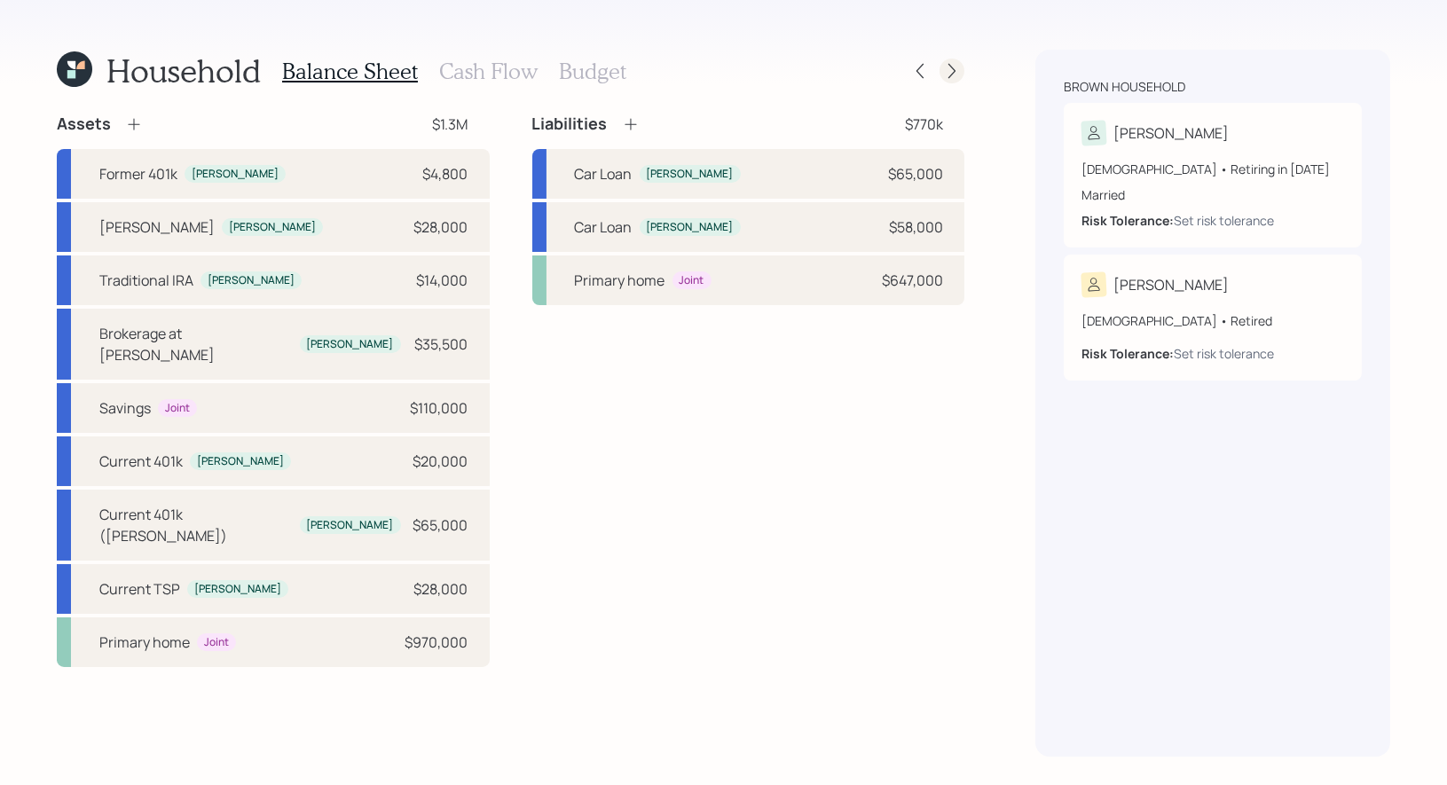
click at [959, 67] on icon at bounding box center [952, 71] width 18 height 18
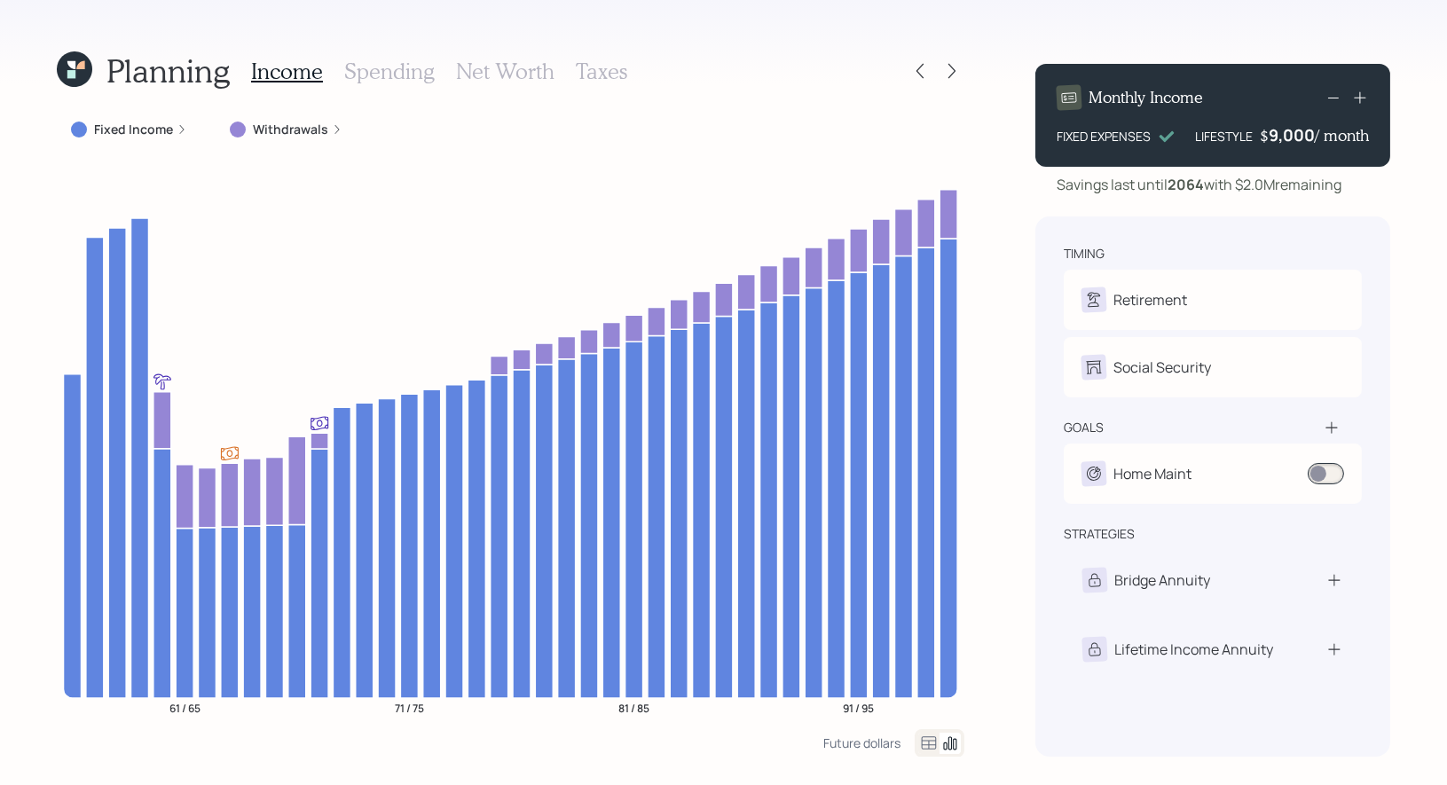
click at [502, 72] on h3 "Net Worth" at bounding box center [505, 72] width 98 height 26
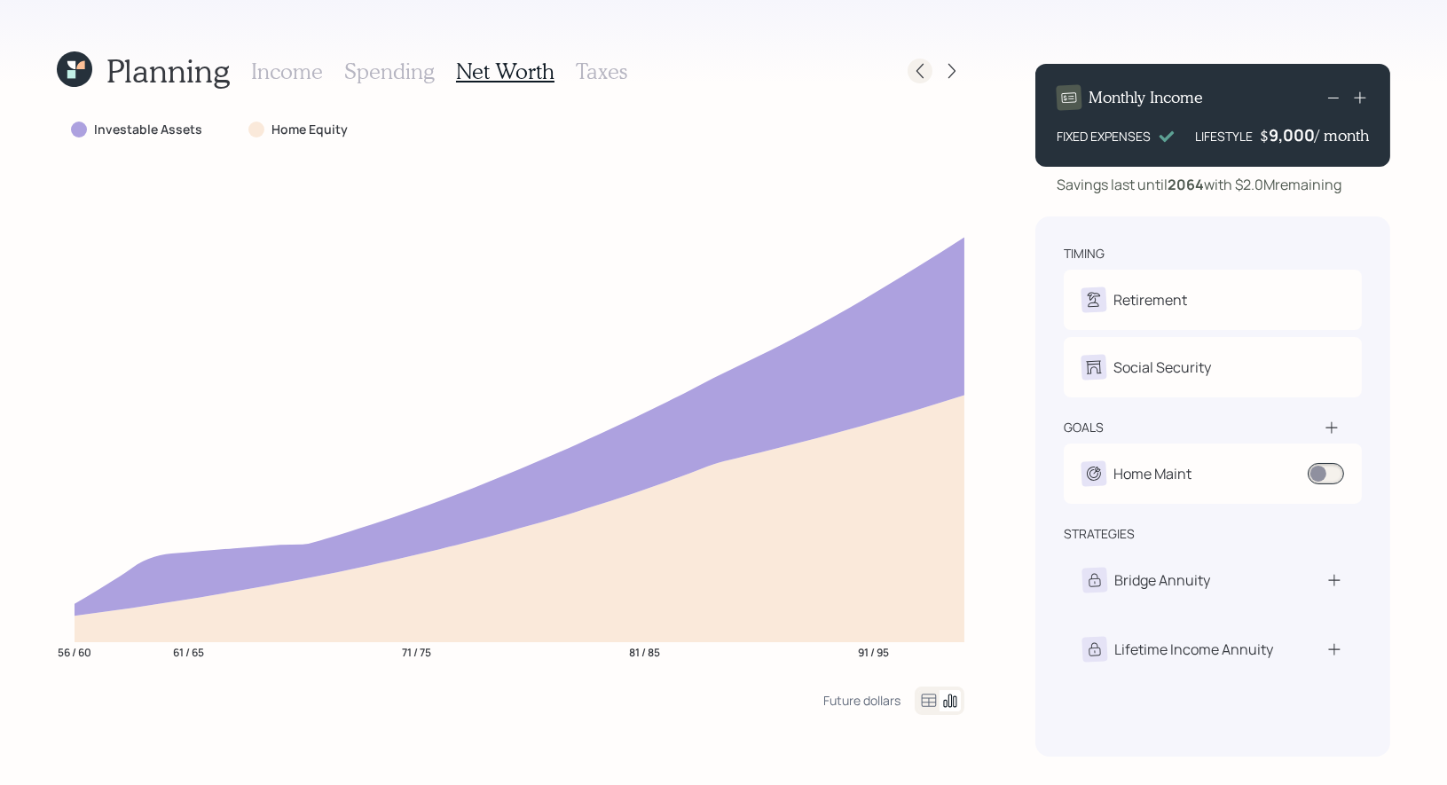
click at [921, 64] on icon at bounding box center [920, 71] width 18 height 18
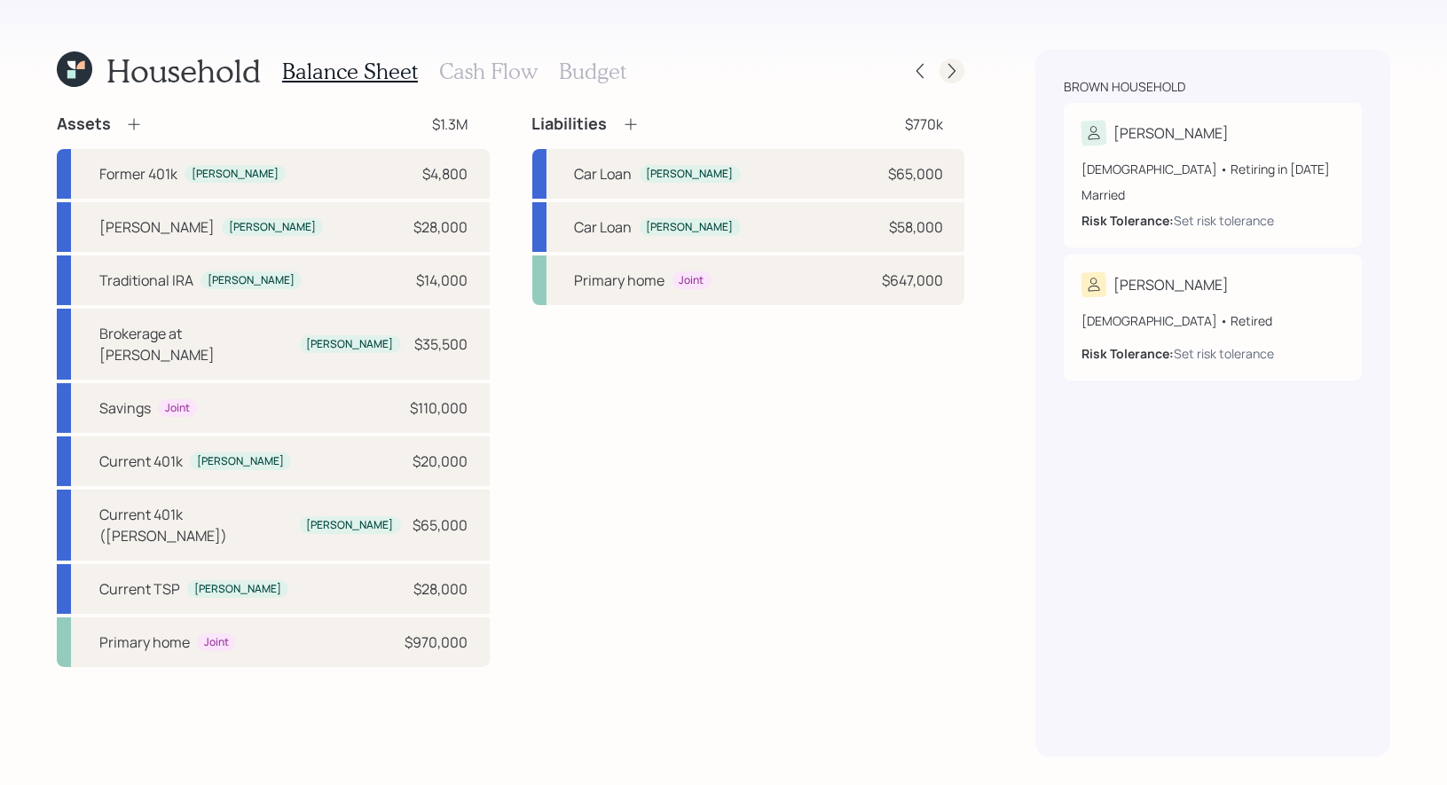
click at [947, 70] on icon at bounding box center [952, 71] width 18 height 18
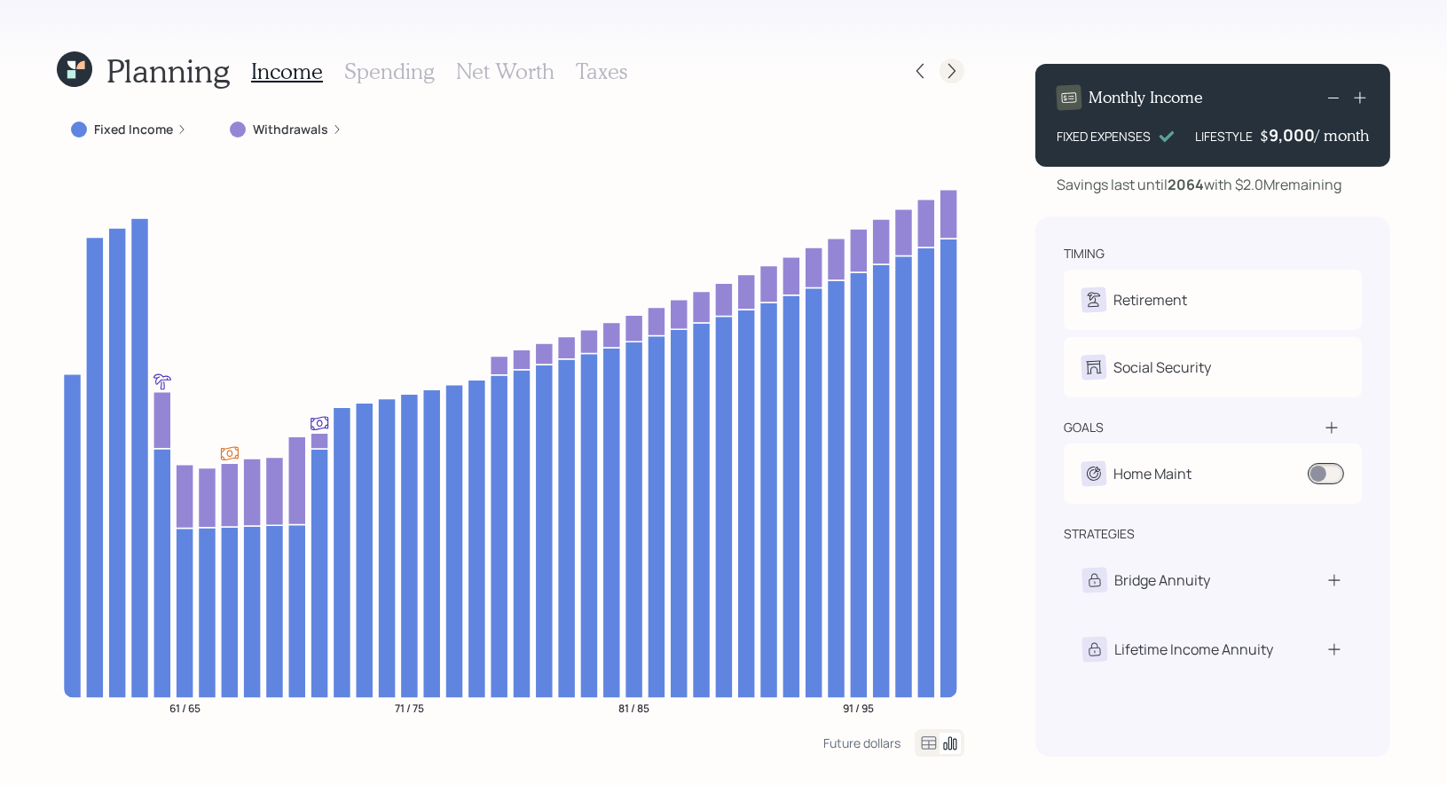
click at [953, 70] on icon at bounding box center [952, 71] width 18 height 18
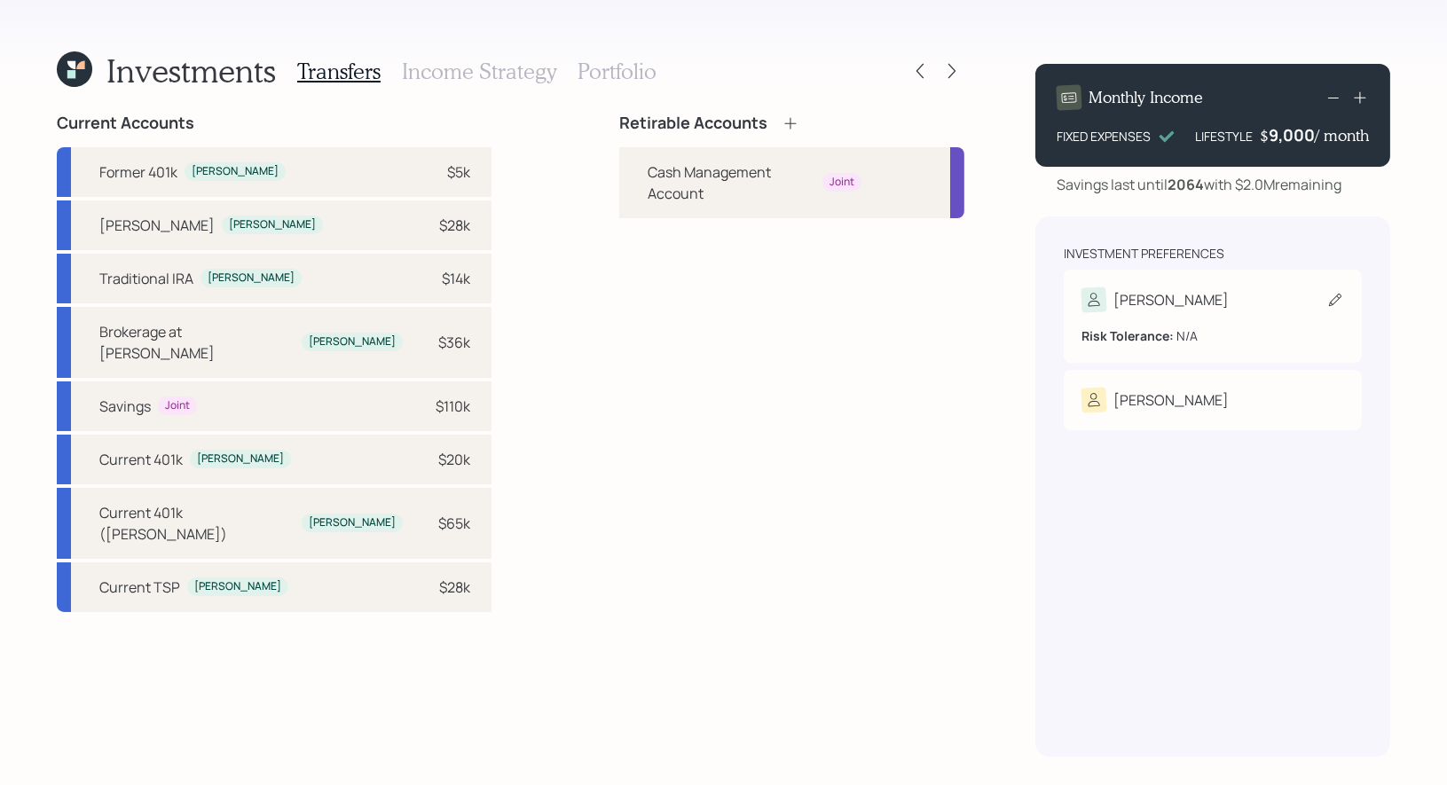
click at [1339, 300] on icon at bounding box center [1335, 300] width 18 height 18
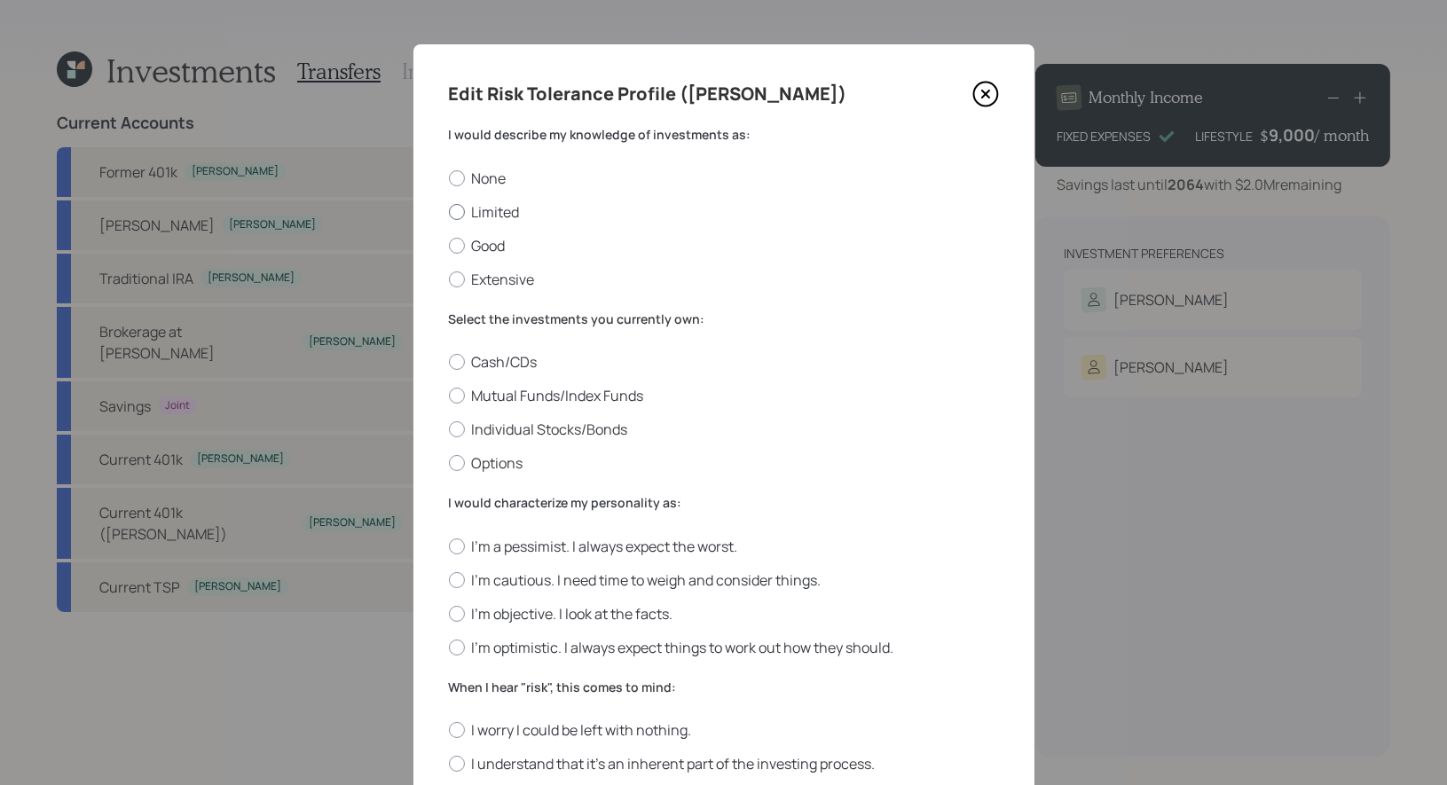
click at [506, 210] on label "Limited" at bounding box center [724, 212] width 550 height 20
click at [449, 211] on input "Limited" at bounding box center [448, 211] width 1 height 1
radio input "true"
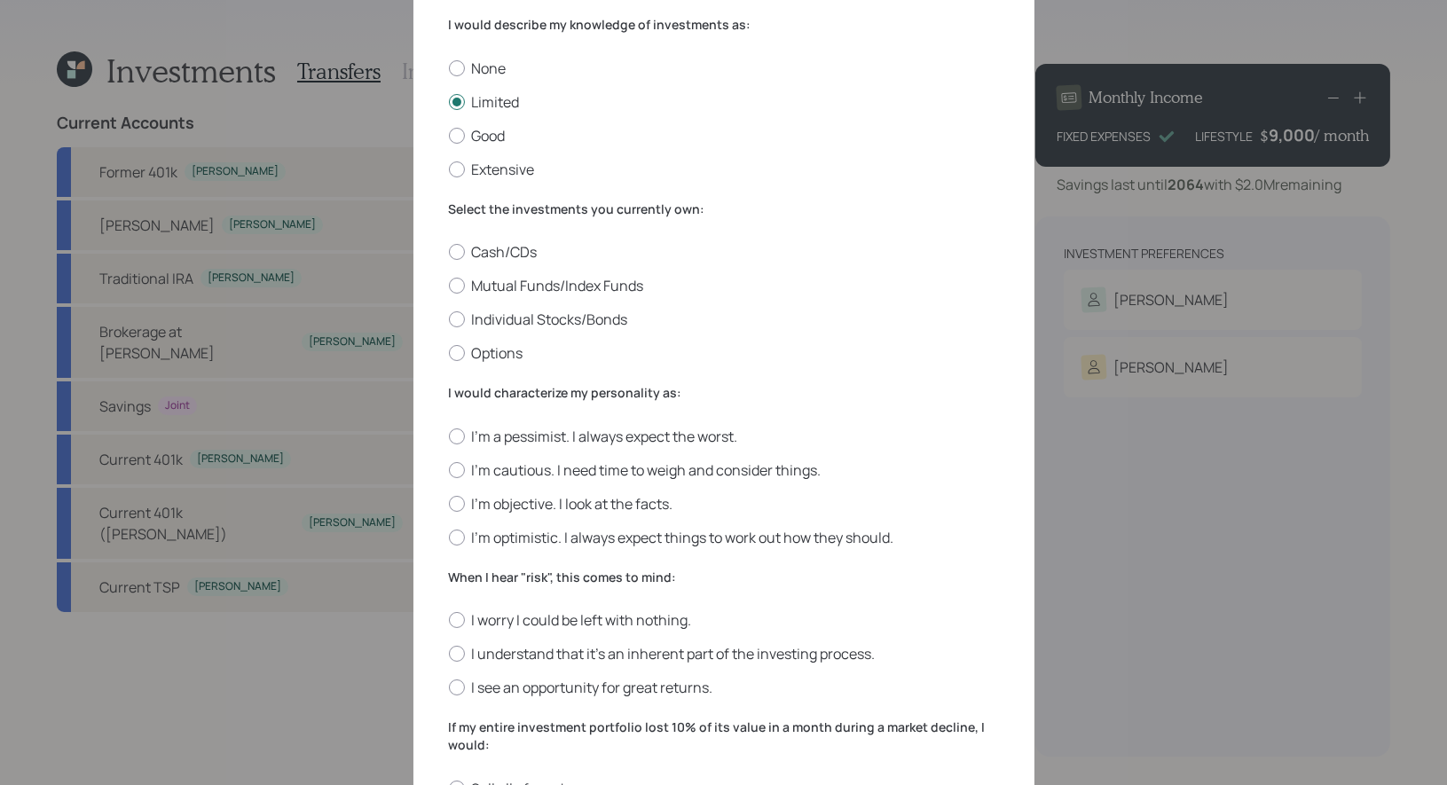
scroll to position [127, 0]
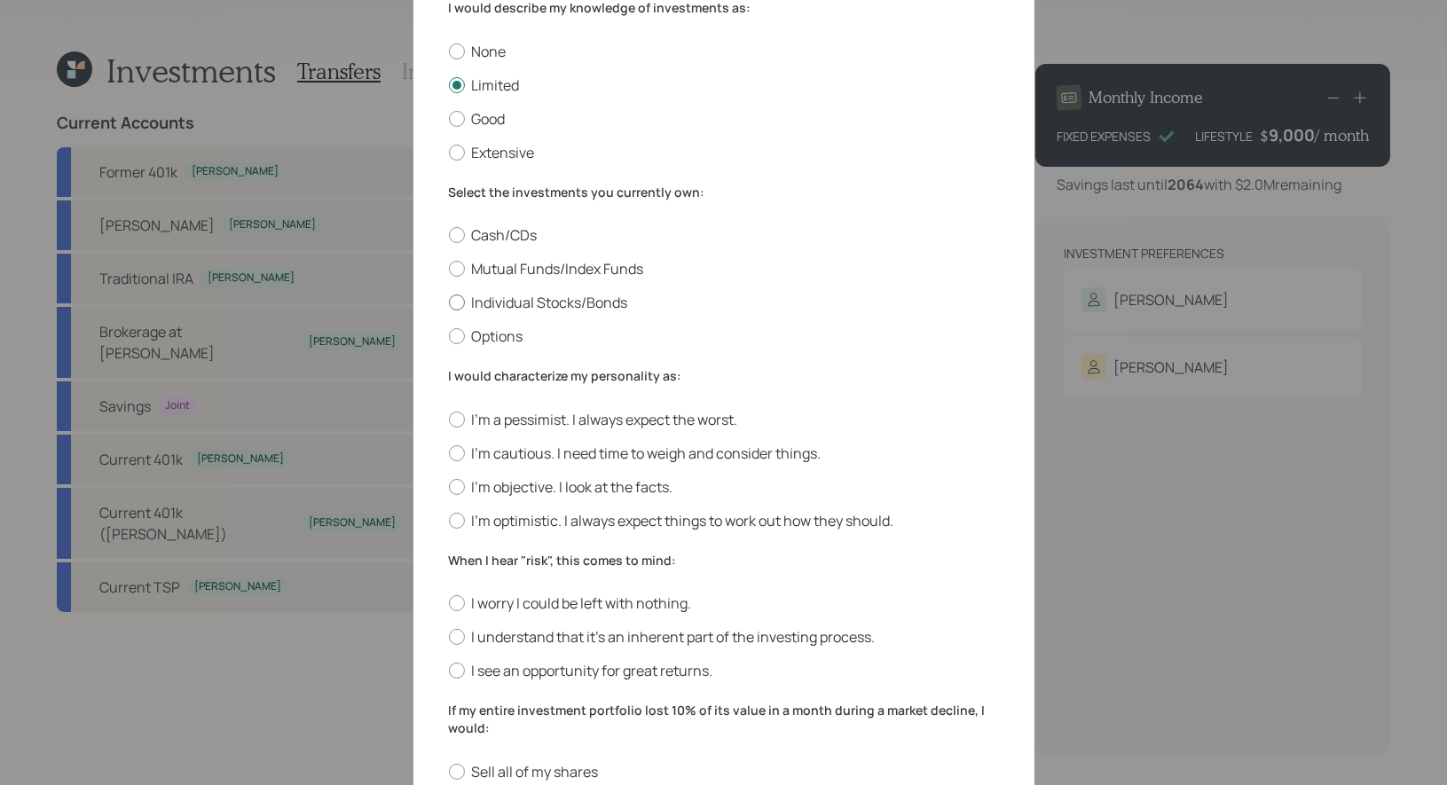
click at [625, 304] on label "Individual Stocks/Bonds" at bounding box center [724, 303] width 550 height 20
click at [449, 303] on input "Individual Stocks/Bonds" at bounding box center [448, 303] width 1 height 1
radio input "true"
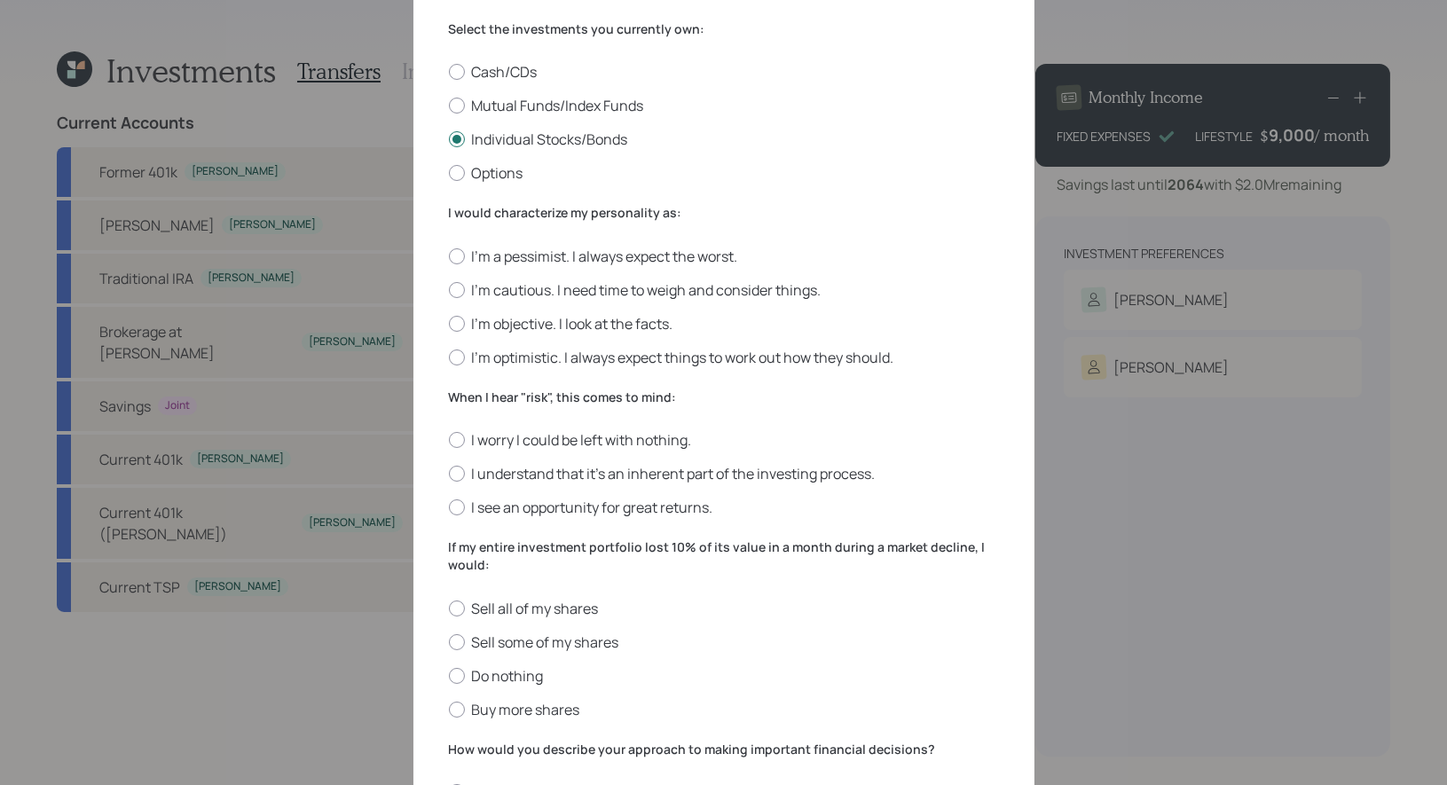
scroll to position [302, 0]
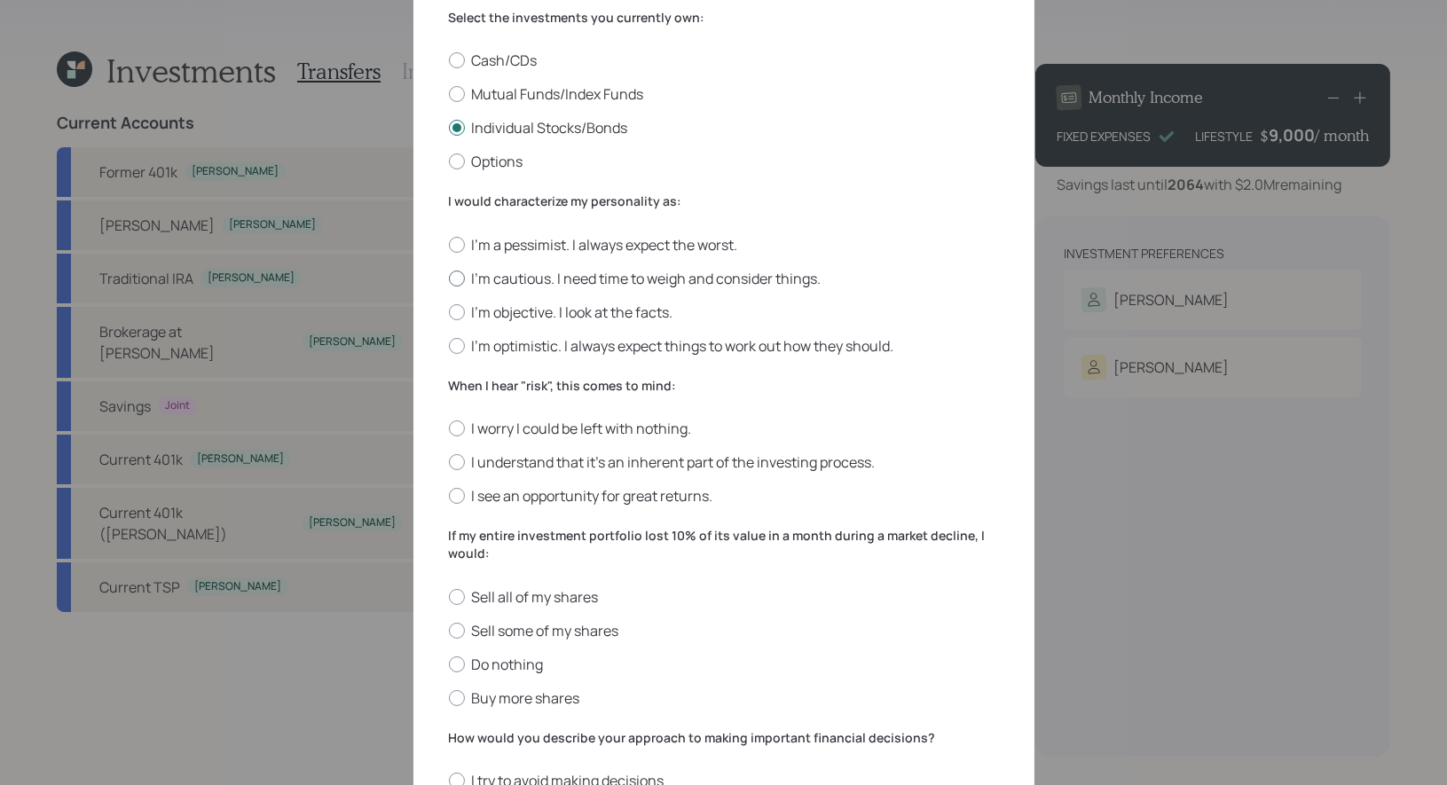
click at [716, 275] on label "I'm cautious. I need time to weigh and consider things." at bounding box center [724, 279] width 550 height 20
click at [449, 278] on input "I'm cautious. I need time to weigh and consider things." at bounding box center [448, 278] width 1 height 1
radio input "true"
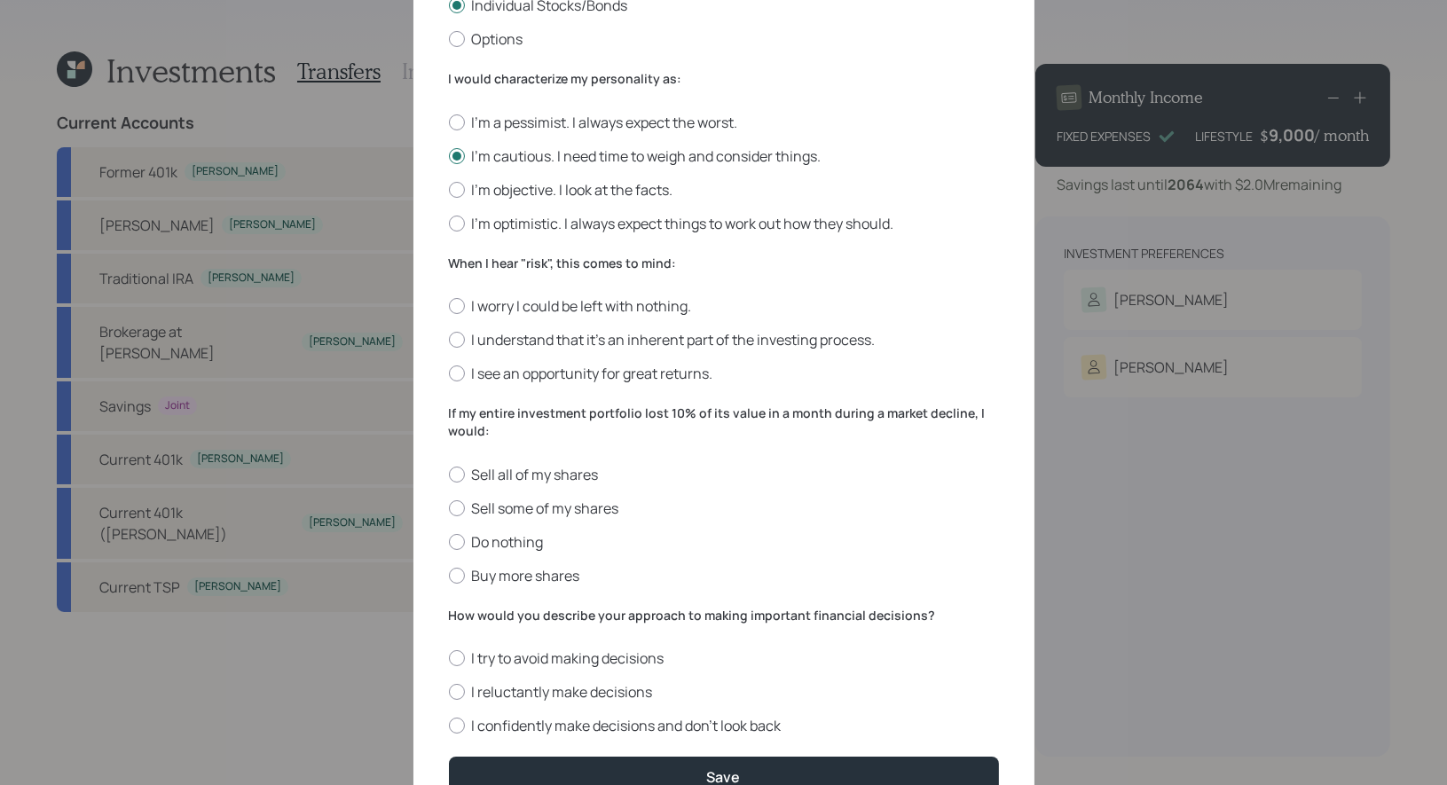
scroll to position [427, 0]
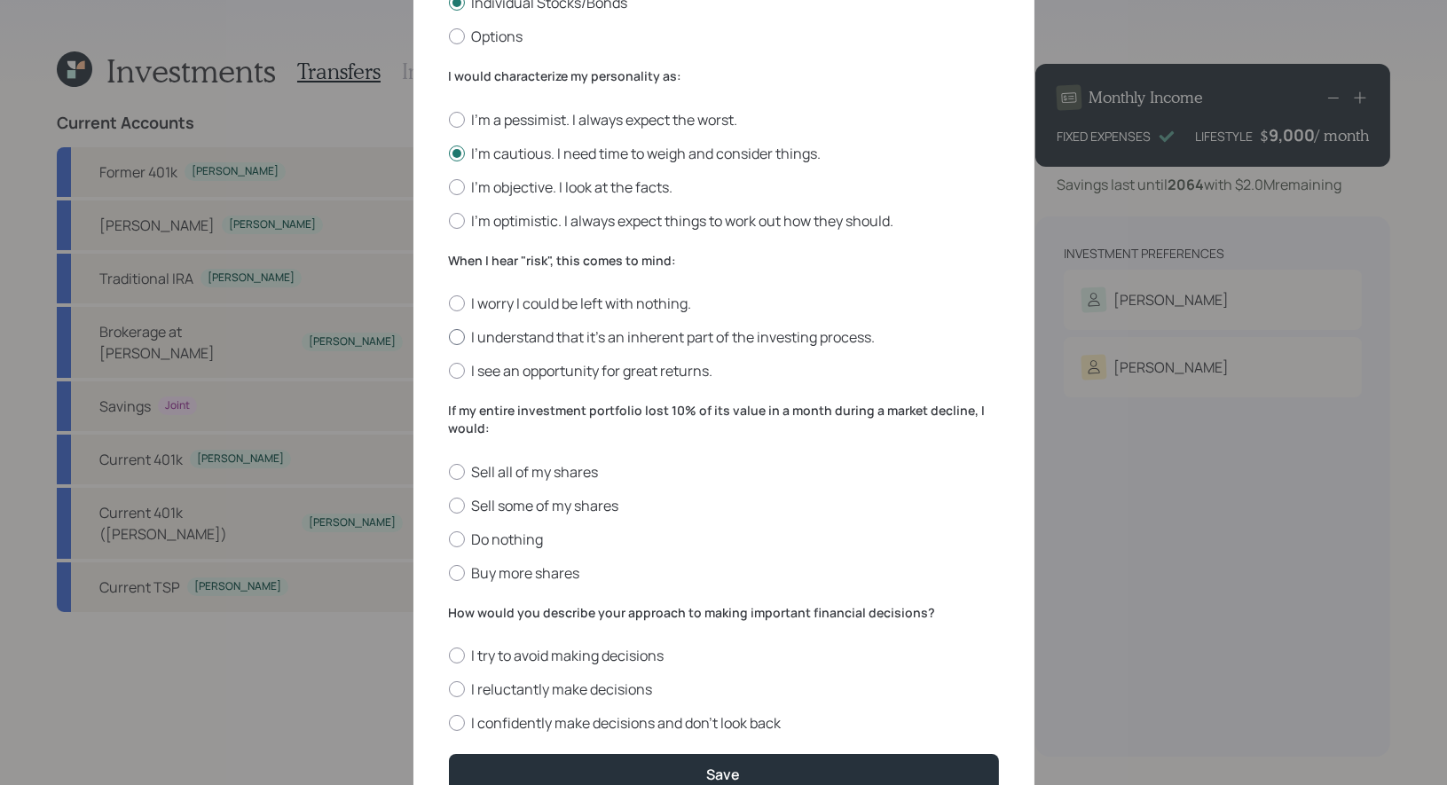
click at [729, 333] on label "I understand that it’s an inherent part of the investing process." at bounding box center [724, 337] width 550 height 20
click at [449, 337] on input "I understand that it’s an inherent part of the investing process." at bounding box center [448, 337] width 1 height 1
radio input "true"
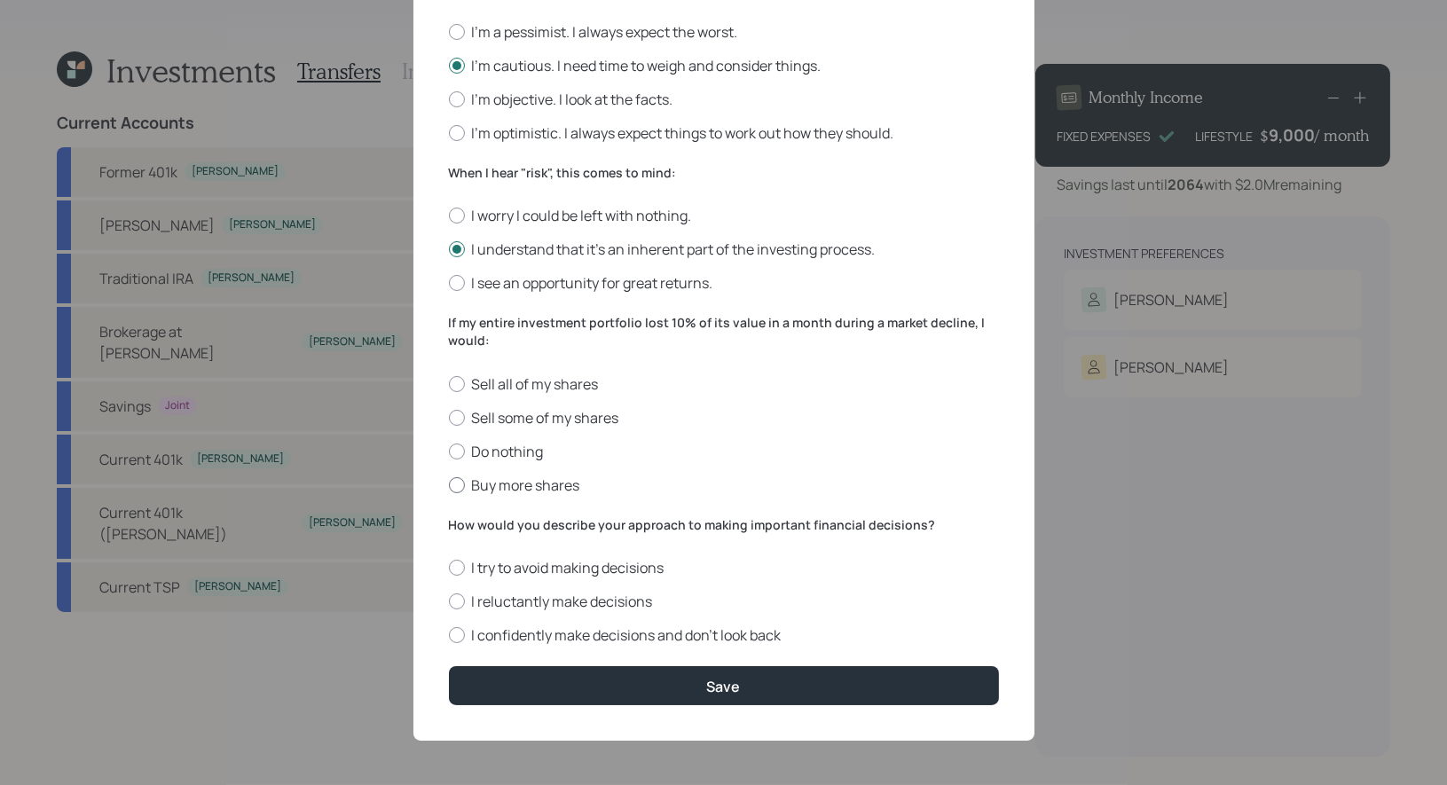
click at [552, 480] on label "Buy more shares" at bounding box center [724, 486] width 550 height 20
click at [449, 484] on input "Buy more shares" at bounding box center [448, 484] width 1 height 1
radio input "true"
click at [649, 637] on label "I confidently make decisions and don’t look back" at bounding box center [724, 635] width 550 height 20
click at [449, 636] on input "I confidently make decisions and don’t look back" at bounding box center [448, 635] width 1 height 1
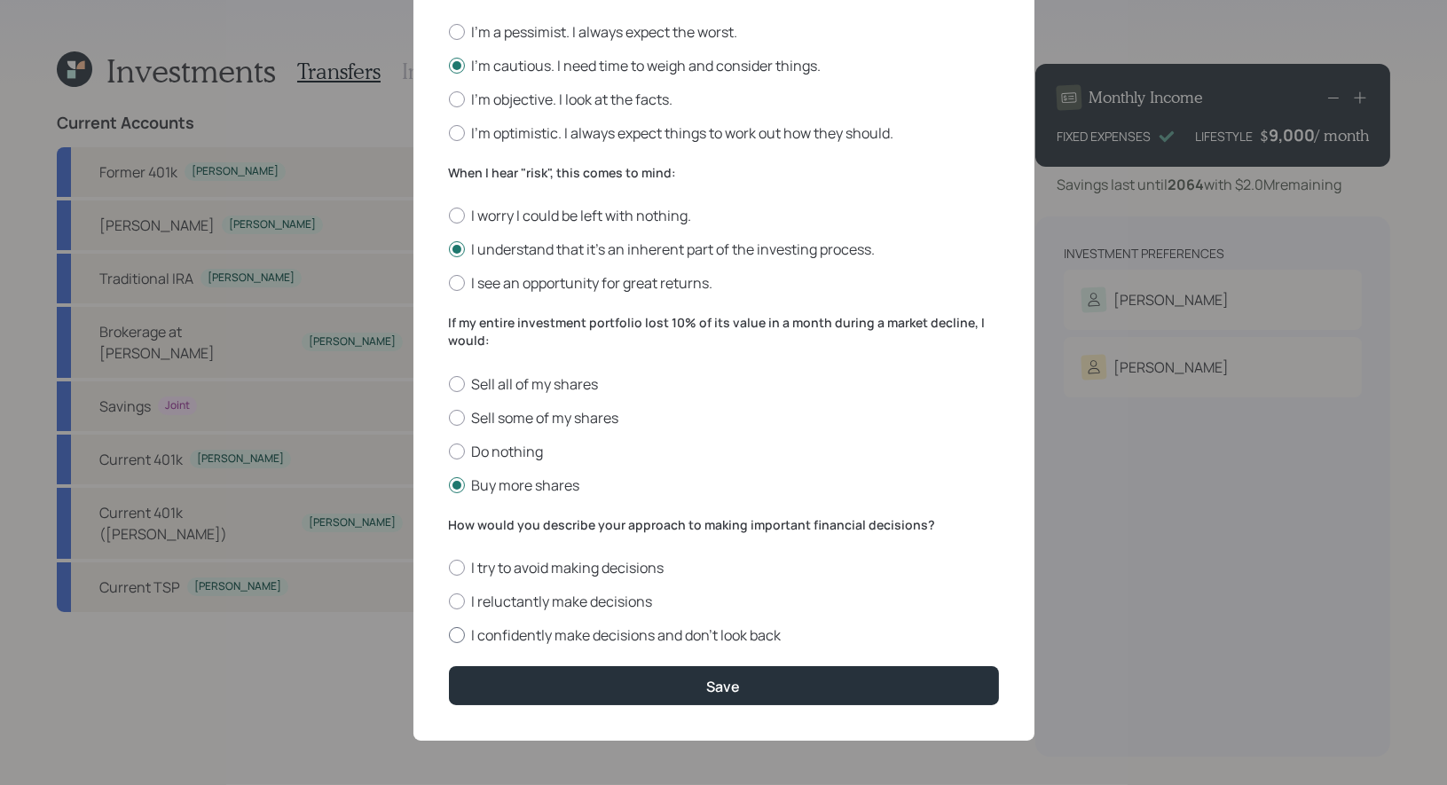
radio input "true"
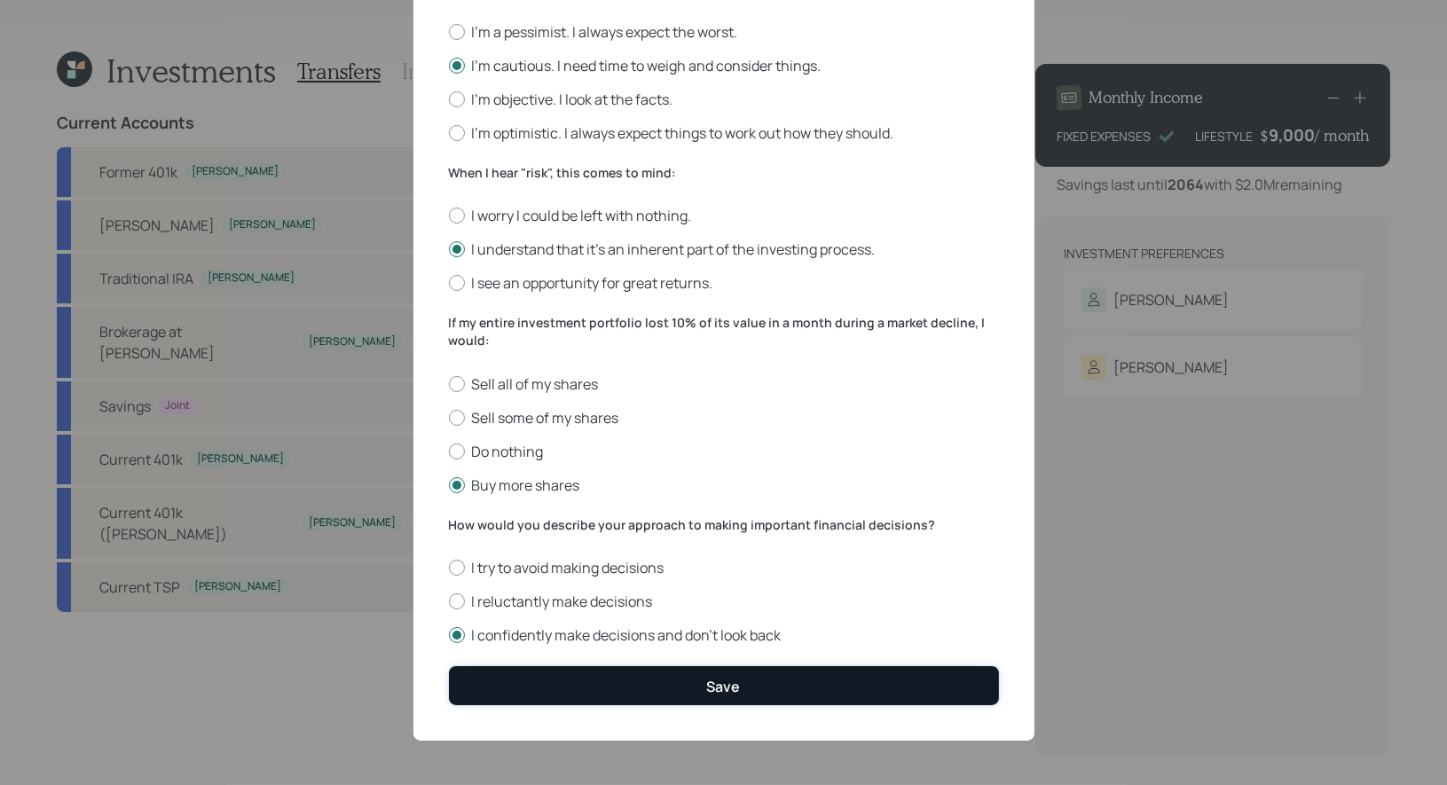
click at [668, 691] on button "Save" at bounding box center [724, 685] width 550 height 38
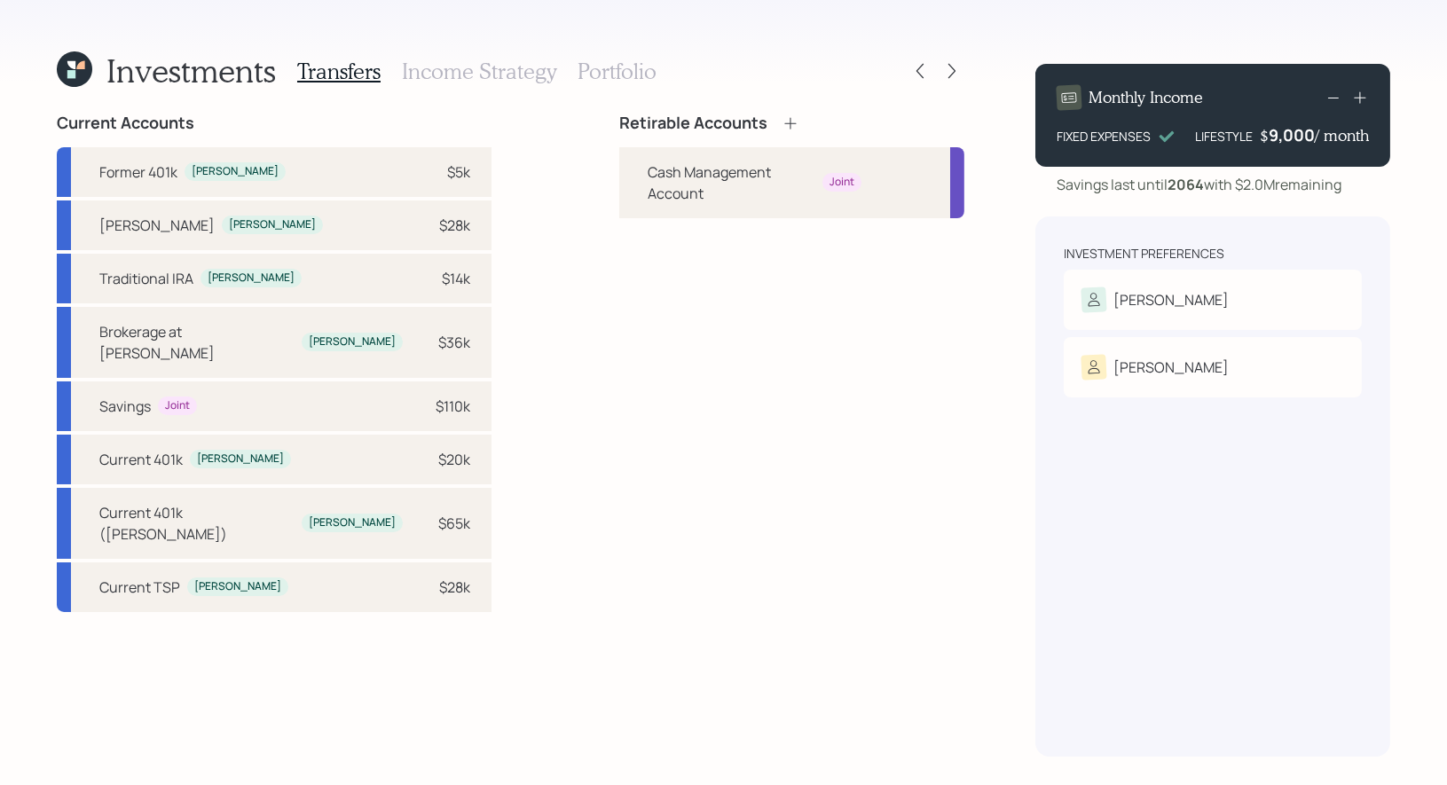
click at [782, 121] on icon at bounding box center [791, 123] width 18 height 18
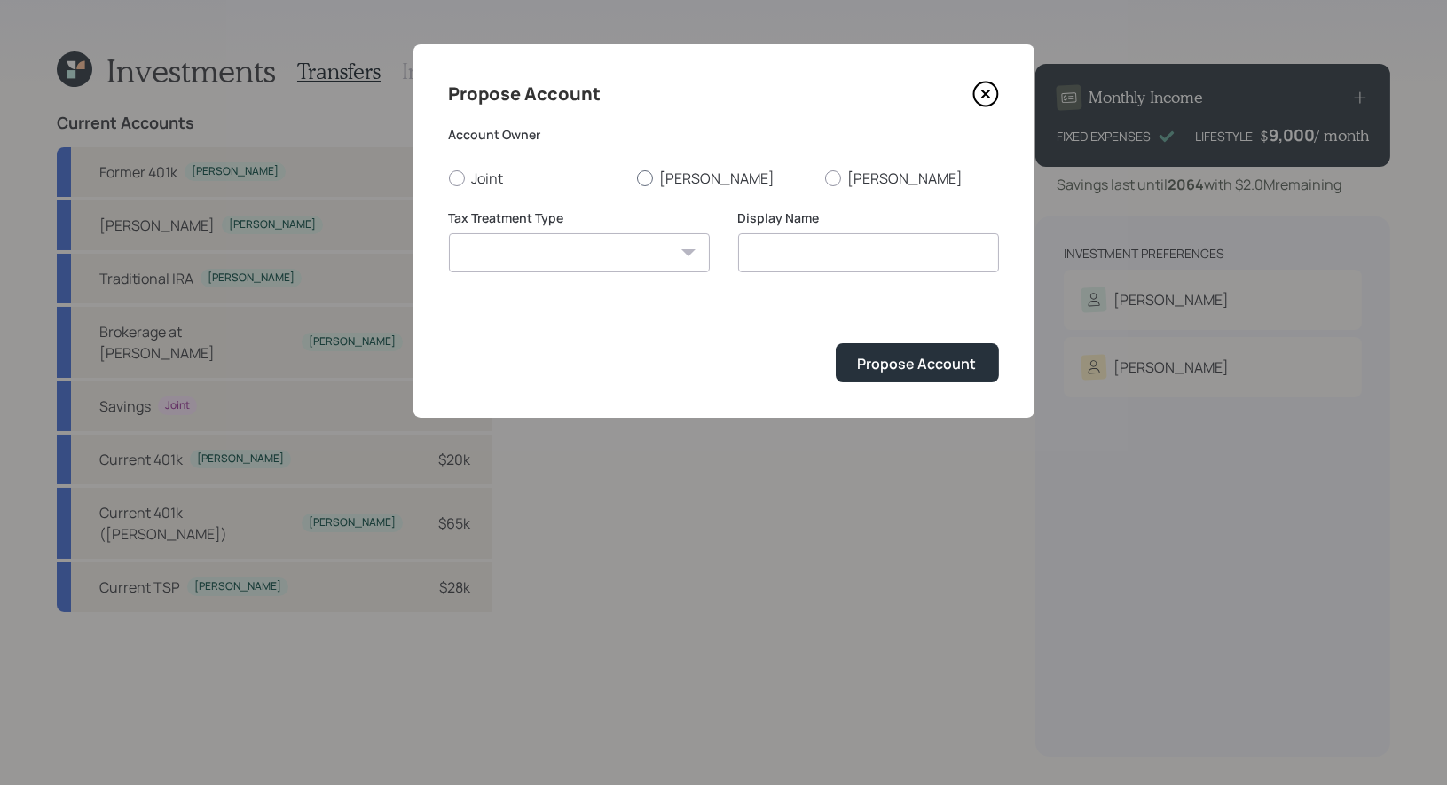
click at [649, 177] on div at bounding box center [645, 178] width 16 height 16
click at [637, 177] on input "[PERSON_NAME]" at bounding box center [636, 177] width 1 height 1
radio input "true"
click at [616, 253] on select "Roth Taxable Traditional" at bounding box center [579, 252] width 261 height 39
select select "roth"
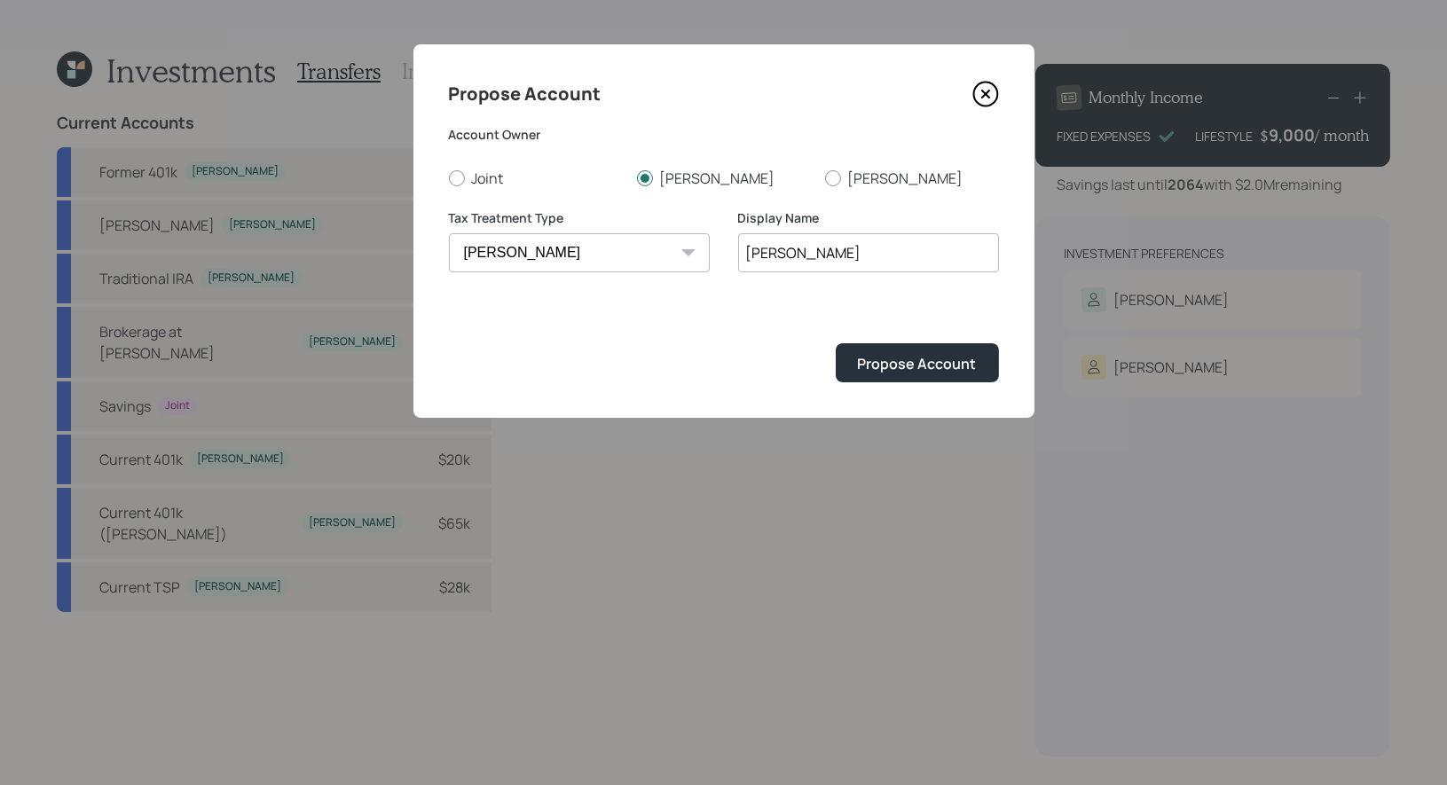
click at [809, 263] on input "[PERSON_NAME]" at bounding box center [868, 252] width 261 height 39
type input "[PERSON_NAME]"
click at [897, 361] on div "Propose Account" at bounding box center [917, 364] width 119 height 20
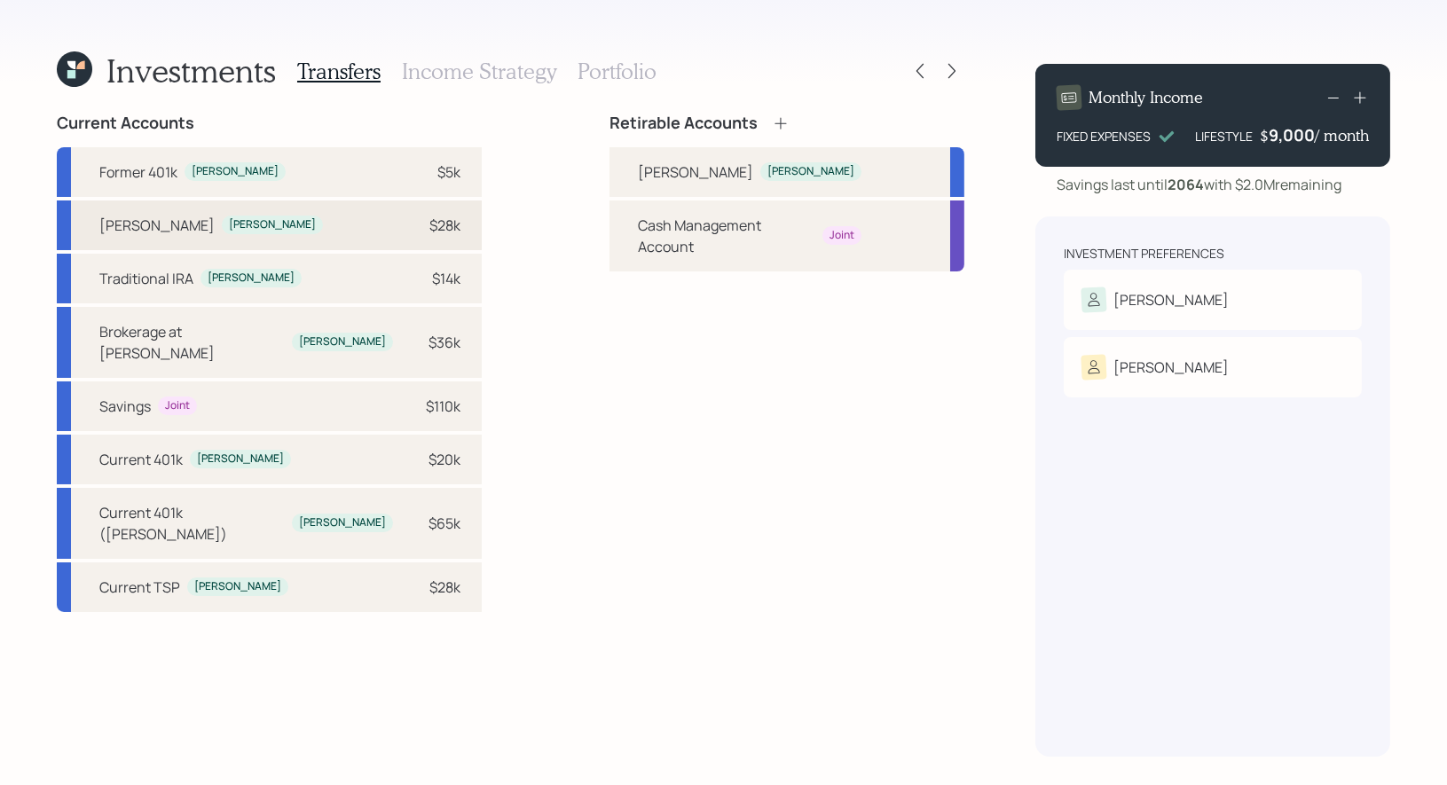
click at [241, 221] on div "Roth IRA Terrence $28k" at bounding box center [269, 225] width 425 height 50
click at [678, 167] on div "[PERSON_NAME]" at bounding box center [695, 171] width 115 height 21
select select "faa734c2-11ff-4354-8574-9cfb5728b0bc"
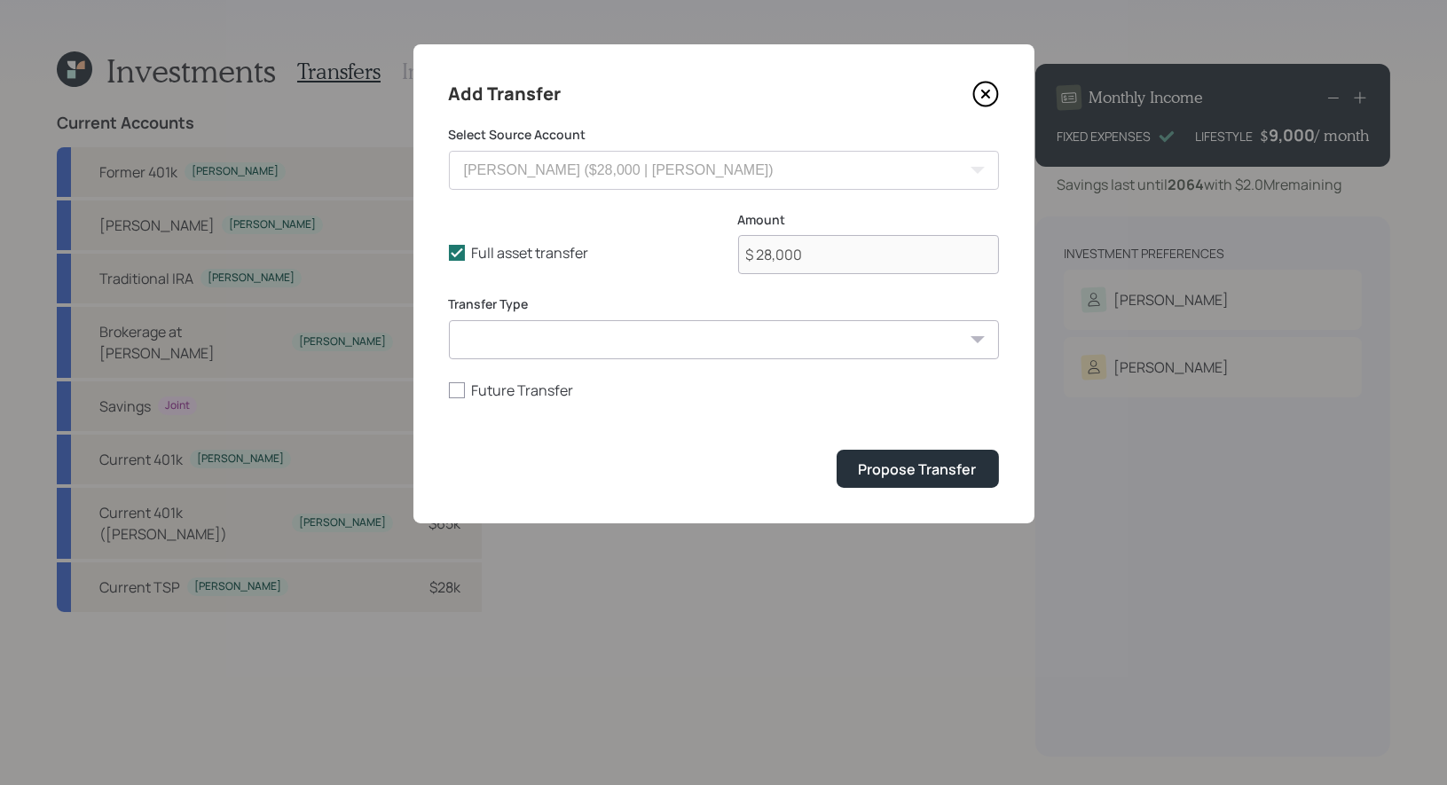
click at [507, 336] on select "ACAT Transfer Non ACAT Transfer Capitalize Rollover Rollover Deposit" at bounding box center [724, 339] width 550 height 39
select select "acat_transfer"
click at [885, 466] on div "Propose Transfer" at bounding box center [918, 470] width 118 height 20
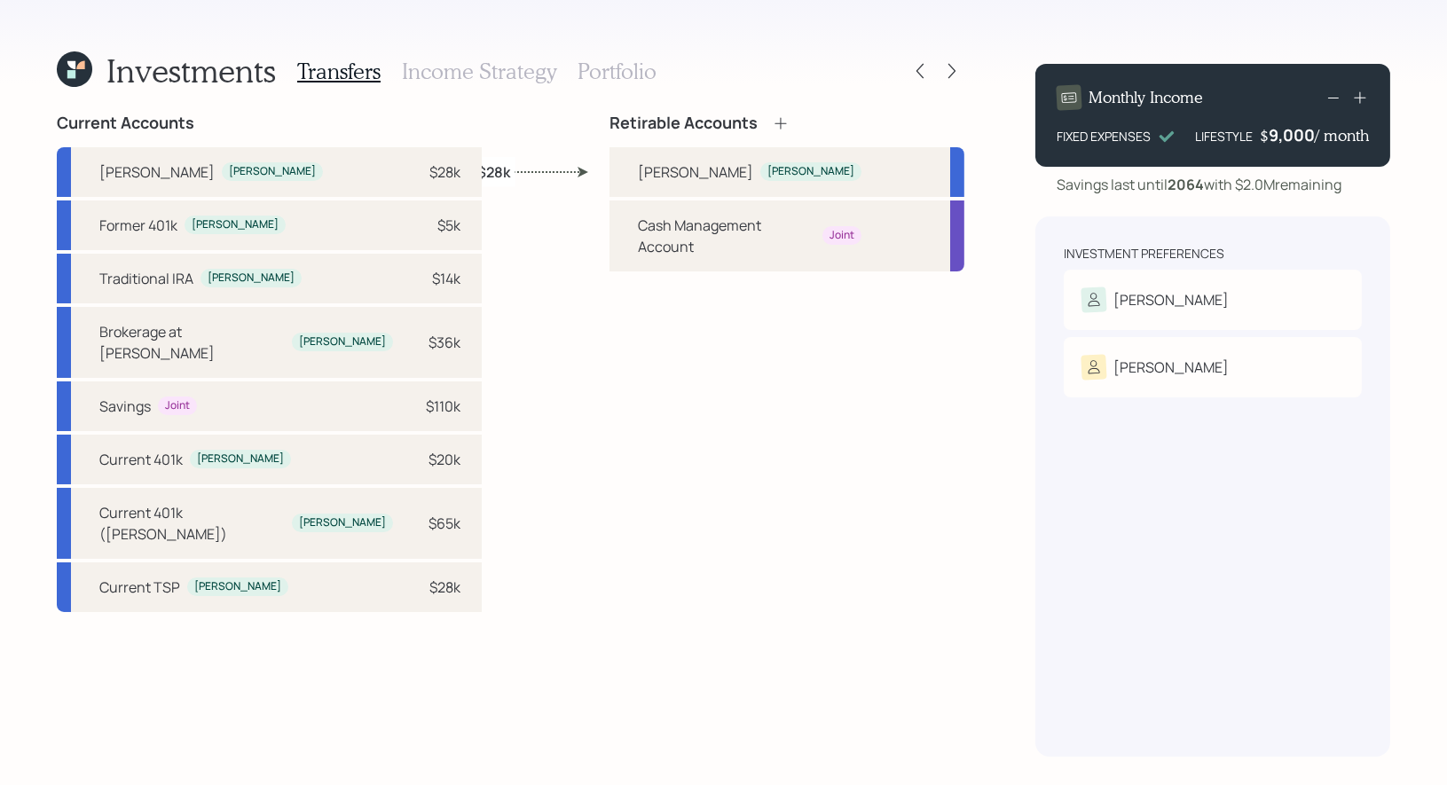
click at [780, 123] on icon at bounding box center [780, 123] width 12 height 12
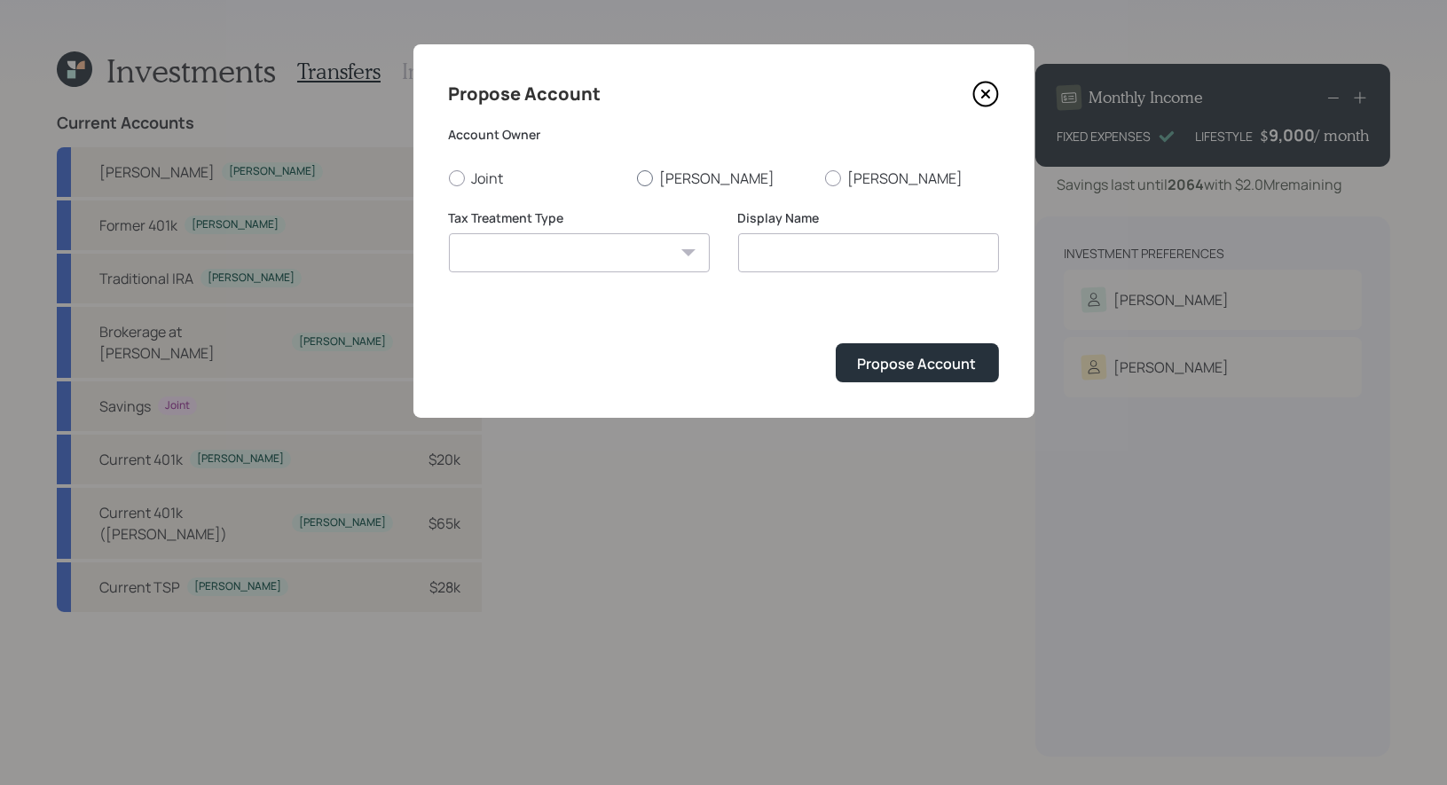
click at [641, 177] on div at bounding box center [645, 178] width 16 height 16
click at [637, 177] on input "[PERSON_NAME]" at bounding box center [636, 177] width 1 height 1
radio input "true"
click at [633, 249] on select "Roth Taxable Traditional" at bounding box center [579, 252] width 261 height 39
select select "traditional"
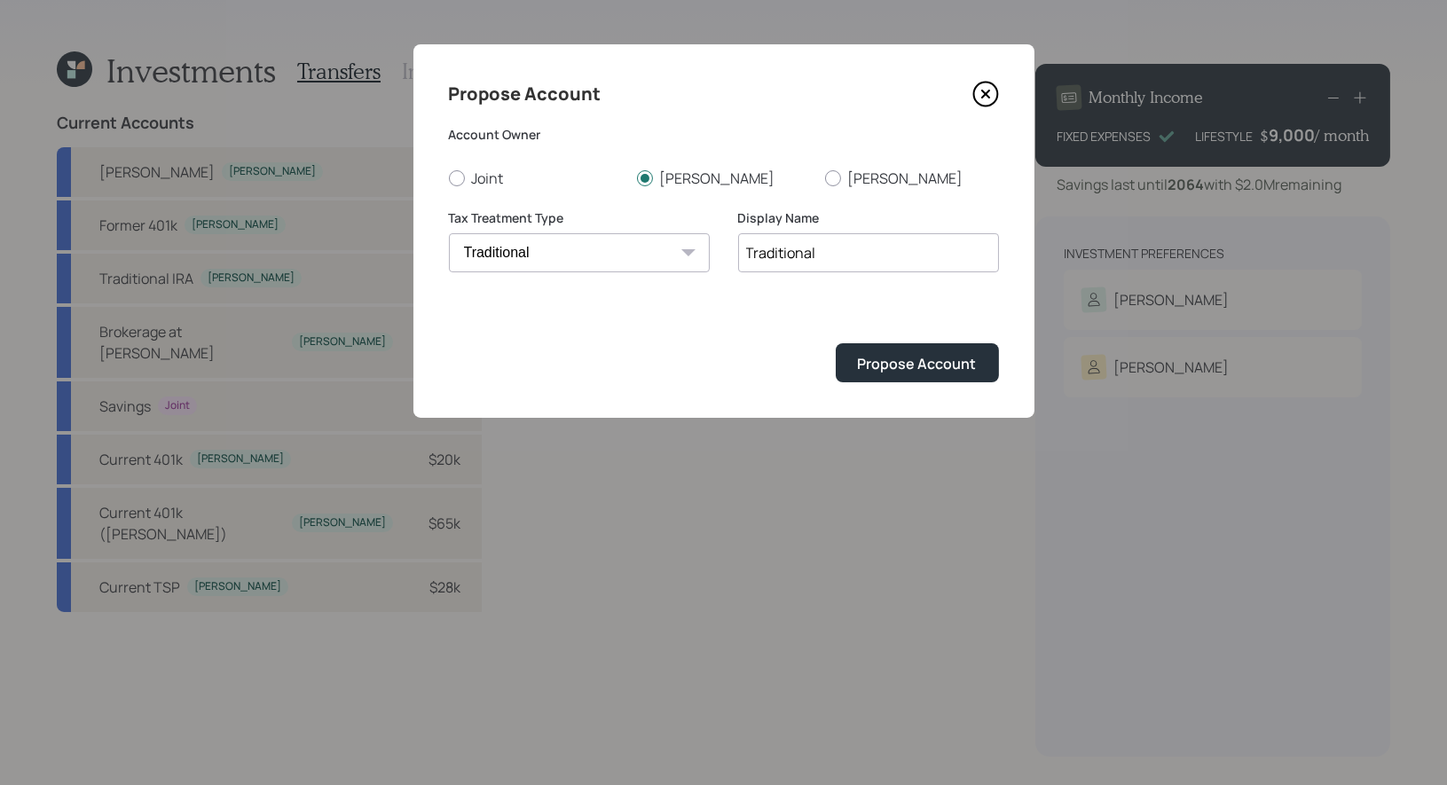
click at [862, 251] on input "Traditional" at bounding box center [868, 252] width 261 height 39
type input "Rollover IRA"
click at [916, 358] on div "Propose Account" at bounding box center [917, 364] width 119 height 20
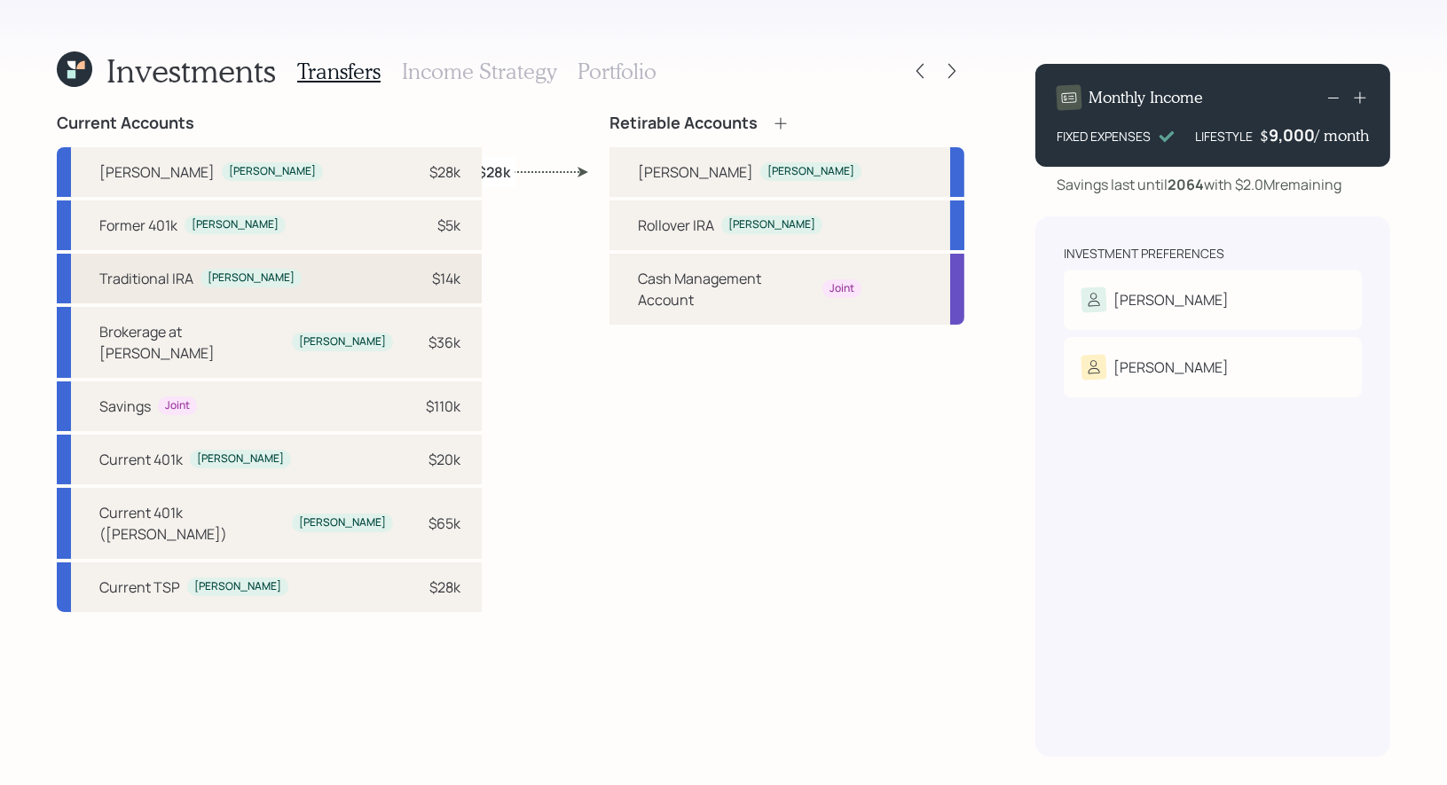
click at [313, 290] on div "Traditional IRA Terrence $14k" at bounding box center [269, 279] width 425 height 50
click at [638, 232] on div "Rollover IRA" at bounding box center [676, 225] width 76 height 21
select select "9f4f19fc-ac0e-425f-8825-cb40a0b769a2"
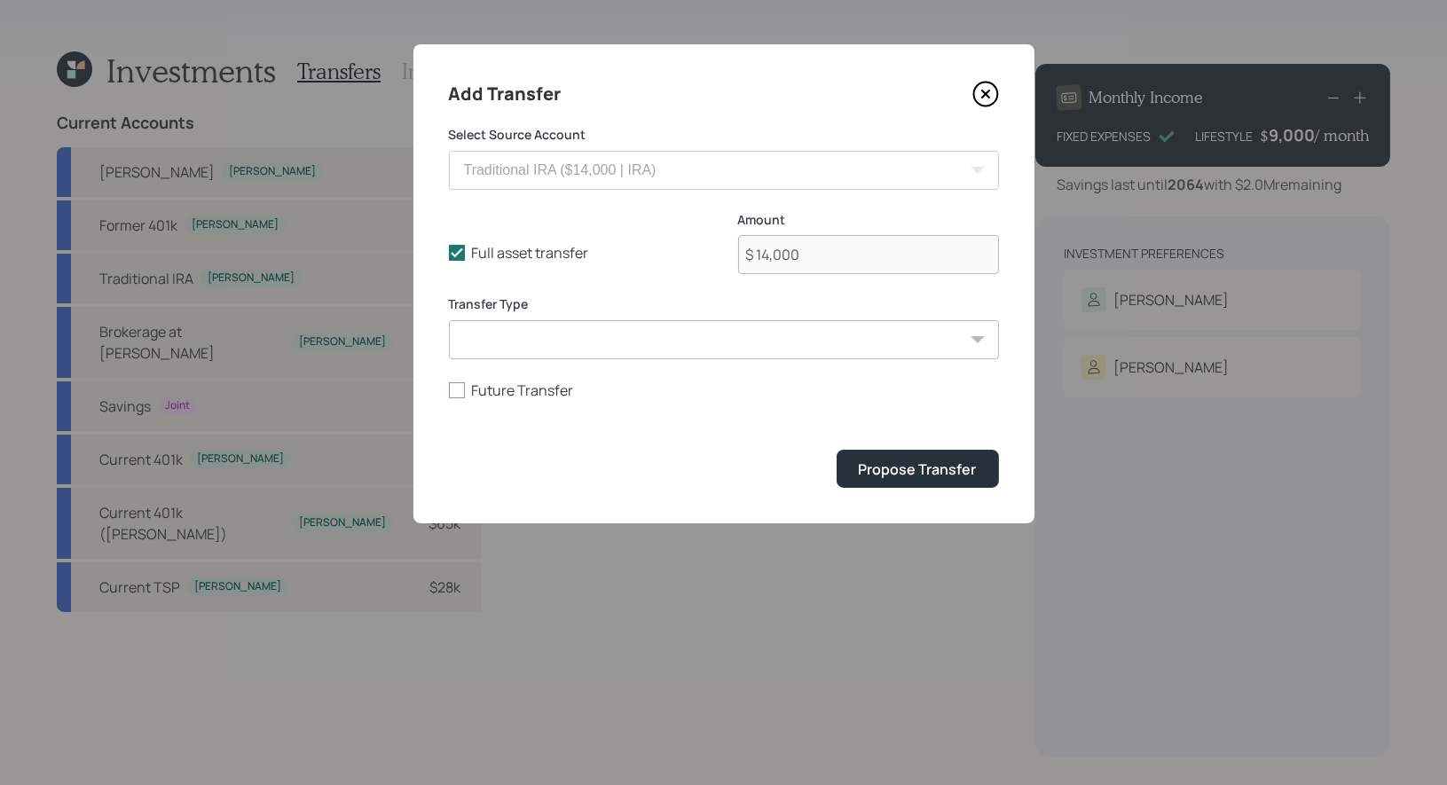
click at [485, 337] on select "ACAT Transfer Non ACAT Transfer Capitalize Rollover Rollover Deposit" at bounding box center [724, 339] width 550 height 39
select select "acat_transfer"
click at [973, 461] on div "Propose Transfer" at bounding box center [918, 470] width 118 height 20
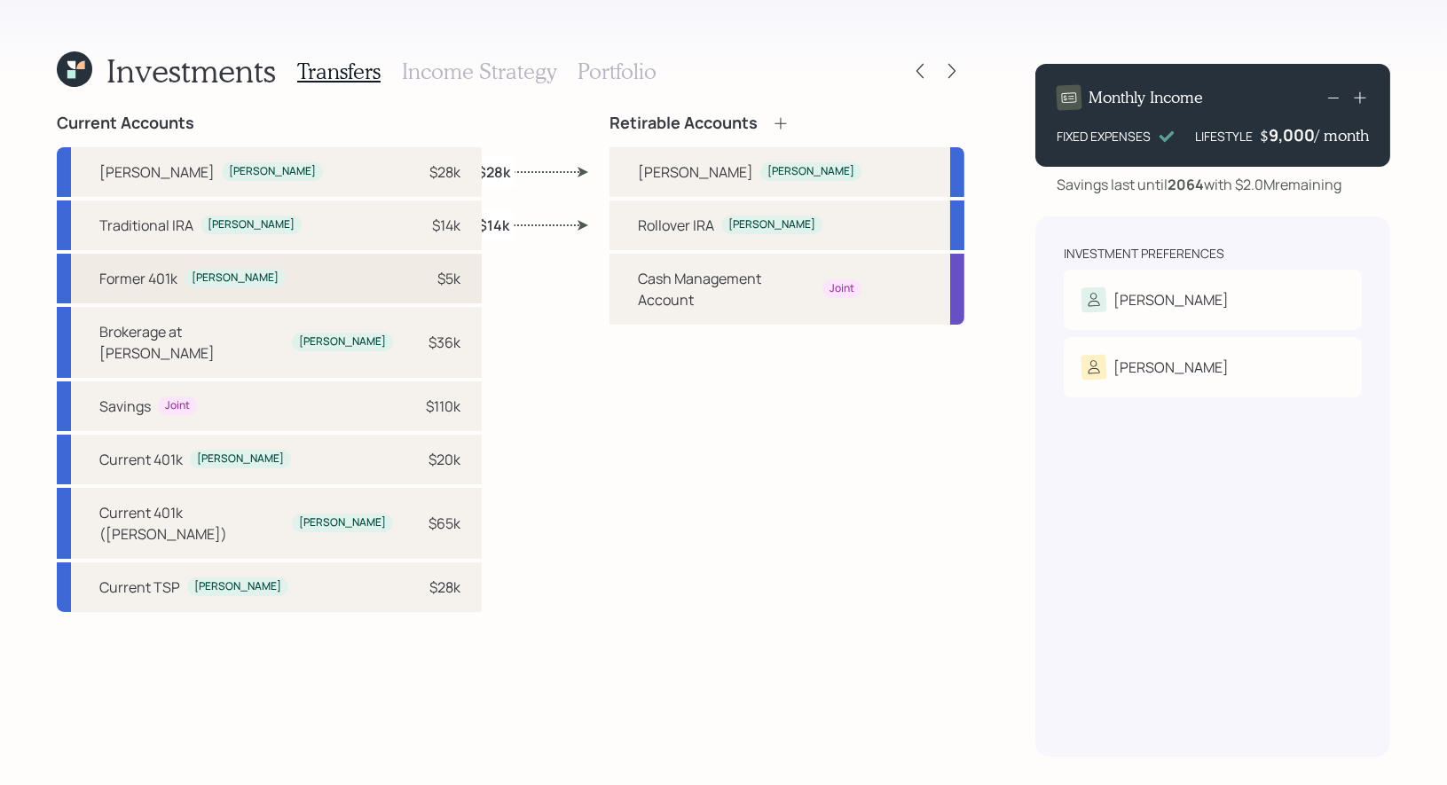
click at [278, 273] on div "Former 401k Terrence $5k" at bounding box center [269, 279] width 425 height 50
click at [619, 224] on div "Rollover IRA Terrence" at bounding box center [786, 225] width 355 height 50
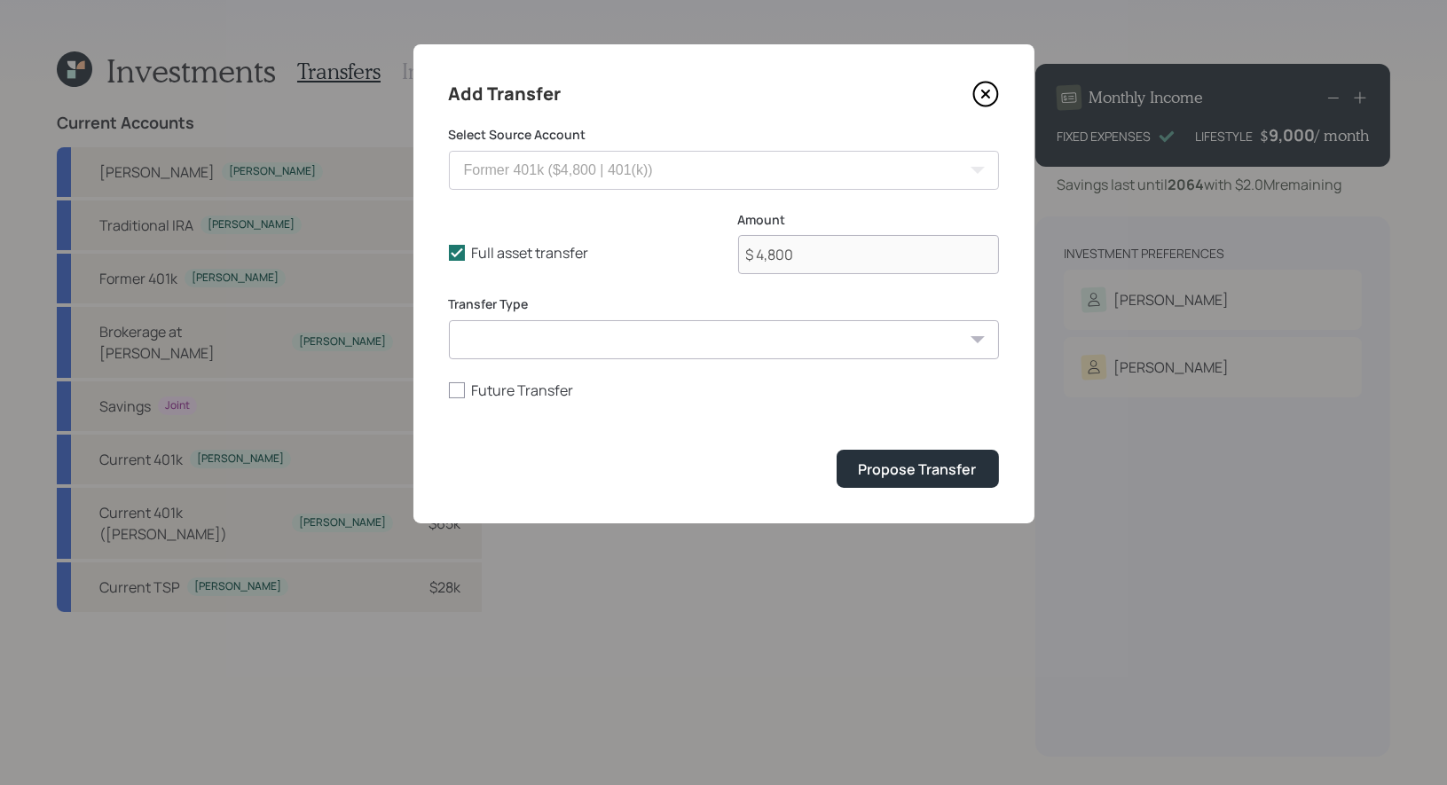
click at [502, 337] on select "ACAT Transfer Non ACAT Transfer Capitalize Rollover Rollover Deposit" at bounding box center [724, 339] width 550 height 39
select select "rollover"
click at [915, 471] on div "Propose Transfer" at bounding box center [918, 470] width 118 height 20
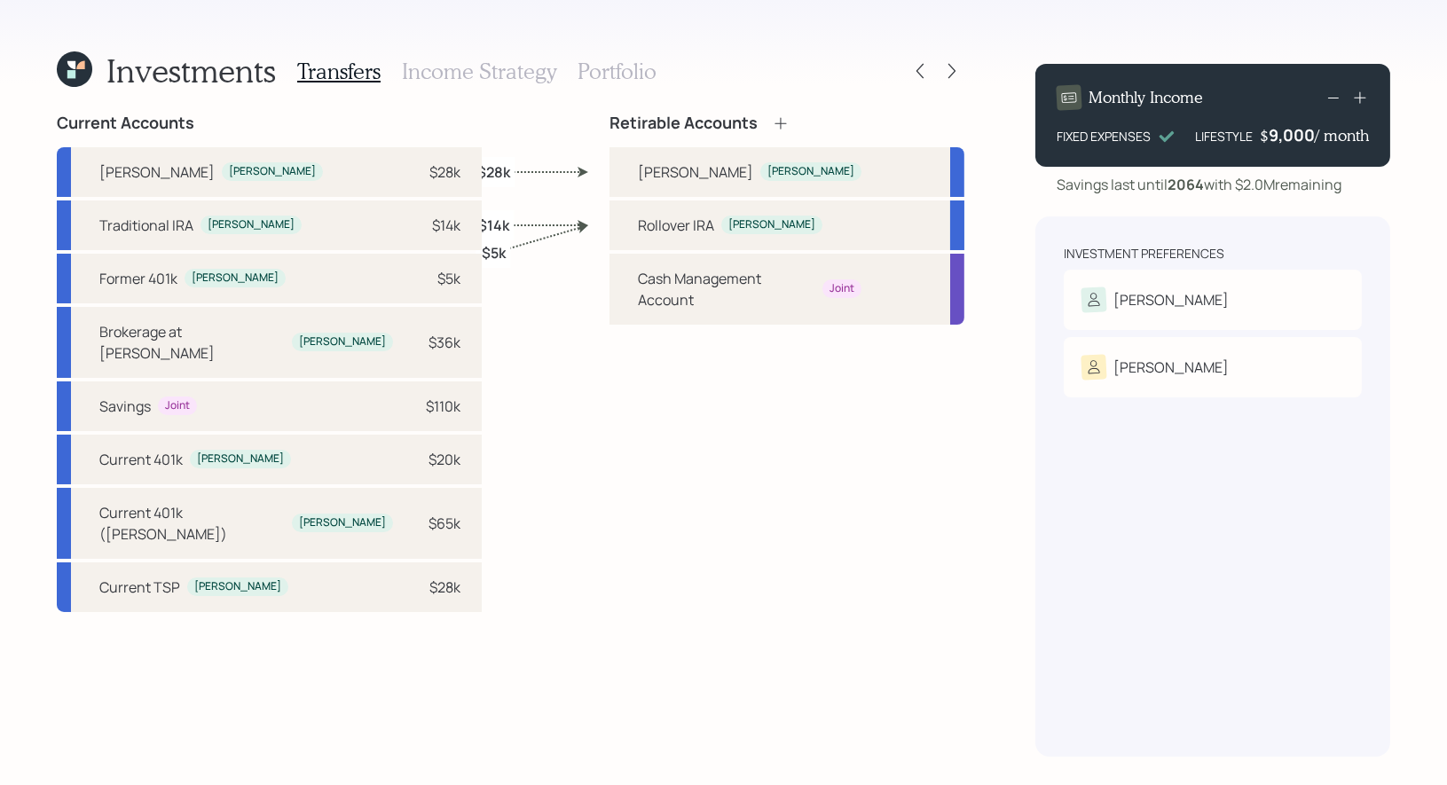
click at [774, 119] on icon at bounding box center [781, 123] width 18 height 18
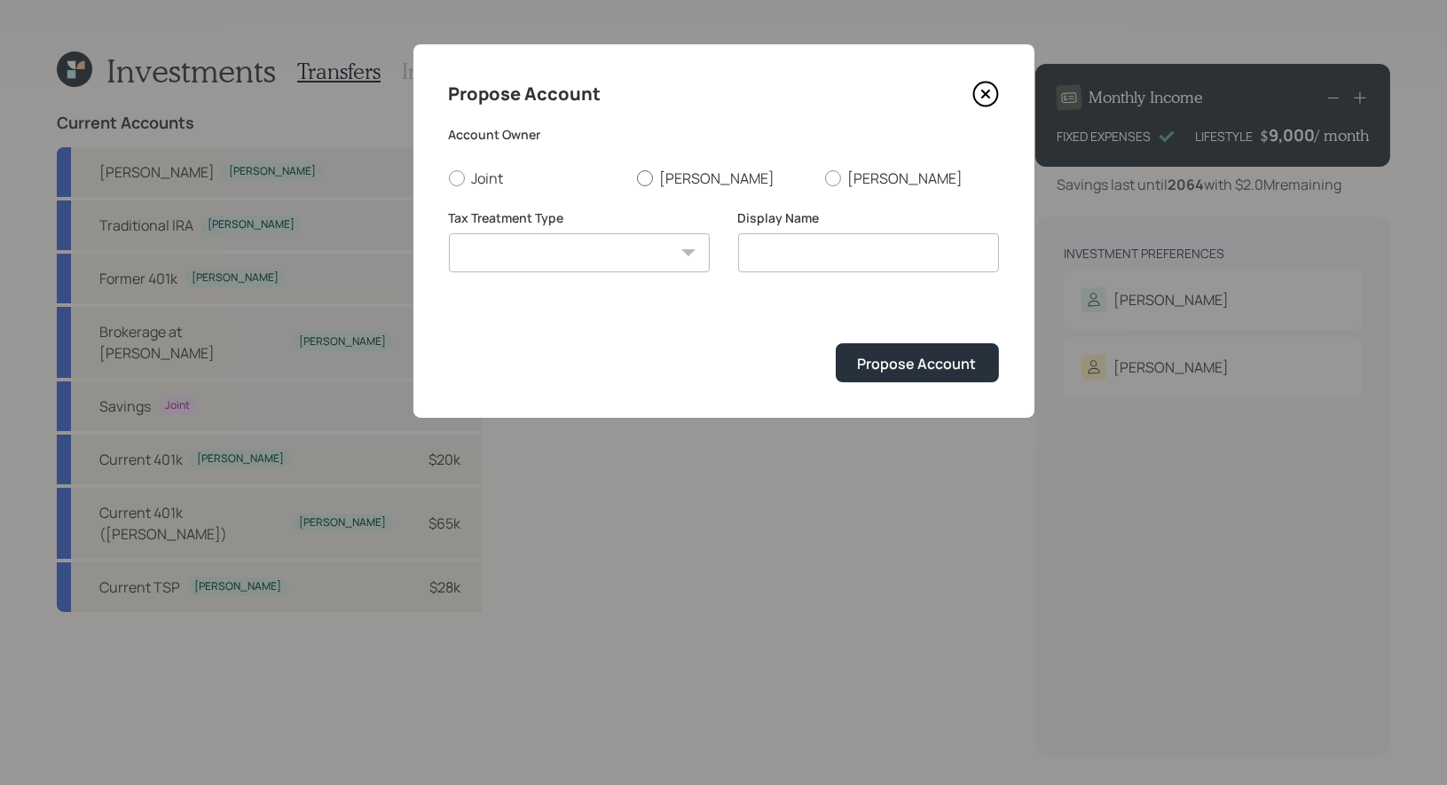
click at [645, 177] on div at bounding box center [645, 178] width 16 height 16
click at [637, 177] on input "[PERSON_NAME]" at bounding box center [636, 177] width 1 height 1
radio input "true"
click at [618, 252] on select "Roth Taxable Traditional" at bounding box center [579, 252] width 261 height 39
select select "taxable"
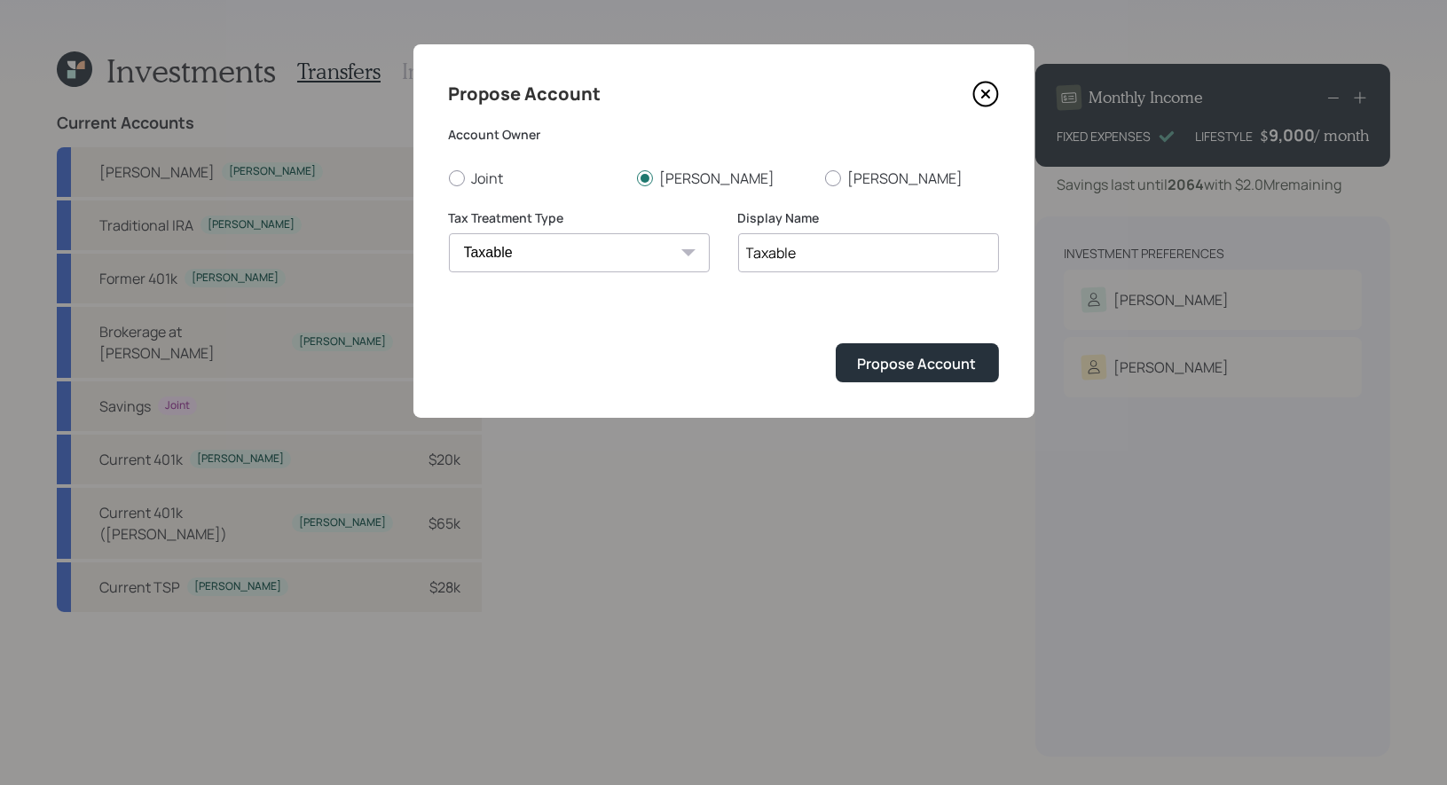
click at [866, 263] on input "Taxable" at bounding box center [868, 252] width 261 height 39
type input "Taxable Brokerage"
click at [944, 364] on div "Propose Account" at bounding box center [917, 364] width 119 height 20
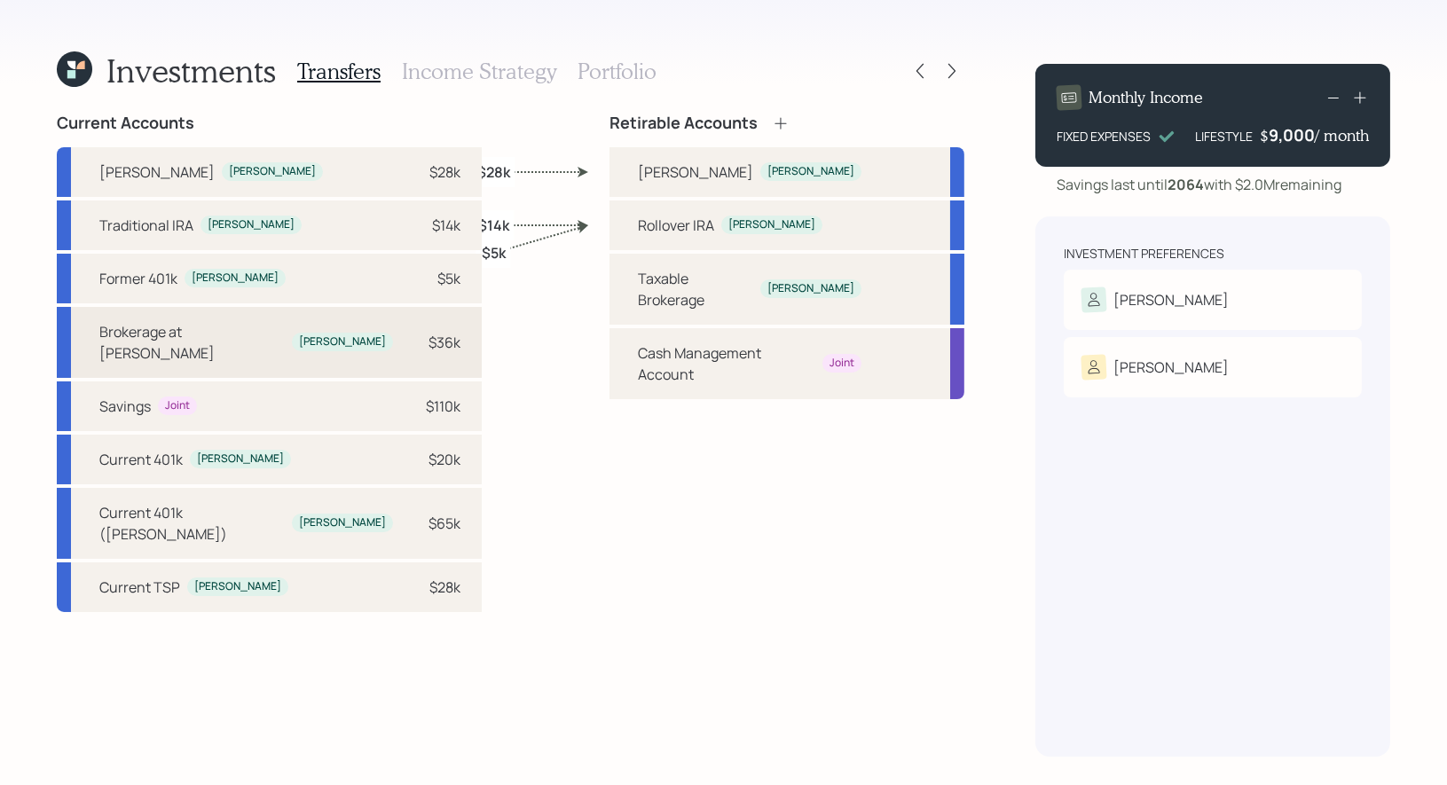
click at [309, 334] on div "Brokerage at Morgan Terrence $36k" at bounding box center [269, 342] width 425 height 71
click at [648, 287] on div "Taxable Brokerage" at bounding box center [695, 289] width 115 height 43
select select "af8c8106-43ac-4583-bdef-f976437385ba"
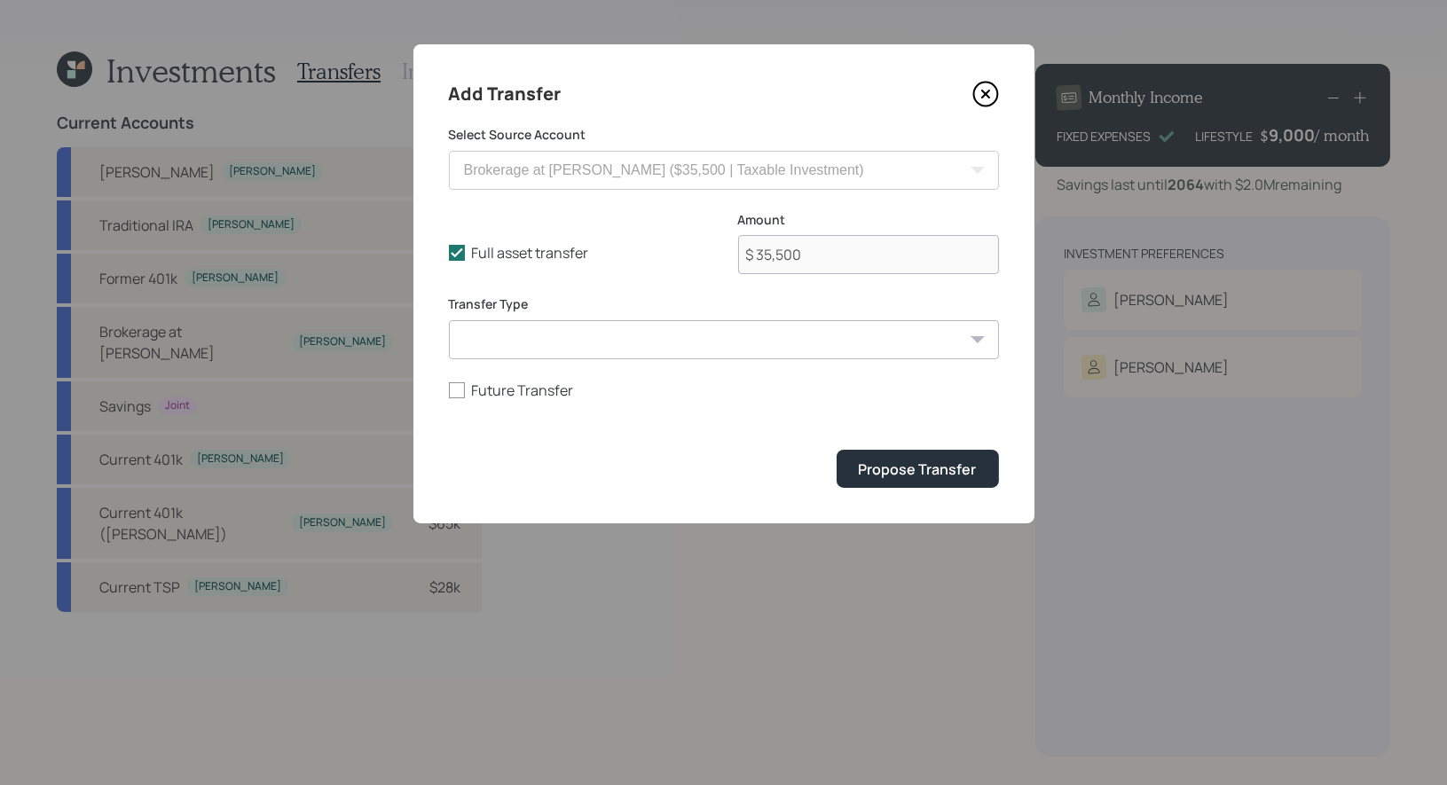
click at [509, 345] on select "ACAT Transfer Non ACAT Transfer Capitalize Rollover Rollover Deposit" at bounding box center [724, 339] width 550 height 39
select select "acat_transfer"
click at [941, 463] on div "Propose Transfer" at bounding box center [918, 470] width 118 height 20
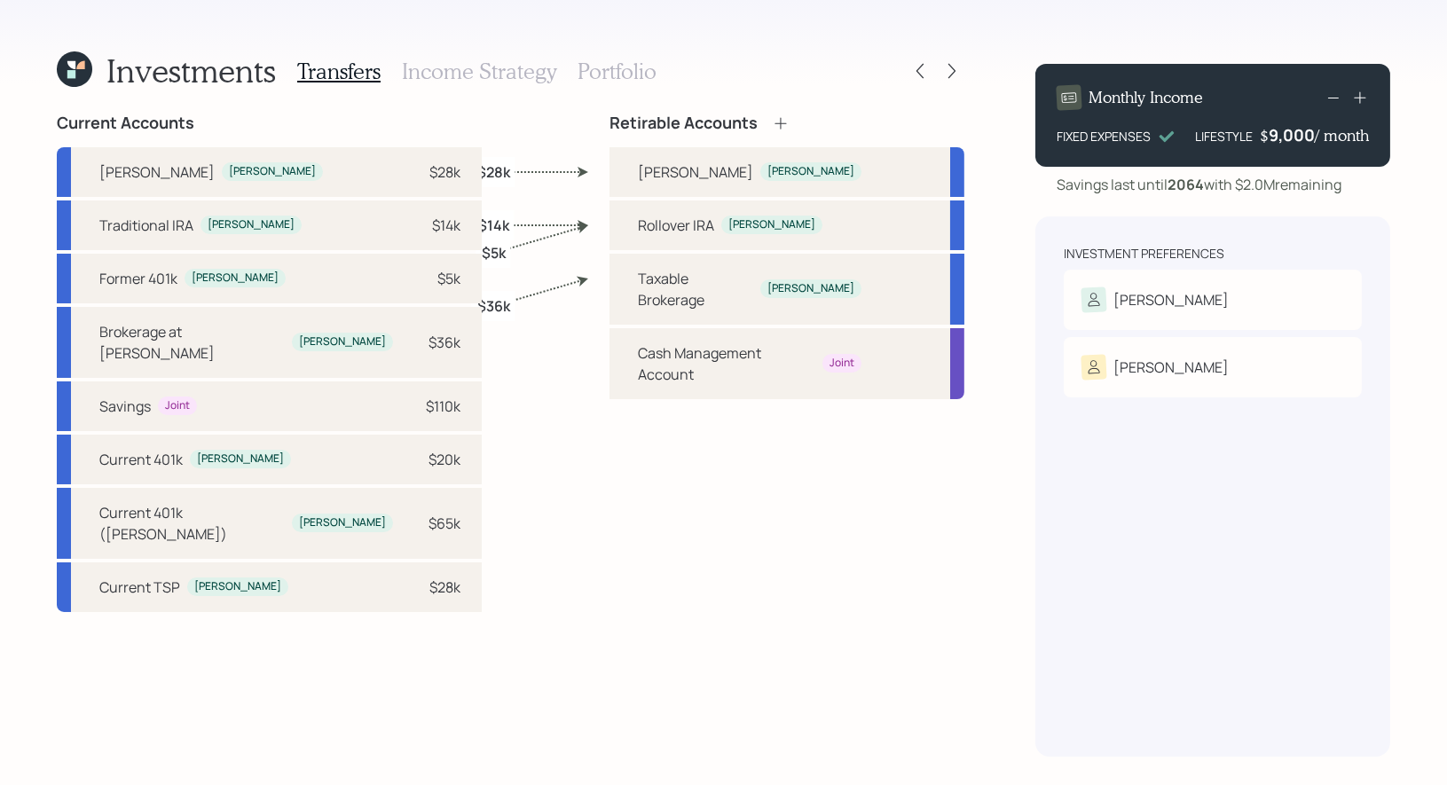
click at [489, 75] on h3 "Income Strategy" at bounding box center [479, 72] width 154 height 26
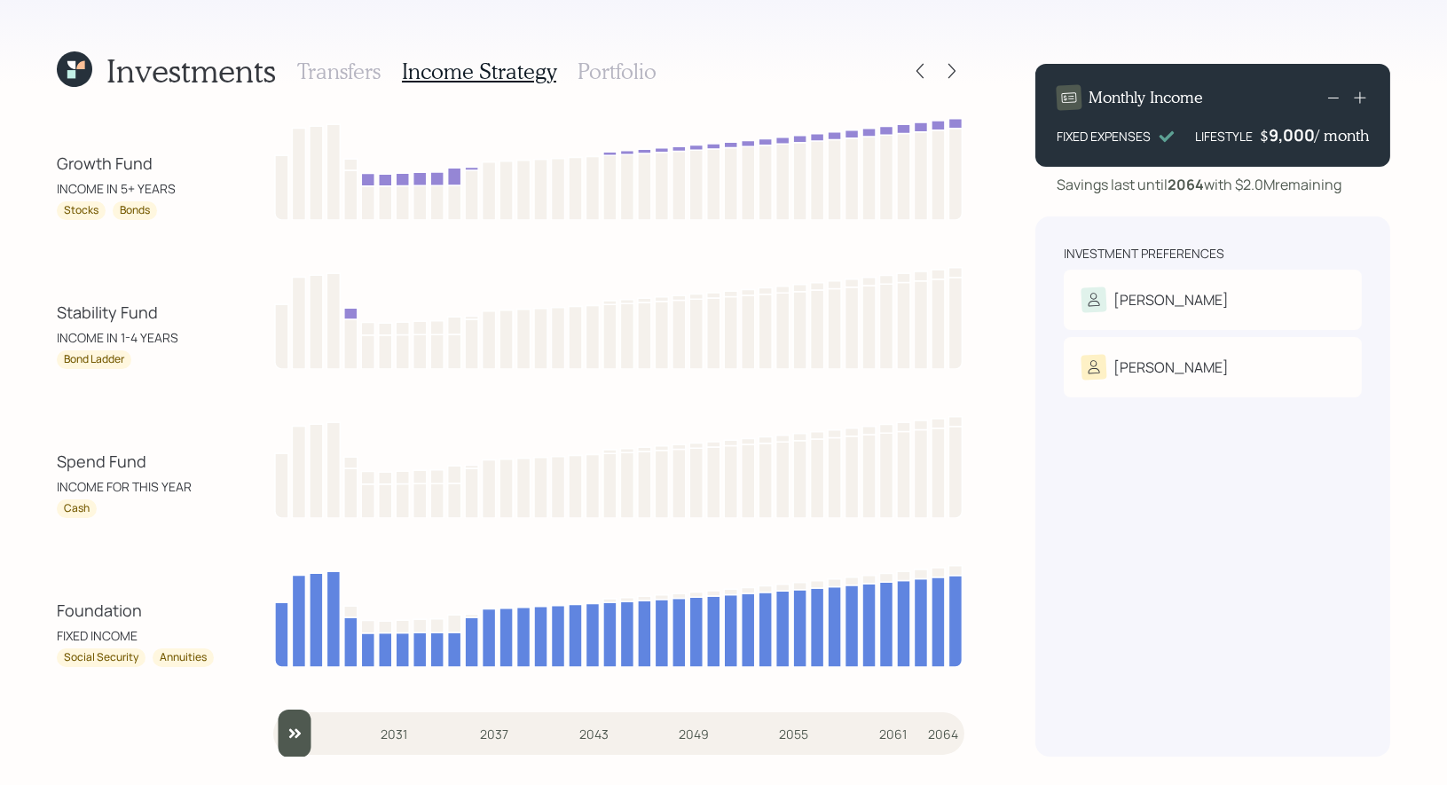
click at [584, 73] on h3 "Portfolio" at bounding box center [617, 72] width 79 height 26
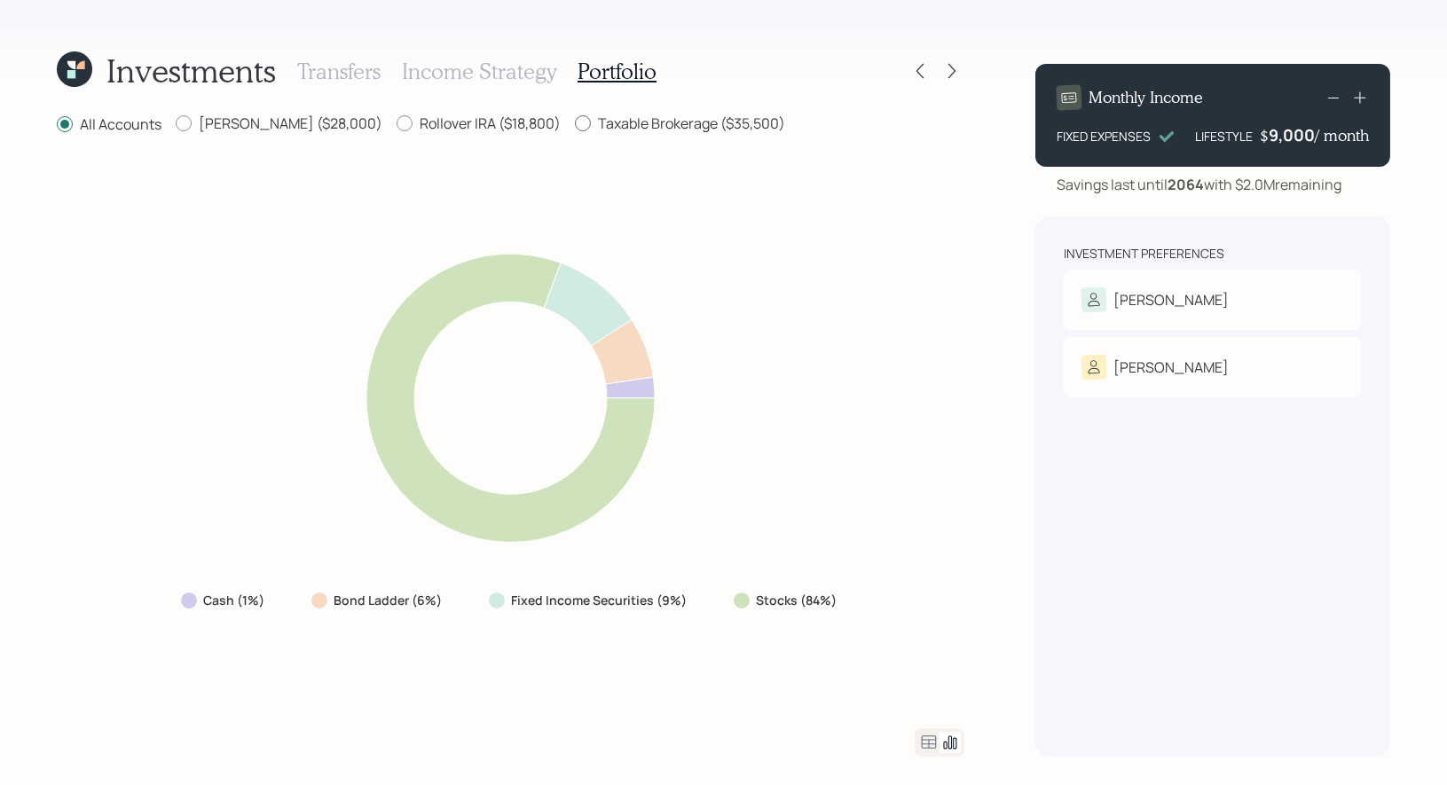
click at [575, 126] on div at bounding box center [583, 123] width 16 height 16
click at [574, 124] on input "Taxable Brokerage ($35,500)" at bounding box center [574, 123] width 1 height 1
radio input "true"
radio input "false"
click at [397, 123] on div at bounding box center [405, 123] width 16 height 16
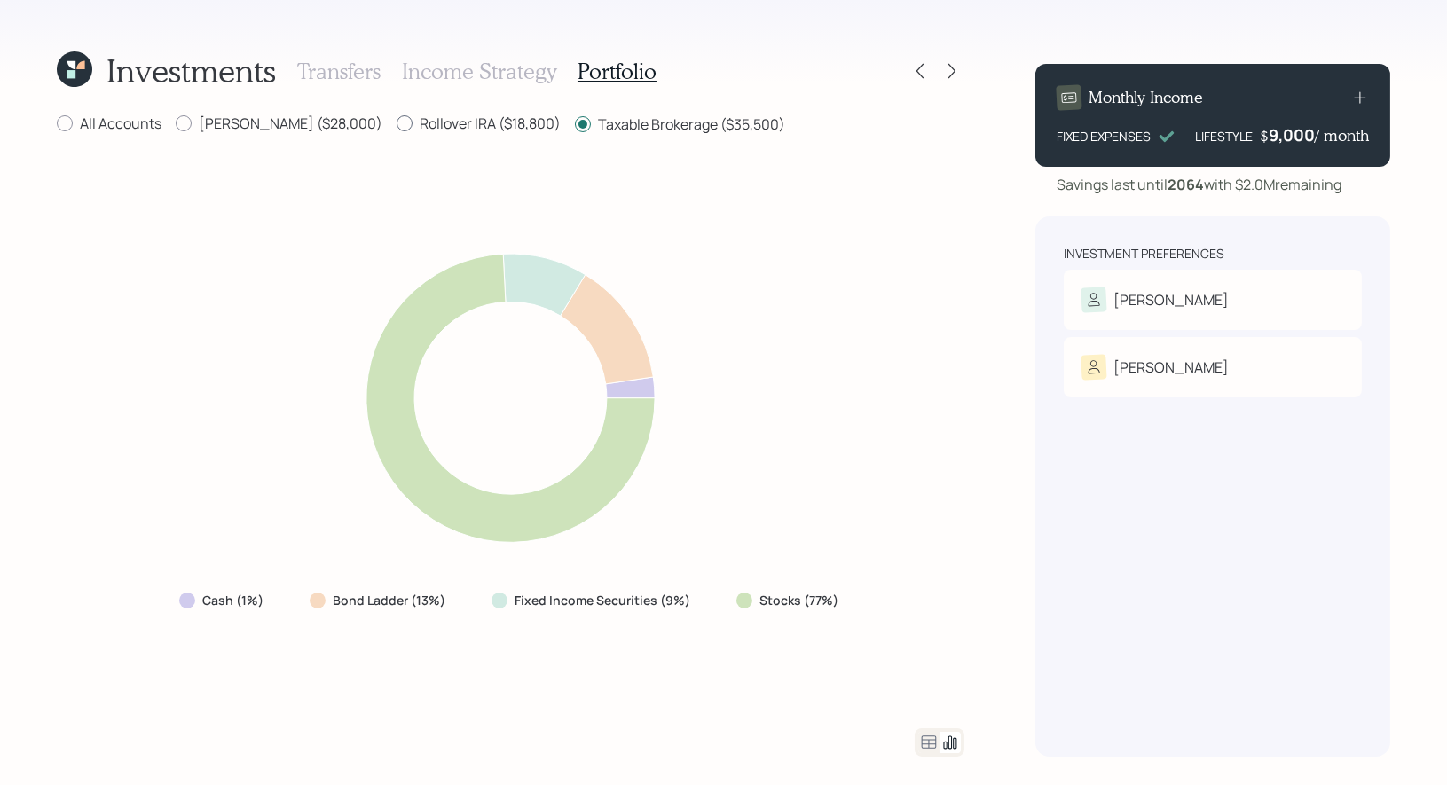
click at [396, 123] on input "Rollover IRA ($18,800)" at bounding box center [396, 123] width 1 height 1
radio input "true"
radio input "false"
click at [187, 122] on div at bounding box center [184, 123] width 16 height 16
click at [176, 123] on input "Roth IRA ($28,000)" at bounding box center [175, 123] width 1 height 1
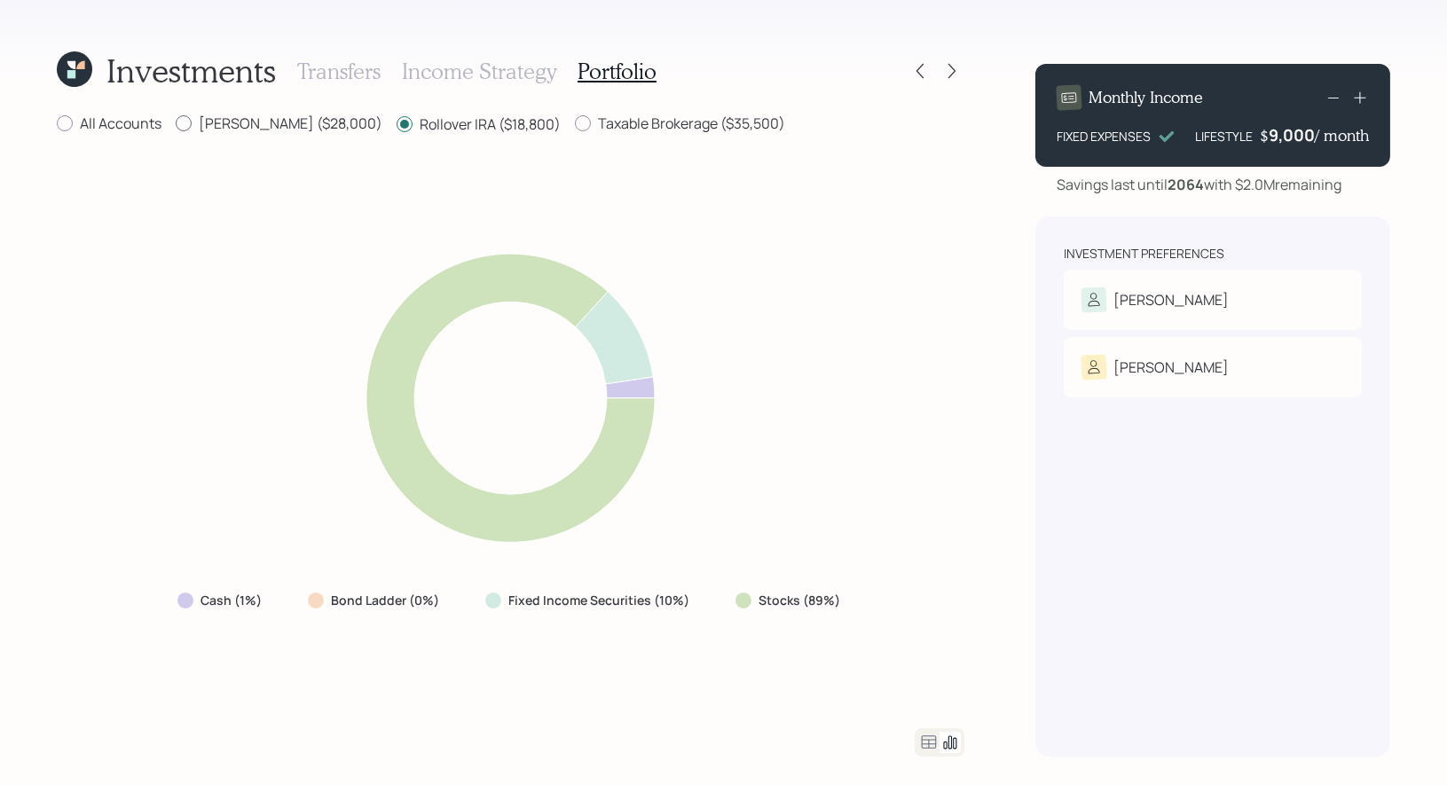
radio input "true"
radio input "false"
click at [955, 73] on icon at bounding box center [952, 71] width 18 height 18
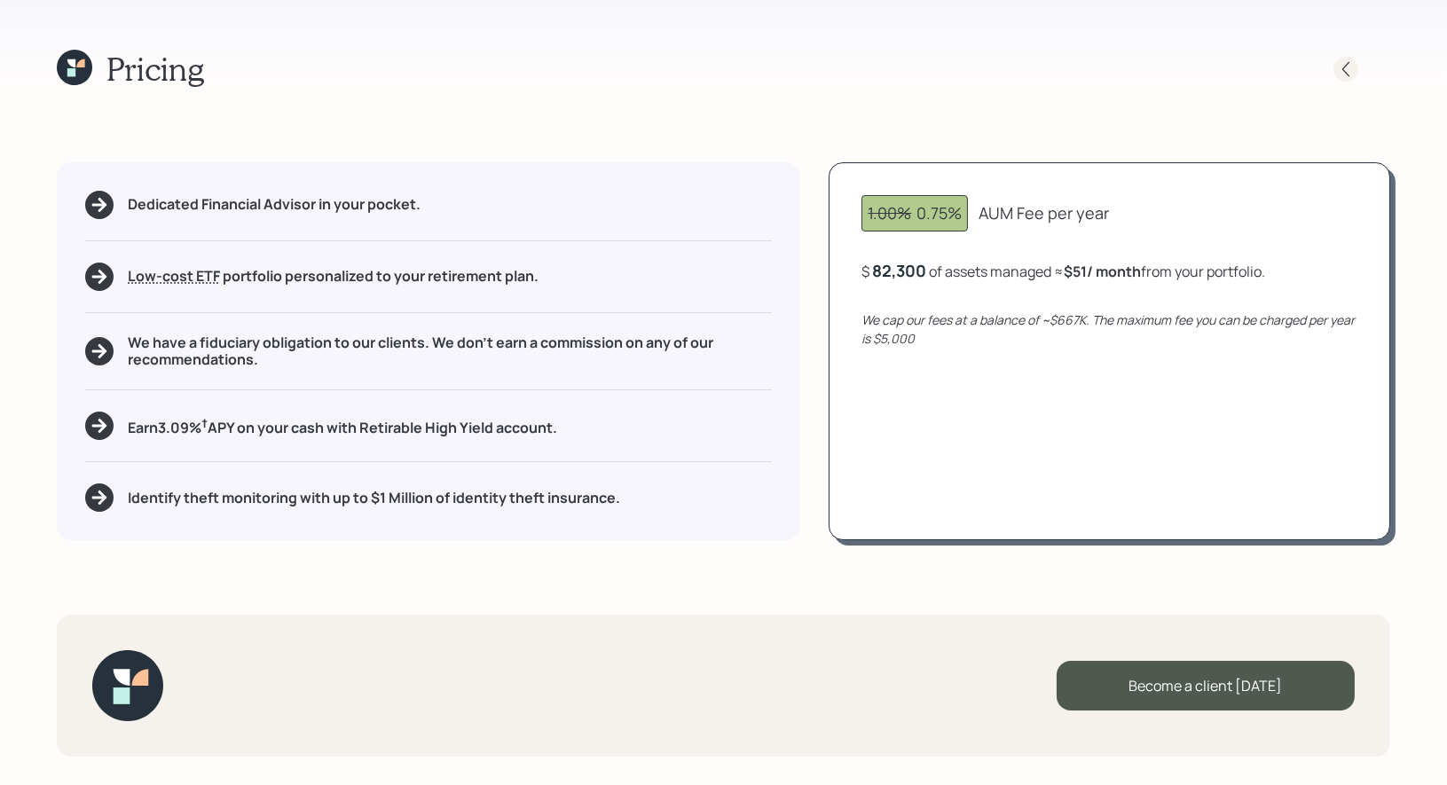
click at [1348, 68] on icon at bounding box center [1346, 69] width 18 height 18
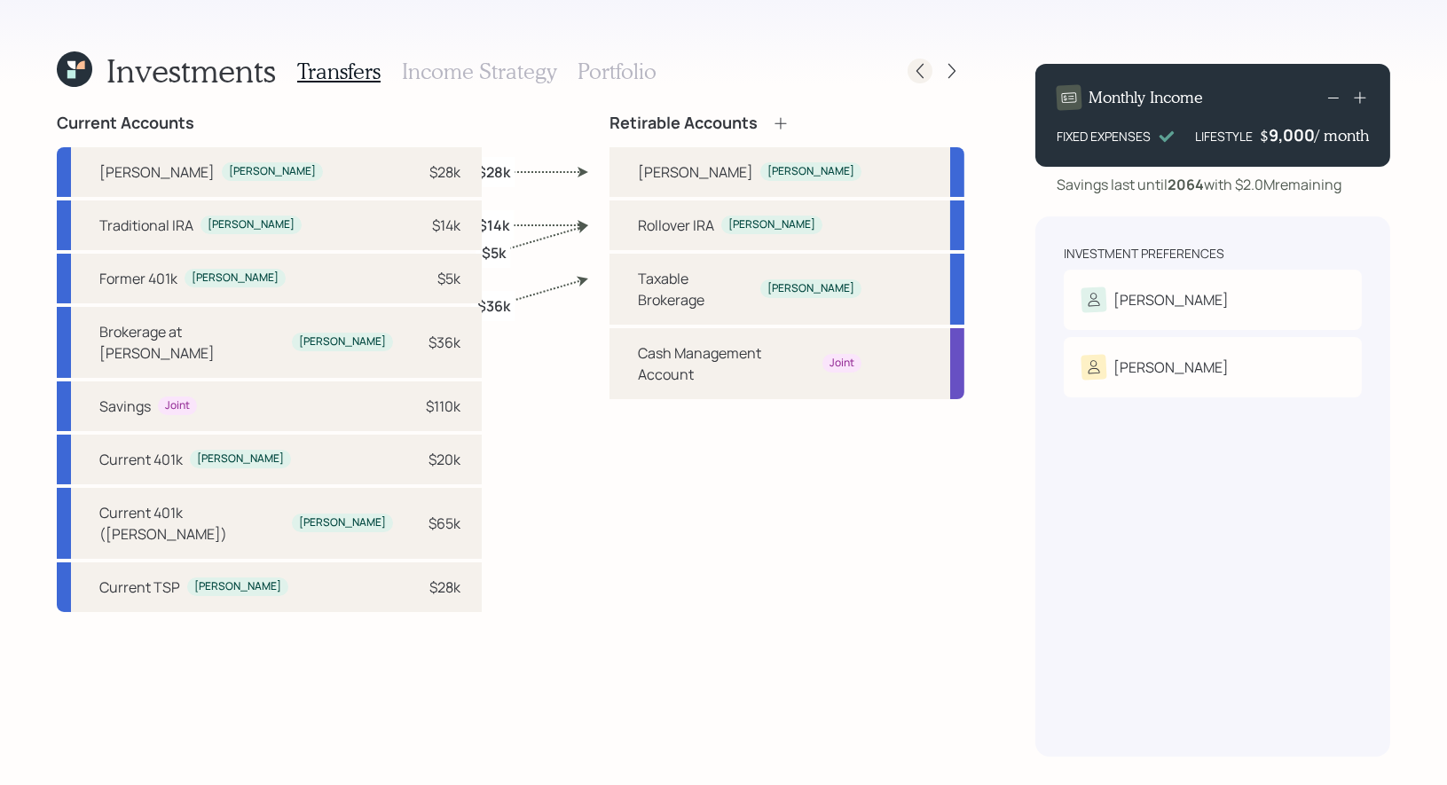
click at [922, 70] on icon at bounding box center [920, 71] width 18 height 18
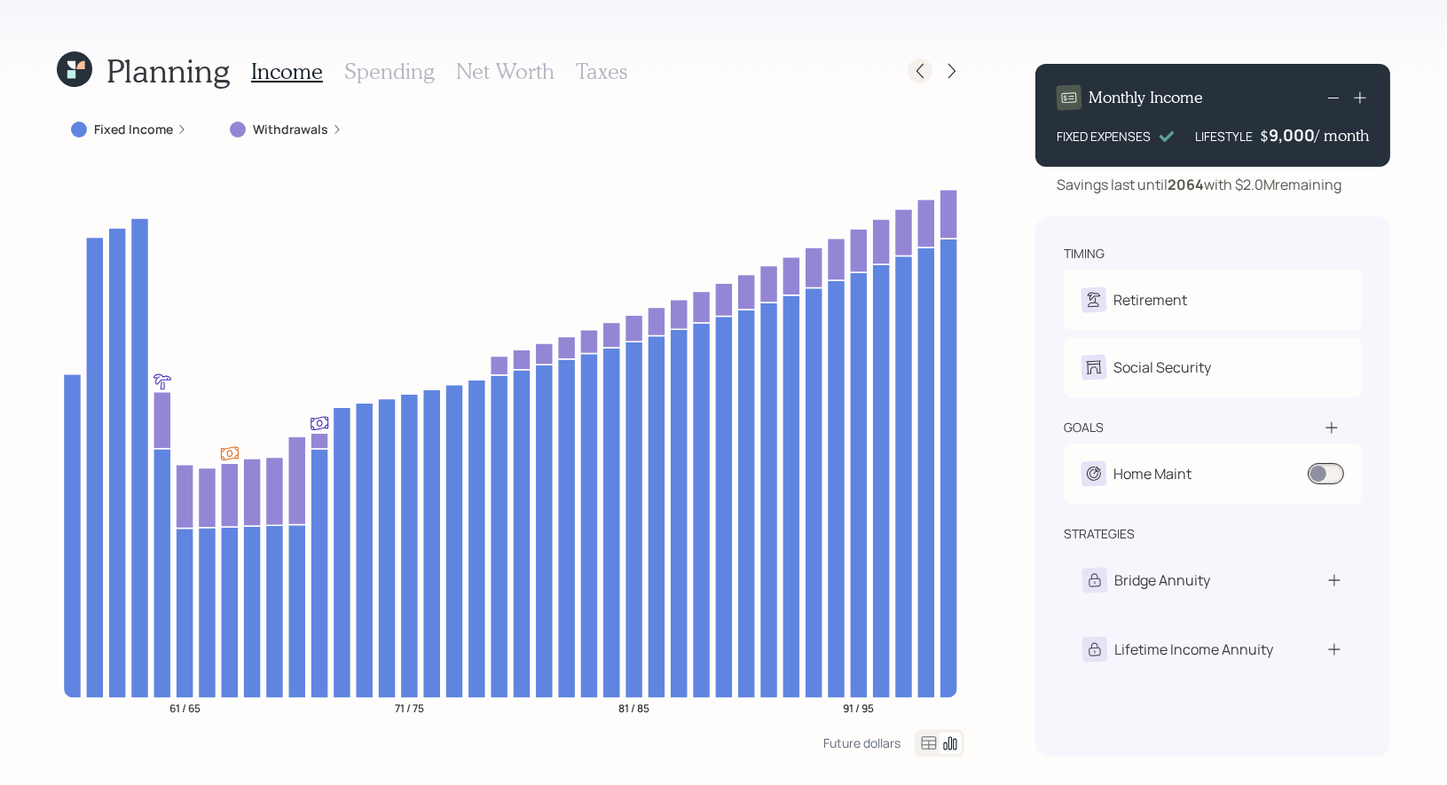
click at [924, 77] on icon at bounding box center [920, 71] width 18 height 18
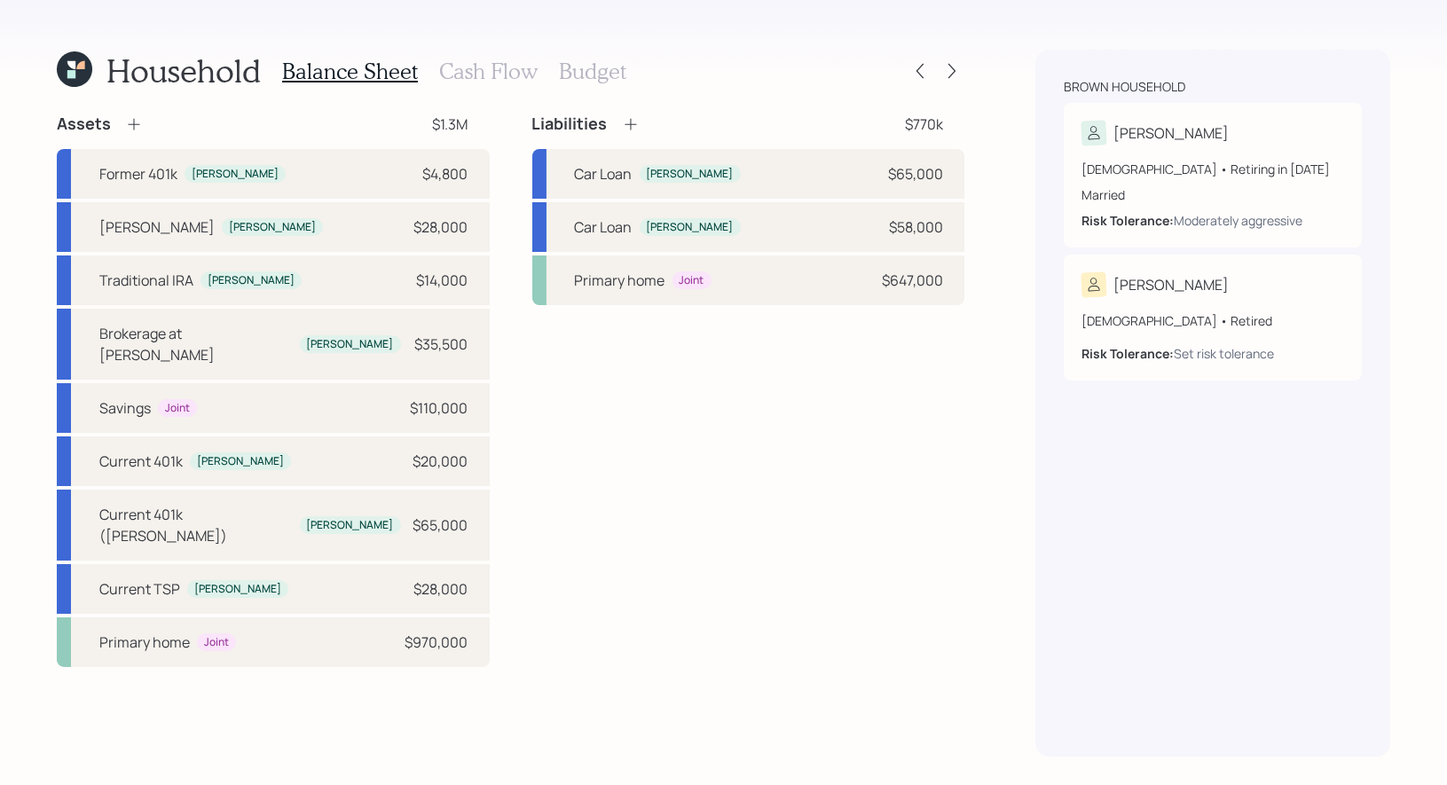
click at [484, 70] on h3 "Cash Flow" at bounding box center [488, 72] width 98 height 26
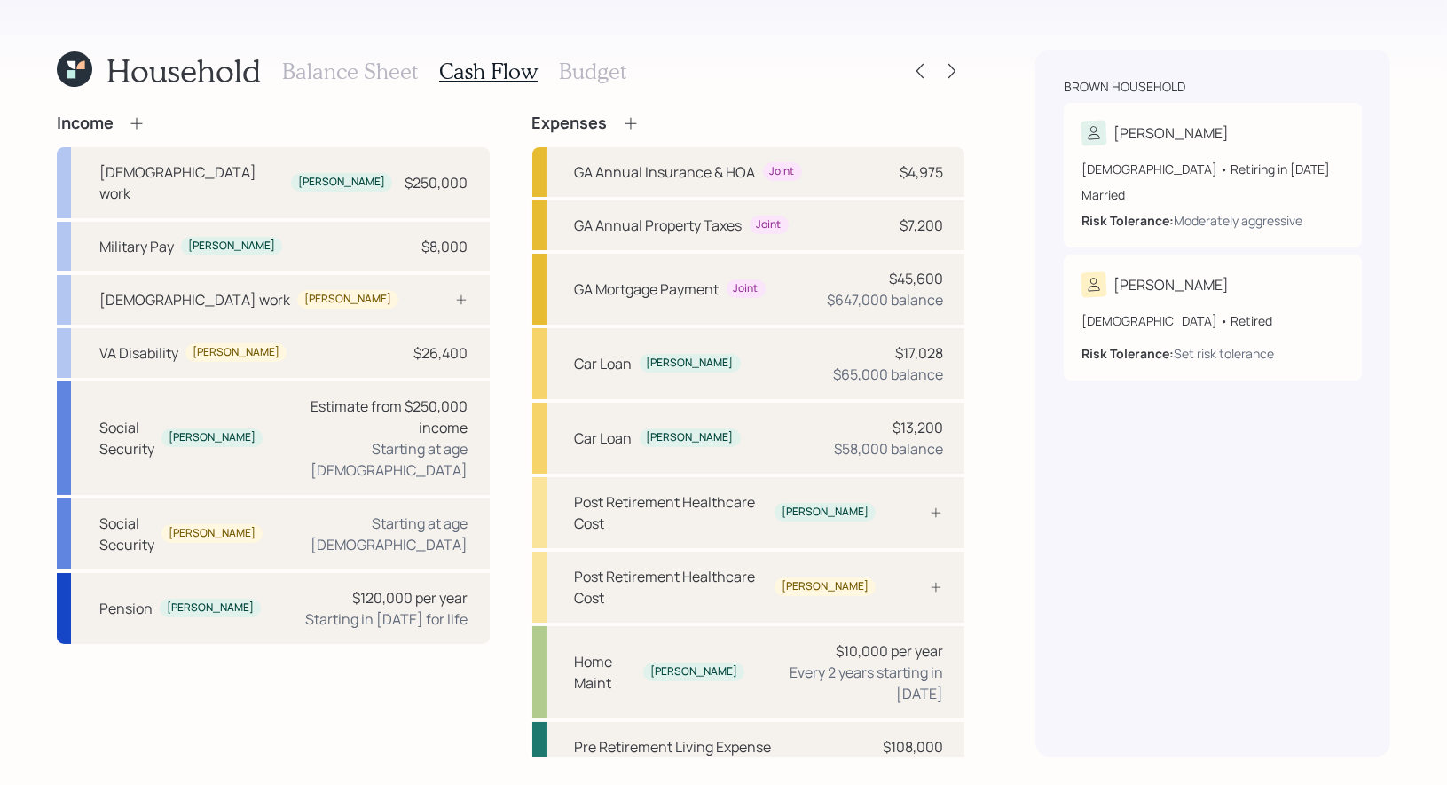
click at [340, 69] on h3 "Balance Sheet" at bounding box center [350, 72] width 136 height 26
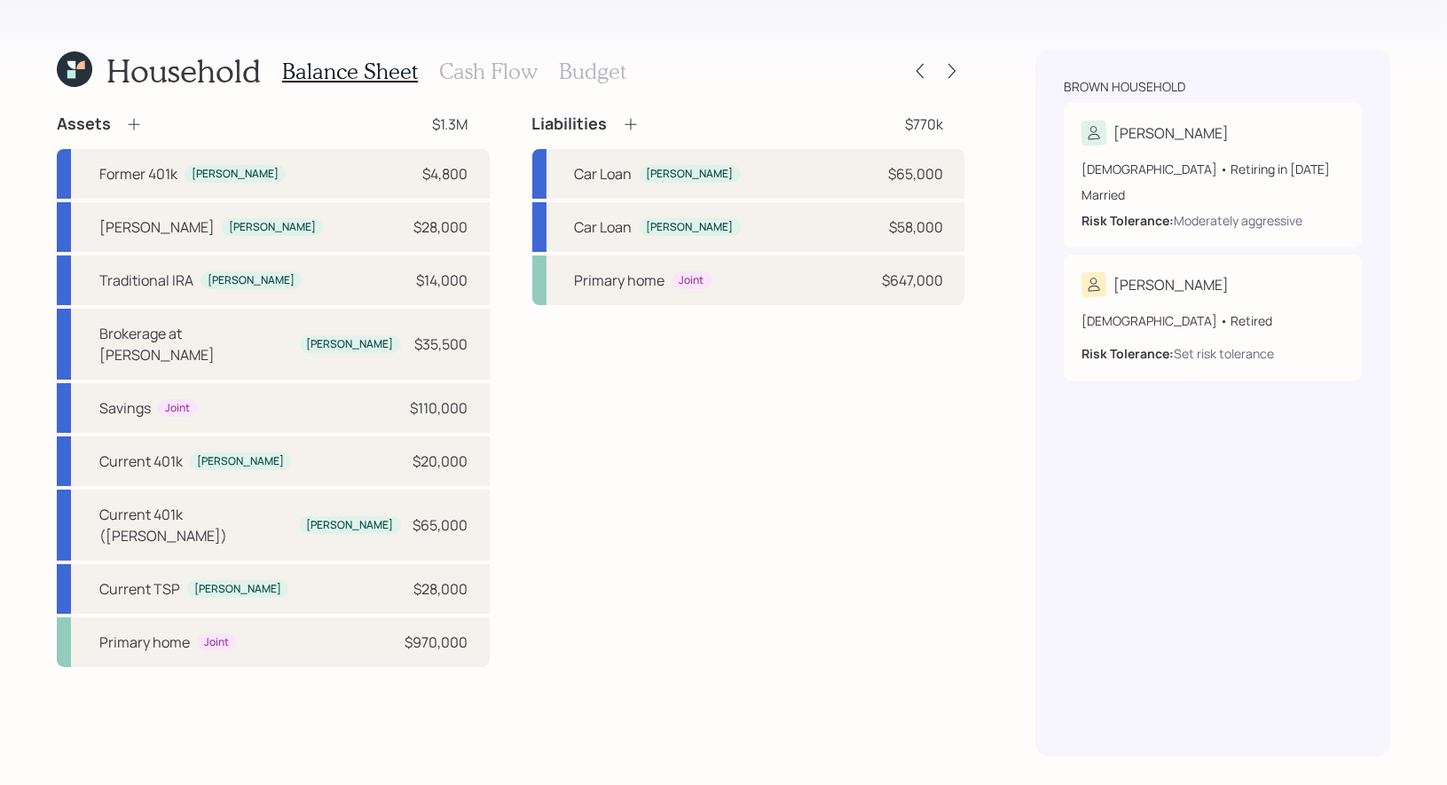
click at [131, 127] on icon at bounding box center [134, 124] width 18 height 18
click at [132, 120] on icon at bounding box center [134, 125] width 12 height 12
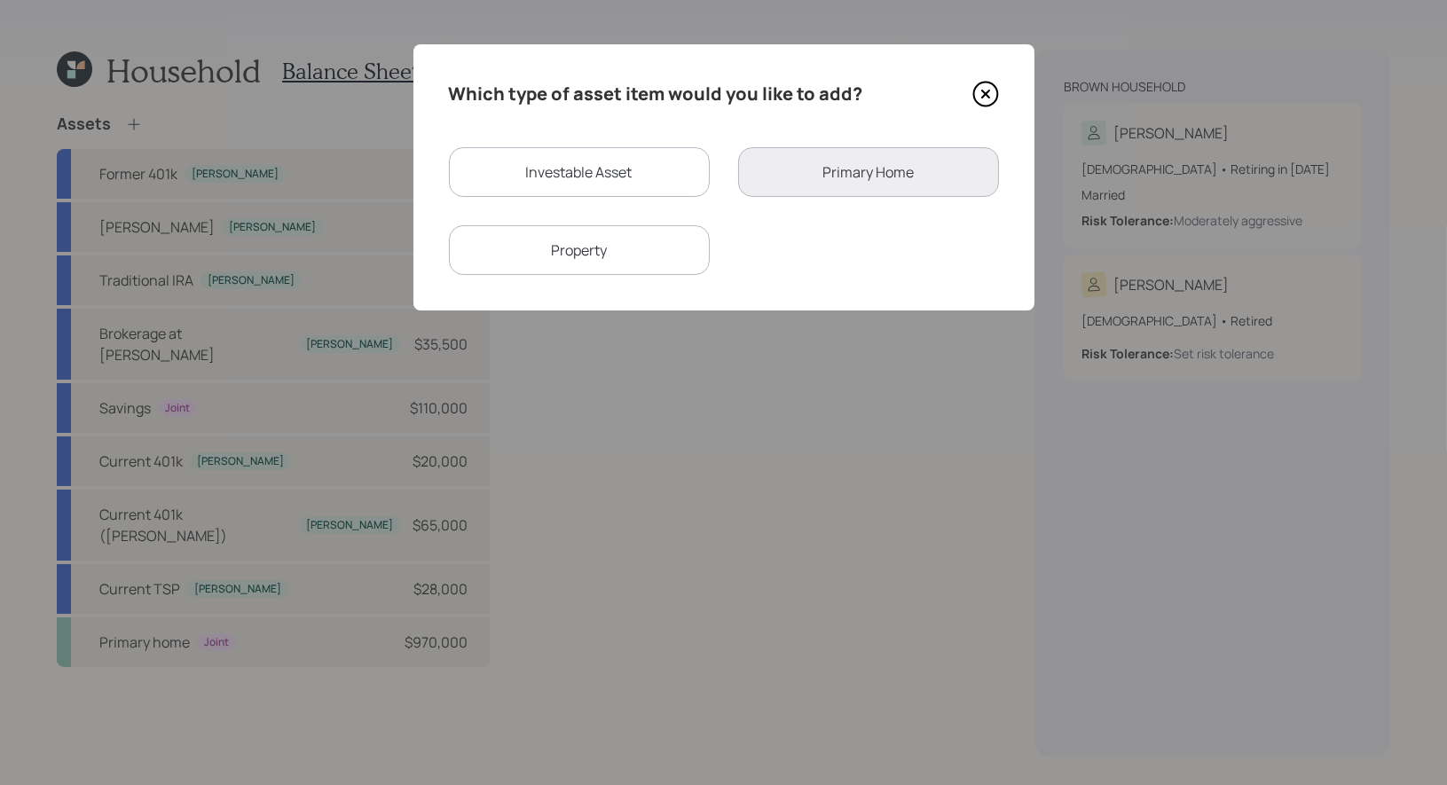
click at [560, 169] on div "Investable Asset" at bounding box center [579, 172] width 261 height 50
select select "taxable"
select select "balanced"
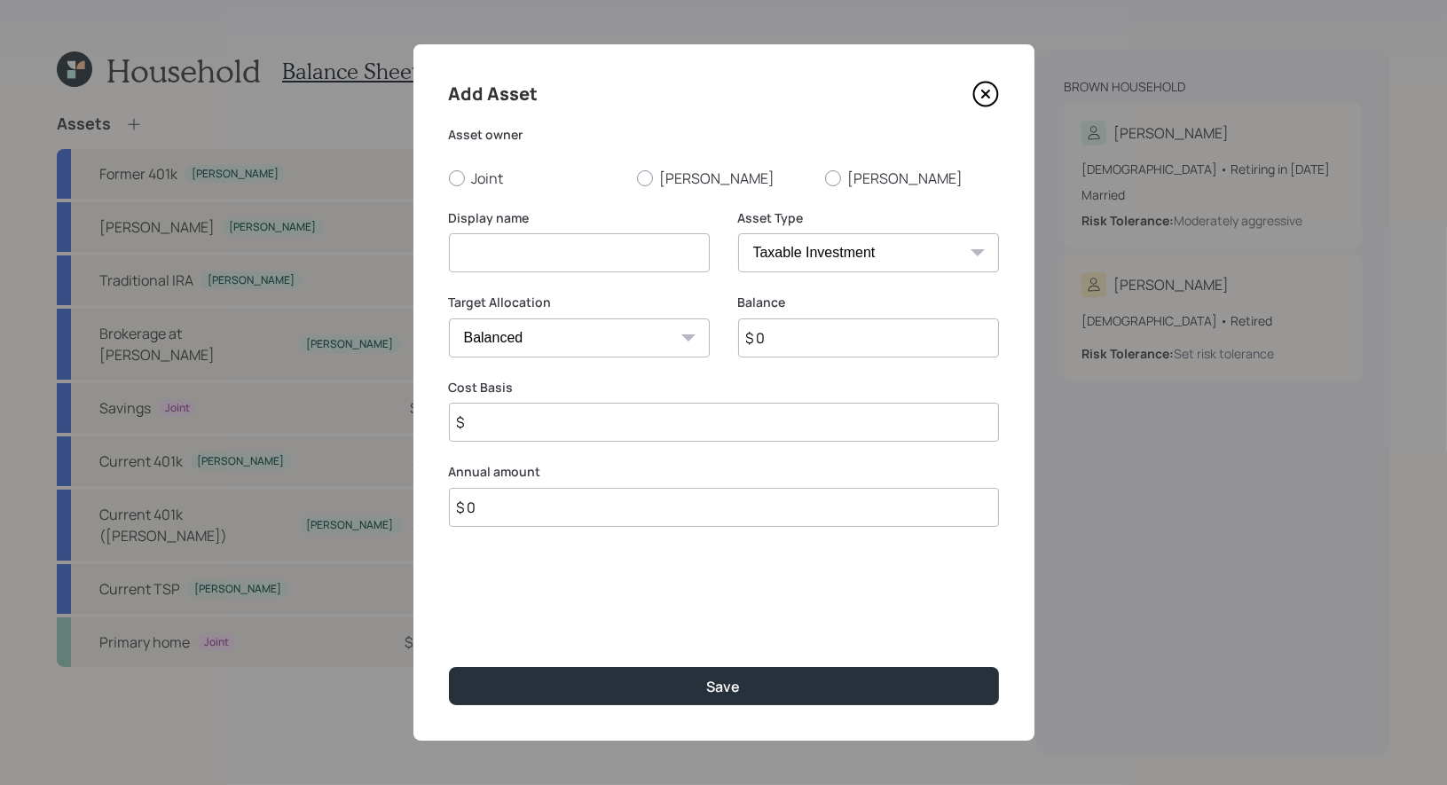
click at [614, 254] on input at bounding box center [579, 252] width 261 height 39
type input "IRA"
click at [838, 175] on div at bounding box center [833, 178] width 16 height 16
click at [825, 177] on input "[PERSON_NAME]" at bounding box center [824, 177] width 1 height 1
radio input "true"
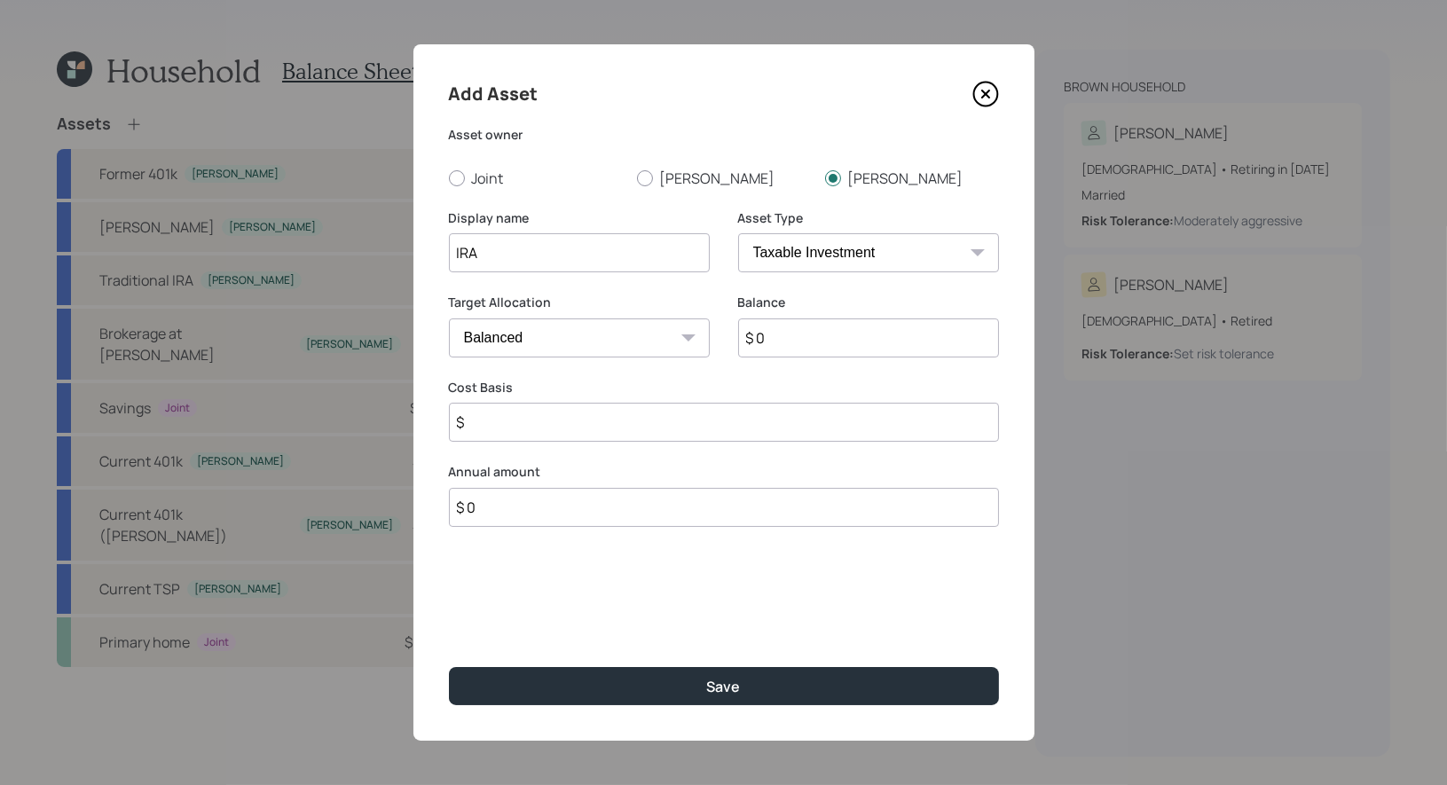
click at [782, 332] on input "$ 0" at bounding box center [868, 337] width 261 height 39
type input "$ 9,000"
click at [779, 256] on select "SEP [PERSON_NAME] IRA 401(k) [PERSON_NAME] 401(k) 403(b) [PERSON_NAME] 403(b) 4…" at bounding box center [868, 252] width 261 height 39
select select "ira"
click at [564, 432] on input "$" at bounding box center [724, 422] width 550 height 39
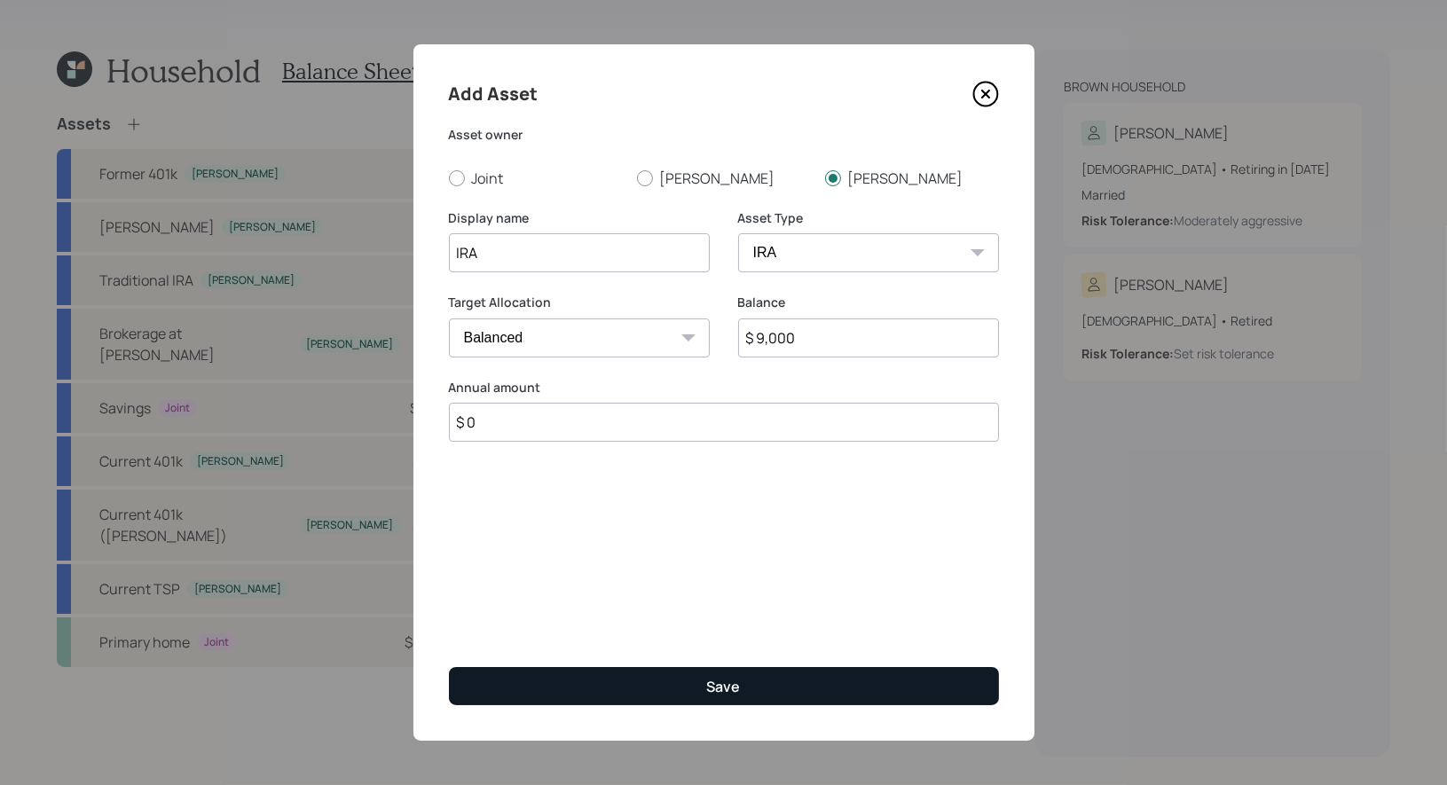
type input "$ 0"
click at [615, 689] on button "Save" at bounding box center [724, 686] width 550 height 38
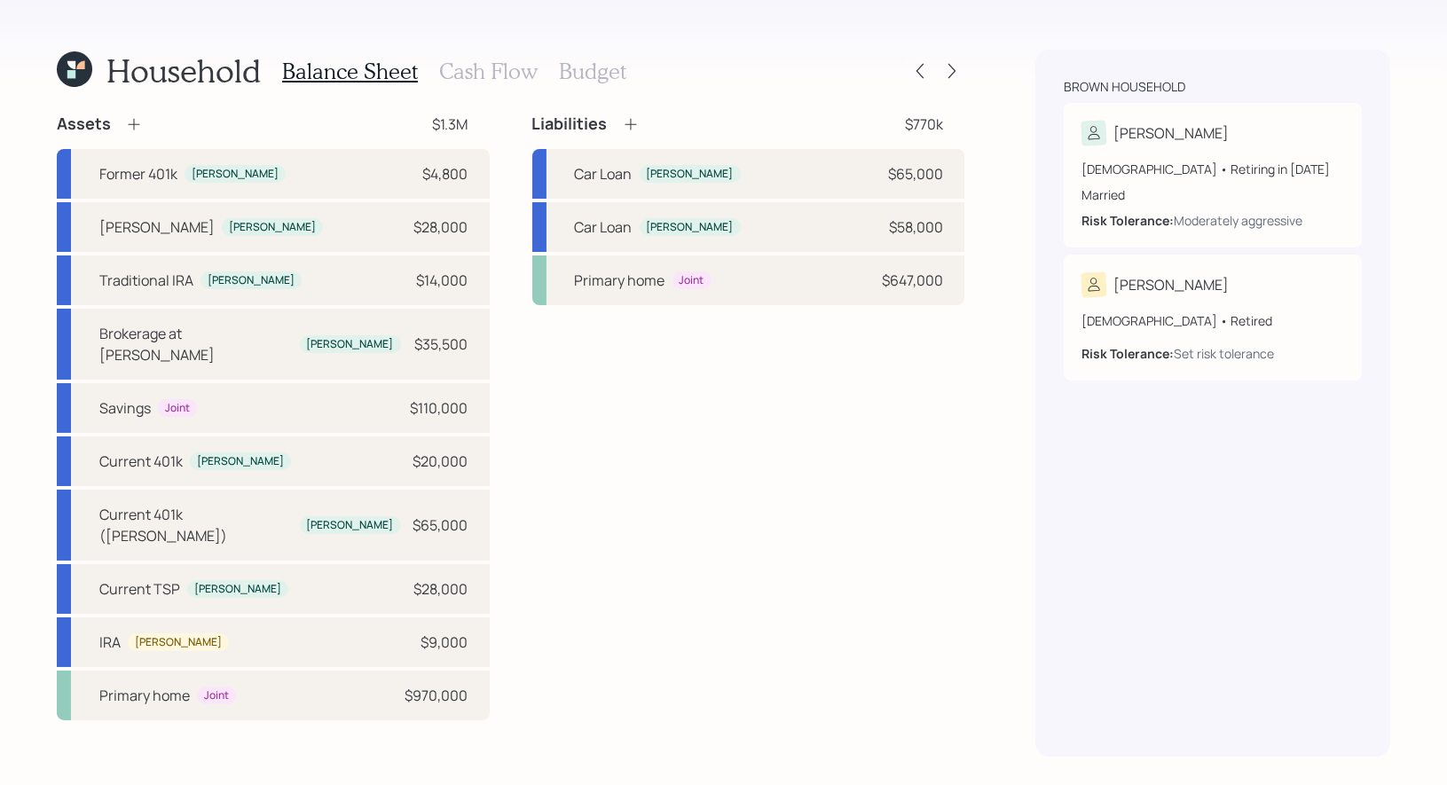
click at [77, 65] on icon at bounding box center [74, 68] width 35 height 35
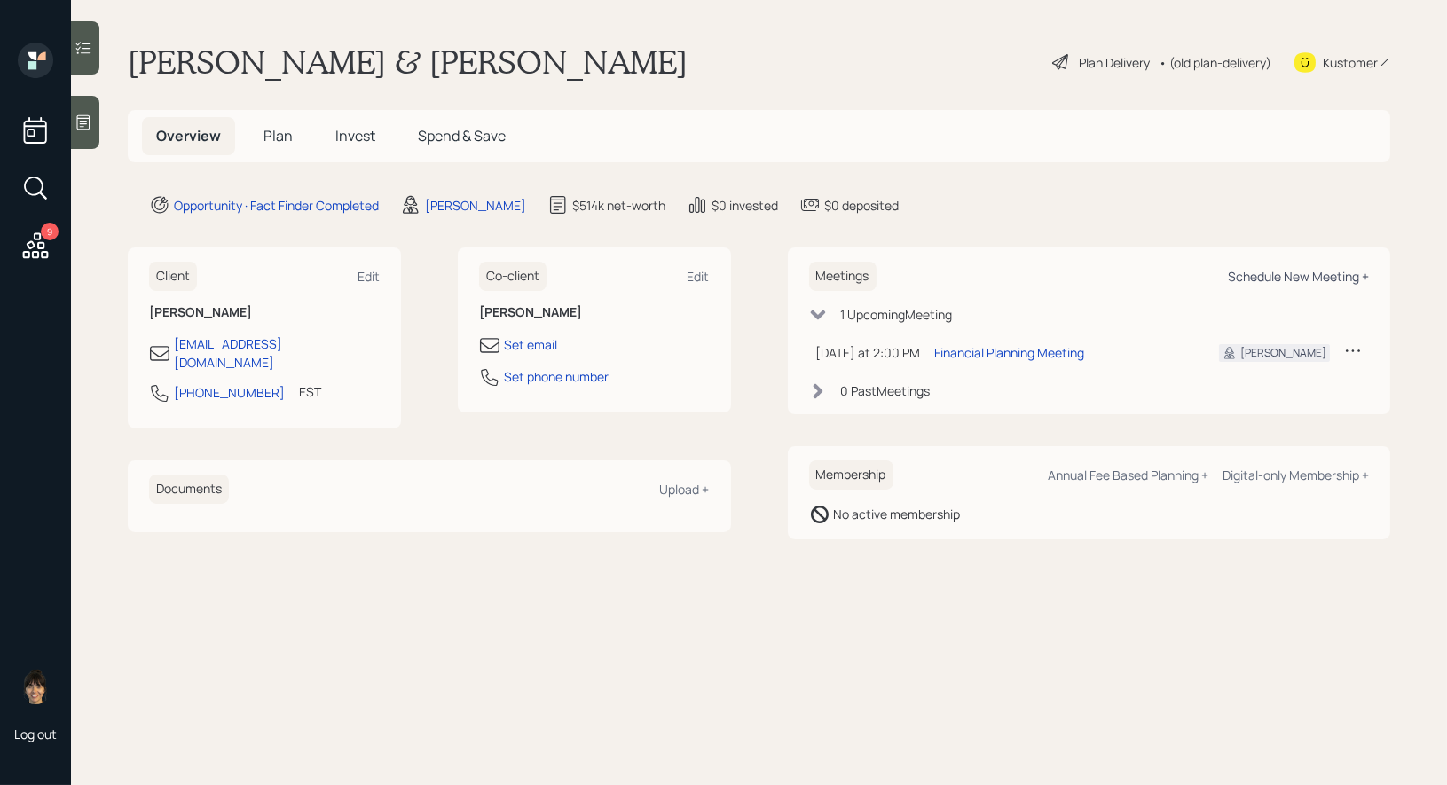
click at [1252, 276] on div "Schedule New Meeting +" at bounding box center [1298, 276] width 141 height 17
select select "8b79112e-3cfb-44f9-89e7-15267fe946c1"
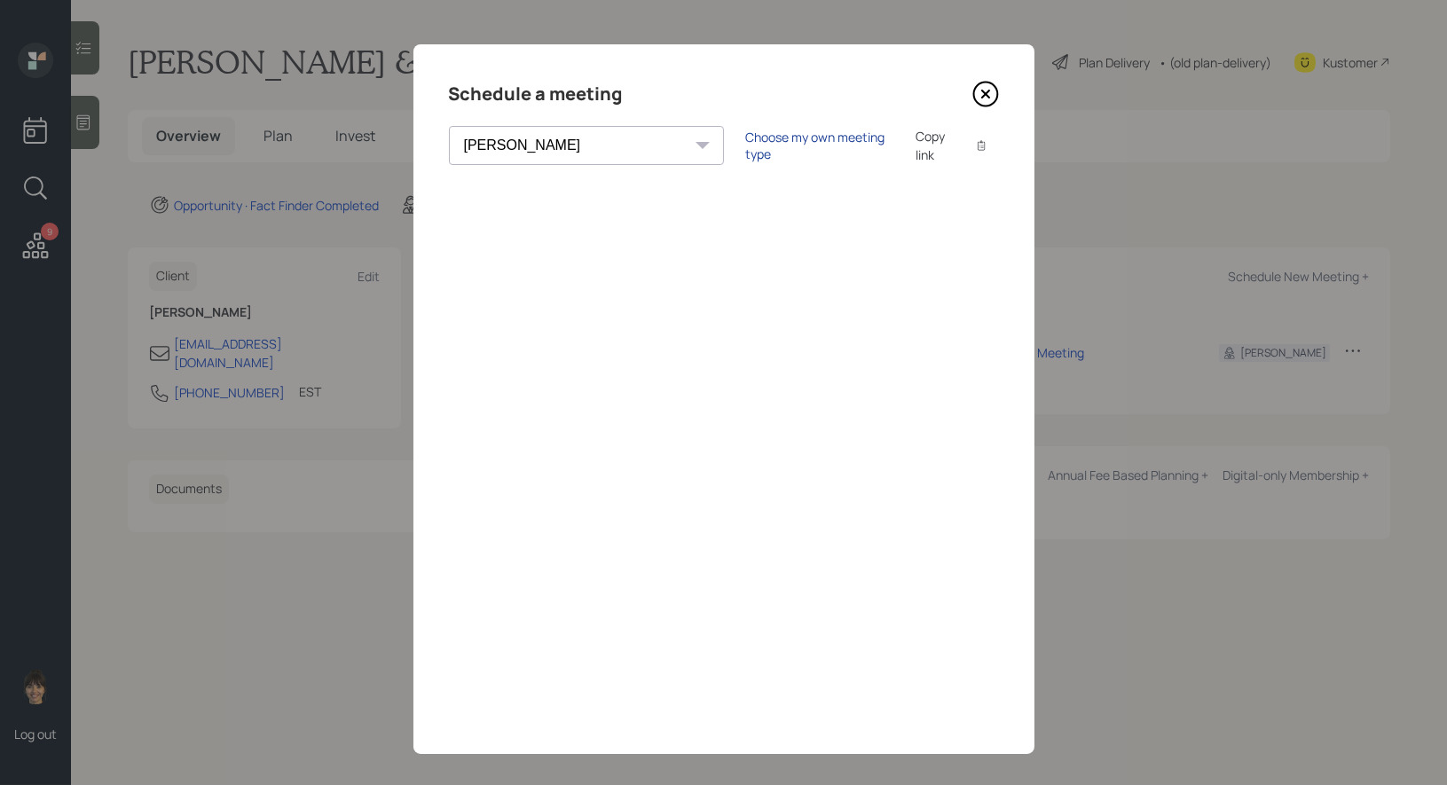
click at [745, 141] on div "Choose my own meeting type" at bounding box center [819, 146] width 149 height 34
click at [987, 88] on icon at bounding box center [985, 94] width 27 height 27
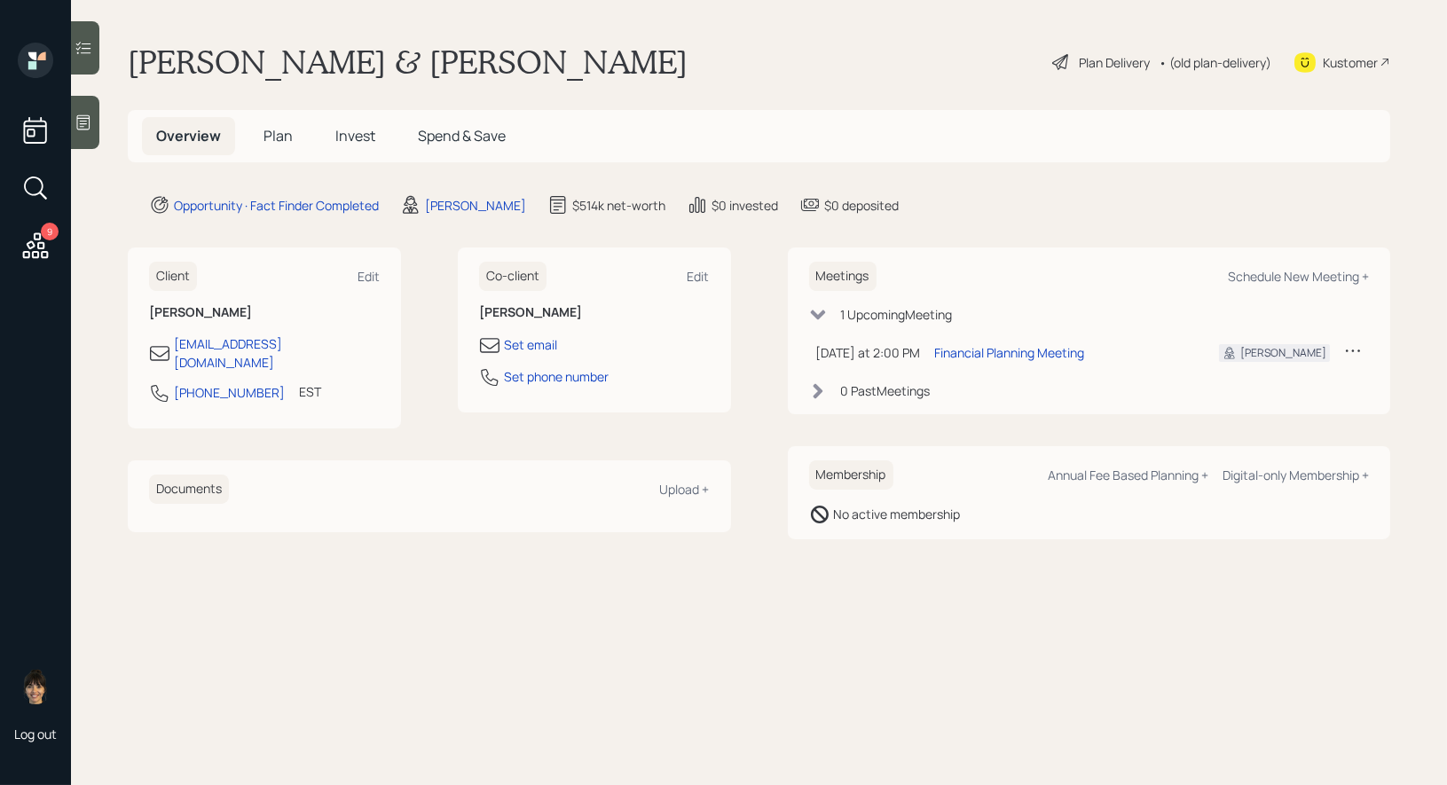
click at [267, 138] on span "Plan" at bounding box center [277, 136] width 29 height 20
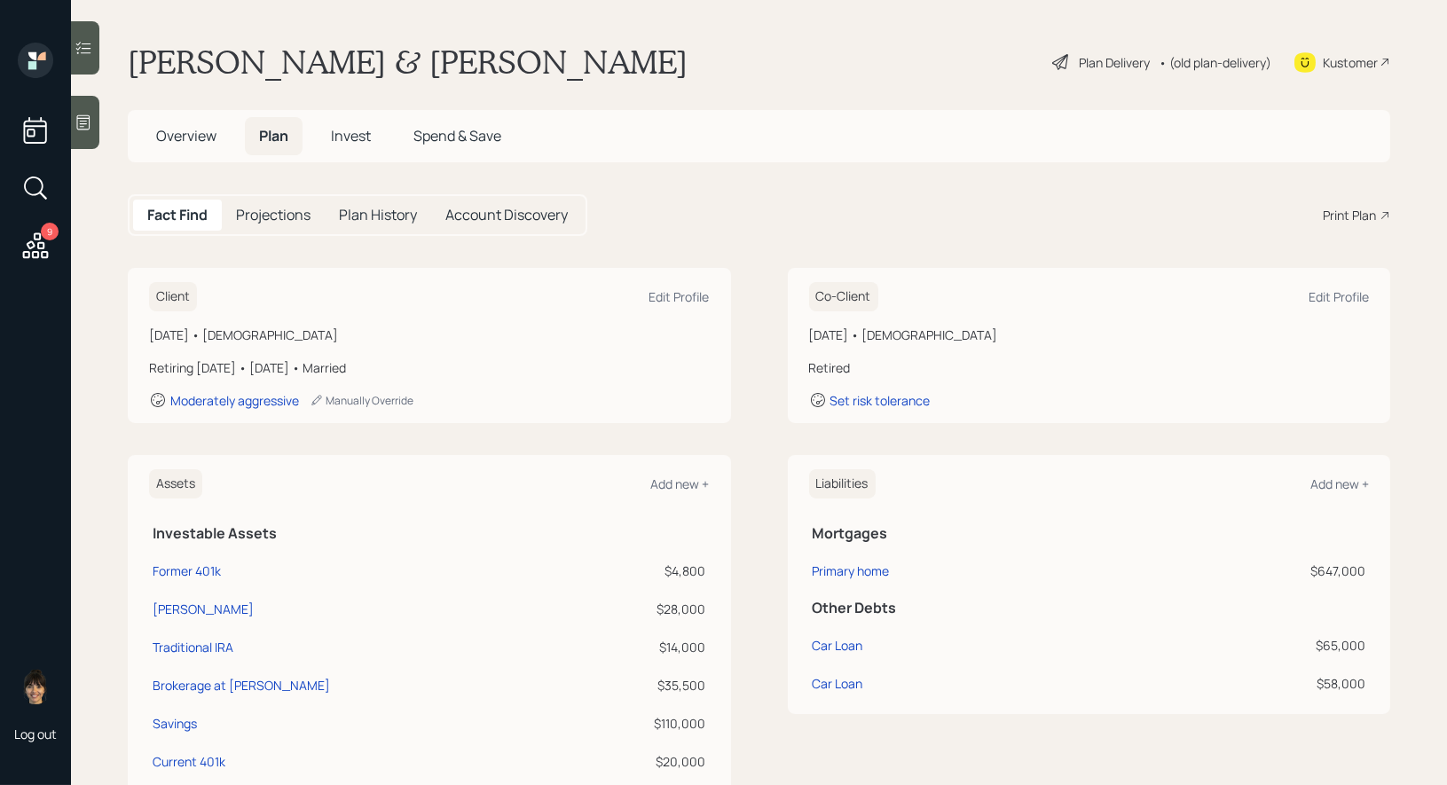
click at [1345, 211] on div "Print Plan" at bounding box center [1349, 215] width 53 height 19
